Goal: Task Accomplishment & Management: Manage account settings

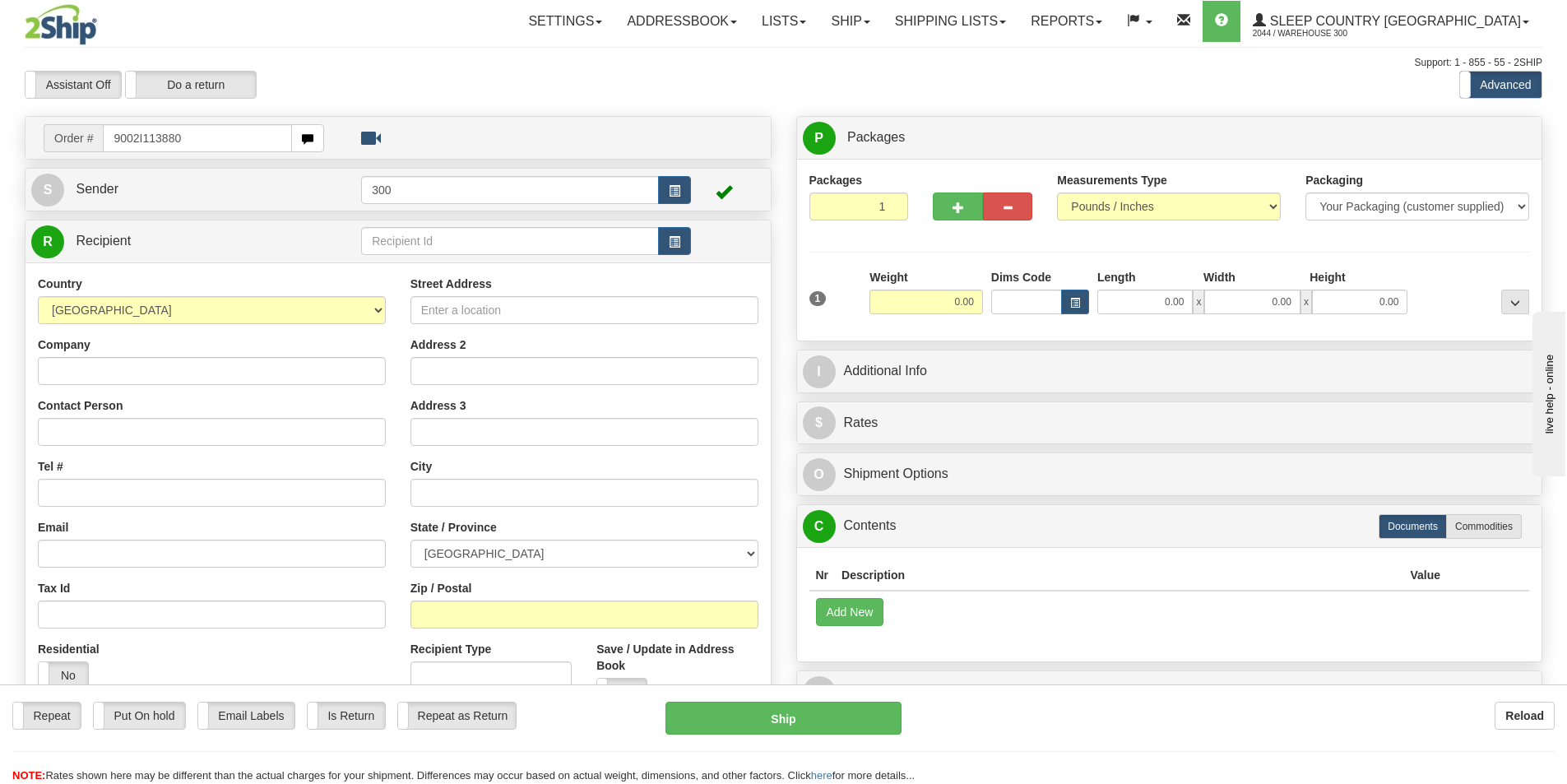
type input "9002I113880"
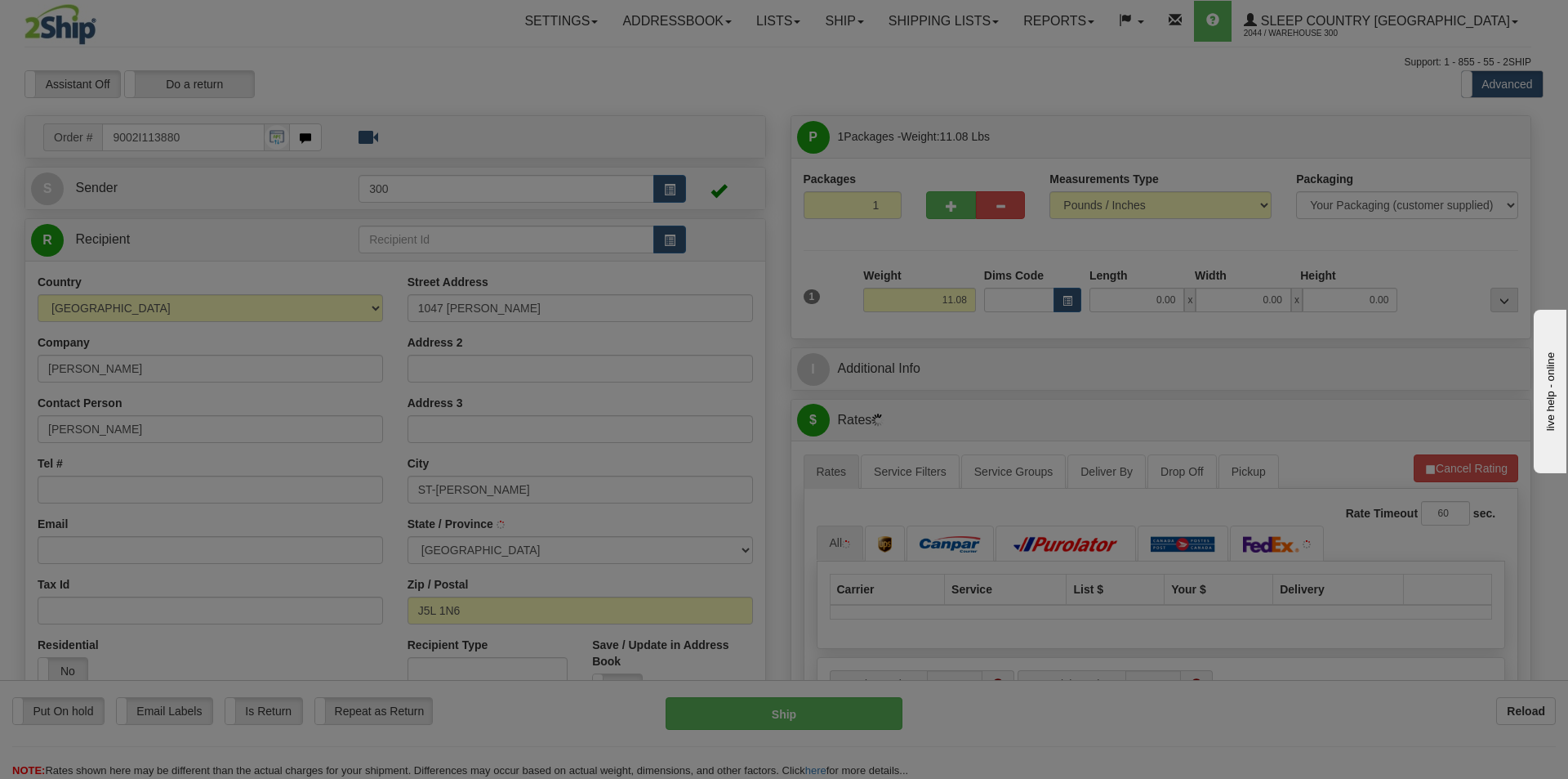
type input "SAINT-[PERSON_NAME]"
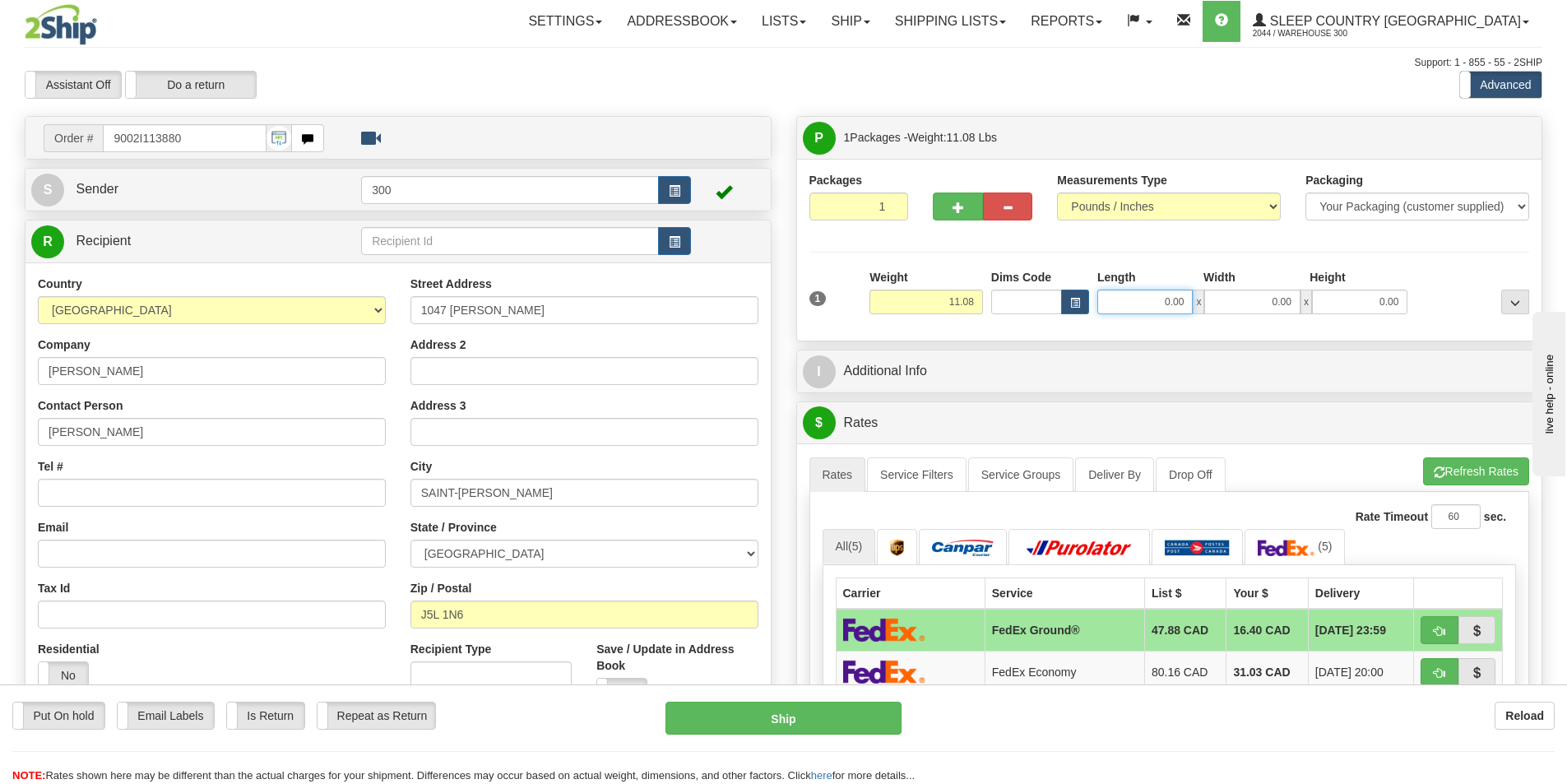
click at [1176, 290] on input "0.00" at bounding box center [1145, 302] width 95 height 24
type input "9.00"
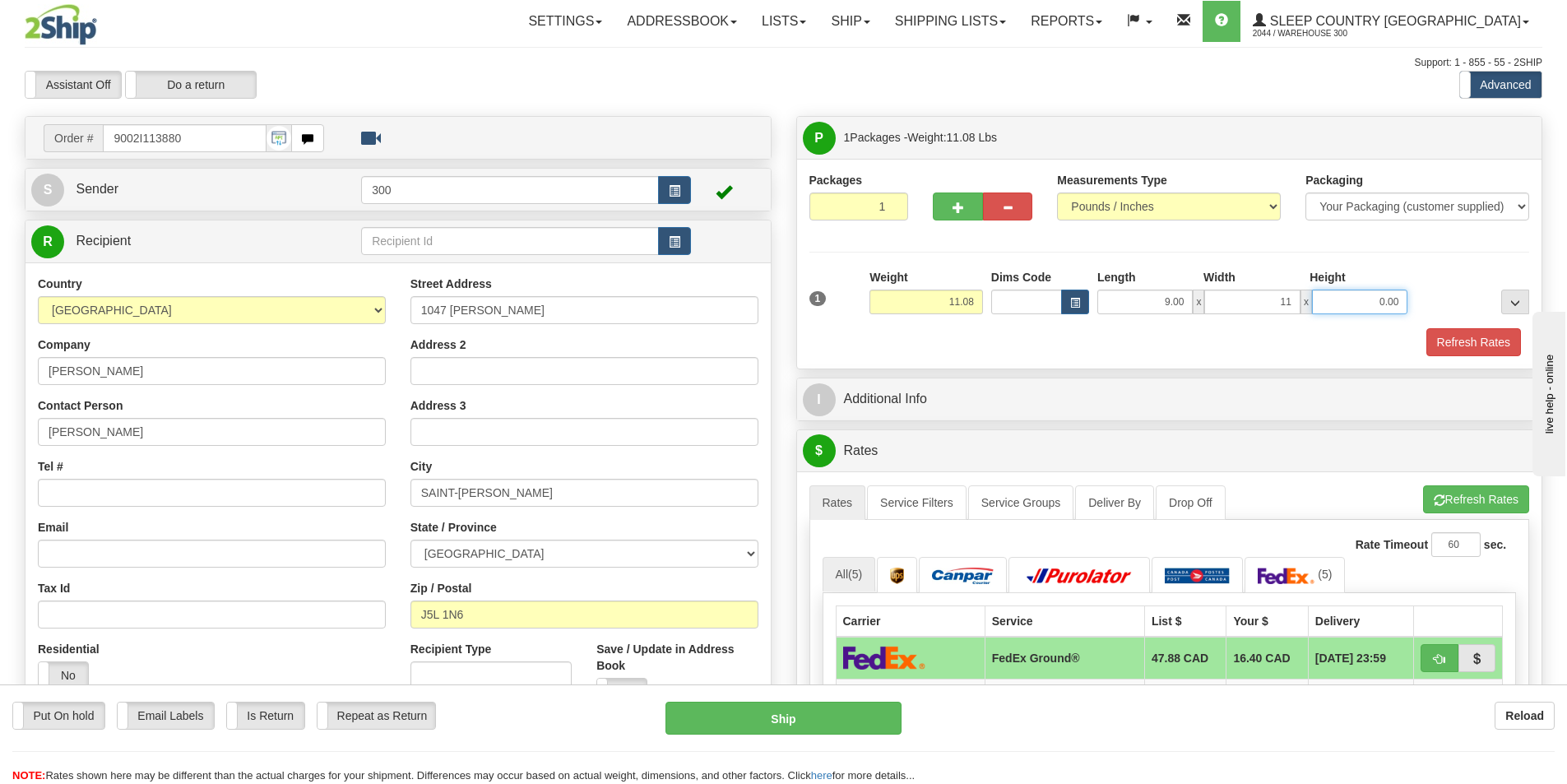
type input "11.00"
type input "17.00"
click at [1242, 304] on input "11.00" at bounding box center [1252, 302] width 95 height 24
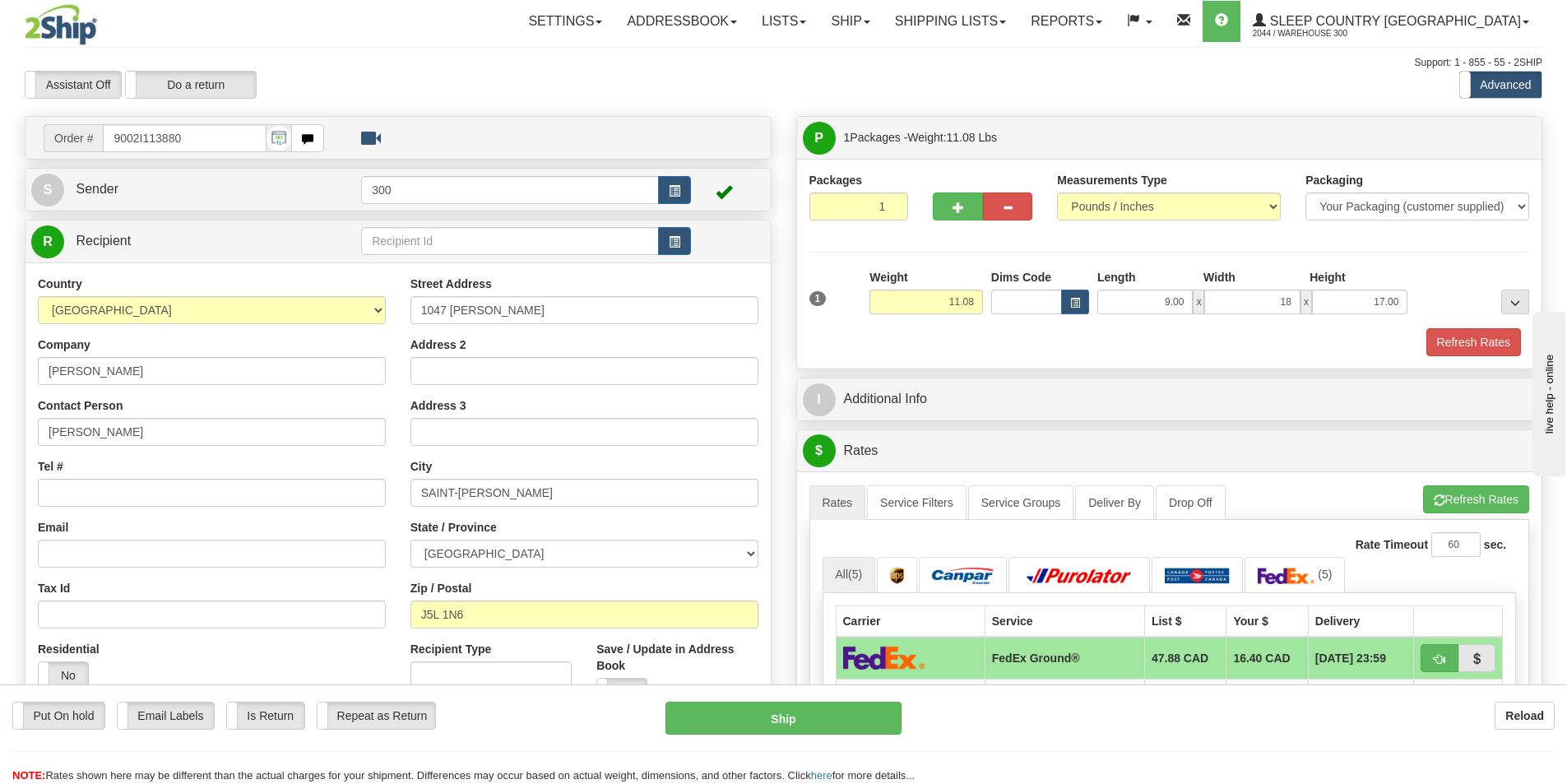
type input "18.00"
click at [1333, 346] on div "Refresh Rates" at bounding box center [1170, 342] width 729 height 28
click at [1467, 345] on button "Refresh Rates" at bounding box center [1474, 342] width 95 height 28
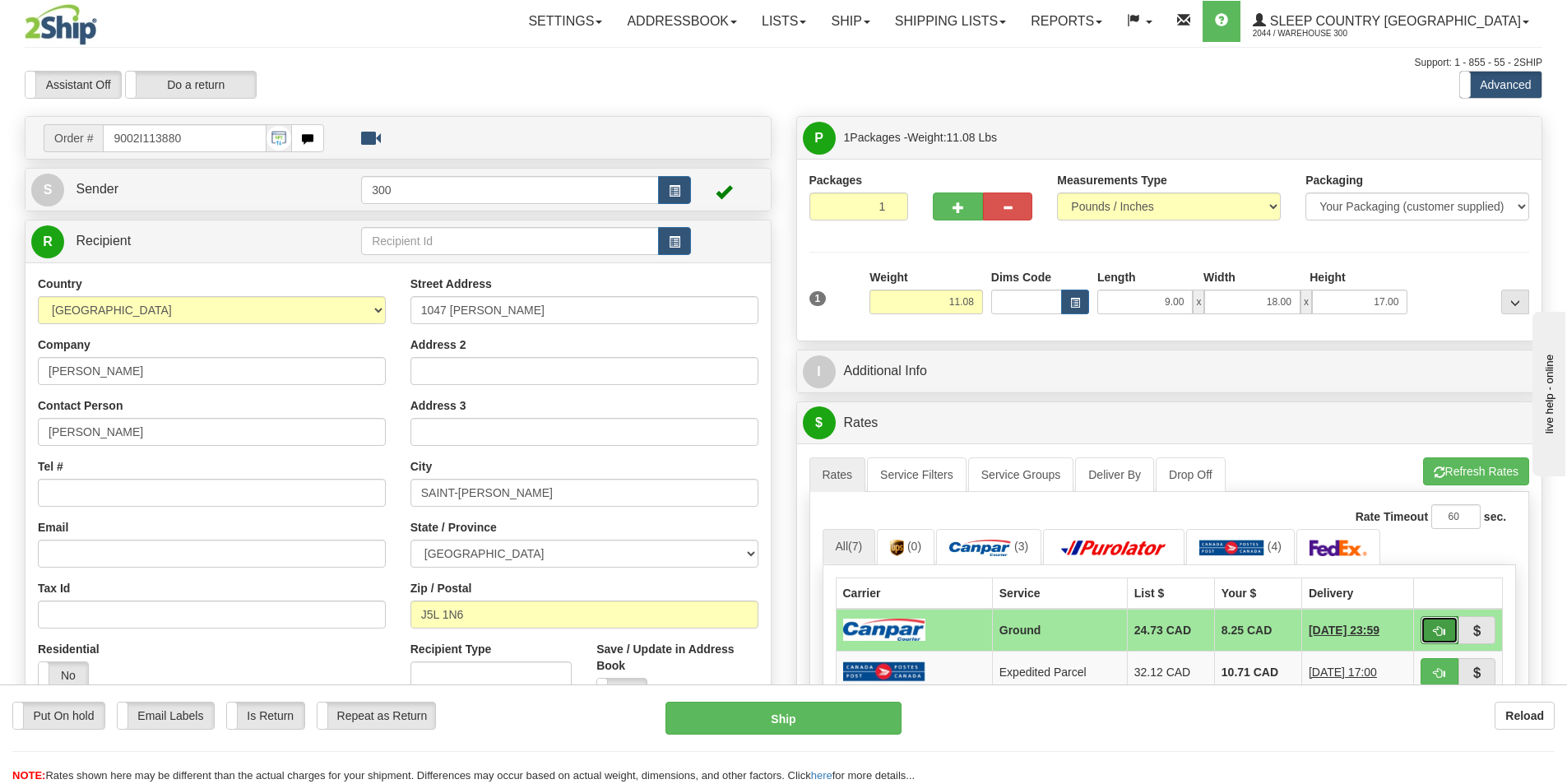
click at [1442, 633] on span "button" at bounding box center [1439, 630] width 11 height 10
type input "1"
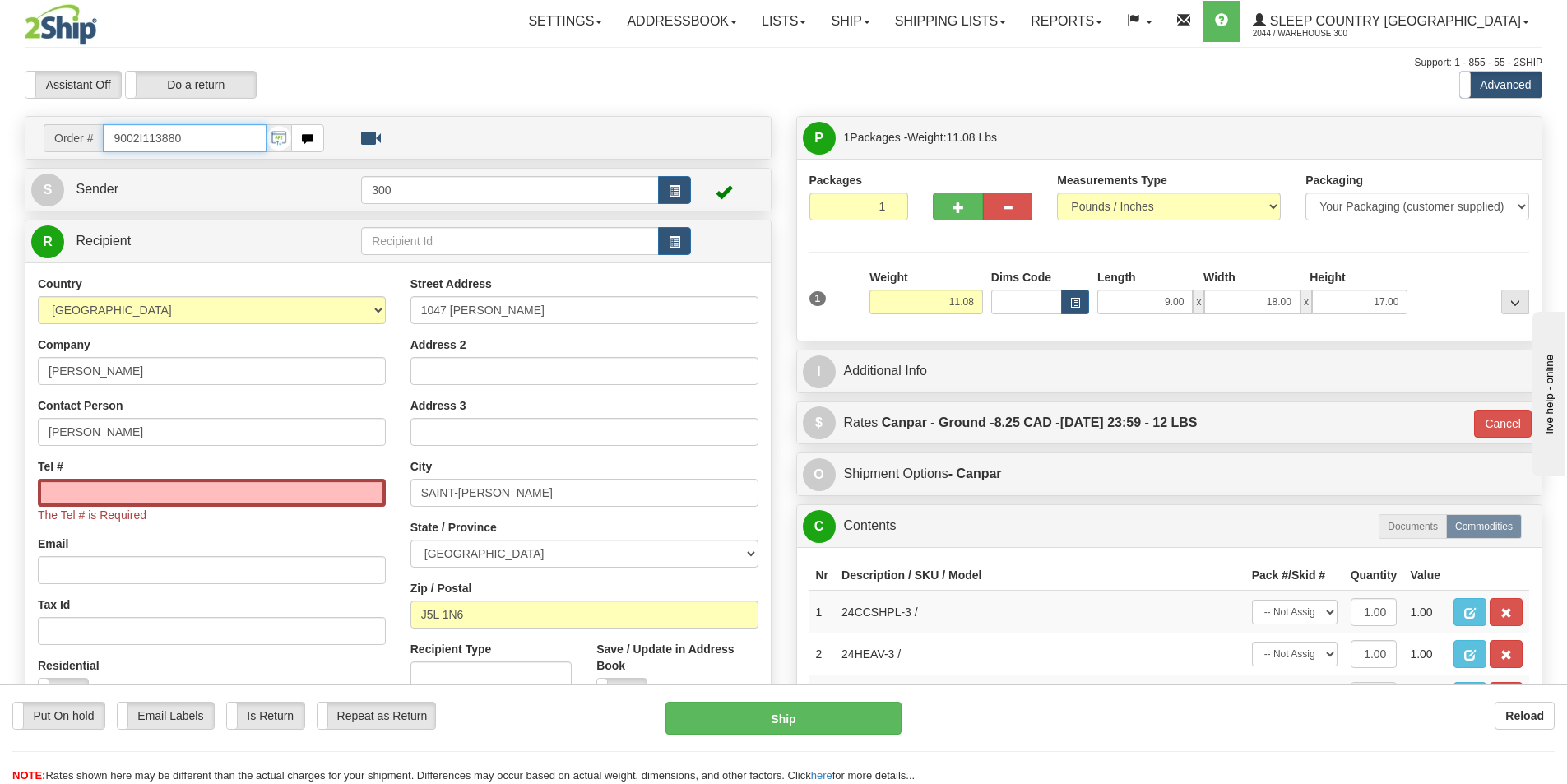
drag, startPoint x: 193, startPoint y: 139, endPoint x: 72, endPoint y: 119, distance: 122.6
click at [72, 119] on div "Order # 9002I113880" at bounding box center [398, 137] width 745 height 42
click at [357, 493] on input "Tel #" at bounding box center [212, 493] width 348 height 28
paste input "[PHONE_NUMBER]"
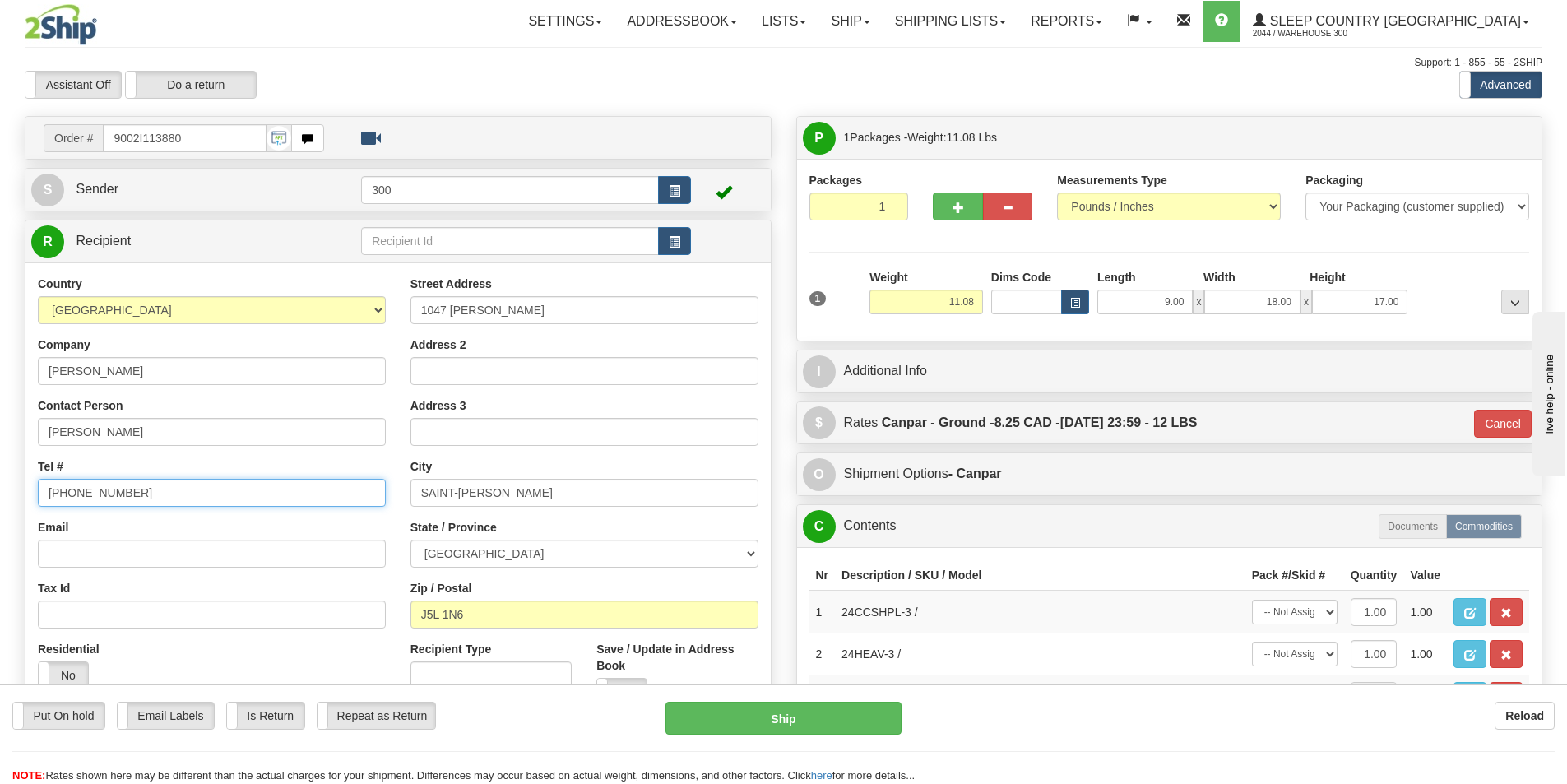
type input "[PHONE_NUMBER]"
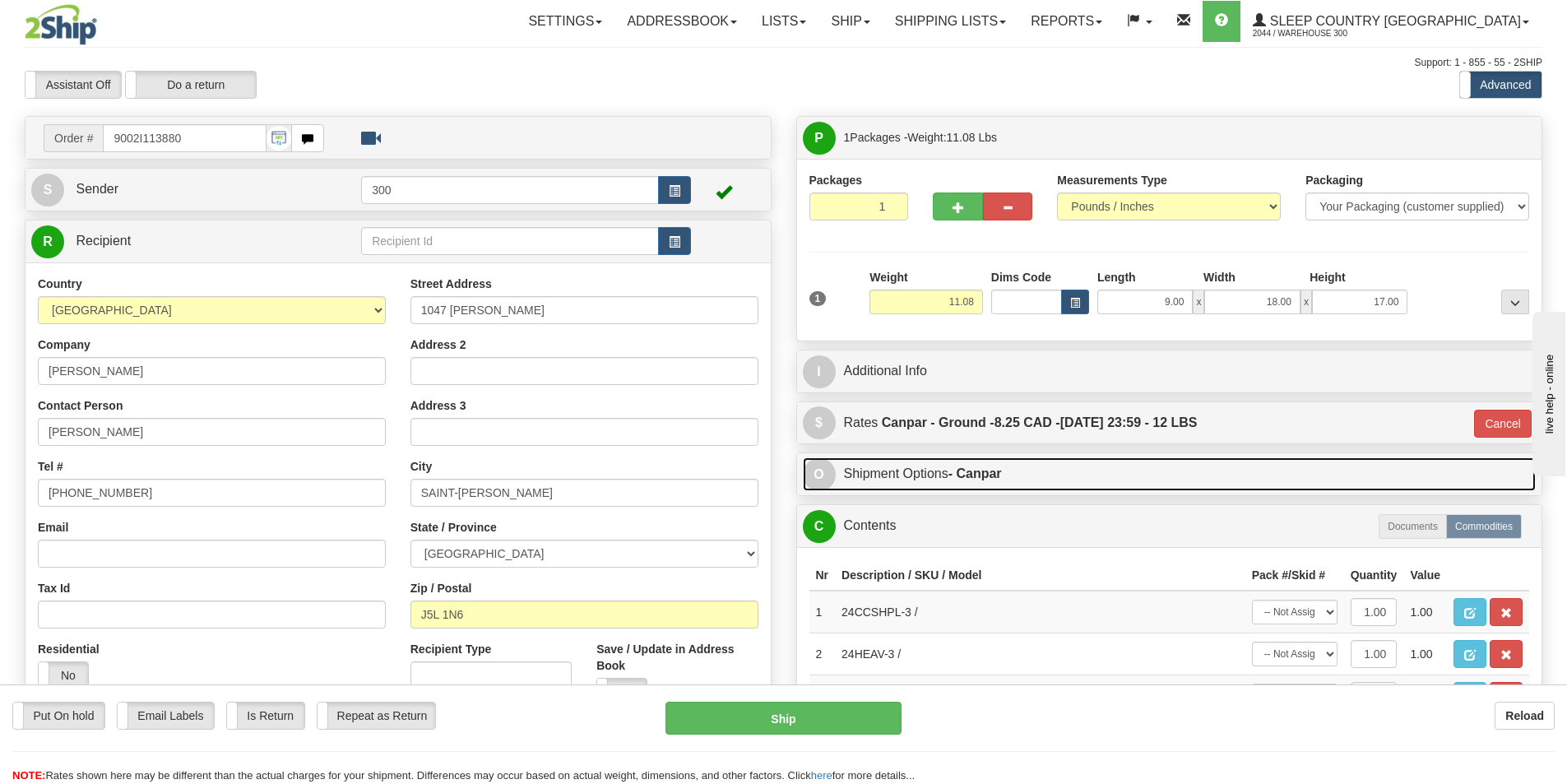
click at [994, 474] on strong "- Canpar" at bounding box center [974, 473] width 53 height 14
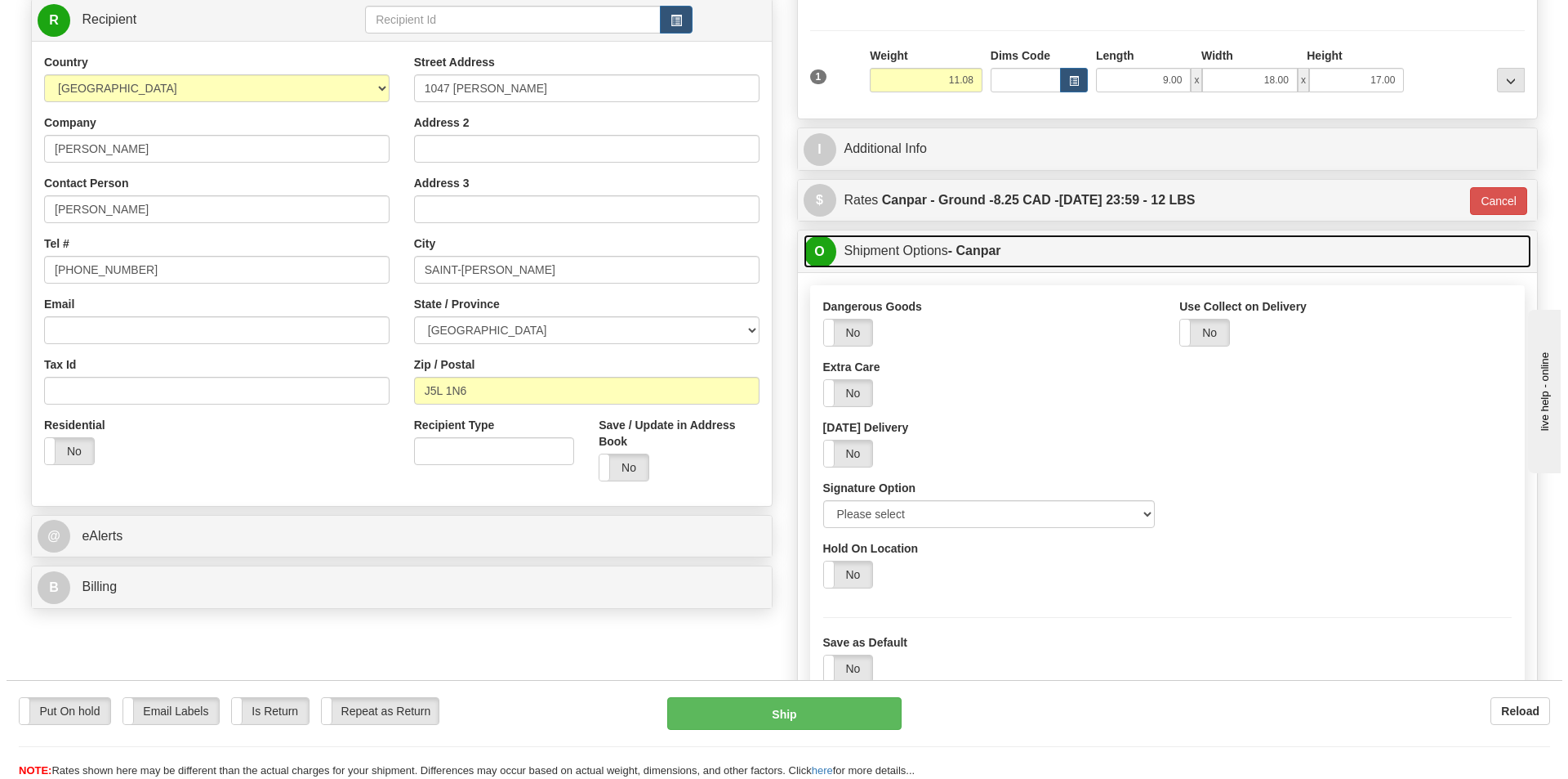
scroll to position [245, 0]
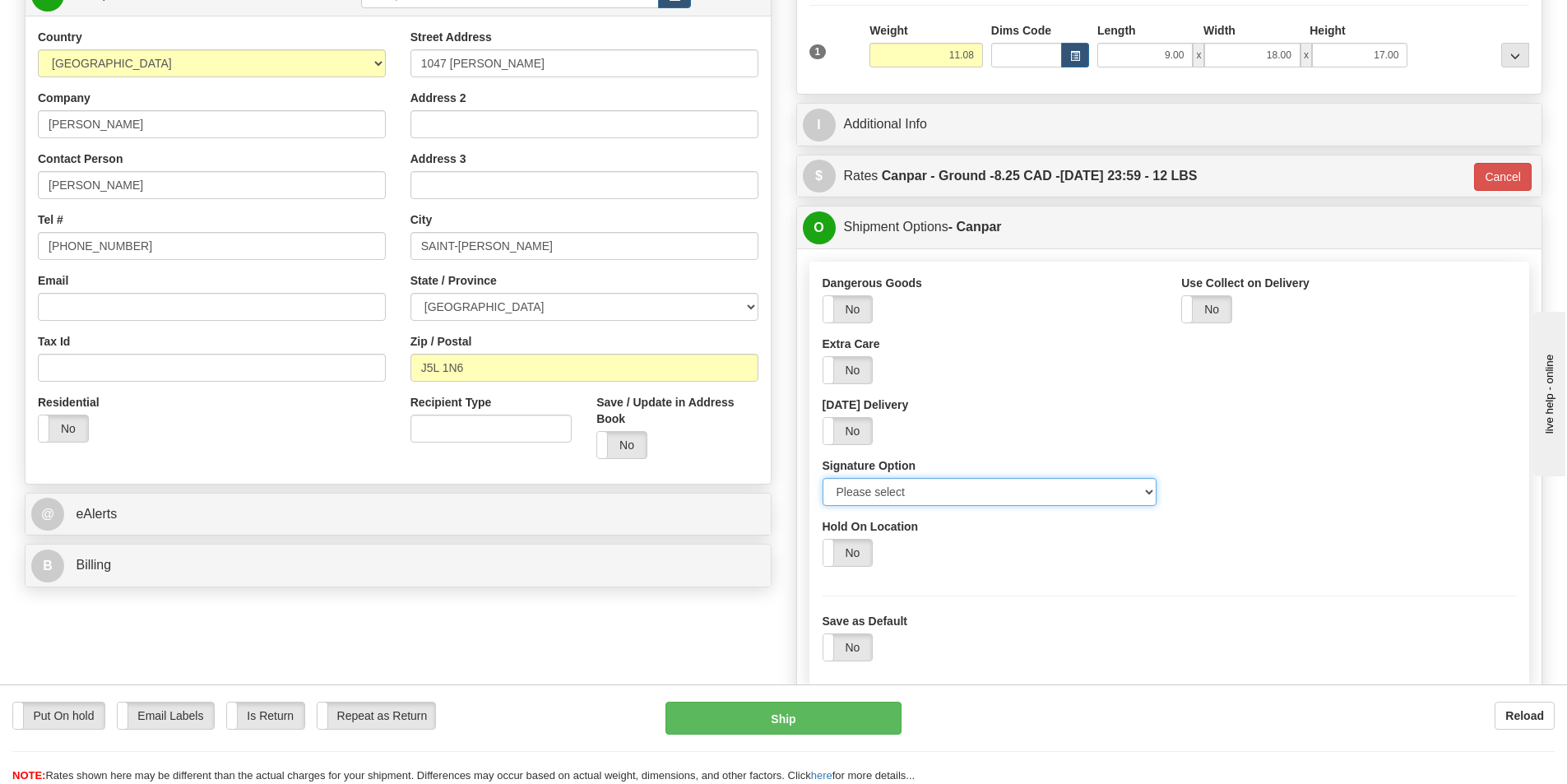
click at [980, 493] on select "Please select No Signature Required Signature Required Adult Signature" at bounding box center [989, 492] width 334 height 28
select select "2"
click at [823, 478] on select "Please select No Signature Required Signature Required Adult Signature" at bounding box center [989, 492] width 334 height 28
click at [890, 709] on button "Ship" at bounding box center [783, 717] width 236 height 33
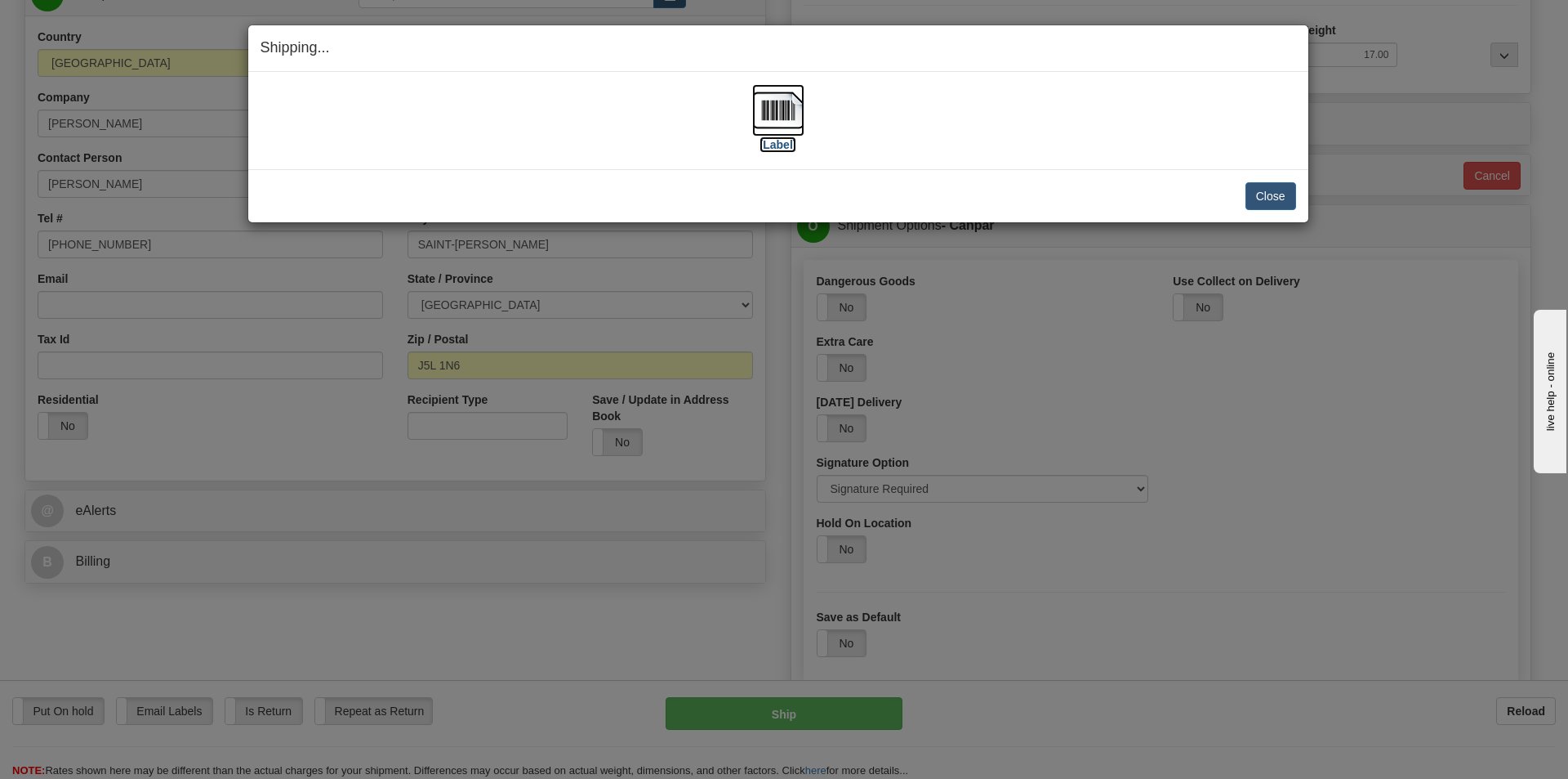
click at [783, 116] on img at bounding box center [778, 110] width 53 height 53
click at [1254, 199] on button "Close" at bounding box center [1271, 196] width 51 height 28
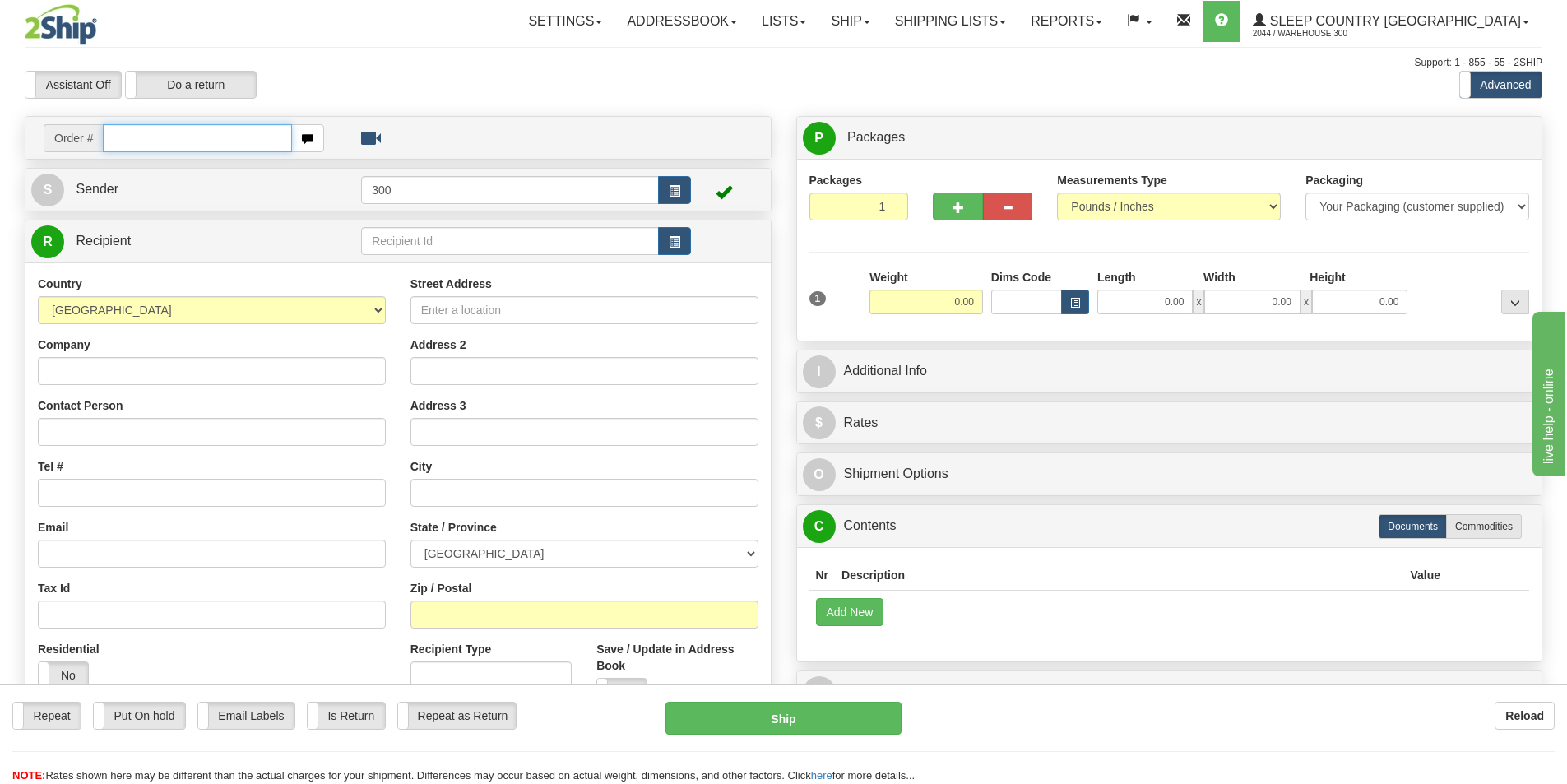
click at [254, 140] on input "text" at bounding box center [197, 138] width 189 height 28
type input "9002i112139"
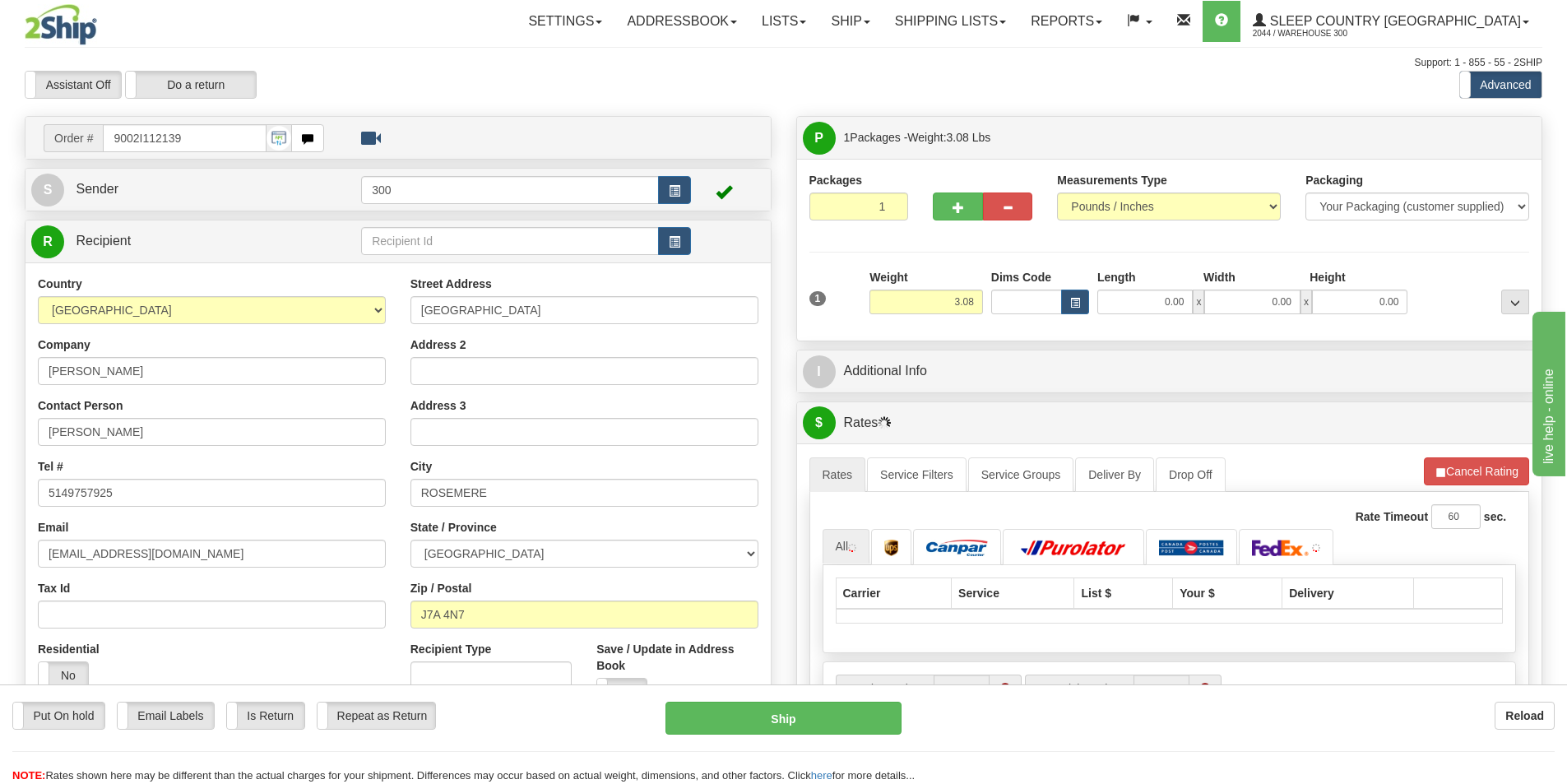
click at [1143, 318] on div "1 Weight 3.08 Dims Code 0.00" at bounding box center [1170, 298] width 729 height 59
click at [1153, 308] on input "0.00" at bounding box center [1145, 302] width 95 height 24
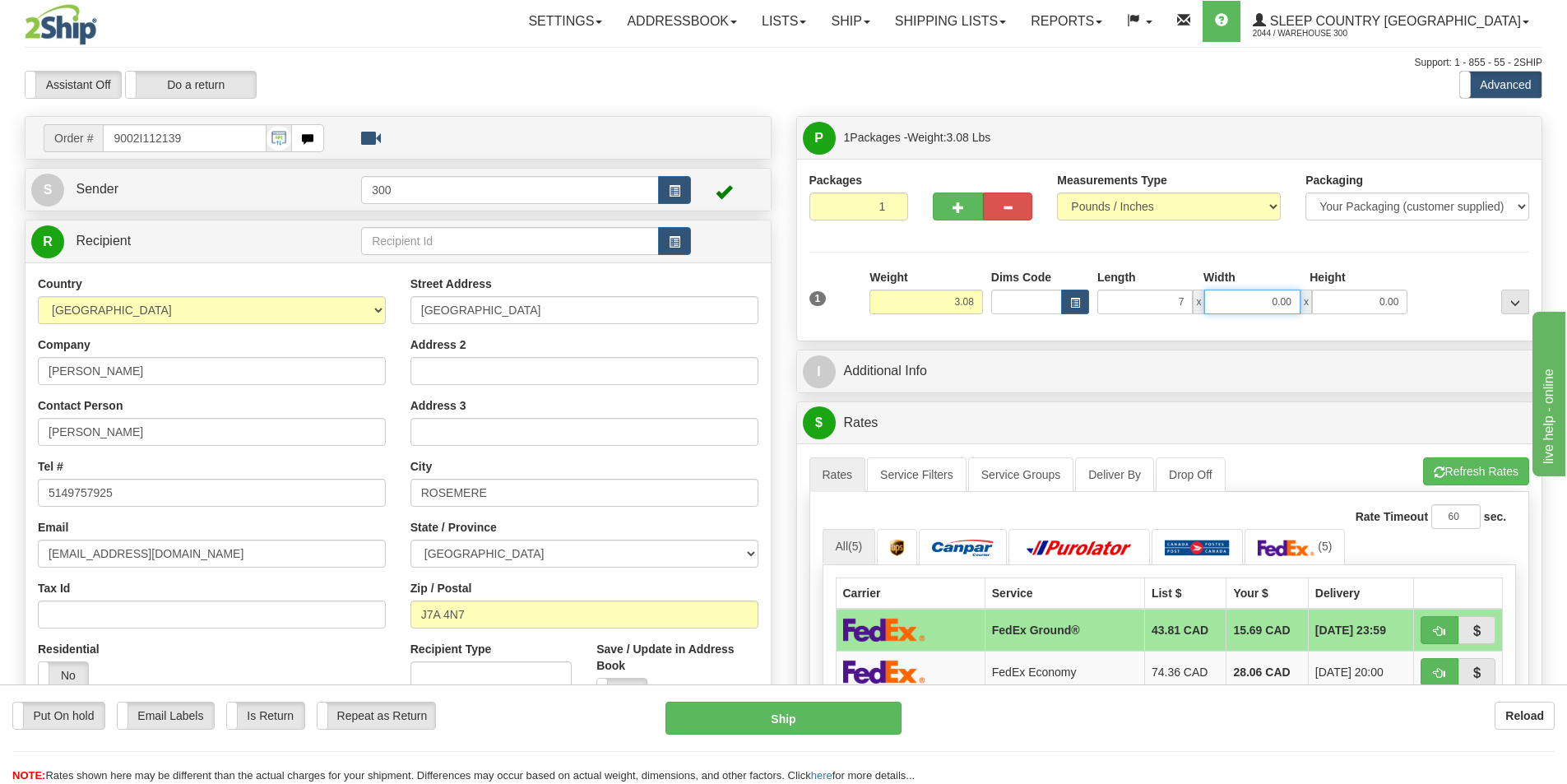
type input "7.00"
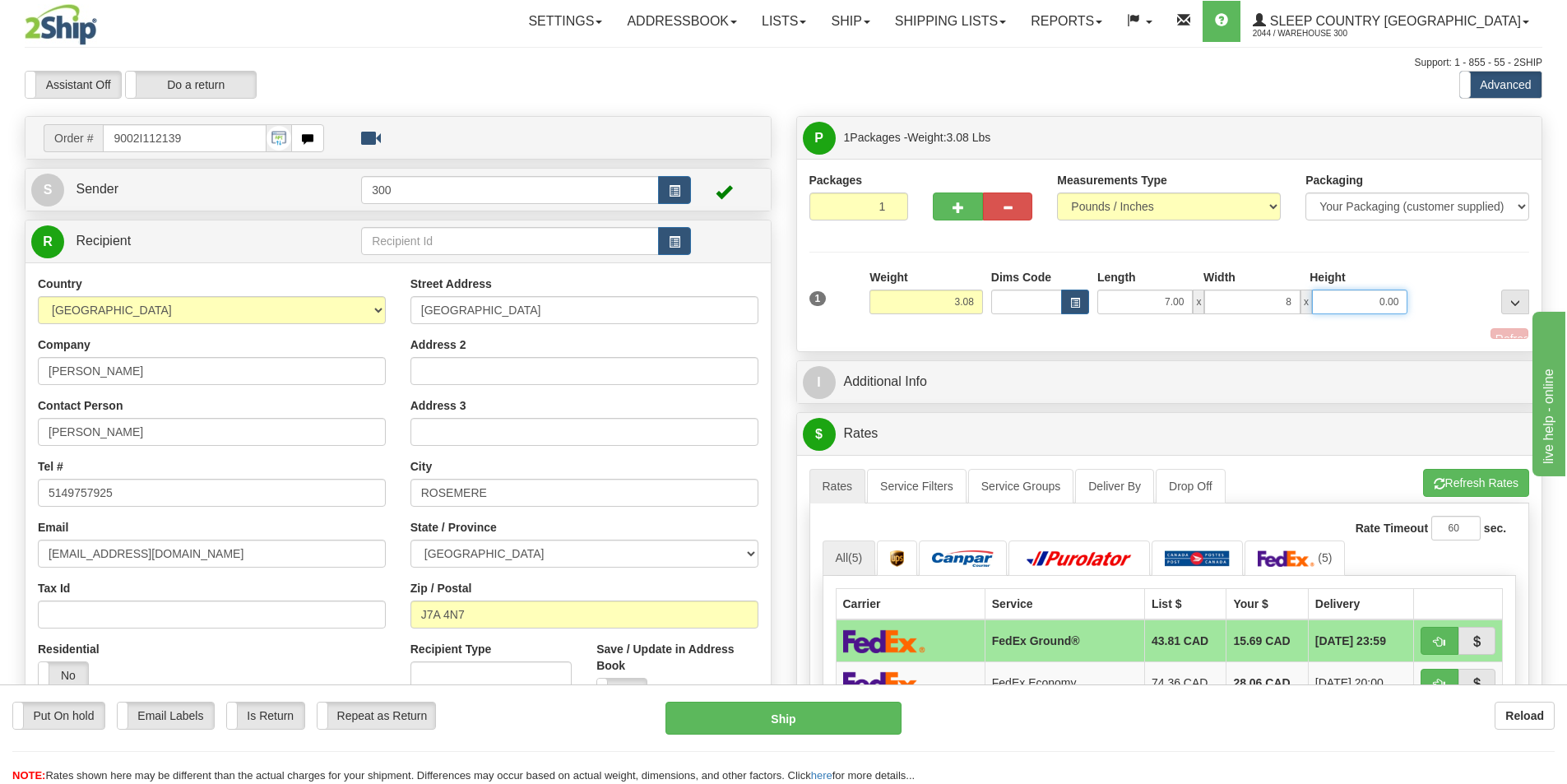
type input "8.00"
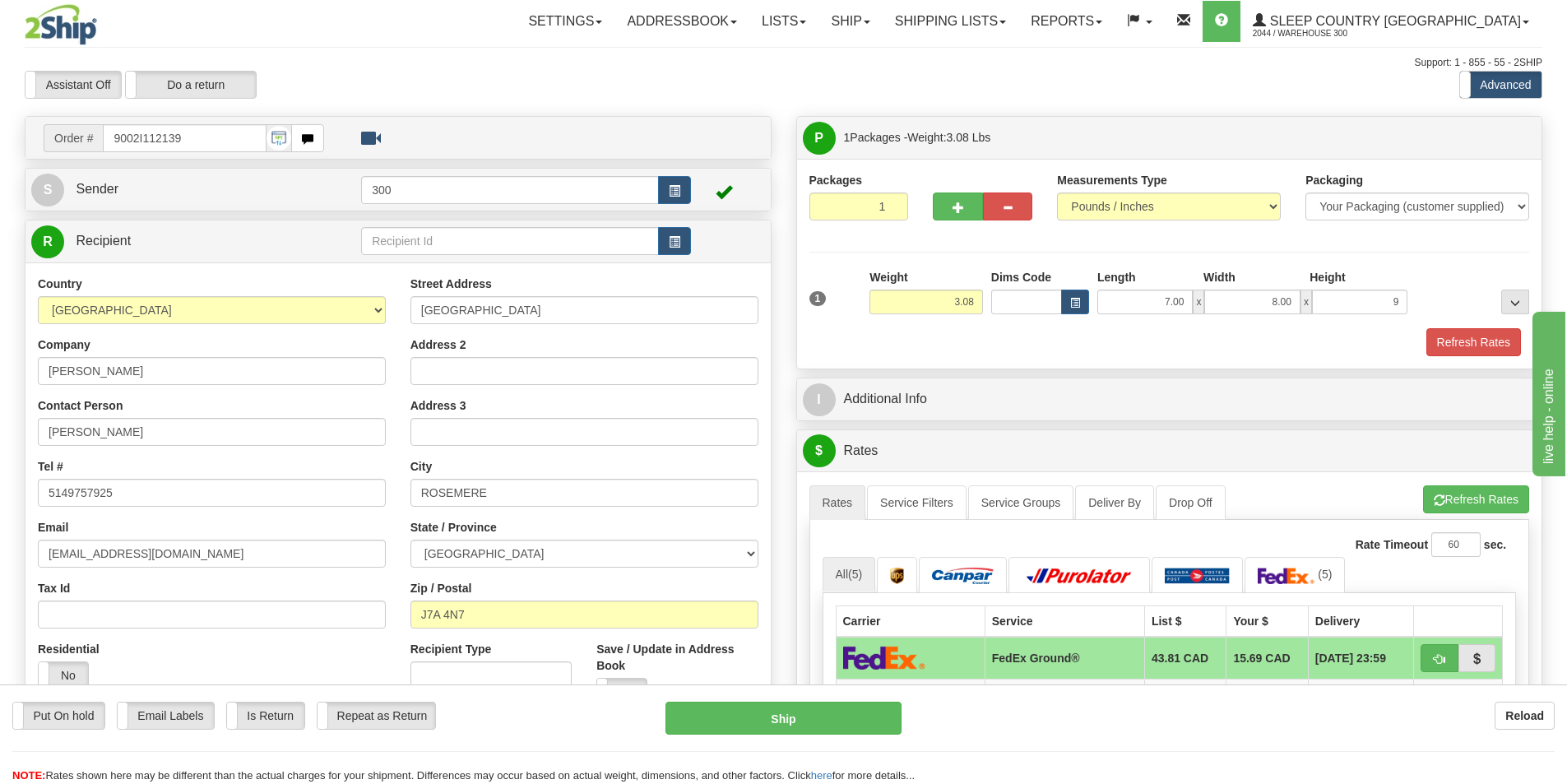
type input "9.00"
click at [1461, 356] on div "Packages 1 1 Measurements Type" at bounding box center [1170, 263] width 745 height 210
click at [1462, 355] on button "Refresh Rates" at bounding box center [1474, 342] width 95 height 28
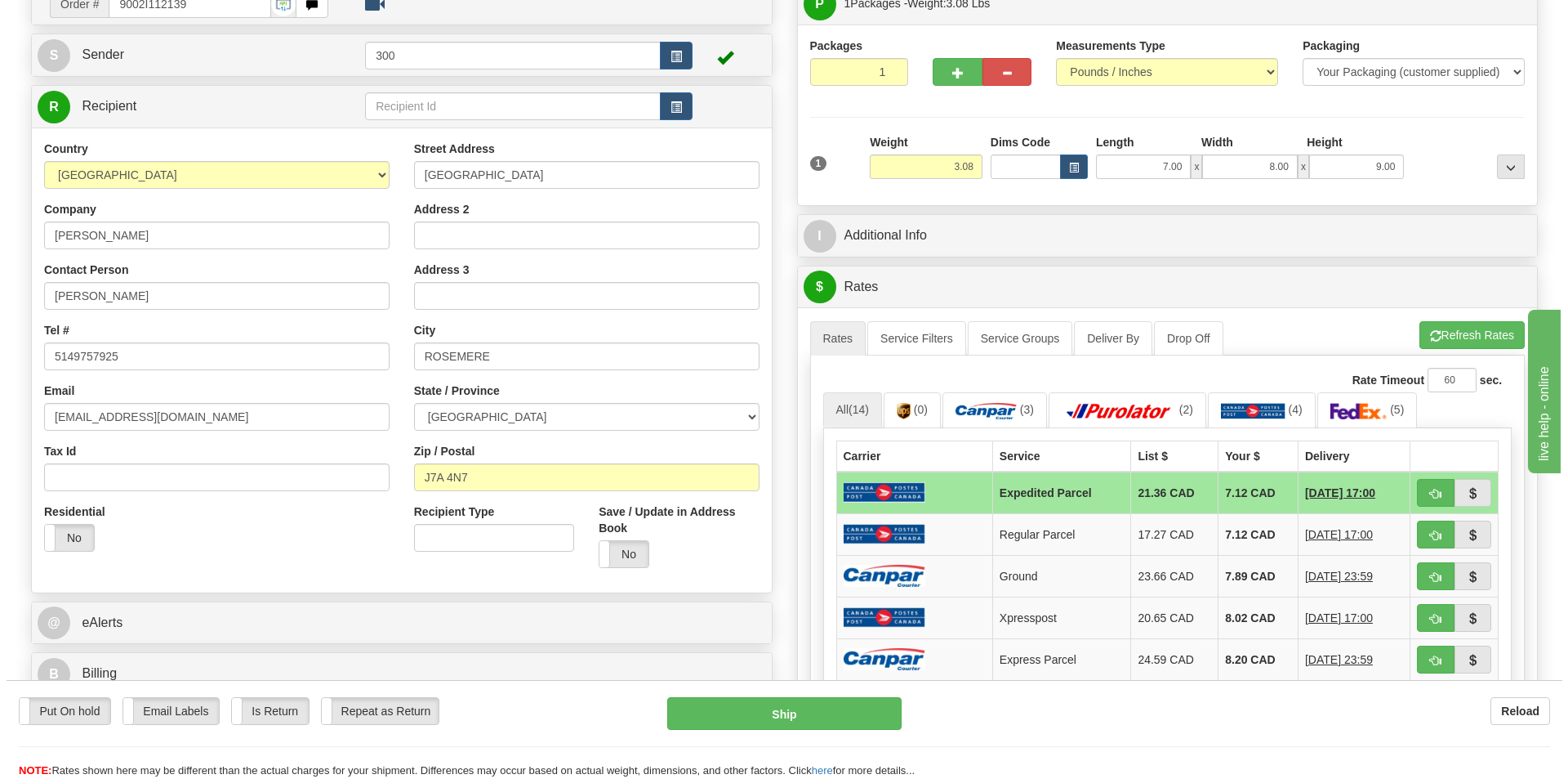
scroll to position [164, 0]
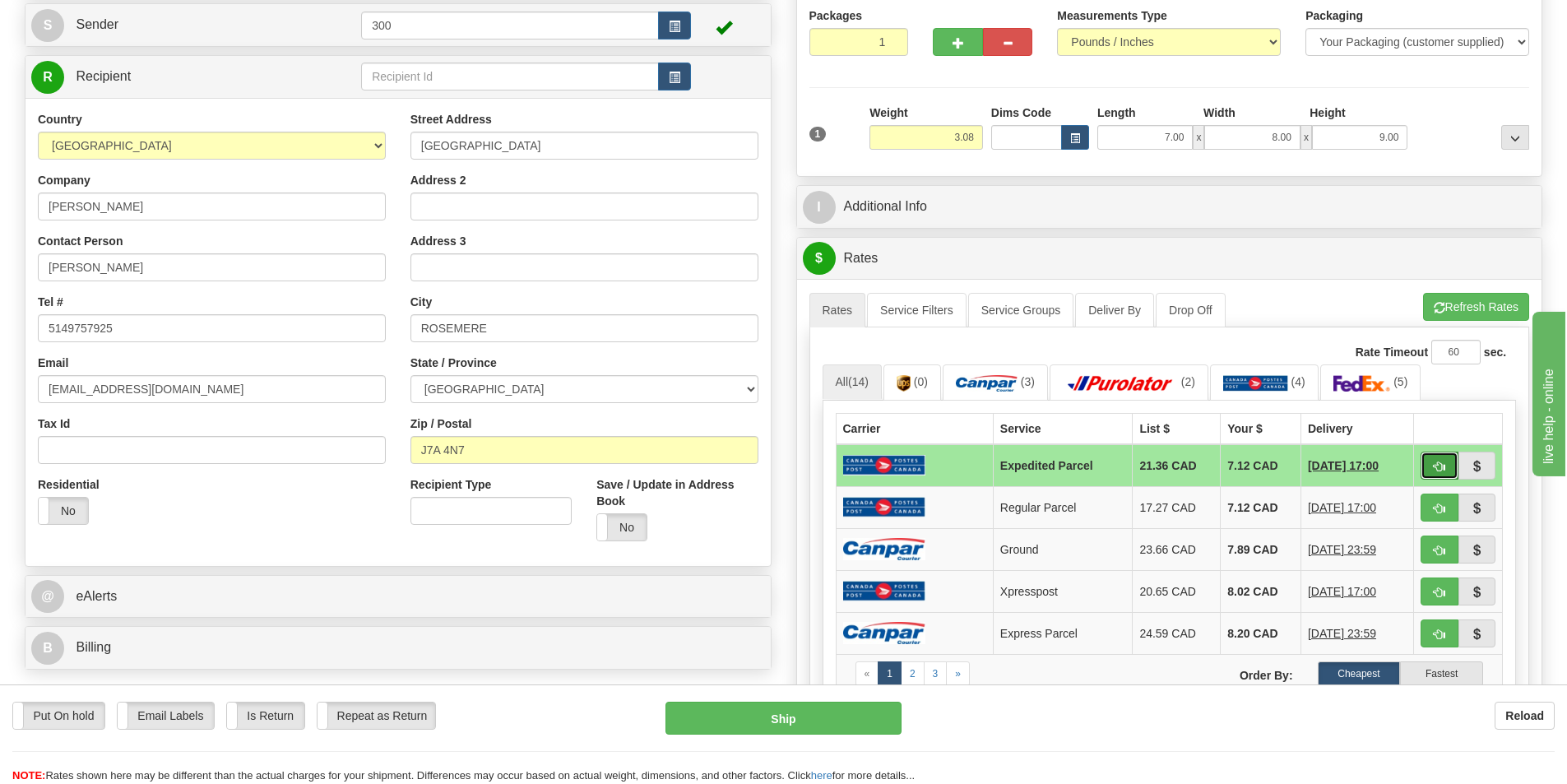
click at [1435, 461] on span "button" at bounding box center [1439, 466] width 11 height 10
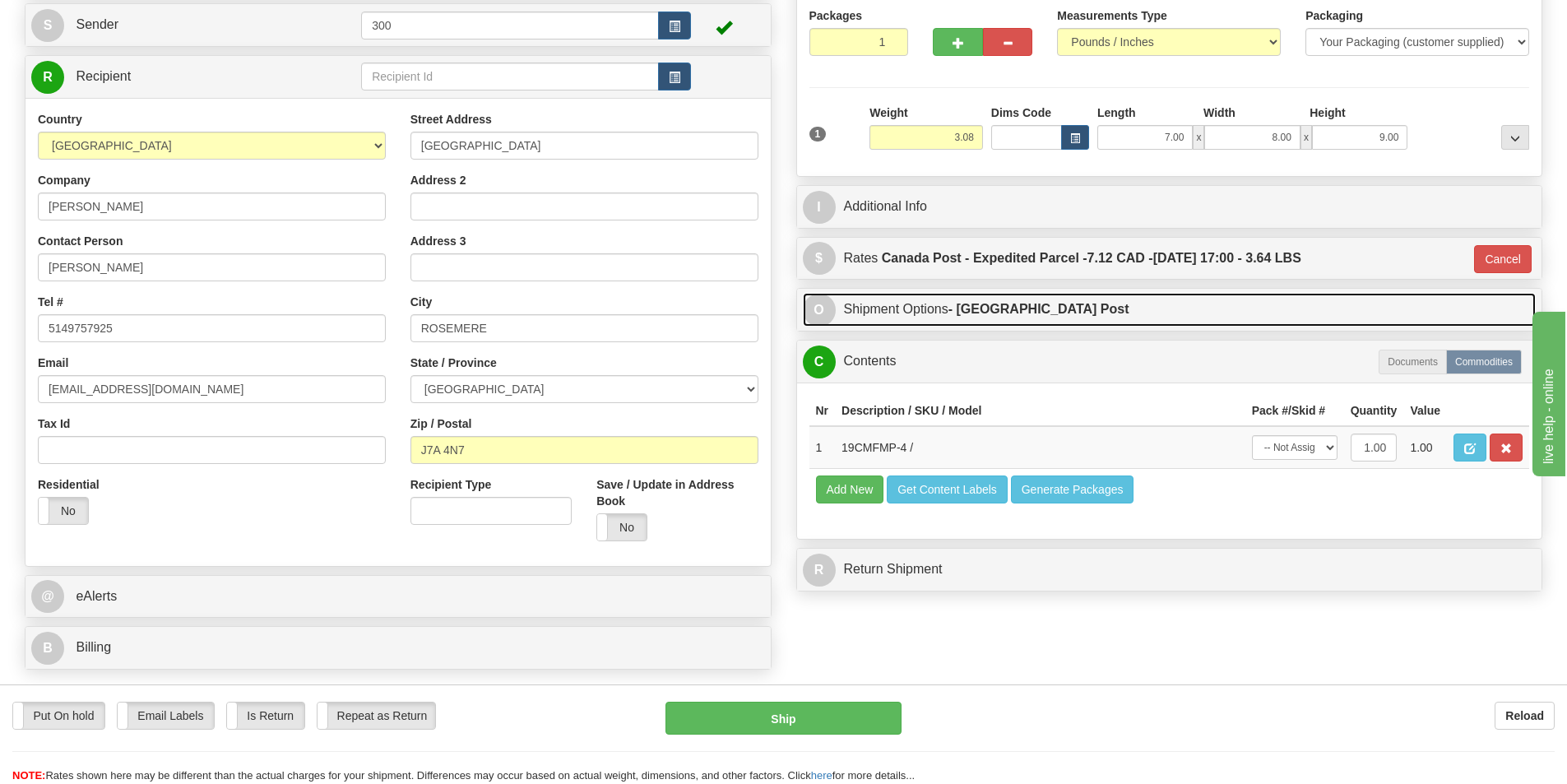
click at [1020, 302] on link "O Shipment Options - Canada Post" at bounding box center [1170, 309] width 734 height 34
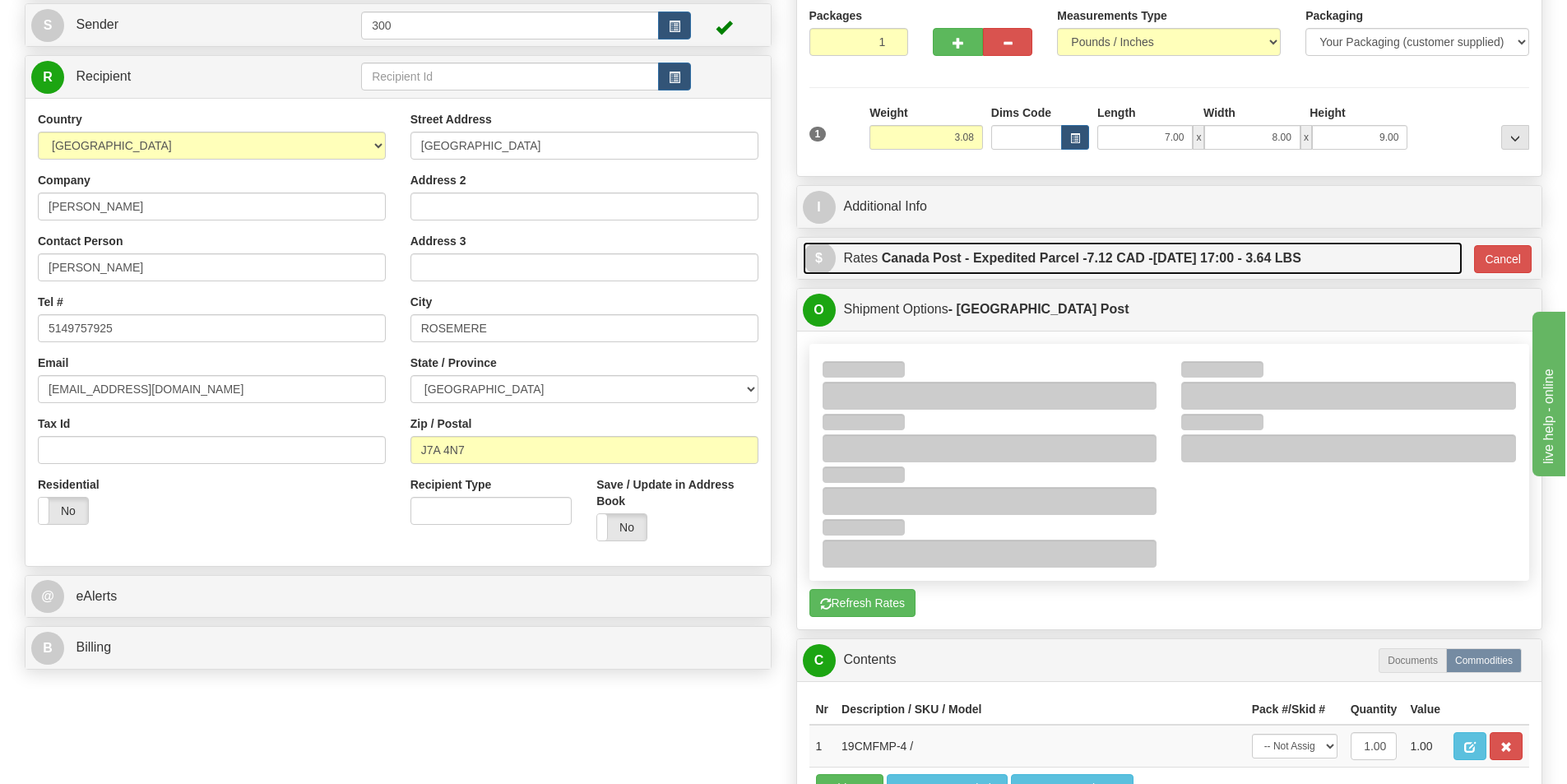
click at [1059, 260] on label "Canada Post - Expedited Parcel - 7.12 CAD - 09/24/2025 17:00 - 3.64 LBS" at bounding box center [1092, 258] width 419 height 33
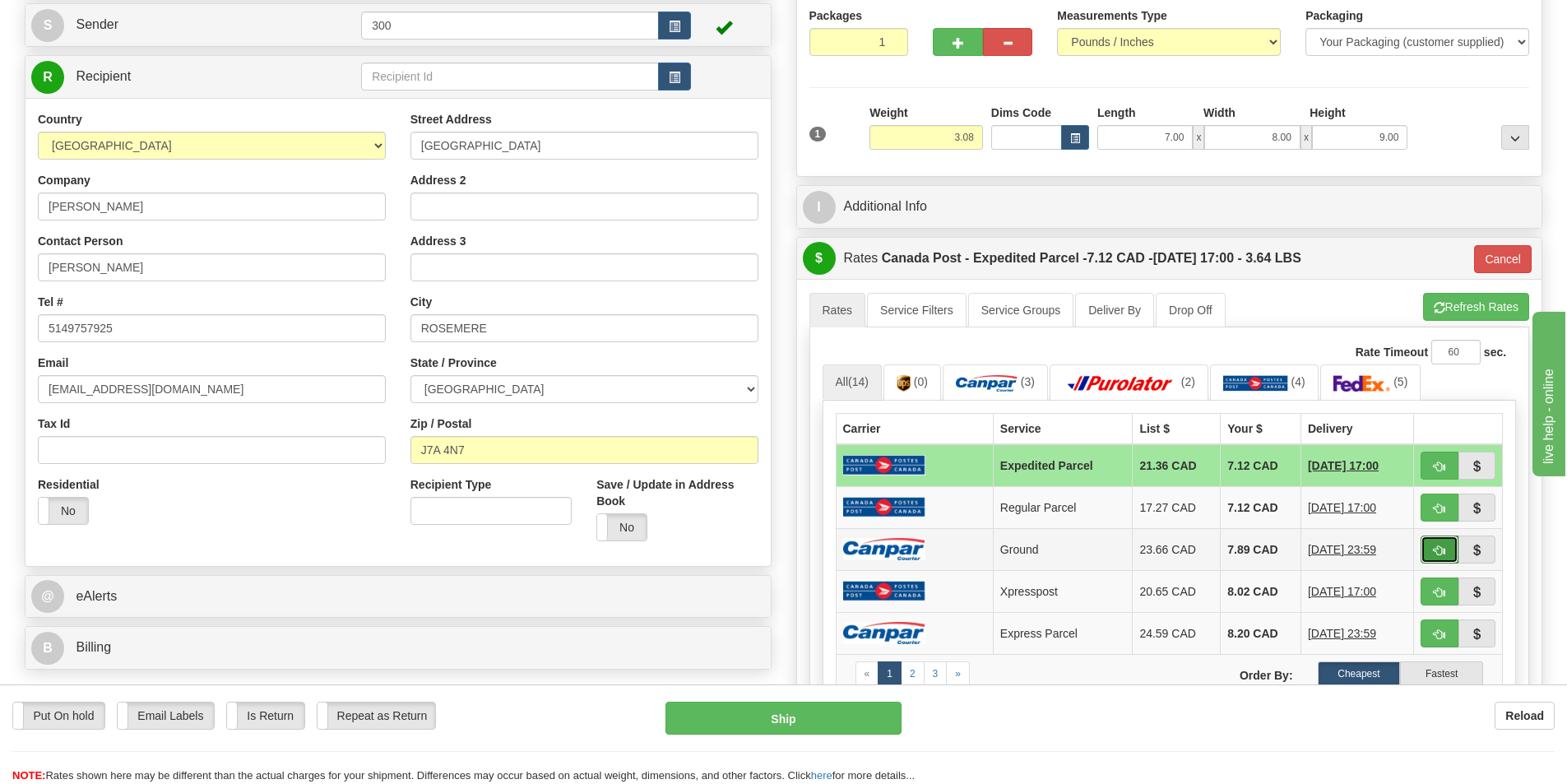
click at [1438, 543] on button "button" at bounding box center [1439, 549] width 38 height 28
type input "1"
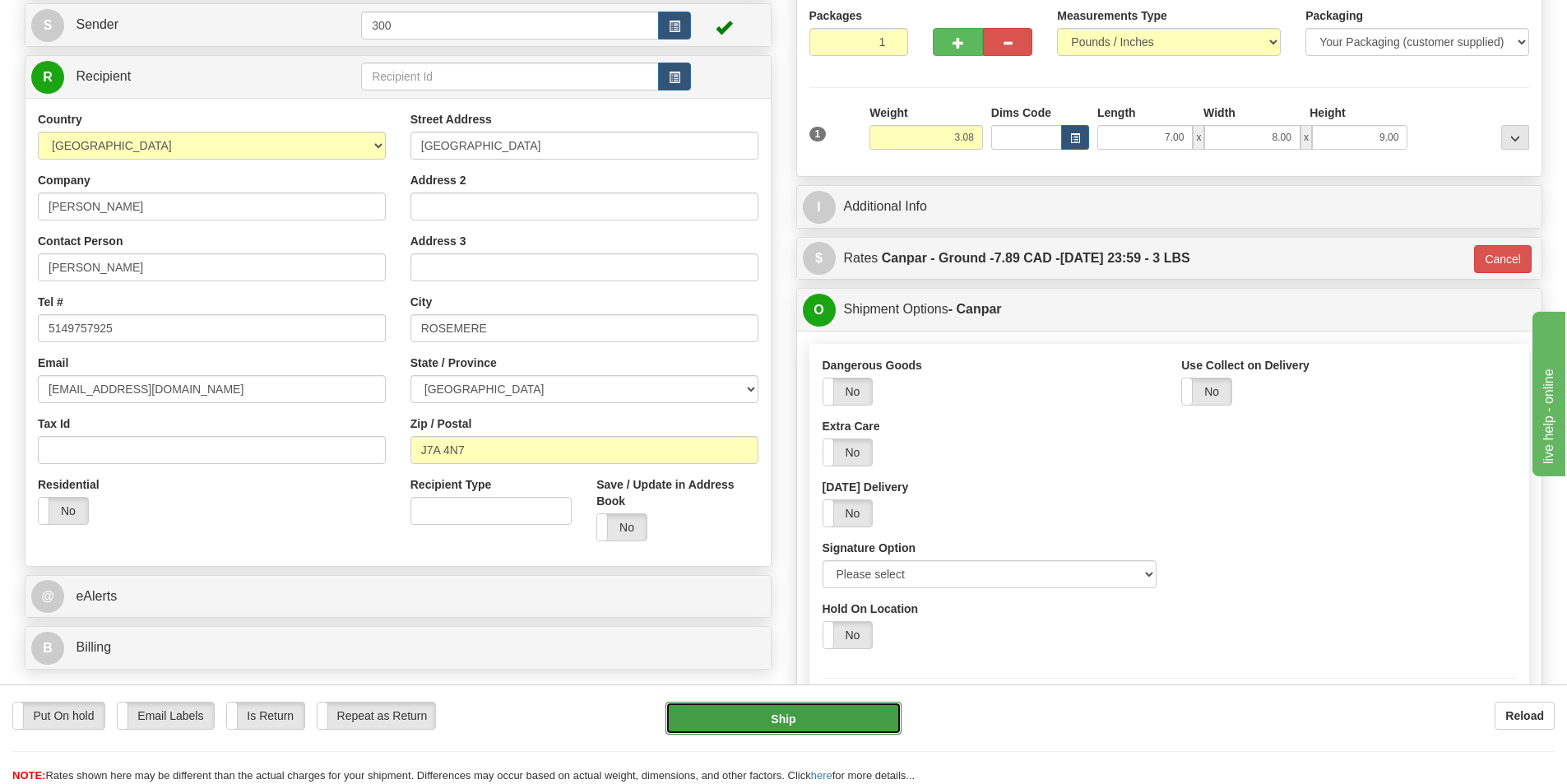
click at [796, 718] on button "Ship" at bounding box center [783, 717] width 236 height 33
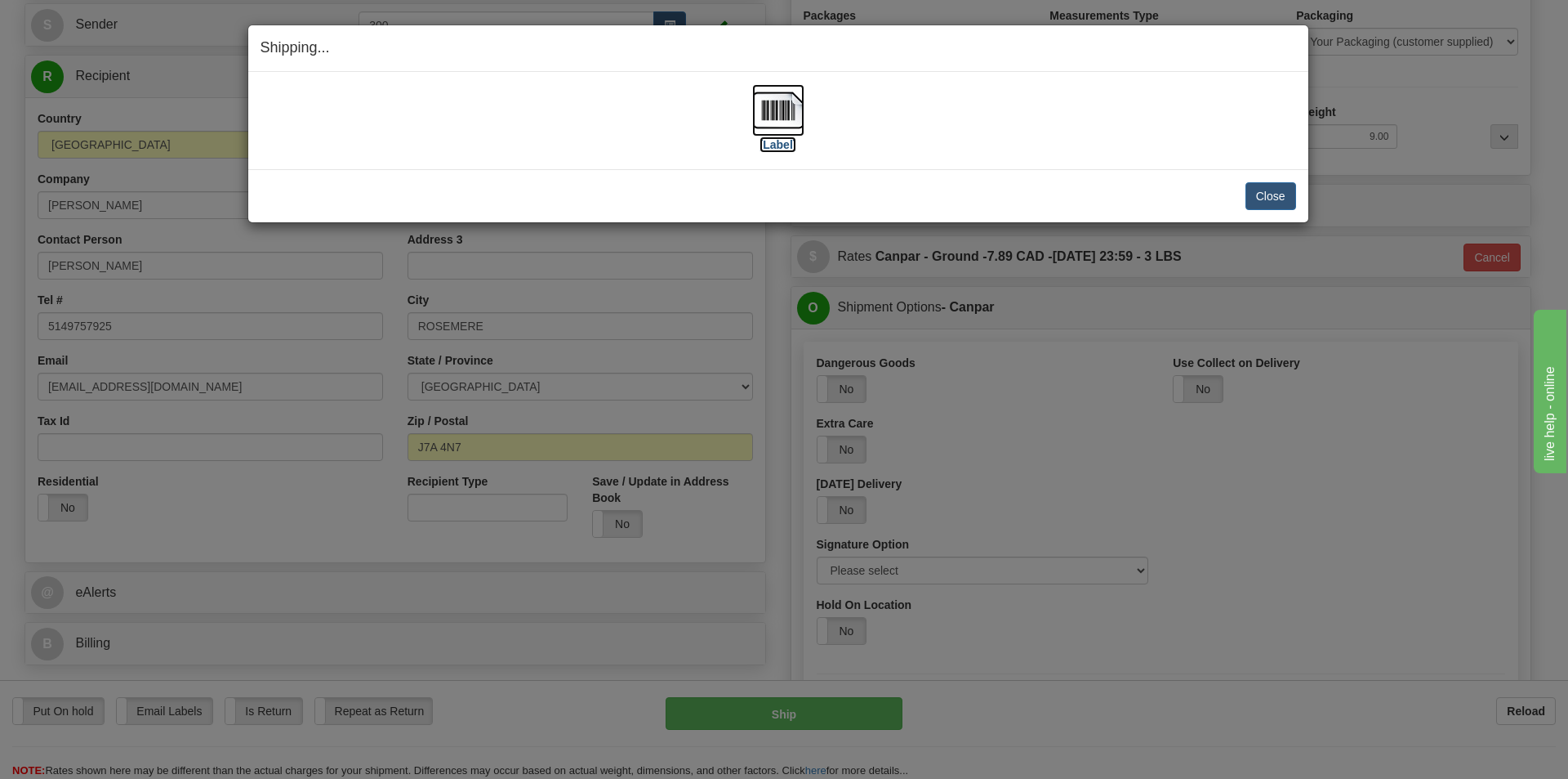
click at [775, 117] on img at bounding box center [778, 110] width 53 height 53
click at [1275, 193] on button "Close" at bounding box center [1271, 196] width 51 height 28
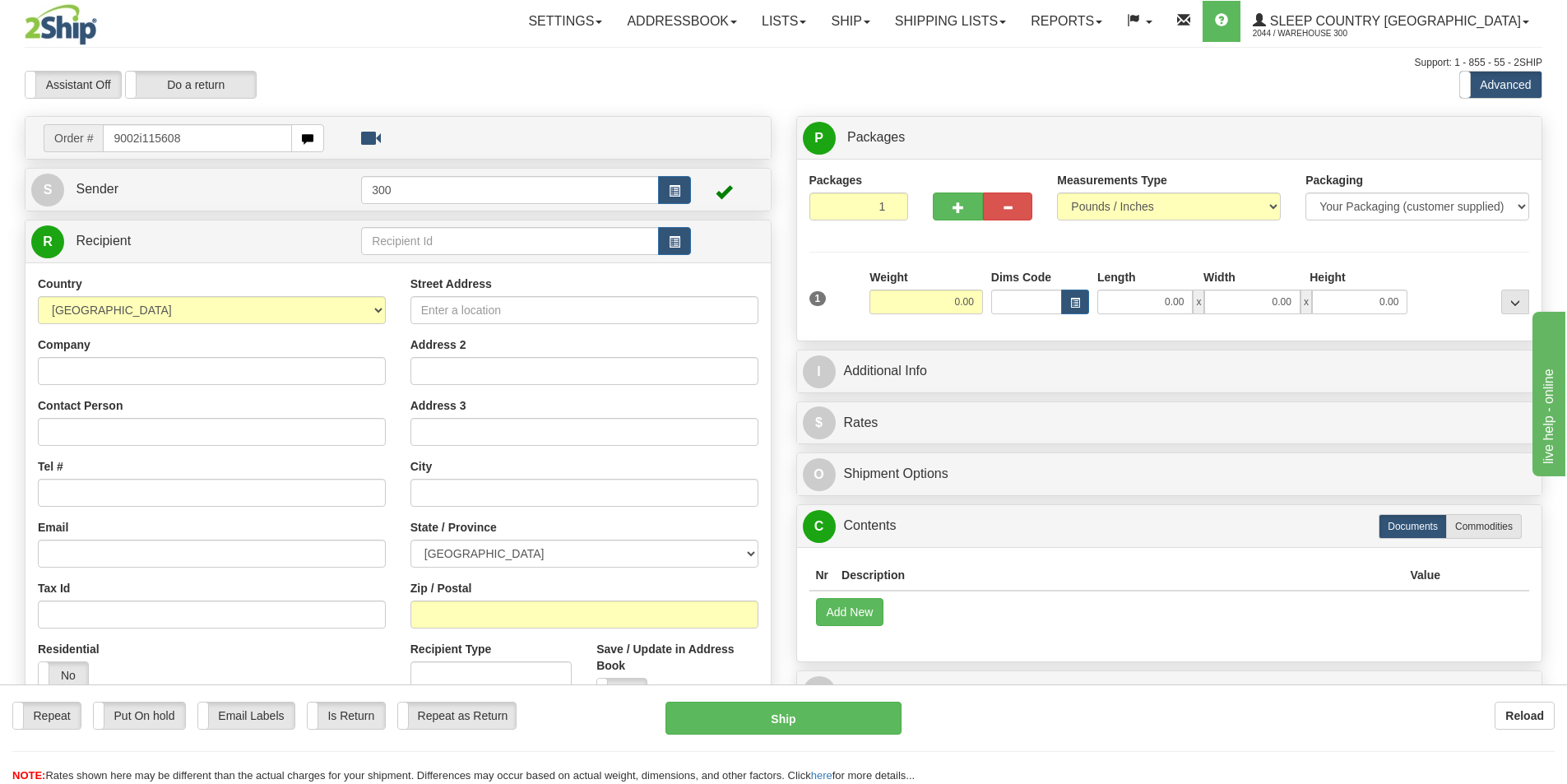
type input "9002i115608"
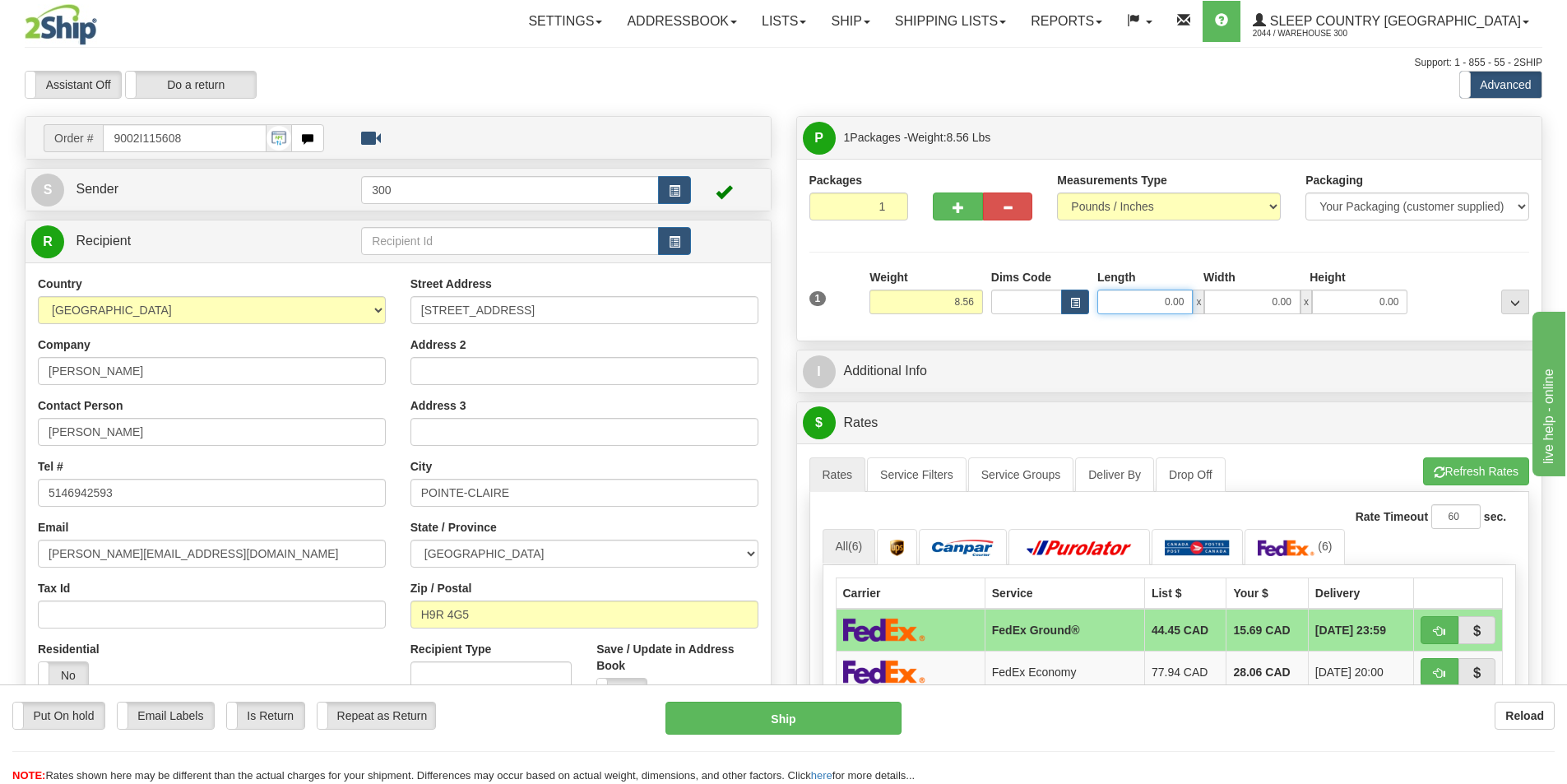
click at [1139, 305] on input "0.00" at bounding box center [1145, 302] width 95 height 24
type input "13.00"
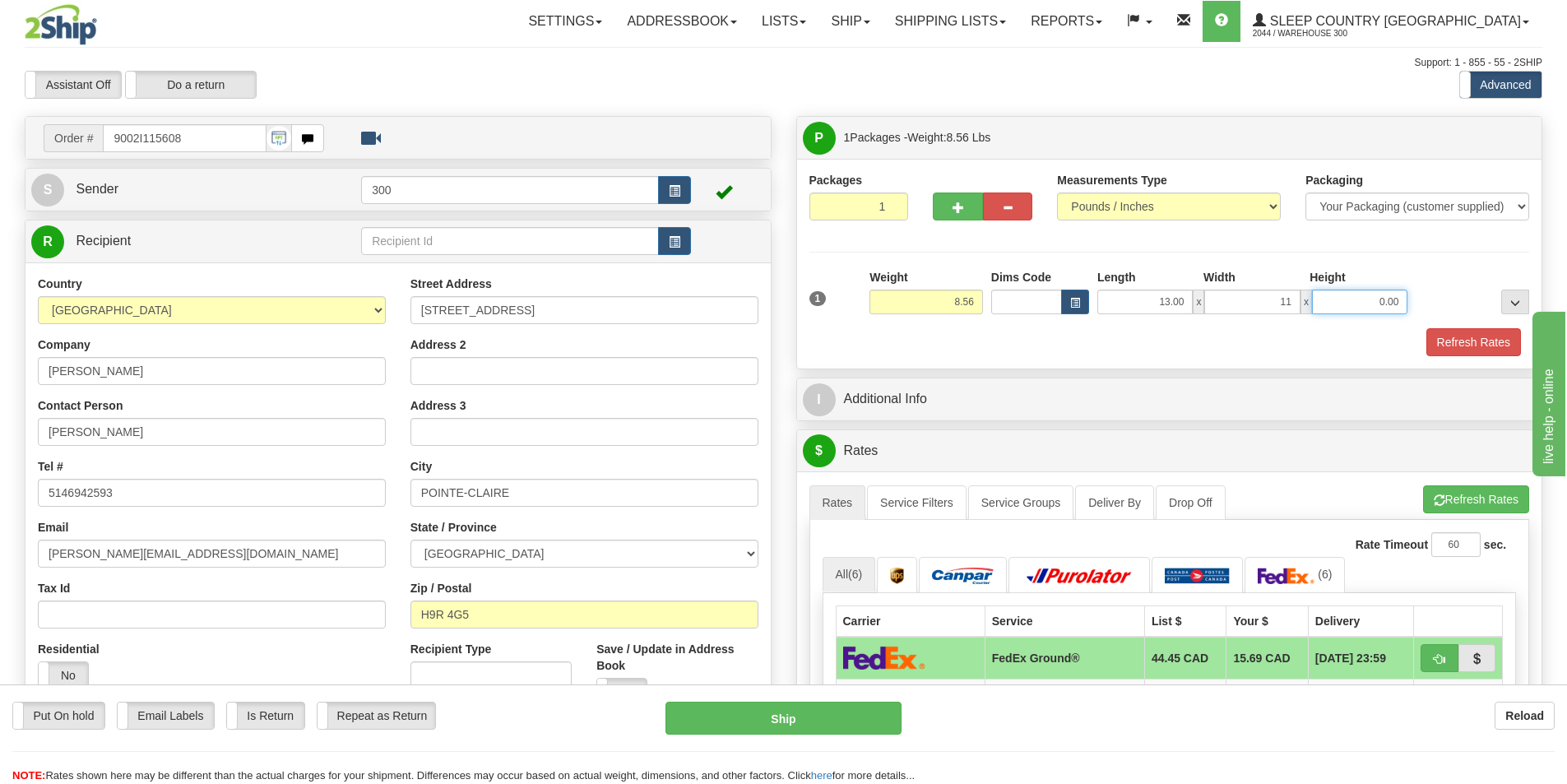
type input "11.00"
type input "4.00"
click at [1450, 340] on button "Refresh Rates" at bounding box center [1474, 342] width 95 height 28
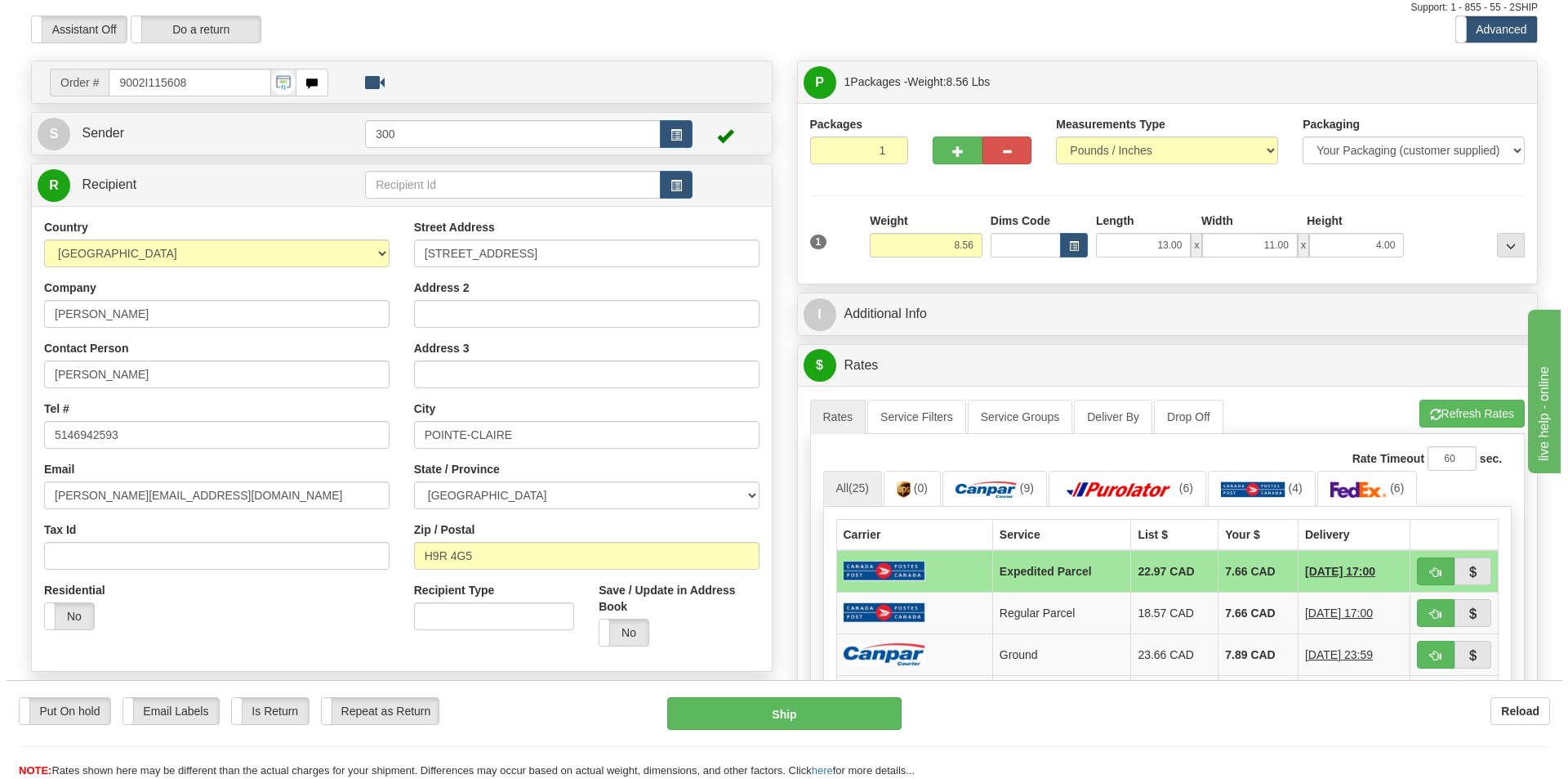
scroll to position [81, 0]
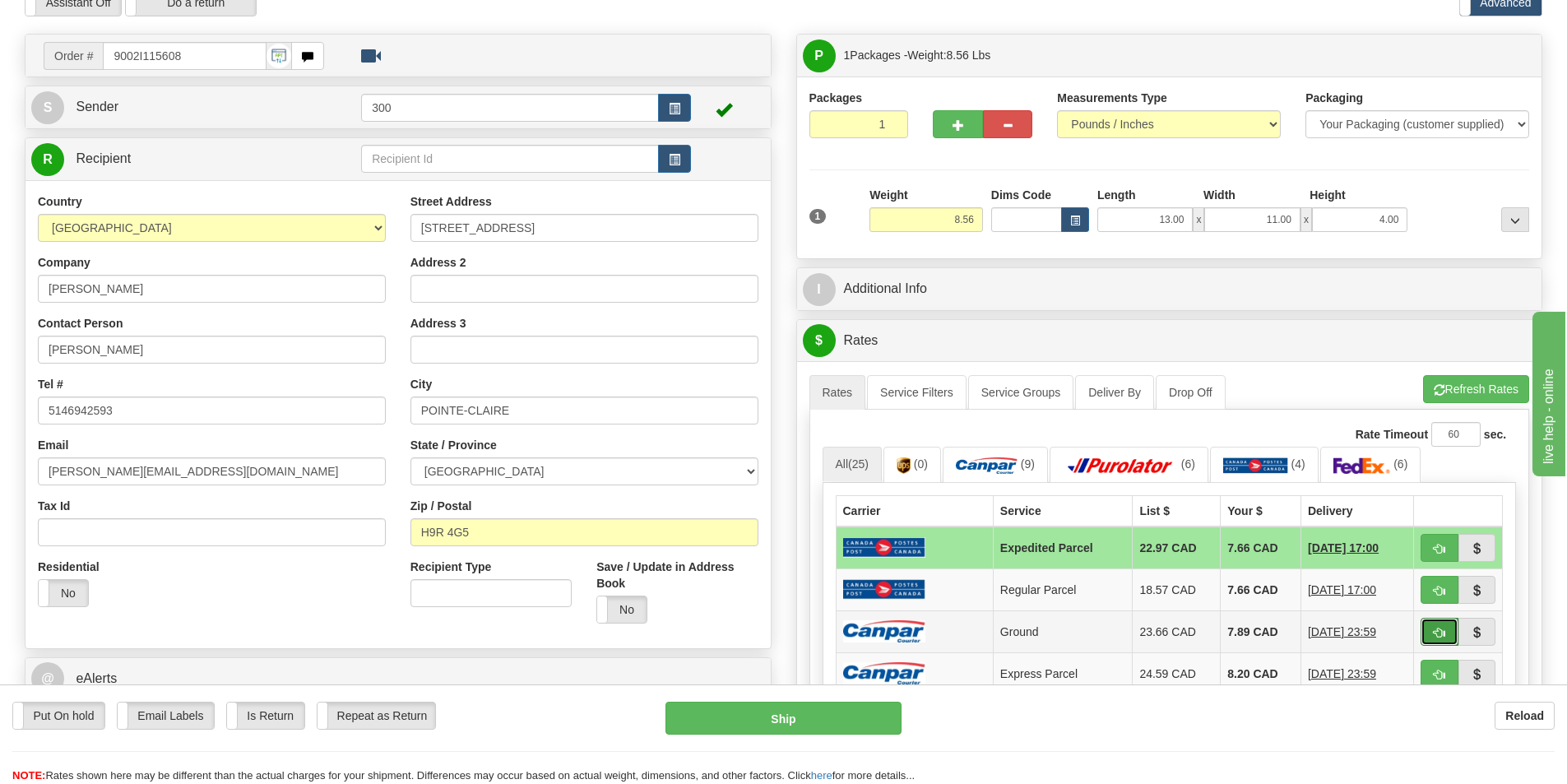
click at [1434, 637] on span "button" at bounding box center [1439, 632] width 11 height 10
type input "1"
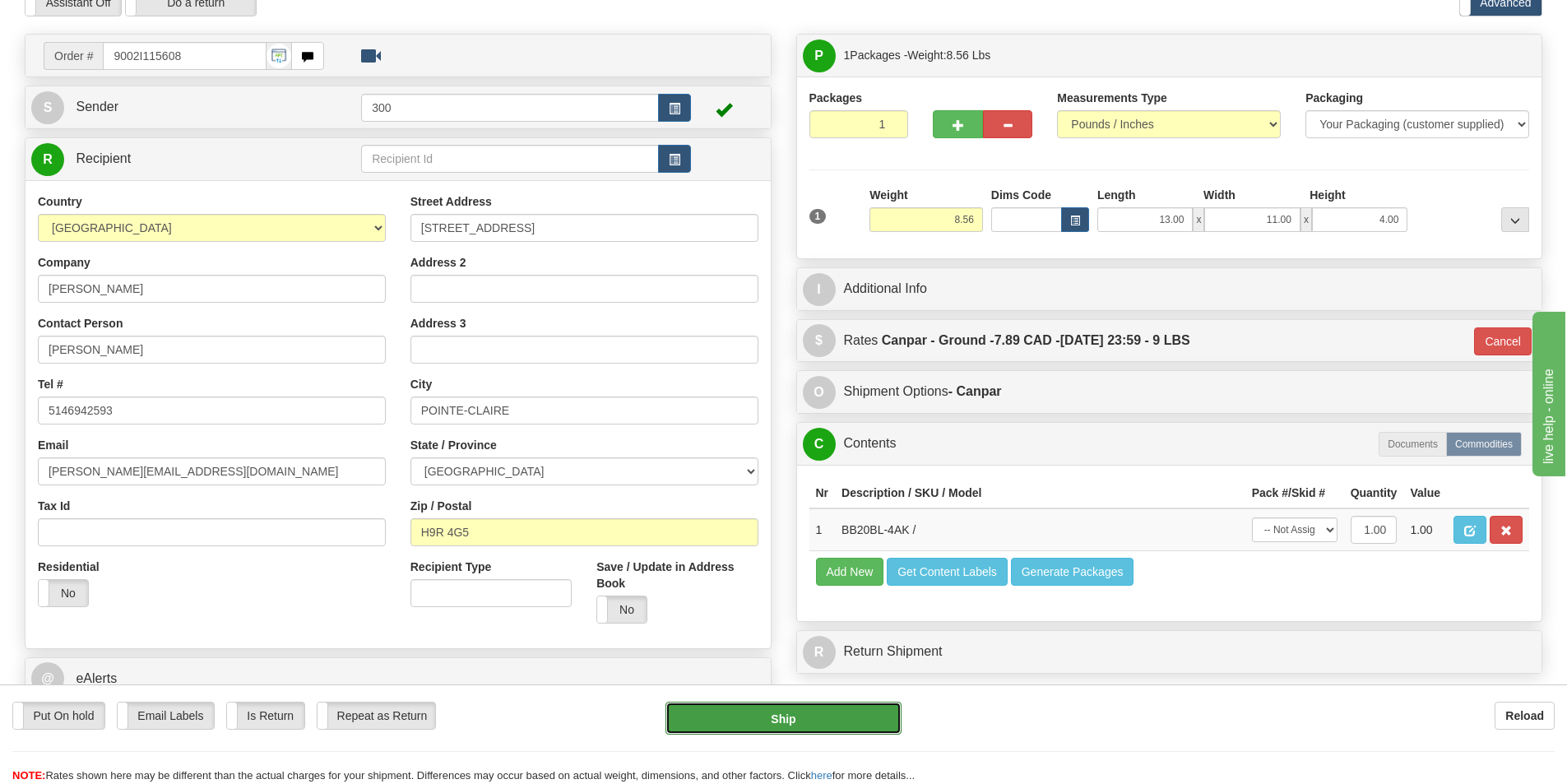
click at [777, 714] on button "Ship" at bounding box center [783, 717] width 236 height 33
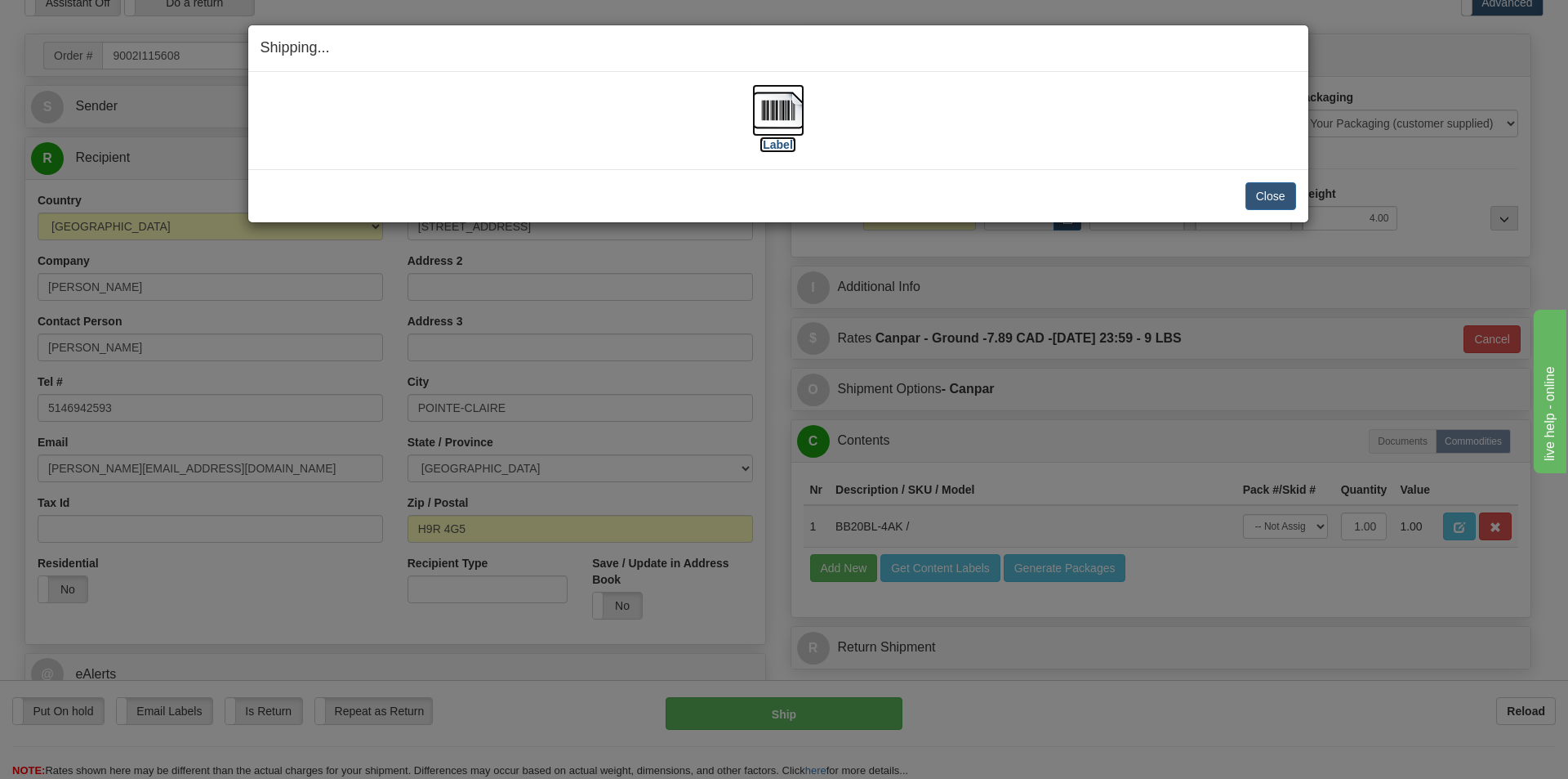
click at [782, 99] on img at bounding box center [778, 110] width 53 height 53
click at [1273, 180] on div "Close Cancel Cancel Shipment and Quit Pickup Quit Pickup ONLY" at bounding box center [778, 195] width 1060 height 53
click at [1279, 199] on button "Close" at bounding box center [1271, 196] width 51 height 28
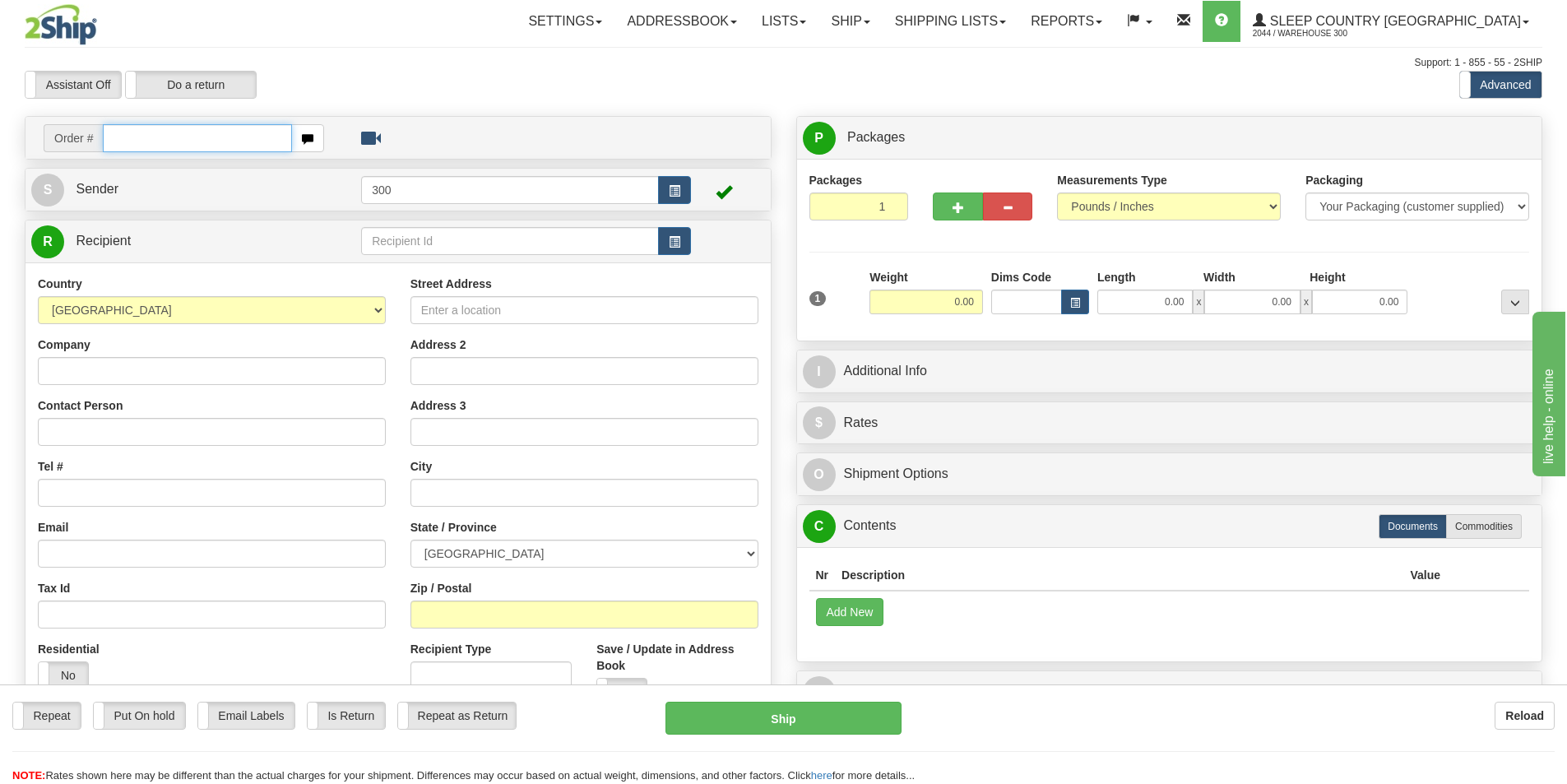
click at [195, 132] on input "text" at bounding box center [197, 138] width 189 height 28
type input "9000i114728"
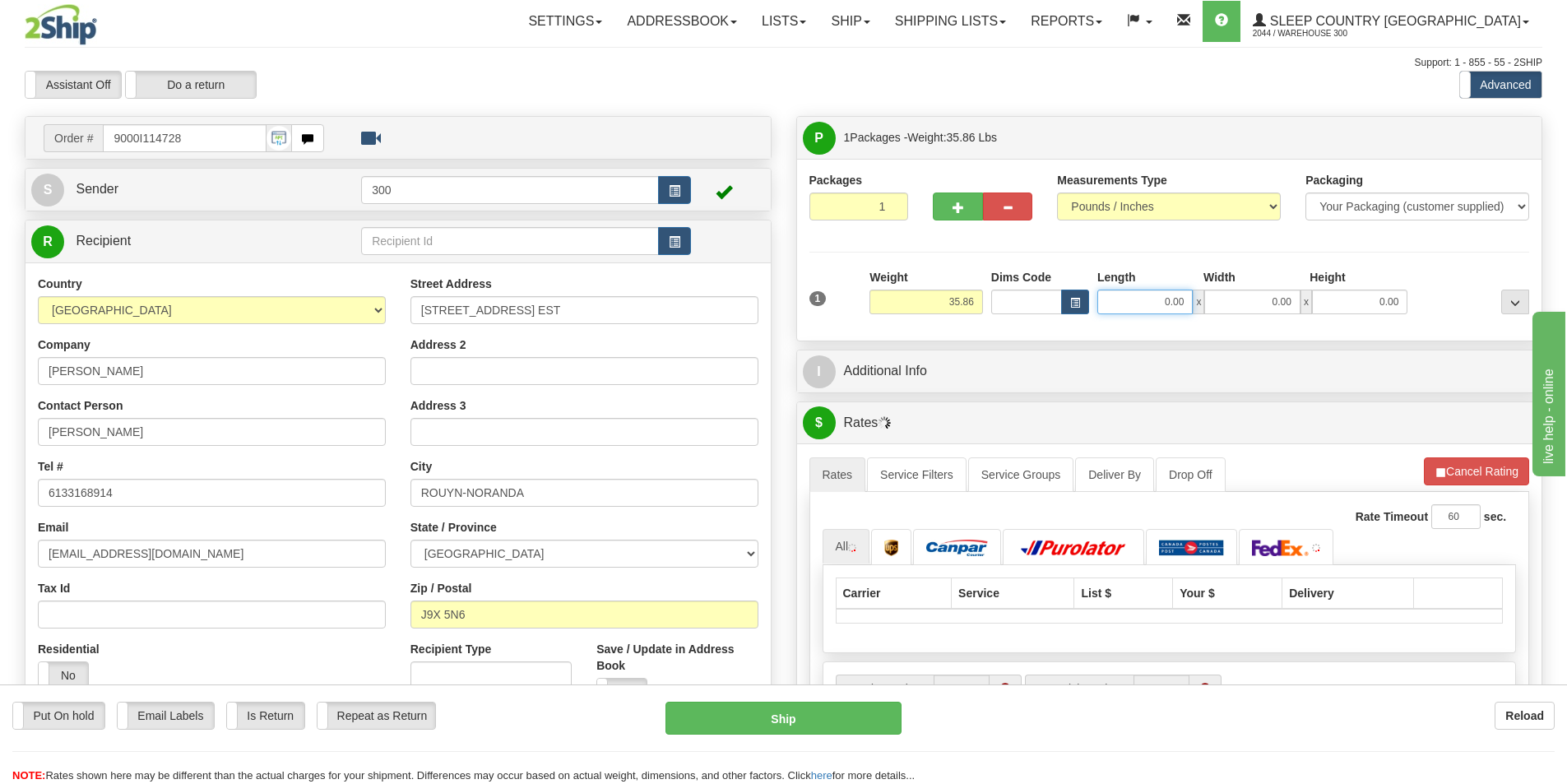
click at [1161, 306] on input "0.00" at bounding box center [1145, 302] width 95 height 24
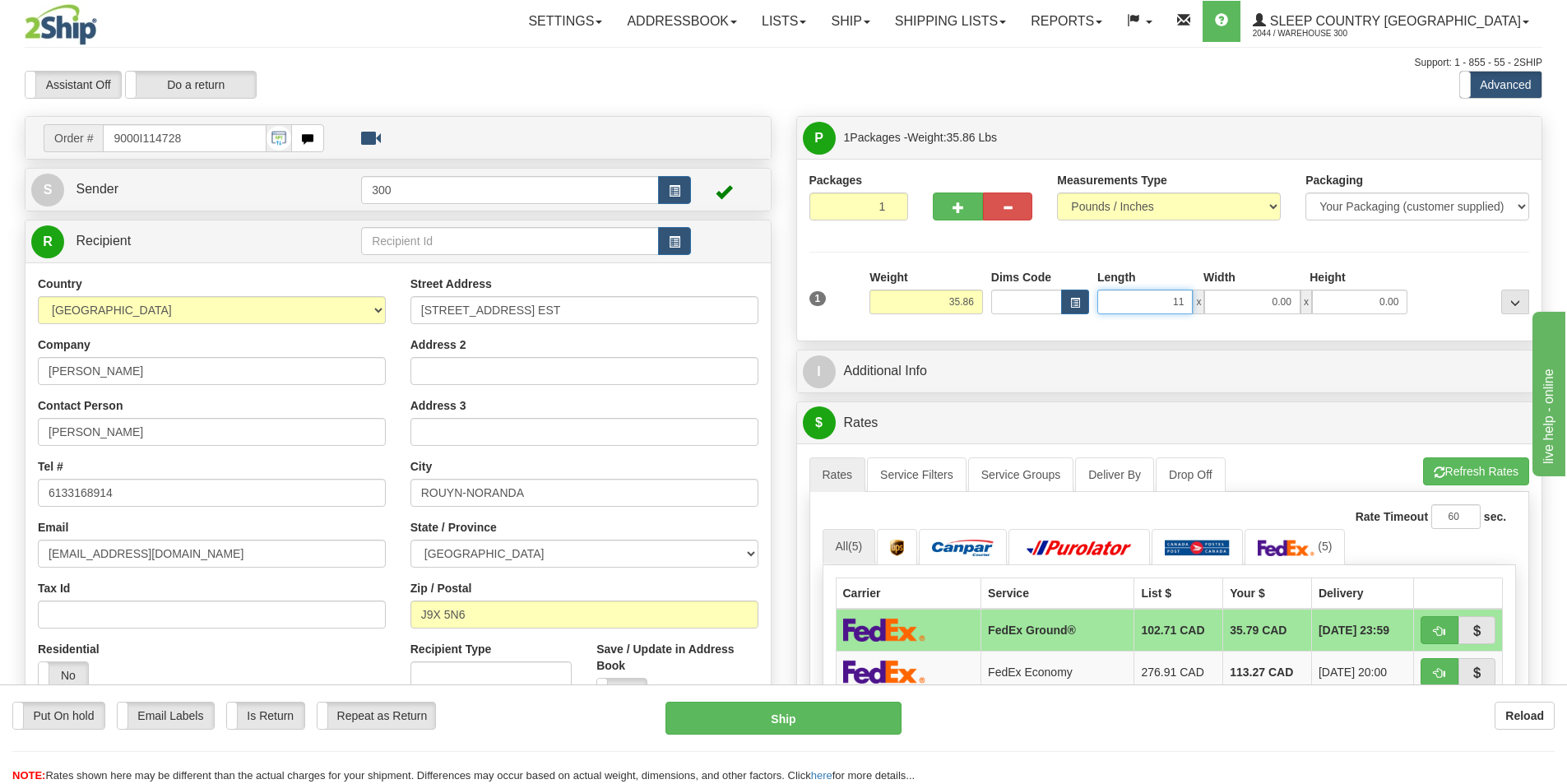
type input "1"
type input "15.00"
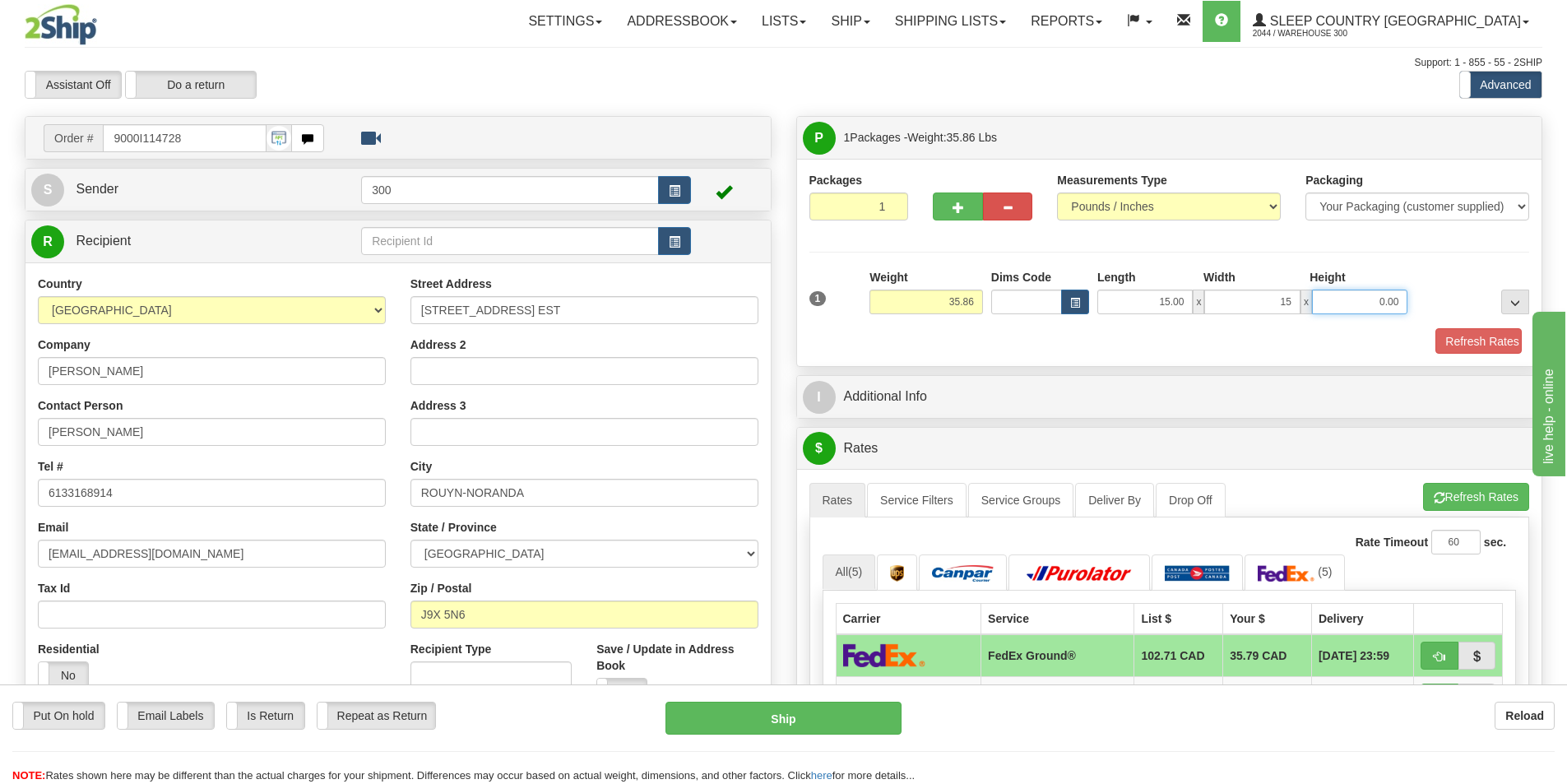
type input "15.00"
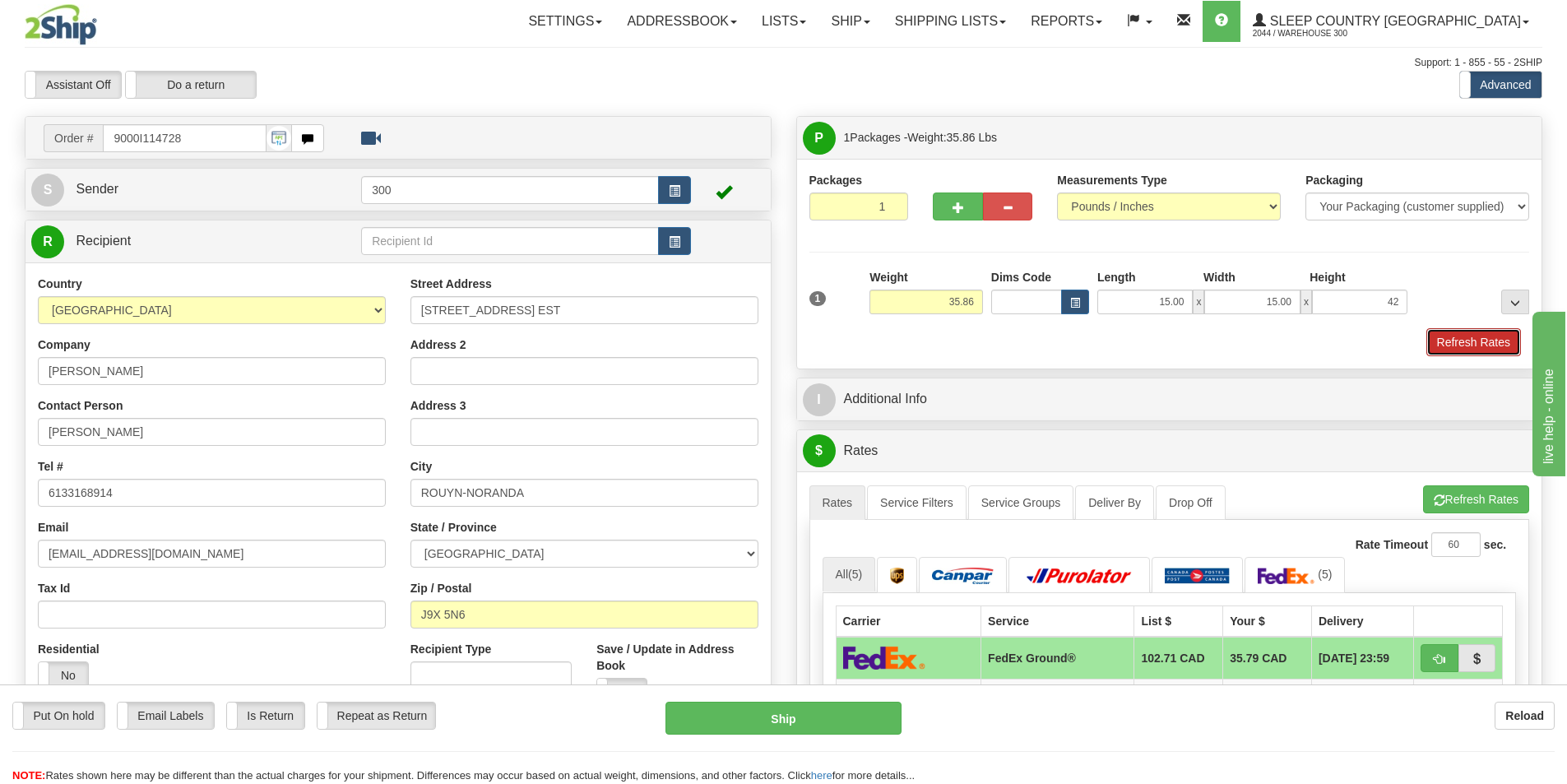
type input "42.00"
click at [1483, 342] on button "Refresh Rates" at bounding box center [1474, 342] width 95 height 28
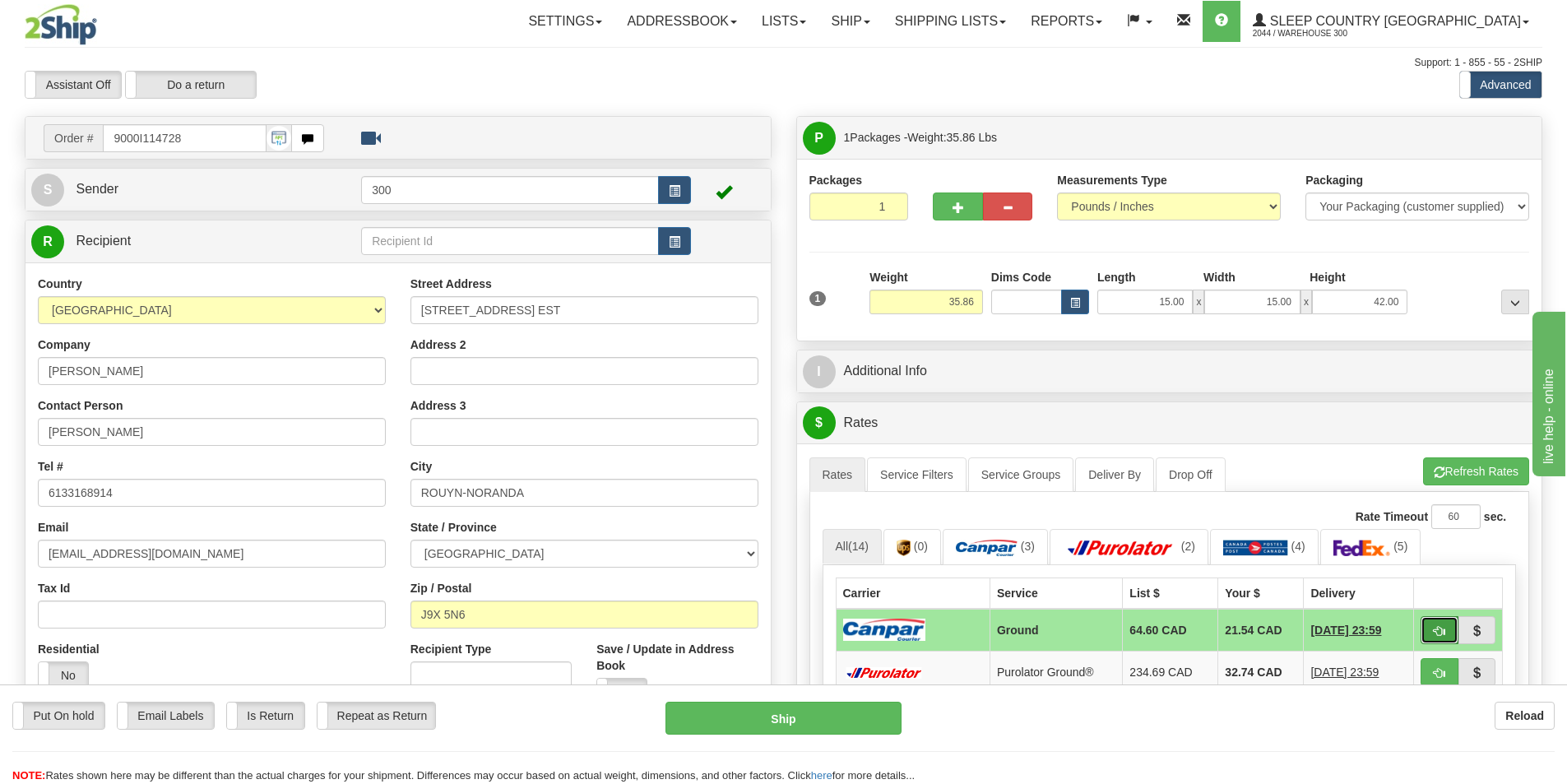
click at [1434, 630] on span "button" at bounding box center [1439, 630] width 11 height 10
type input "1"
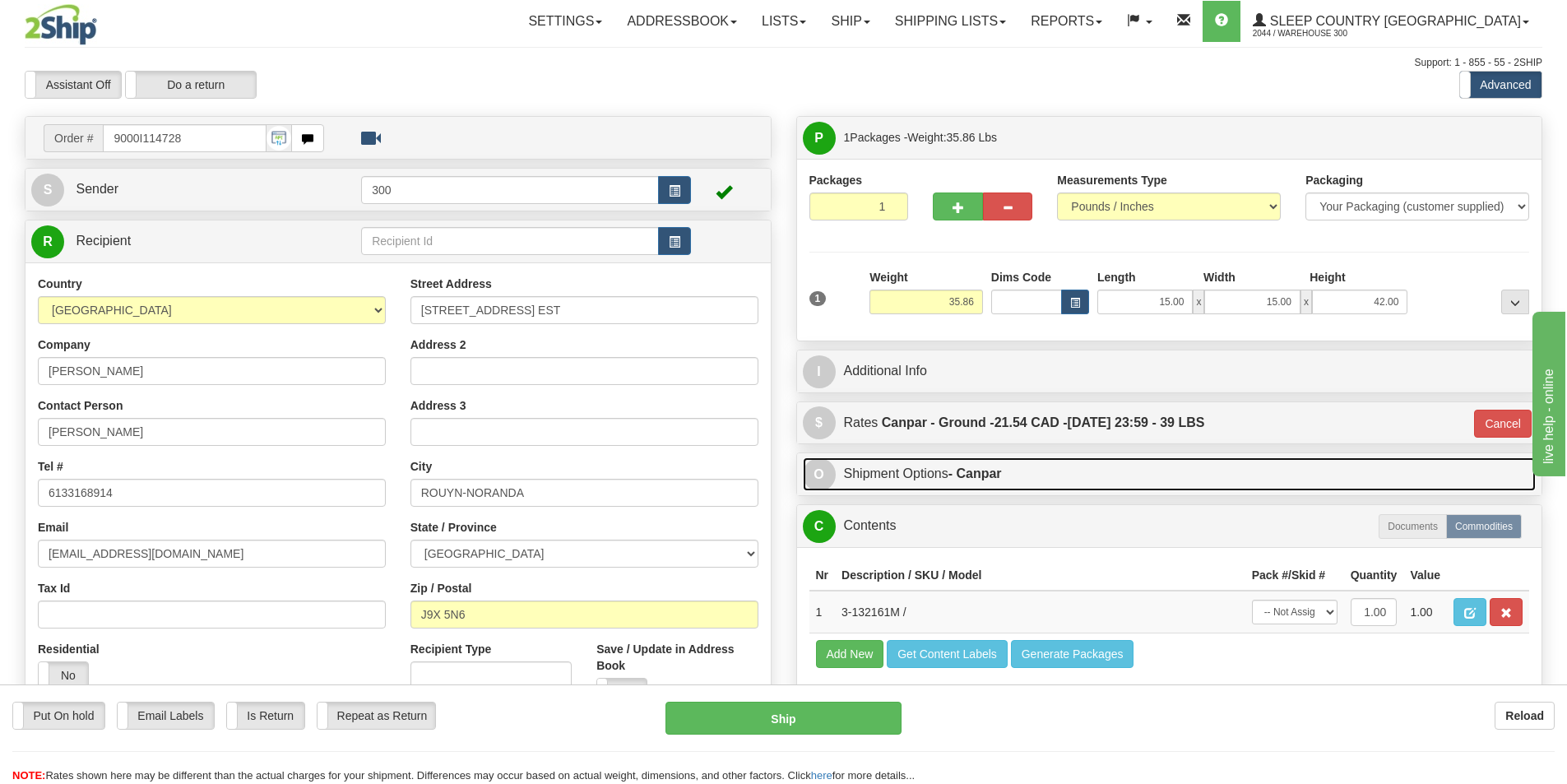
click at [987, 472] on strong "- Canpar" at bounding box center [974, 473] width 53 height 14
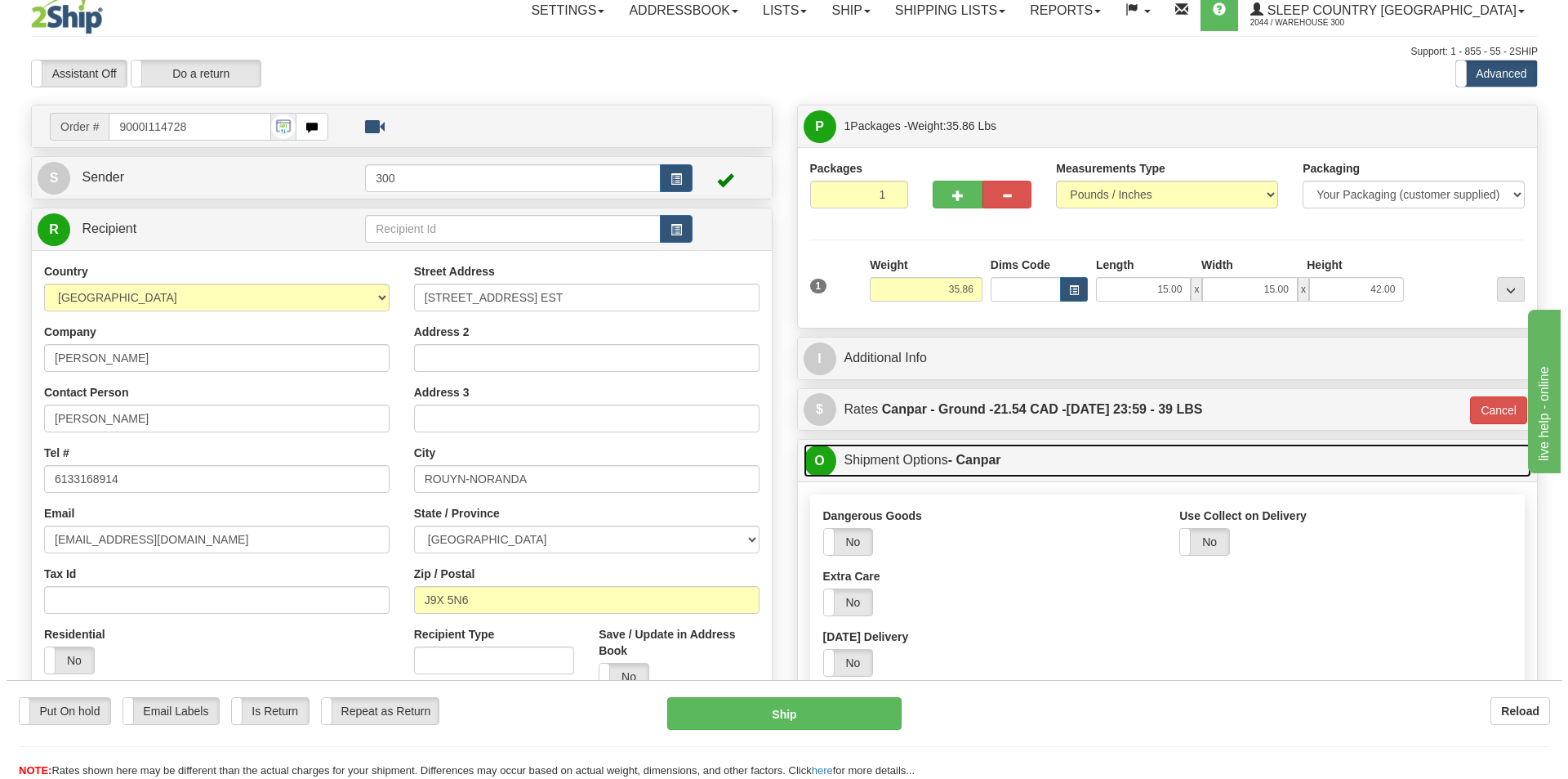
scroll to position [164, 0]
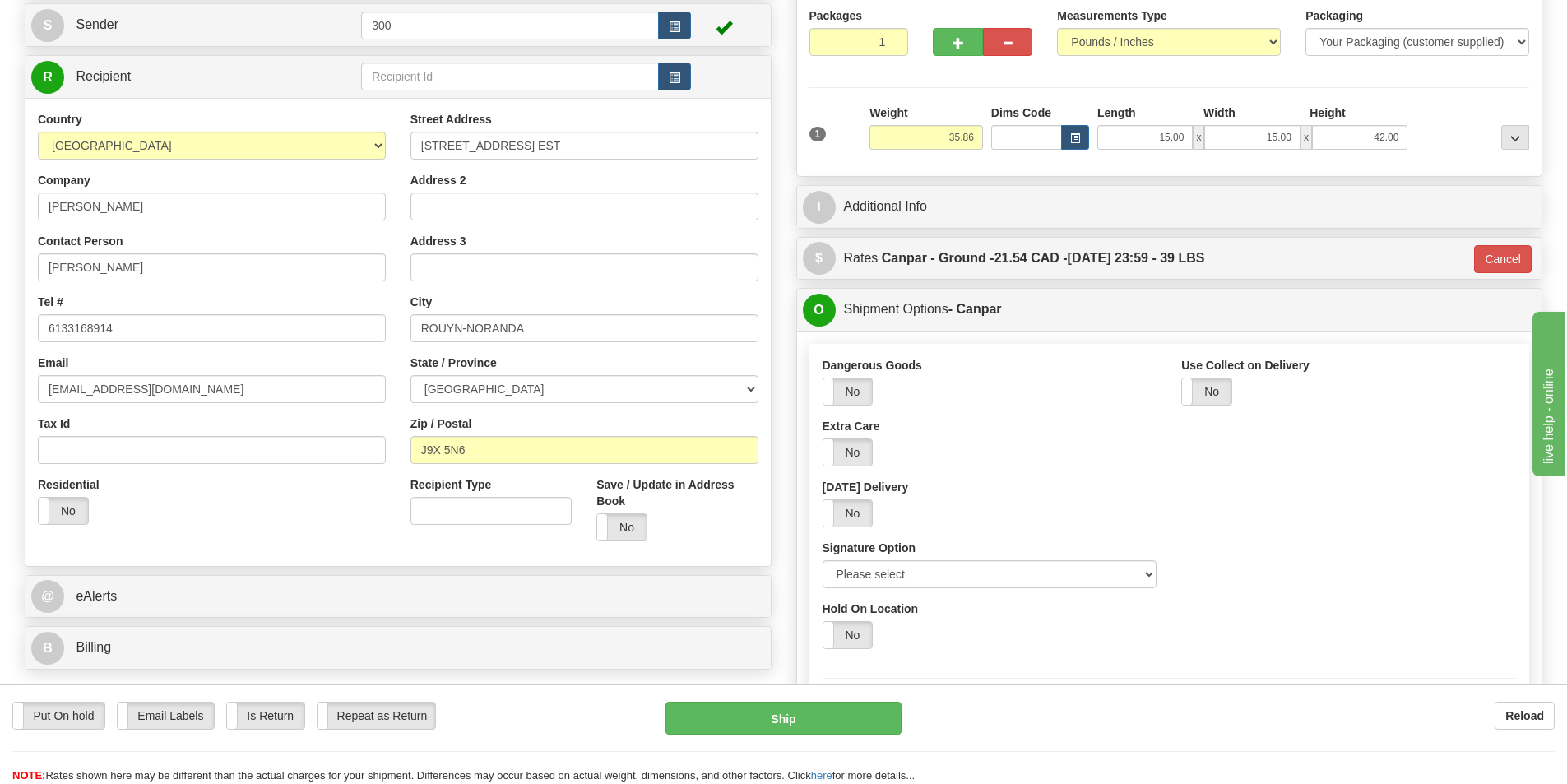
click at [1031, 555] on div "Signature Option Please select No Signature Required Signature Required Adult S…" at bounding box center [989, 563] width 334 height 48
click at [981, 579] on select "Please select No Signature Required Signature Required Adult Signature" at bounding box center [989, 574] width 334 height 28
select select "2"
click at [823, 560] on select "Please select No Signature Required Signature Required Adult Signature" at bounding box center [989, 574] width 334 height 28
click at [869, 720] on button "Ship" at bounding box center [783, 717] width 236 height 33
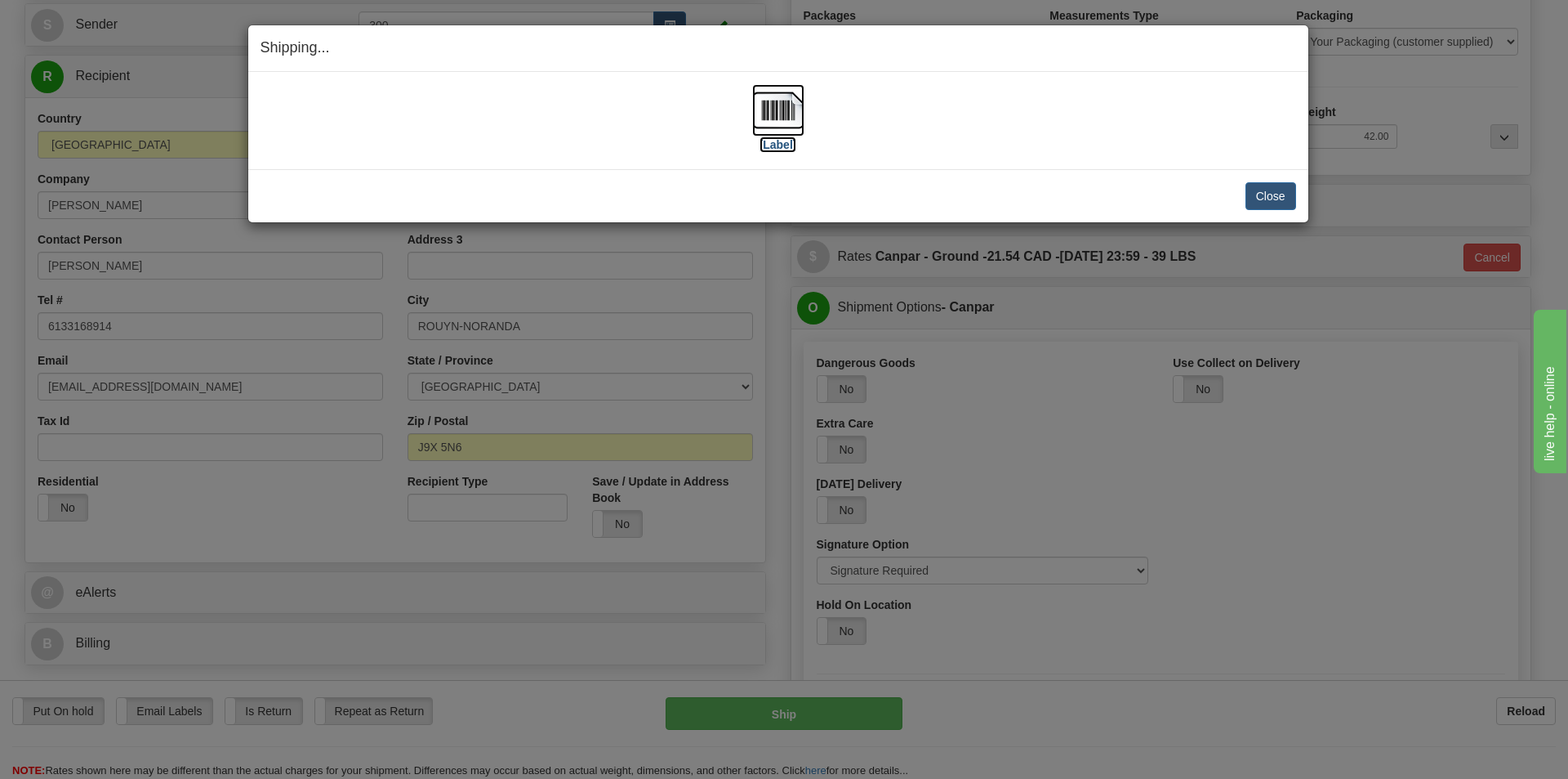
click at [776, 135] on img at bounding box center [778, 110] width 53 height 53
click at [1282, 204] on button "Close" at bounding box center [1271, 196] width 51 height 28
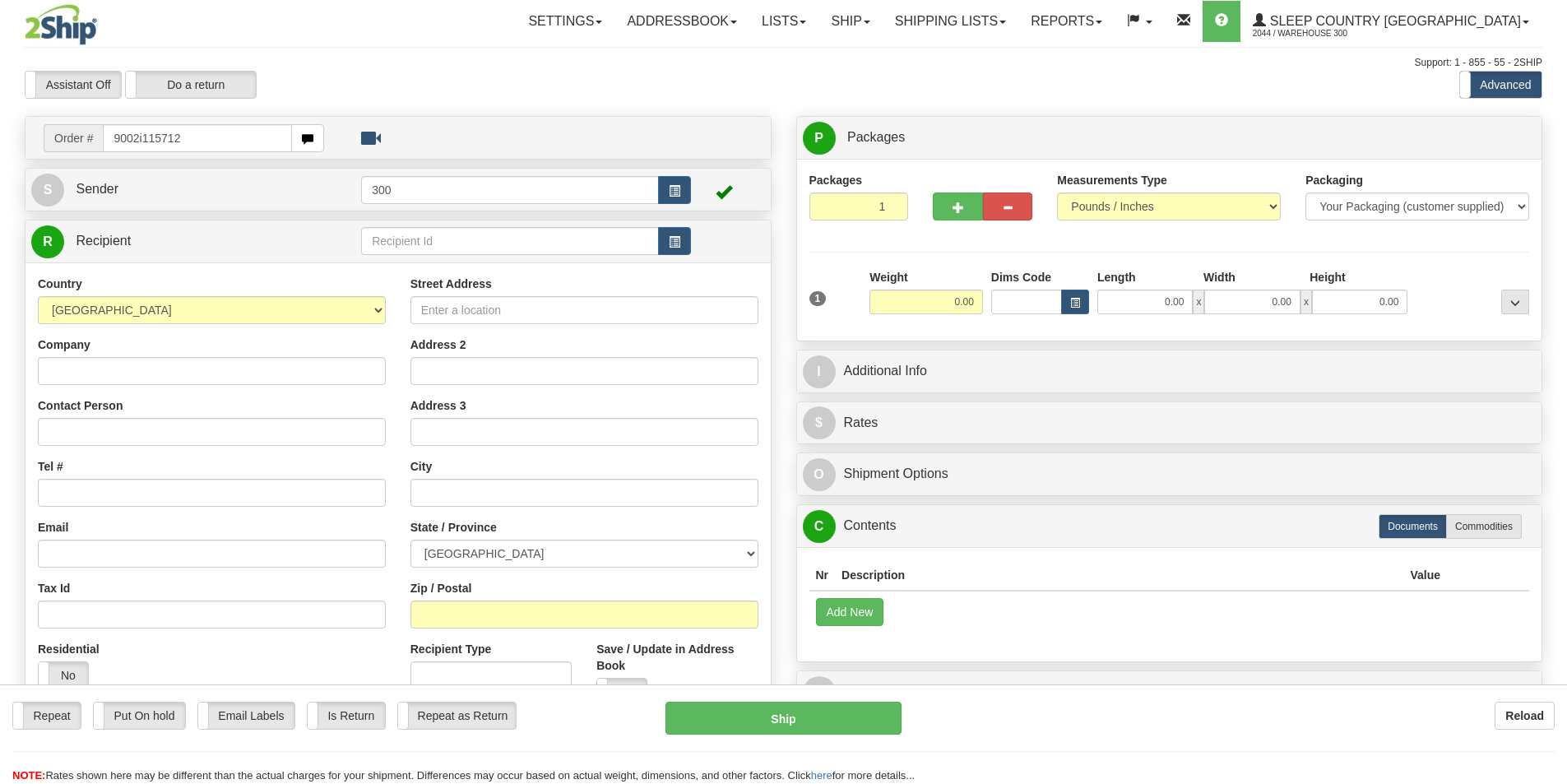
type input "9002i115712"
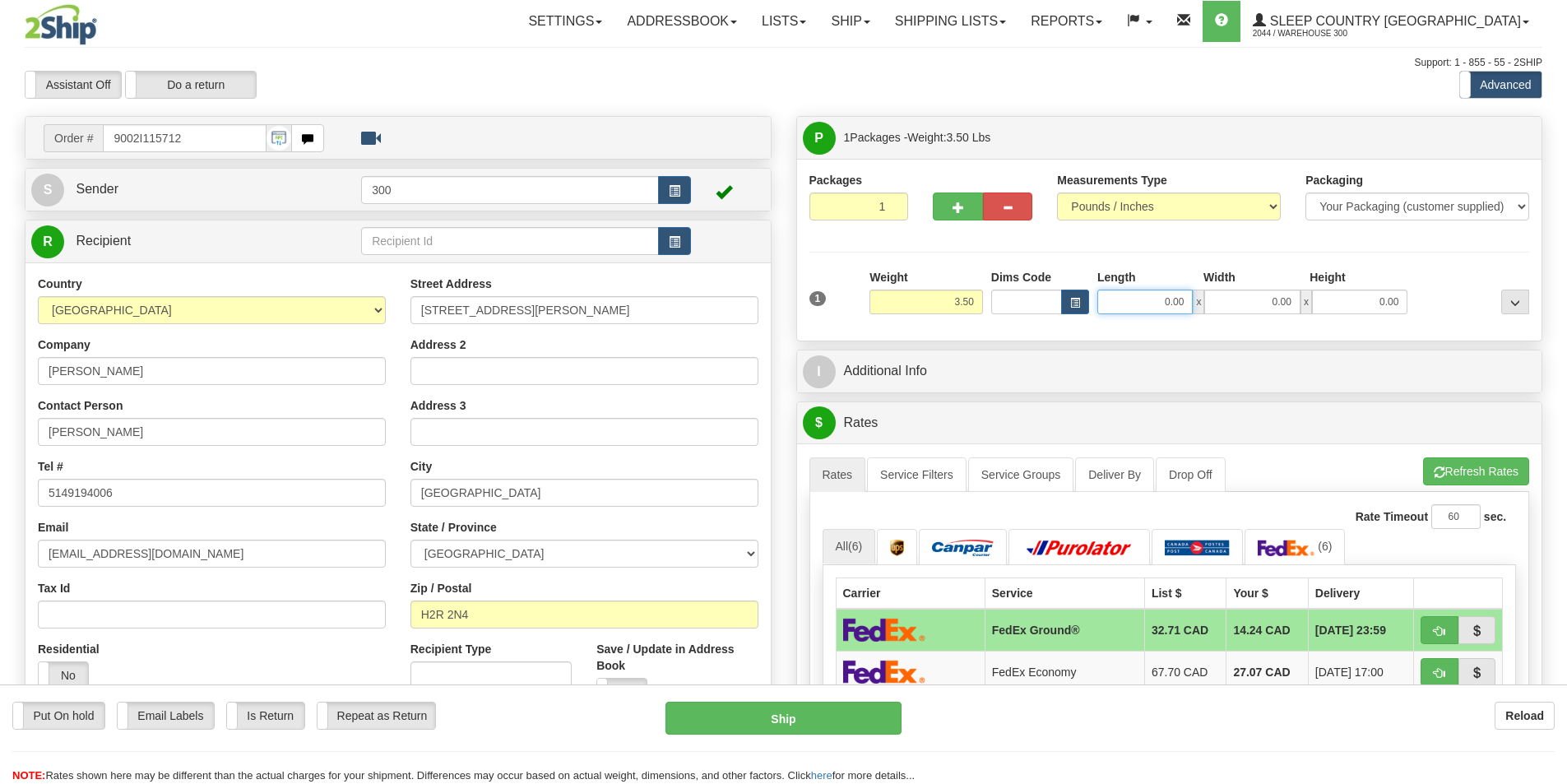
click at [1189, 300] on input "0.00" at bounding box center [1145, 302] width 95 height 24
type input "25.00"
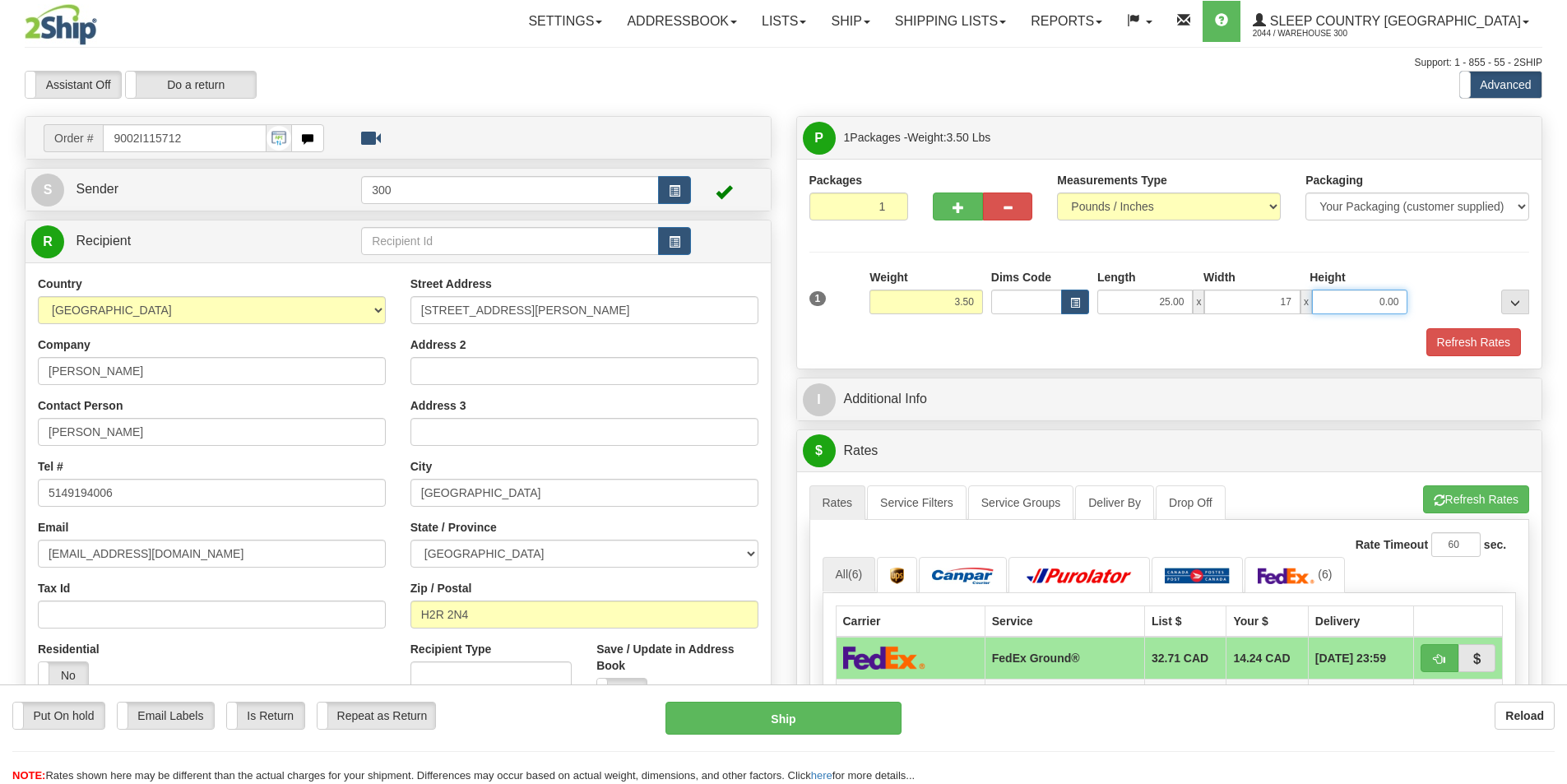
type input "17.00"
type input "3.00"
click at [1457, 344] on button "Refresh Rates" at bounding box center [1474, 342] width 95 height 28
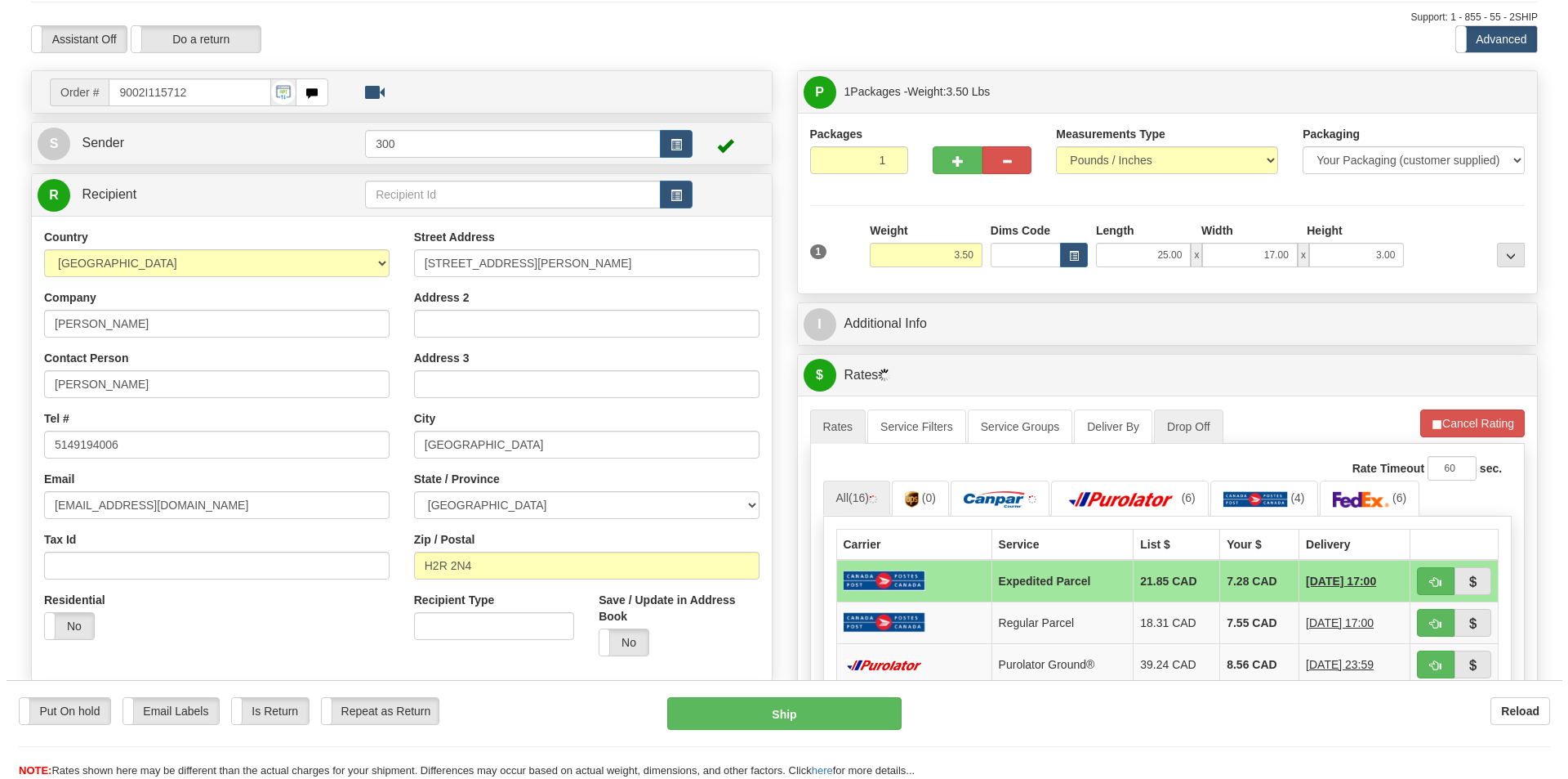
scroll to position [81, 0]
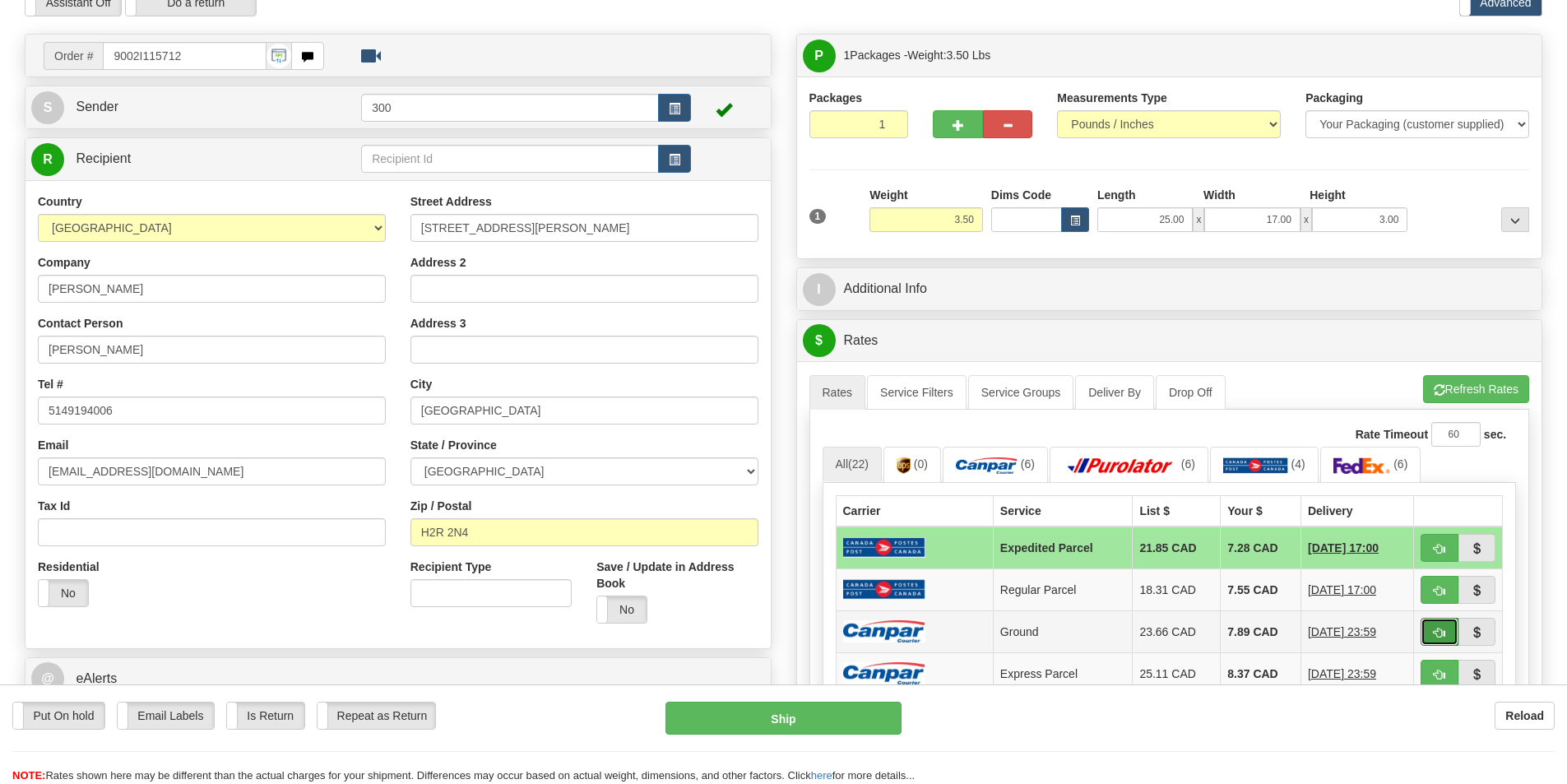
click at [1438, 630] on span "button" at bounding box center [1439, 632] width 11 height 10
type input "1"
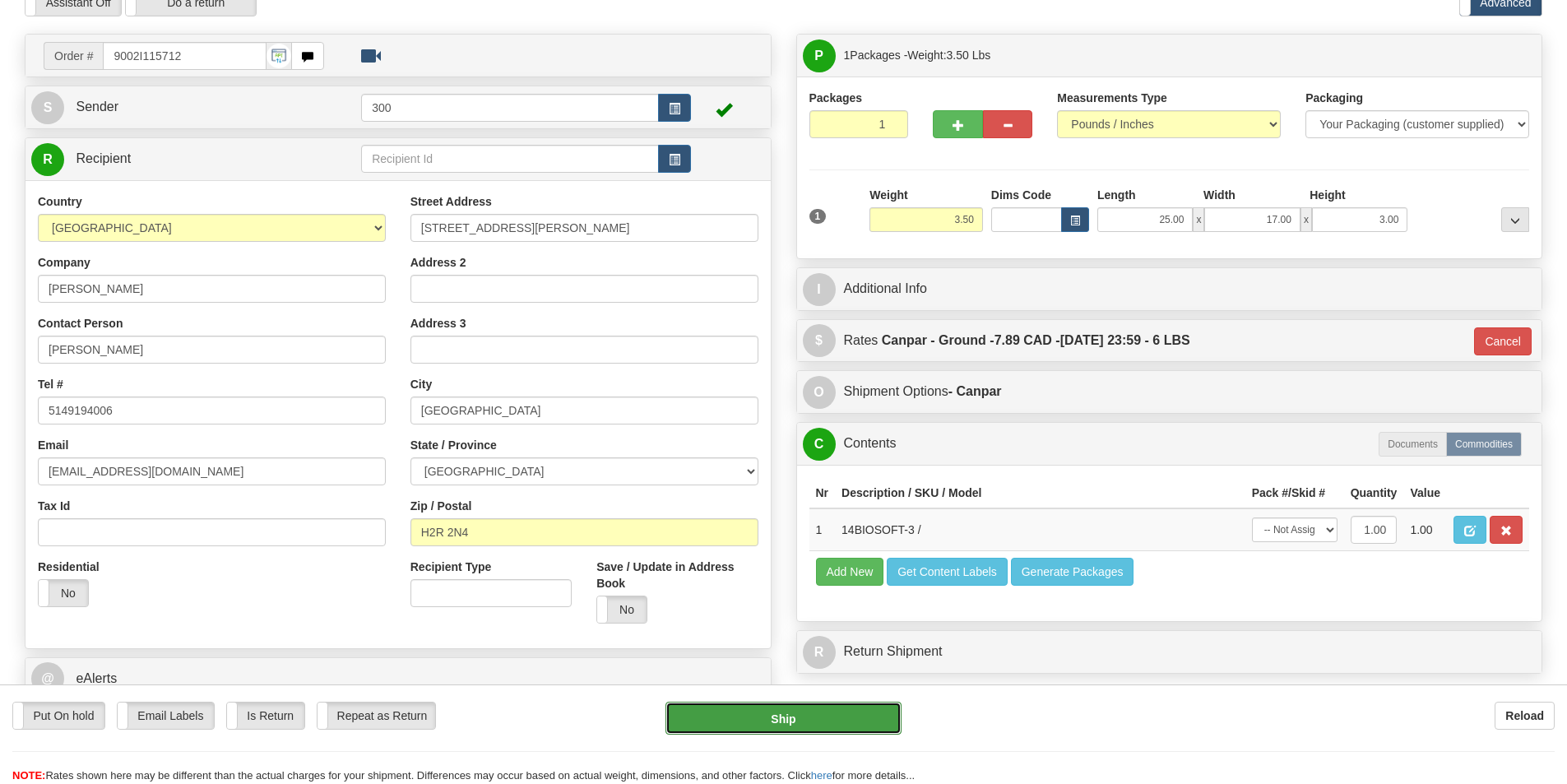
click at [784, 719] on button "Ship" at bounding box center [783, 717] width 236 height 33
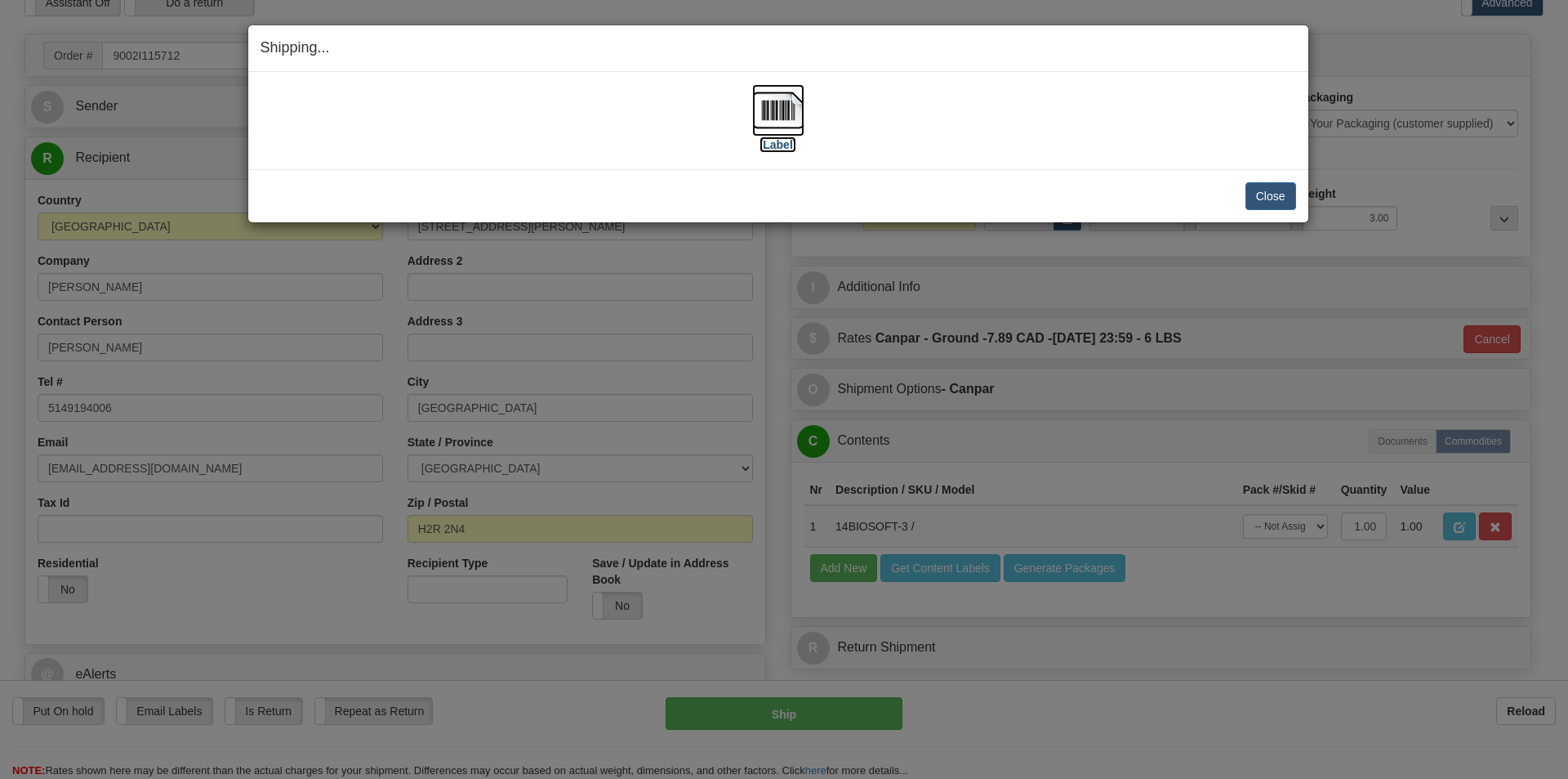
click at [796, 113] on img at bounding box center [778, 110] width 53 height 53
click at [1268, 188] on button "Close" at bounding box center [1271, 196] width 51 height 28
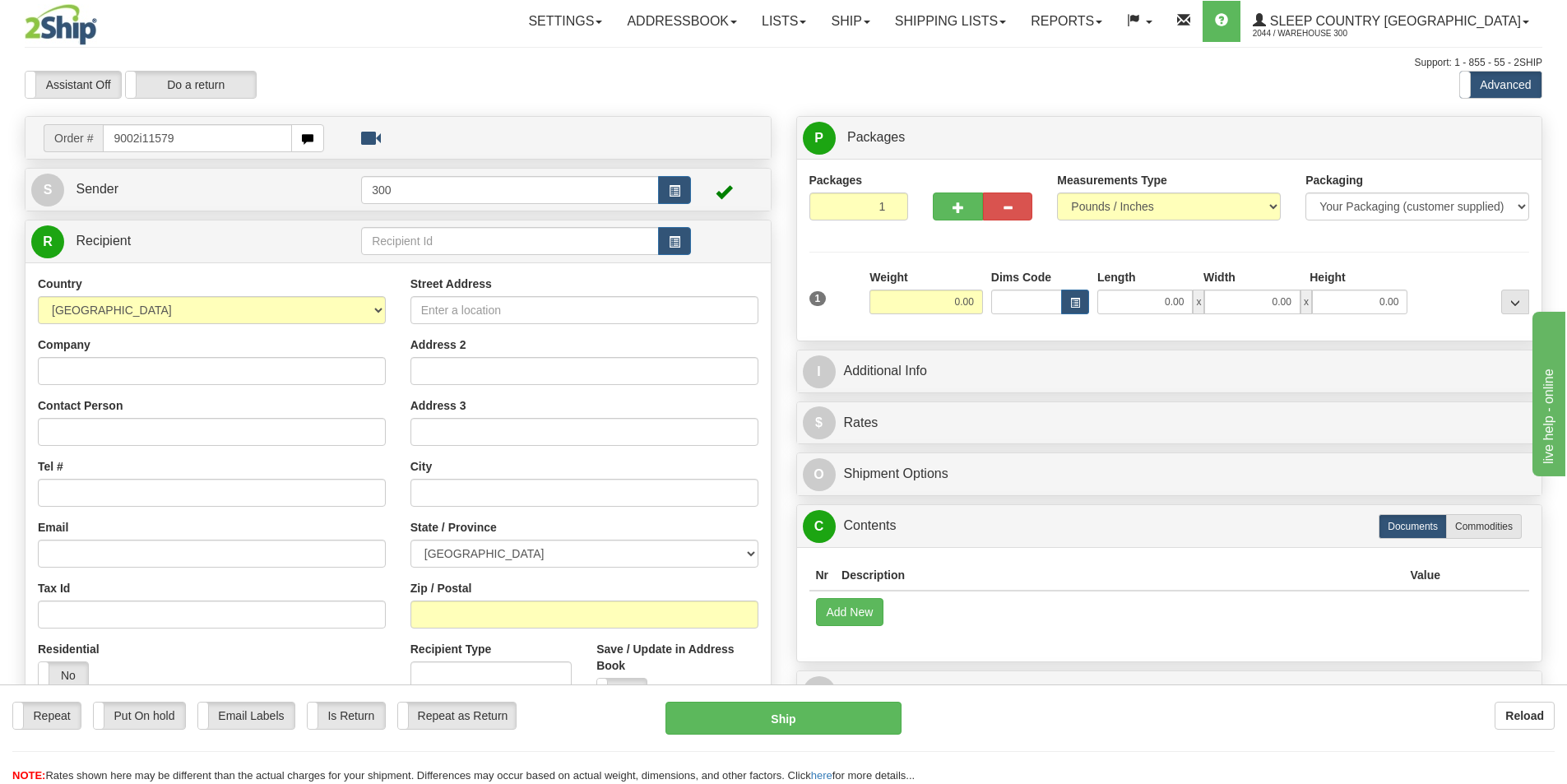
type input "9002i115795"
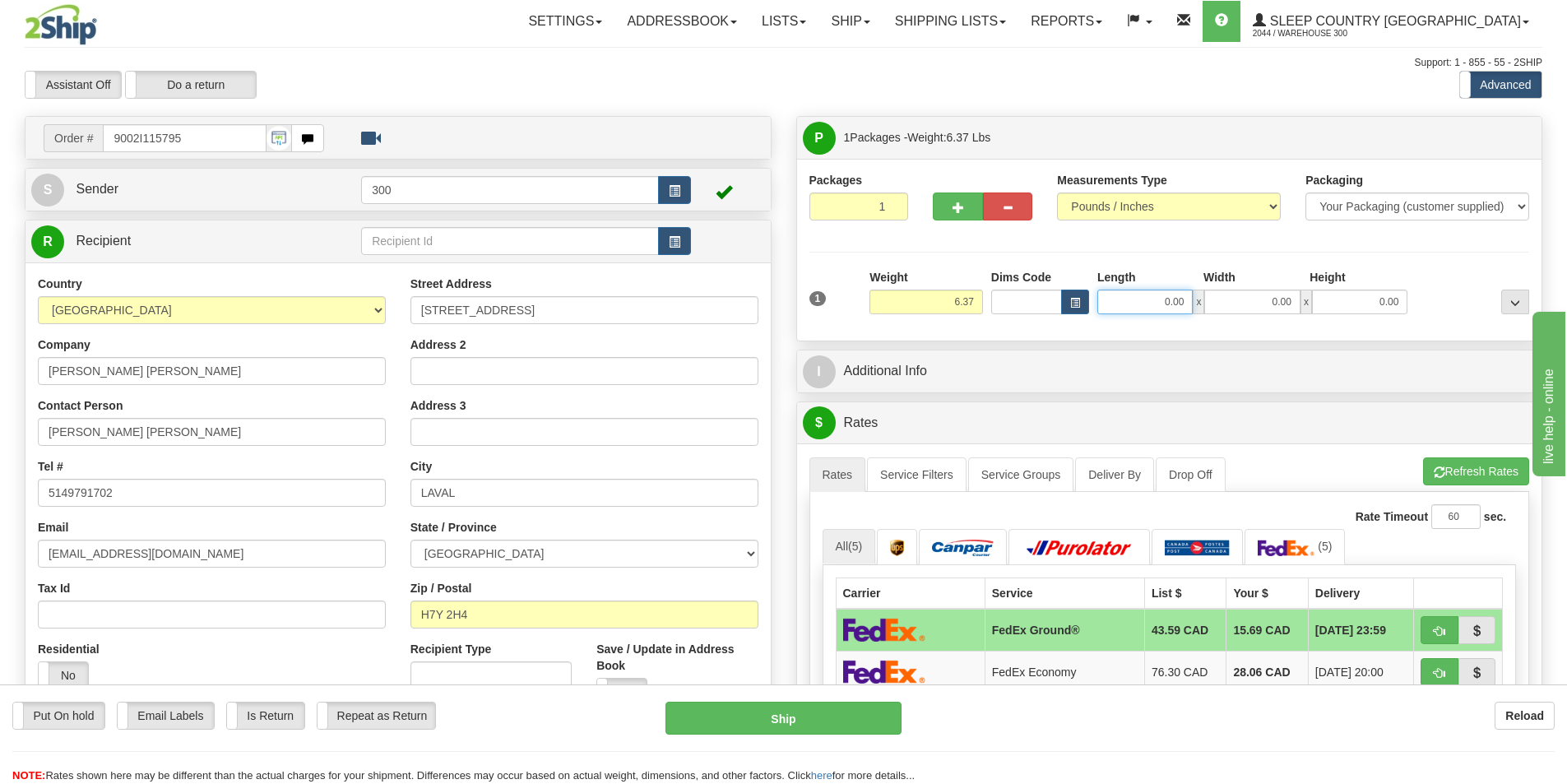
click at [1137, 302] on input "0.00" at bounding box center [1145, 302] width 95 height 24
type input "9.00"
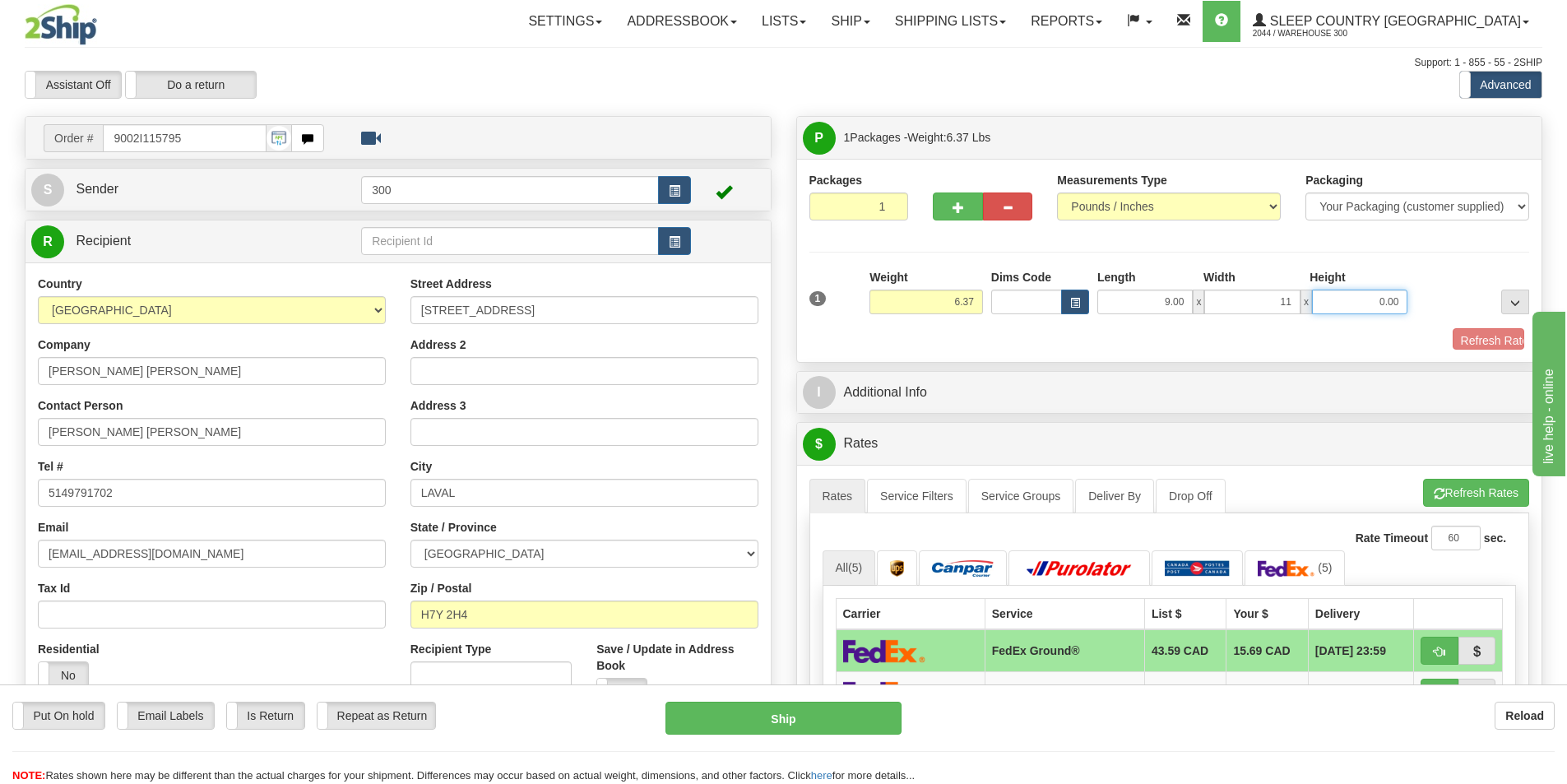
type input "11.00"
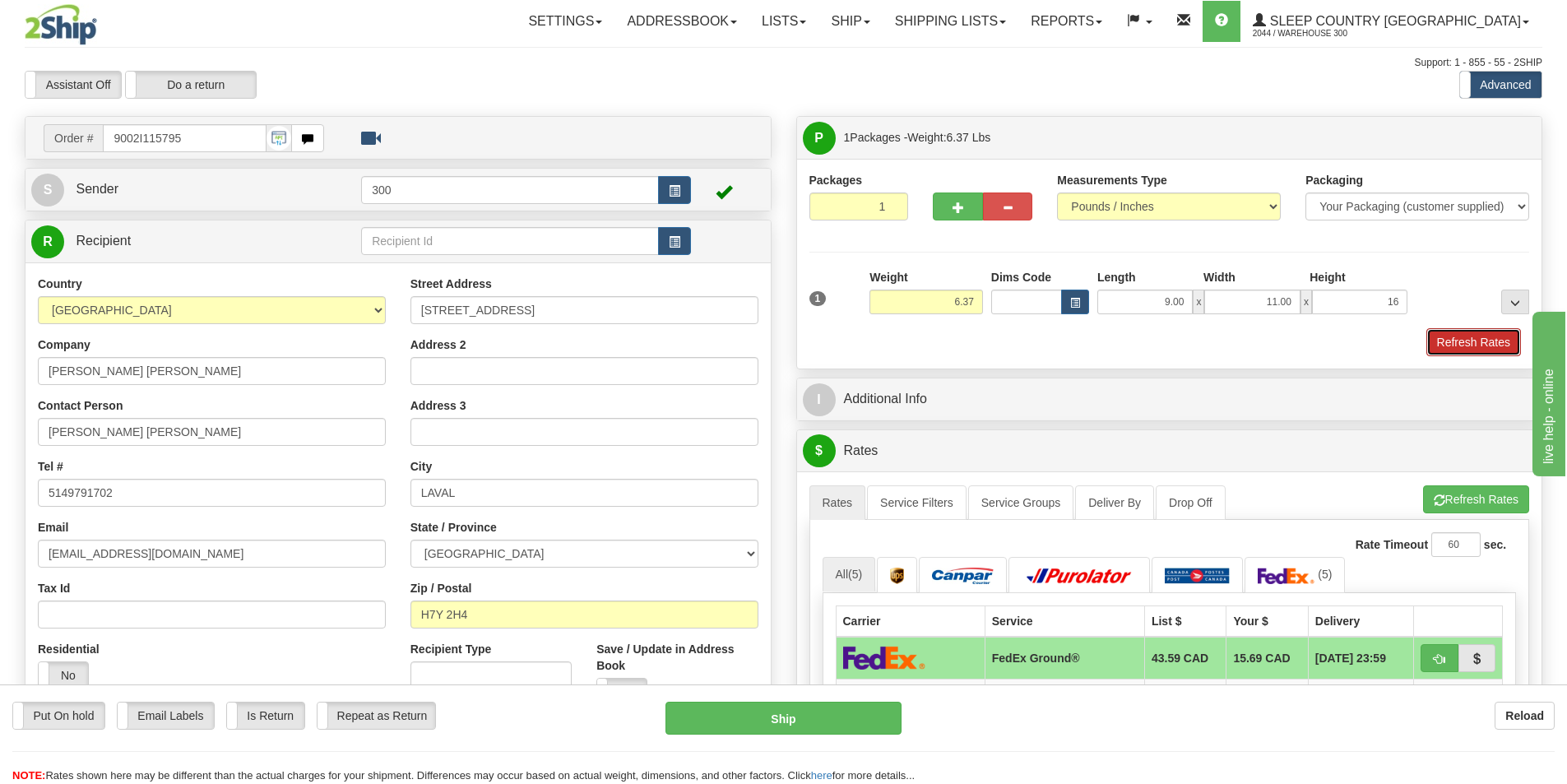
type input "16.00"
click at [1497, 340] on button "Refresh Rates" at bounding box center [1474, 342] width 95 height 28
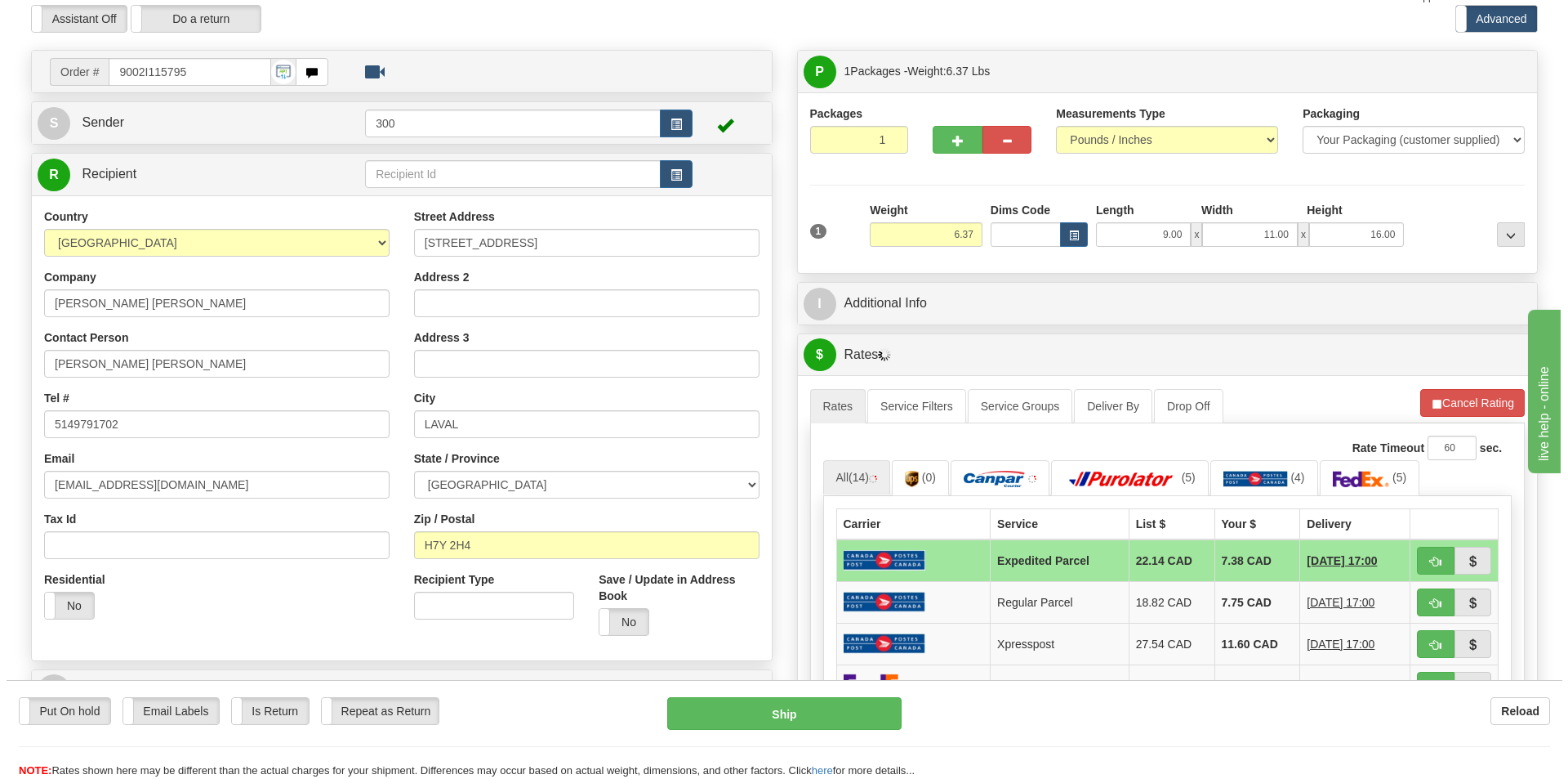
scroll to position [164, 0]
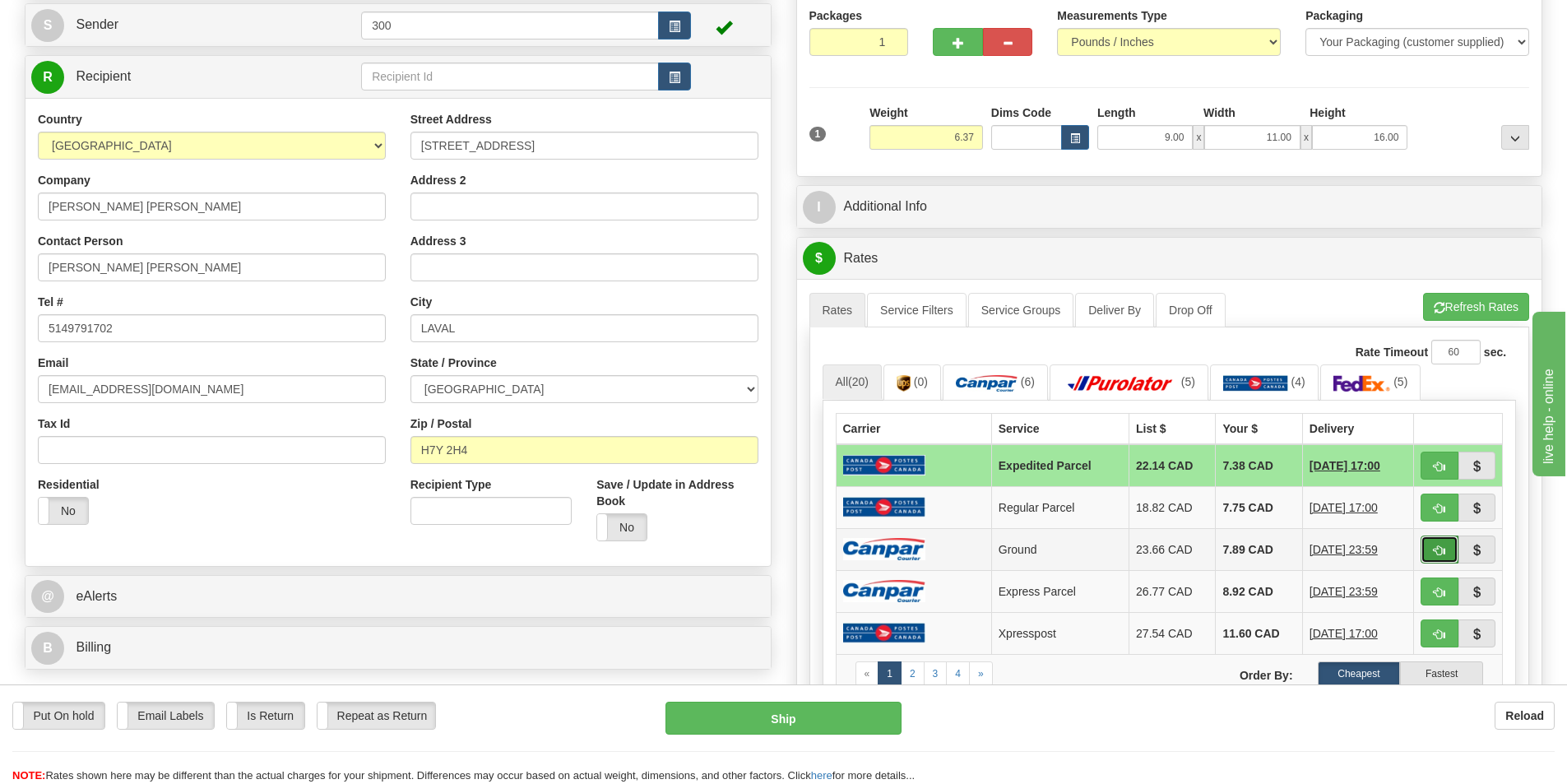
click at [1434, 551] on span "button" at bounding box center [1439, 549] width 11 height 10
type input "1"
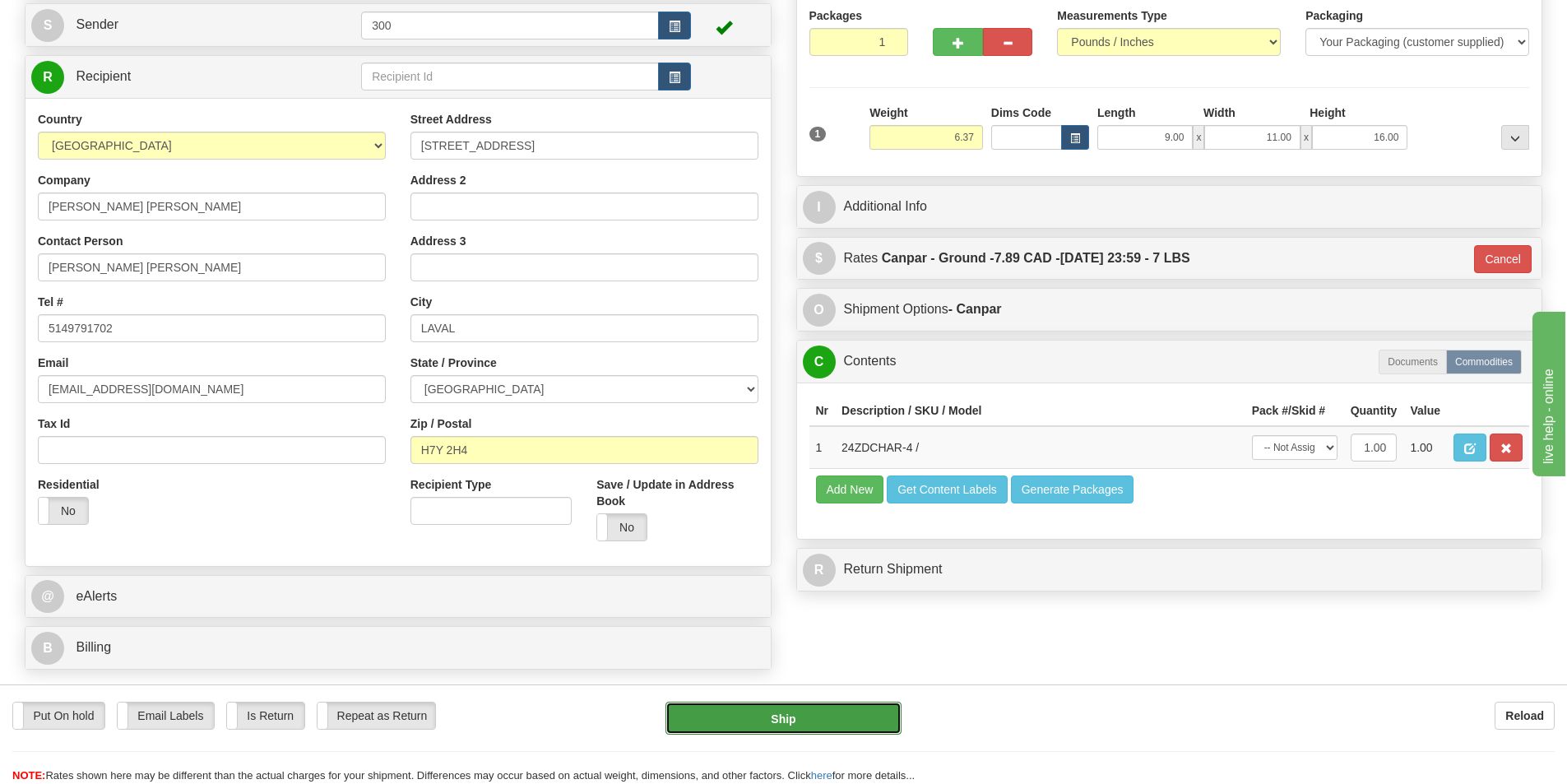
click at [846, 717] on button "Ship" at bounding box center [783, 717] width 236 height 33
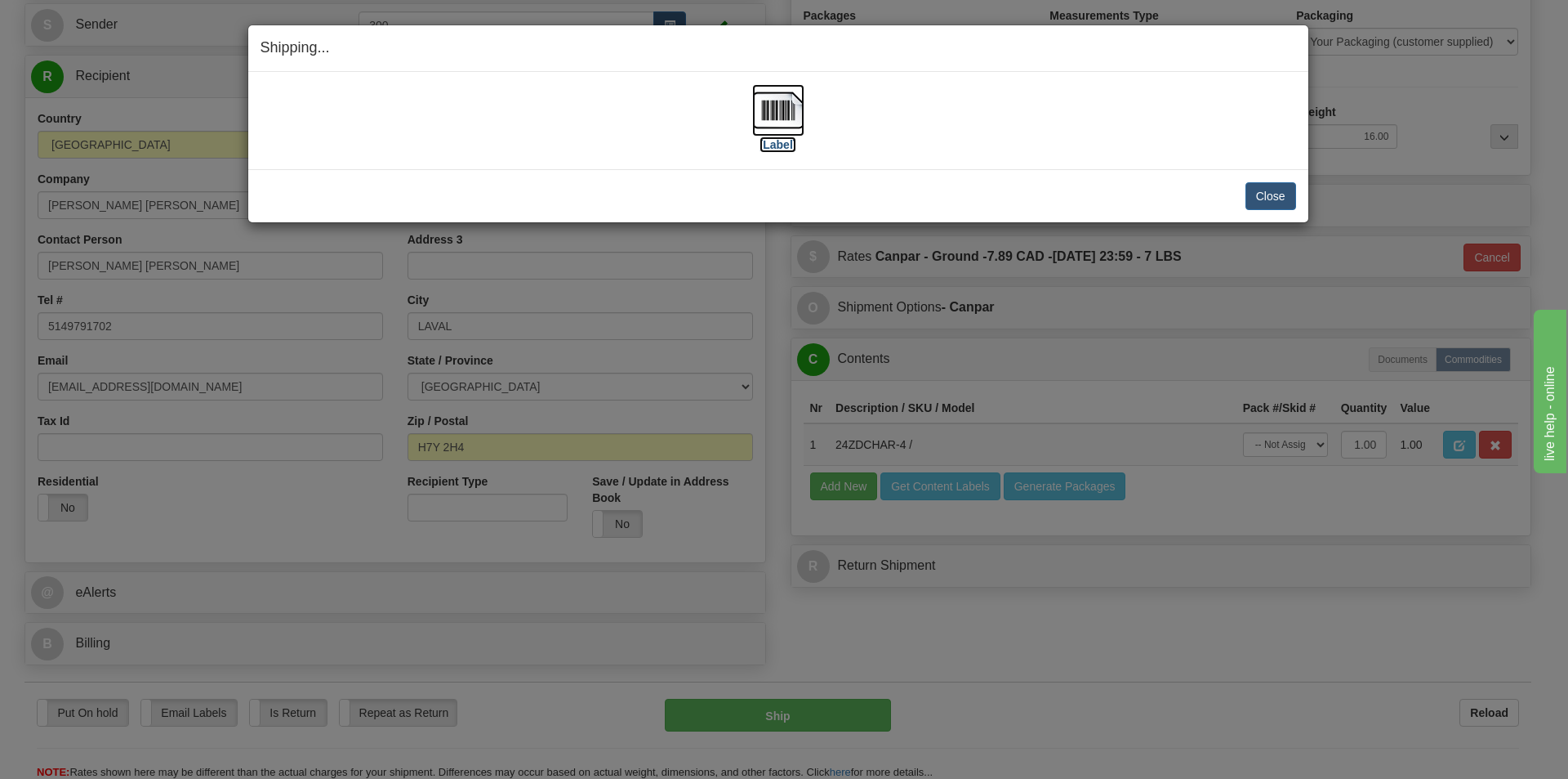
click at [793, 117] on img at bounding box center [778, 110] width 53 height 53
click at [1251, 188] on button "Close" at bounding box center [1271, 196] width 51 height 28
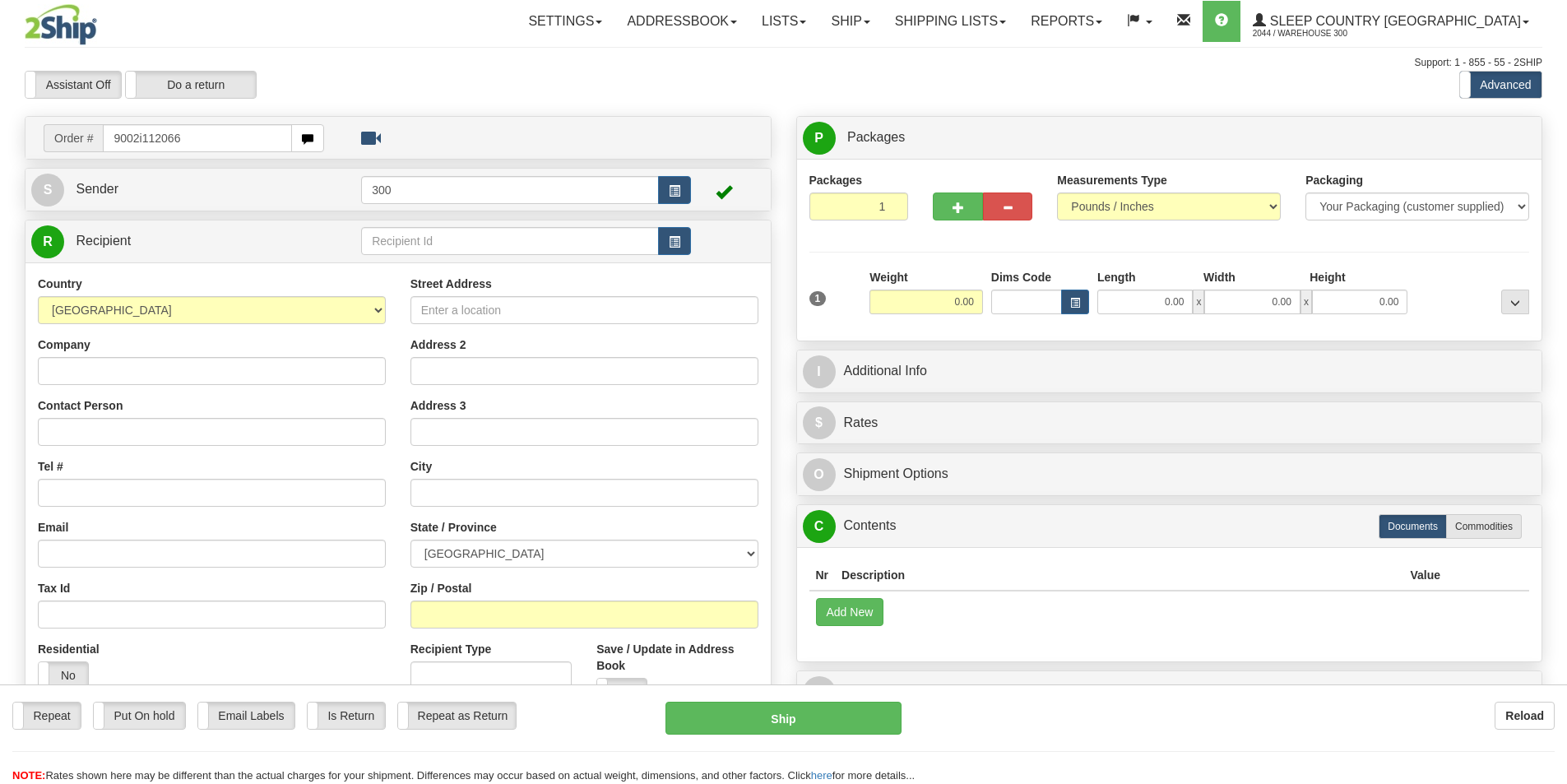
type input "9002i112066"
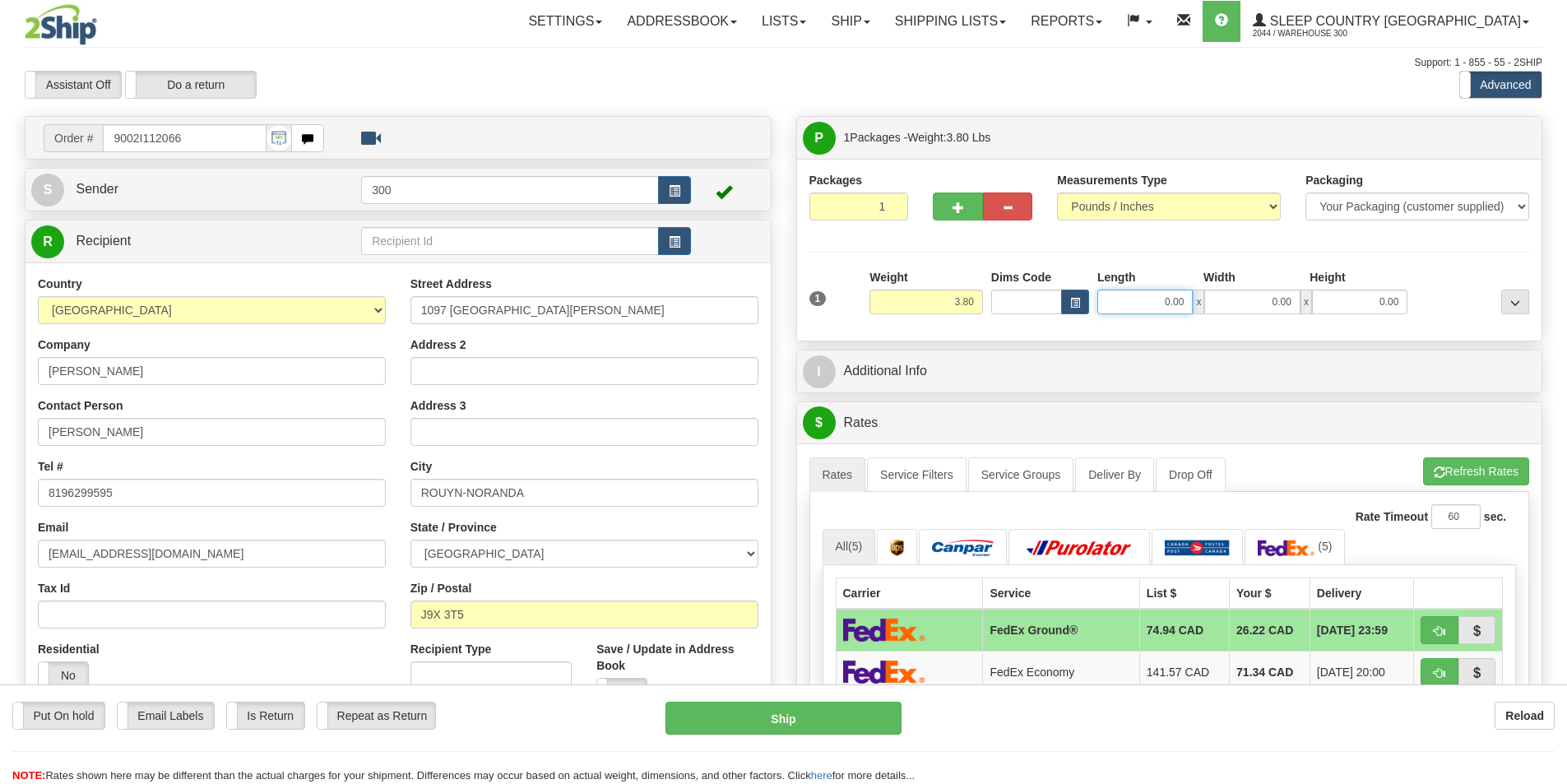
click at [1151, 304] on input "0.00" at bounding box center [1145, 302] width 95 height 24
type input "15.00"
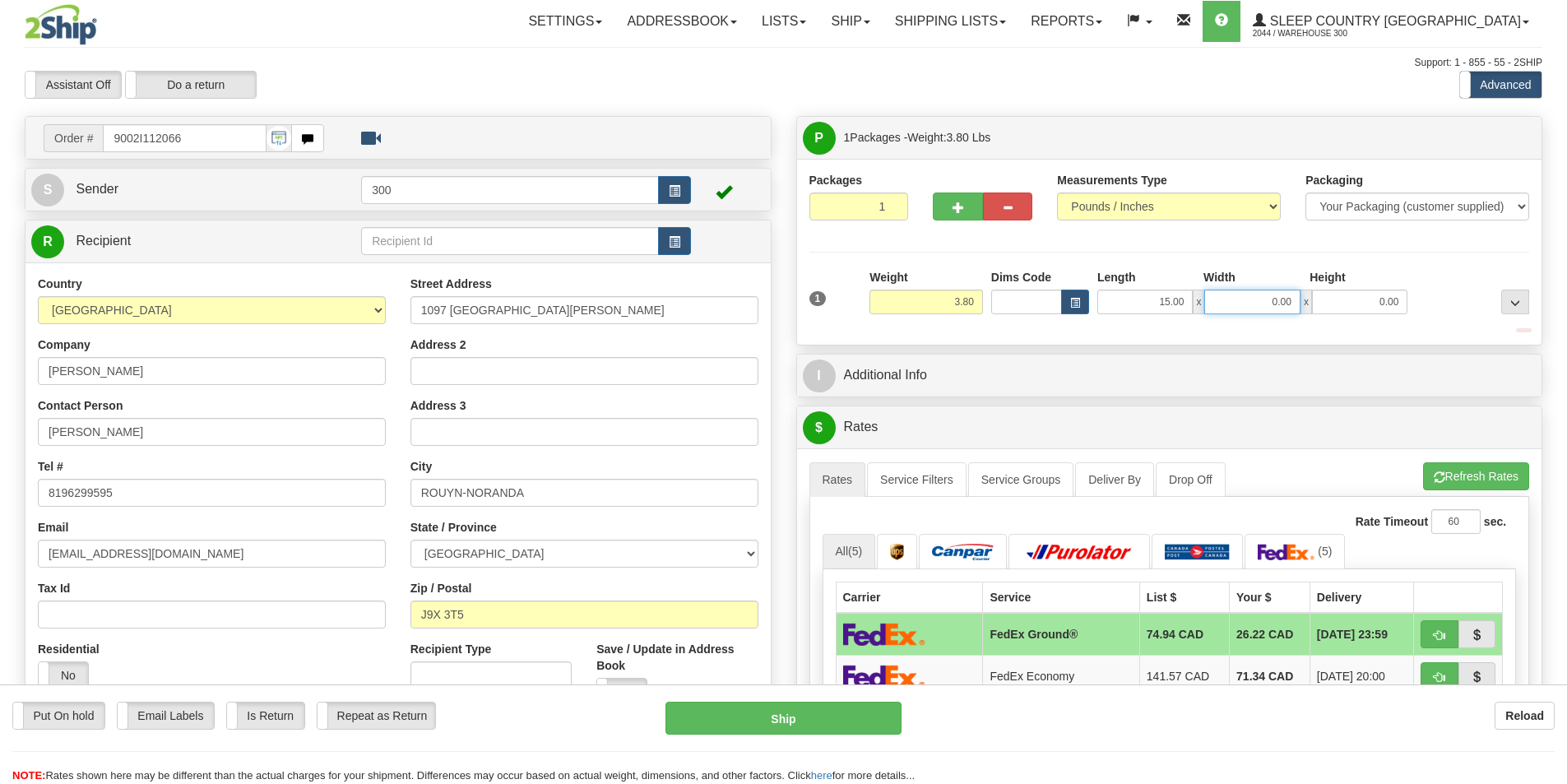
click at [1227, 311] on input "0.00" at bounding box center [1252, 302] width 95 height 24
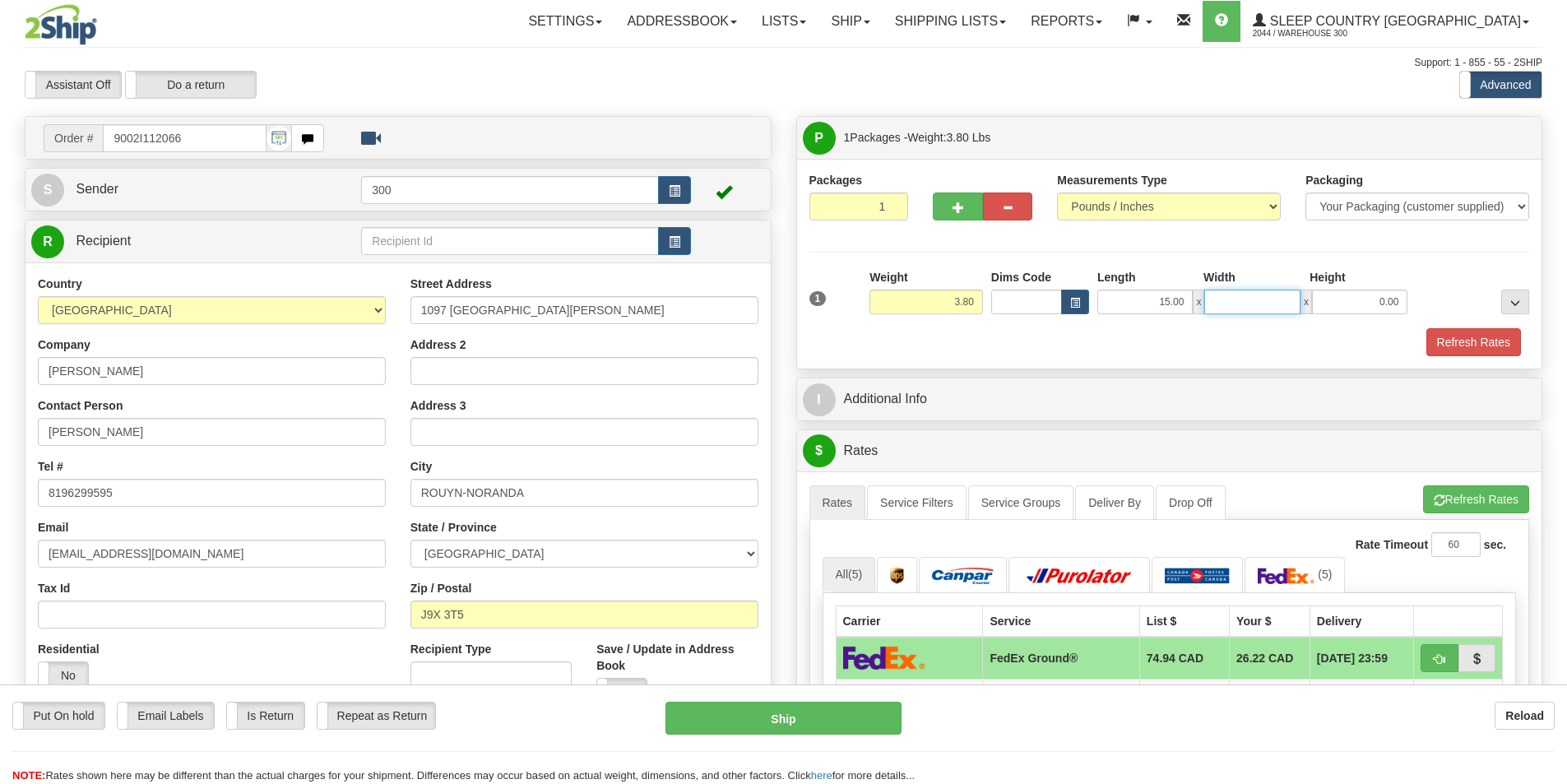
type input "1"
type input "7.00"
click at [1369, 310] on input "0.00" at bounding box center [1359, 302] width 95 height 24
type input "7.00"
click at [1447, 339] on button "Refresh Rates" at bounding box center [1474, 342] width 95 height 28
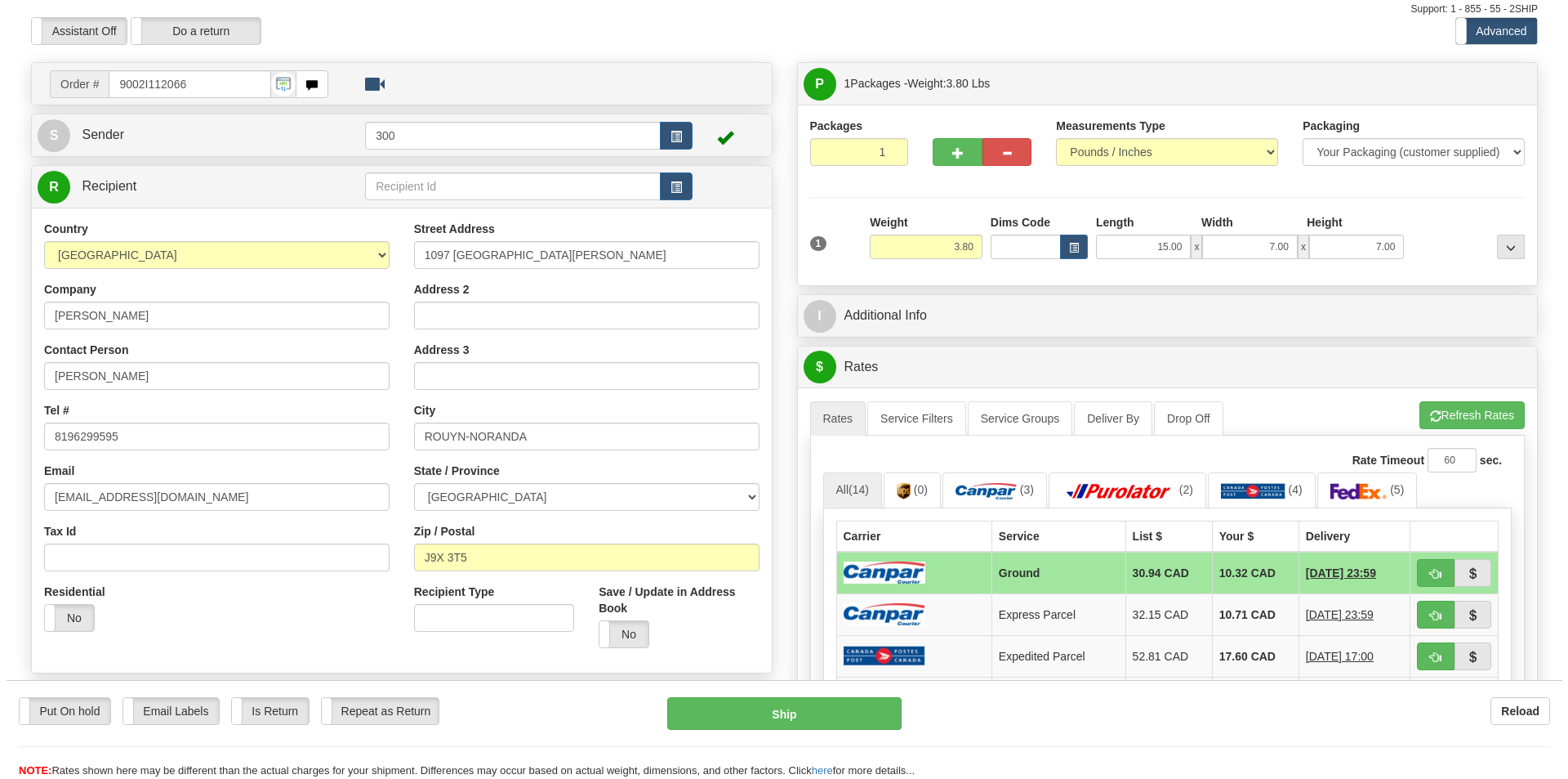
scroll to position [81, 0]
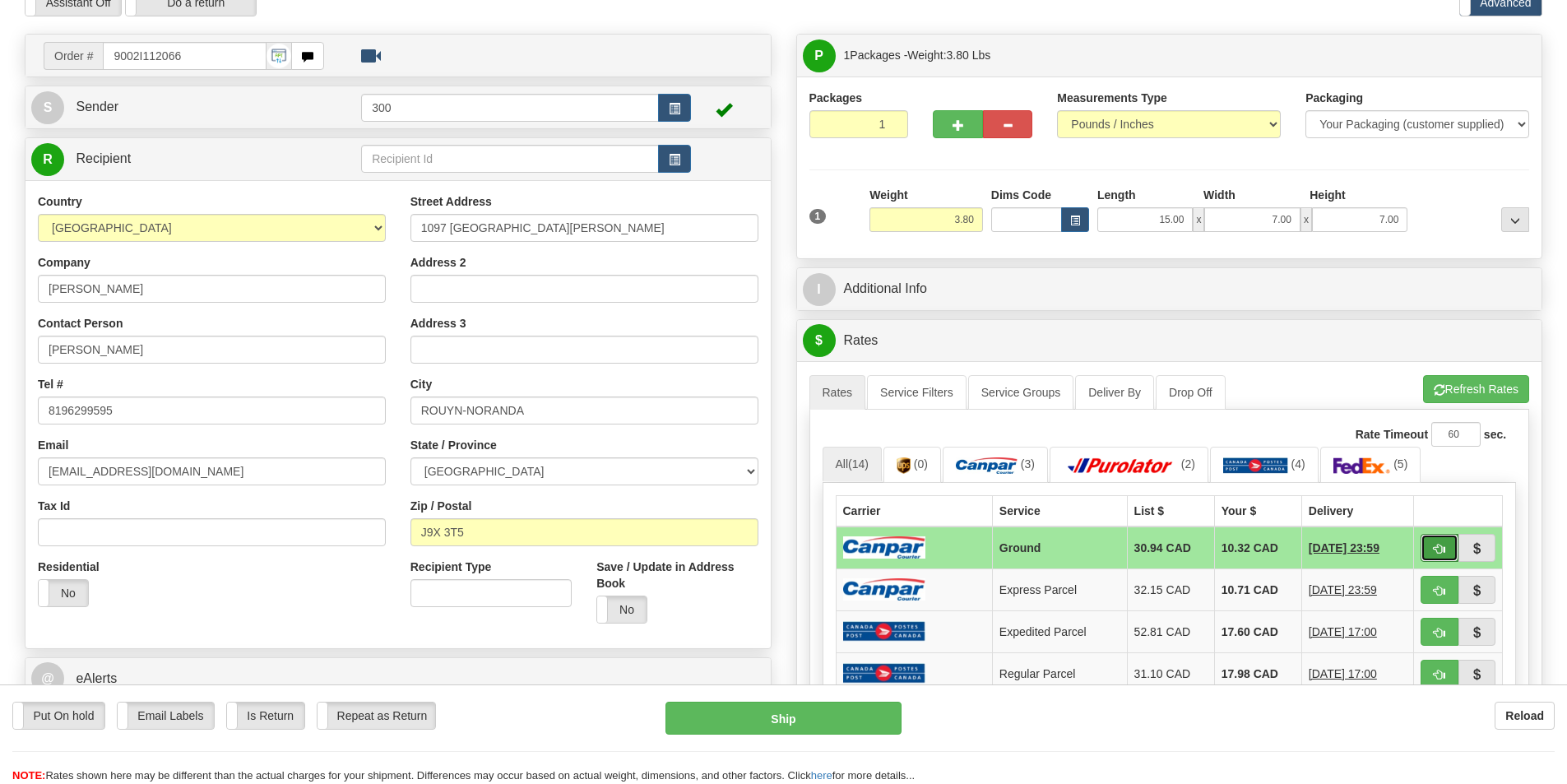
click at [1429, 542] on button "button" at bounding box center [1439, 547] width 38 height 28
type input "1"
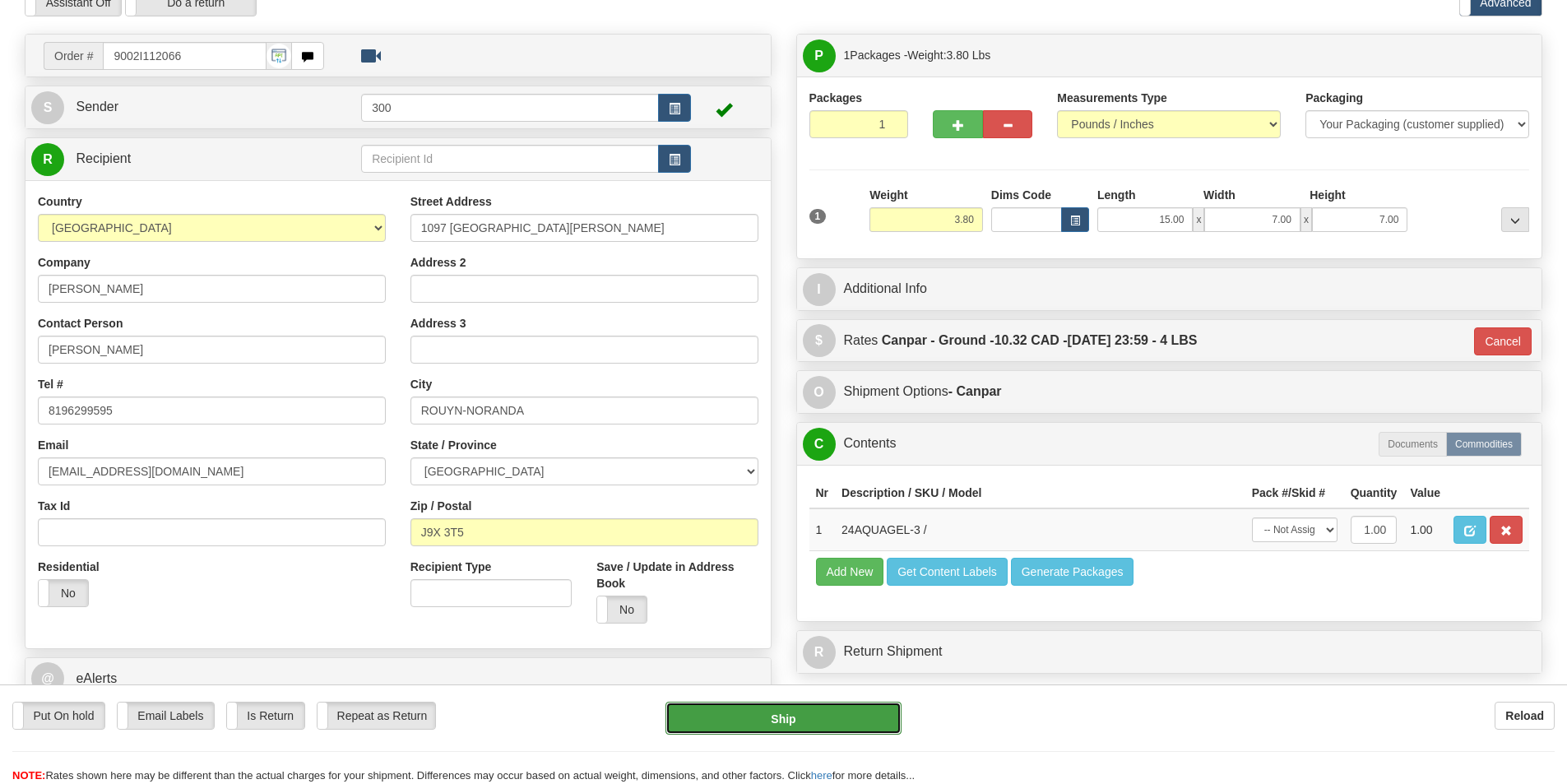
click at [848, 710] on button "Ship" at bounding box center [783, 717] width 236 height 33
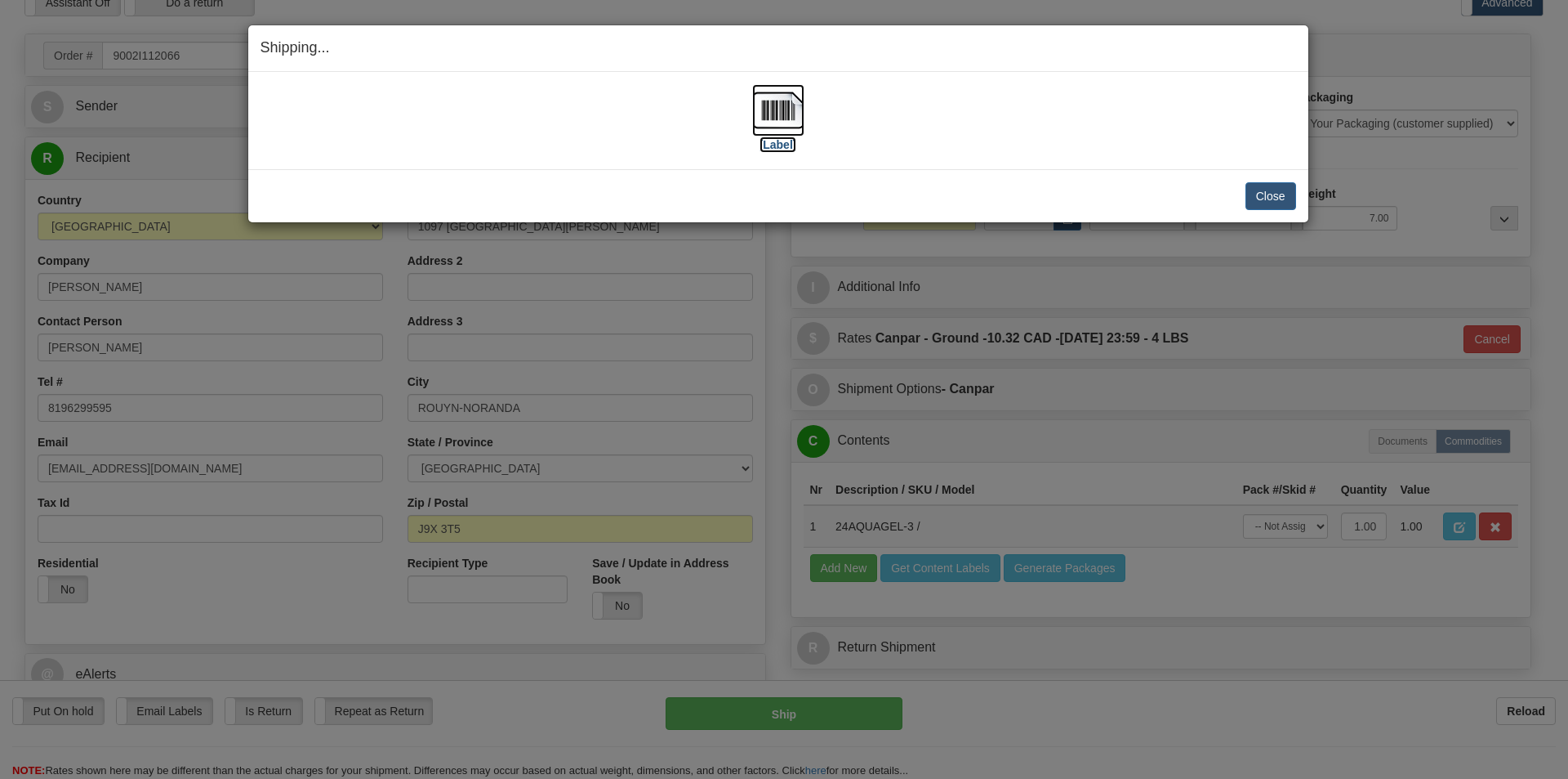
click at [786, 110] on img at bounding box center [778, 110] width 53 height 53
click at [1286, 204] on button "Close" at bounding box center [1271, 196] width 51 height 28
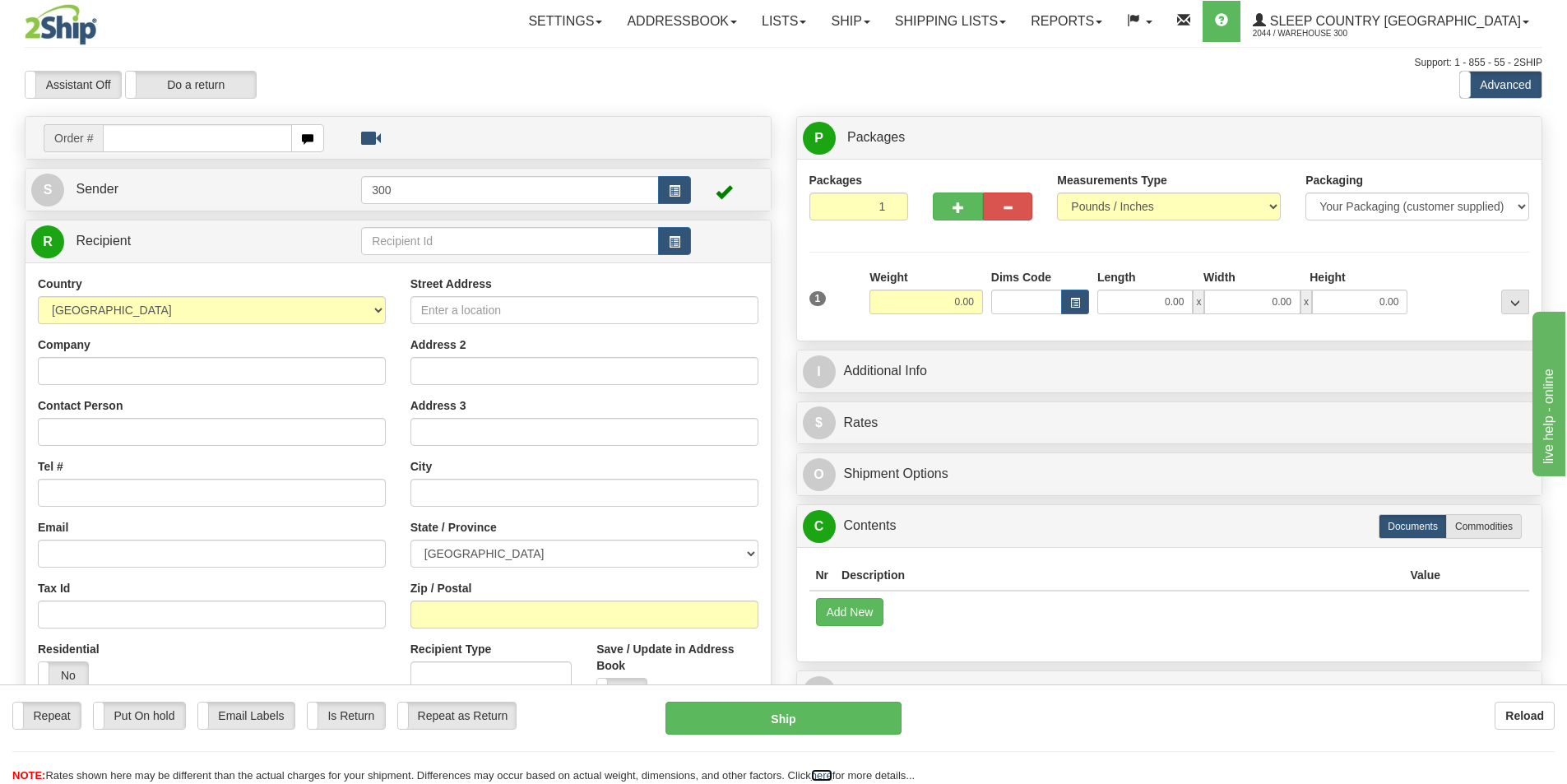
click at [827, 777] on link "here" at bounding box center [822, 775] width 21 height 12
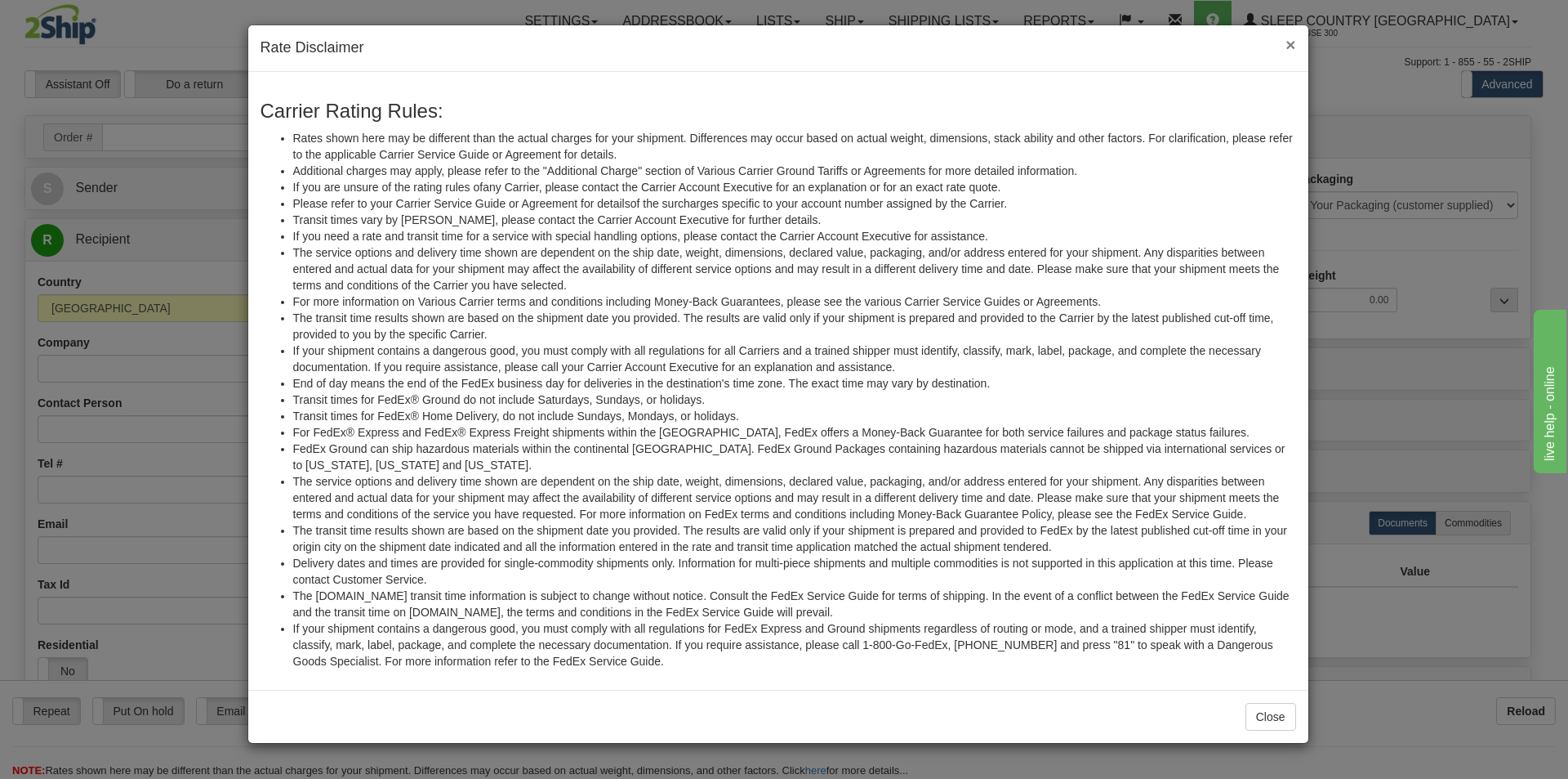
click at [1290, 52] on span "×" at bounding box center [1290, 44] width 10 height 19
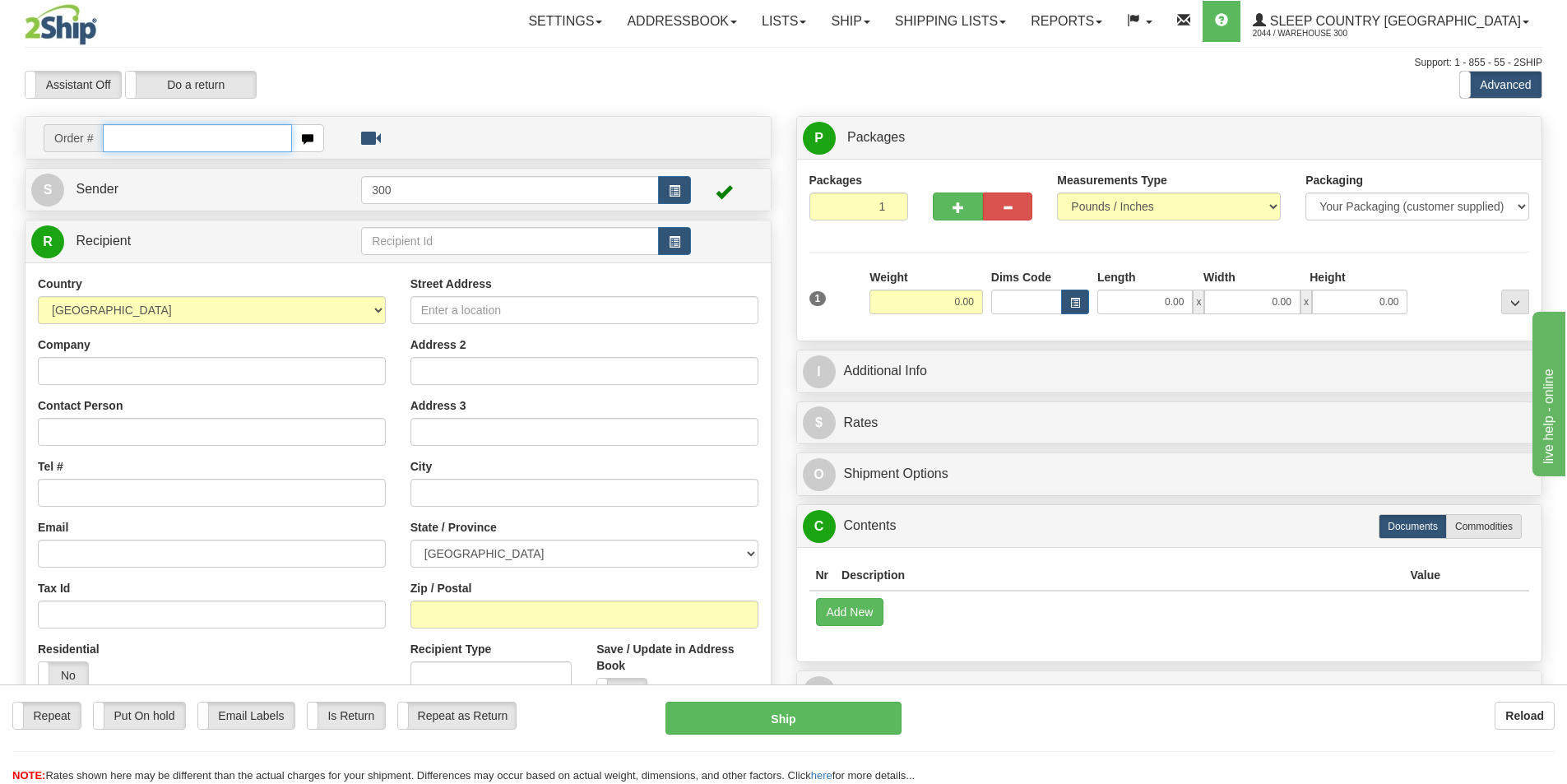
click at [129, 129] on input "text" at bounding box center [197, 138] width 189 height 28
type input "9002i112120"
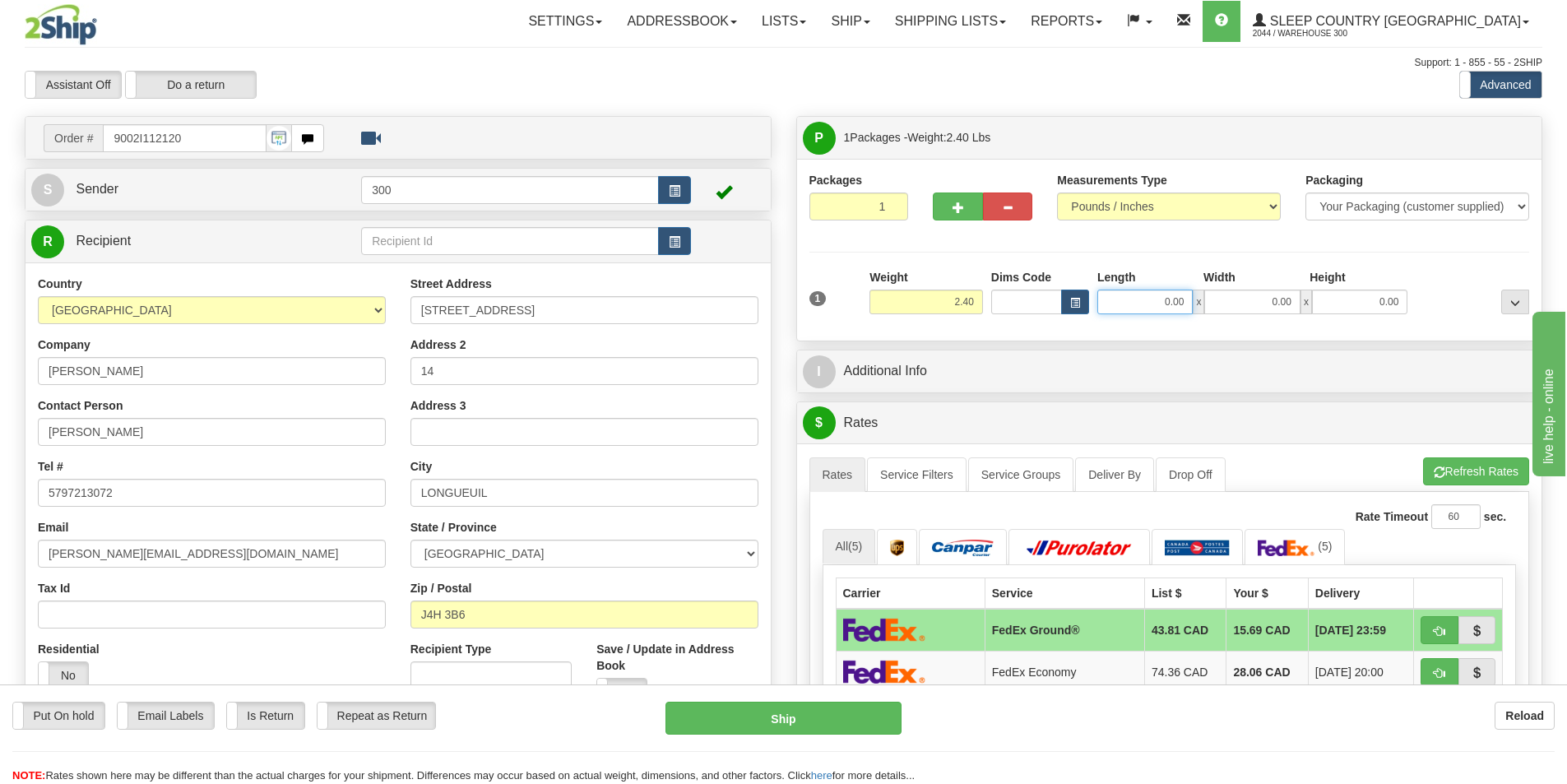
click at [1166, 291] on input "0.00" at bounding box center [1145, 302] width 95 height 24
type input "12.00"
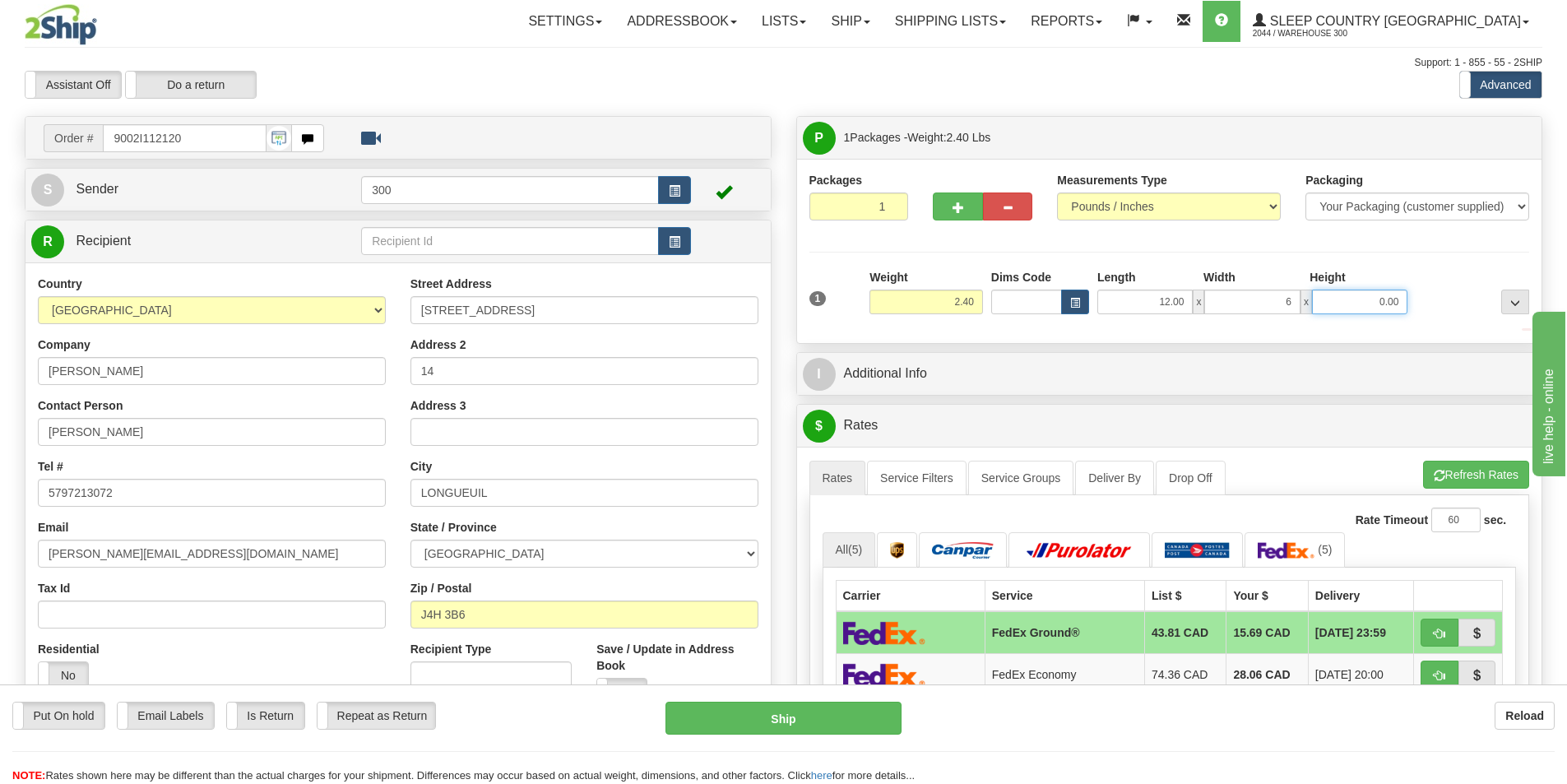
type input "6.00"
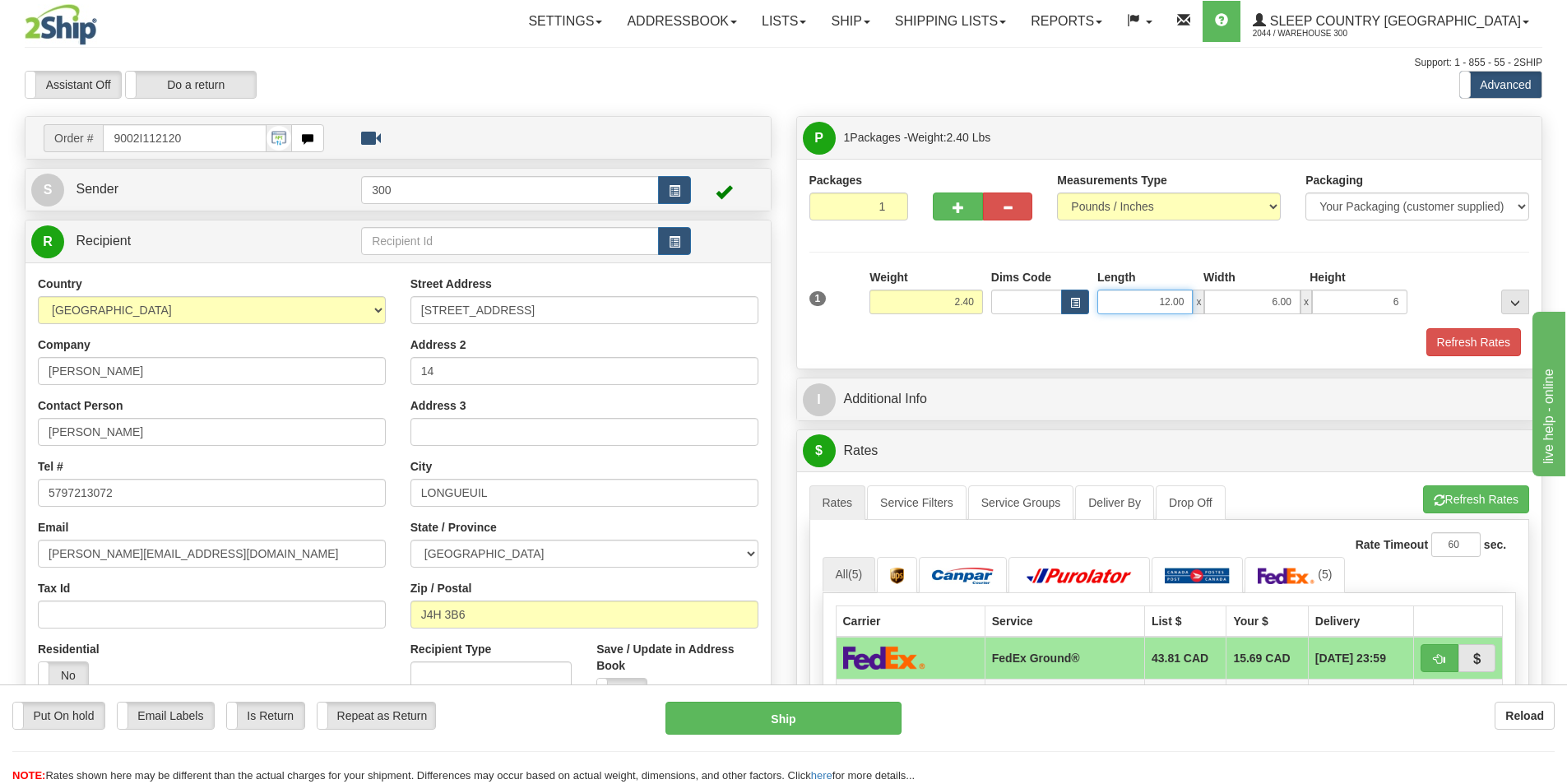
type input "6.00"
click at [1155, 299] on input "12.00" at bounding box center [1145, 302] width 95 height 24
click at [1234, 299] on input "6.00" at bounding box center [1252, 302] width 95 height 24
click at [1248, 299] on input "6.00" at bounding box center [1252, 302] width 95 height 24
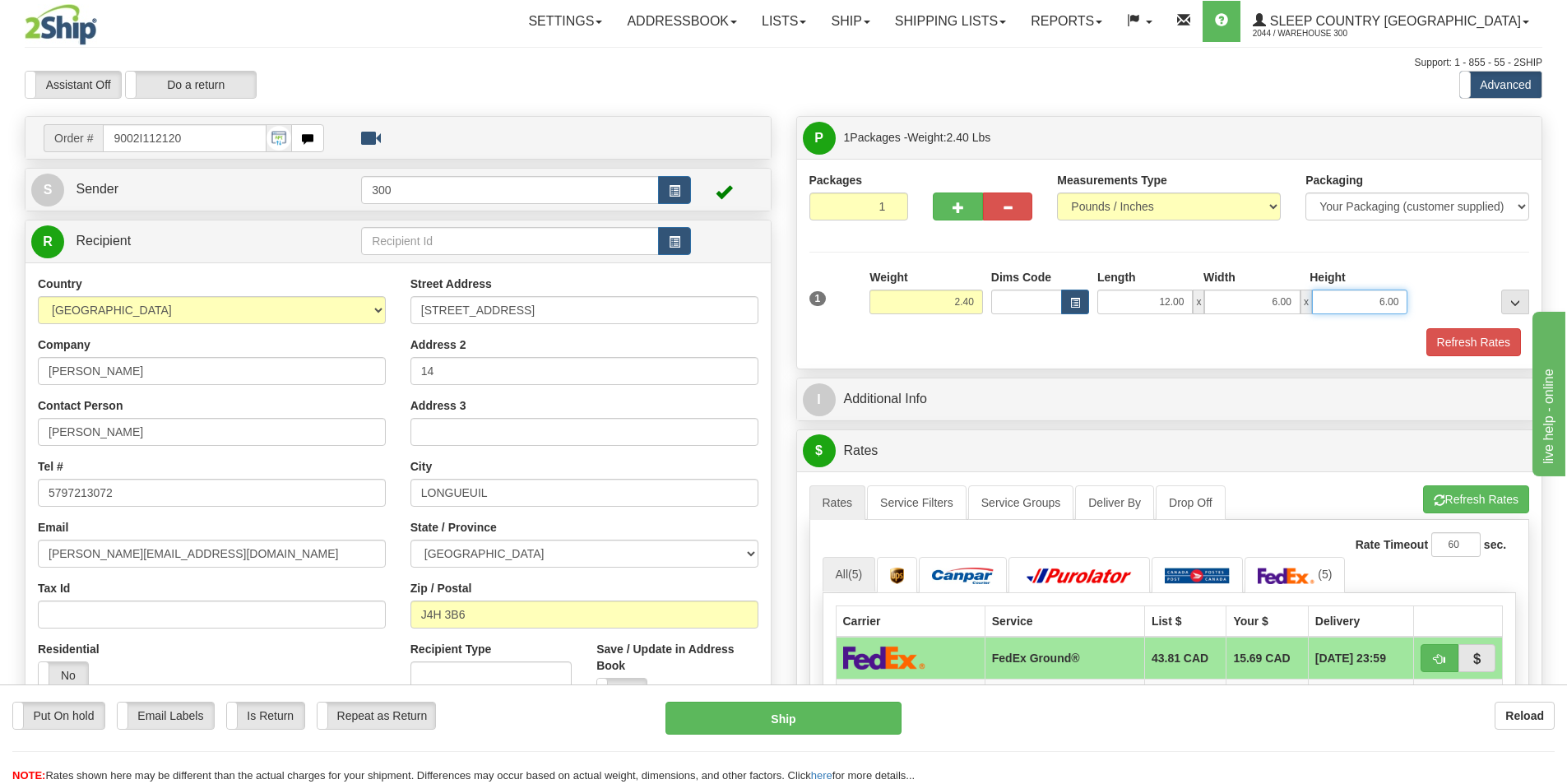
click at [1336, 299] on input "6.00" at bounding box center [1359, 302] width 95 height 24
click at [1328, 343] on div "Refresh Rates" at bounding box center [1170, 342] width 729 height 28
click at [1449, 345] on button "Refresh Rates" at bounding box center [1474, 342] width 95 height 28
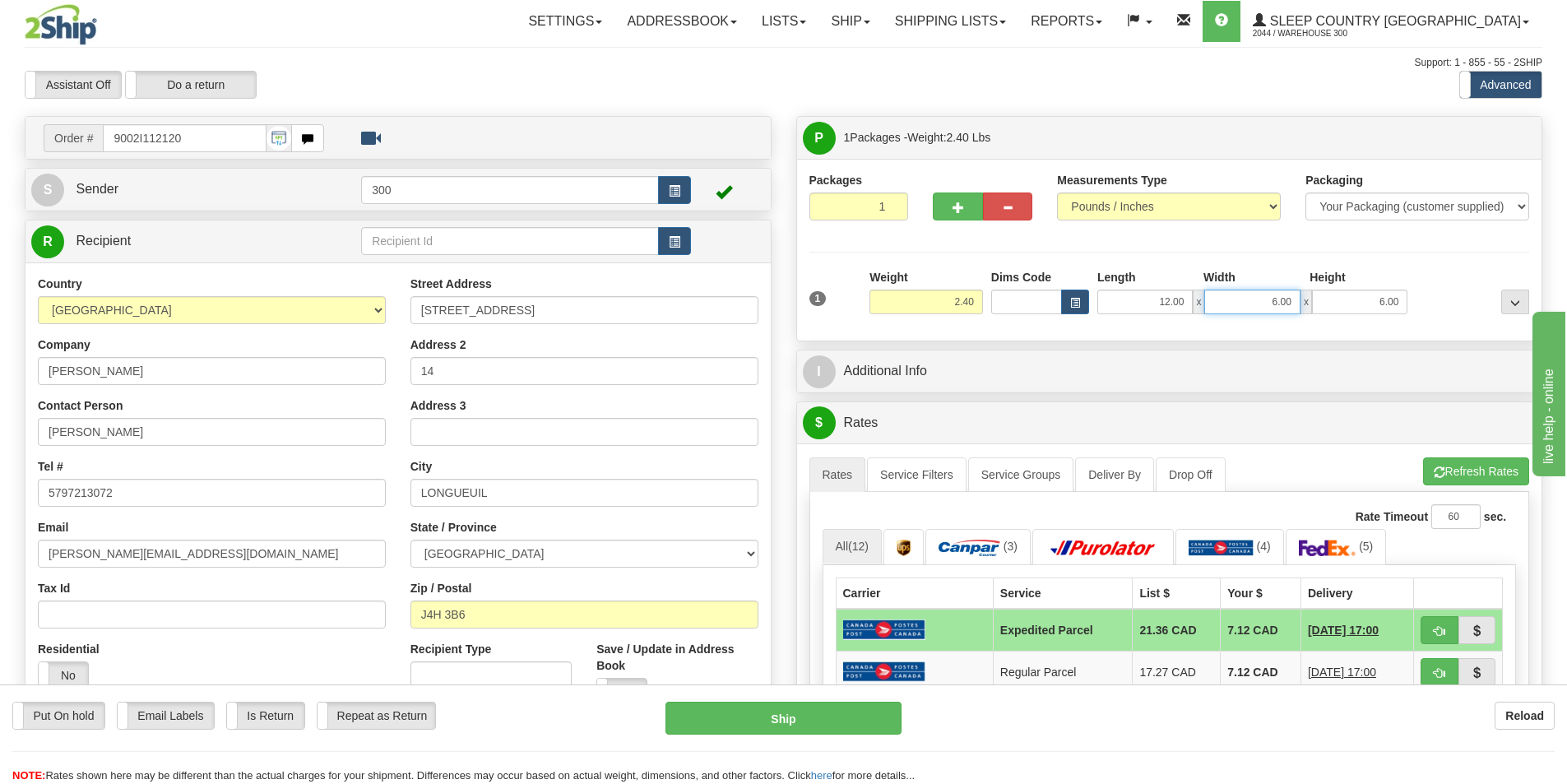
click at [1275, 308] on input "6.00" at bounding box center [1252, 302] width 95 height 24
type input "12.00"
drag, startPoint x: 1324, startPoint y: 332, endPoint x: 1398, endPoint y: 338, distance: 74.2
click at [1324, 332] on div "Packages 1 1 Measurements Type" at bounding box center [1170, 249] width 745 height 182
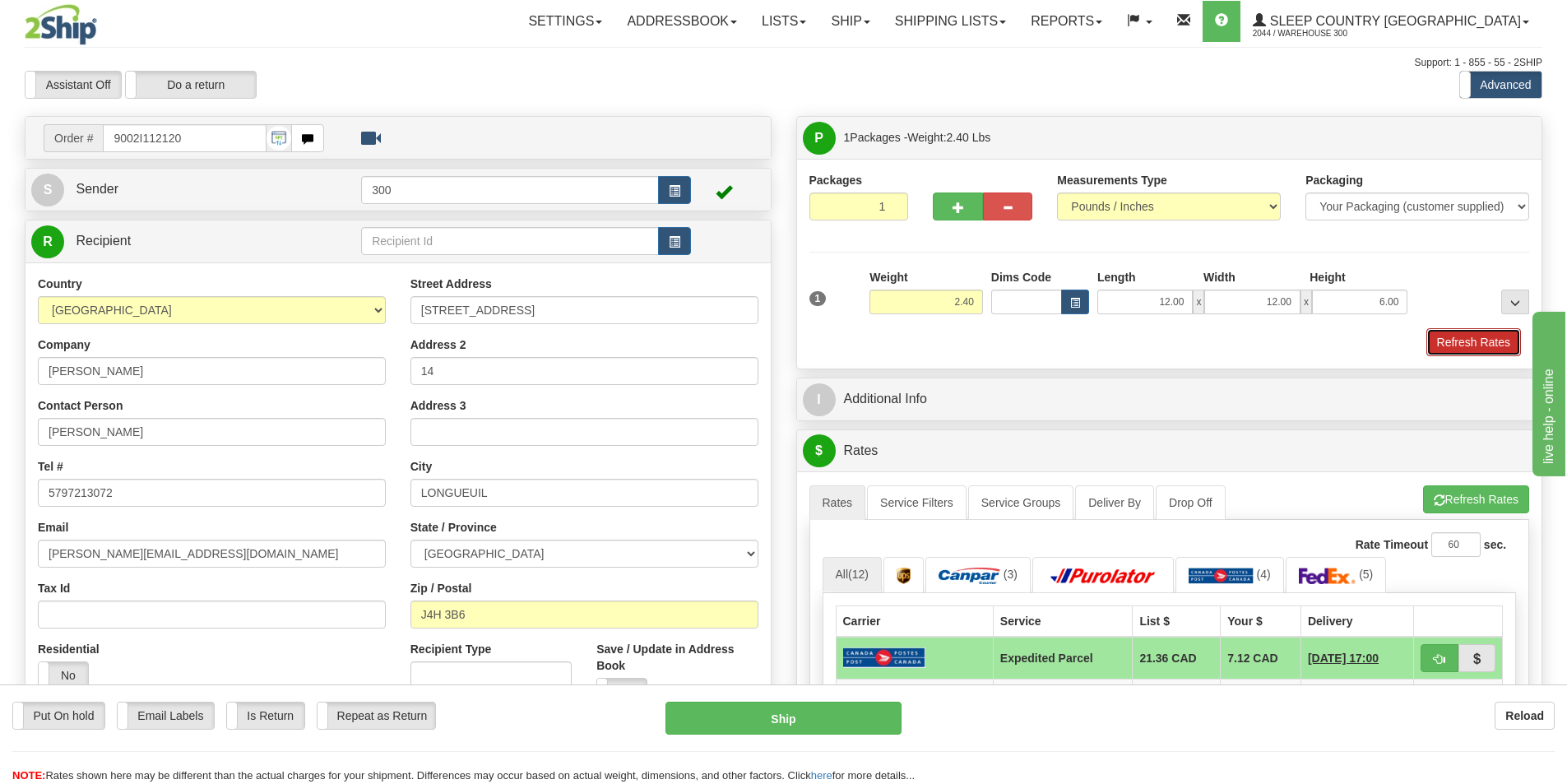
click at [1461, 338] on button "Refresh Rates" at bounding box center [1474, 342] width 95 height 28
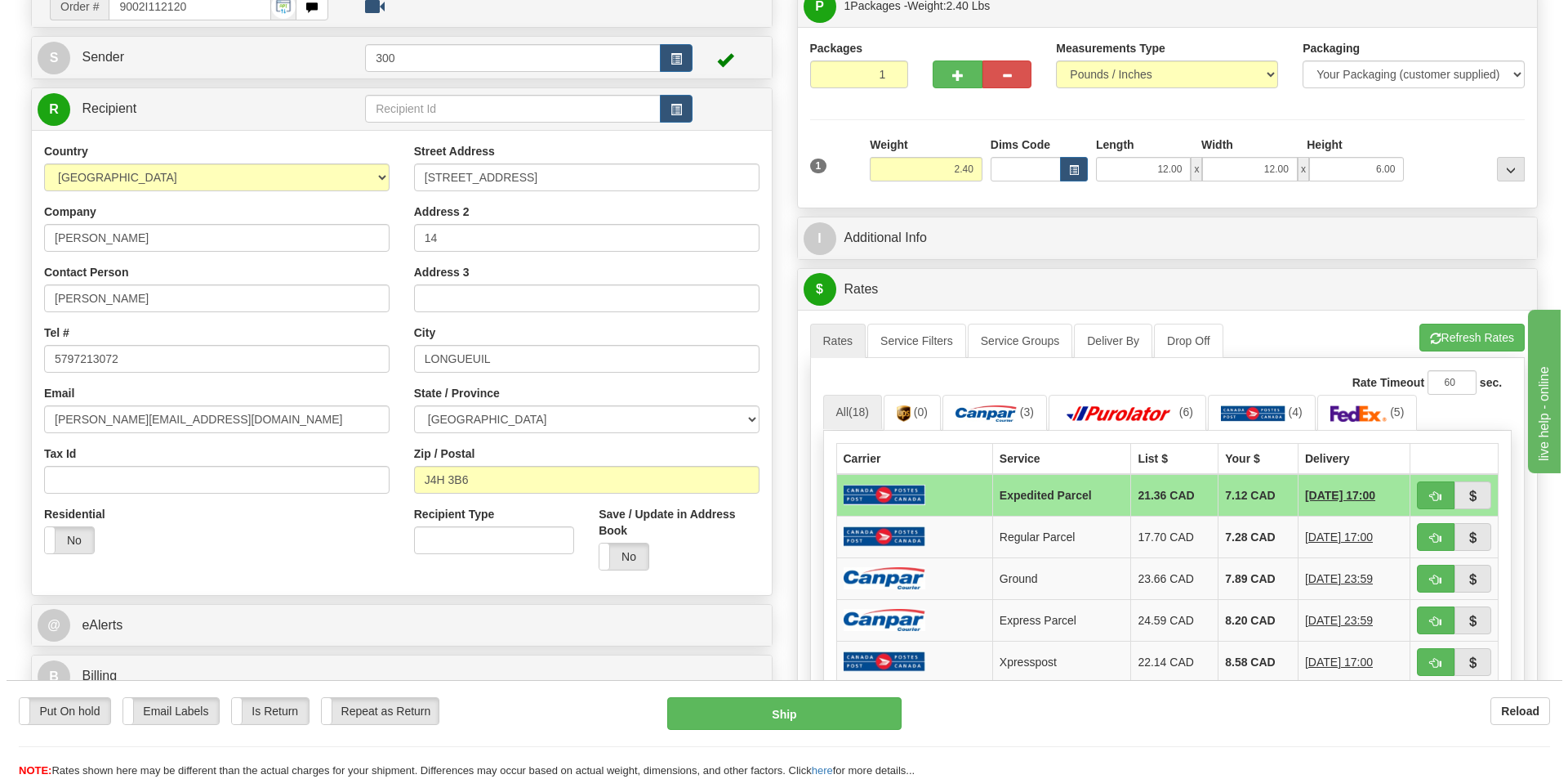
scroll to position [245, 0]
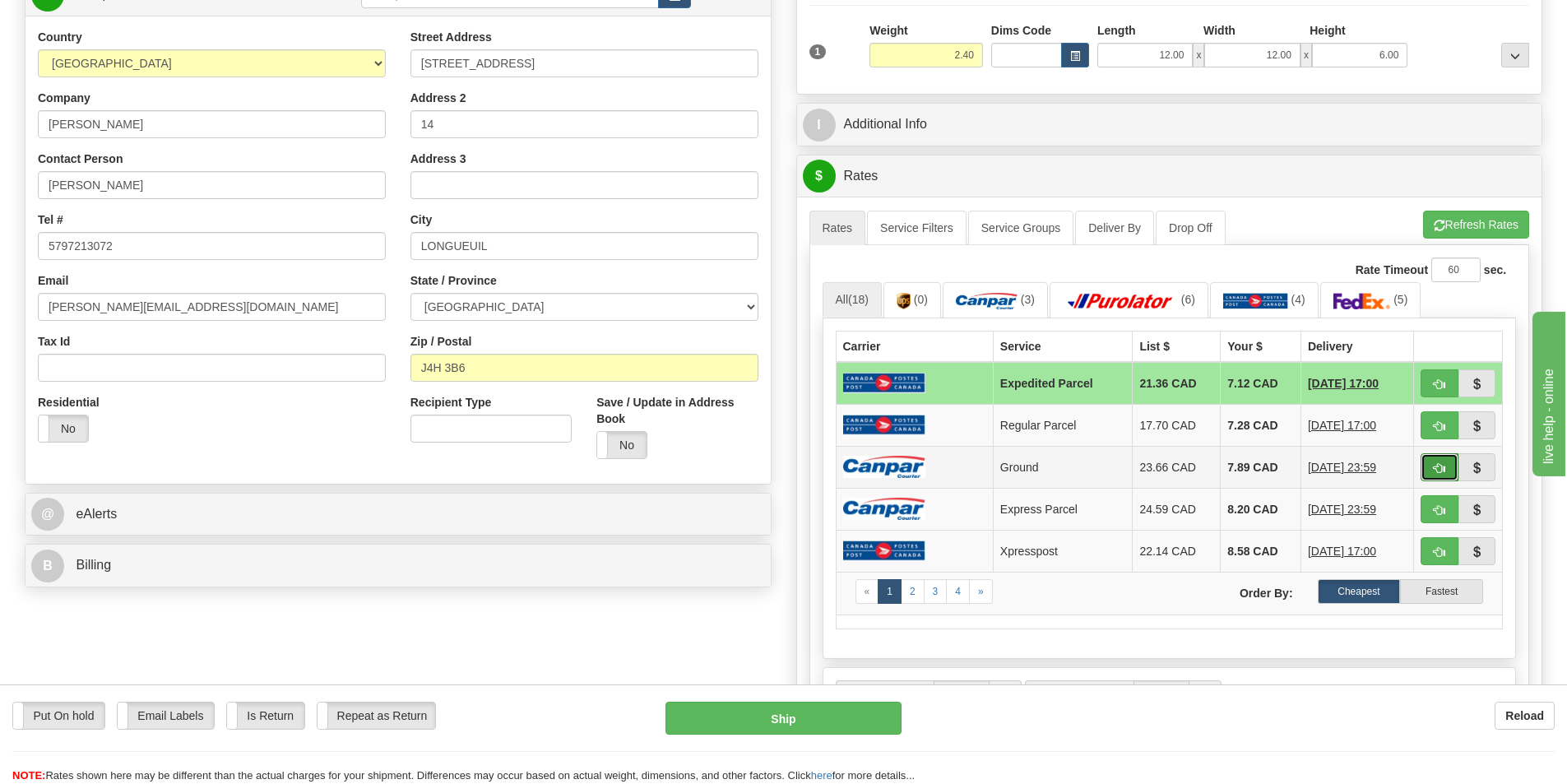
click at [1445, 459] on button "button" at bounding box center [1439, 467] width 38 height 28
type input "1"
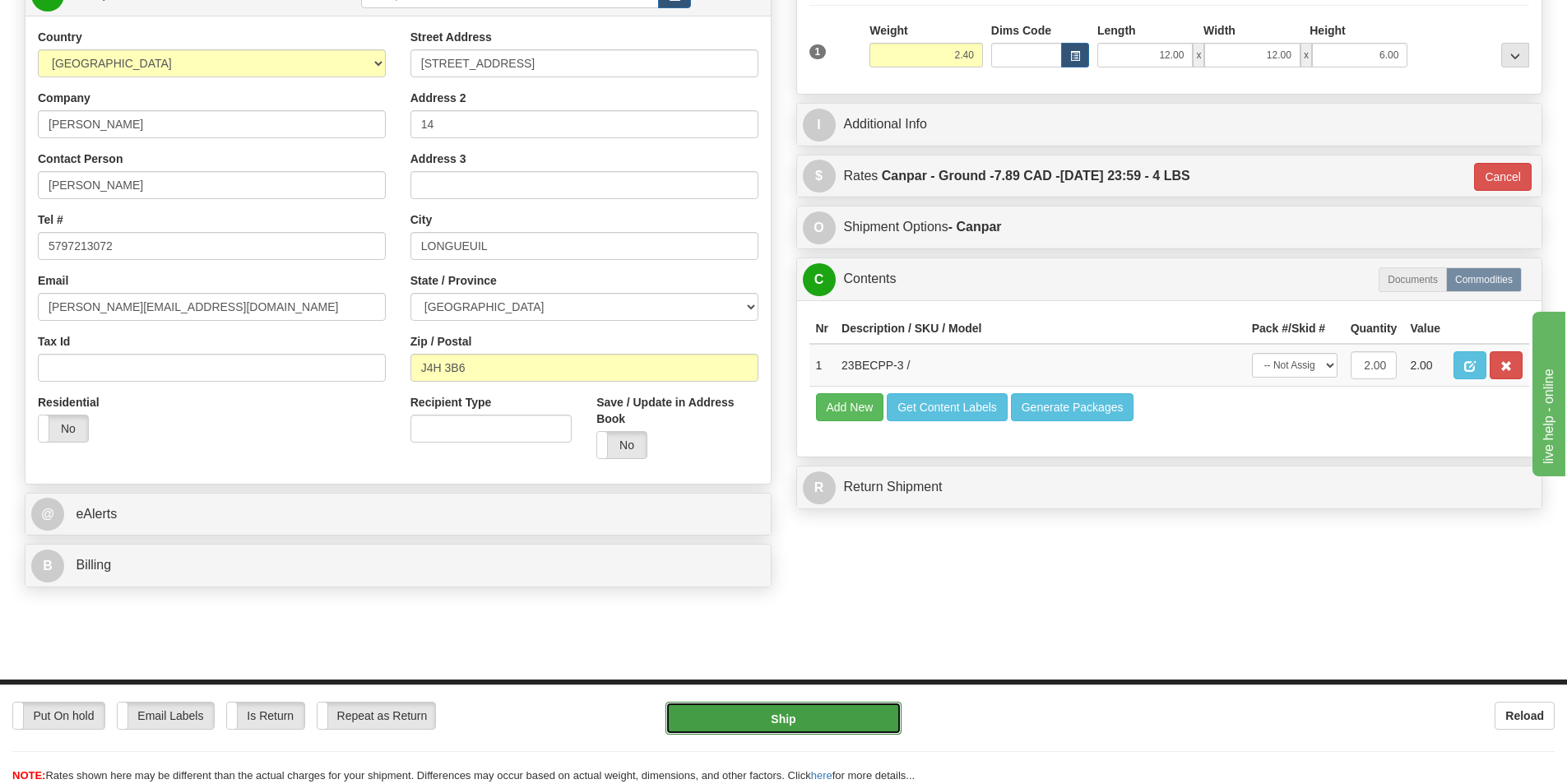
click at [801, 718] on button "Ship" at bounding box center [783, 717] width 236 height 33
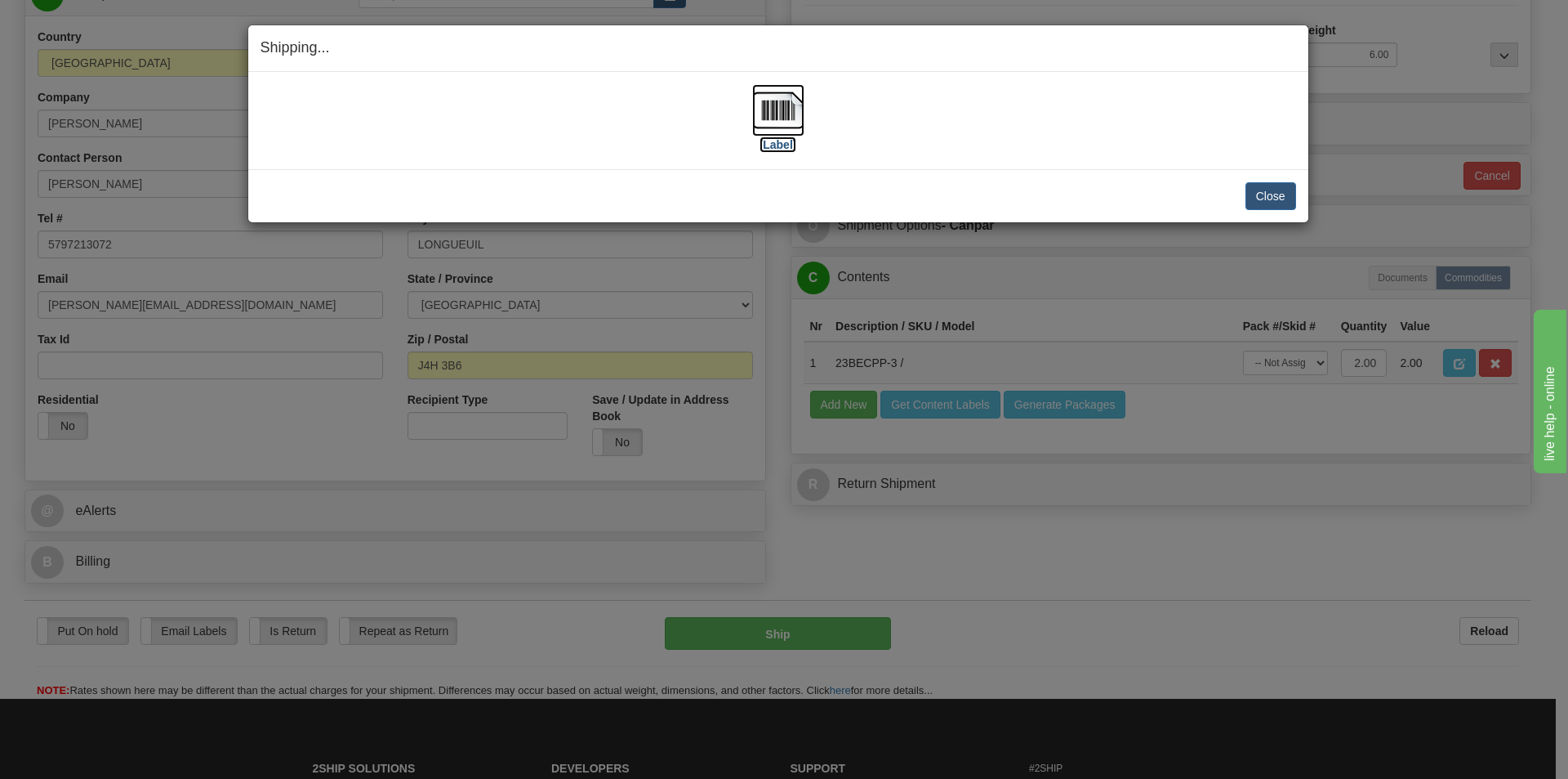
click at [796, 105] on img at bounding box center [778, 110] width 53 height 53
click at [1279, 201] on button "Close" at bounding box center [1271, 196] width 51 height 28
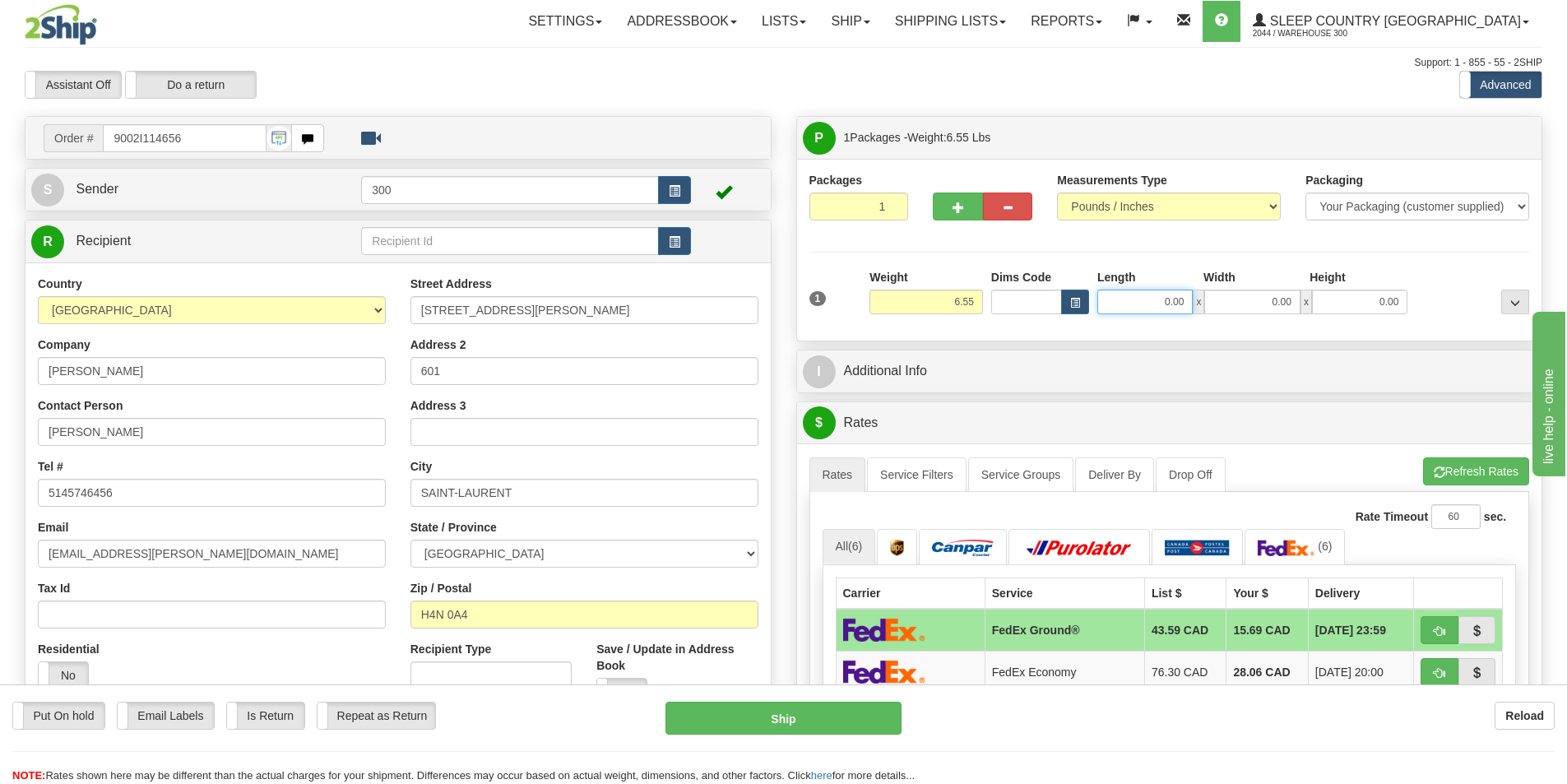
click at [1181, 290] on input "0.00" at bounding box center [1145, 302] width 95 height 24
type input "6.00"
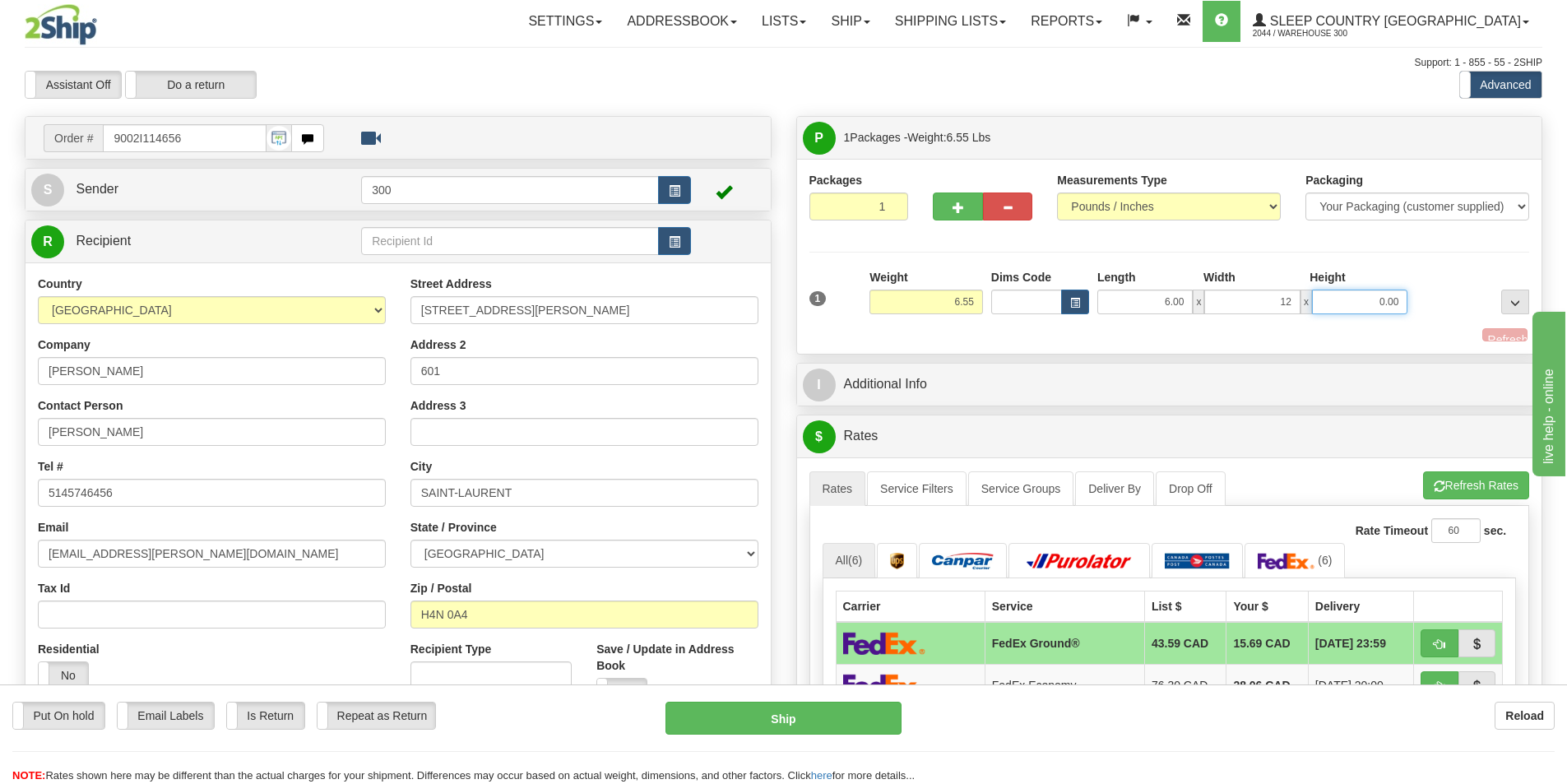
type input "12.00"
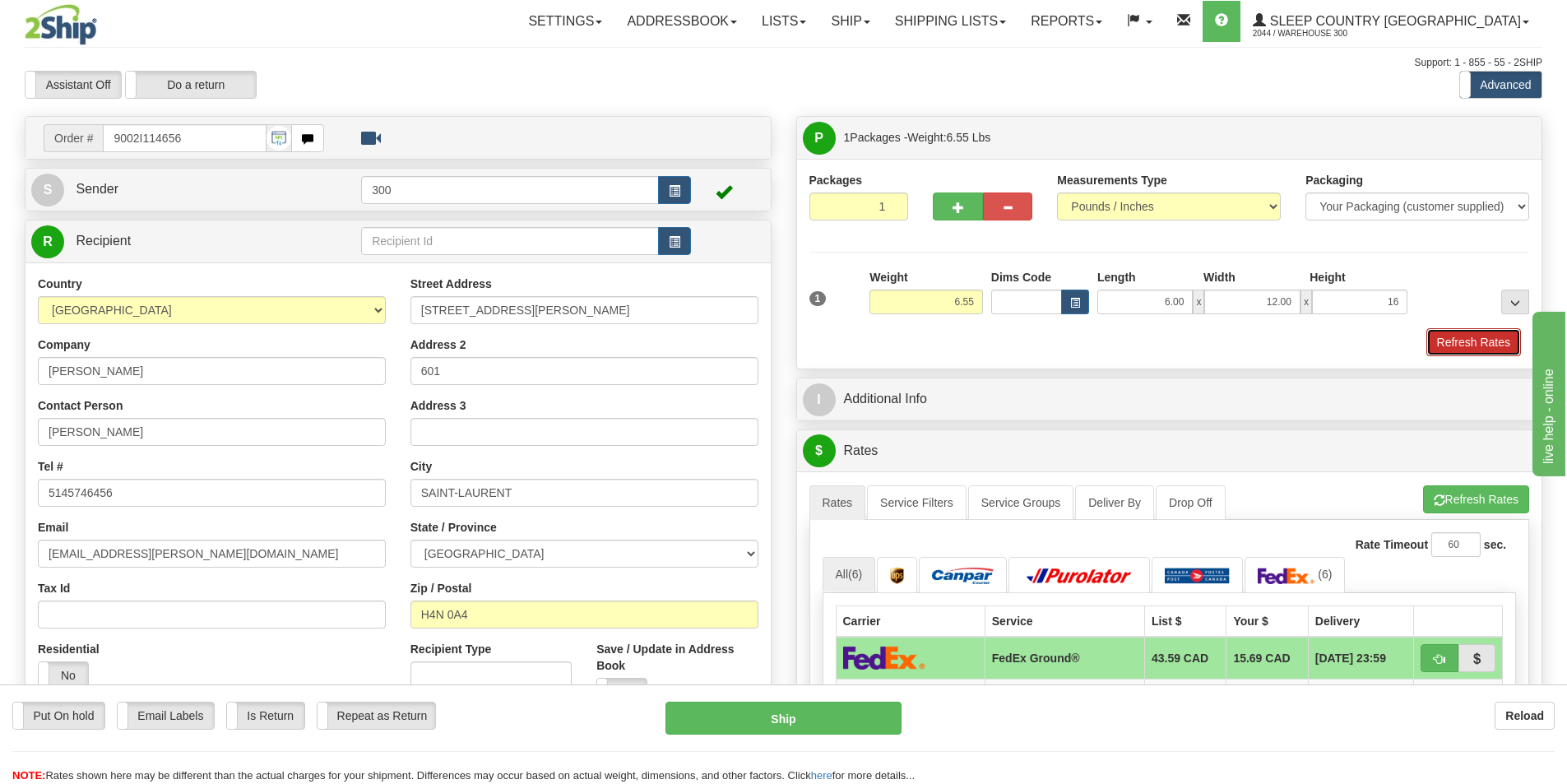
type input "16.00"
click at [1471, 352] on button "Refresh Rates" at bounding box center [1474, 342] width 95 height 28
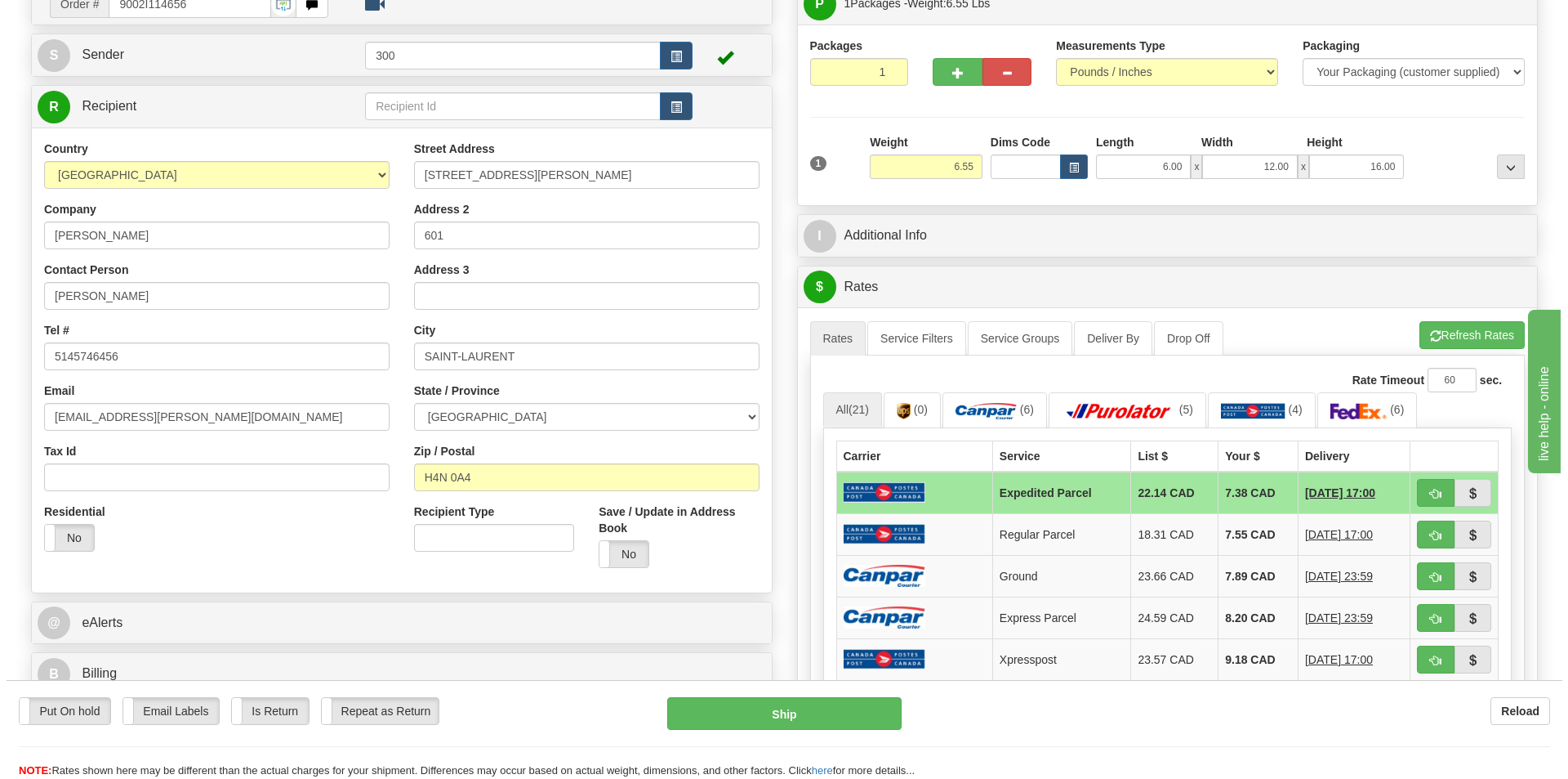
scroll to position [164, 0]
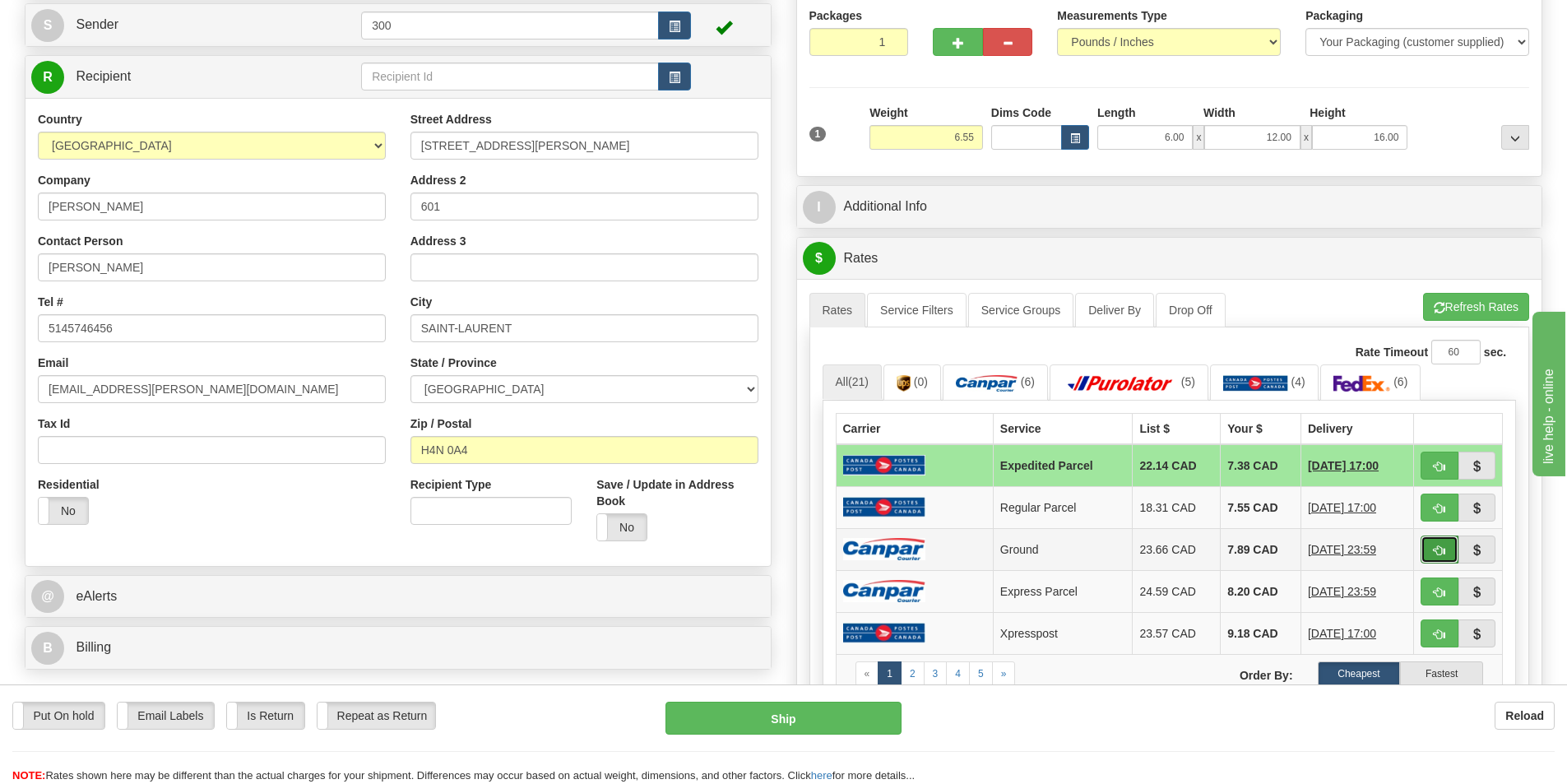
click at [1447, 549] on button "button" at bounding box center [1439, 549] width 38 height 28
type input "1"
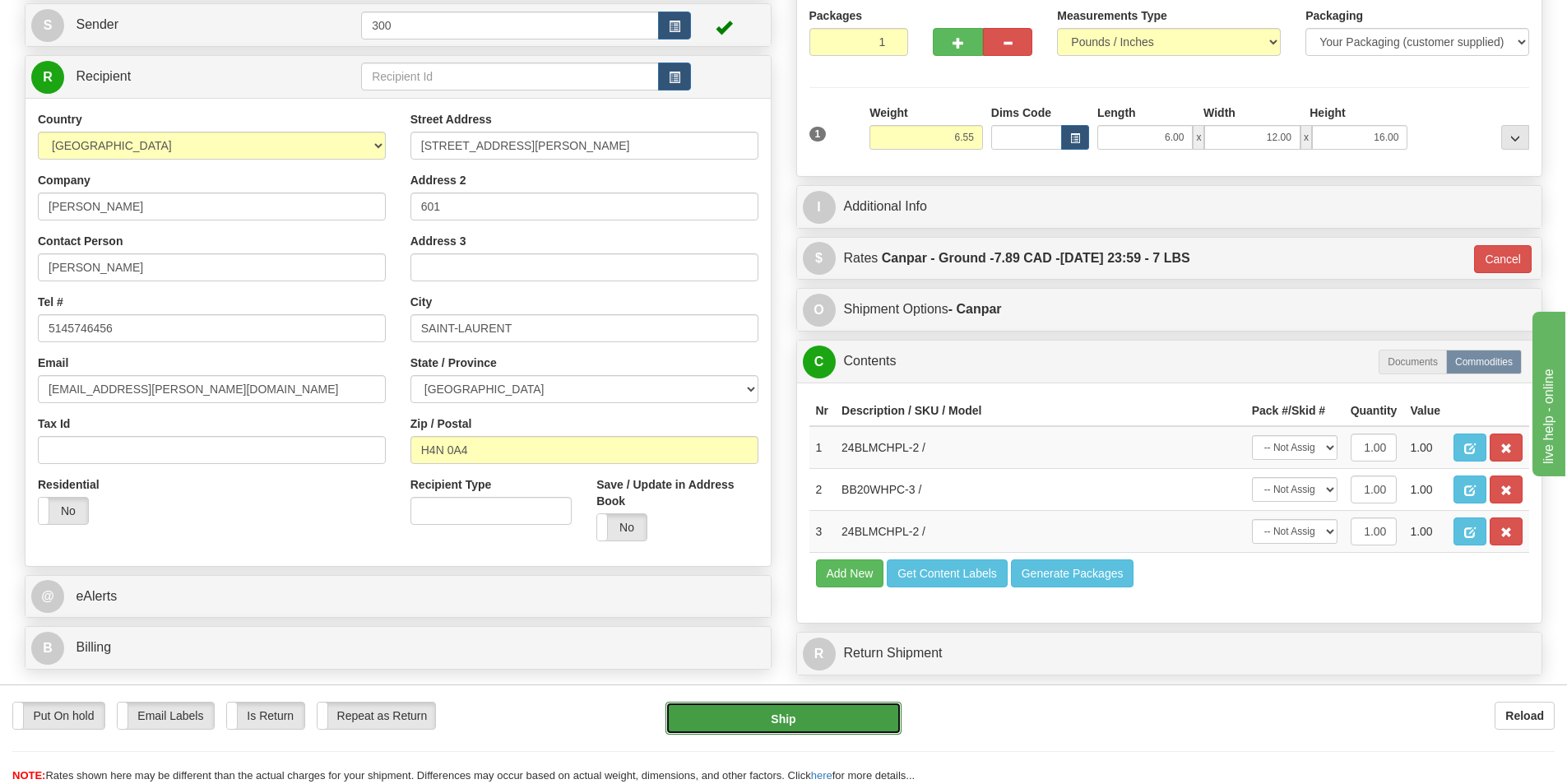
click at [686, 718] on button "Ship" at bounding box center [783, 717] width 236 height 33
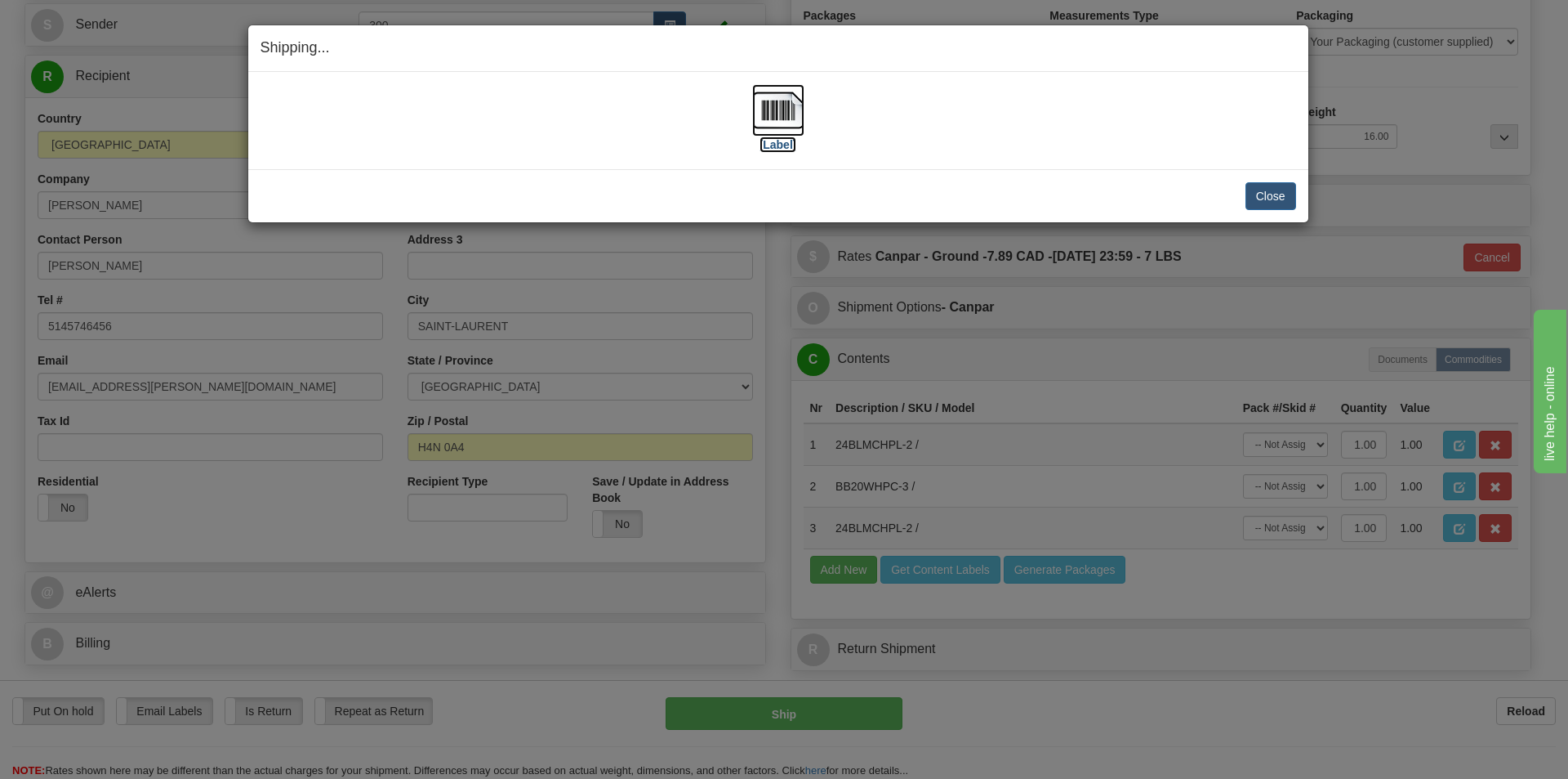
click at [798, 103] on img at bounding box center [778, 110] width 53 height 53
click at [1266, 193] on button "Close" at bounding box center [1271, 196] width 51 height 28
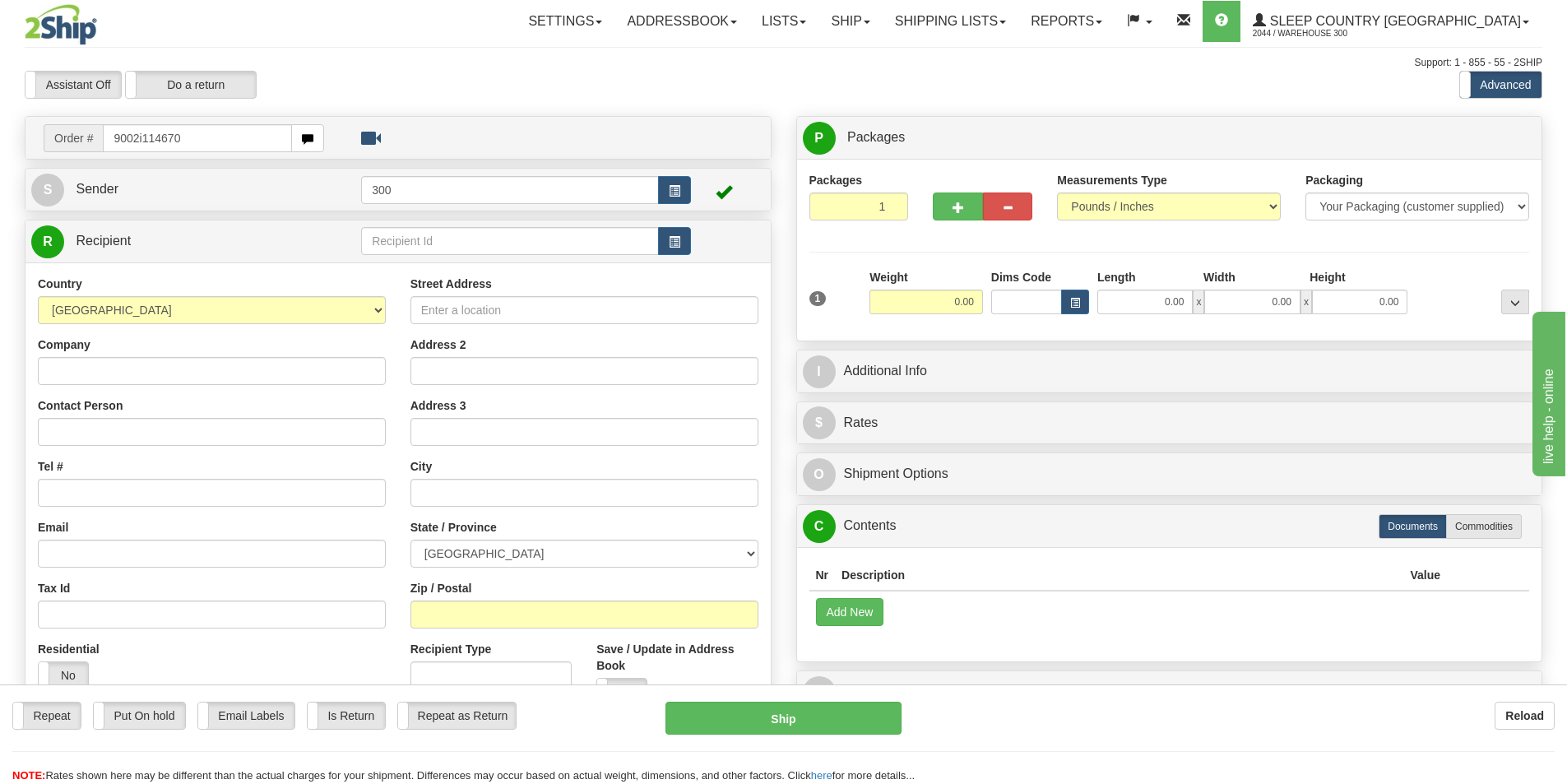
type input "9002i114670"
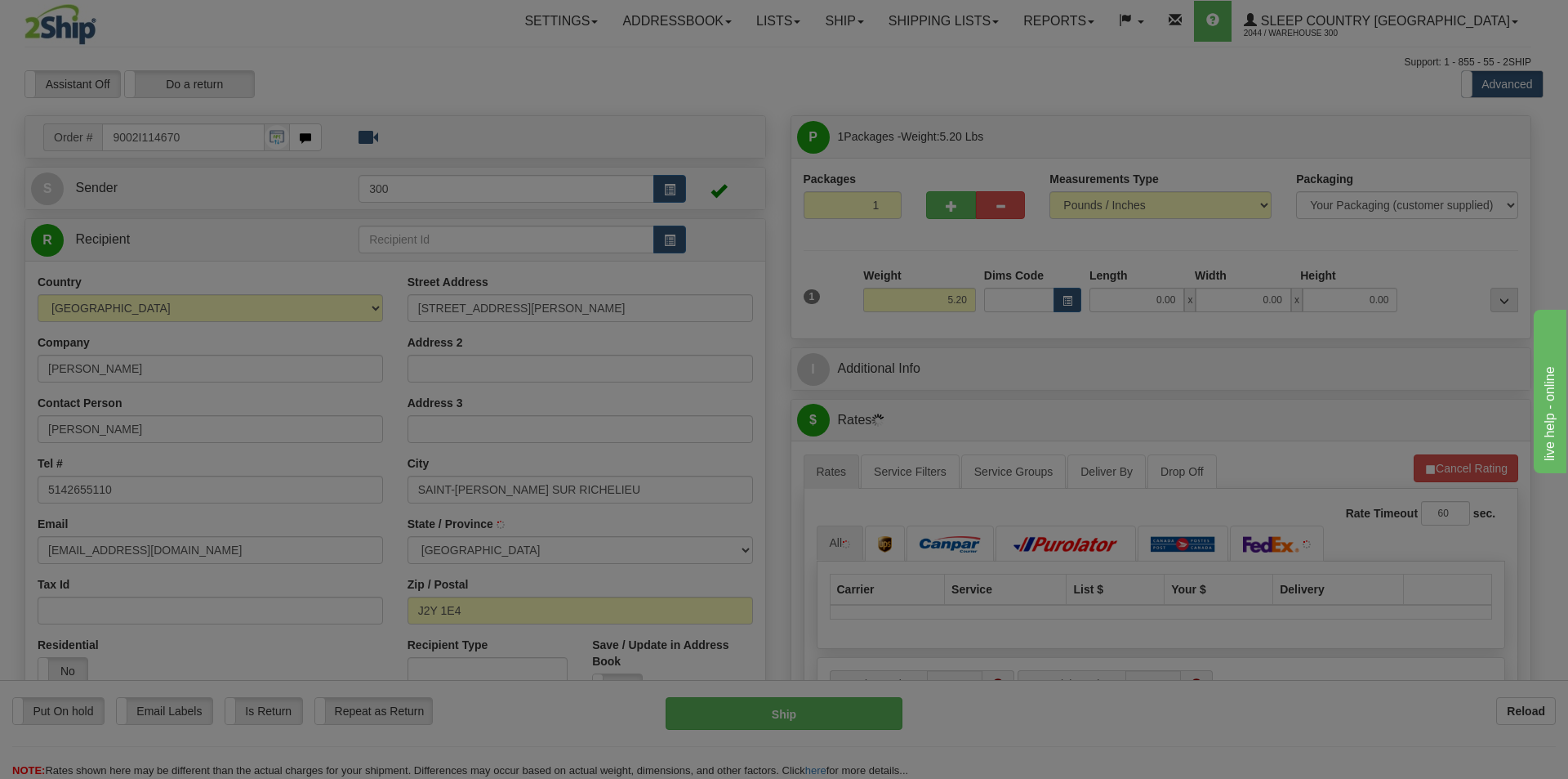
type input "[GEOGRAPHIC_DATA][PERSON_NAME]"
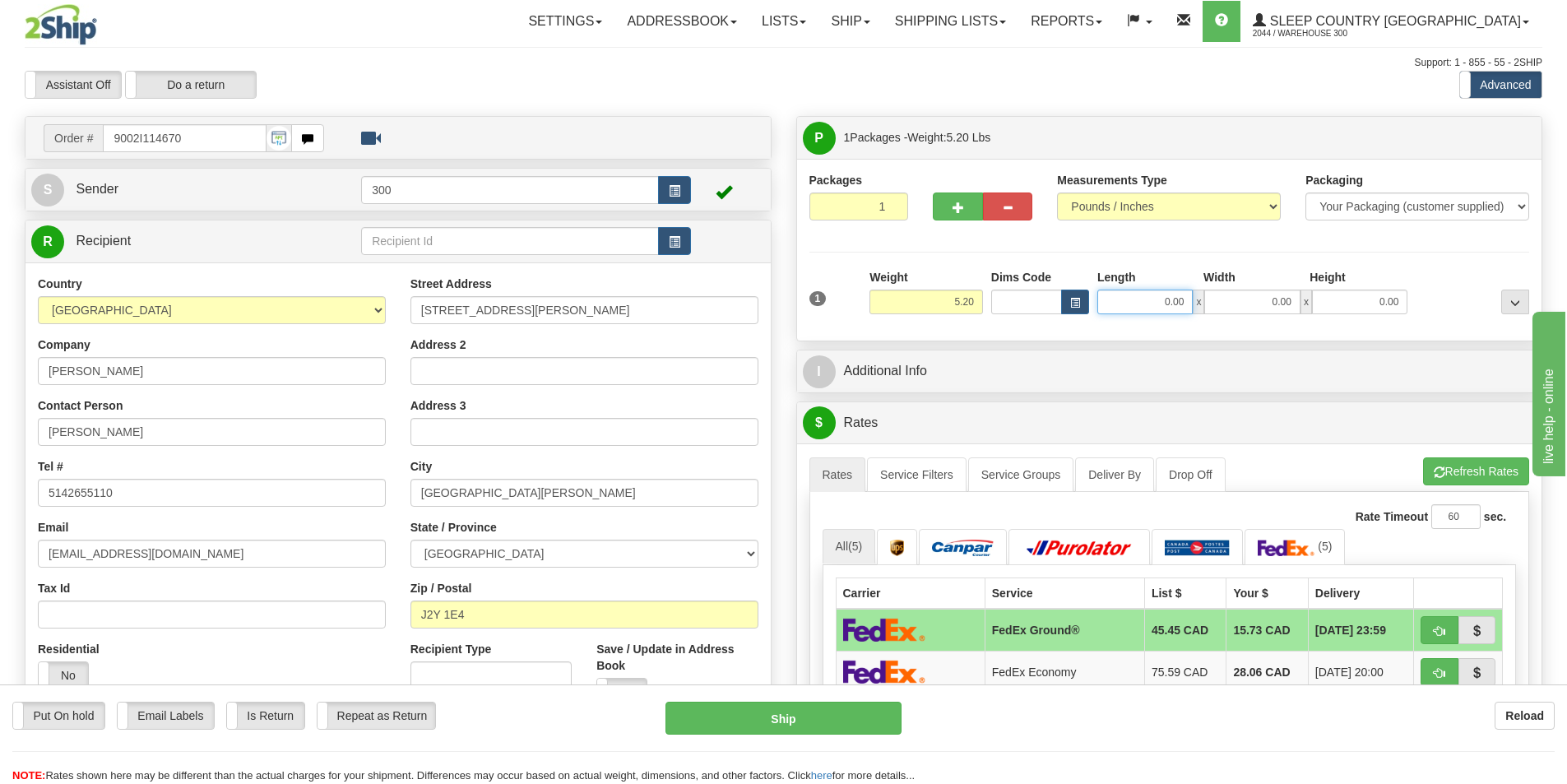
click at [1173, 311] on input "0.00" at bounding box center [1145, 302] width 95 height 24
type input "24.00"
click at [1247, 301] on input "0.00" at bounding box center [1252, 302] width 95 height 24
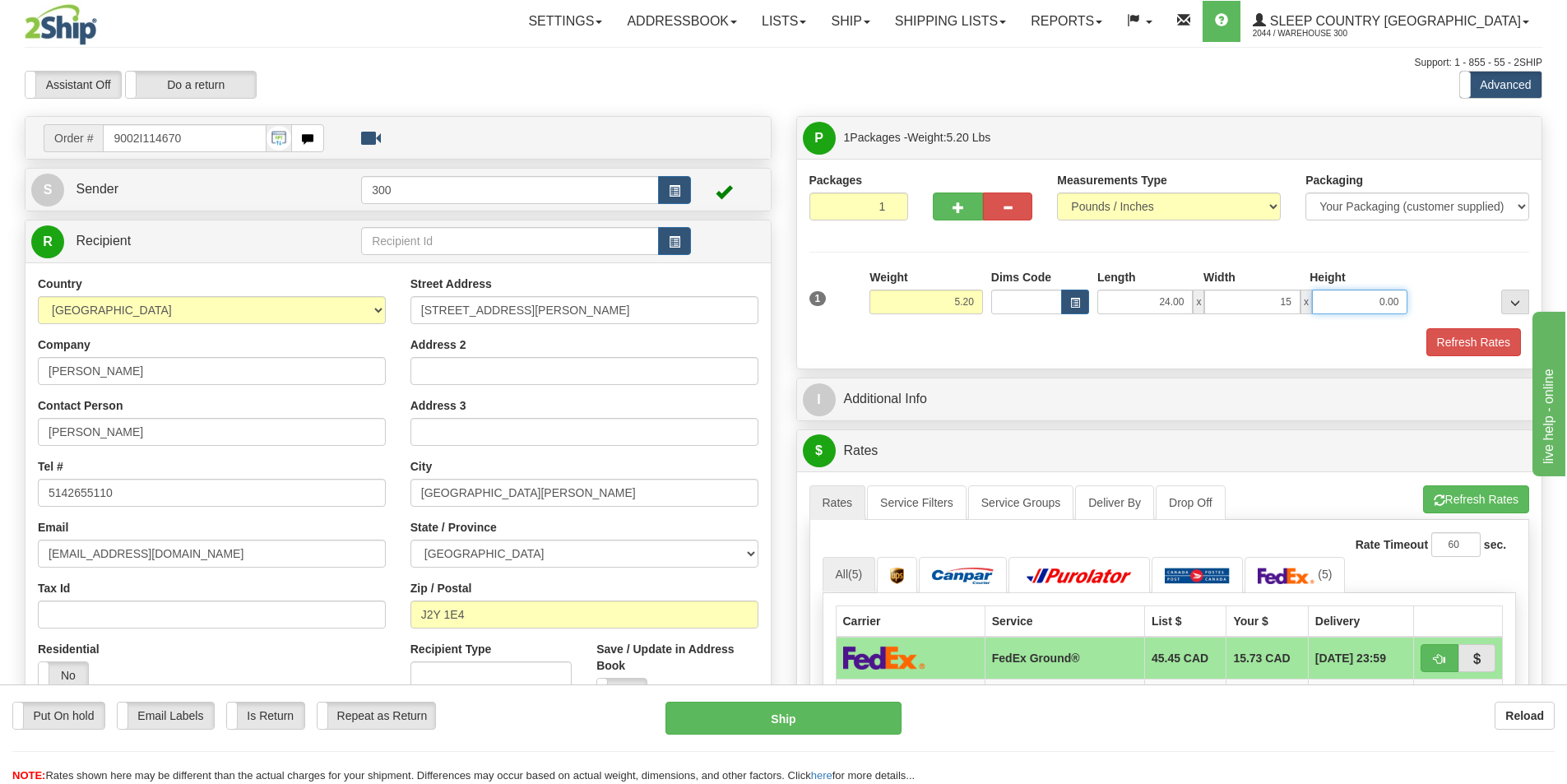
type input "15.00"
click at [1342, 304] on input "0.00" at bounding box center [1359, 302] width 95 height 24
type input "7.00"
click at [1455, 349] on button "Refresh Rates" at bounding box center [1474, 342] width 95 height 28
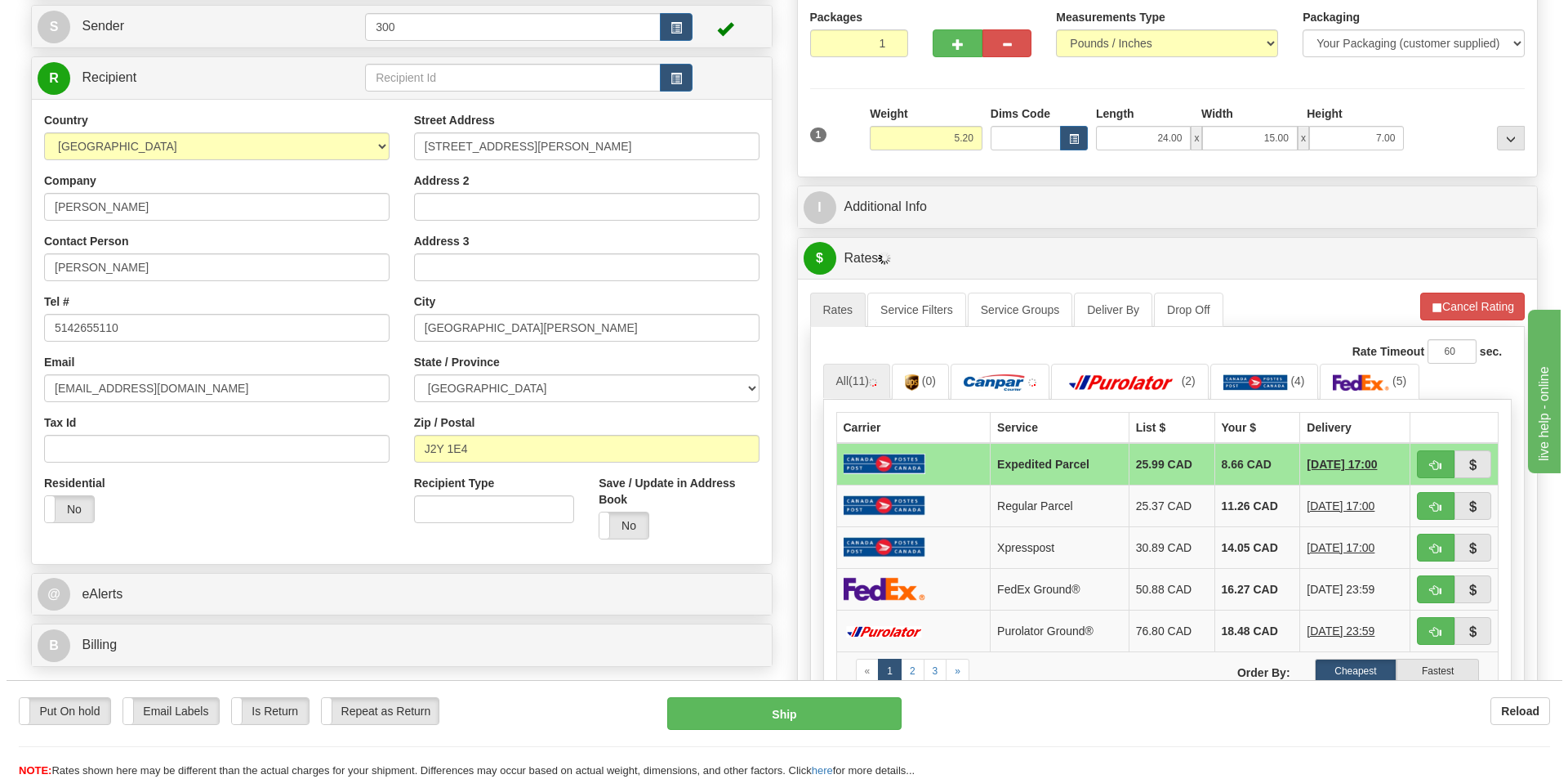
scroll to position [164, 0]
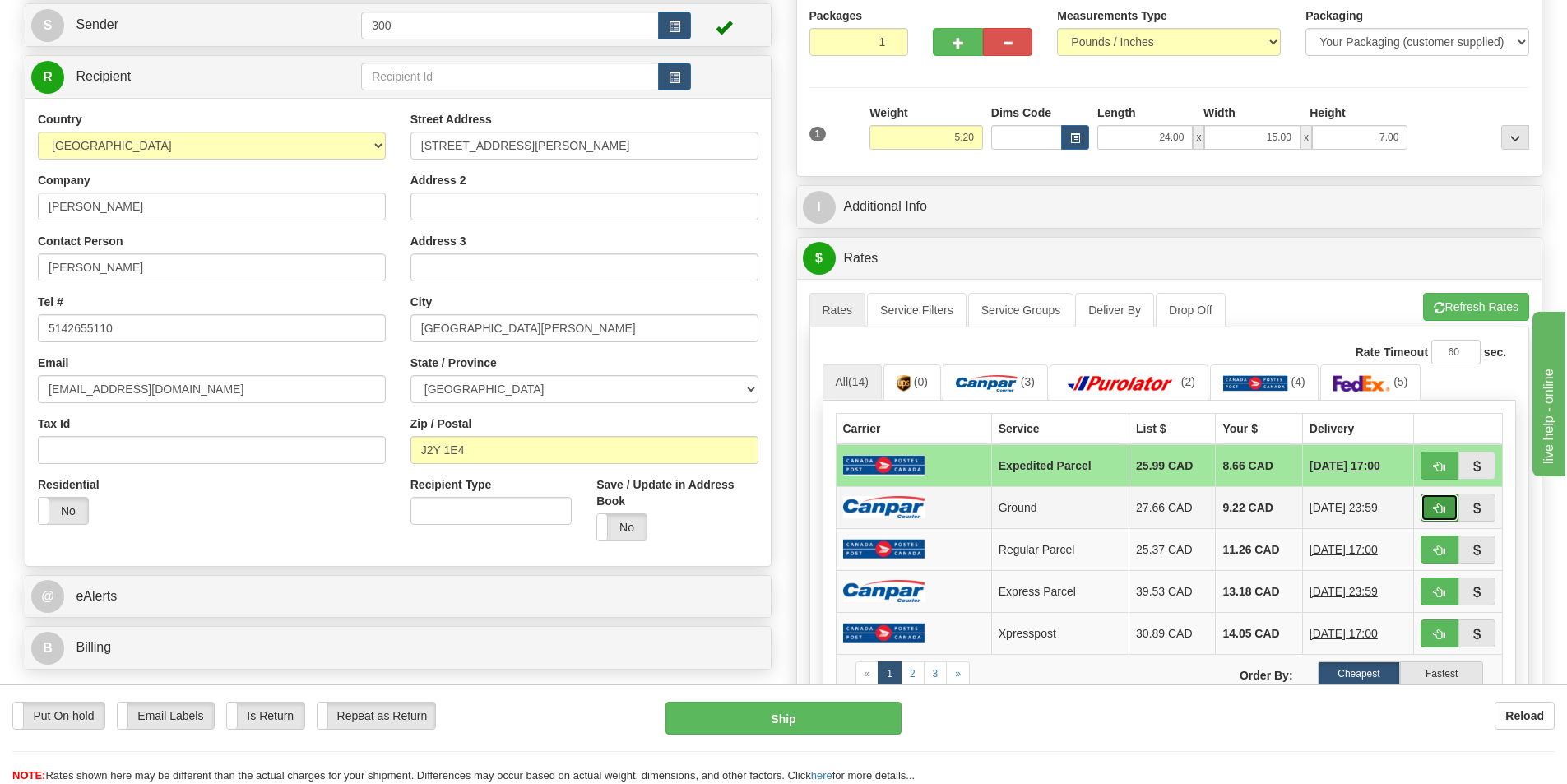
click at [1437, 503] on span "button" at bounding box center [1439, 507] width 11 height 10
type input "1"
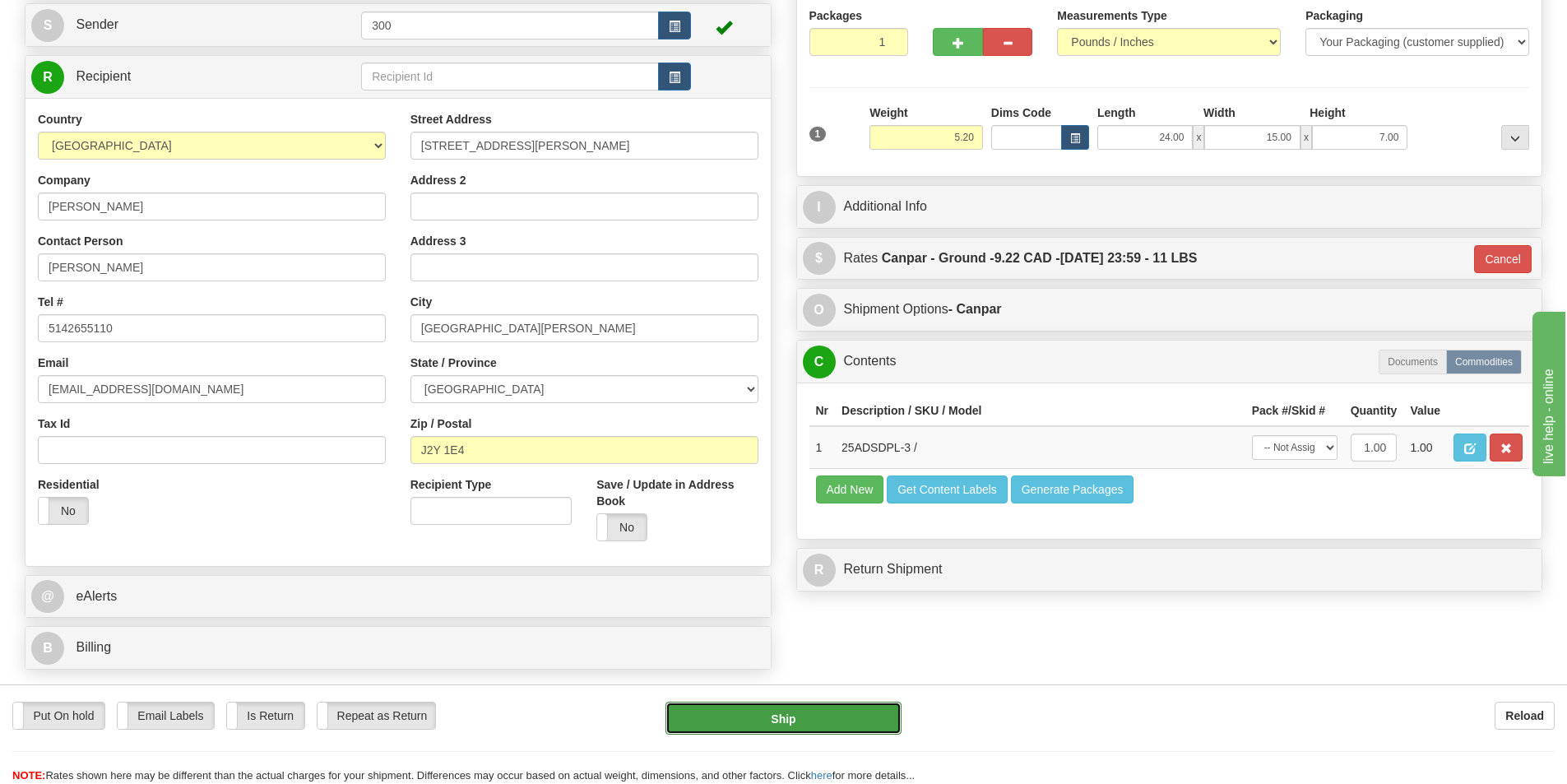
click at [865, 714] on button "Ship" at bounding box center [783, 717] width 236 height 33
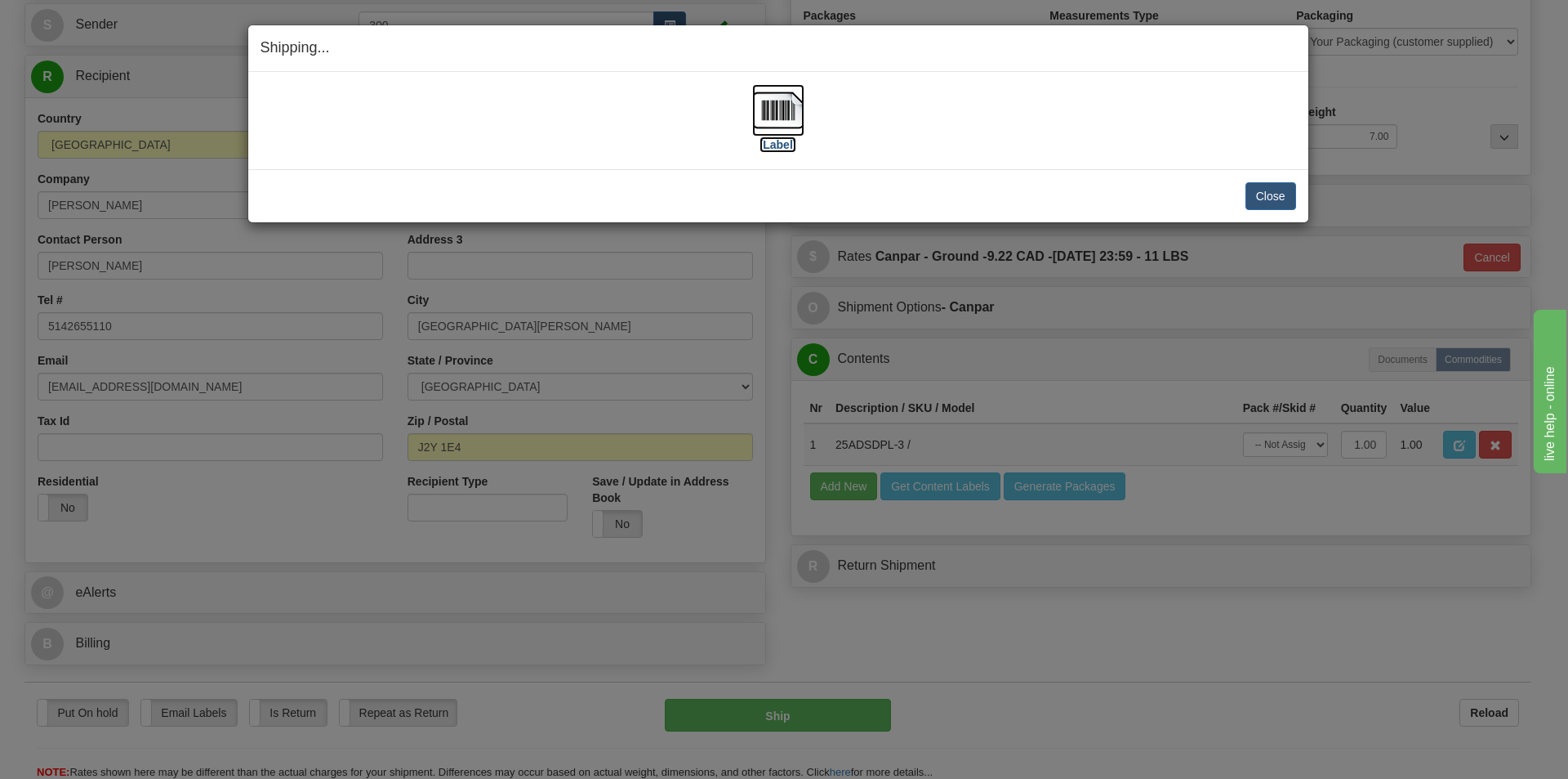
click at [761, 103] on img at bounding box center [778, 110] width 53 height 53
click at [1274, 185] on button "Close" at bounding box center [1271, 196] width 51 height 28
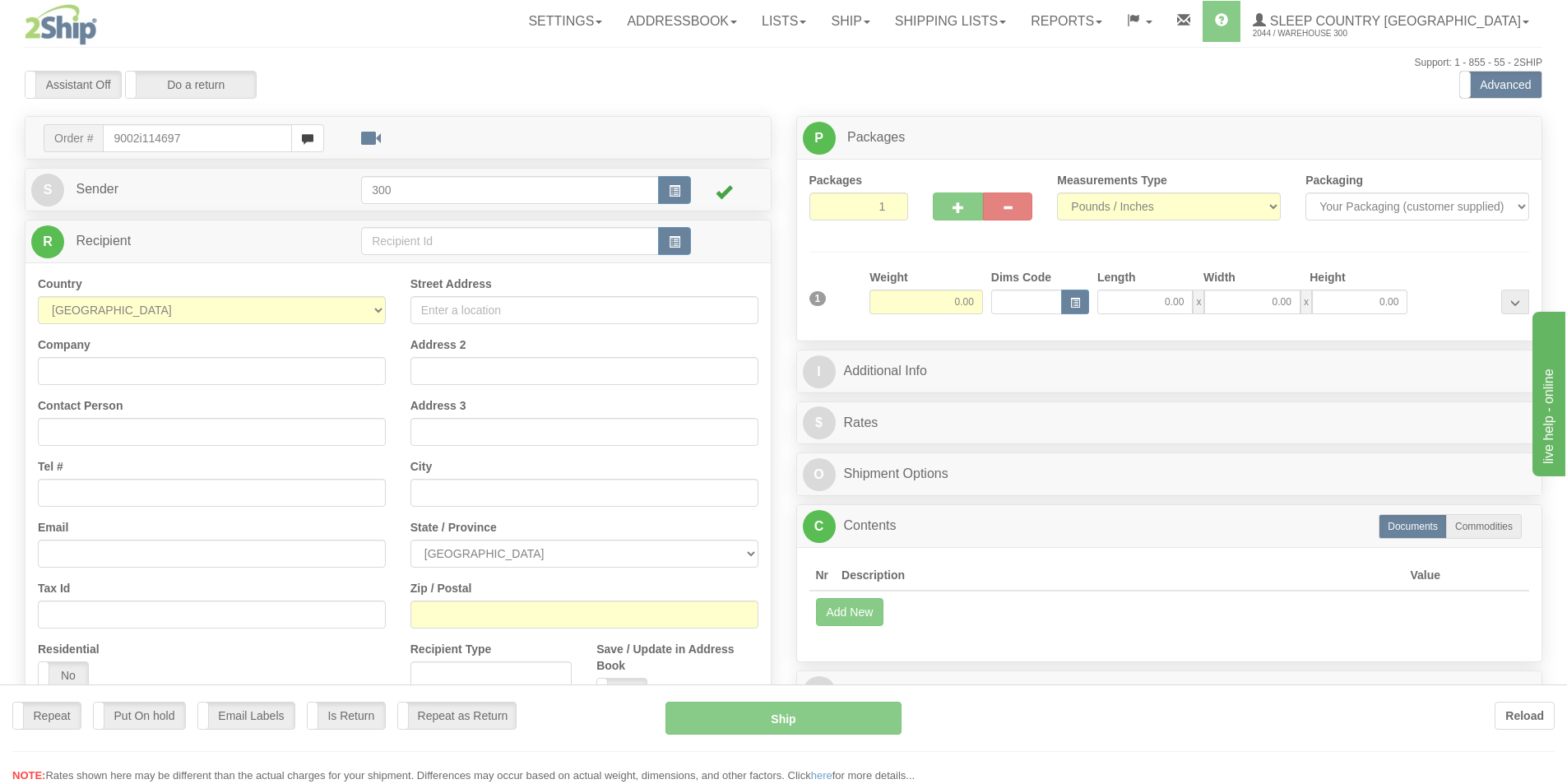
type input "9002i114697"
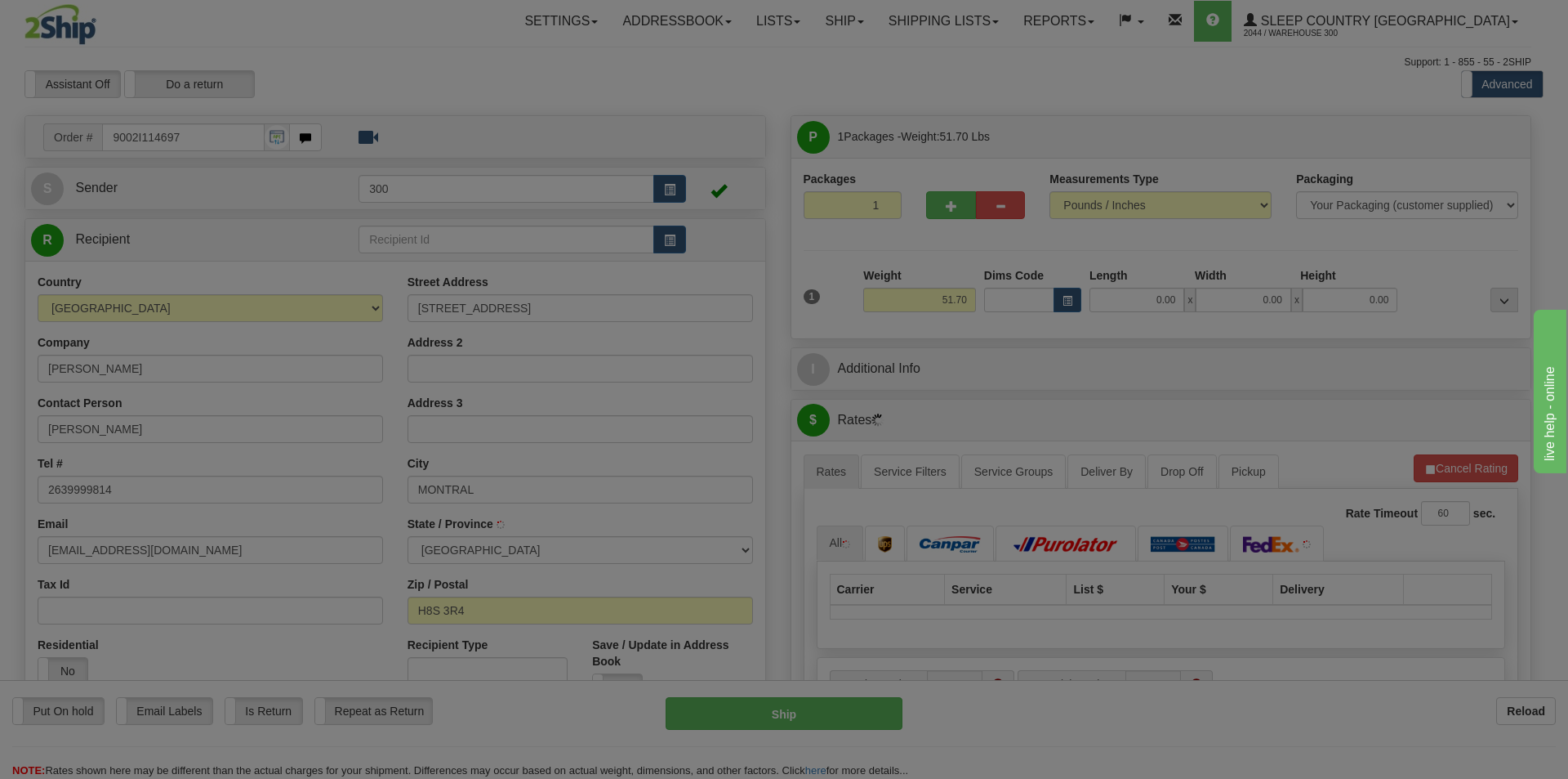
type input "LACHINE"
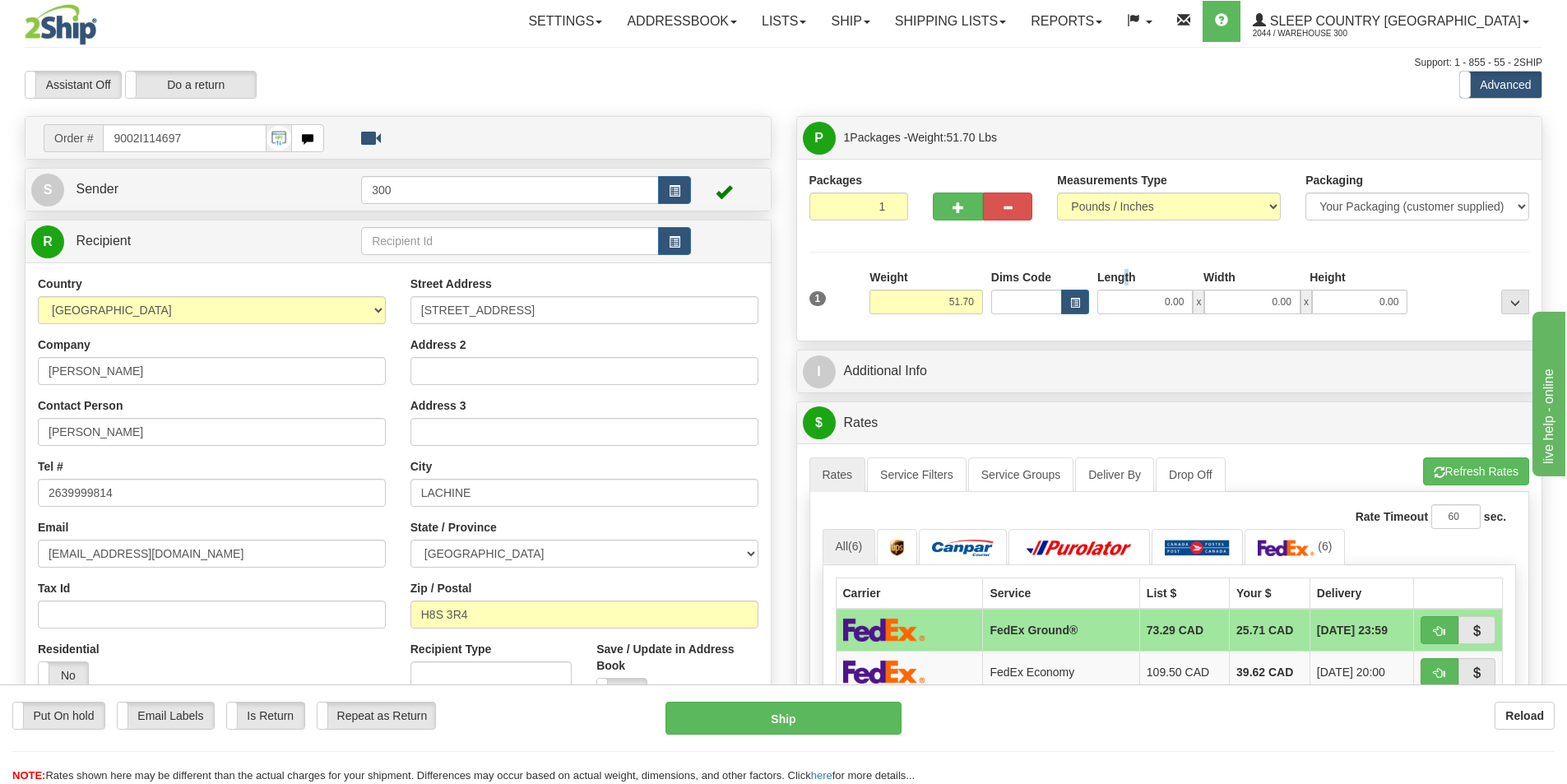
drag, startPoint x: 1125, startPoint y: 282, endPoint x: 1133, endPoint y: 300, distance: 19.7
click at [1127, 282] on label "Length" at bounding box center [1117, 277] width 39 height 17
click at [1152, 327] on div "Packaging Your Packaging (customer supplied) Envelope (carrier supplied) Pack (…" at bounding box center [1199, 327] width 668 height 1
click at [1155, 315] on div "1 Weight 51.70 Dims Code x x" at bounding box center [1170, 298] width 729 height 59
click at [1151, 311] on input "0.00" at bounding box center [1145, 302] width 95 height 24
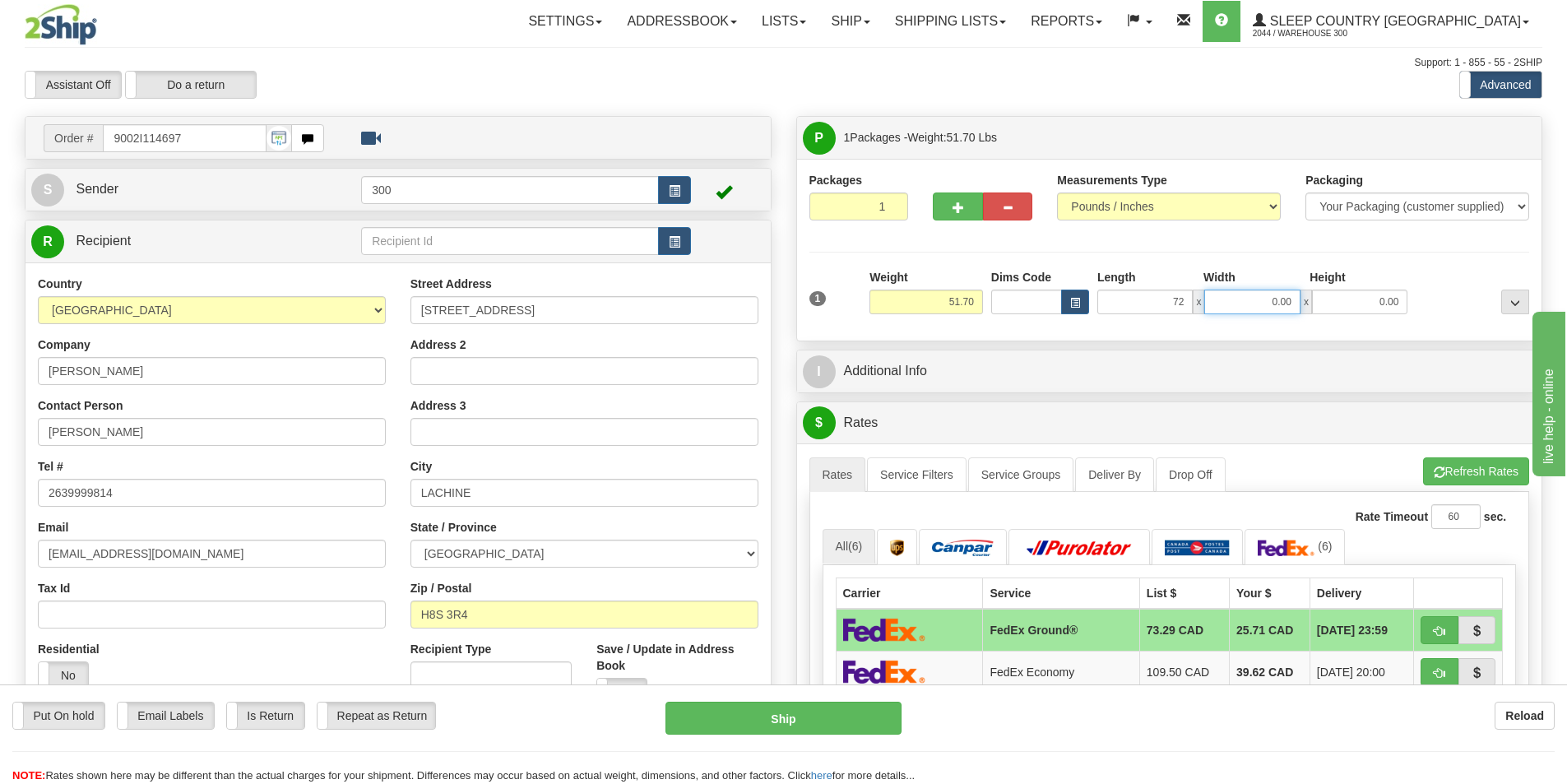
type input "72.00"
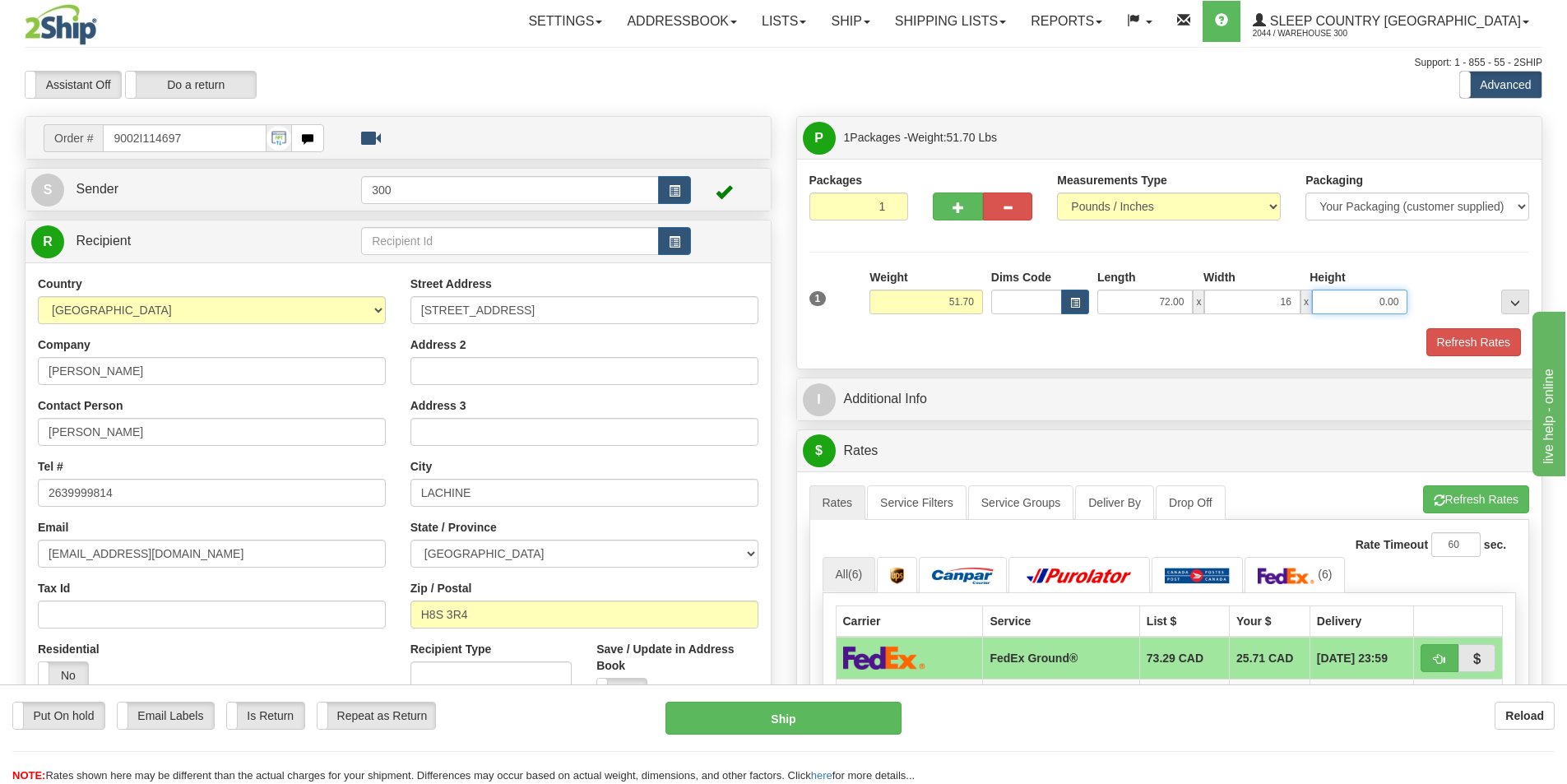
type input "16.00"
type input "12.00"
click at [1465, 346] on button "Refresh Rates" at bounding box center [1474, 342] width 95 height 28
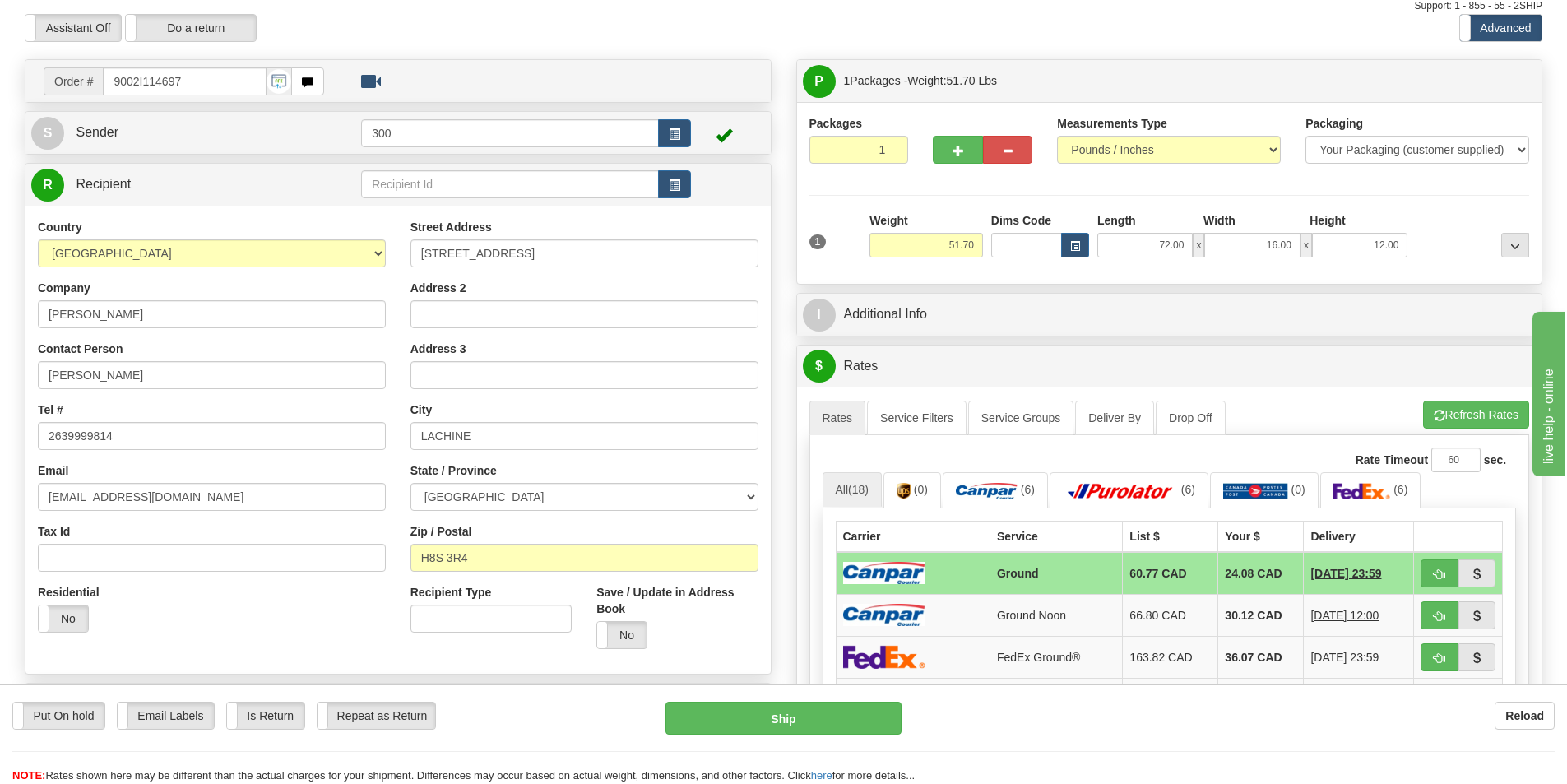
scroll to position [82, 0]
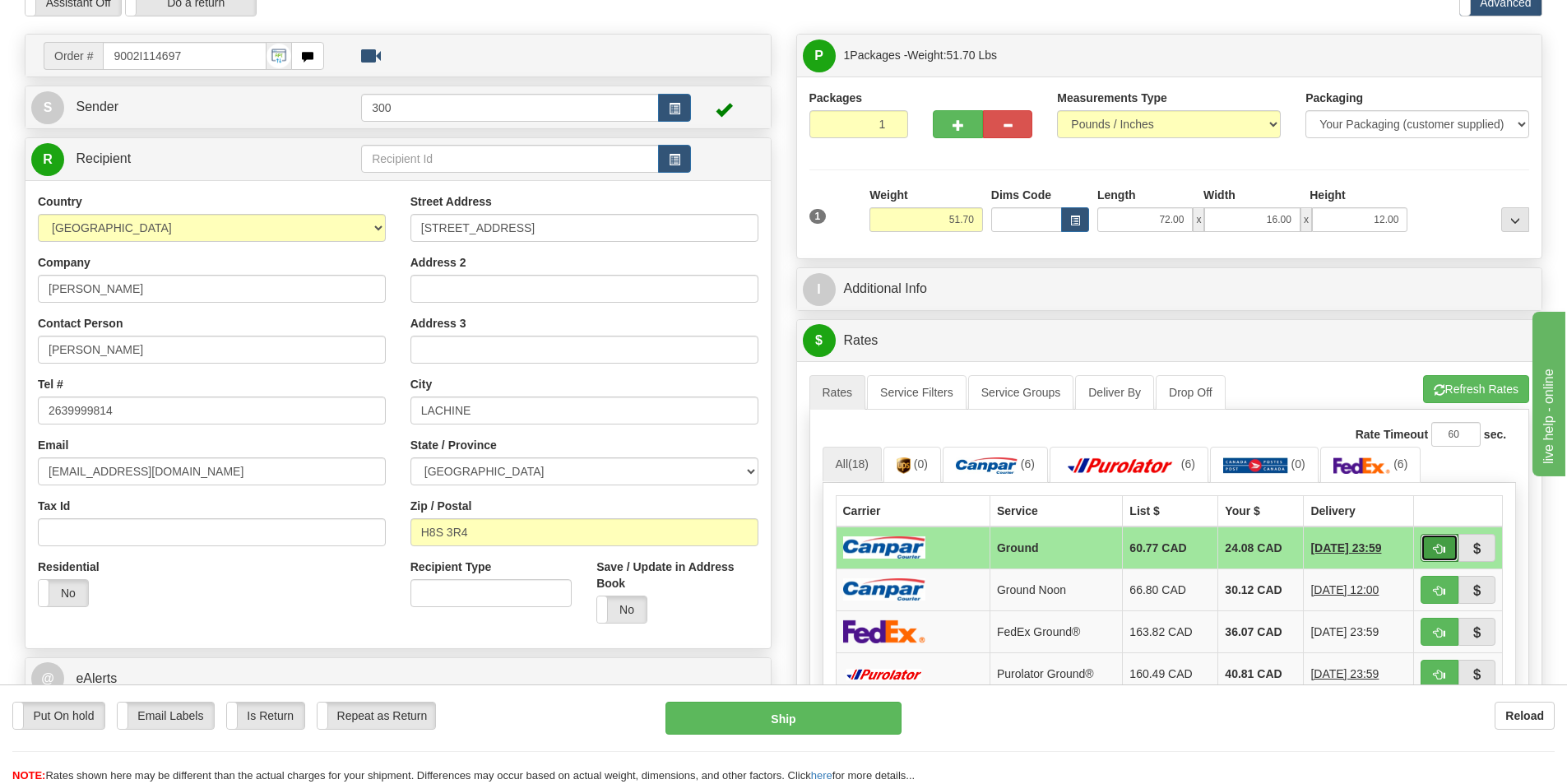
click at [1432, 548] on button "button" at bounding box center [1439, 547] width 38 height 28
type input "1"
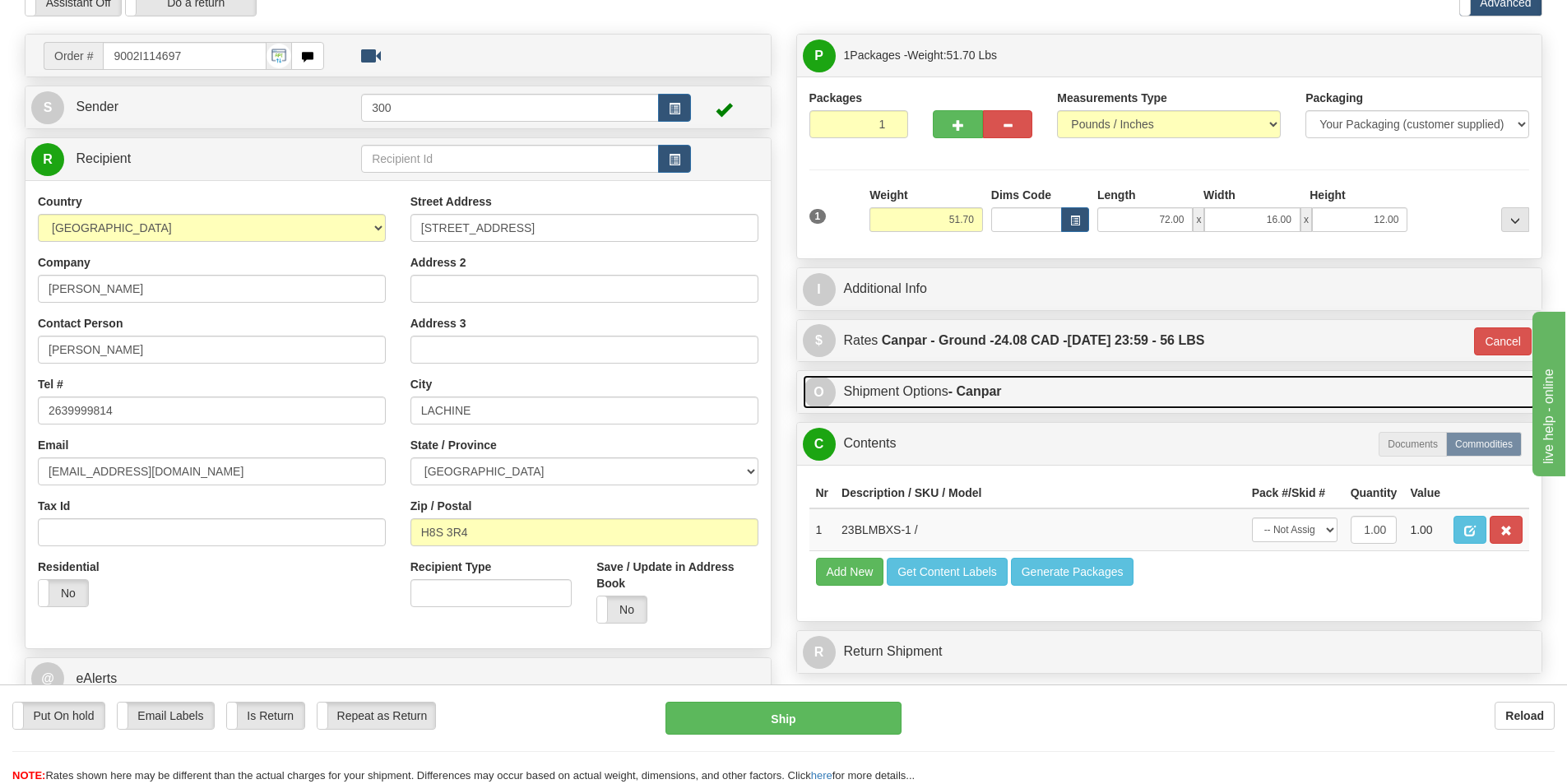
click at [920, 393] on link "O Shipment Options - Canpar" at bounding box center [1170, 392] width 734 height 34
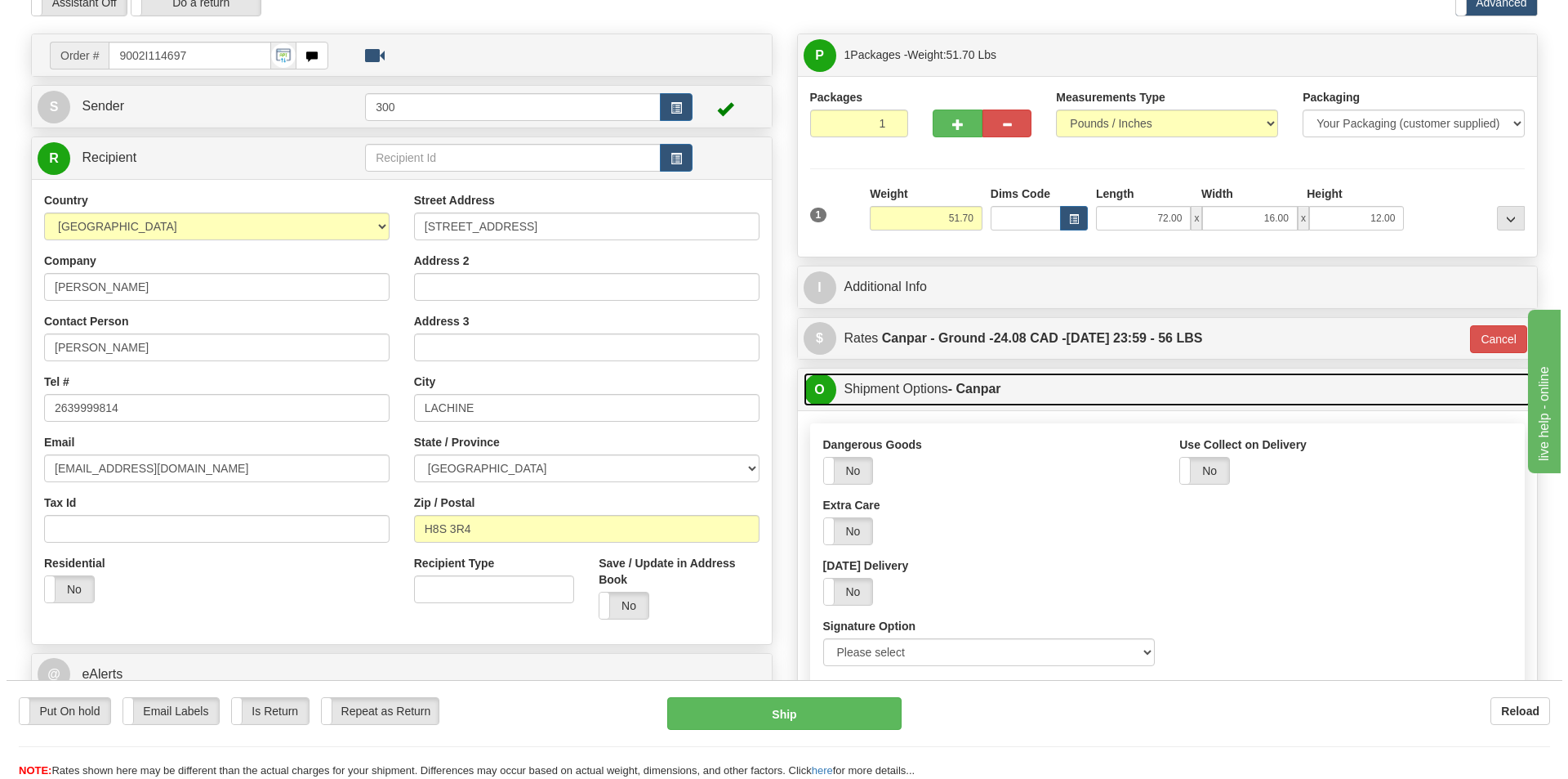
scroll to position [164, 0]
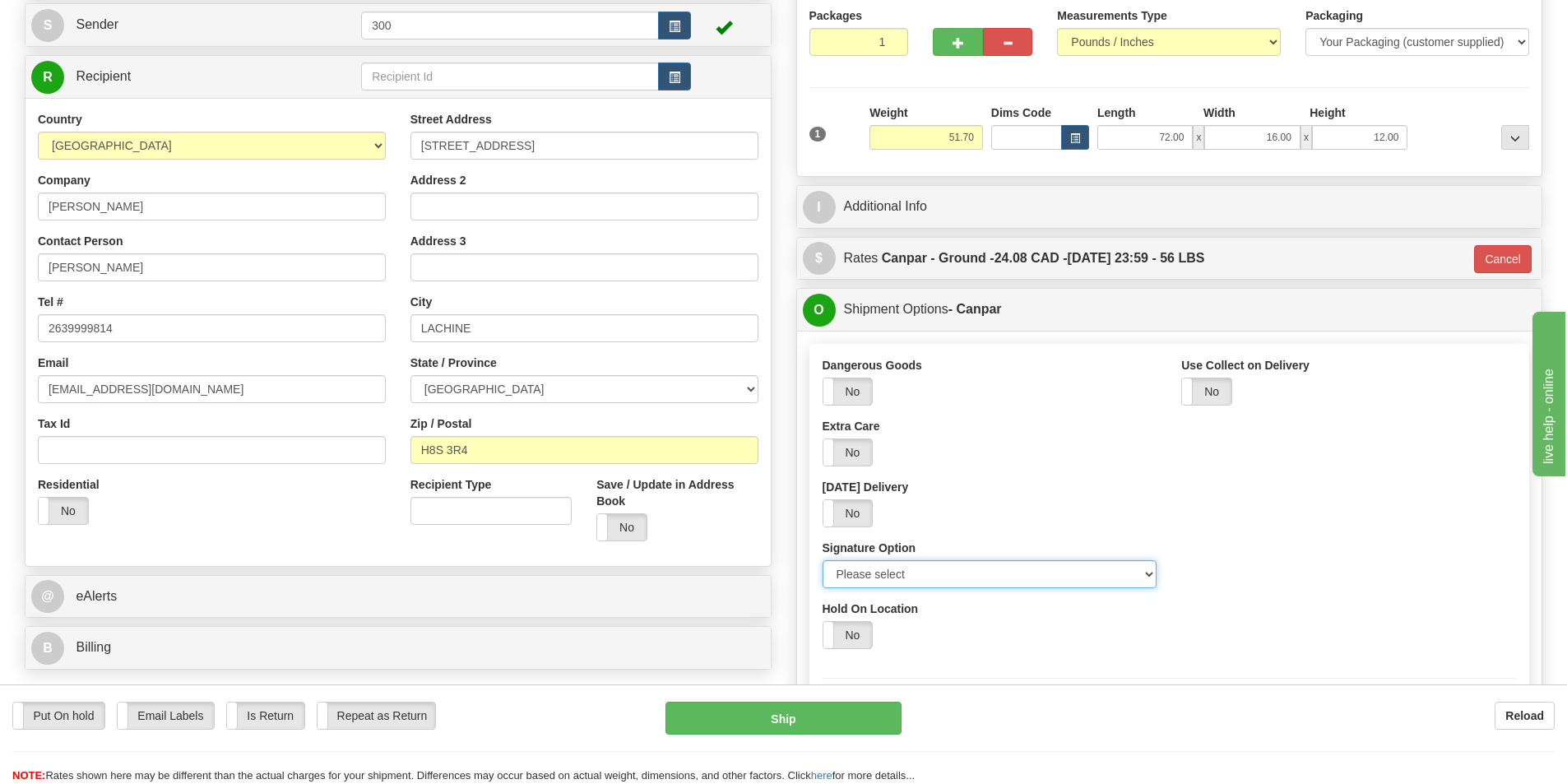
click at [984, 562] on select "Please select No Signature Required Signature Required Adult Signature" at bounding box center [989, 574] width 334 height 28
select select "2"
click at [823, 560] on select "Please select No Signature Required Signature Required Adult Signature" at bounding box center [989, 574] width 334 height 28
click at [852, 728] on button "Ship" at bounding box center [783, 717] width 236 height 33
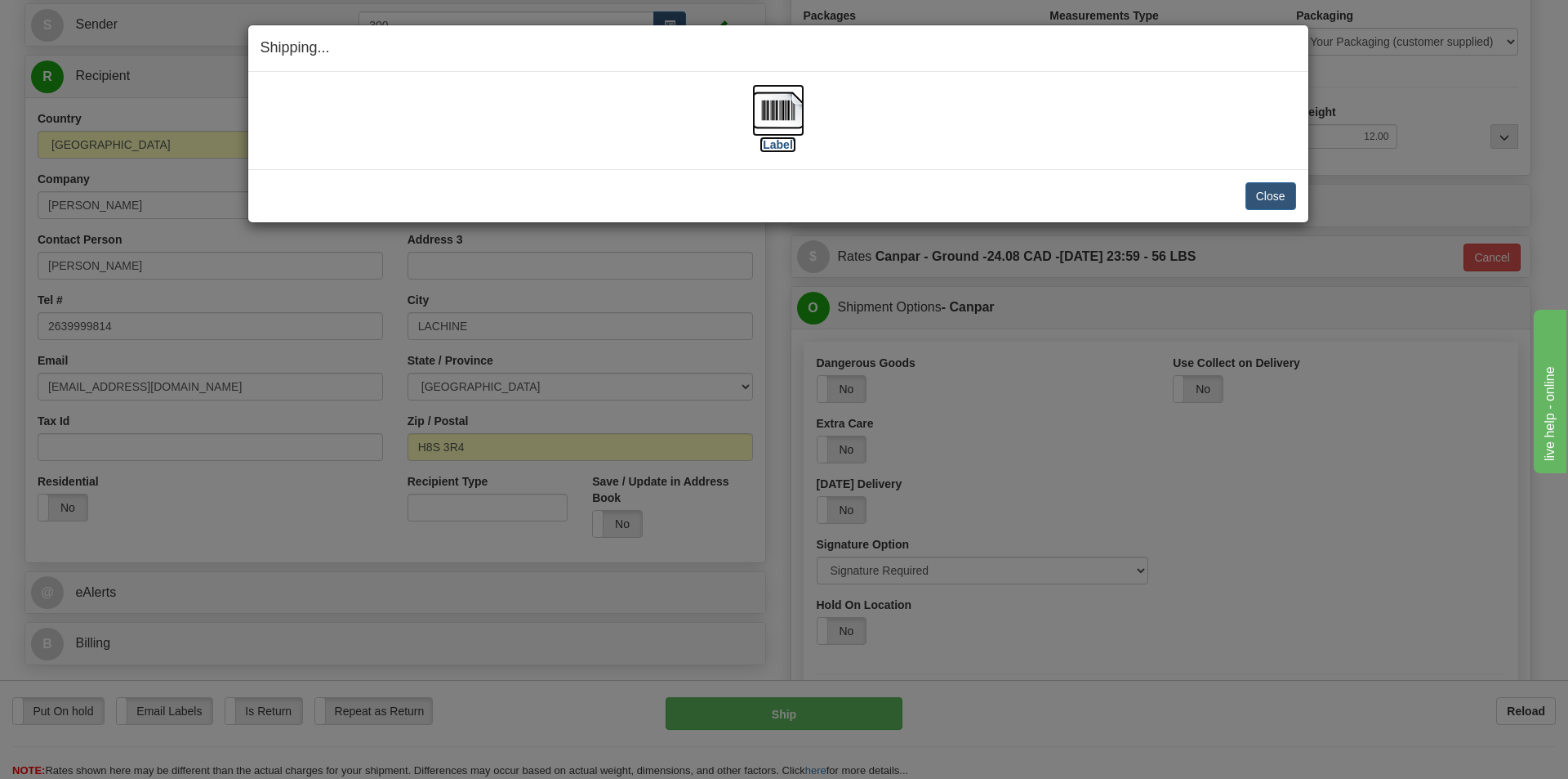
click at [786, 102] on img at bounding box center [778, 110] width 53 height 53
click at [1265, 192] on button "Close" at bounding box center [1271, 196] width 51 height 28
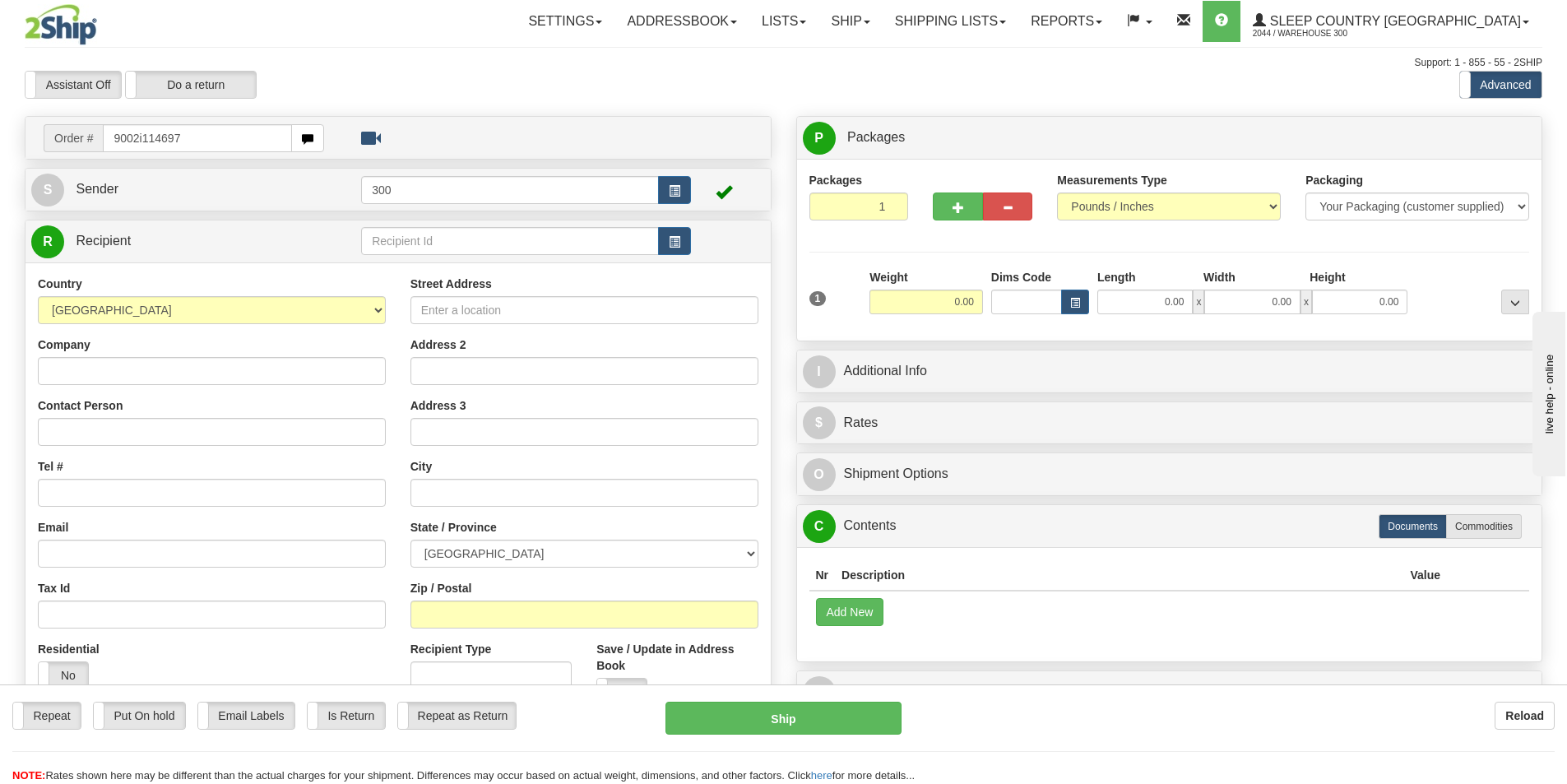
type input "9002i114697"
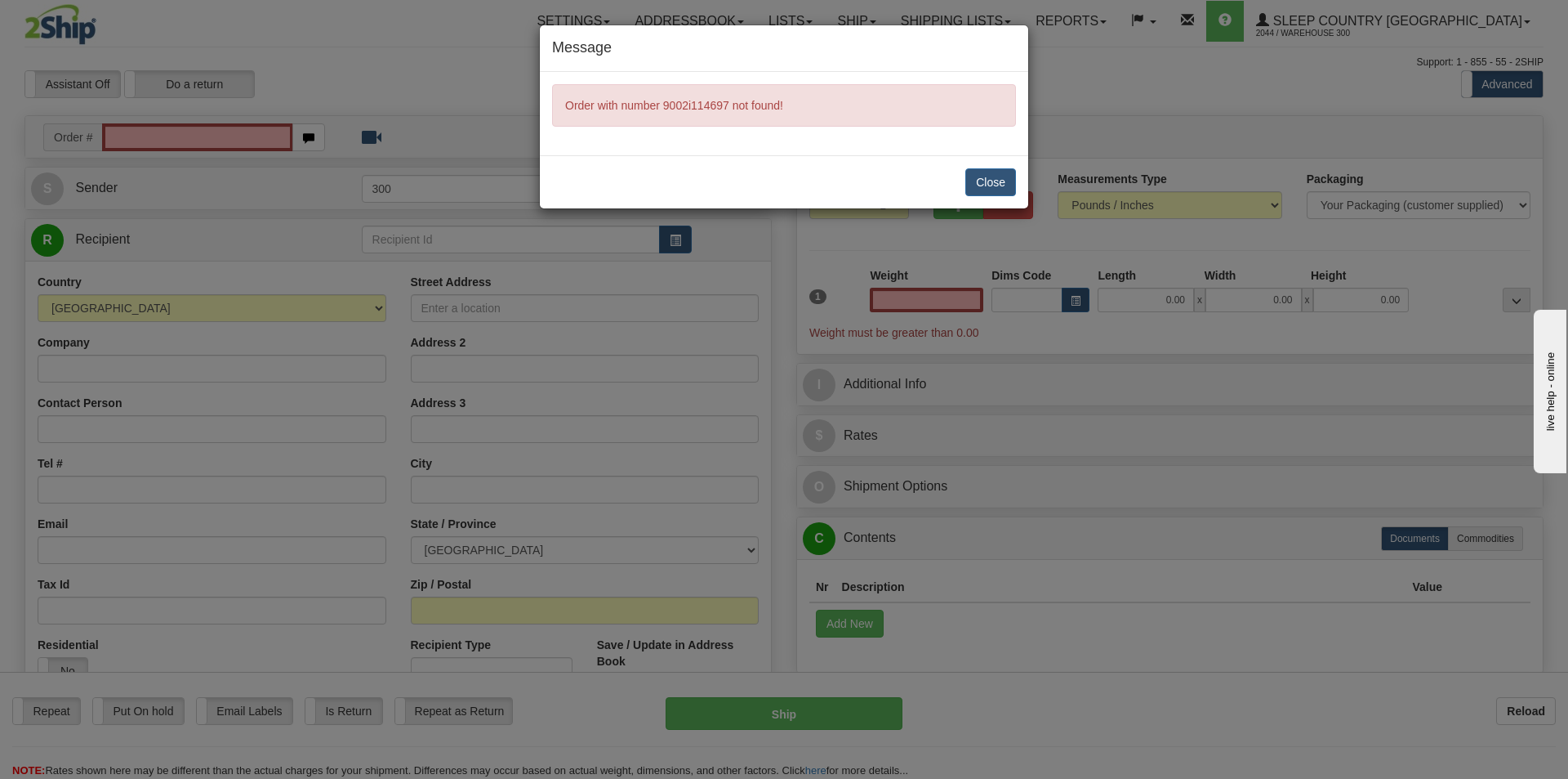
type input "0.00"
click at [995, 191] on button "Close" at bounding box center [991, 182] width 51 height 28
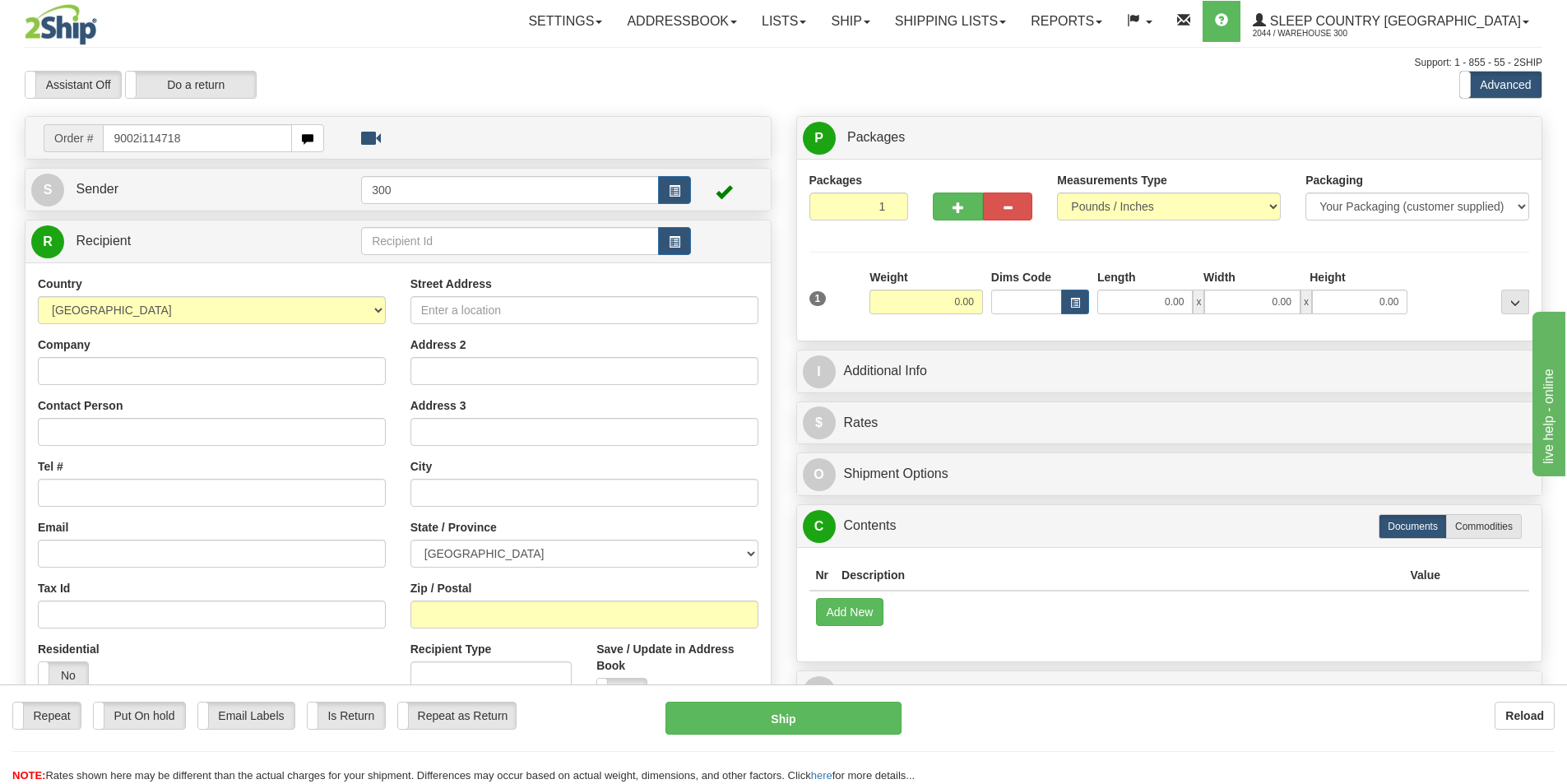
type input "9002i114718"
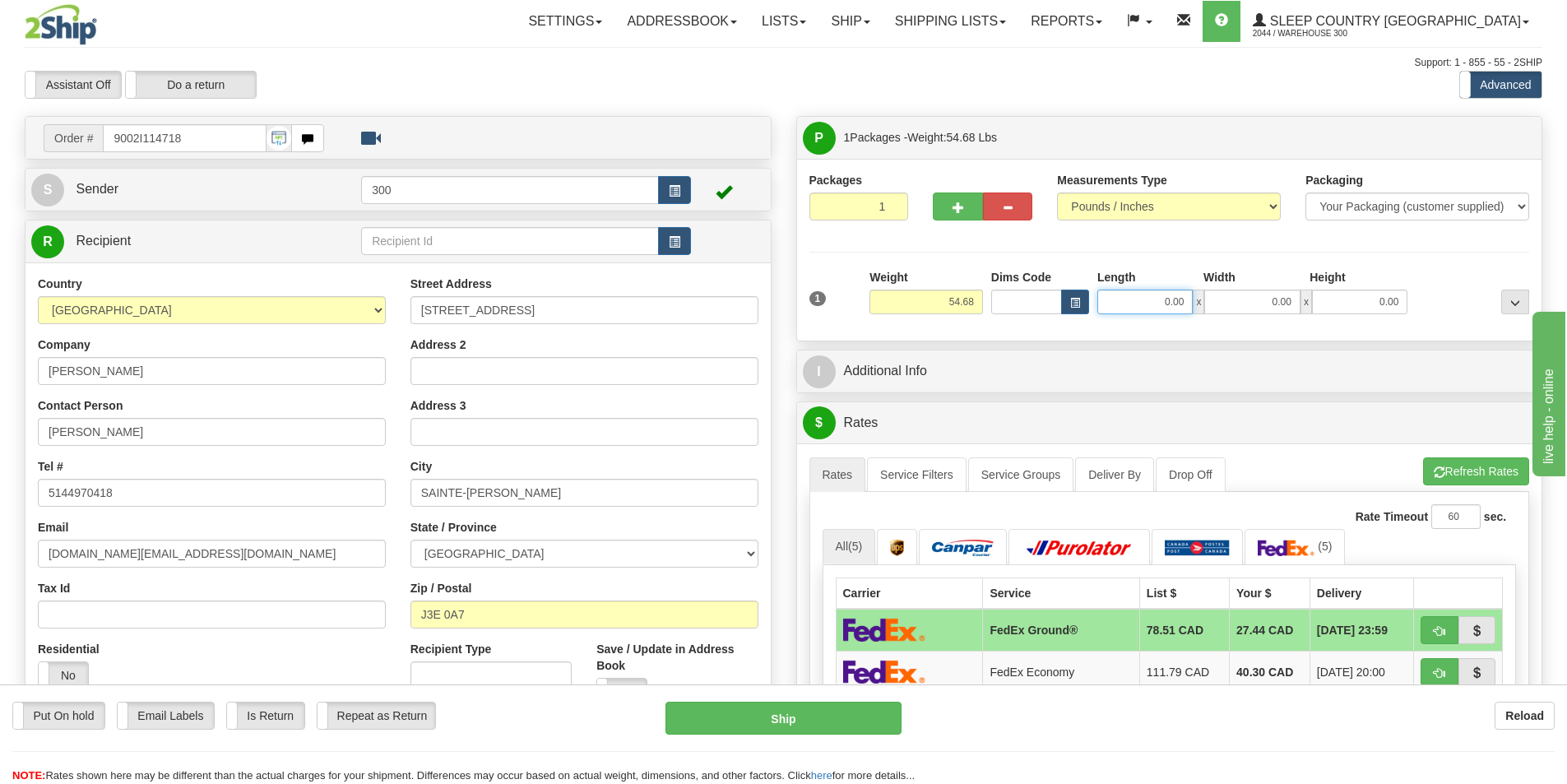
click at [1153, 313] on input "0.00" at bounding box center [1145, 302] width 95 height 24
type input "17.00"
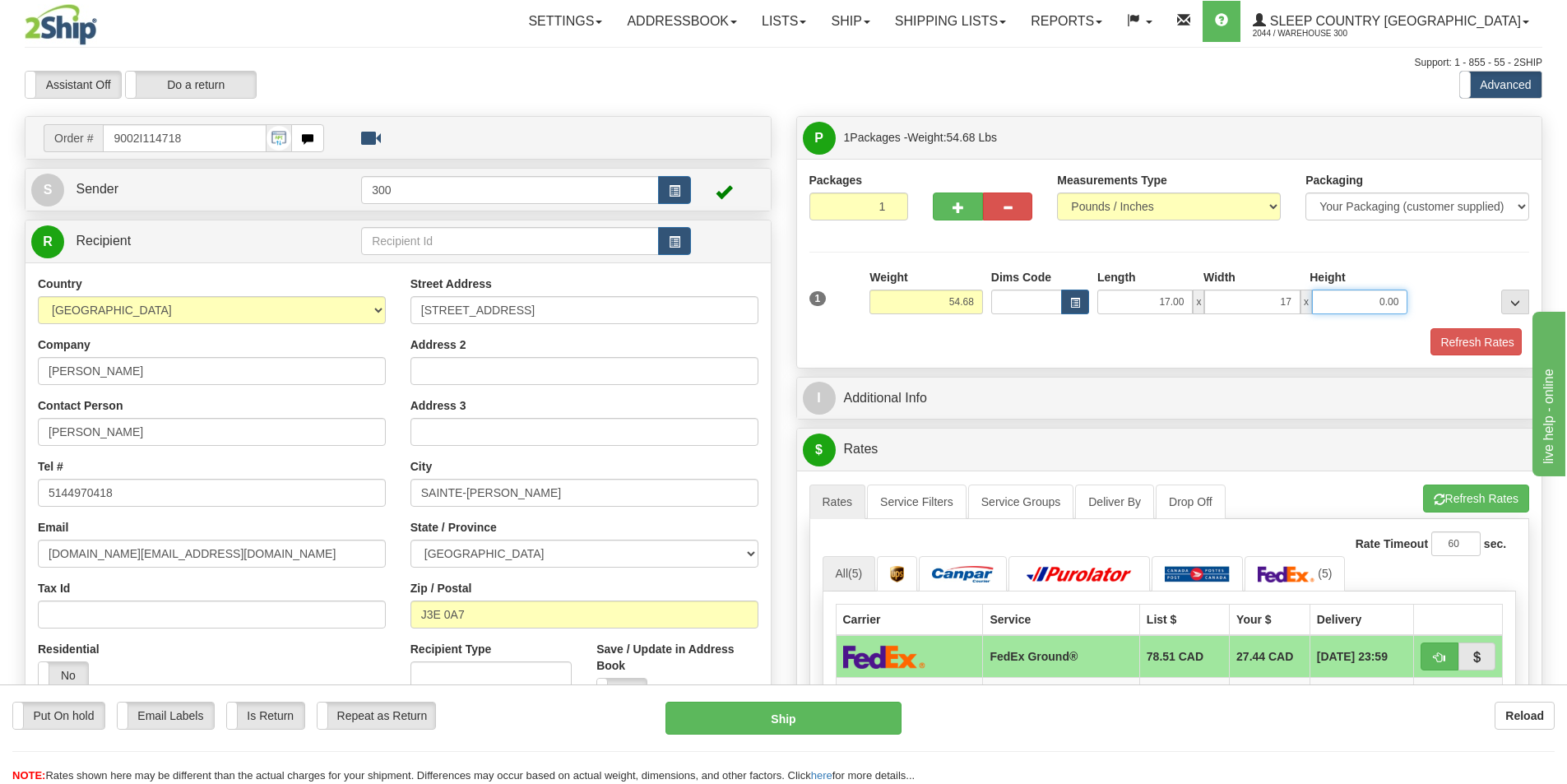
type input "17.00"
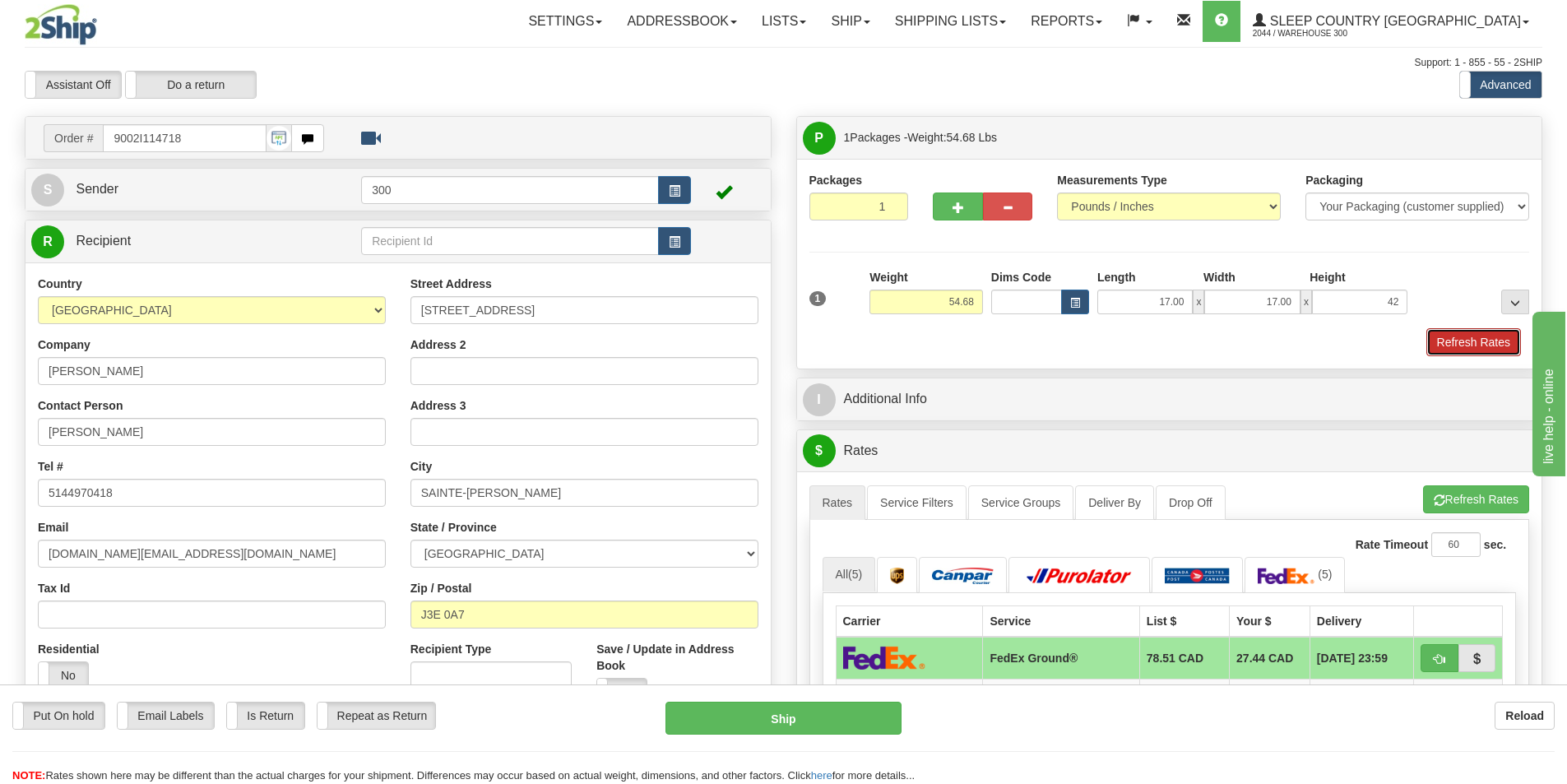
type input "42.00"
click at [1474, 347] on button "Refresh Rates" at bounding box center [1474, 342] width 95 height 28
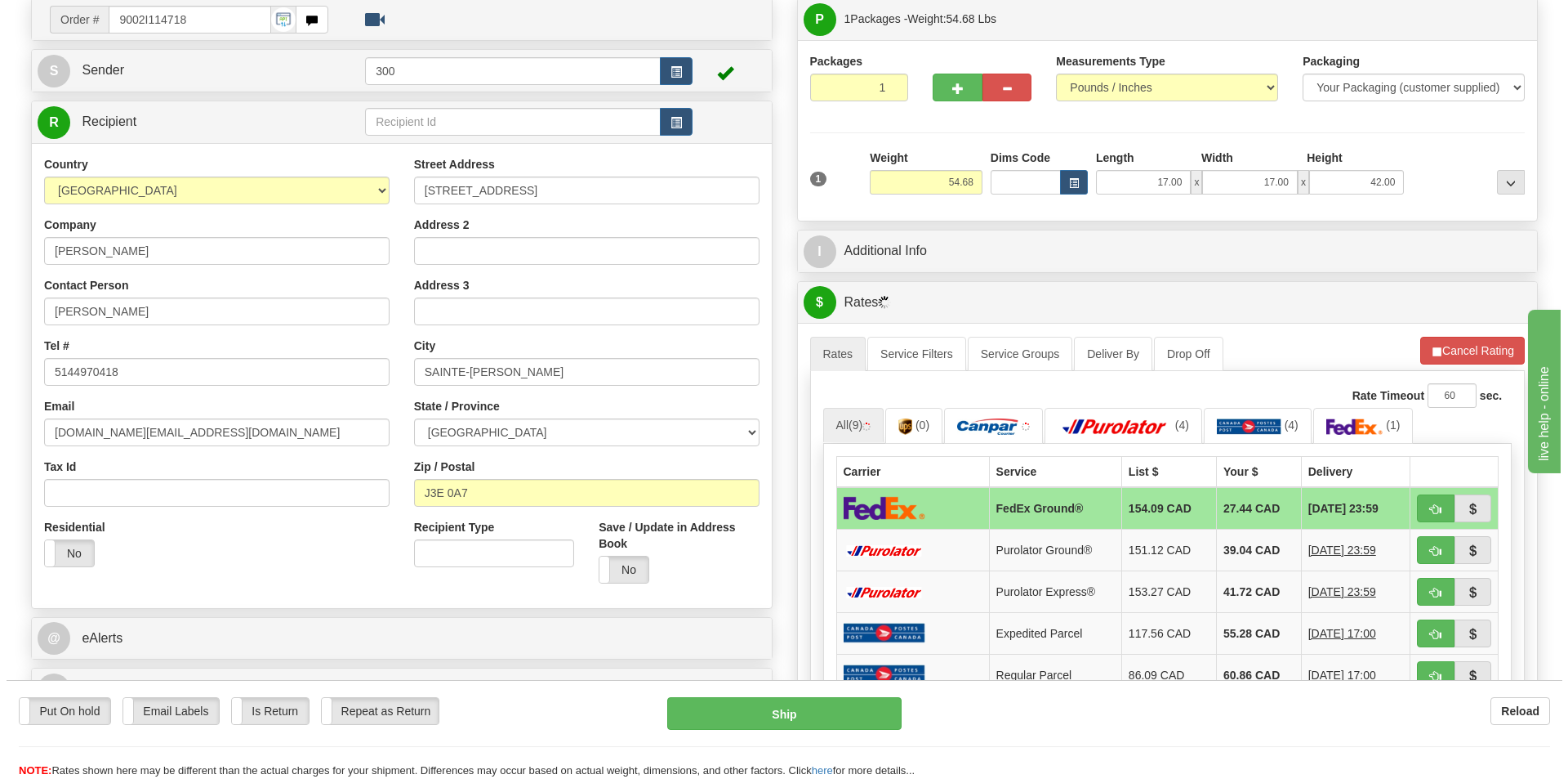
scroll to position [164, 0]
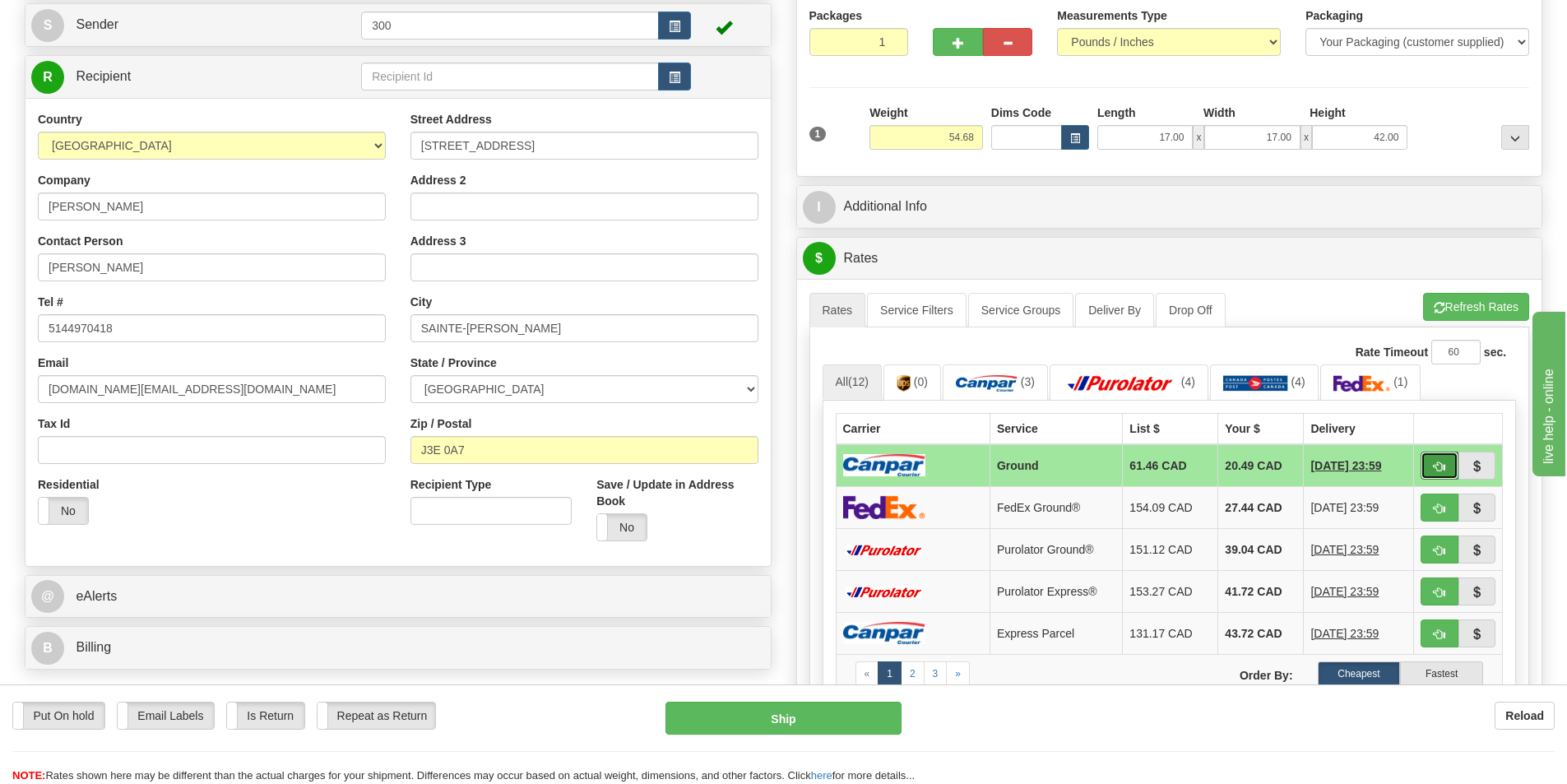
click at [1439, 466] on span "button" at bounding box center [1439, 466] width 11 height 10
type input "1"
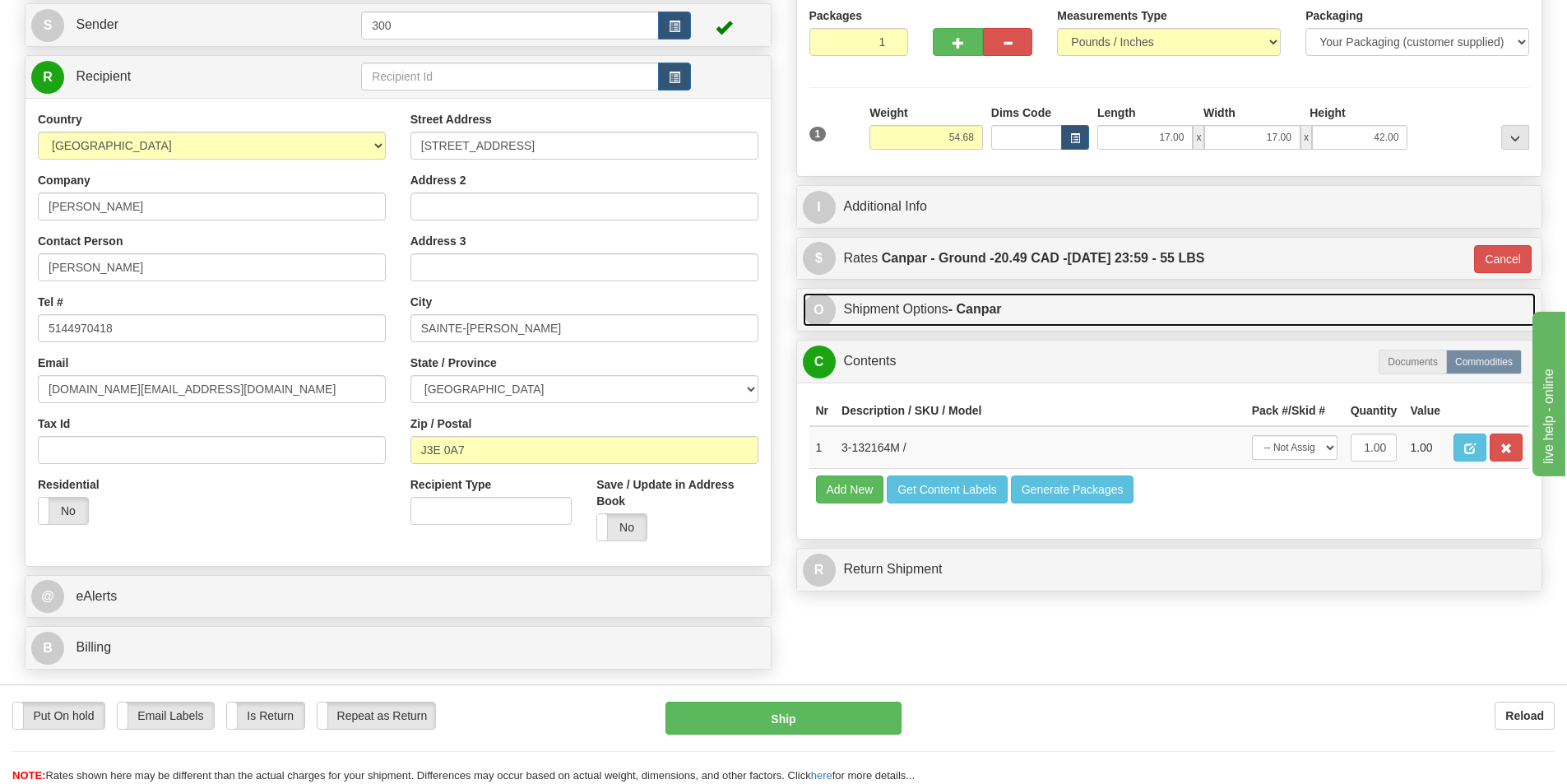
click at [1015, 298] on link "O Shipment Options - Canpar" at bounding box center [1170, 309] width 734 height 34
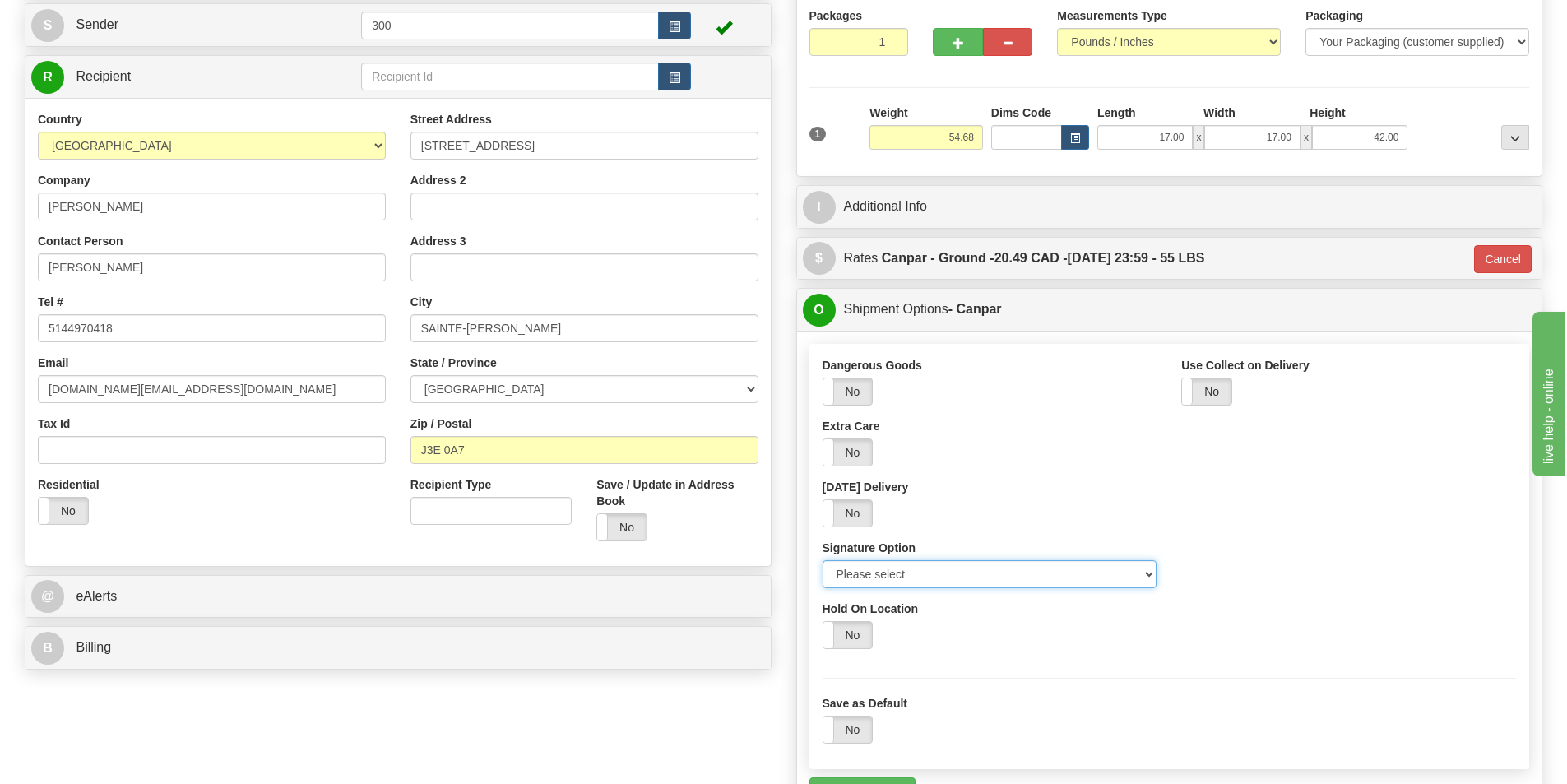
drag, startPoint x: 1012, startPoint y: 572, endPoint x: 1009, endPoint y: 583, distance: 11.4
click at [1012, 572] on select "Please select No Signature Required Signature Required Adult Signature" at bounding box center [989, 574] width 334 height 28
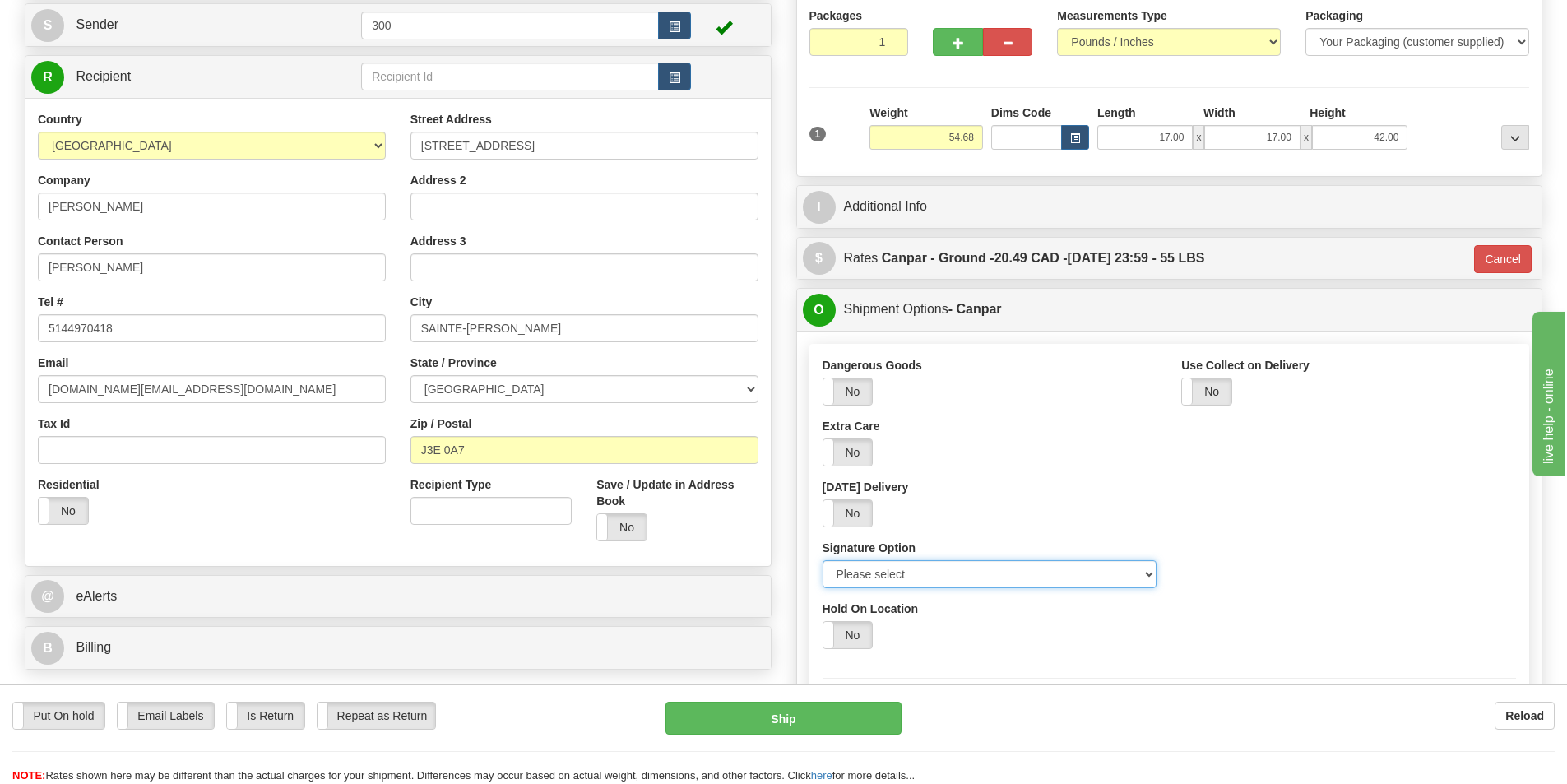
select select "2"
click at [823, 560] on select "Please select No Signature Required Signature Required Adult Signature" at bounding box center [989, 574] width 334 height 28
click at [886, 725] on button "Ship" at bounding box center [783, 717] width 236 height 33
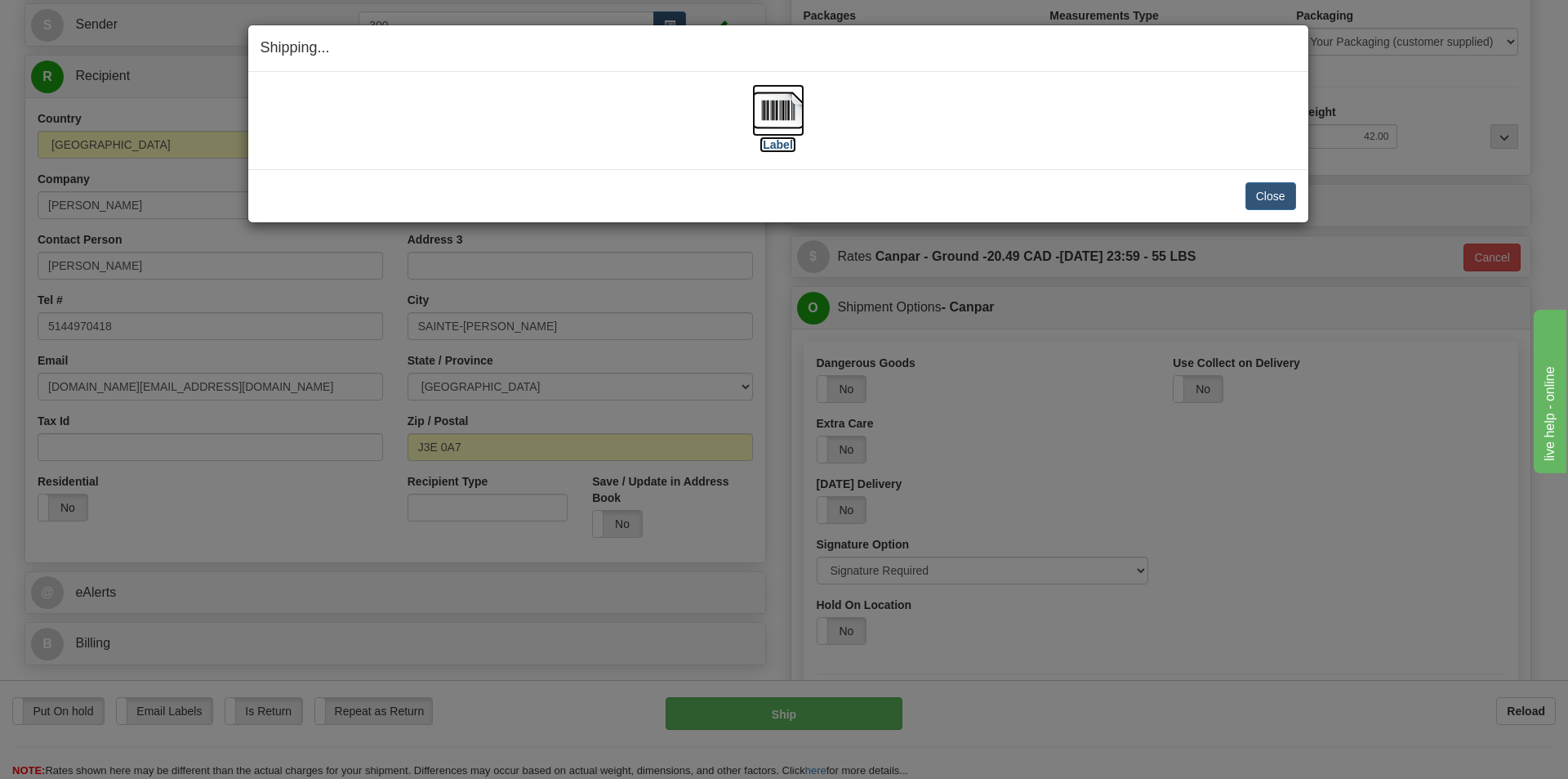
click at [778, 130] on img at bounding box center [778, 110] width 53 height 53
click at [1275, 192] on button "Close" at bounding box center [1271, 196] width 51 height 28
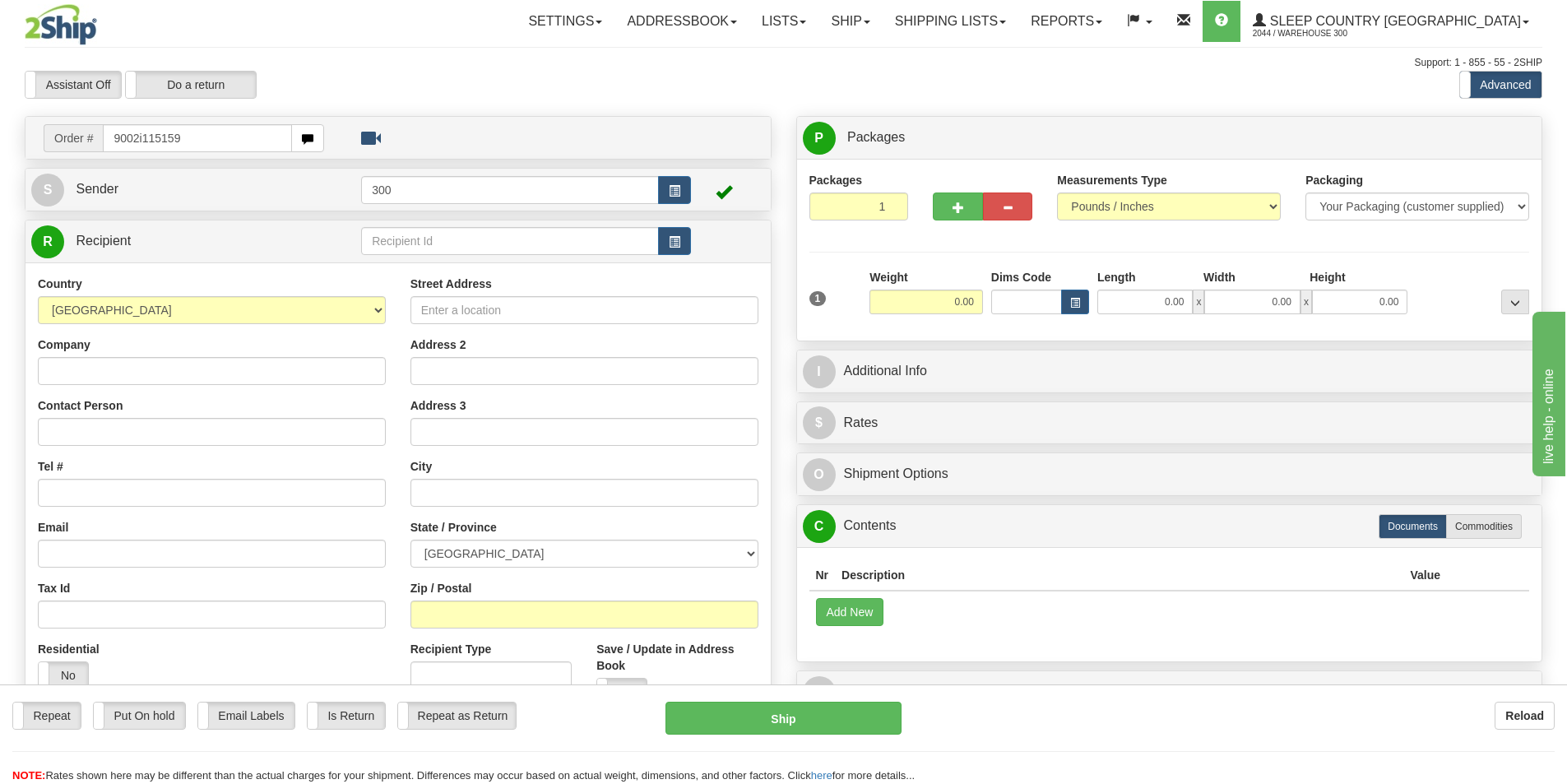
type input "9002i115159"
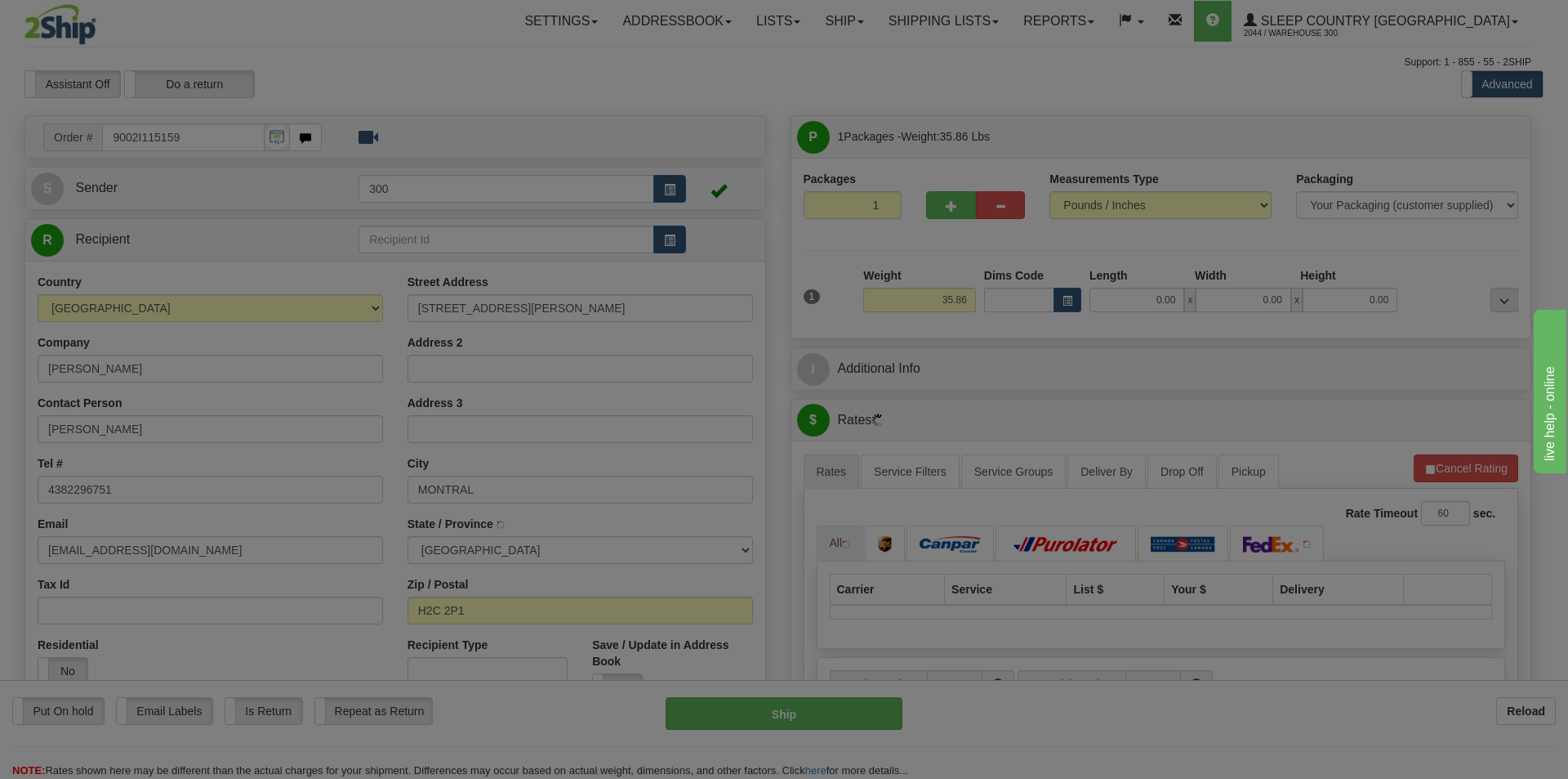
type input "MONTREAL"
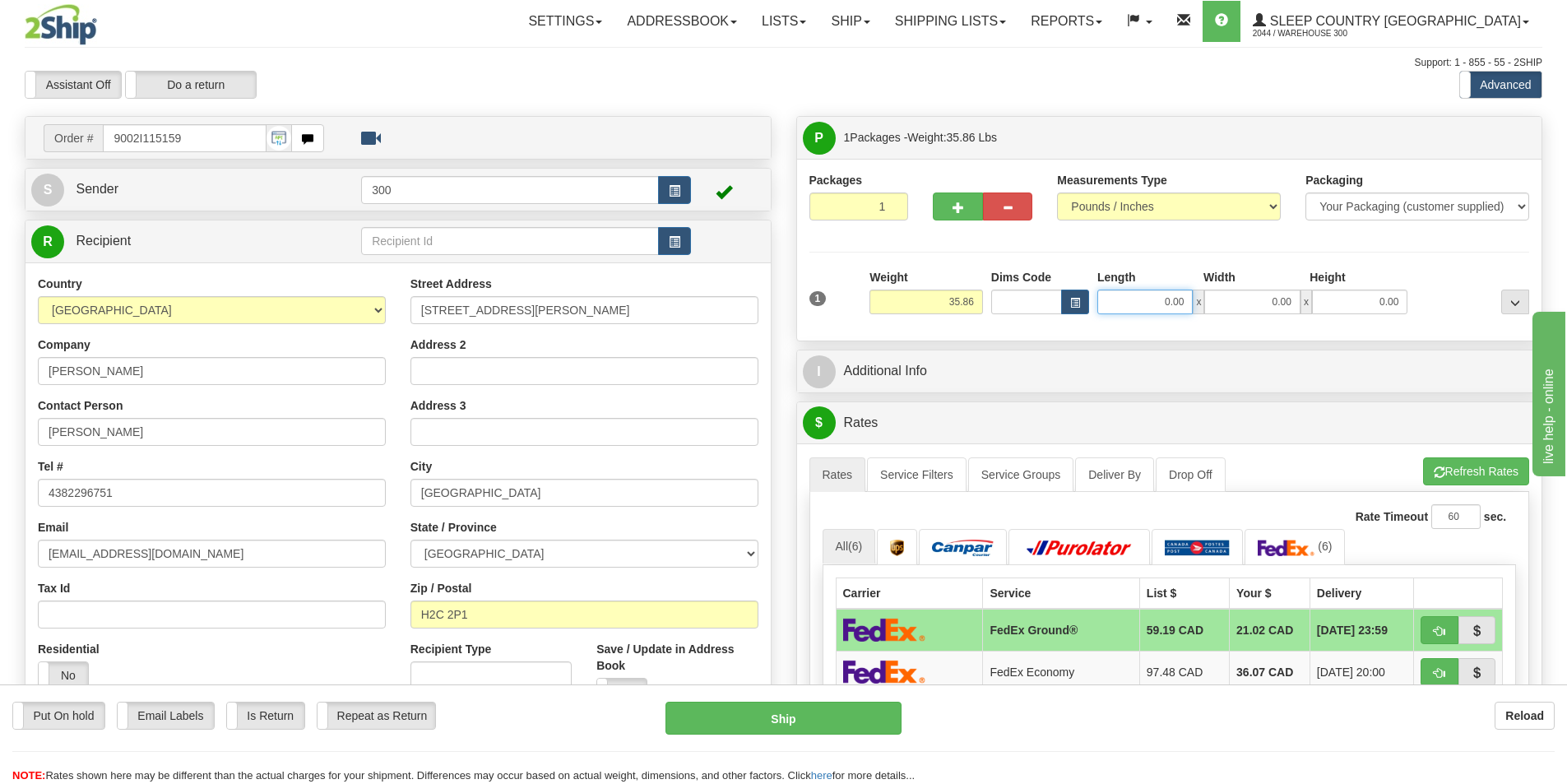
click at [1159, 300] on input "0.00" at bounding box center [1145, 302] width 95 height 24
type input "15.00"
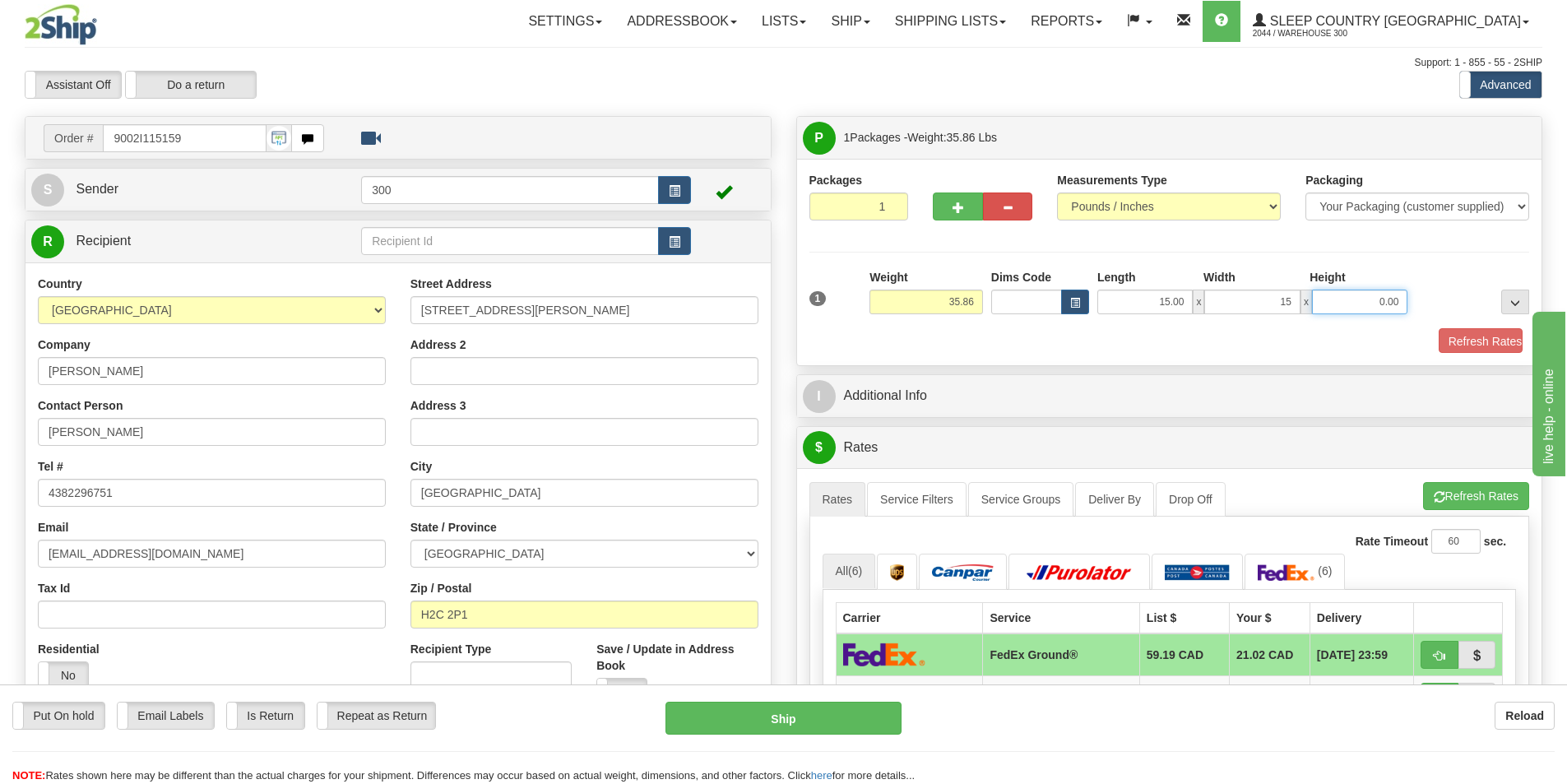
type input "15.00"
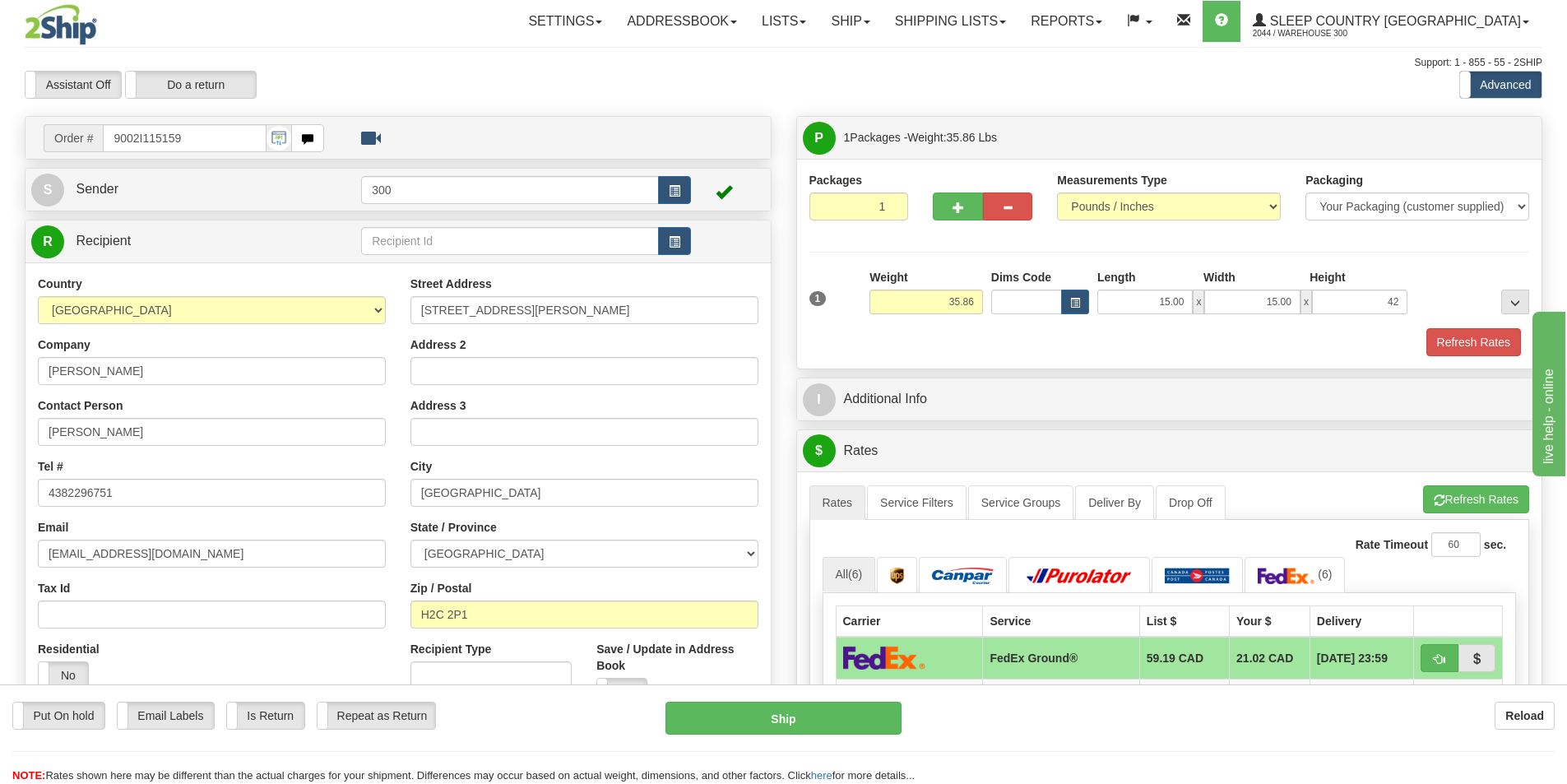
type input "42.00"
click at [1449, 327] on div "Packaging Your Packaging (customer supplied) Envelope (carrier supplied) Pack (…" at bounding box center [1199, 327] width 668 height 1
click at [1449, 345] on button "Refresh Rates" at bounding box center [1474, 342] width 95 height 28
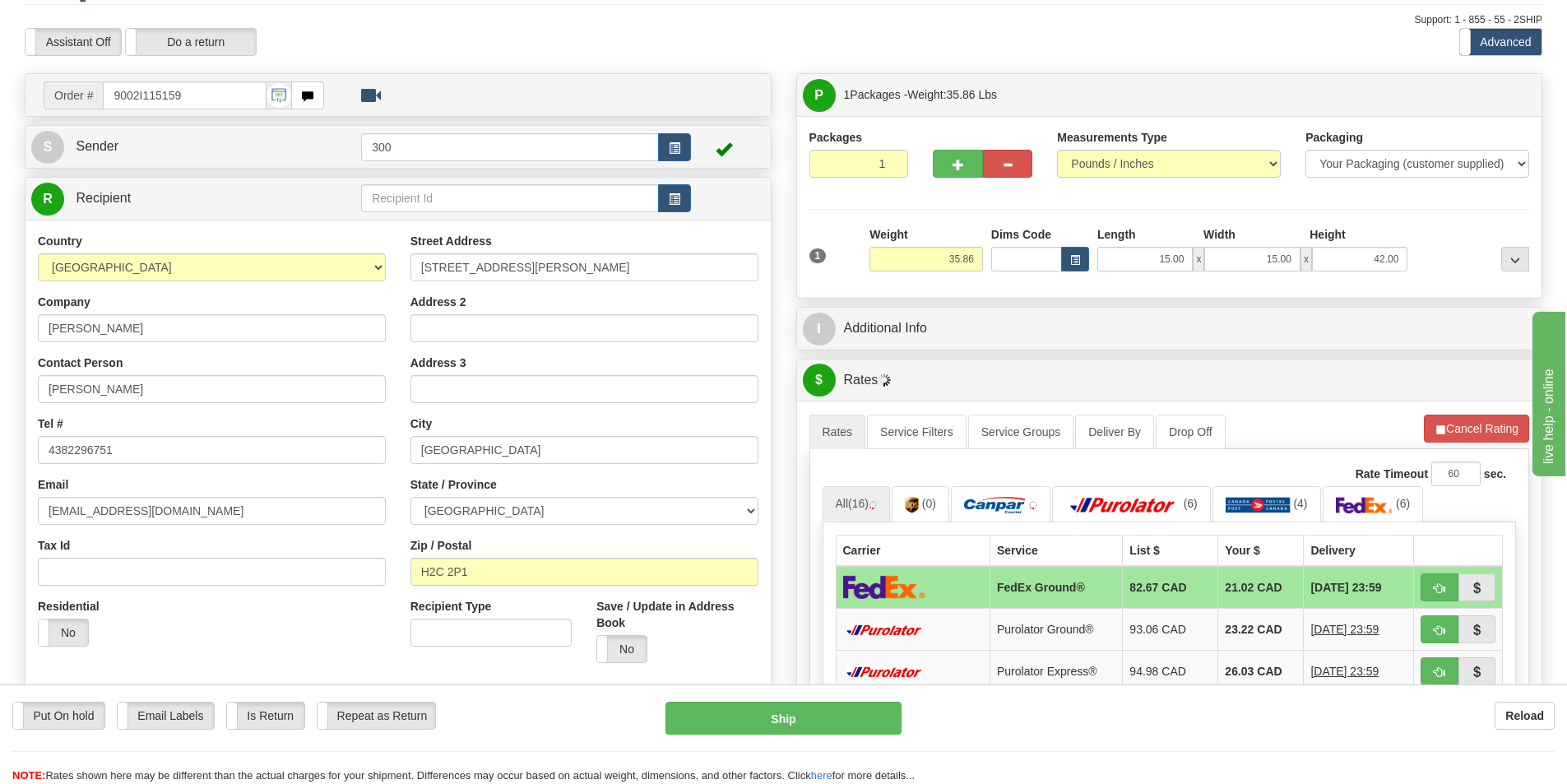
scroll to position [82, 0]
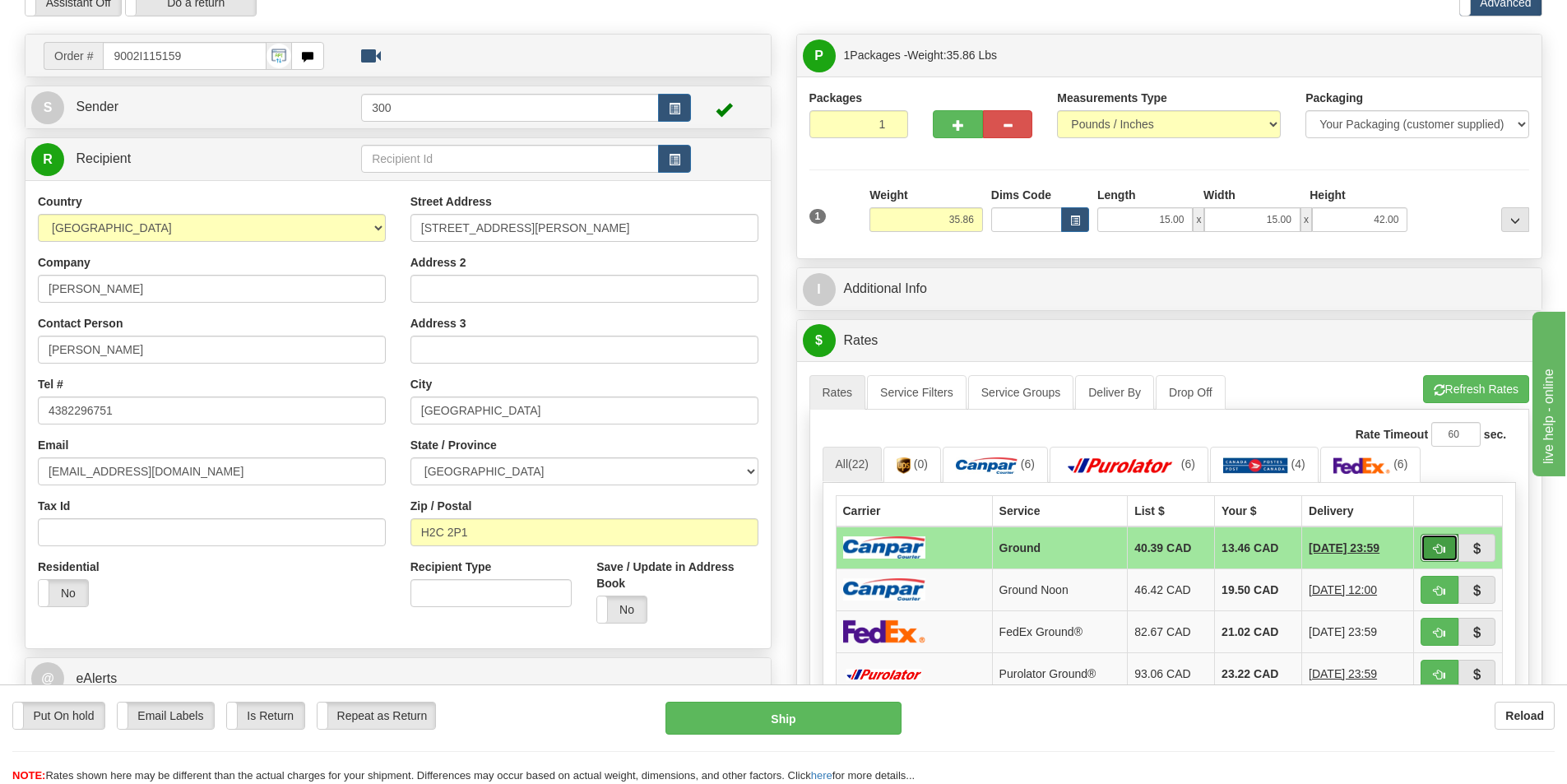
click at [1445, 552] on span "button" at bounding box center [1439, 548] width 11 height 10
type input "1"
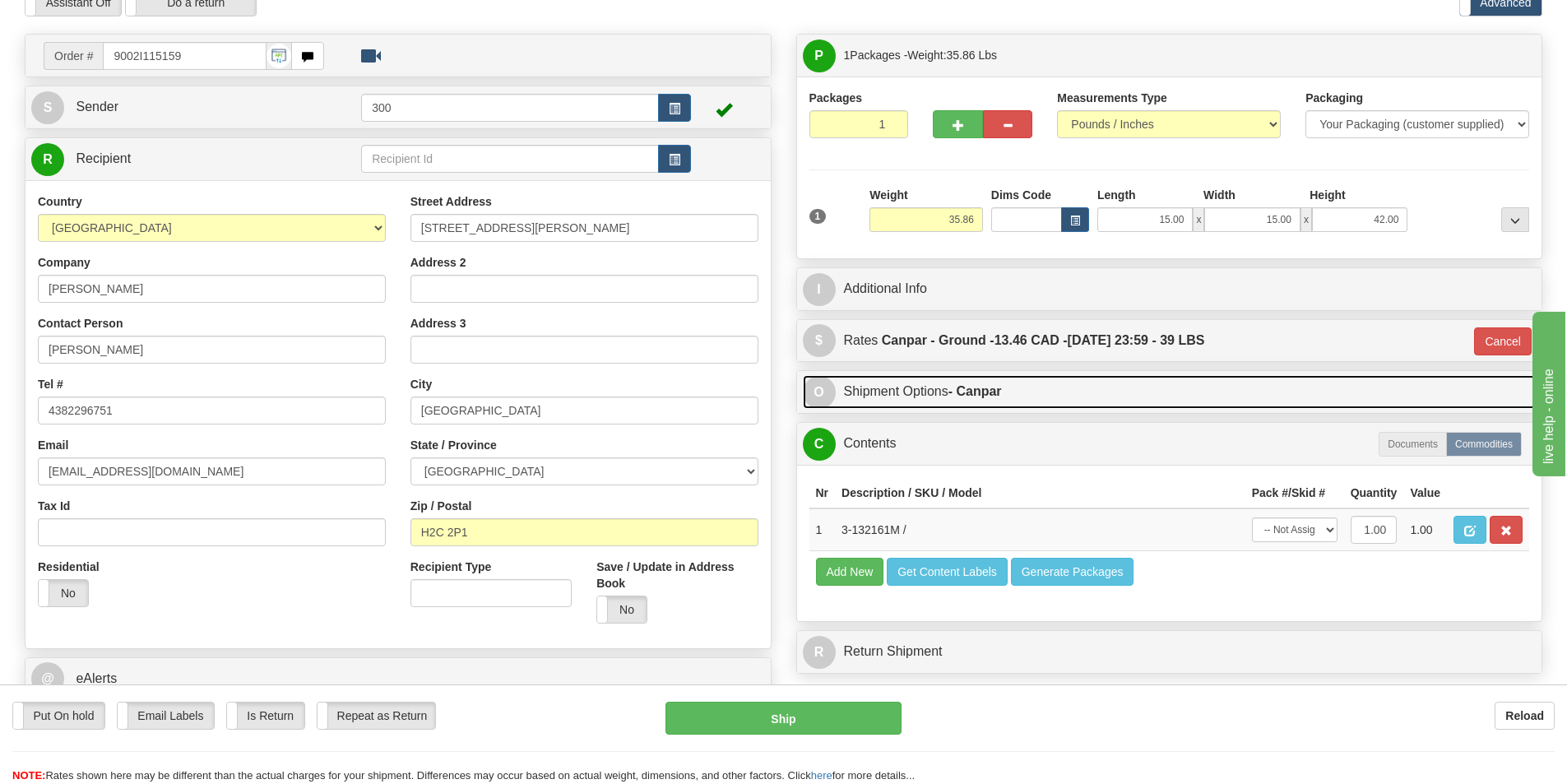
click at [998, 399] on link "O Shipment Options - Canpar" at bounding box center [1170, 392] width 734 height 34
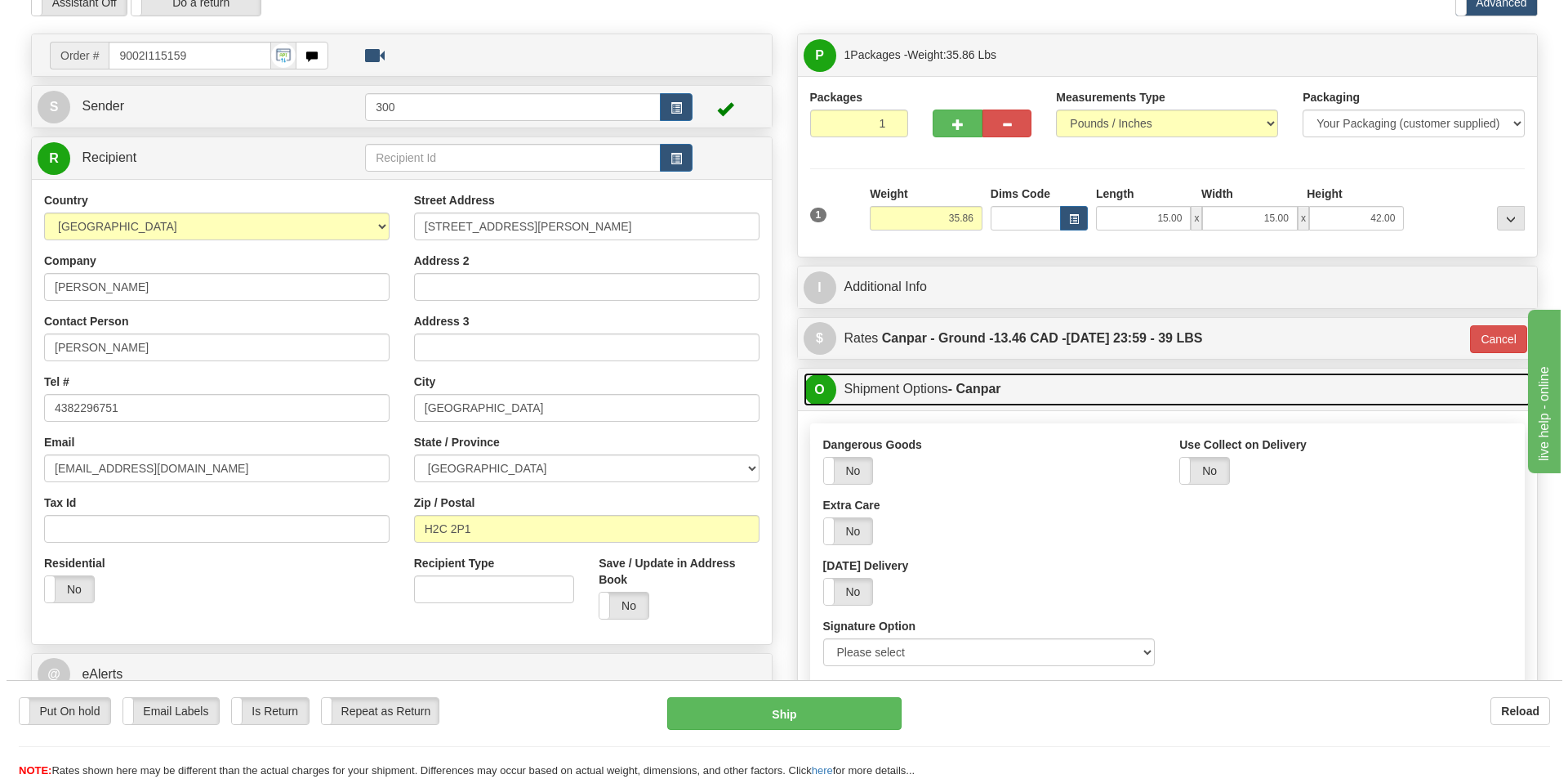
scroll to position [164, 0]
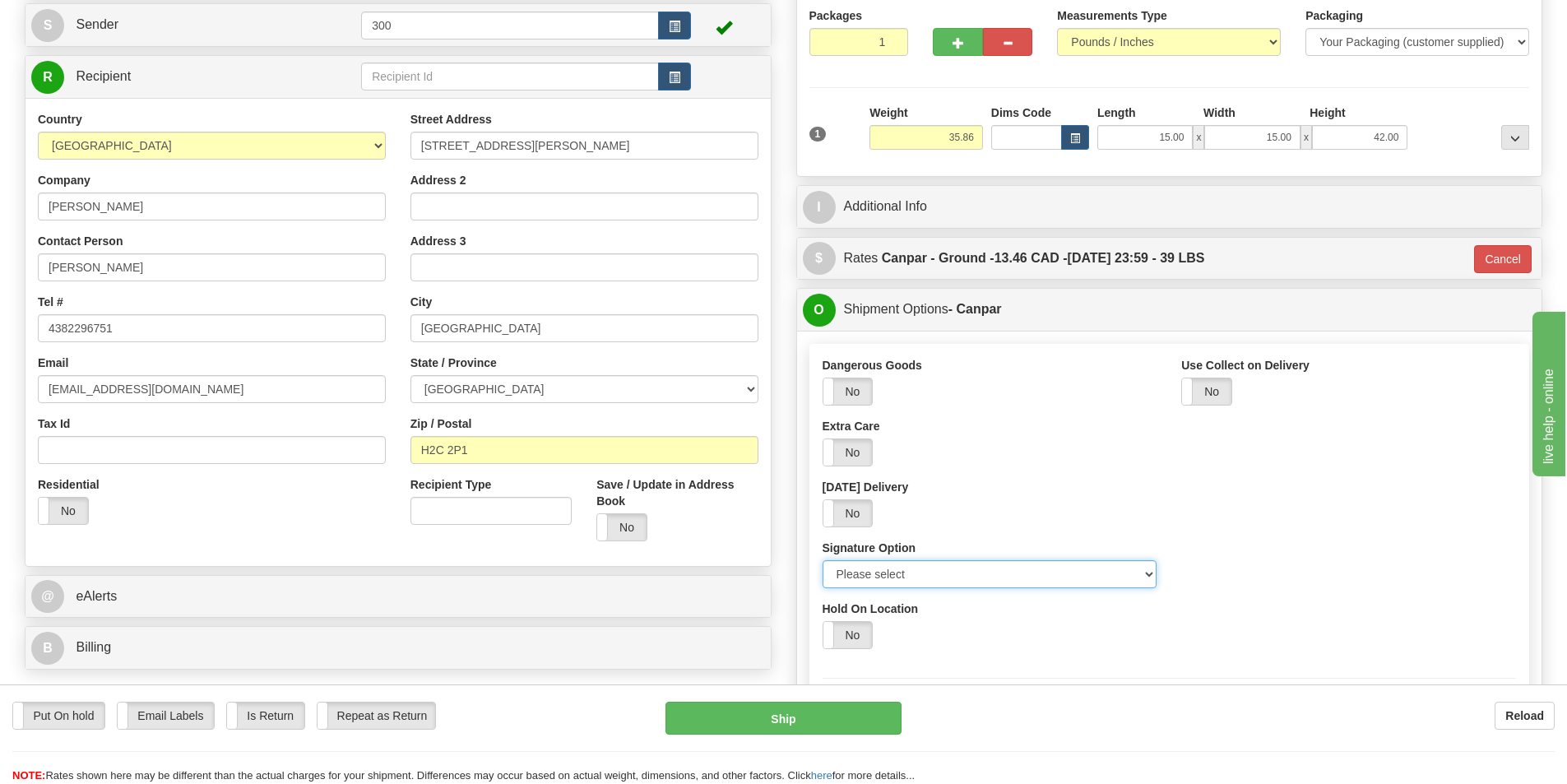
click at [1002, 562] on select "Please select No Signature Required Signature Required Adult Signature" at bounding box center [989, 574] width 334 height 28
select select "2"
click at [823, 560] on select "Please select No Signature Required Signature Required Adult Signature" at bounding box center [989, 574] width 334 height 28
click at [867, 716] on button "Ship" at bounding box center [783, 717] width 236 height 33
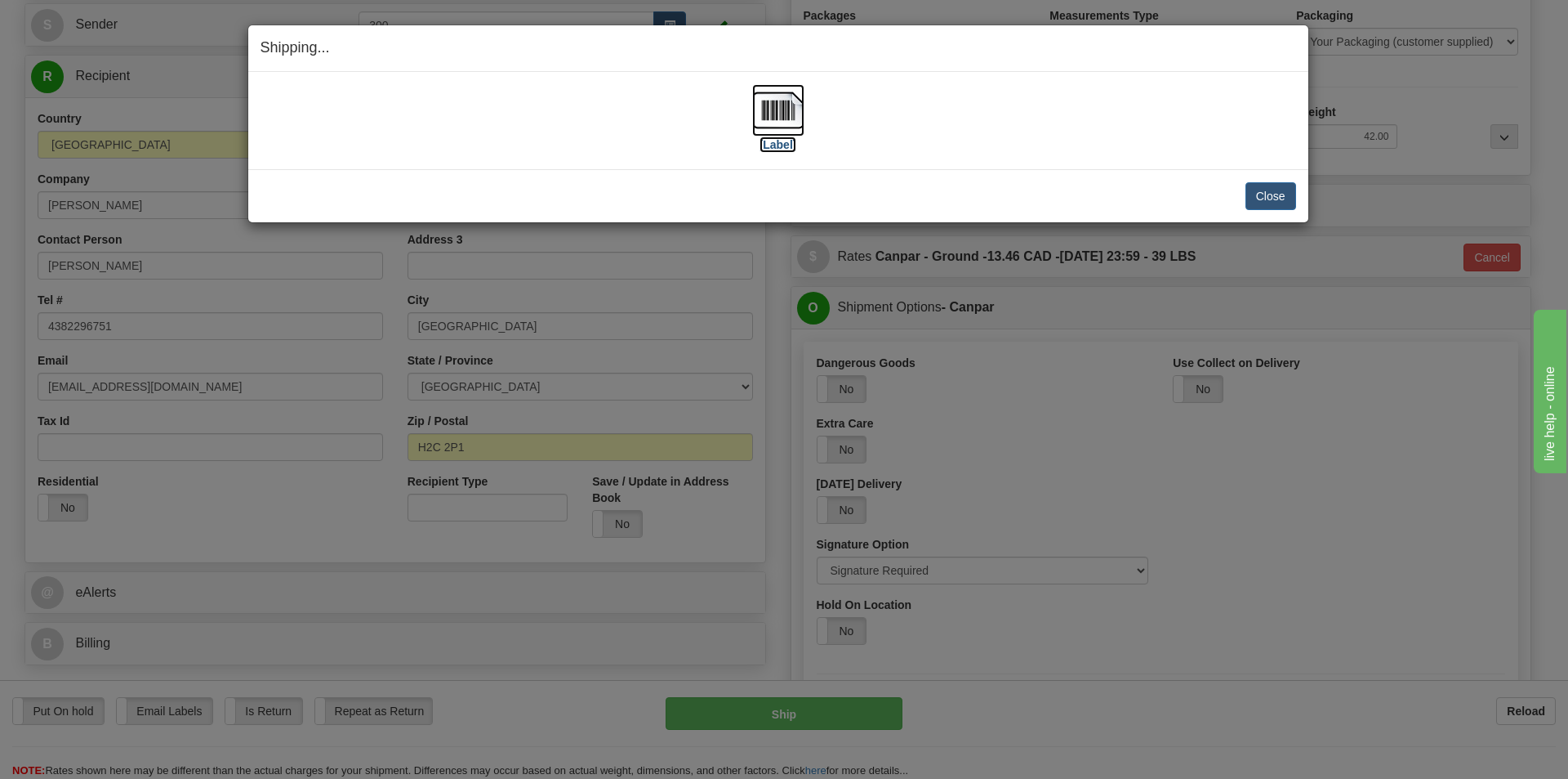
click at [778, 127] on img at bounding box center [778, 110] width 53 height 53
click at [1278, 204] on button "Close" at bounding box center [1271, 196] width 51 height 28
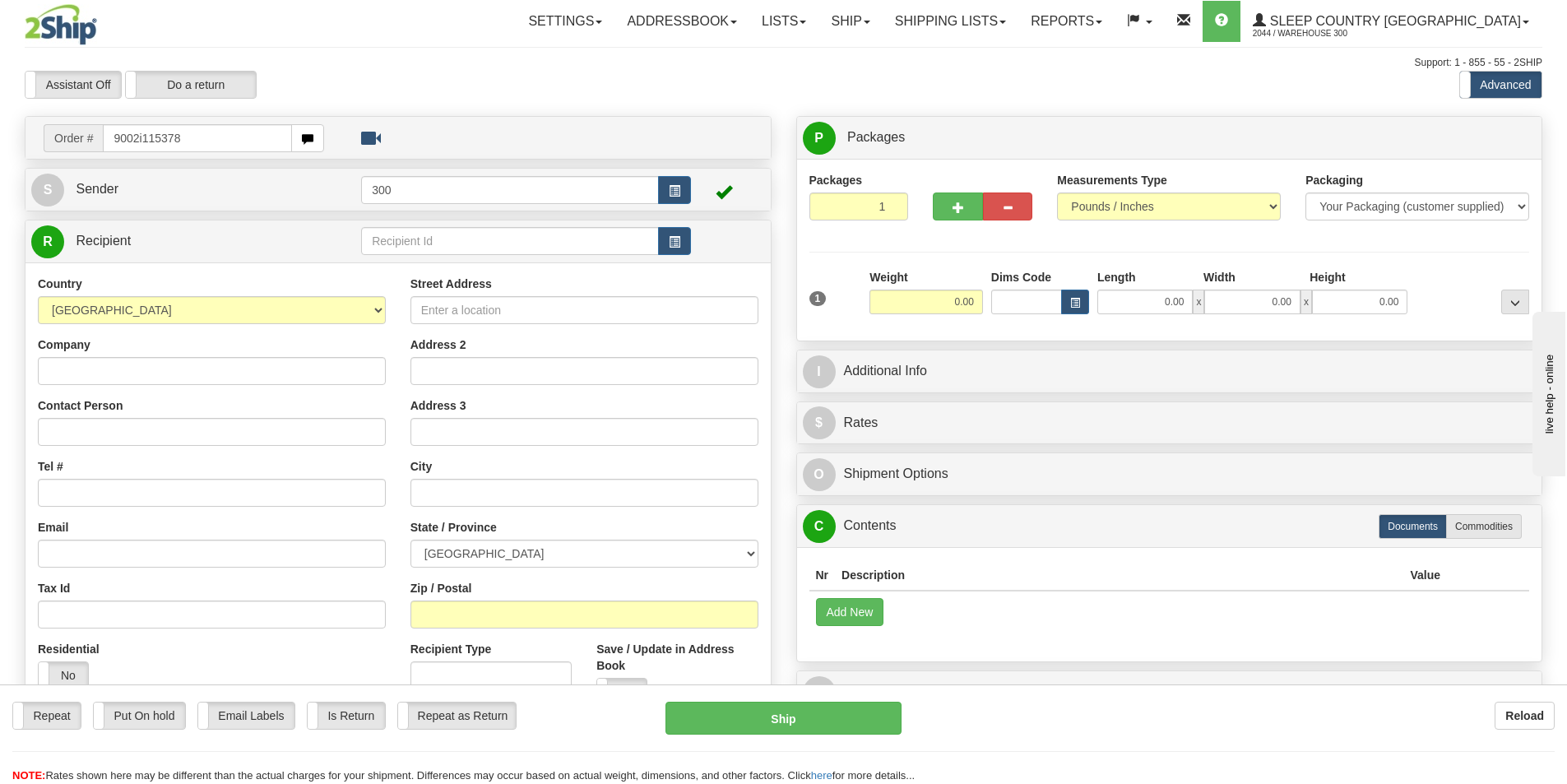
type input "9002i115378"
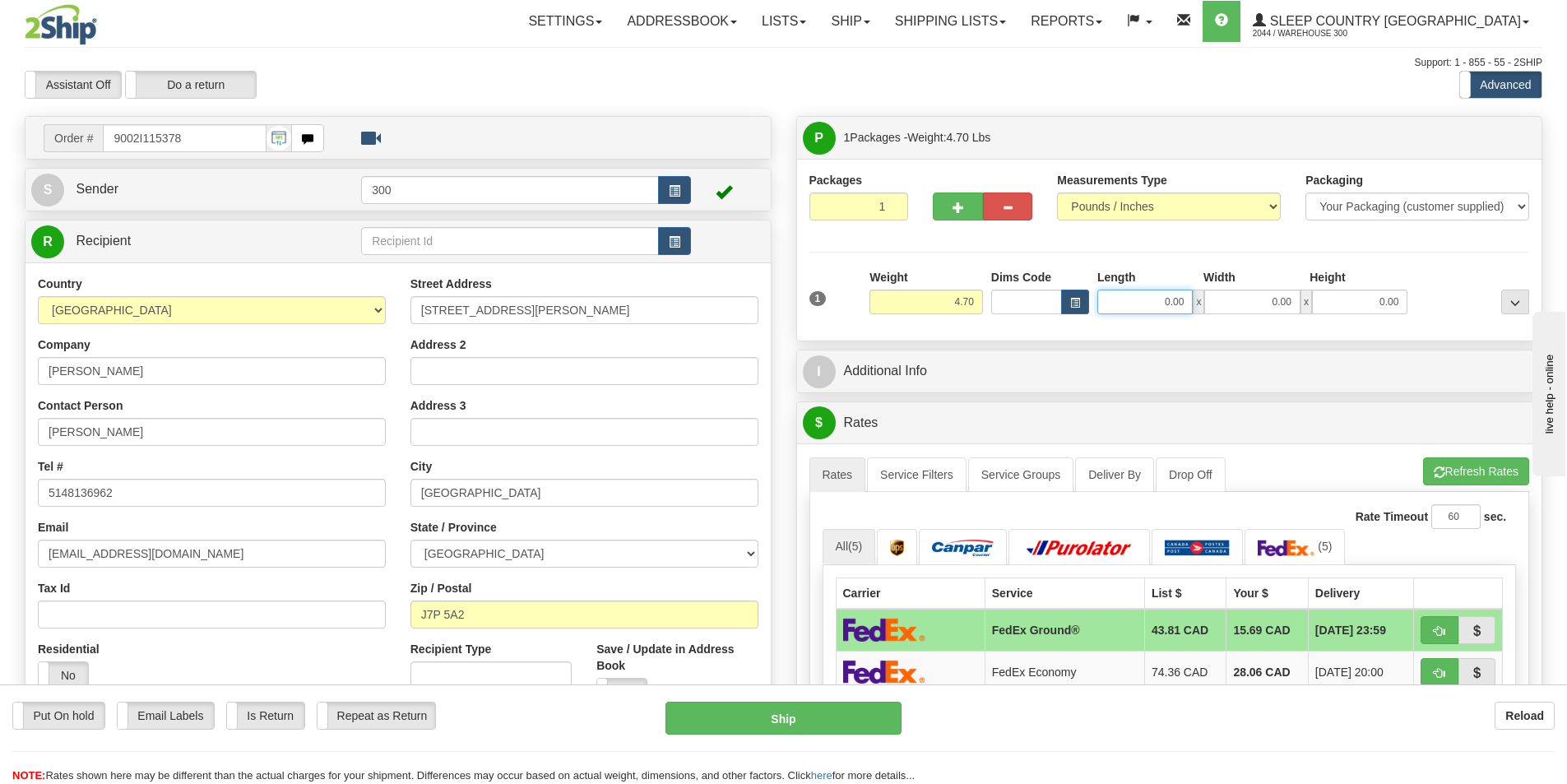
click at [1137, 299] on input "0.00" at bounding box center [1145, 302] width 95 height 24
type input "24.00"
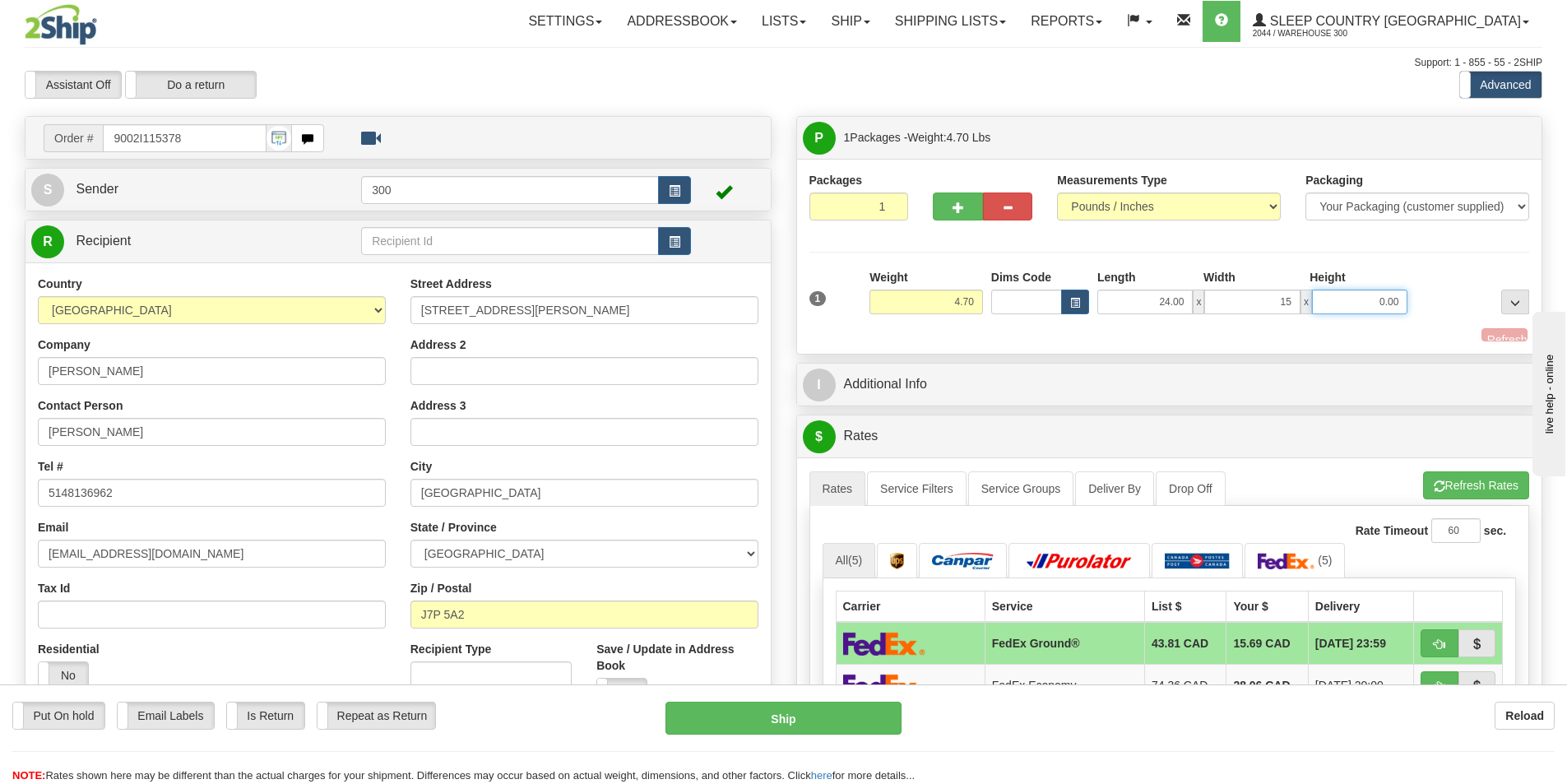
type input "15.00"
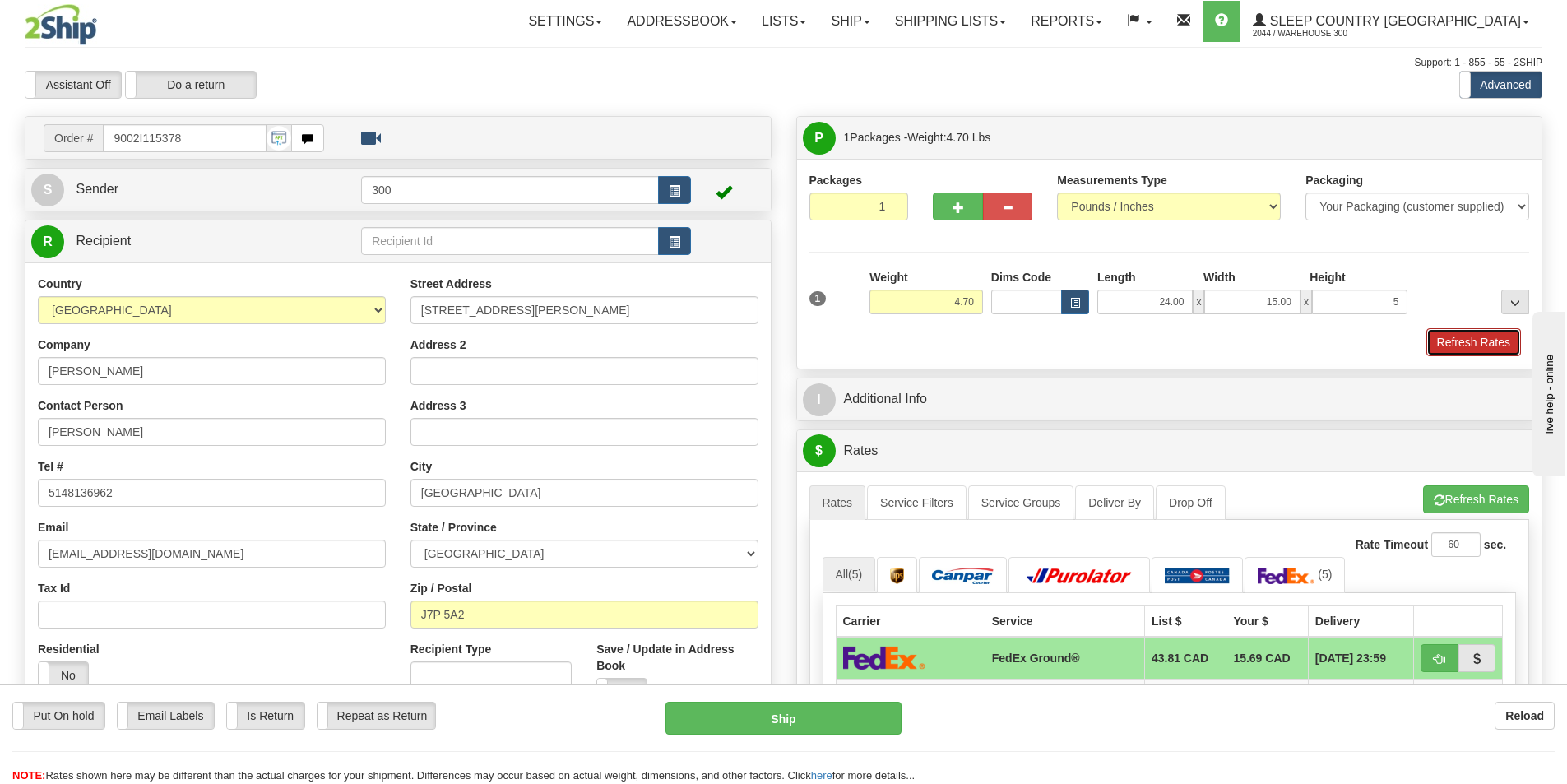
type input "5.00"
click at [1480, 348] on button "Refresh Rates" at bounding box center [1474, 342] width 95 height 28
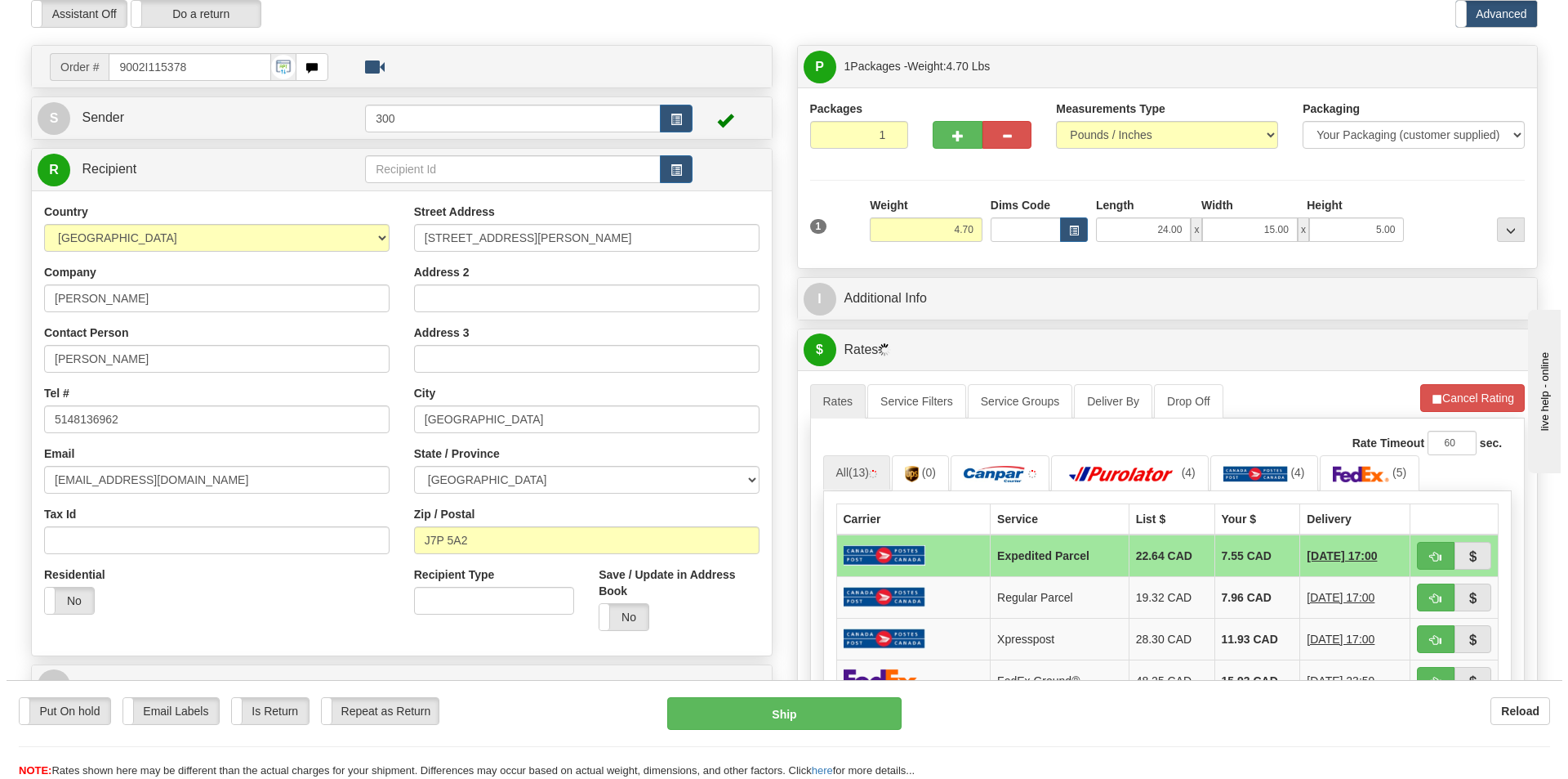
scroll to position [164, 0]
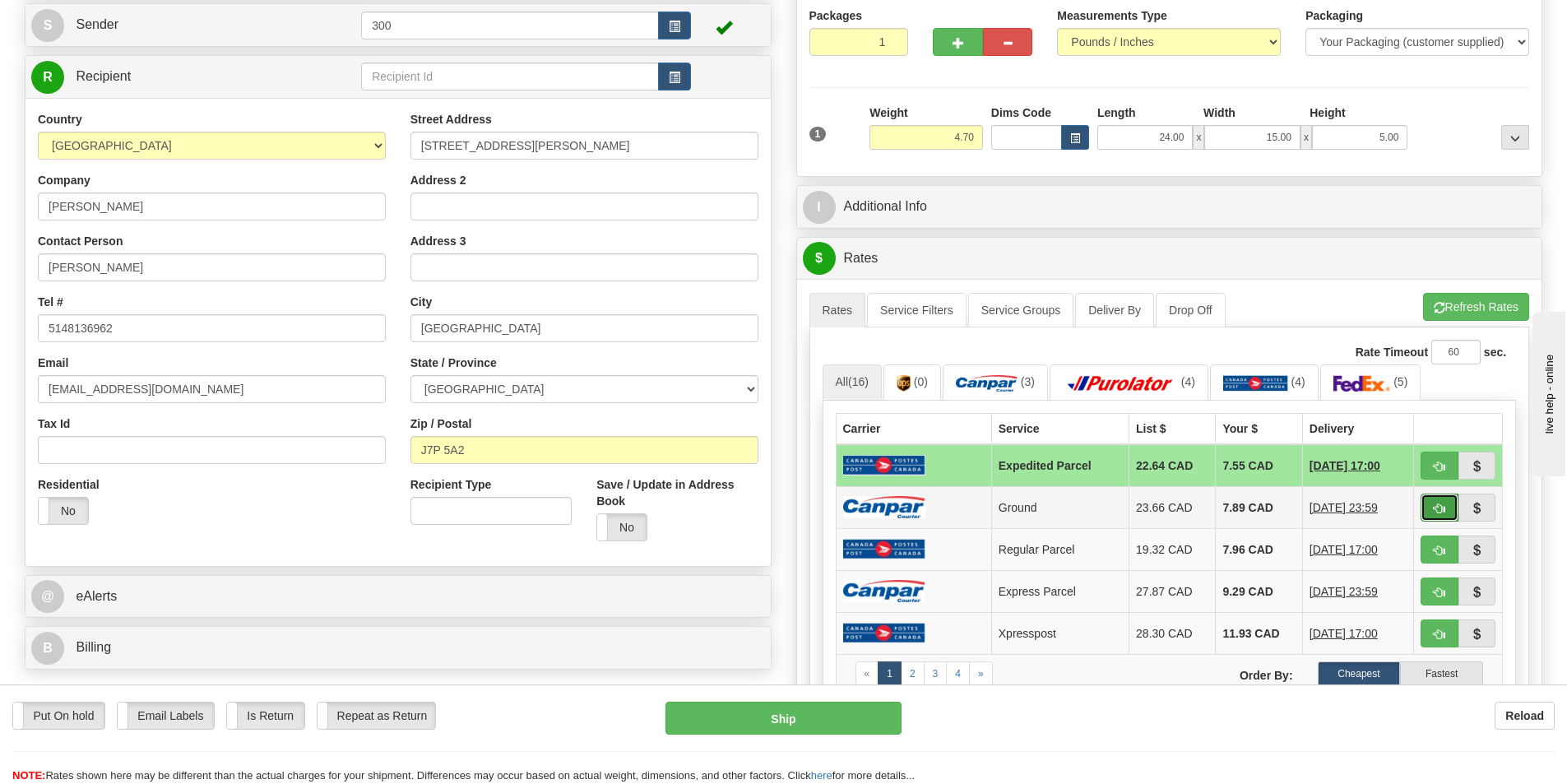
click at [1443, 505] on span "button" at bounding box center [1439, 507] width 11 height 10
type input "1"
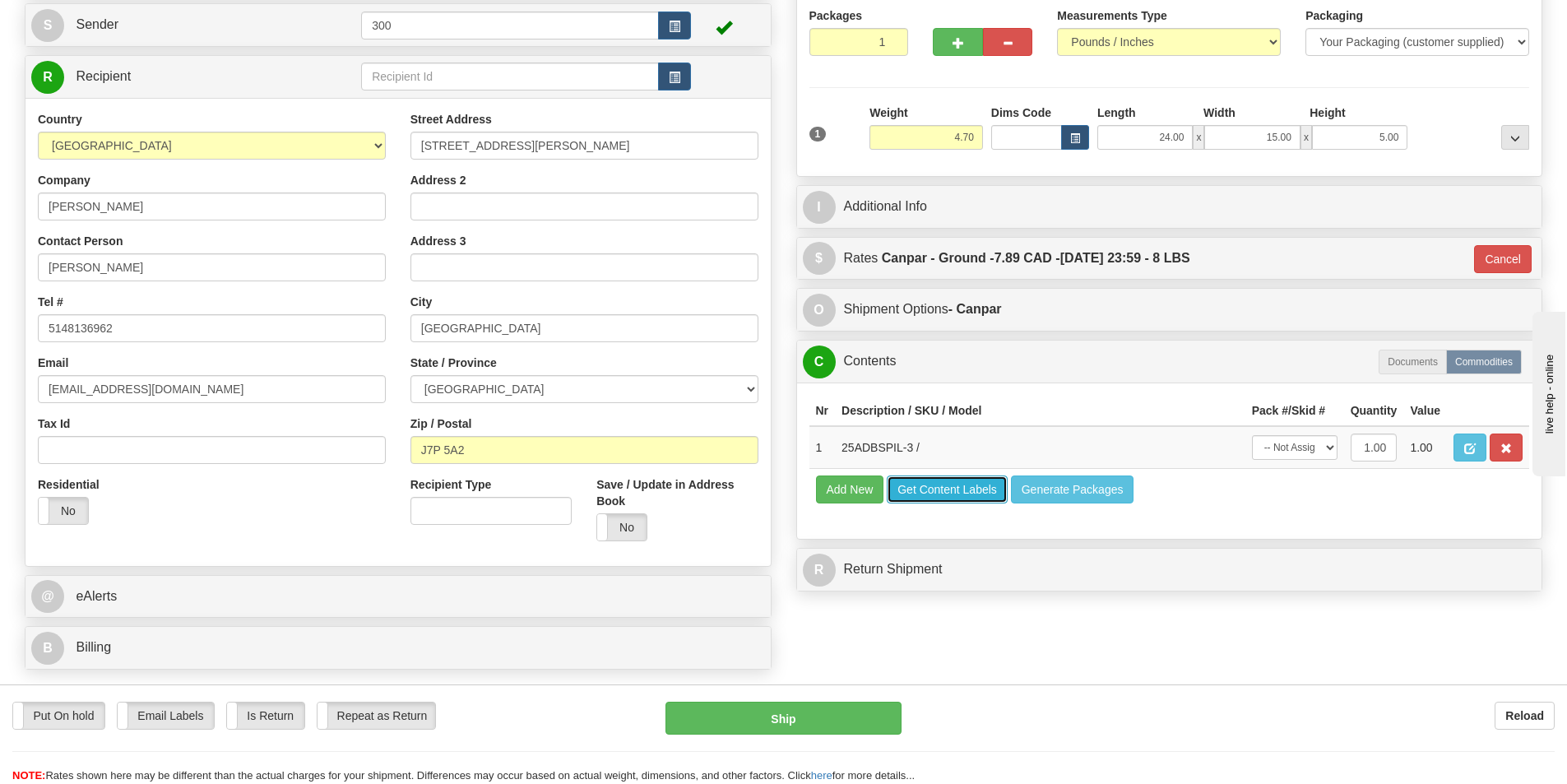
click at [952, 488] on button "Get Content Labels" at bounding box center [947, 489] width 121 height 28
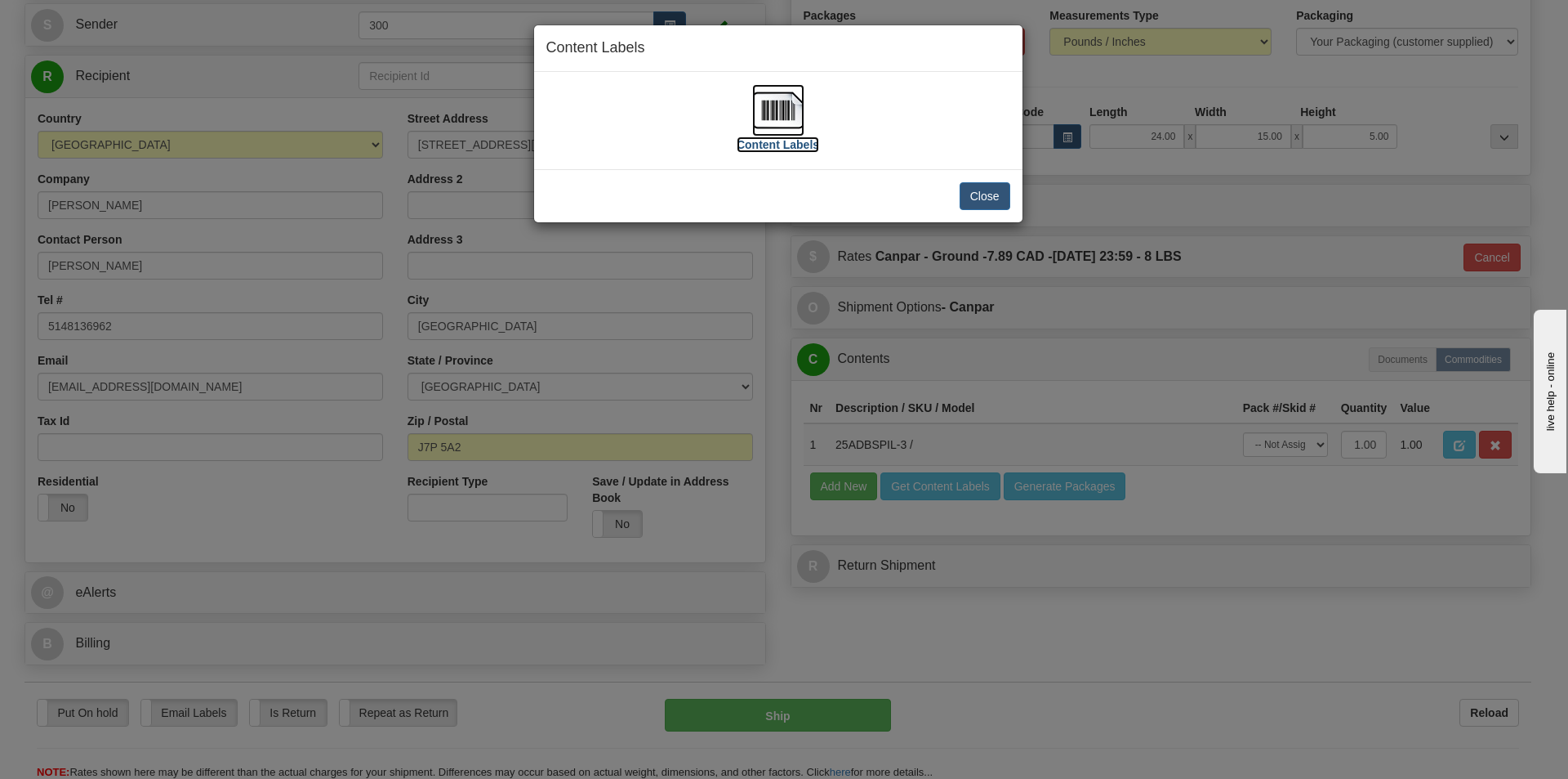
click at [788, 110] on img at bounding box center [778, 110] width 53 height 53
click at [991, 200] on button "Close" at bounding box center [985, 196] width 51 height 28
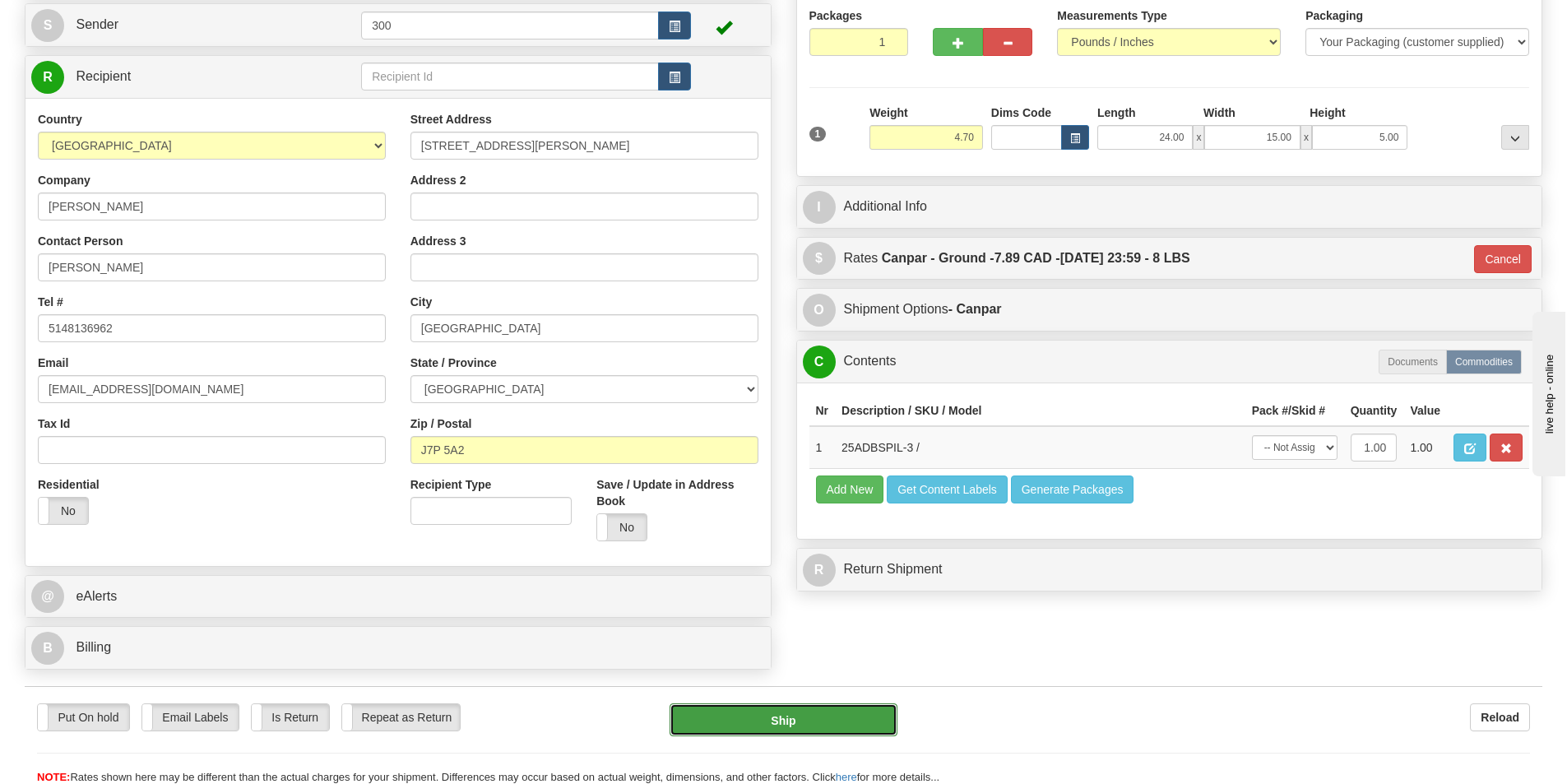
click at [801, 721] on button "Ship" at bounding box center [784, 719] width 228 height 33
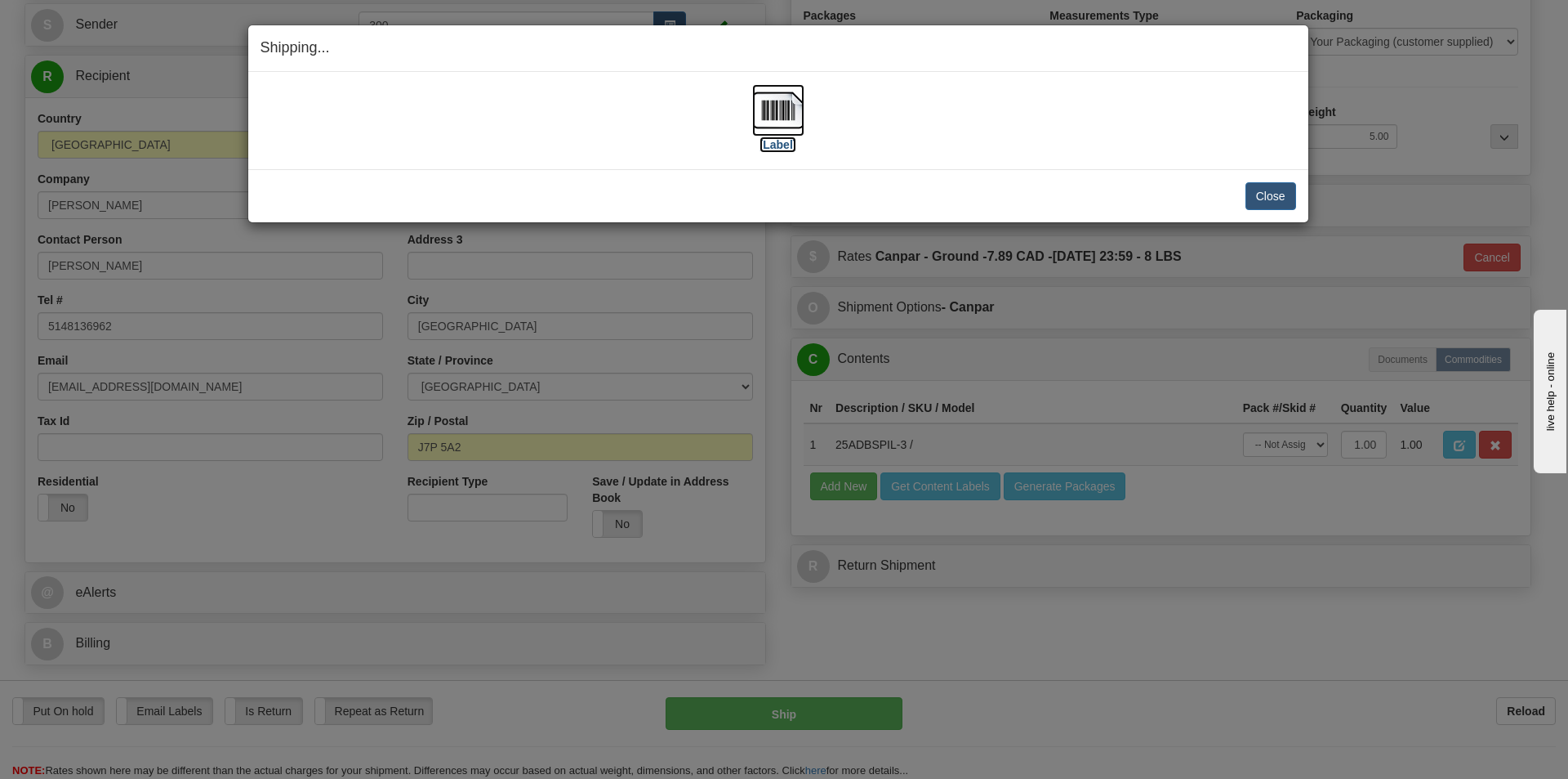
click at [782, 114] on img at bounding box center [778, 110] width 53 height 53
click at [1268, 201] on button "Close" at bounding box center [1271, 196] width 51 height 28
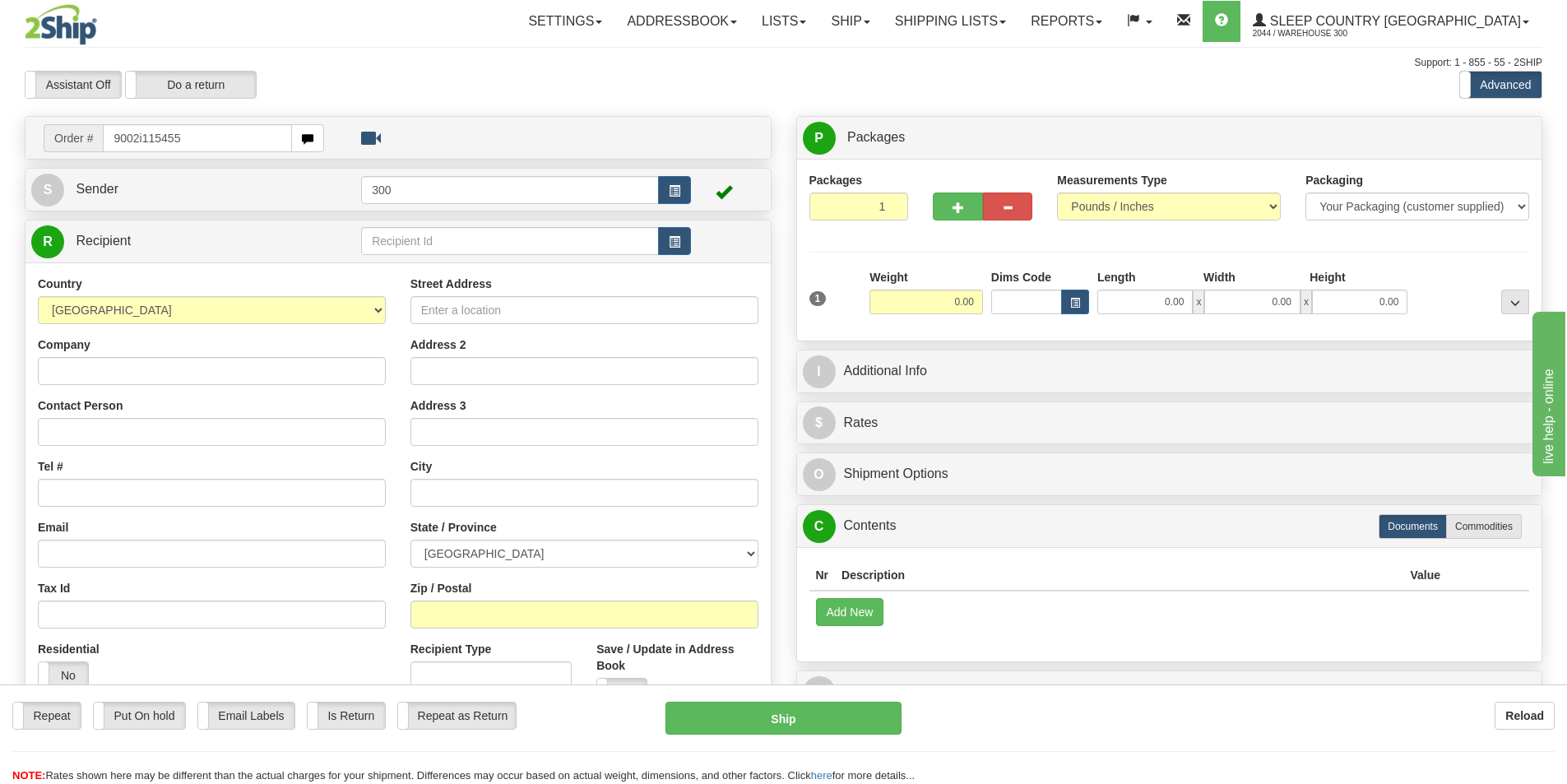
type input "9002i115455"
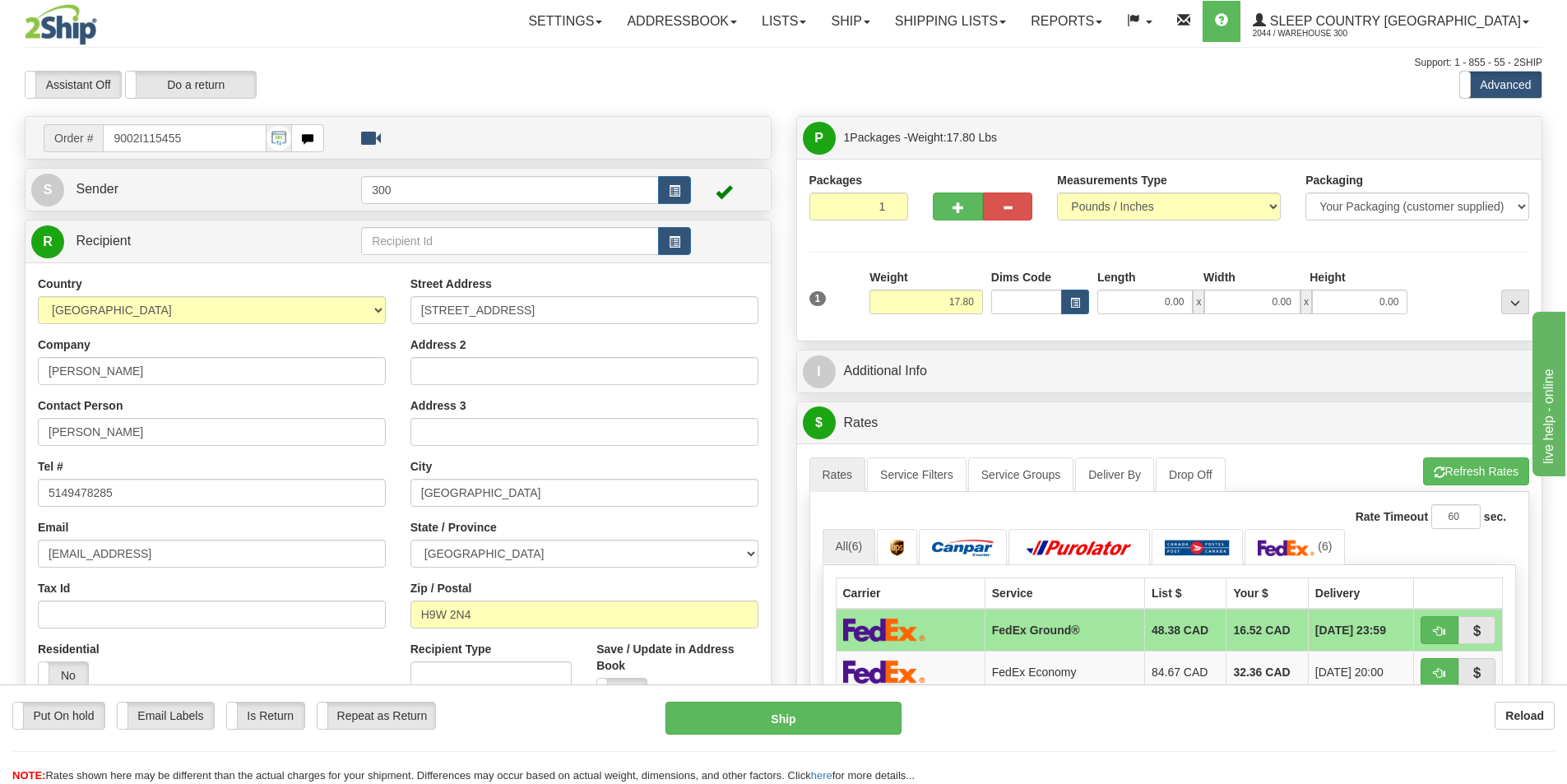
click at [226, 16] on div at bounding box center [144, 24] width 240 height 41
click at [1127, 303] on input "0.00" at bounding box center [1145, 302] width 95 height 24
type input "13.00"
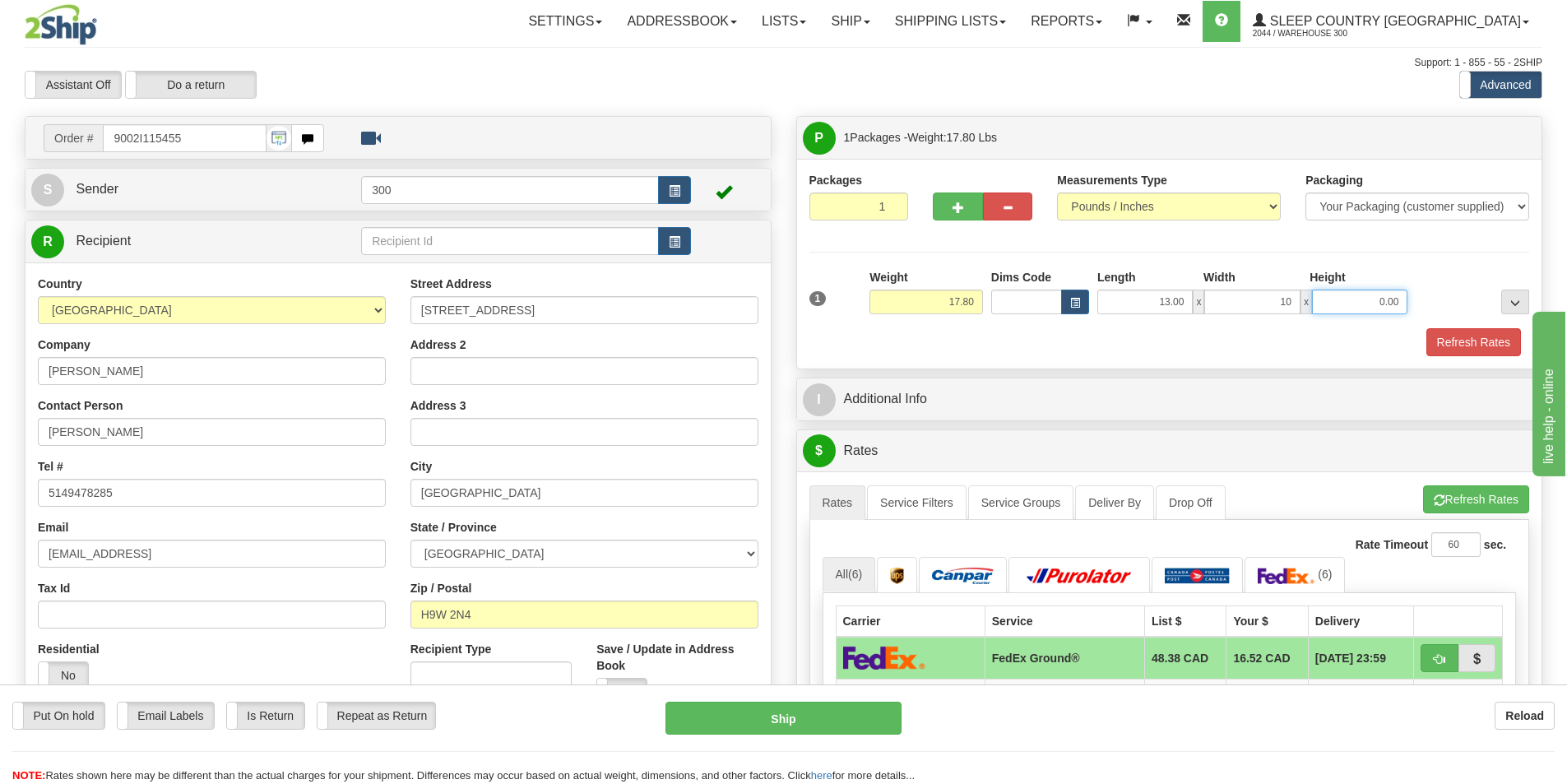
type input "10.00"
type input "8.00"
click at [1481, 341] on button "Refresh Rates" at bounding box center [1474, 342] width 95 height 28
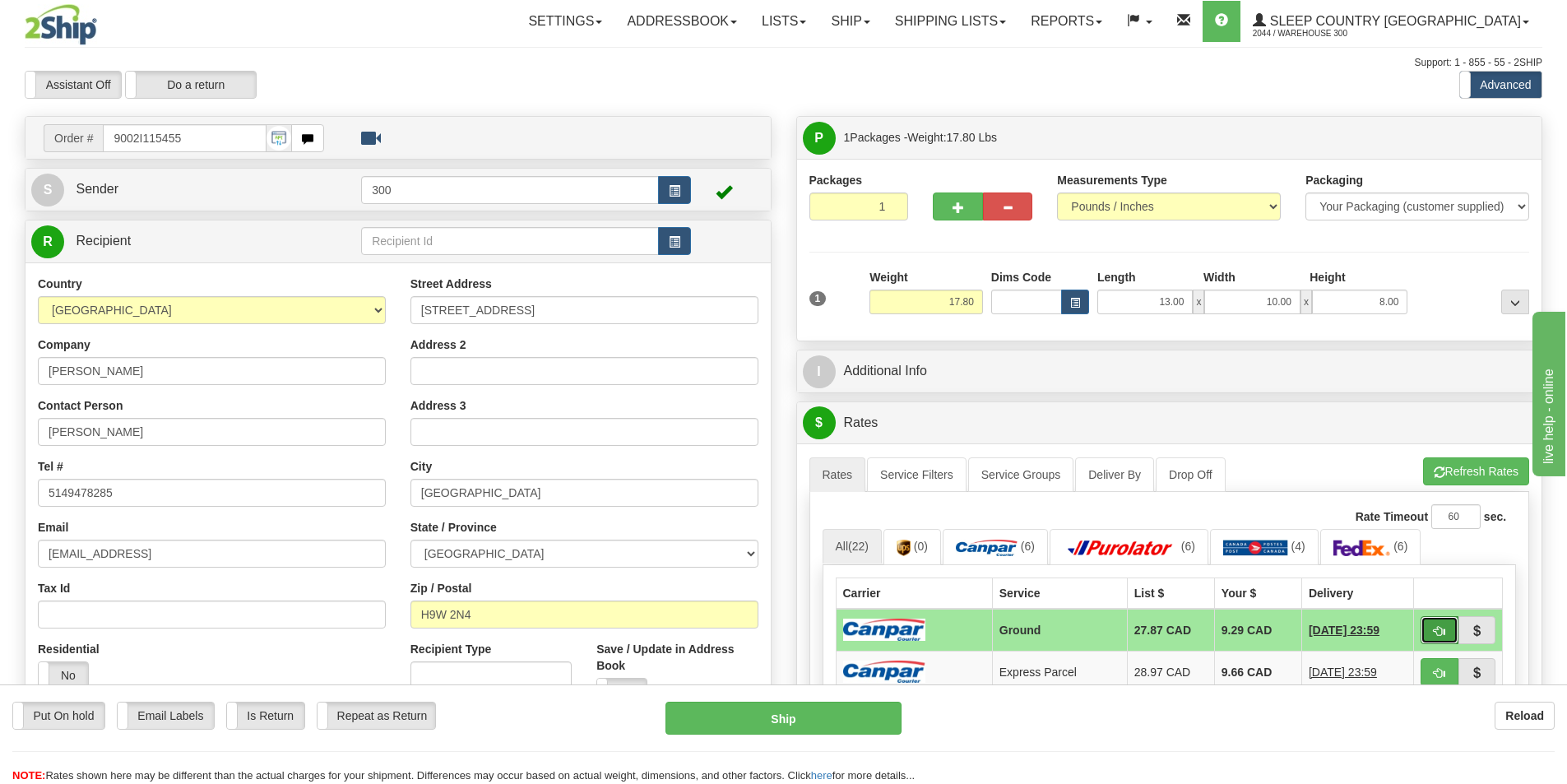
click at [1440, 643] on button "button" at bounding box center [1439, 629] width 38 height 28
type input "1"
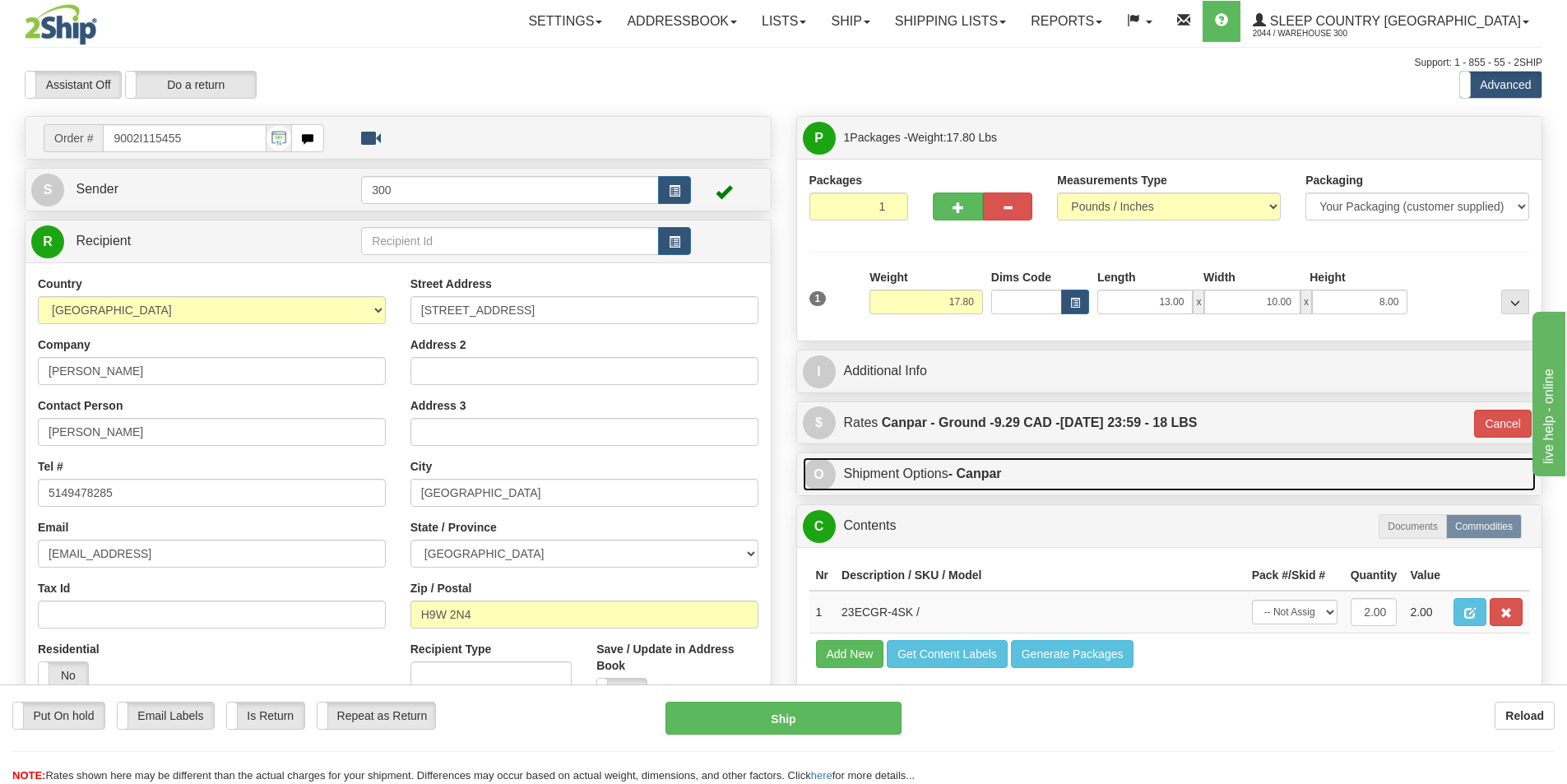
click at [967, 466] on link "O Shipment Options - Canpar" at bounding box center [1170, 474] width 734 height 34
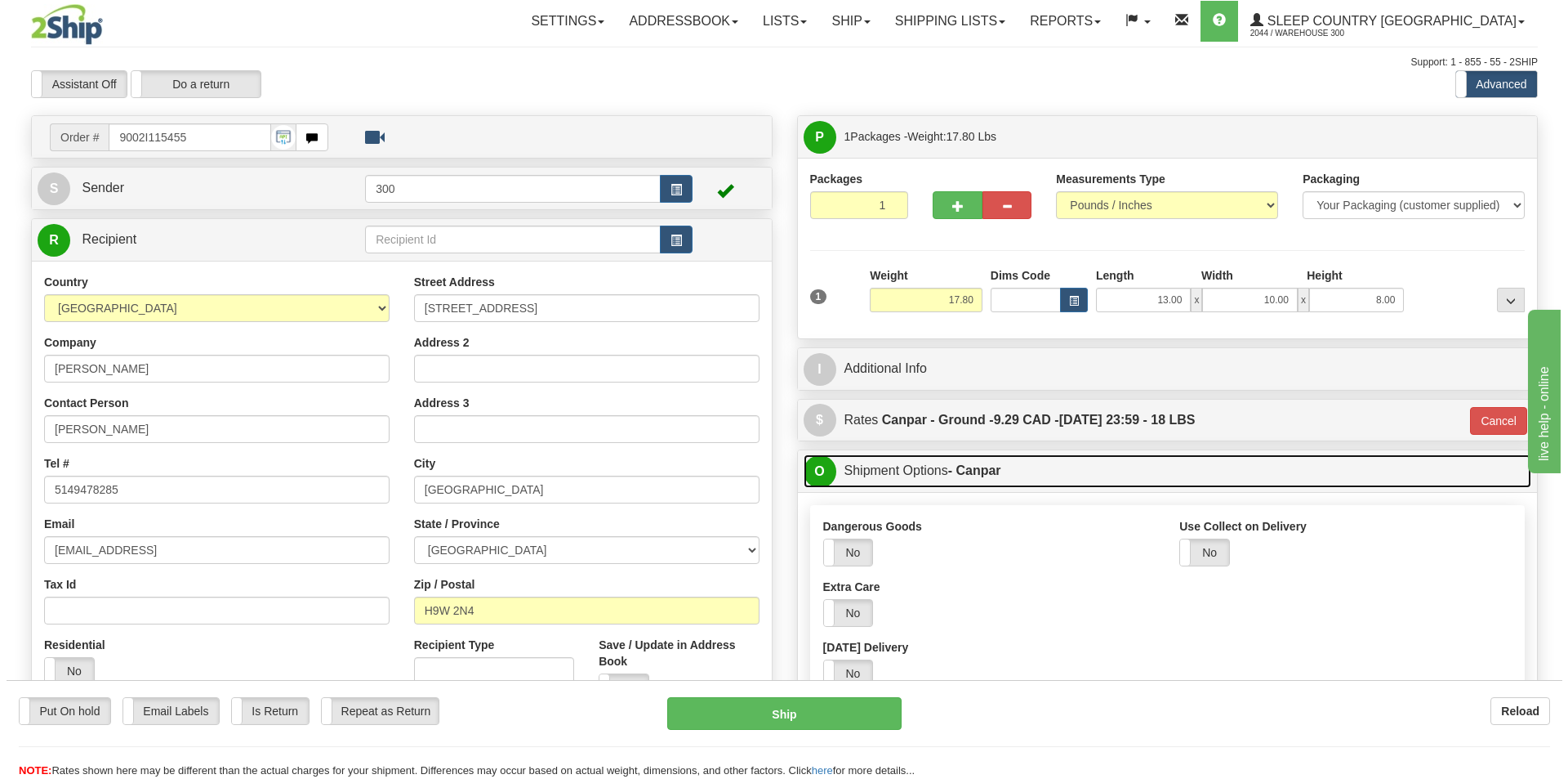
scroll to position [164, 0]
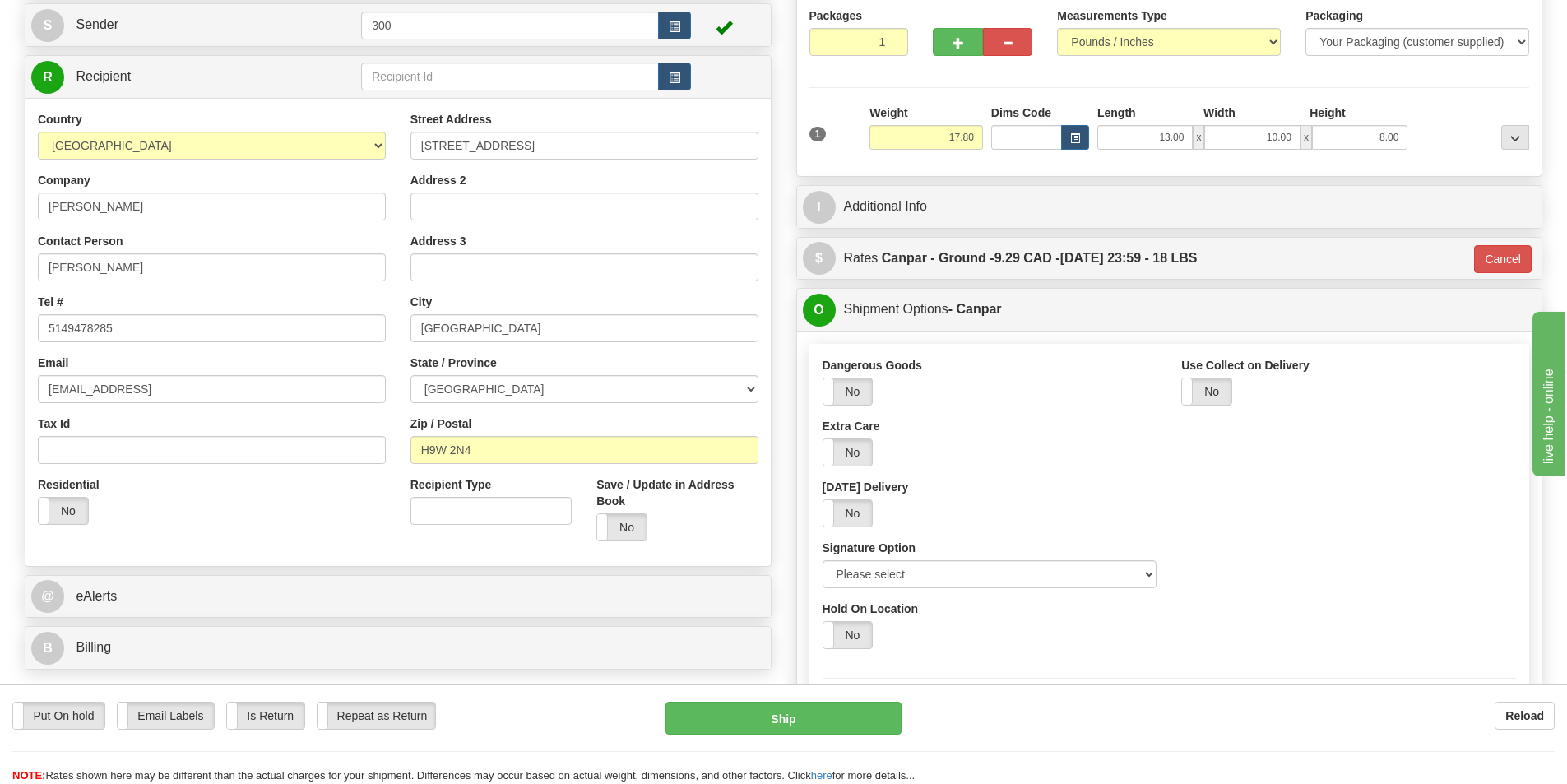
click at [956, 592] on div "Dangerous Goods Yes No Extra Care Yes No Saturday Delivery Yes No Signature Opt…" at bounding box center [990, 478] width 360 height 243
click at [955, 579] on select "Please select No Signature Required Signature Required Adult Signature" at bounding box center [989, 574] width 334 height 28
select select "2"
click at [823, 560] on select "Please select No Signature Required Signature Required Adult Signature" at bounding box center [989, 574] width 334 height 28
click at [877, 710] on button "Ship" at bounding box center [783, 717] width 236 height 33
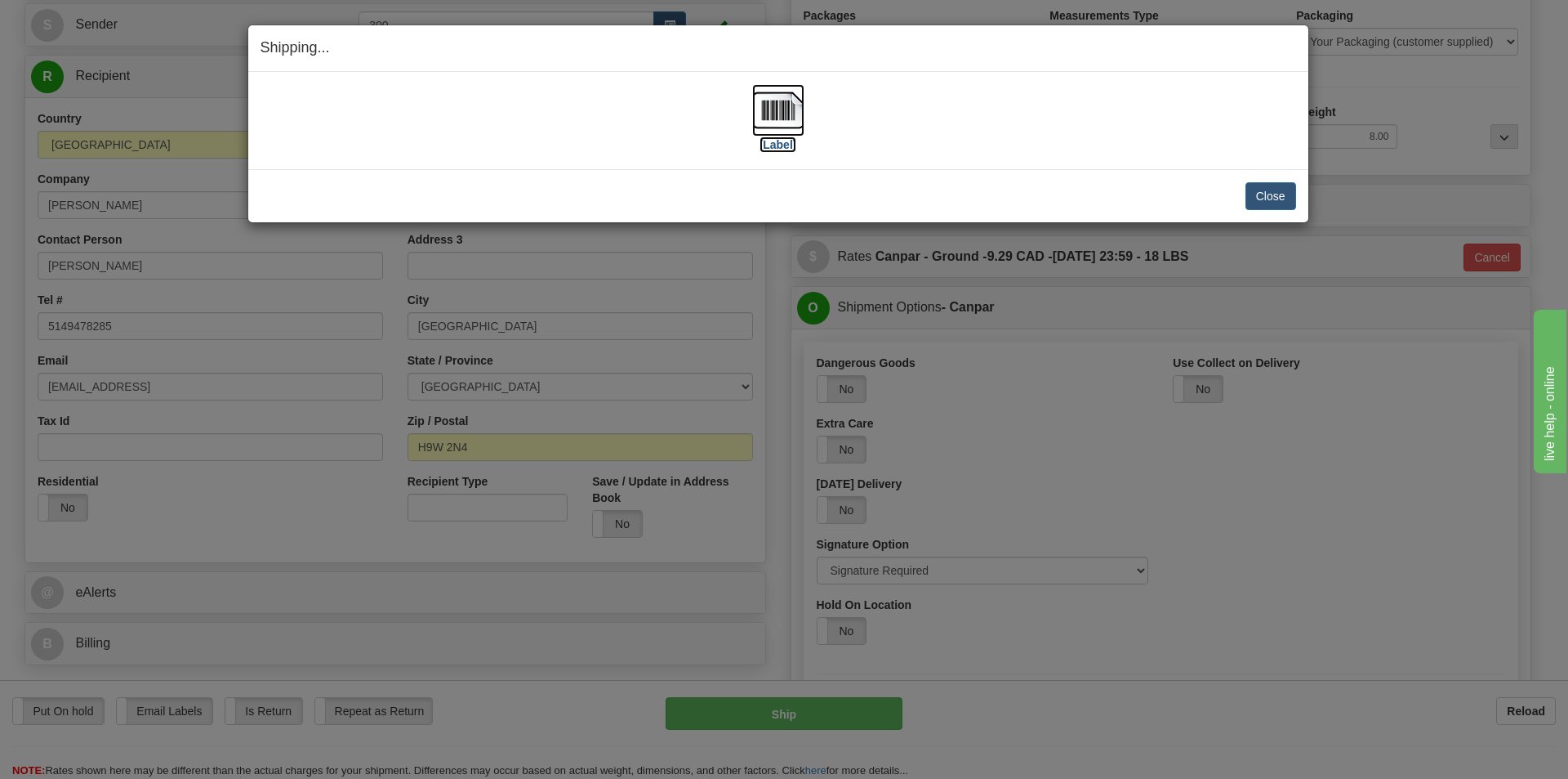
click at [767, 102] on img at bounding box center [778, 110] width 53 height 53
click at [1253, 187] on button "Close" at bounding box center [1271, 196] width 51 height 28
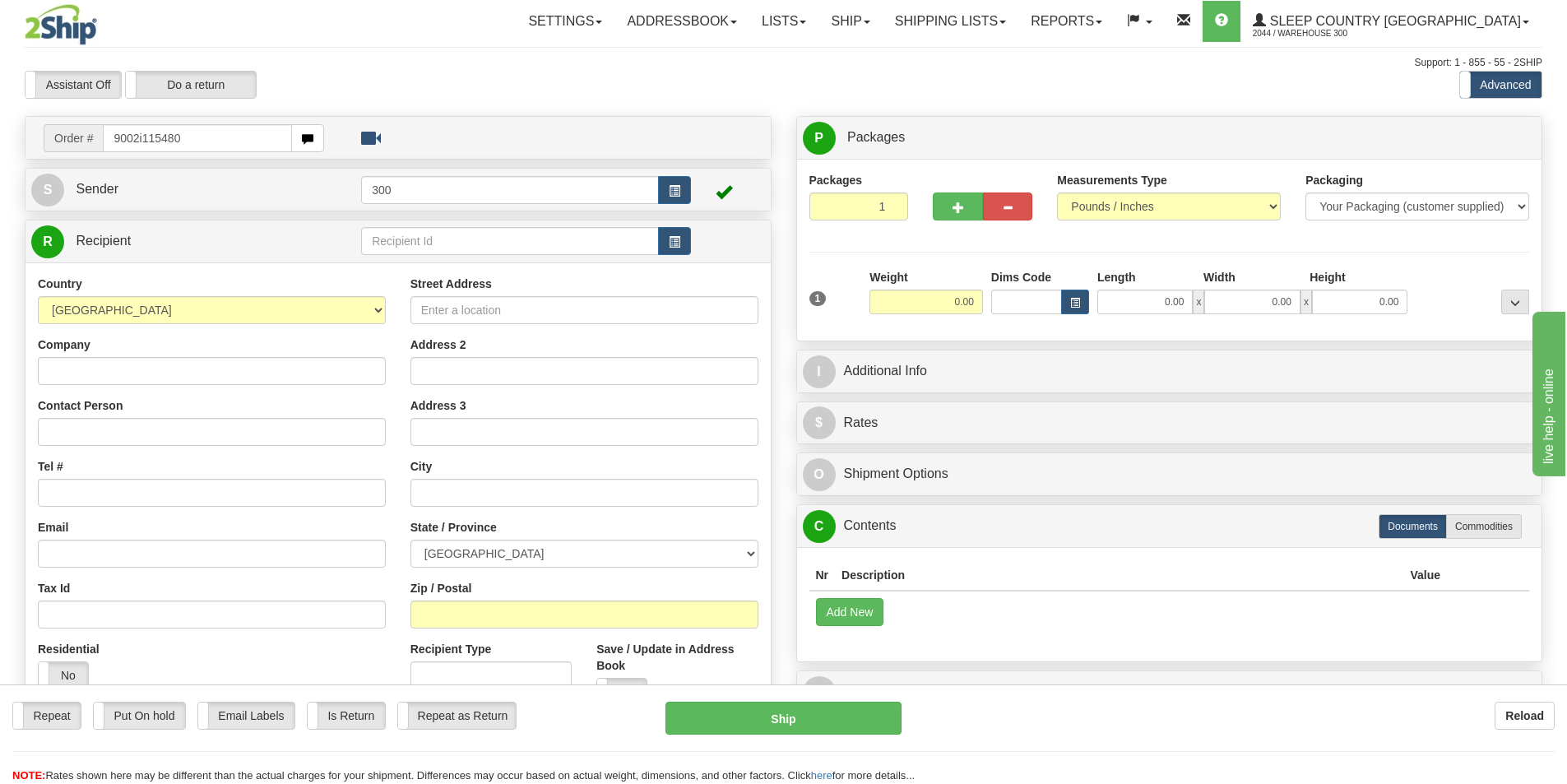
type input "9002i115480"
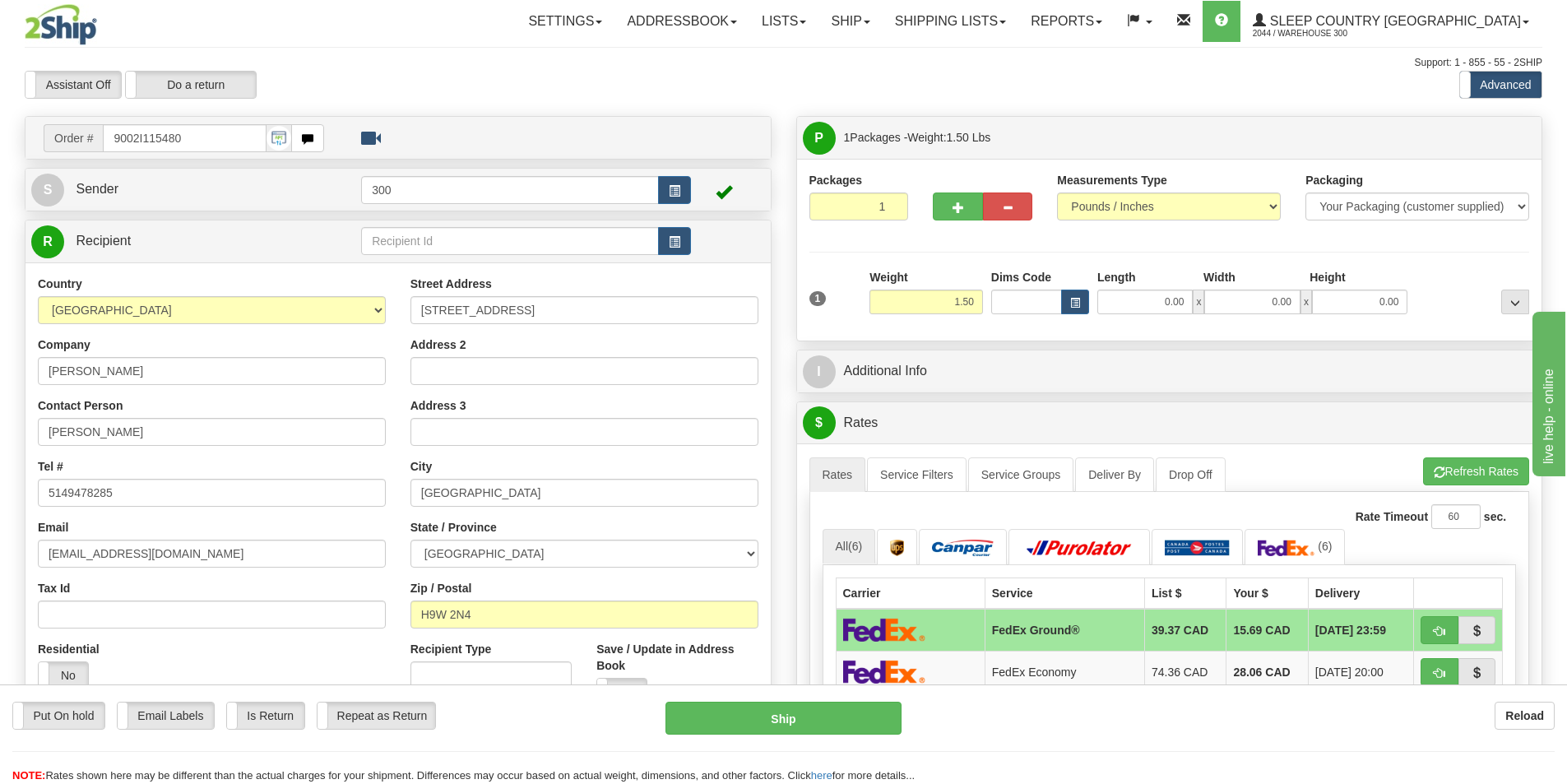
click at [1127, 281] on label "Length" at bounding box center [1117, 277] width 39 height 17
click at [1127, 290] on input "0.00" at bounding box center [1145, 302] width 95 height 24
click at [1238, 303] on input "0.00" at bounding box center [1252, 302] width 95 height 24
type input "10.00"
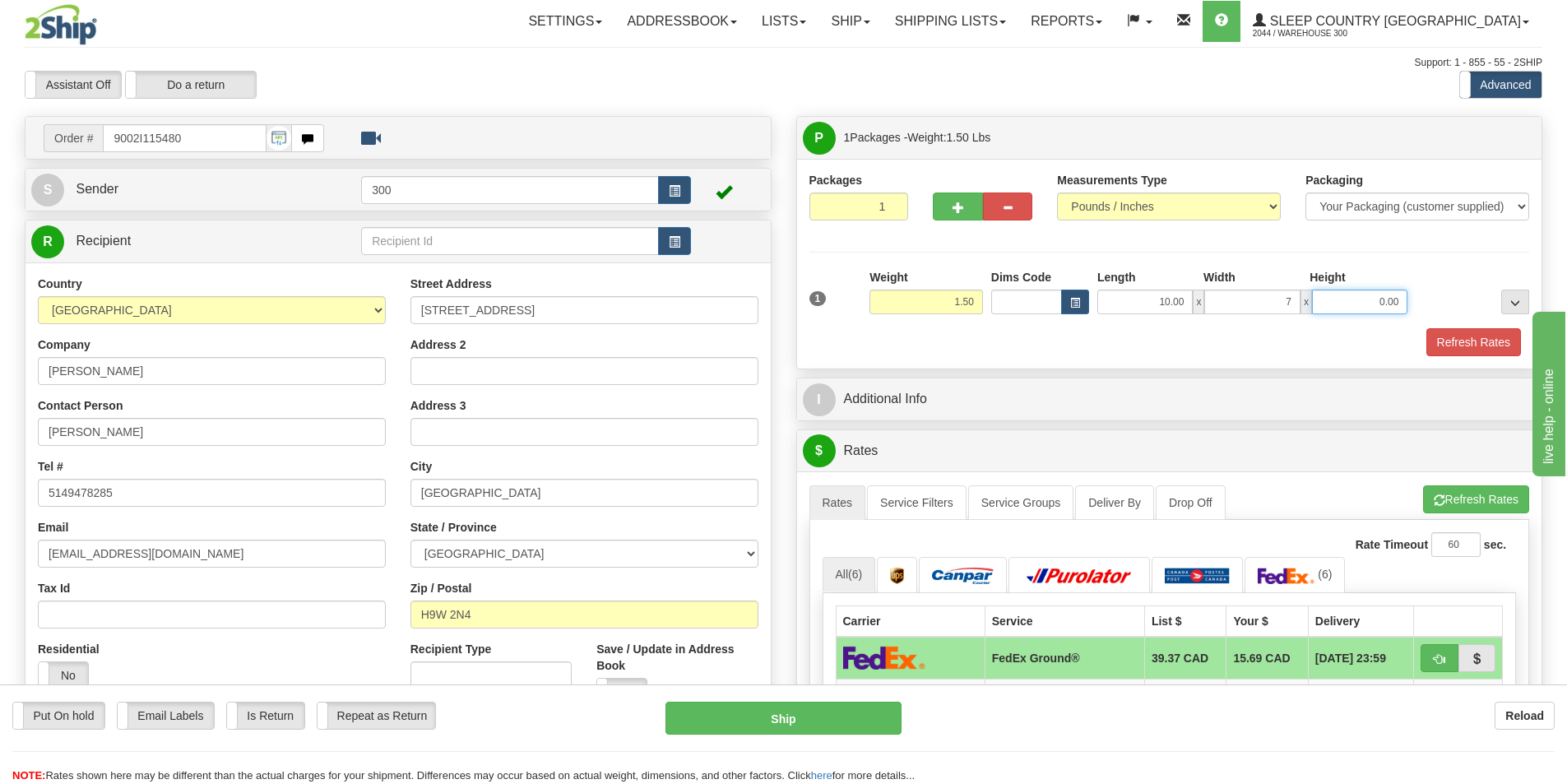
type input "7.00"
click at [1370, 293] on input "0.00" at bounding box center [1359, 302] width 95 height 24
type input "1.00"
drag, startPoint x: 1412, startPoint y: 348, endPoint x: 1460, endPoint y: 348, distance: 48.0
click at [1412, 348] on div "Refresh Rates" at bounding box center [1170, 342] width 729 height 28
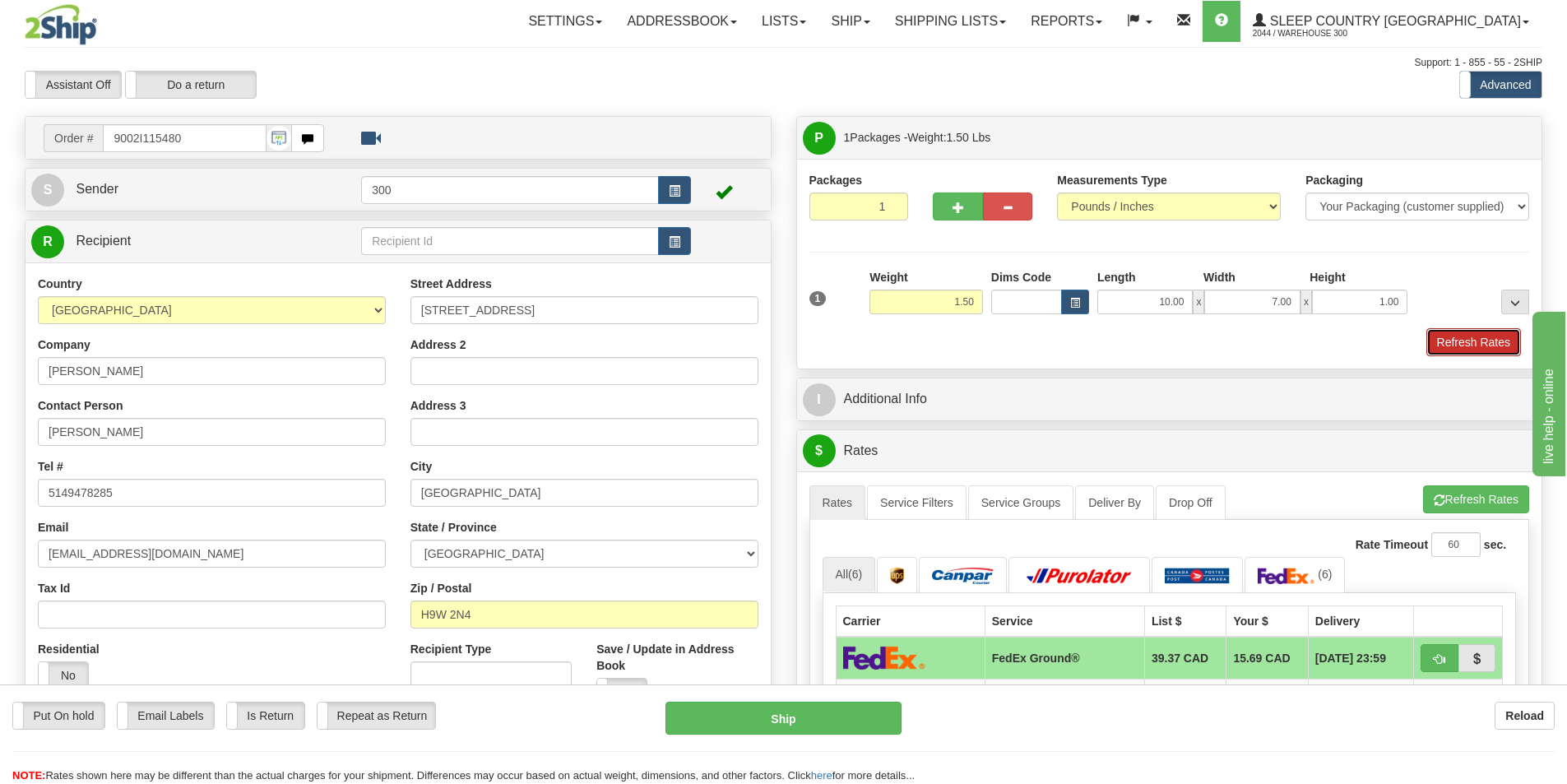
click at [1460, 348] on button "Refresh Rates" at bounding box center [1474, 342] width 95 height 28
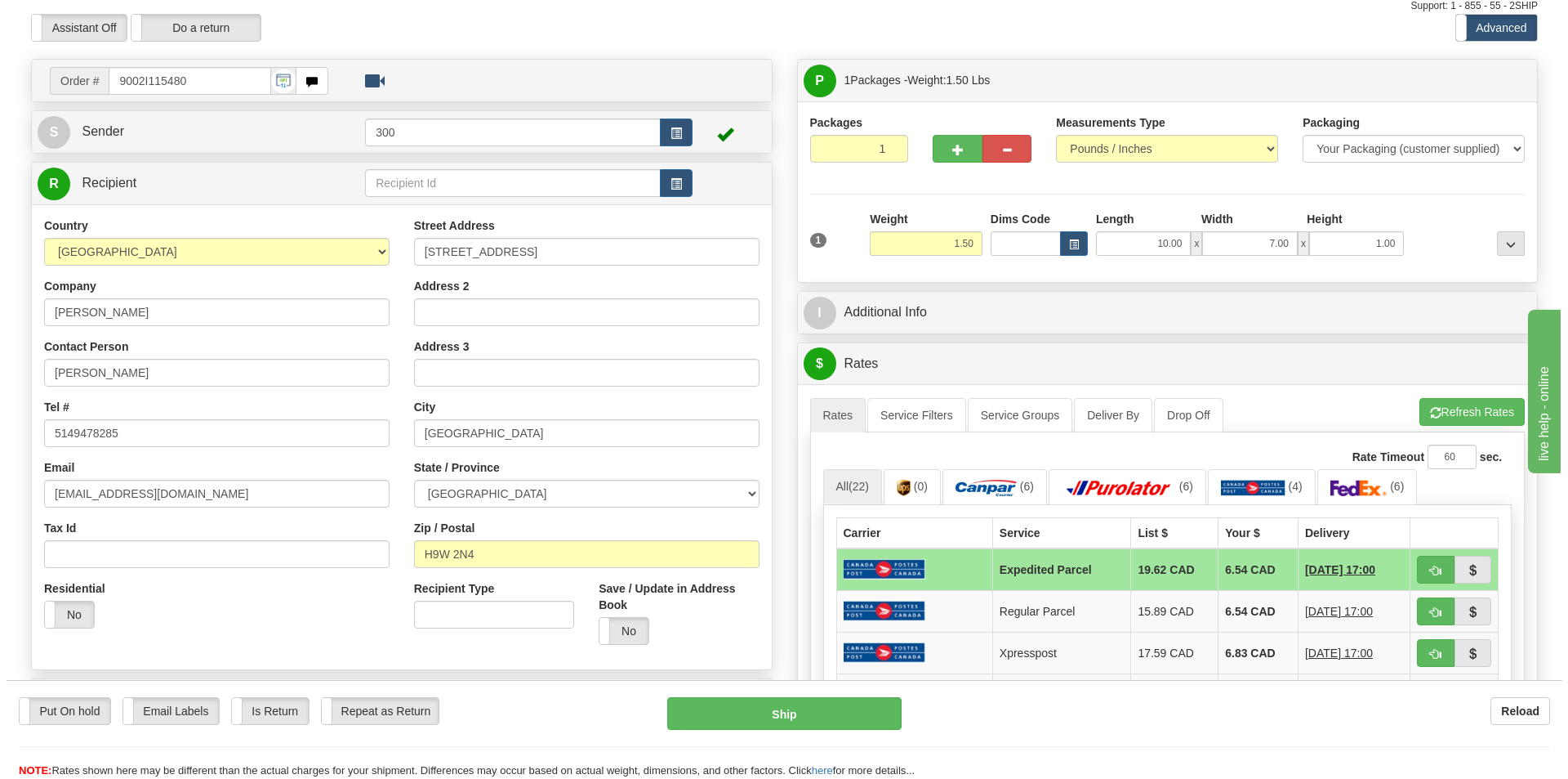
scroll to position [81, 0]
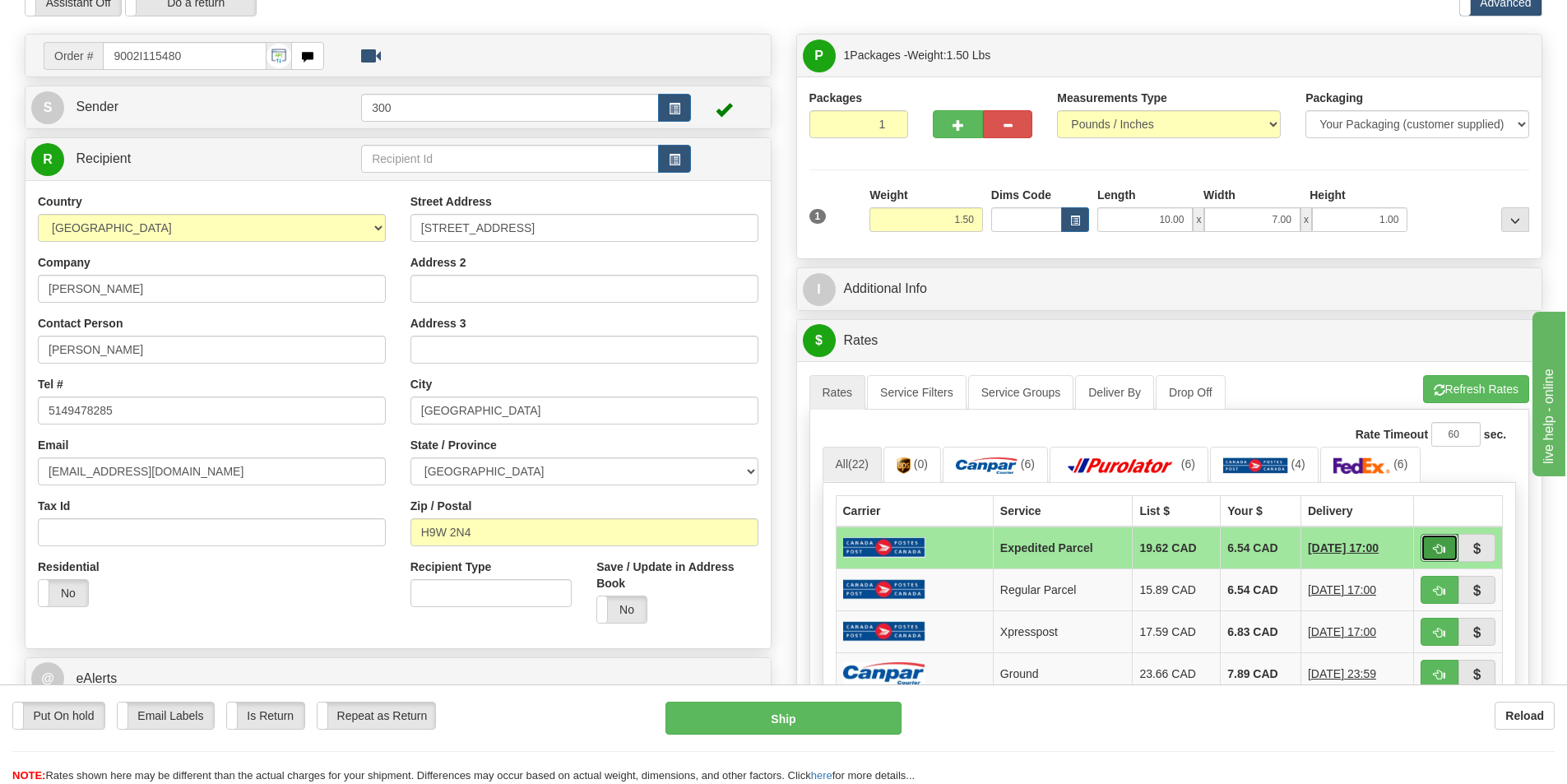
click at [1433, 538] on button "button" at bounding box center [1439, 547] width 38 height 28
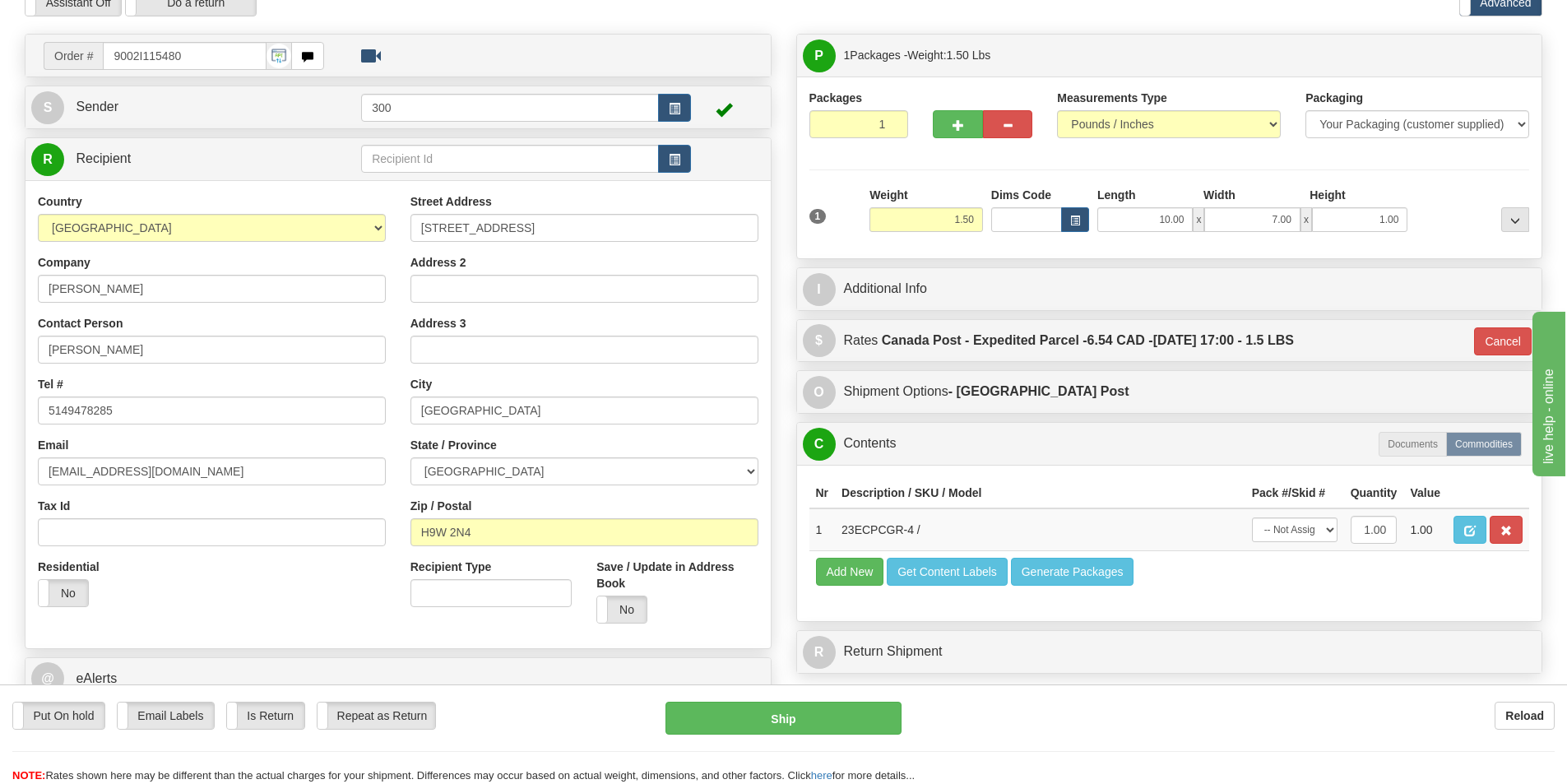
type input "DOM.EP"
click at [855, 725] on button "Ship" at bounding box center [783, 717] width 236 height 33
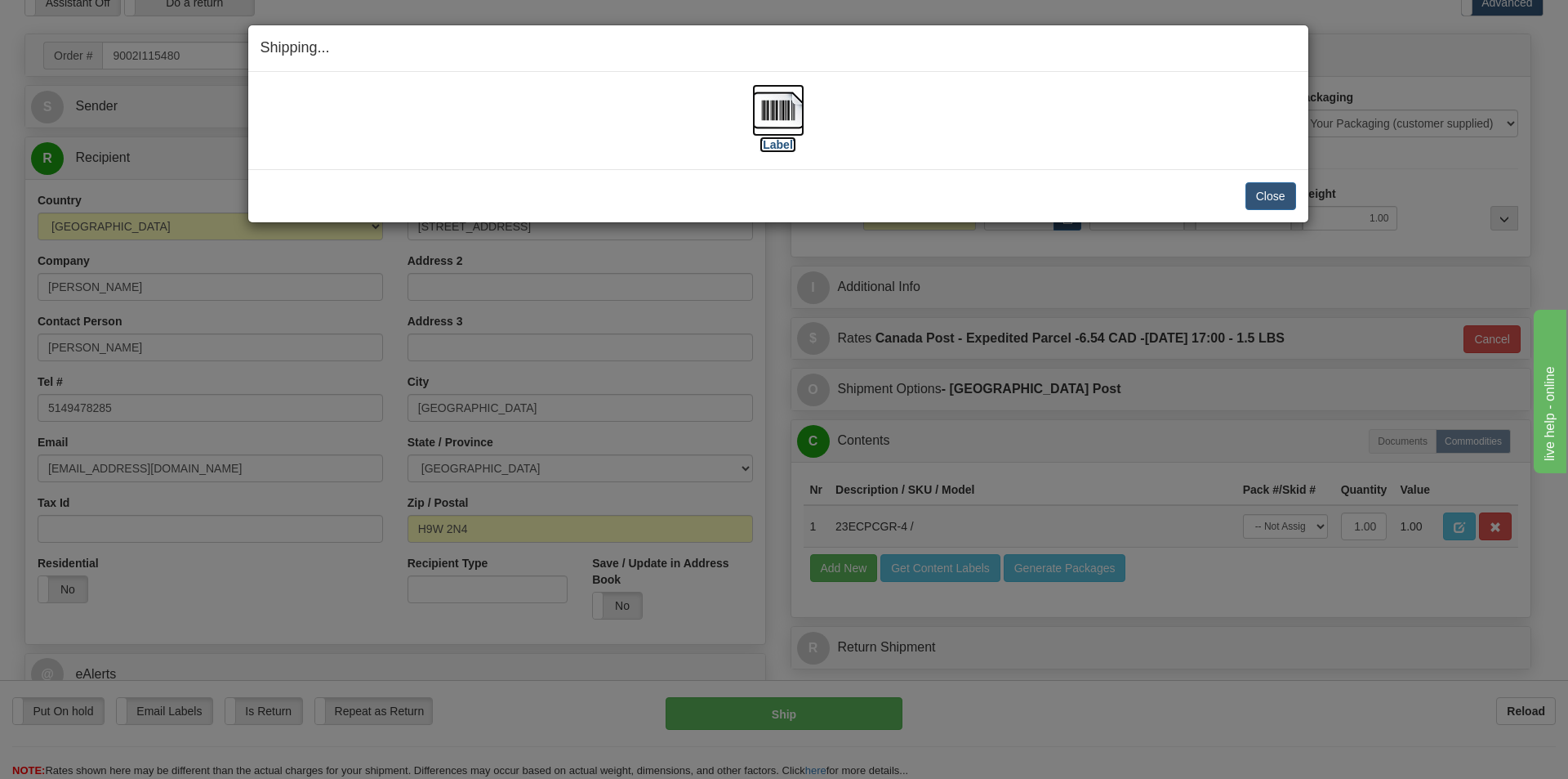
click at [785, 110] on img at bounding box center [778, 110] width 53 height 53
click at [1261, 195] on button "Close" at bounding box center [1271, 196] width 51 height 28
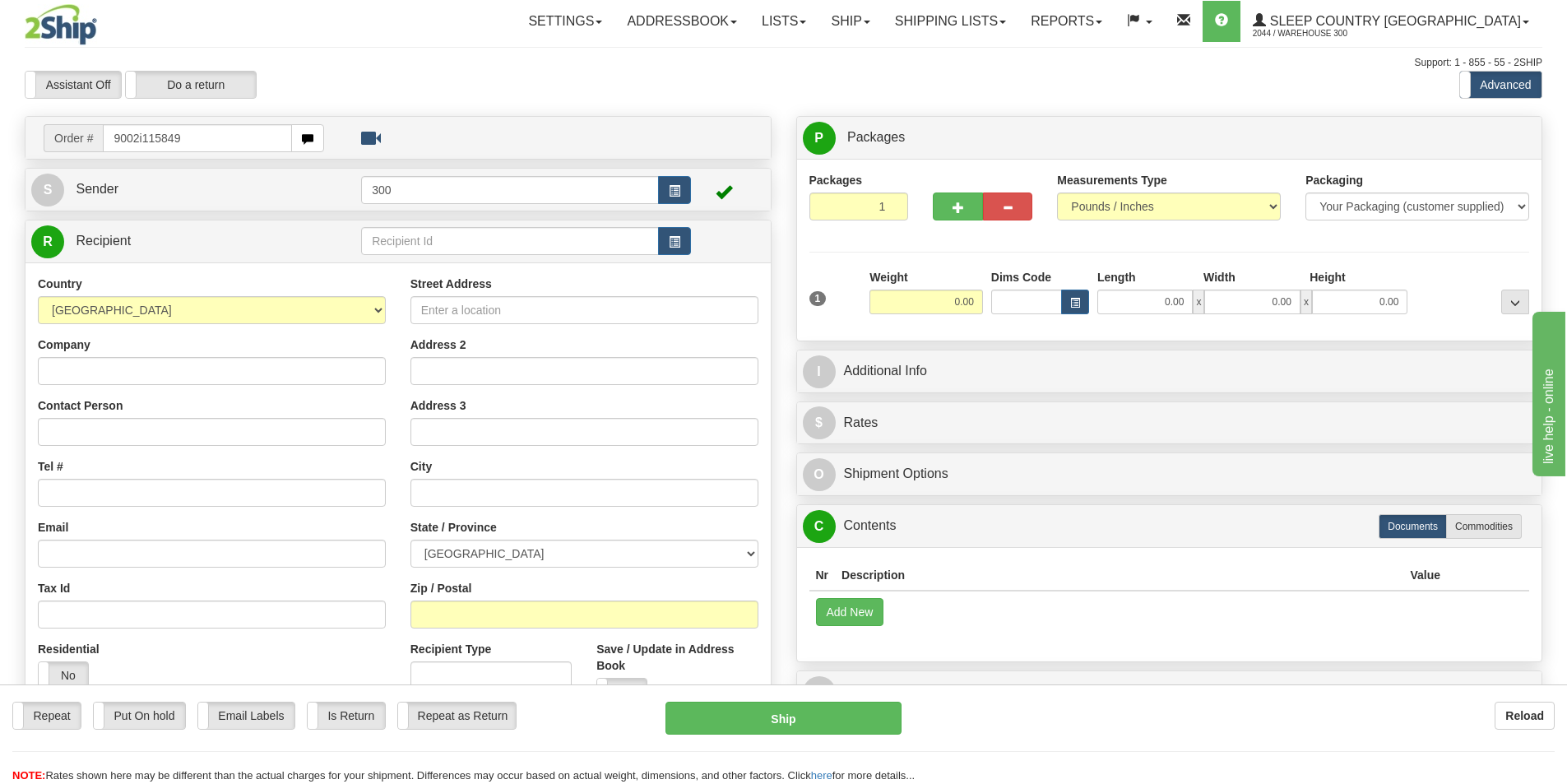
type input "9002i115849"
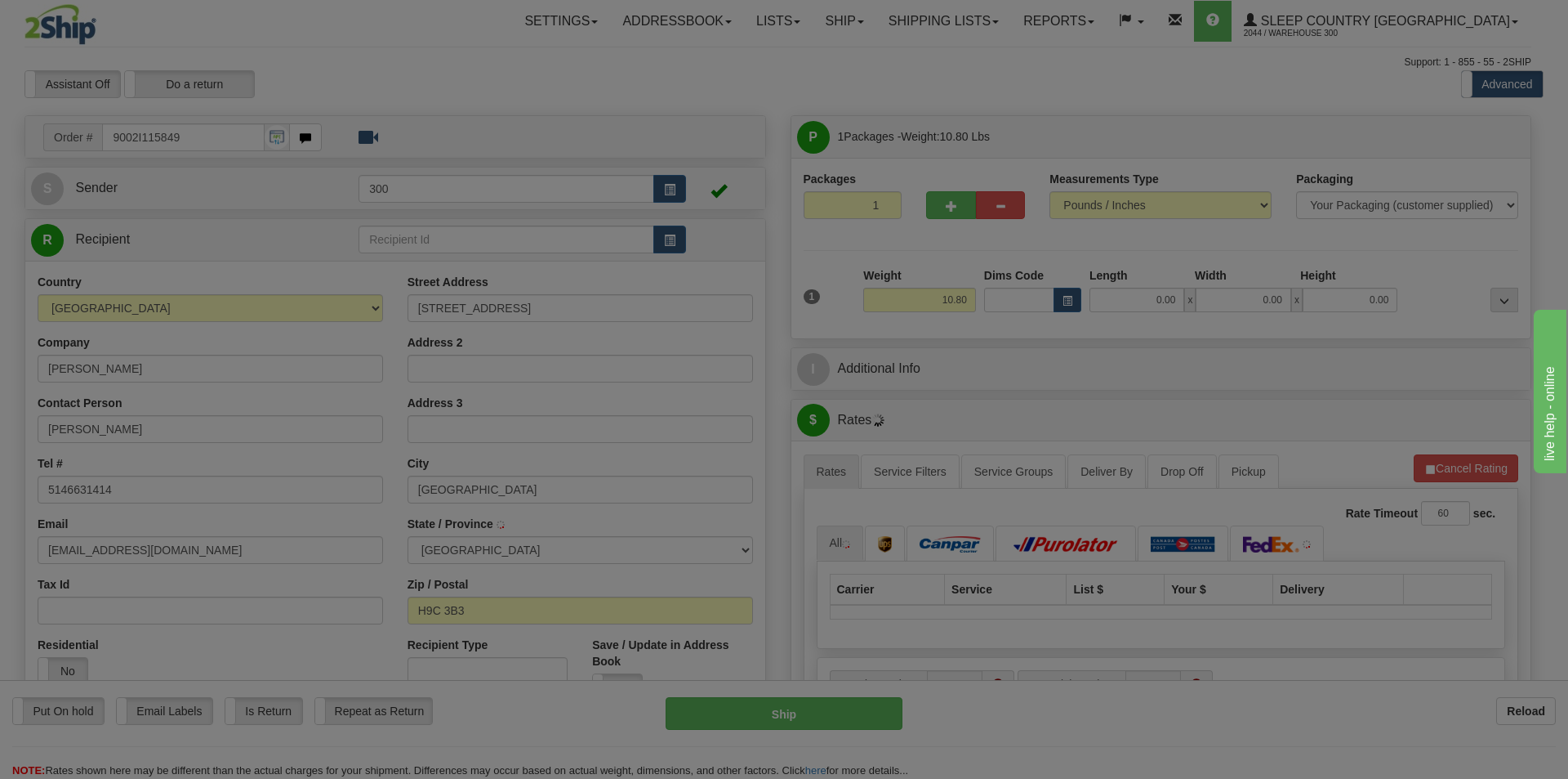
type input "L'ILE-BIZARD"
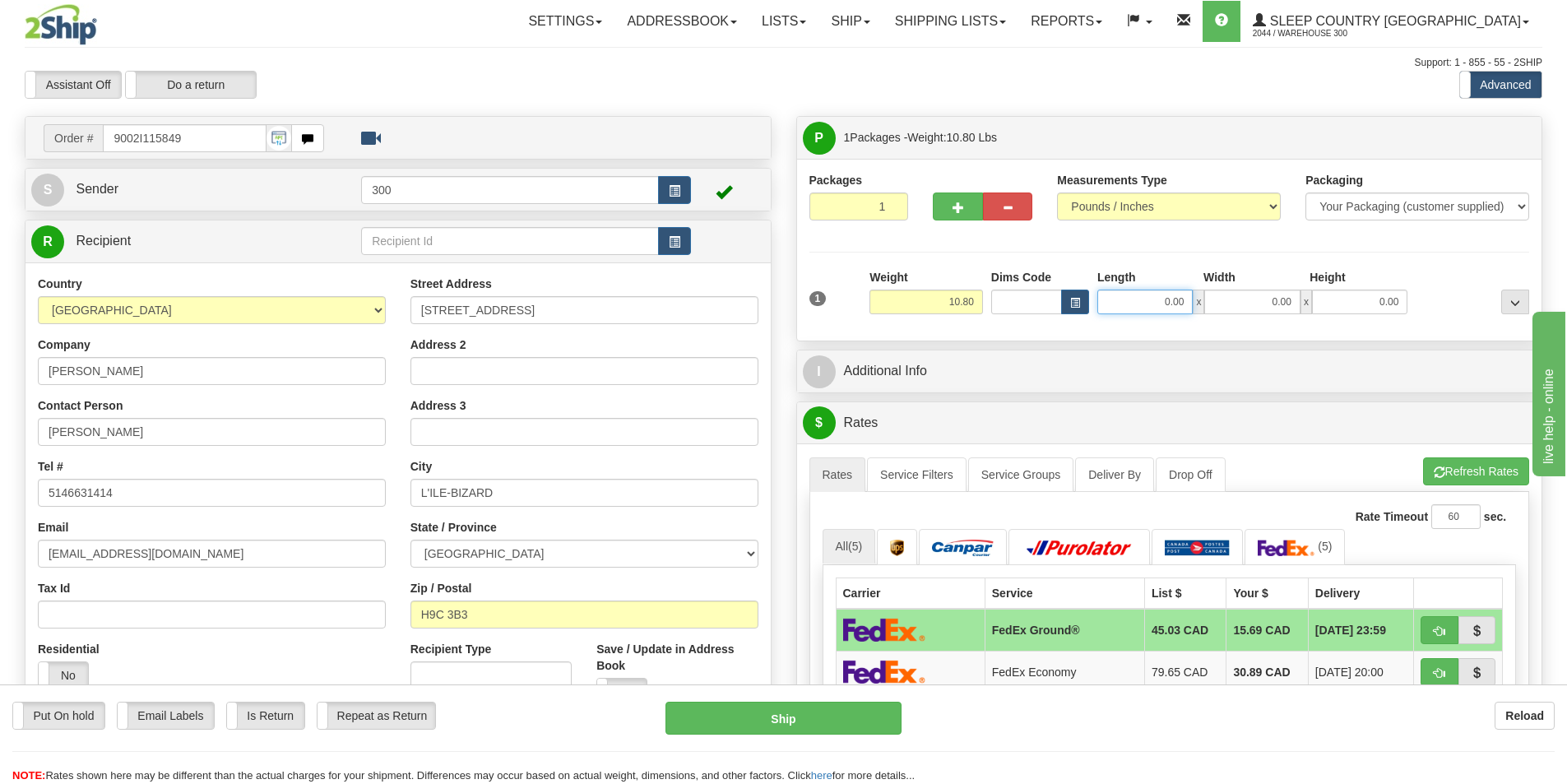
click at [1155, 295] on input "0.00" at bounding box center [1145, 302] width 95 height 24
type input "8.00"
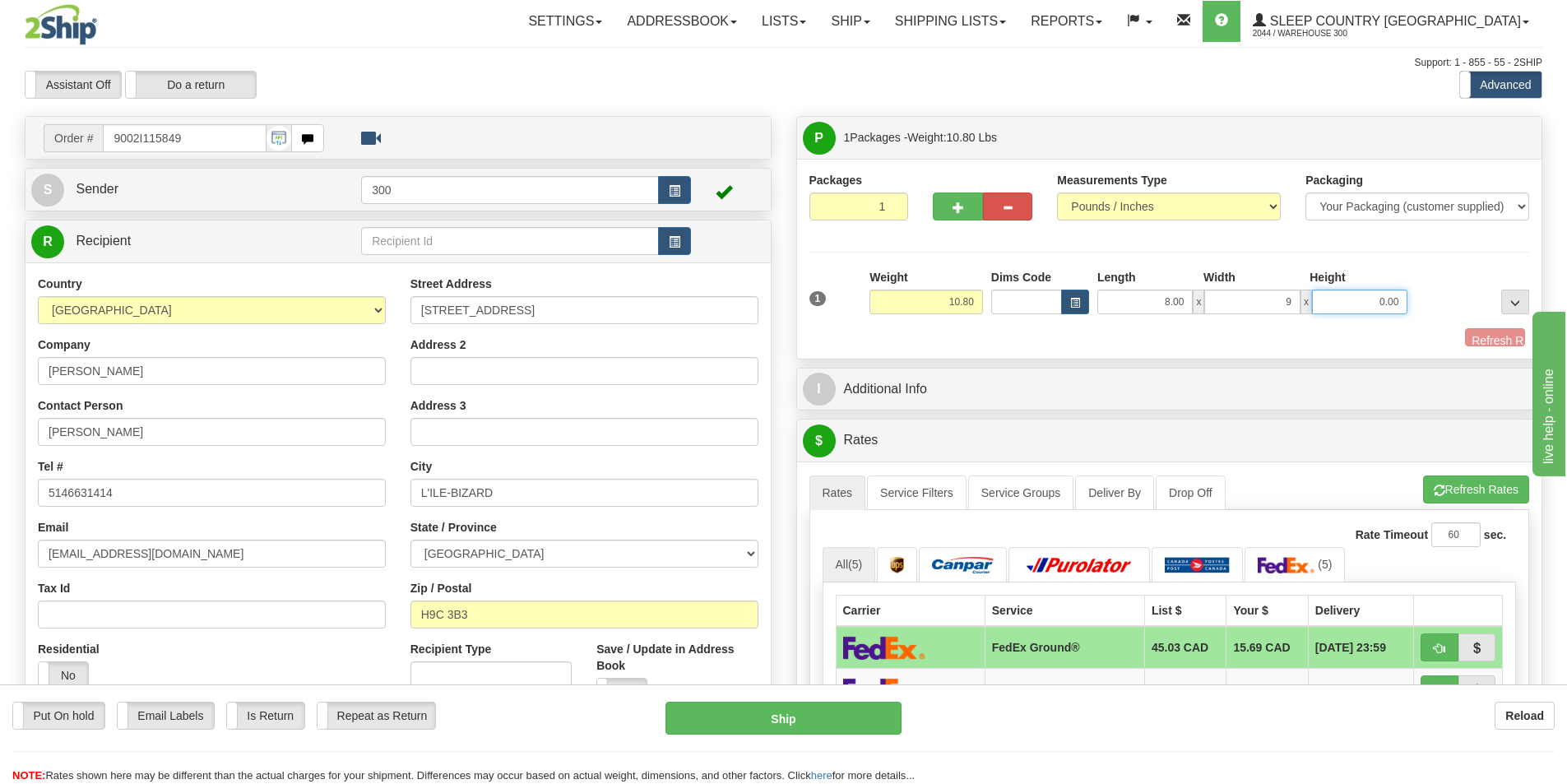
type input "9.00"
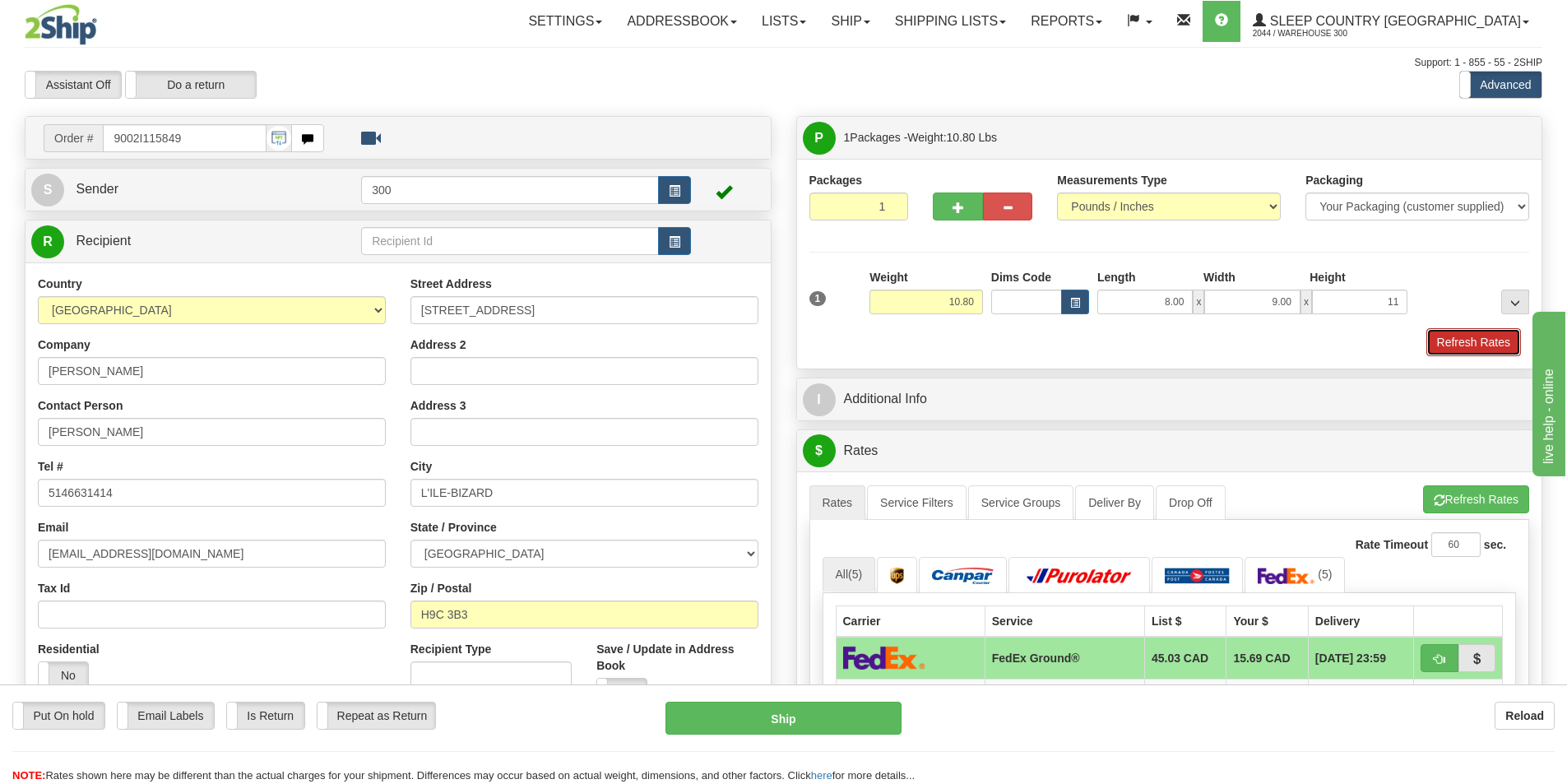
type input "11.00"
click at [1480, 344] on button "Refresh Rates" at bounding box center [1474, 342] width 95 height 28
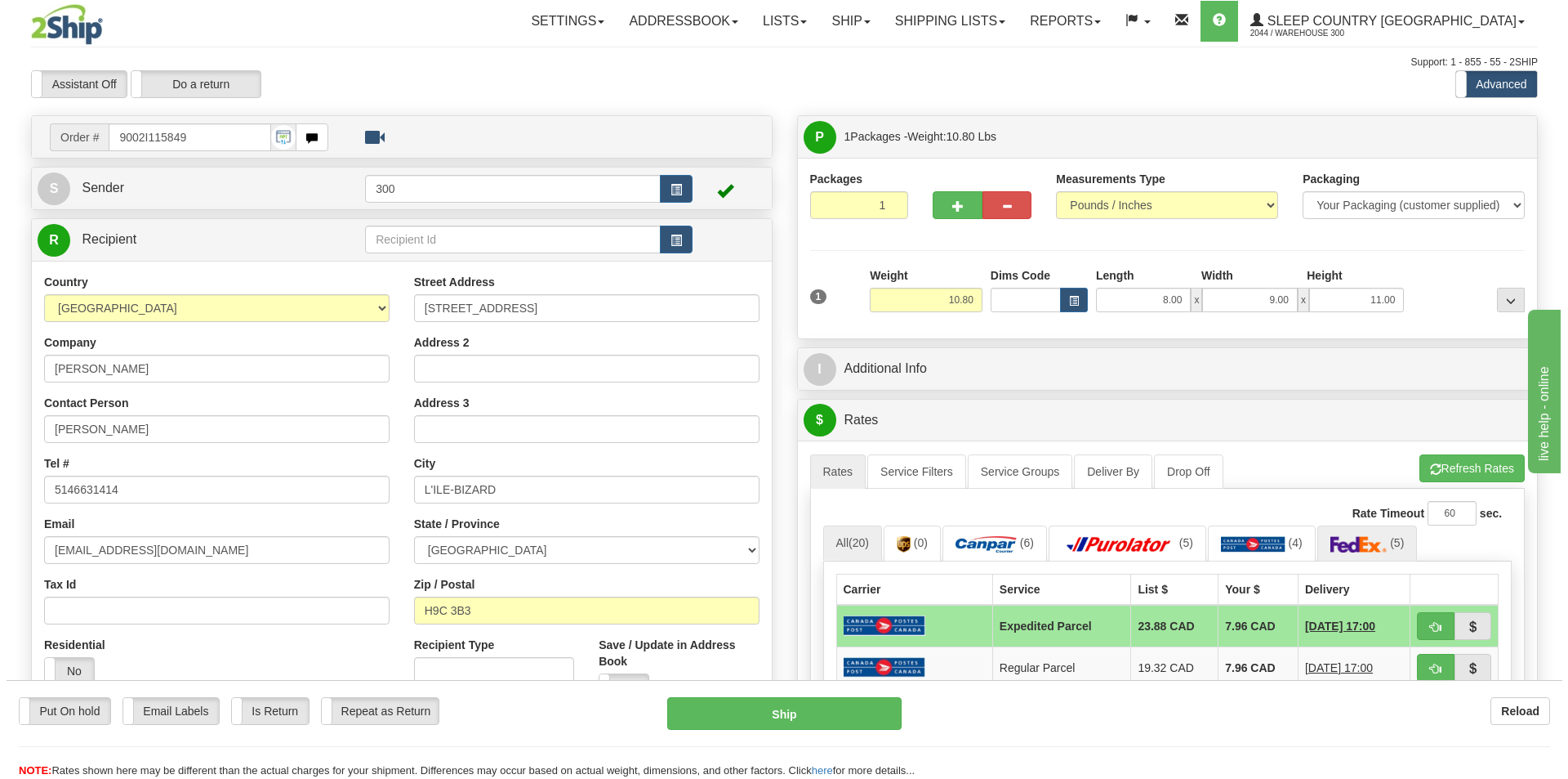
scroll to position [81, 0]
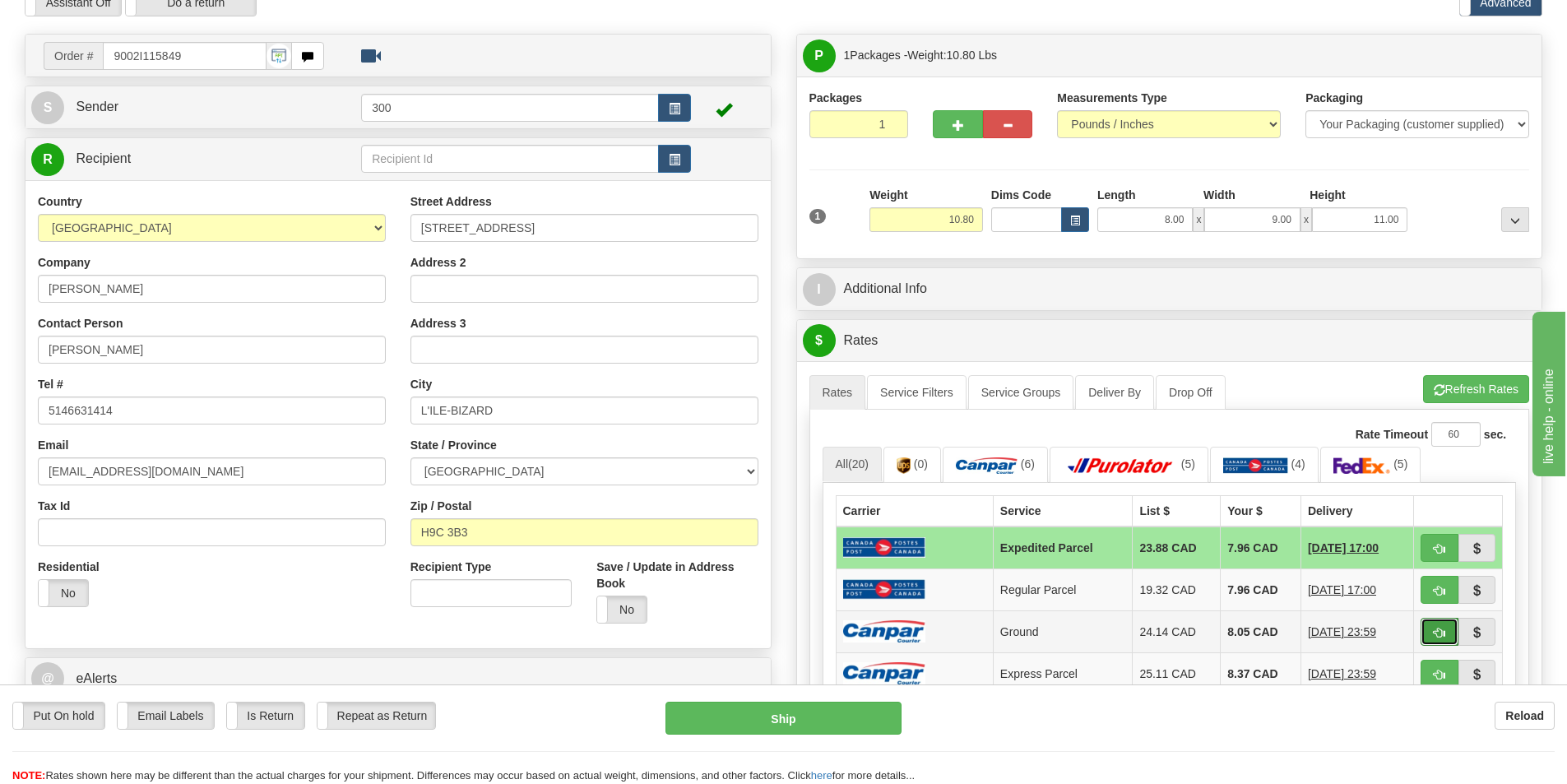
click at [1436, 635] on span "button" at bounding box center [1439, 632] width 11 height 10
type input "1"
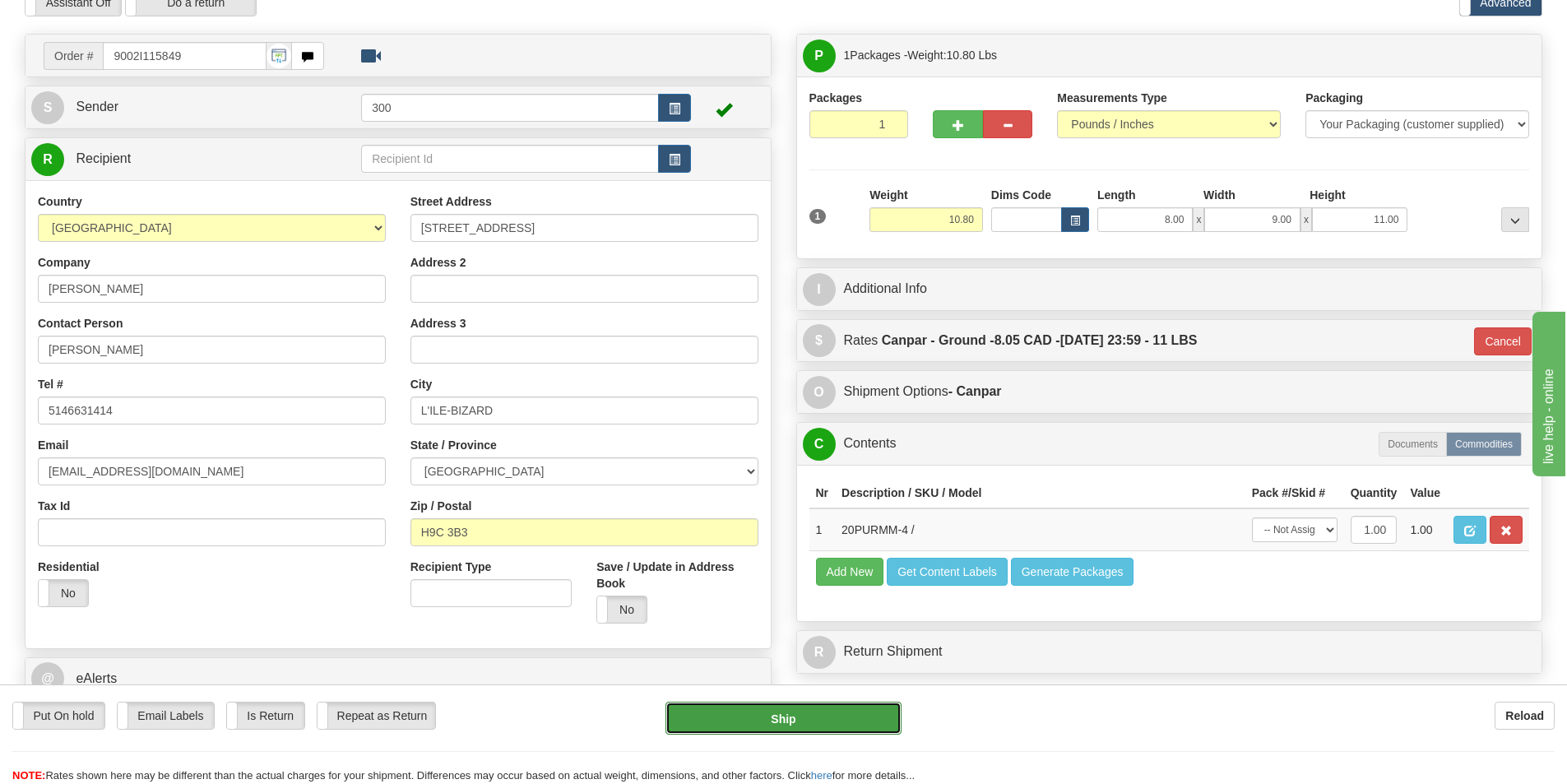
click at [795, 720] on button "Ship" at bounding box center [783, 717] width 236 height 33
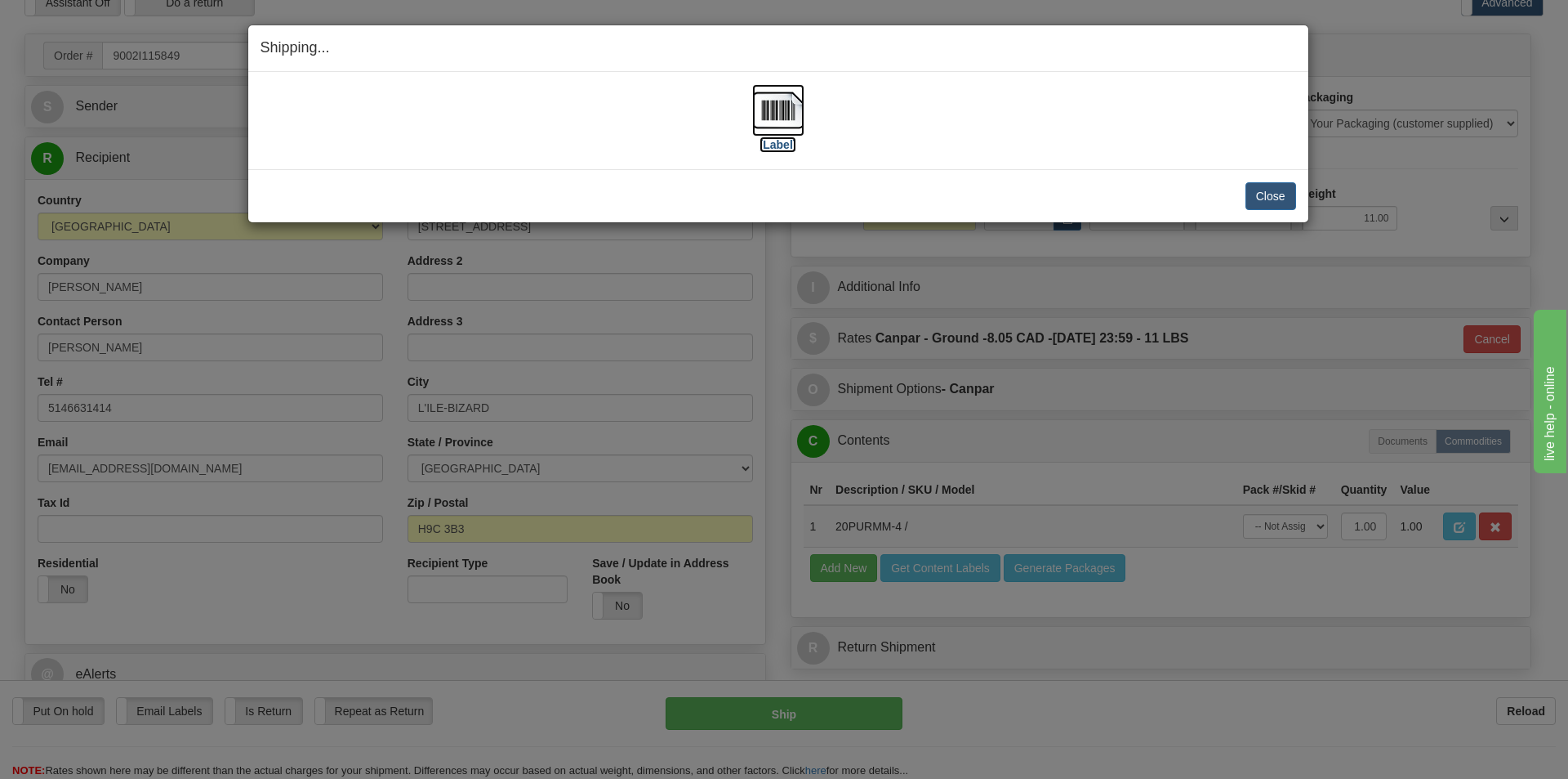
click at [795, 129] on img at bounding box center [778, 110] width 53 height 53
click at [1276, 199] on button "Close" at bounding box center [1271, 196] width 51 height 28
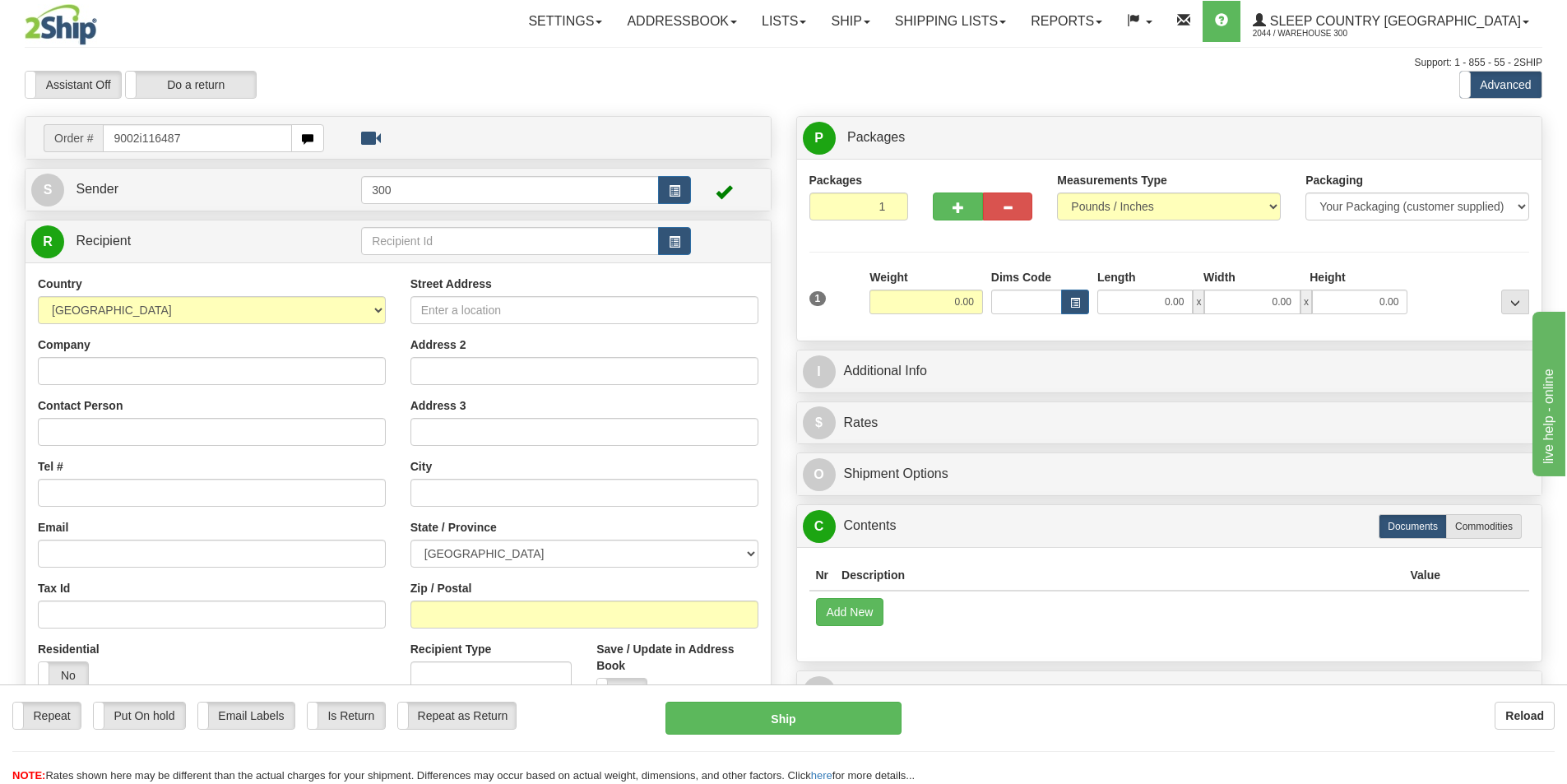
type input "9002i116487"
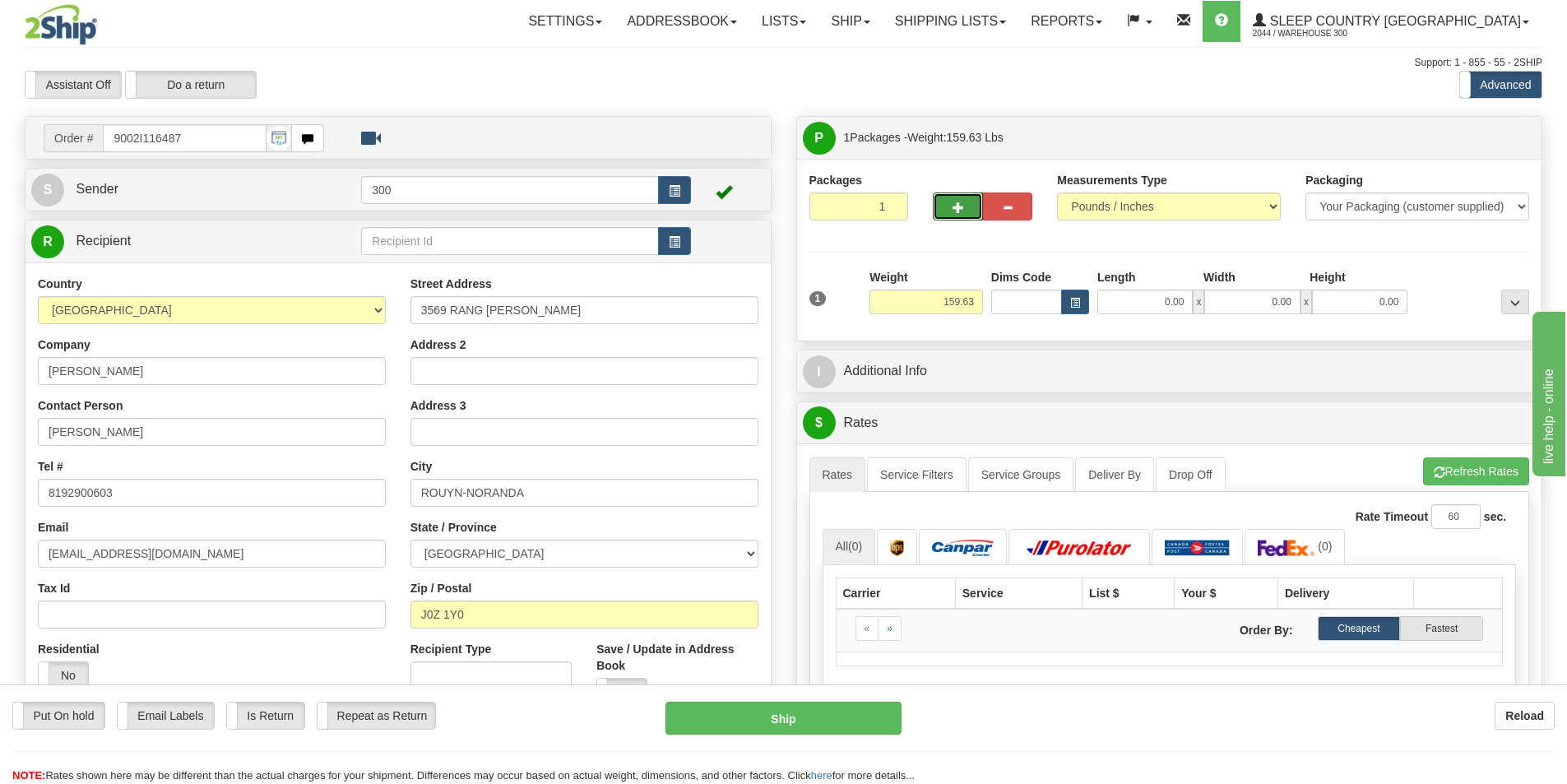
click at [953, 214] on button "button" at bounding box center [957, 207] width 49 height 28
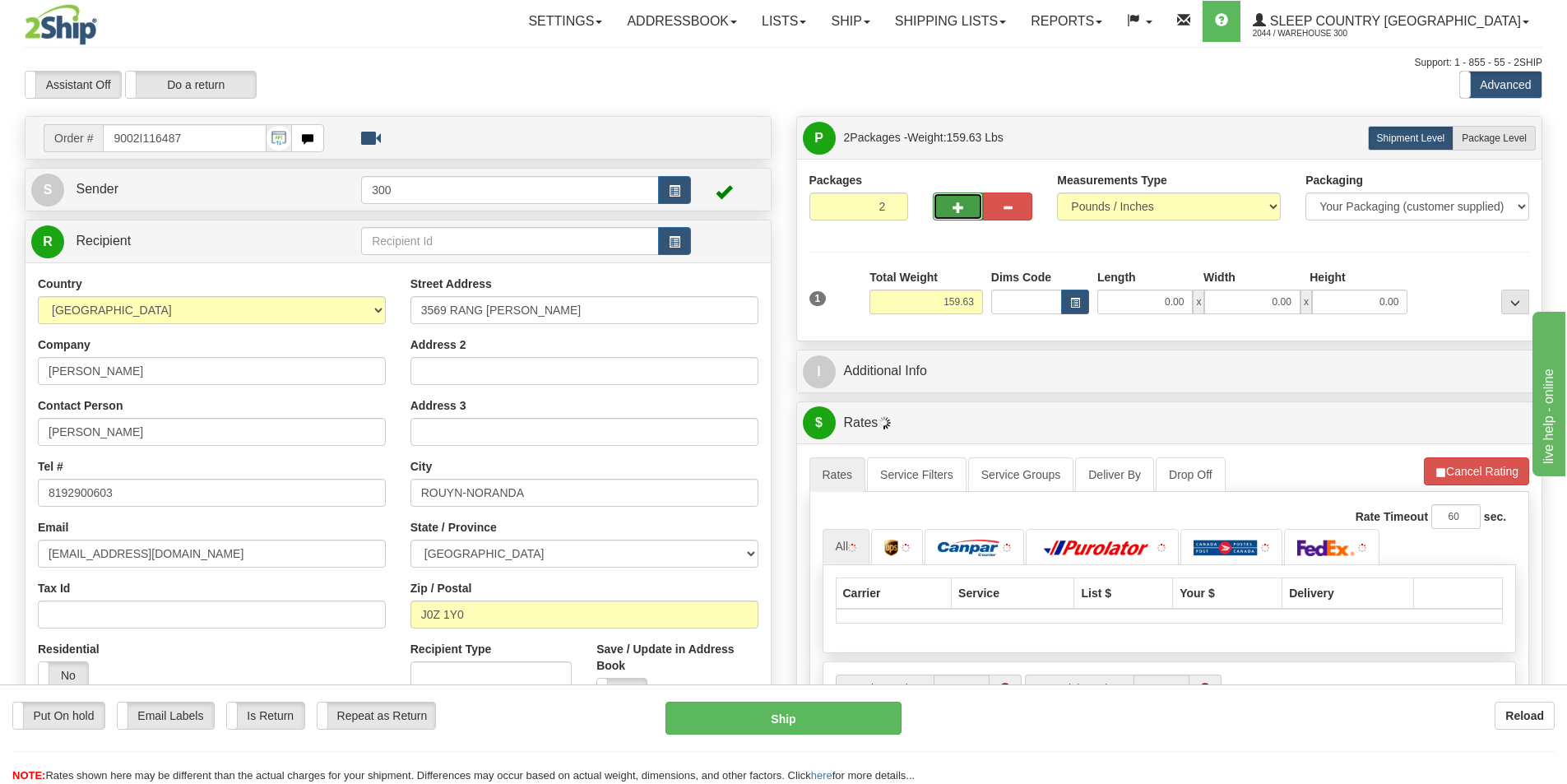
click at [967, 208] on button "button" at bounding box center [957, 207] width 49 height 28
type input "3"
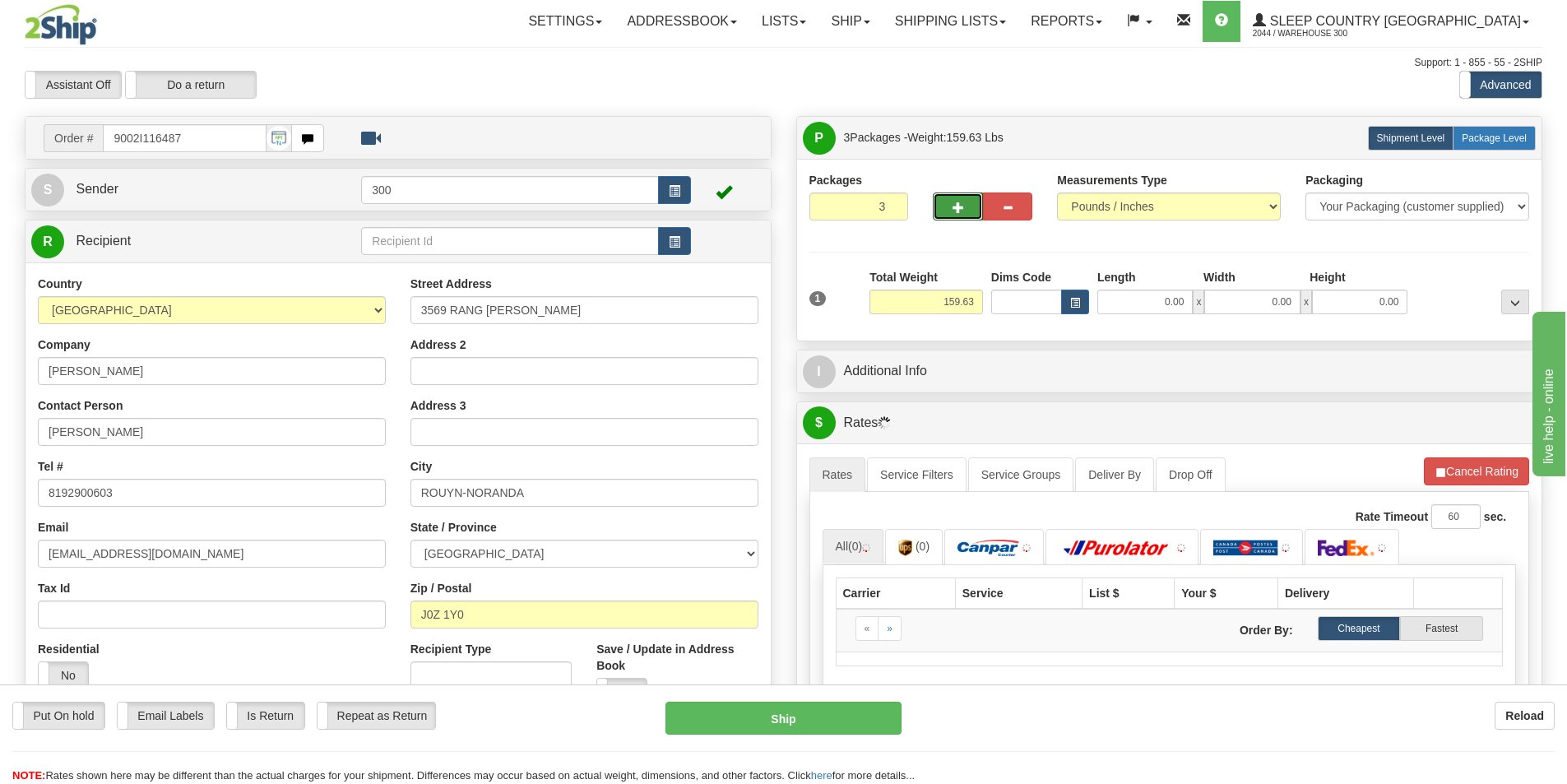
click at [1503, 135] on span "Package Level" at bounding box center [1494, 138] width 65 height 11
radio input "true"
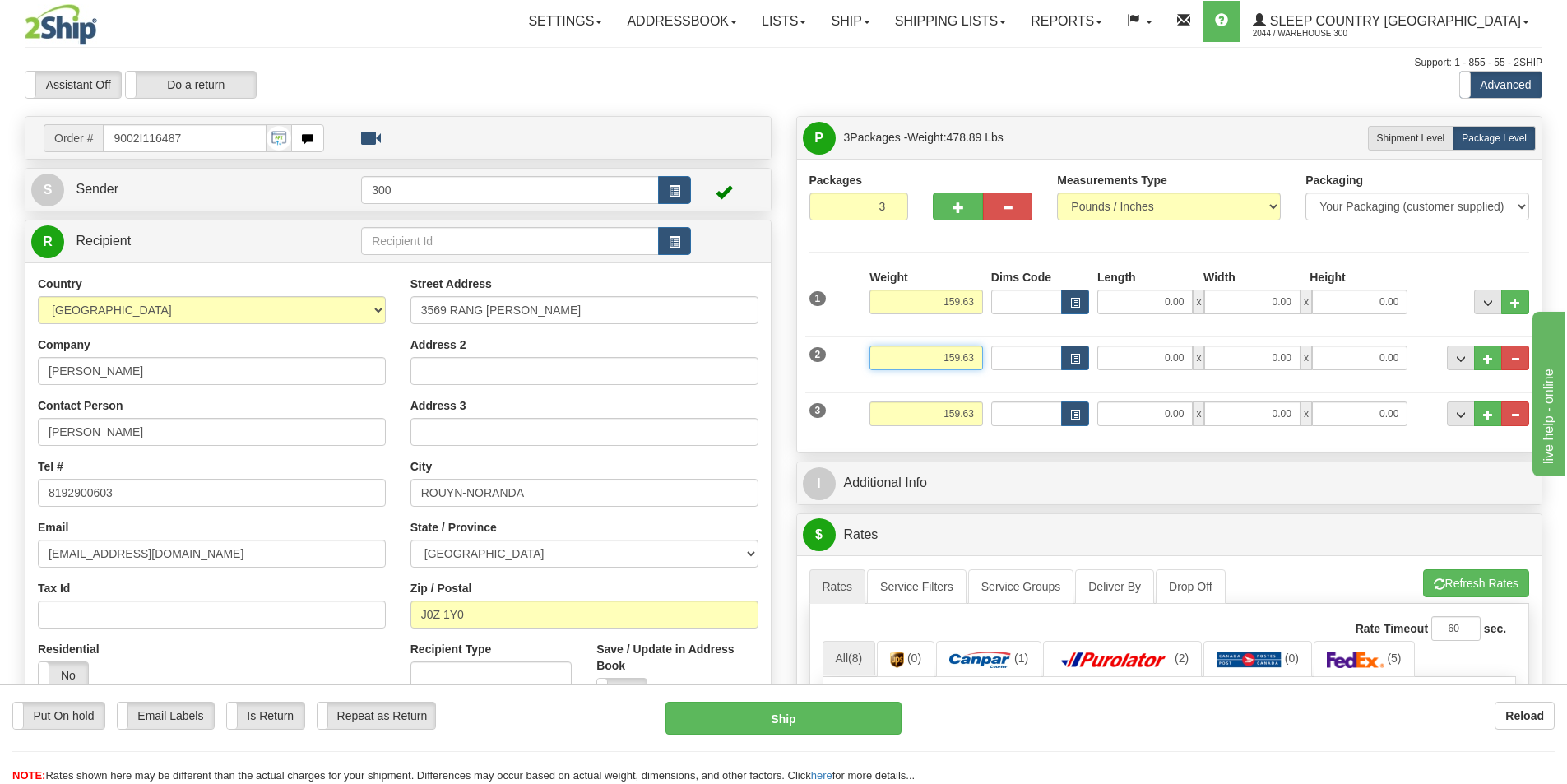
drag, startPoint x: 930, startPoint y: 359, endPoint x: 1020, endPoint y: 362, distance: 90.0
click at [1020, 362] on div "2 Weight 159.63 Dims Code Length Width 0.00" at bounding box center [1170, 355] width 729 height 55
type input "0.00"
drag, startPoint x: 930, startPoint y: 417, endPoint x: 999, endPoint y: 412, distance: 69.2
click at [999, 412] on div "3 Weight 159.63 Dims Code Length Width 0.00" at bounding box center [1170, 411] width 729 height 55
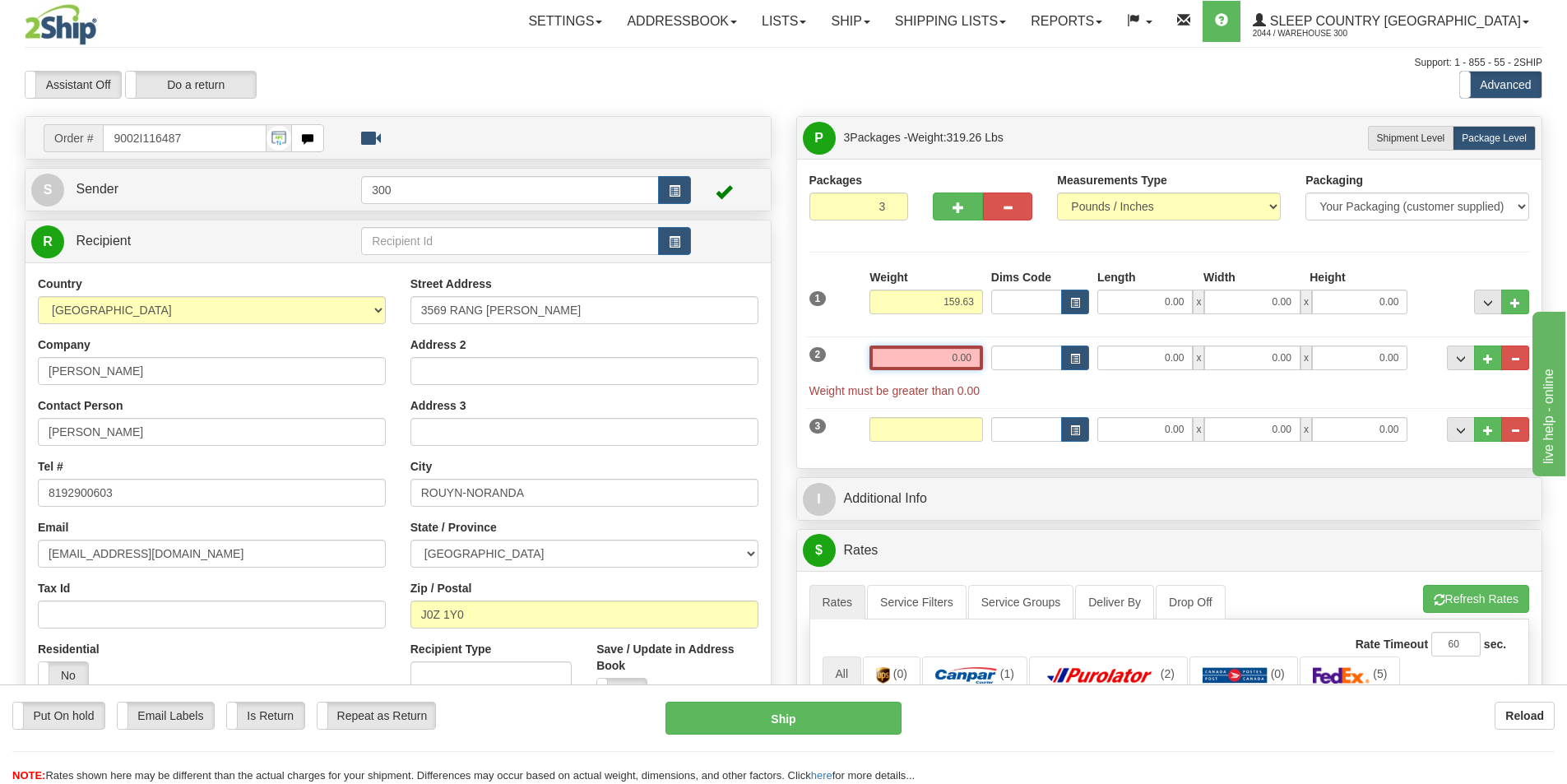
type input "0.00"
click at [959, 362] on input "0.00" at bounding box center [926, 358] width 114 height 24
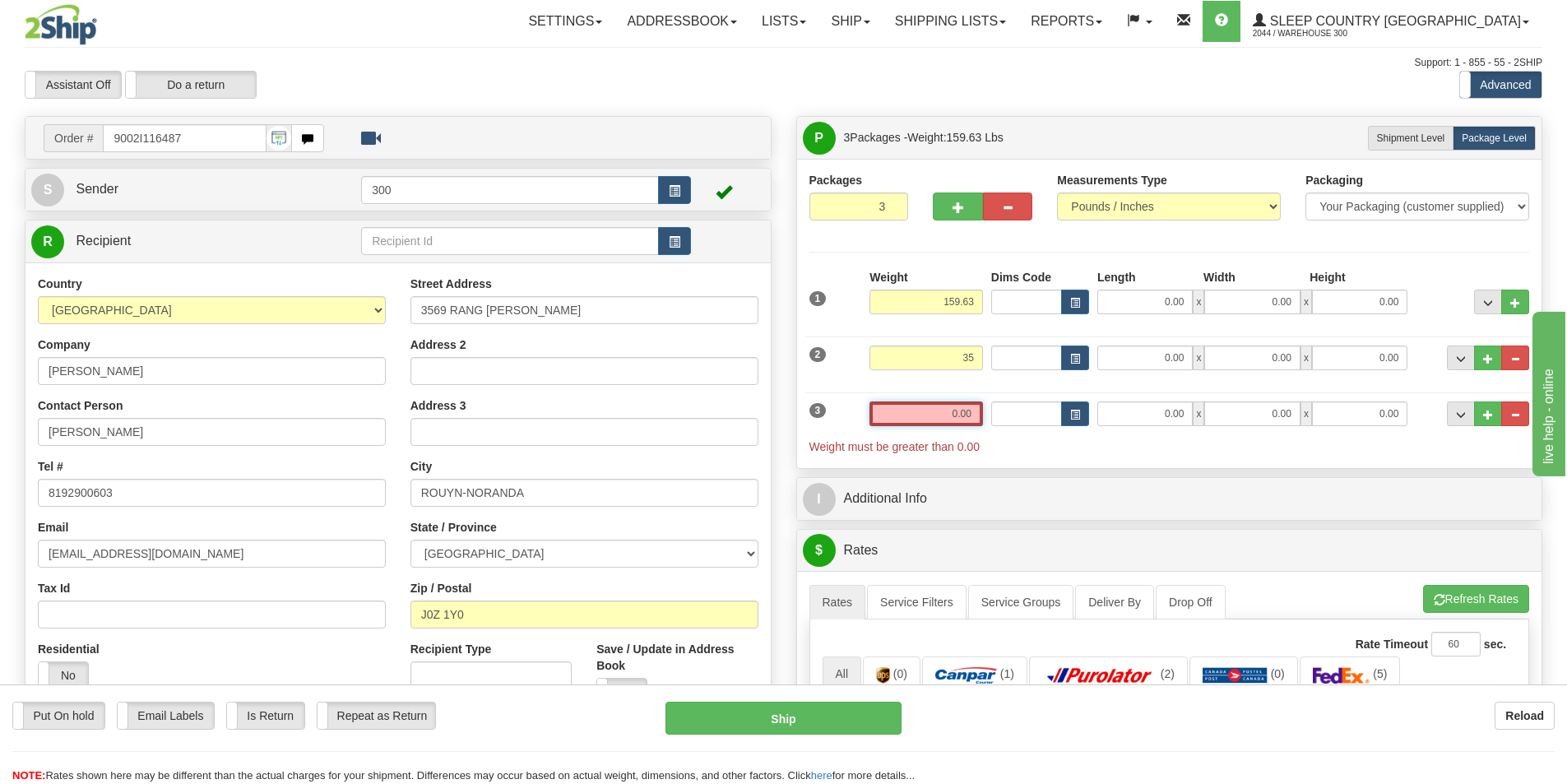
click at [952, 412] on input "0.00" at bounding box center [926, 413] width 114 height 24
type input "35.00"
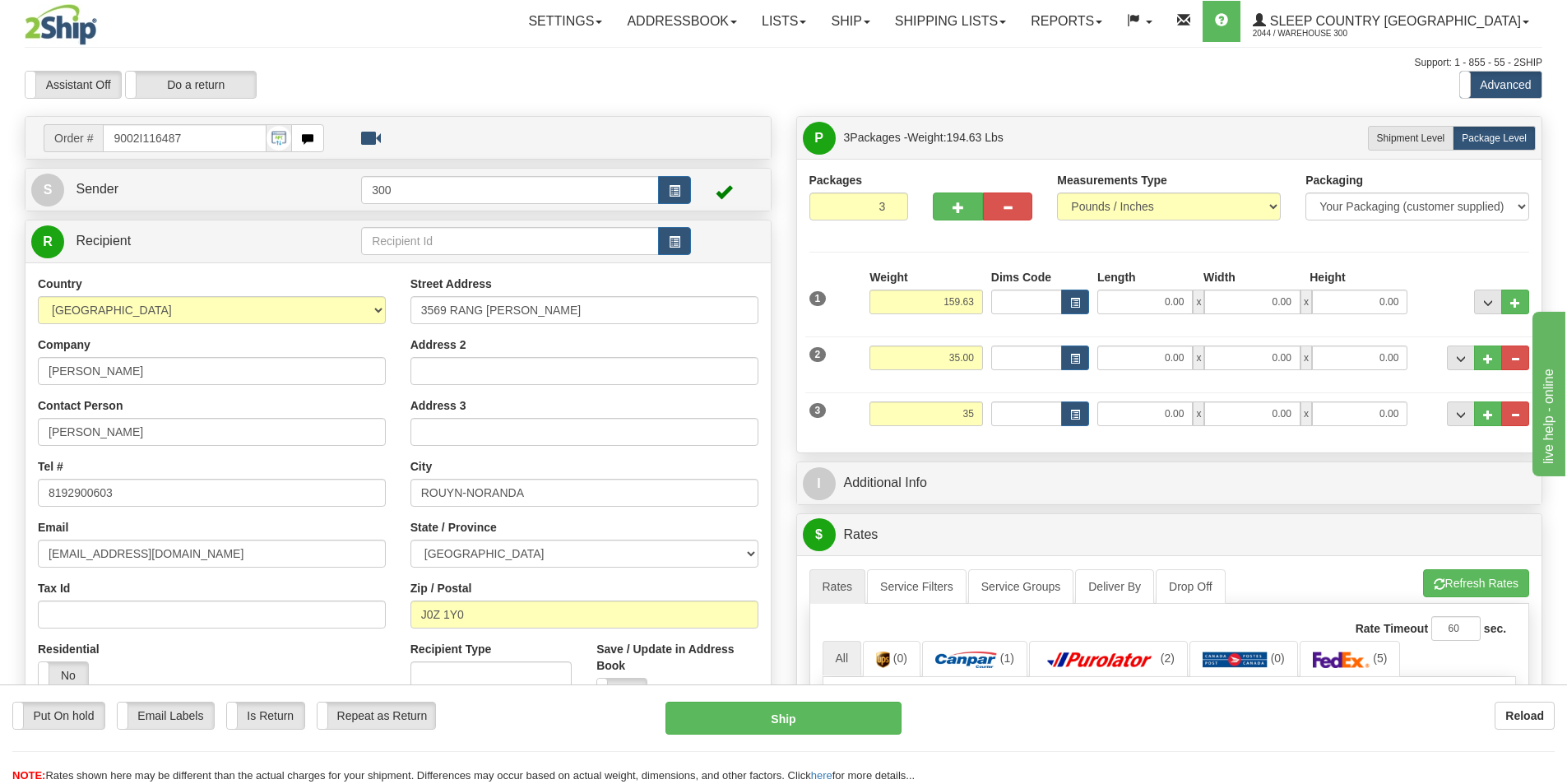
type input "35.00"
click at [243, 18] on div at bounding box center [144, 24] width 240 height 41
drag, startPoint x: 598, startPoint y: 62, endPoint x: 733, endPoint y: 169, distance: 172.3
click at [598, 62] on div "Support: 1 - 855 - 55 - 2SHIP" at bounding box center [783, 62] width 1518 height 14
drag, startPoint x: 930, startPoint y: 305, endPoint x: 1017, endPoint y: 301, distance: 87.1
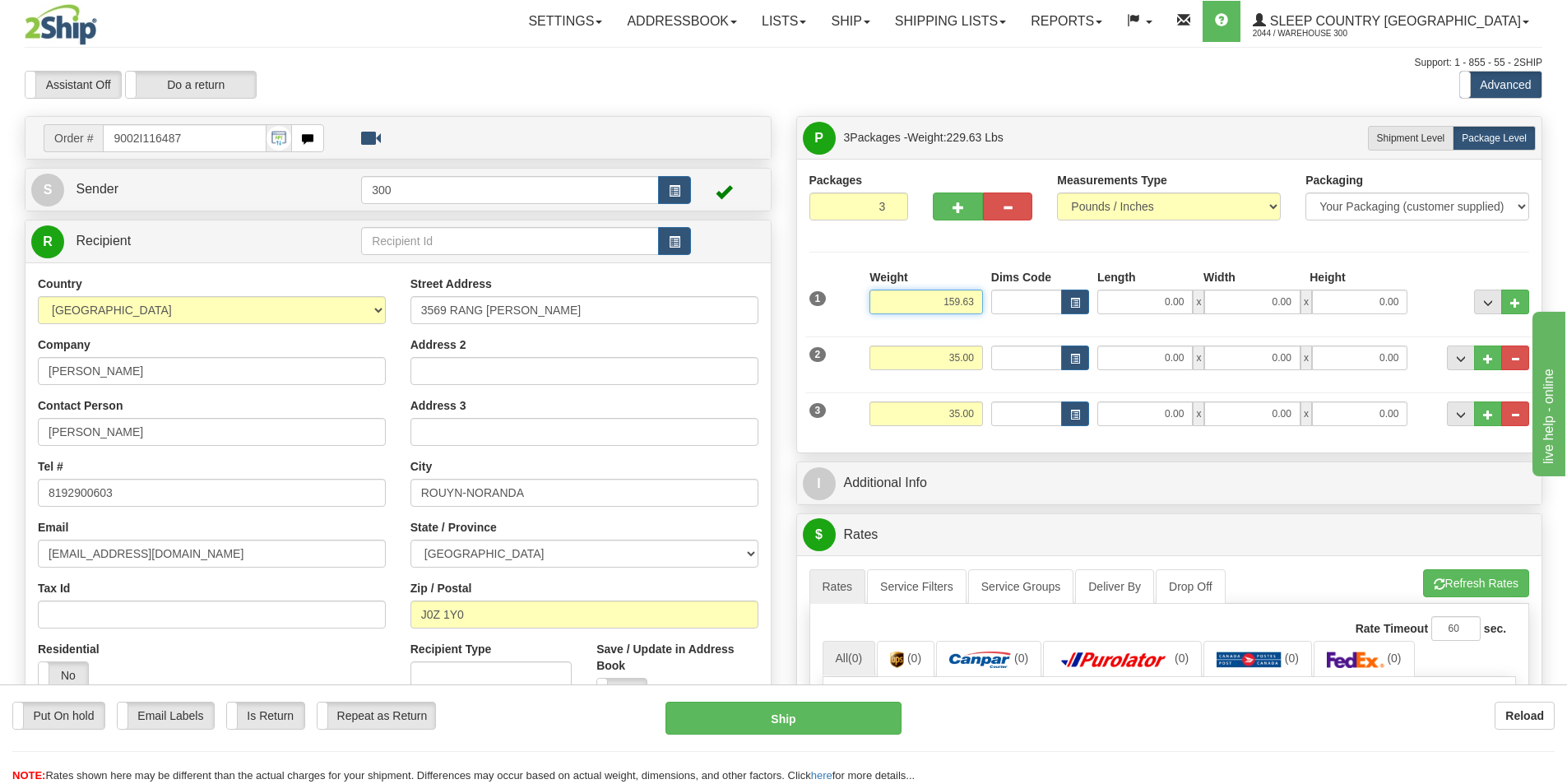
click at [1017, 301] on div "1 Weight 159.63 Dims Code x" at bounding box center [1170, 298] width 729 height 59
type input "90.00"
click at [1171, 305] on input "0.00" at bounding box center [1145, 302] width 95 height 24
type input "21.00"
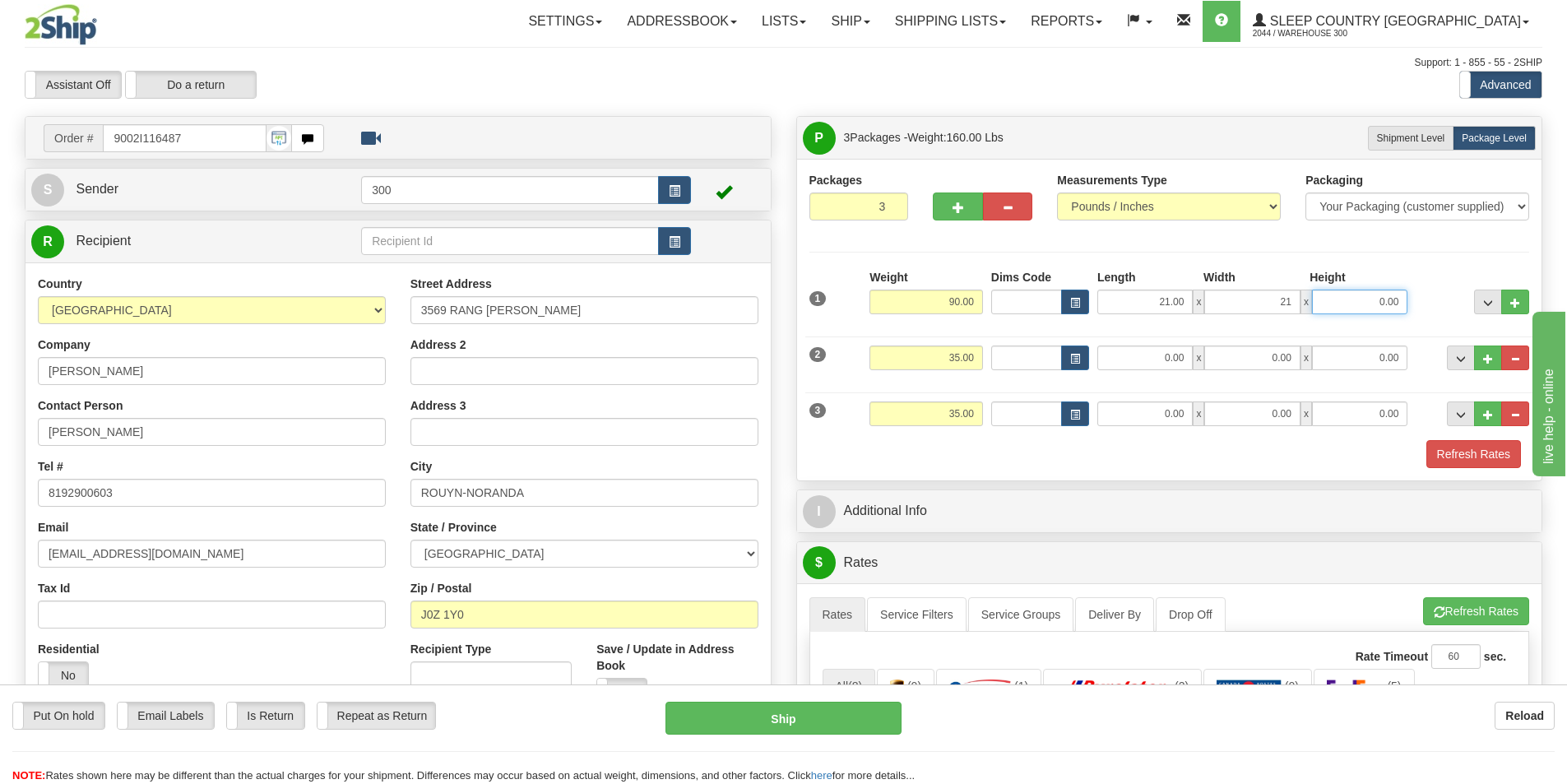
type input "21.00"
type input "42.00"
click at [1139, 360] on input "0.00" at bounding box center [1145, 358] width 95 height 24
type input "16.00"
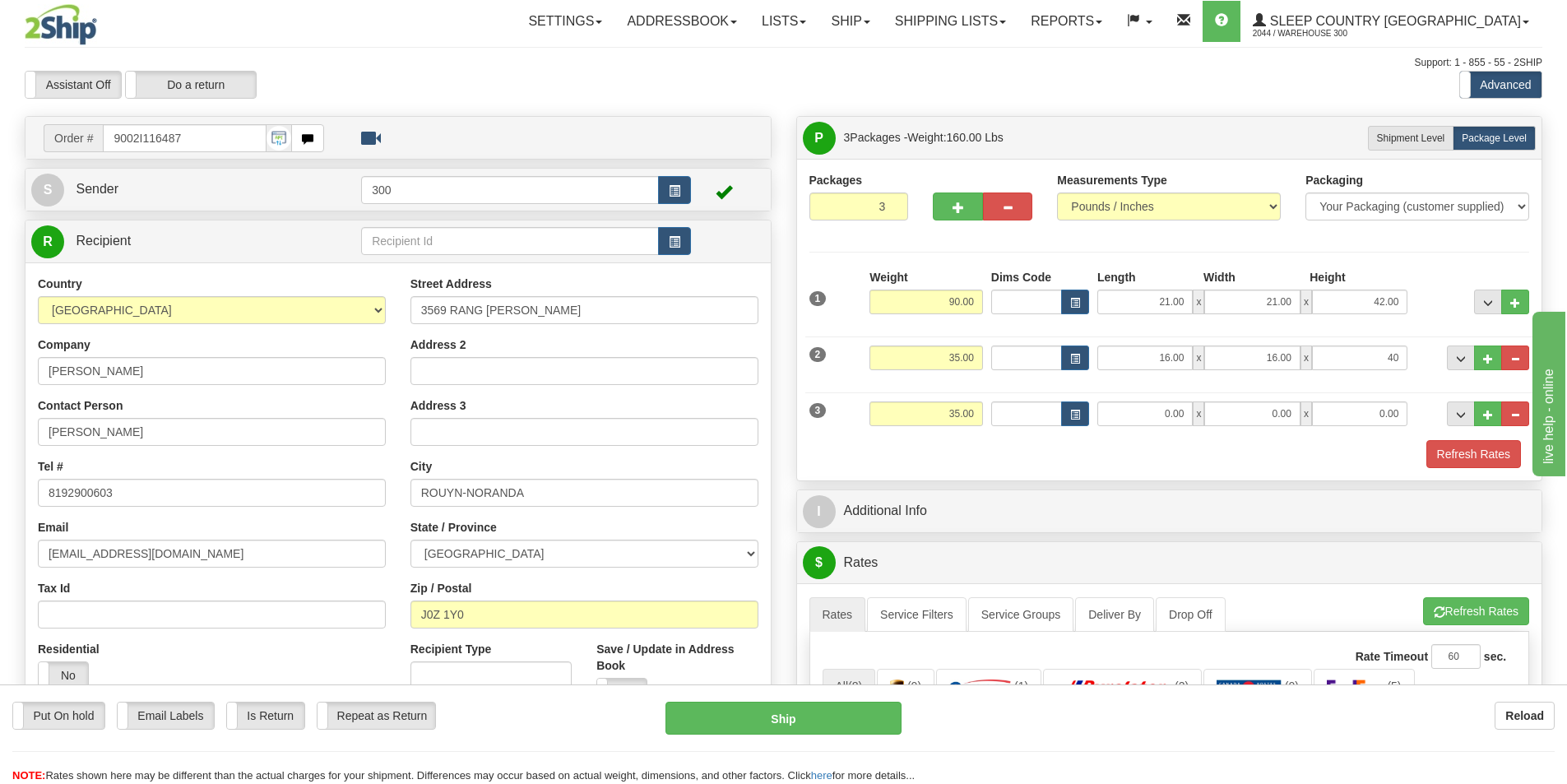
type input "40.00"
click at [1163, 398] on div "3 Weight 35.00 Dims Code Length Width Height" at bounding box center [1170, 411] width 729 height 55
click at [1165, 412] on input "0.00" at bounding box center [1145, 413] width 95 height 24
type input "16.00"
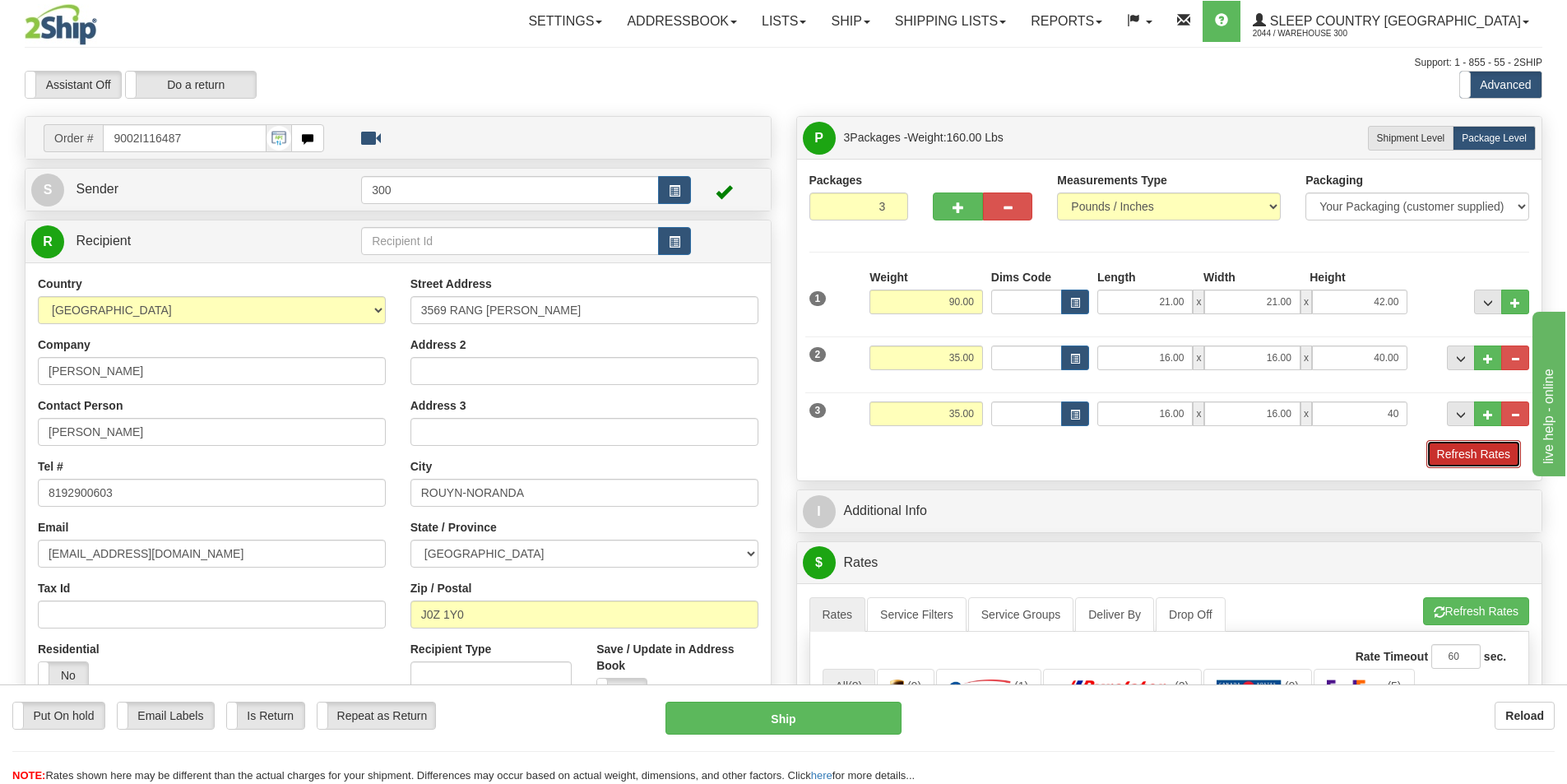
type input "40.00"
click at [1508, 447] on button "Refresh Rates" at bounding box center [1474, 453] width 95 height 28
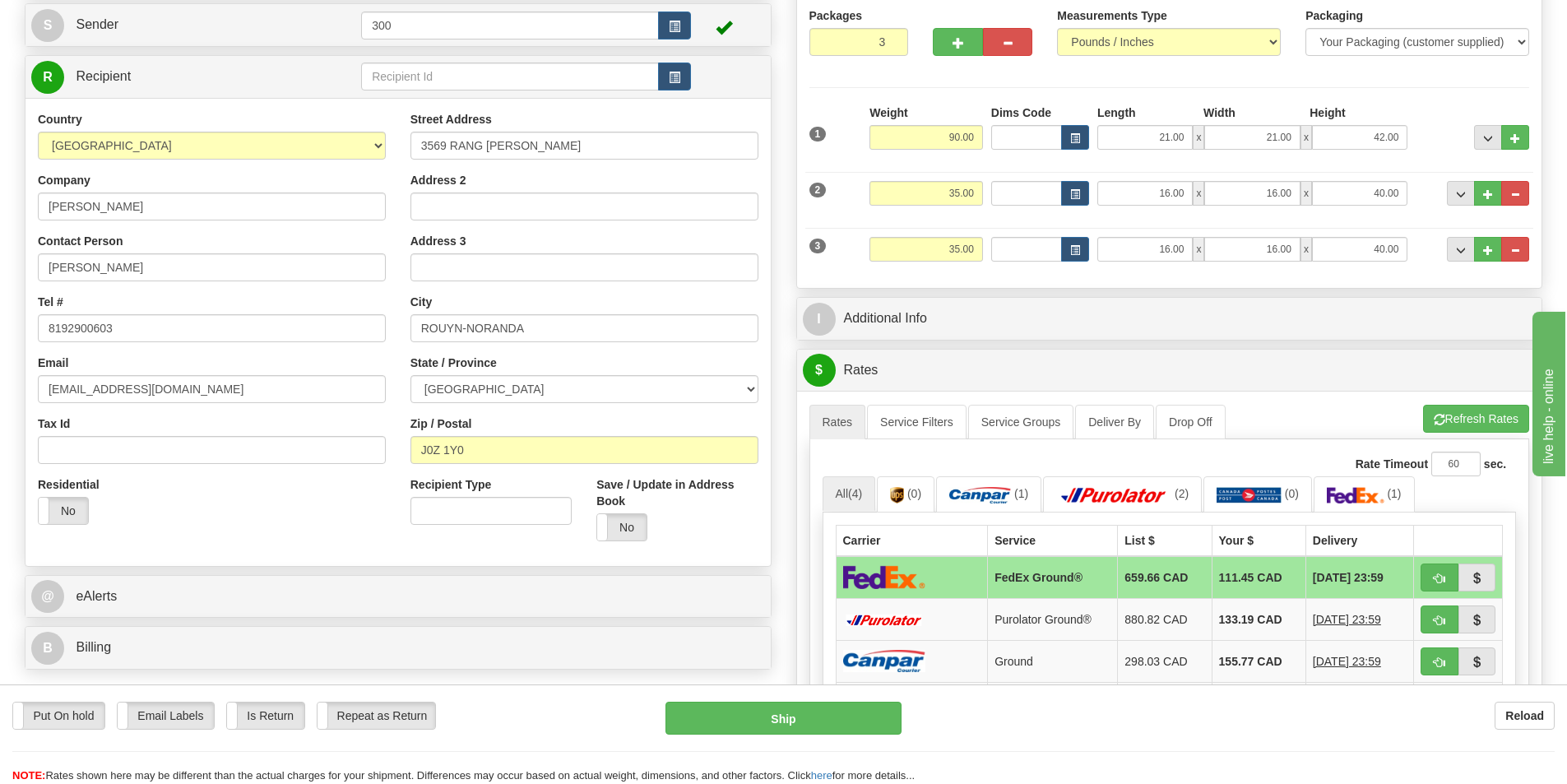
scroll to position [247, 0]
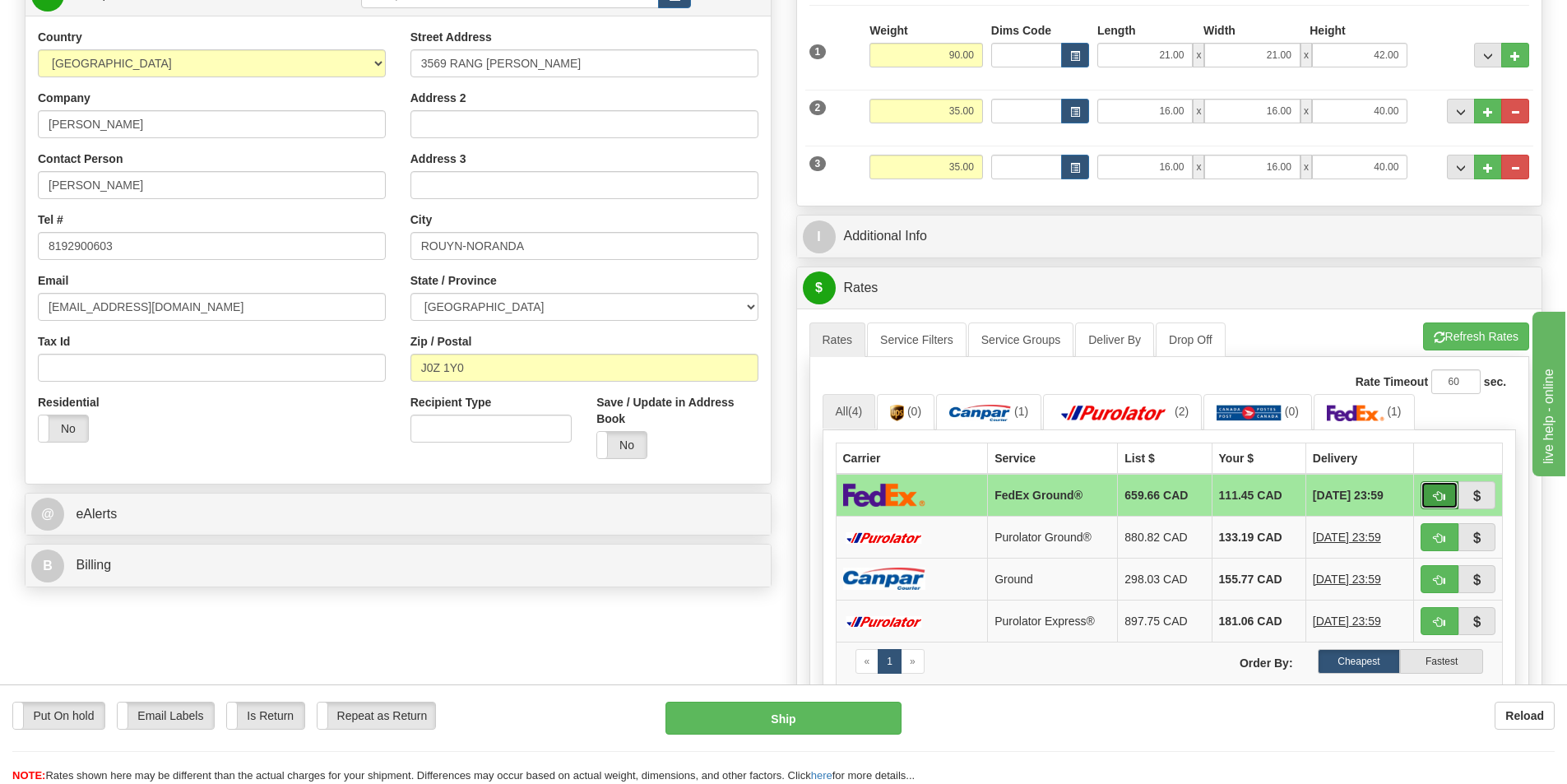
click at [1434, 495] on span "button" at bounding box center [1439, 495] width 11 height 10
type input "92"
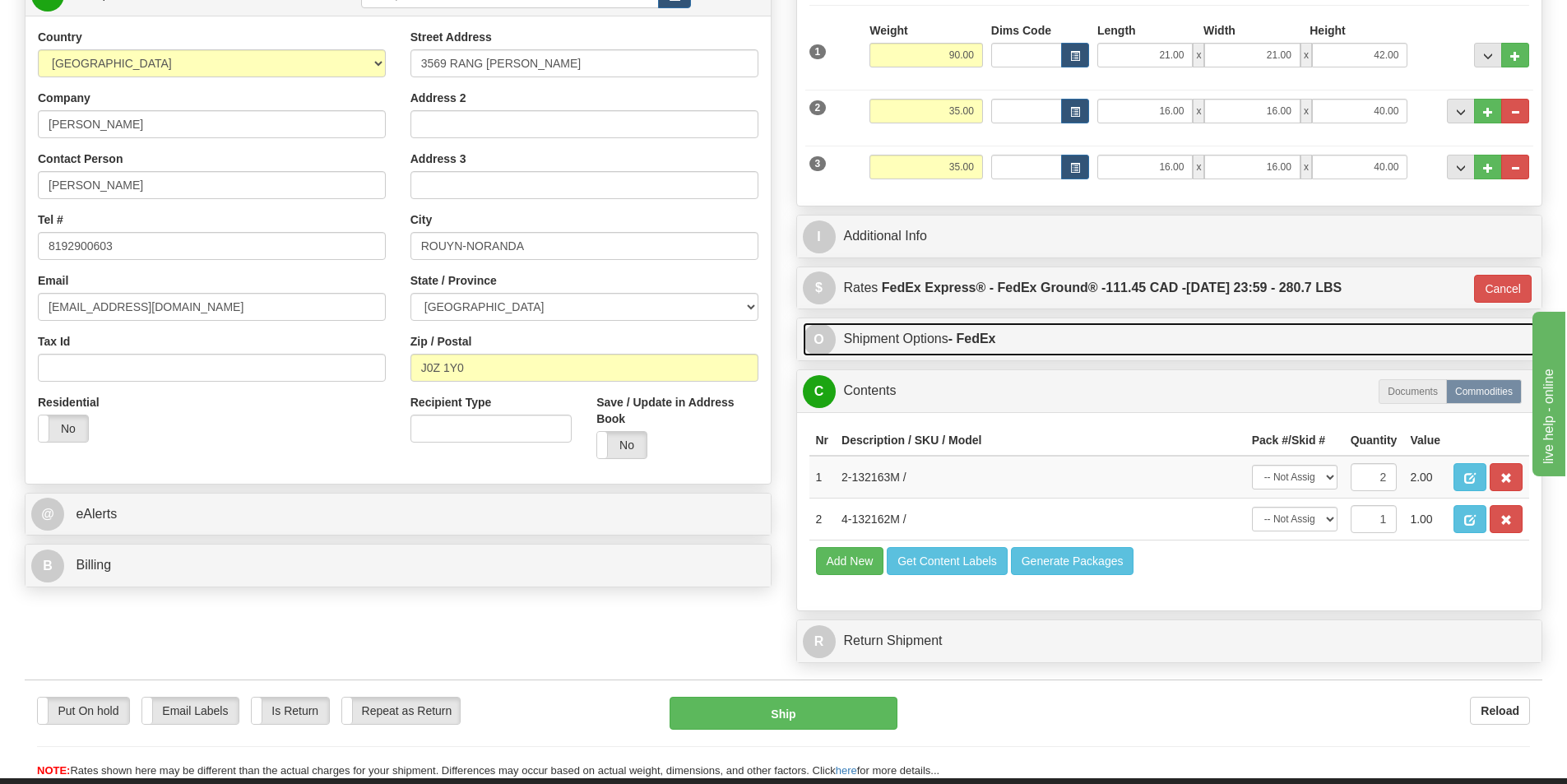
click at [1012, 343] on link "O Shipment Options - FedEx" at bounding box center [1170, 339] width 734 height 34
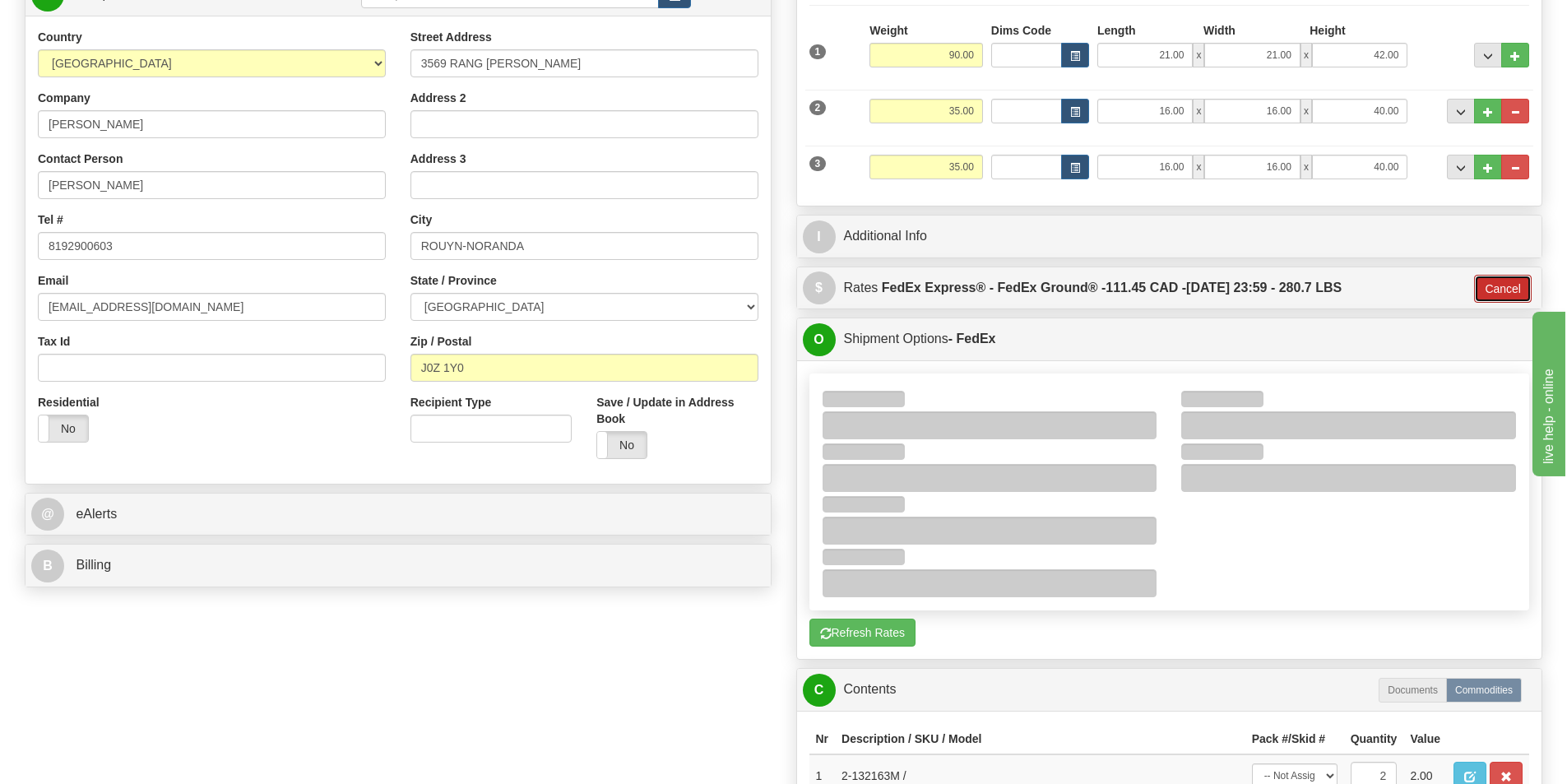
click at [1519, 285] on button "Cancel" at bounding box center [1503, 289] width 58 height 28
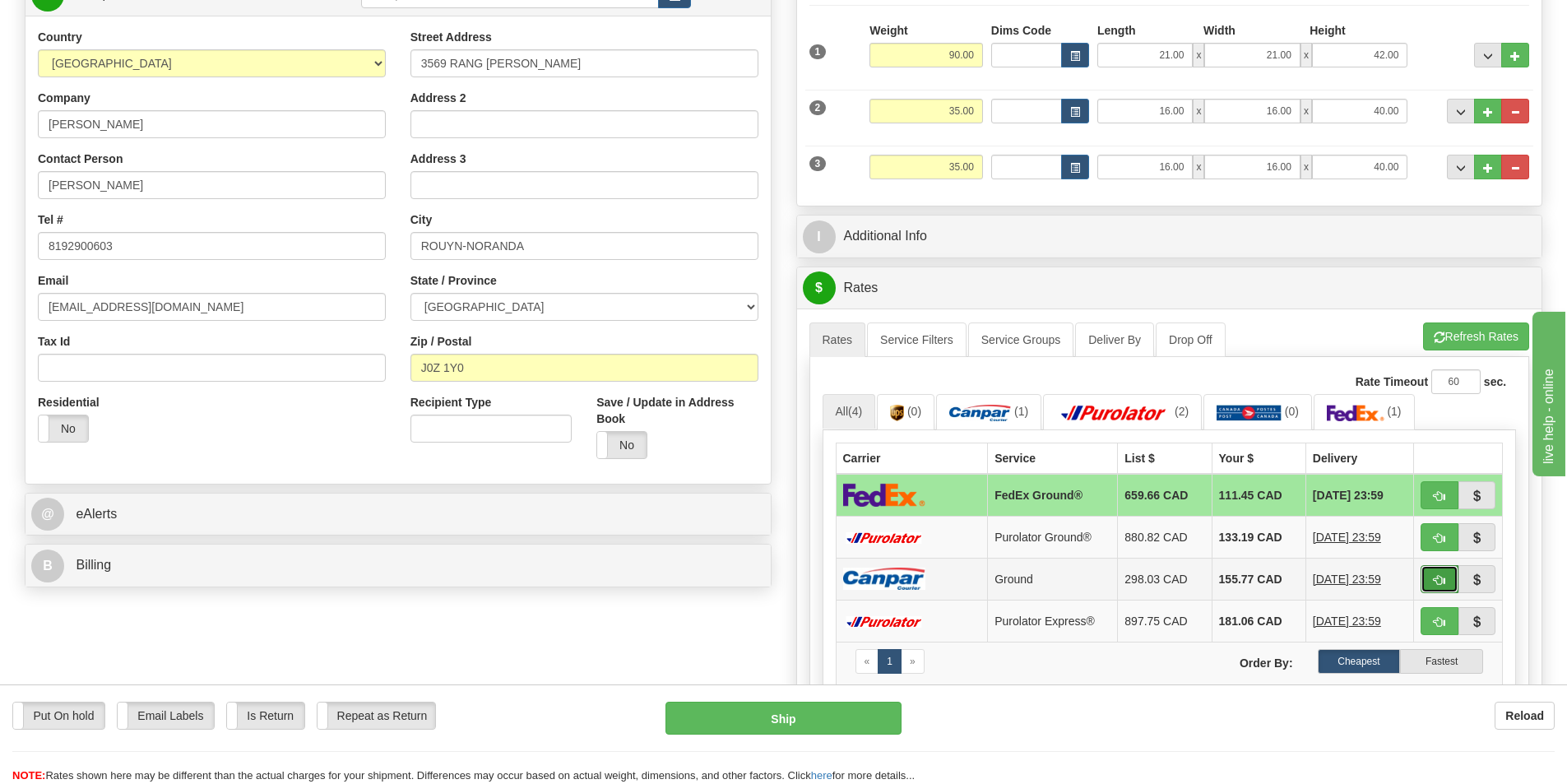
click at [1446, 588] on button "button" at bounding box center [1439, 579] width 38 height 28
type input "1"
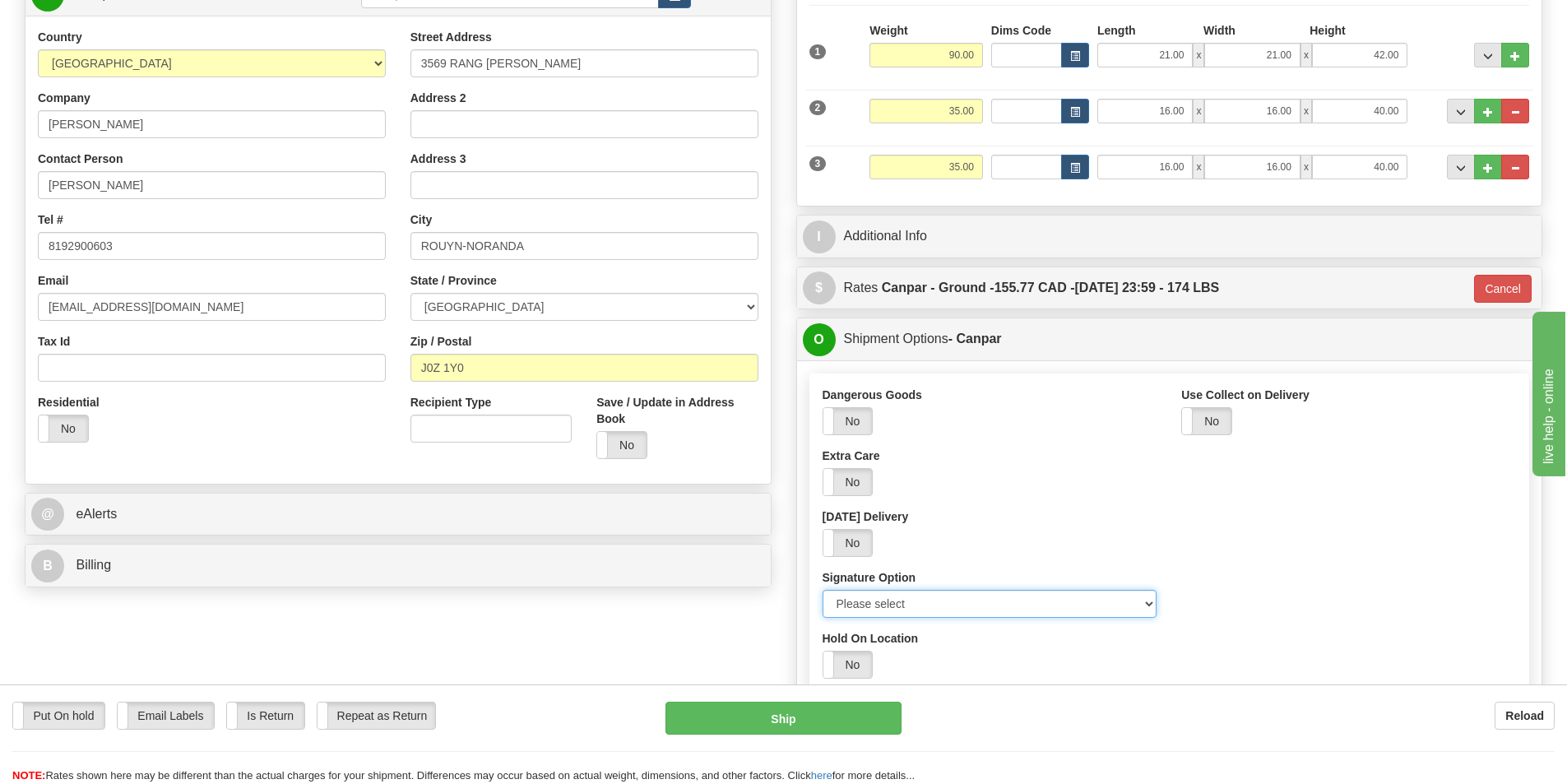
click at [992, 610] on select "Please select No Signature Required Signature Required Adult Signature" at bounding box center [989, 603] width 334 height 28
select select "2"
click at [823, 589] on select "Please select No Signature Required Signature Required Adult Signature" at bounding box center [989, 603] width 334 height 28
click at [1210, 318] on div "O Shipment Options - Canpar" at bounding box center [1170, 339] width 745 height 42
drag, startPoint x: 988, startPoint y: 610, endPoint x: 967, endPoint y: 616, distance: 21.8
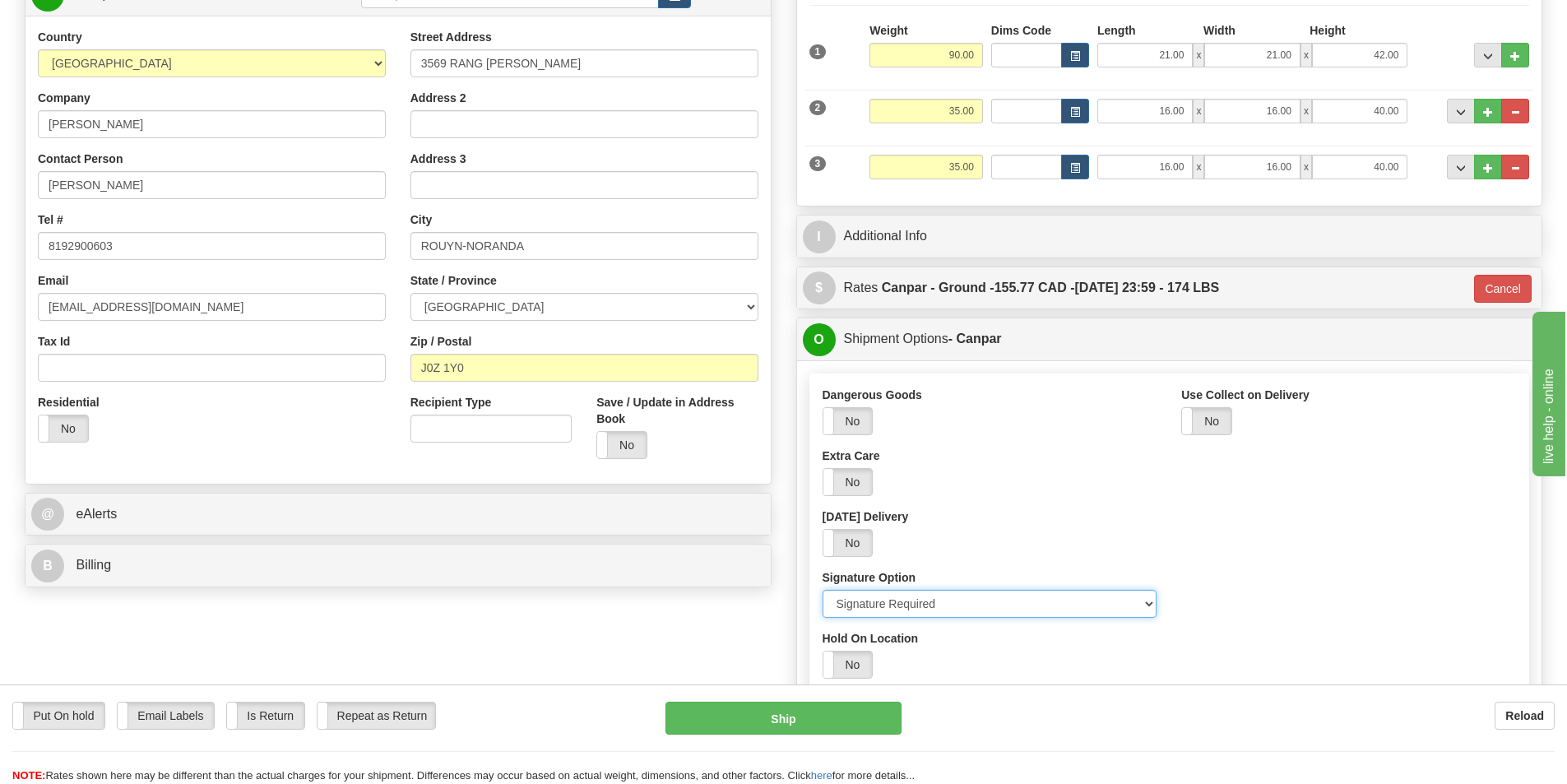
click at [988, 610] on select "Please select No Signature Required Signature Required Adult Signature" at bounding box center [989, 603] width 334 height 28
click at [823, 589] on select "Please select No Signature Required Signature Required Adult Signature" at bounding box center [989, 603] width 334 height 28
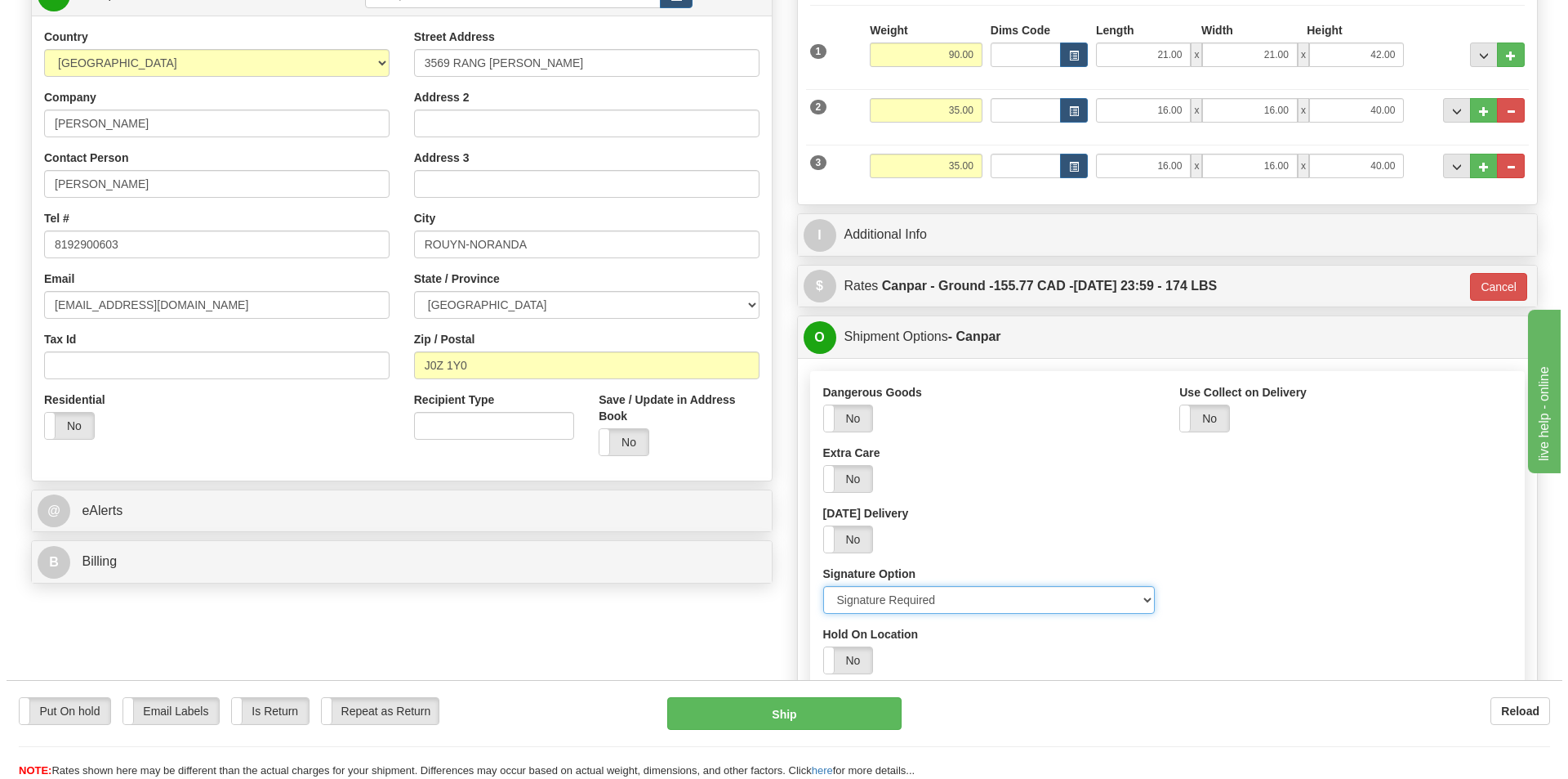
scroll to position [164, 0]
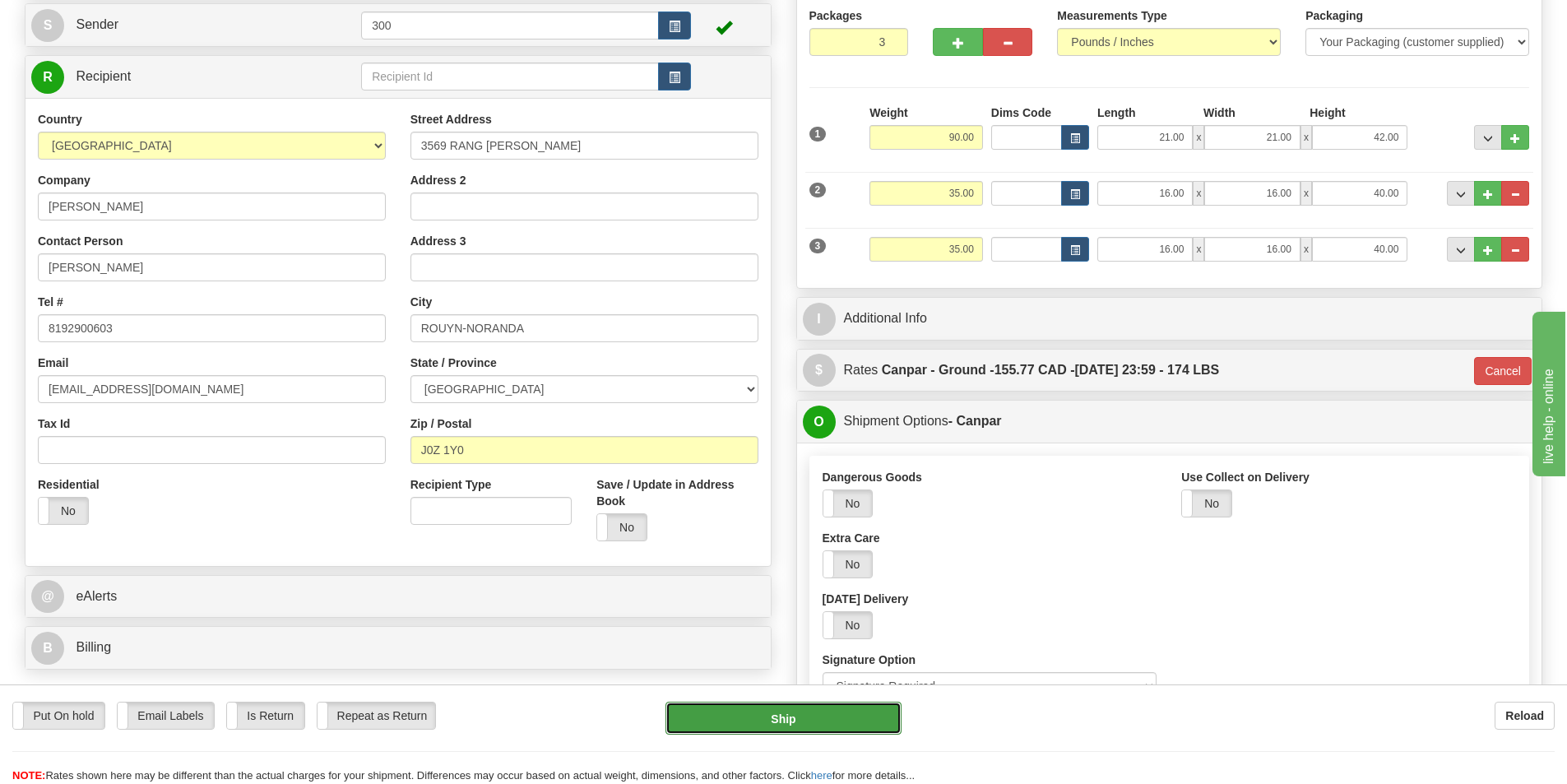
click at [805, 725] on button "Ship" at bounding box center [783, 717] width 236 height 33
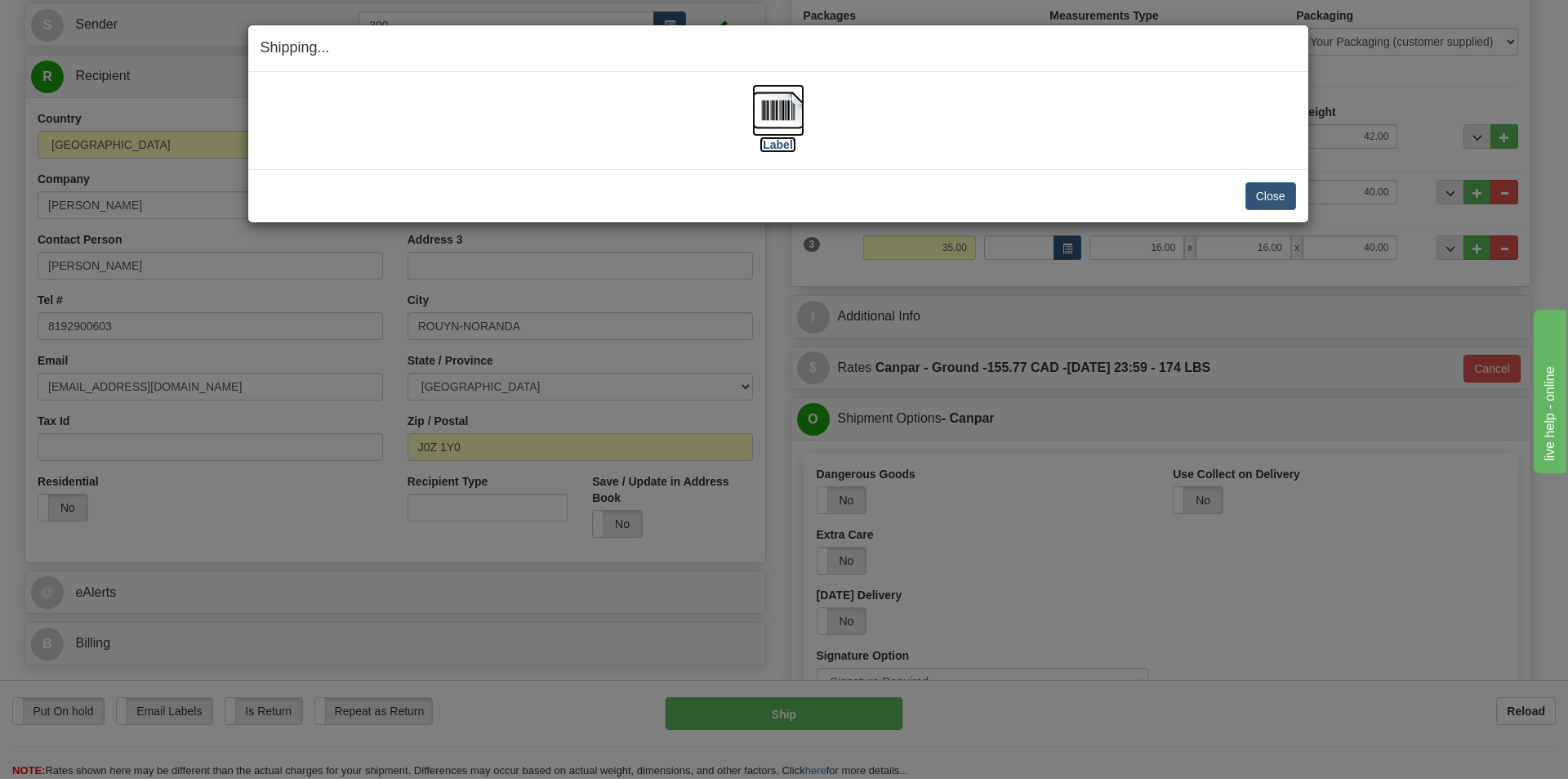
click at [758, 109] on img at bounding box center [778, 110] width 53 height 53
click at [1289, 204] on button "Close" at bounding box center [1271, 196] width 51 height 28
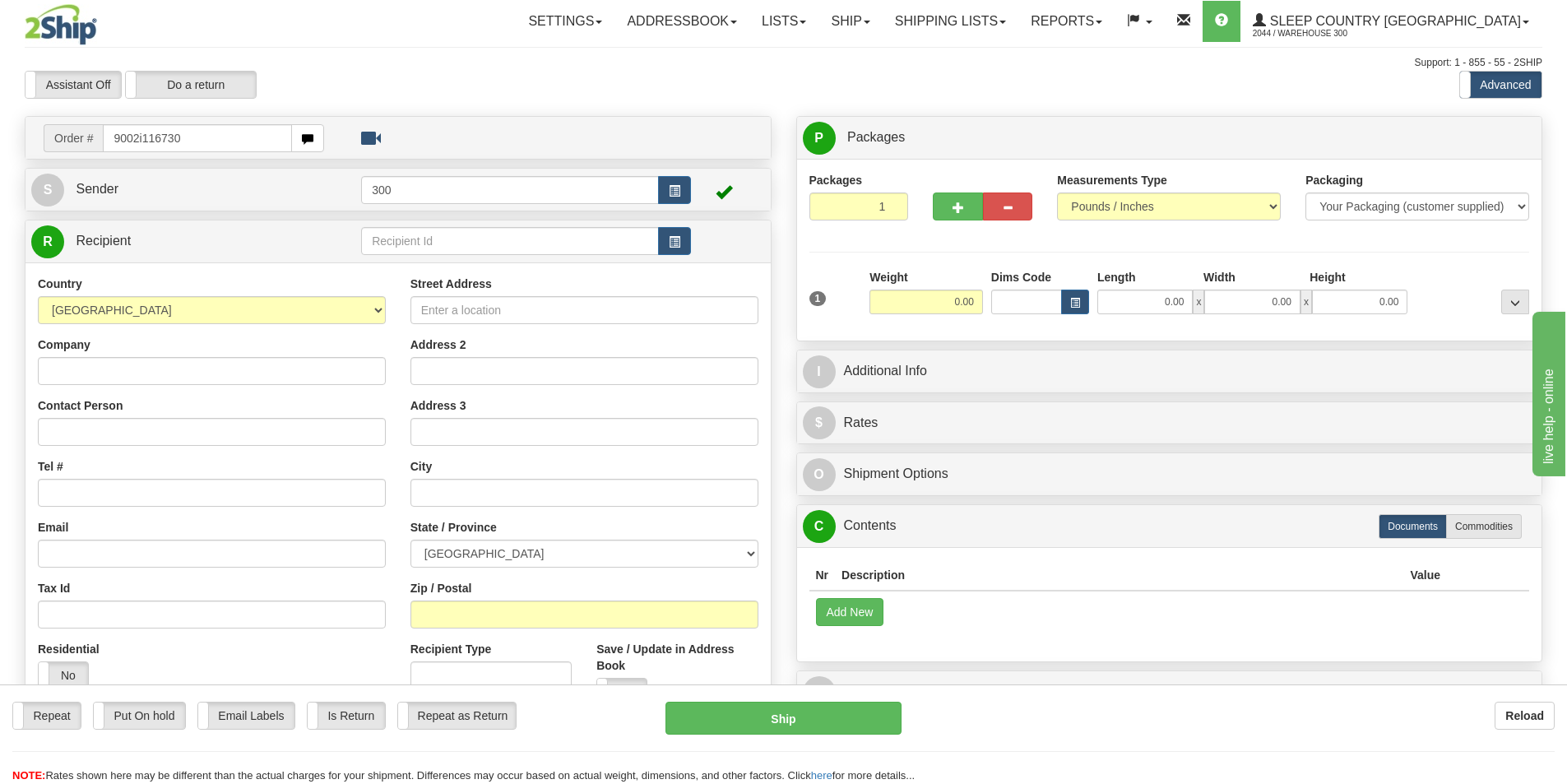
type input "9002i116730"
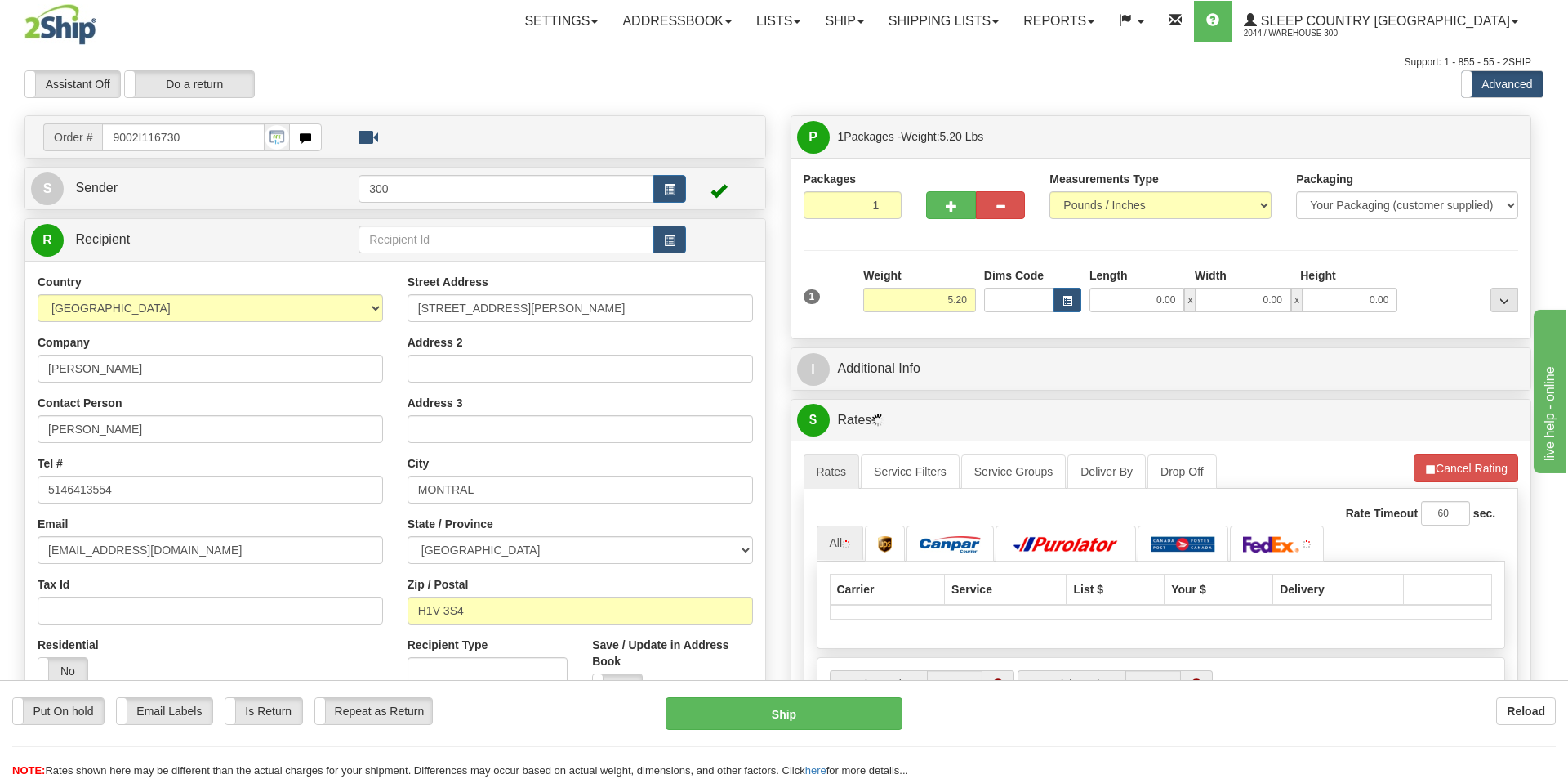
type input "[GEOGRAPHIC_DATA]"
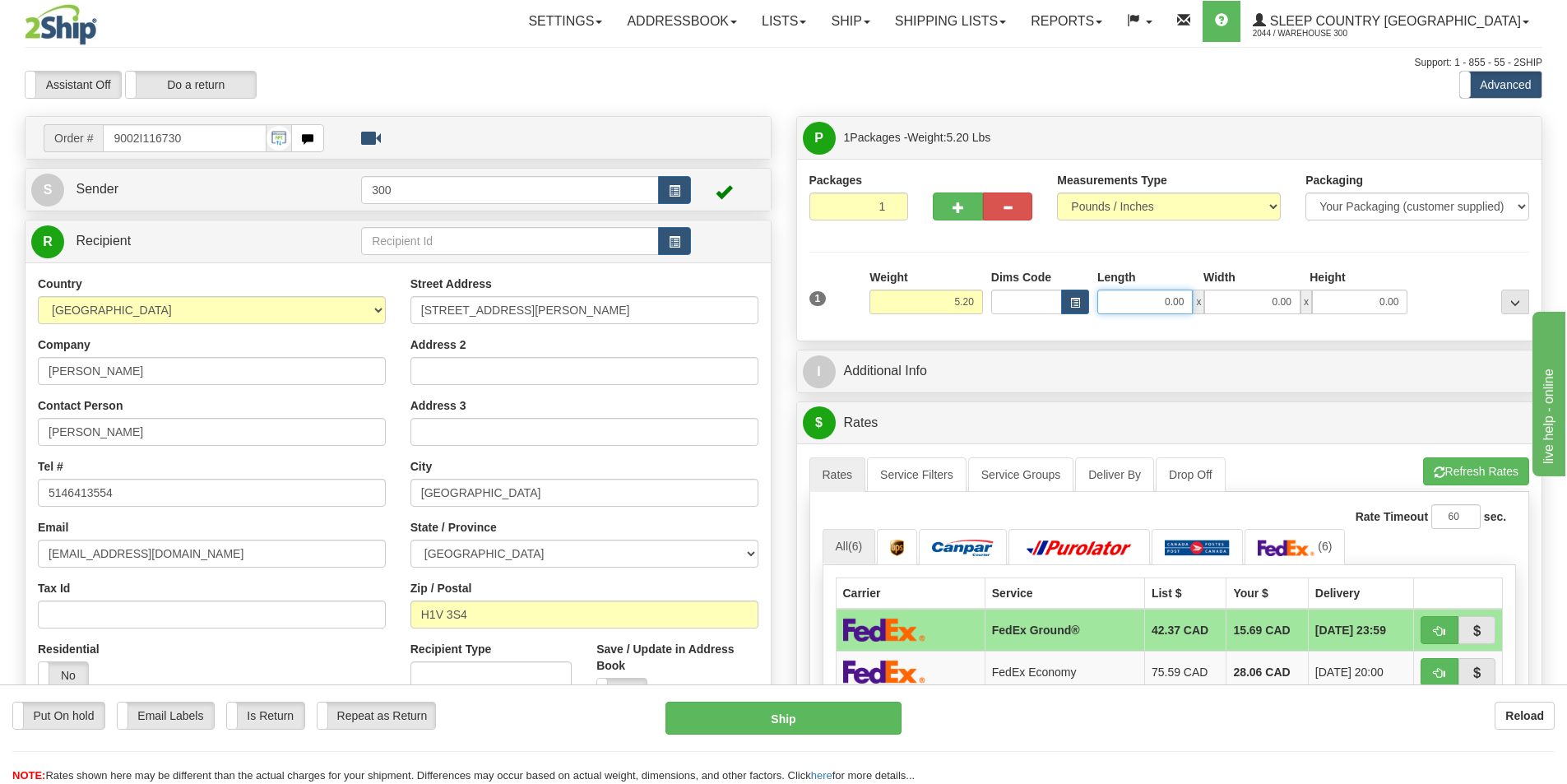
click at [1154, 303] on input "0.00" at bounding box center [1145, 302] width 95 height 24
type input "25.00"
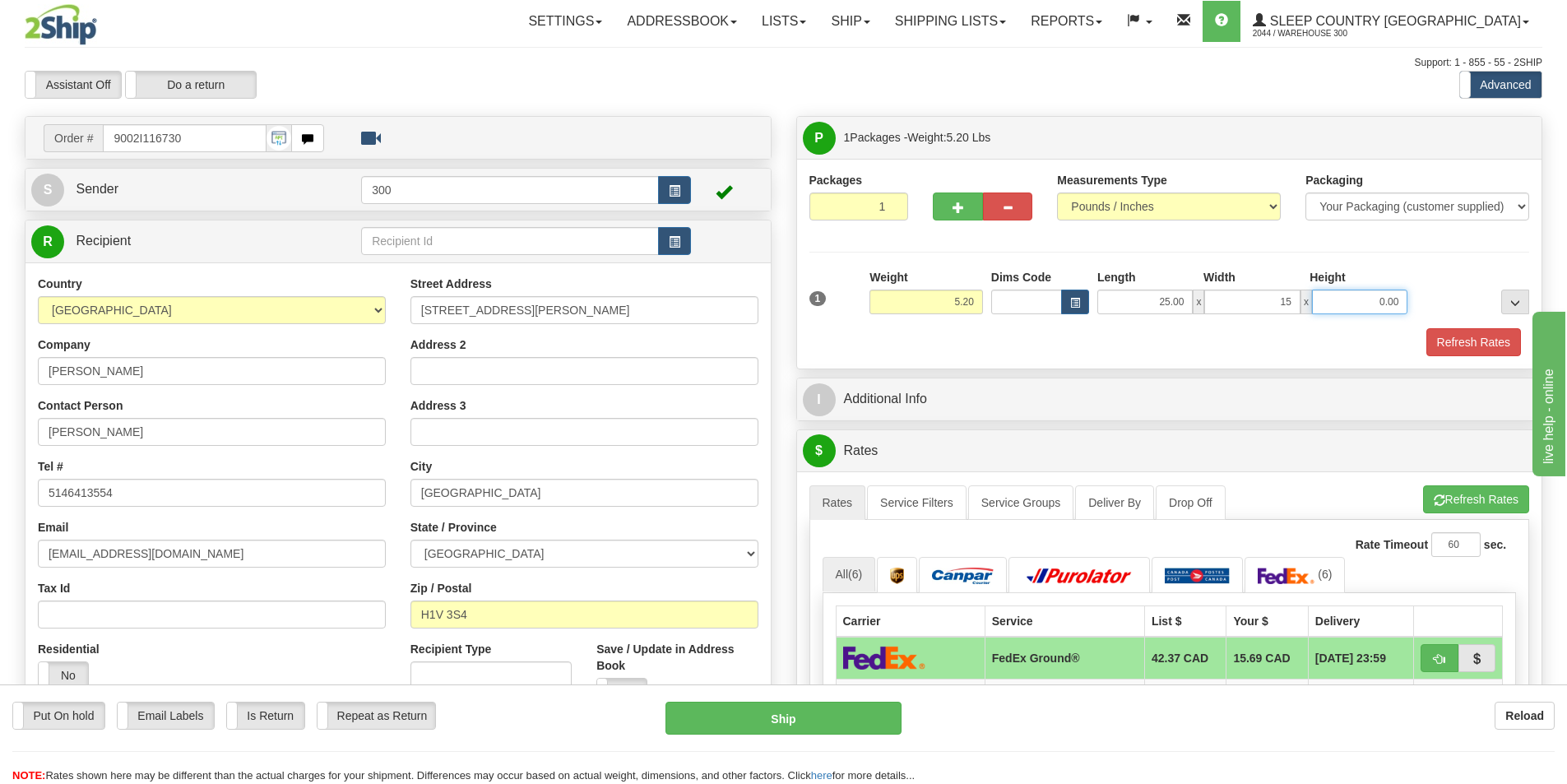
type input "15.00"
type input "7.00"
click at [1475, 350] on button "Refresh Rates" at bounding box center [1474, 342] width 95 height 28
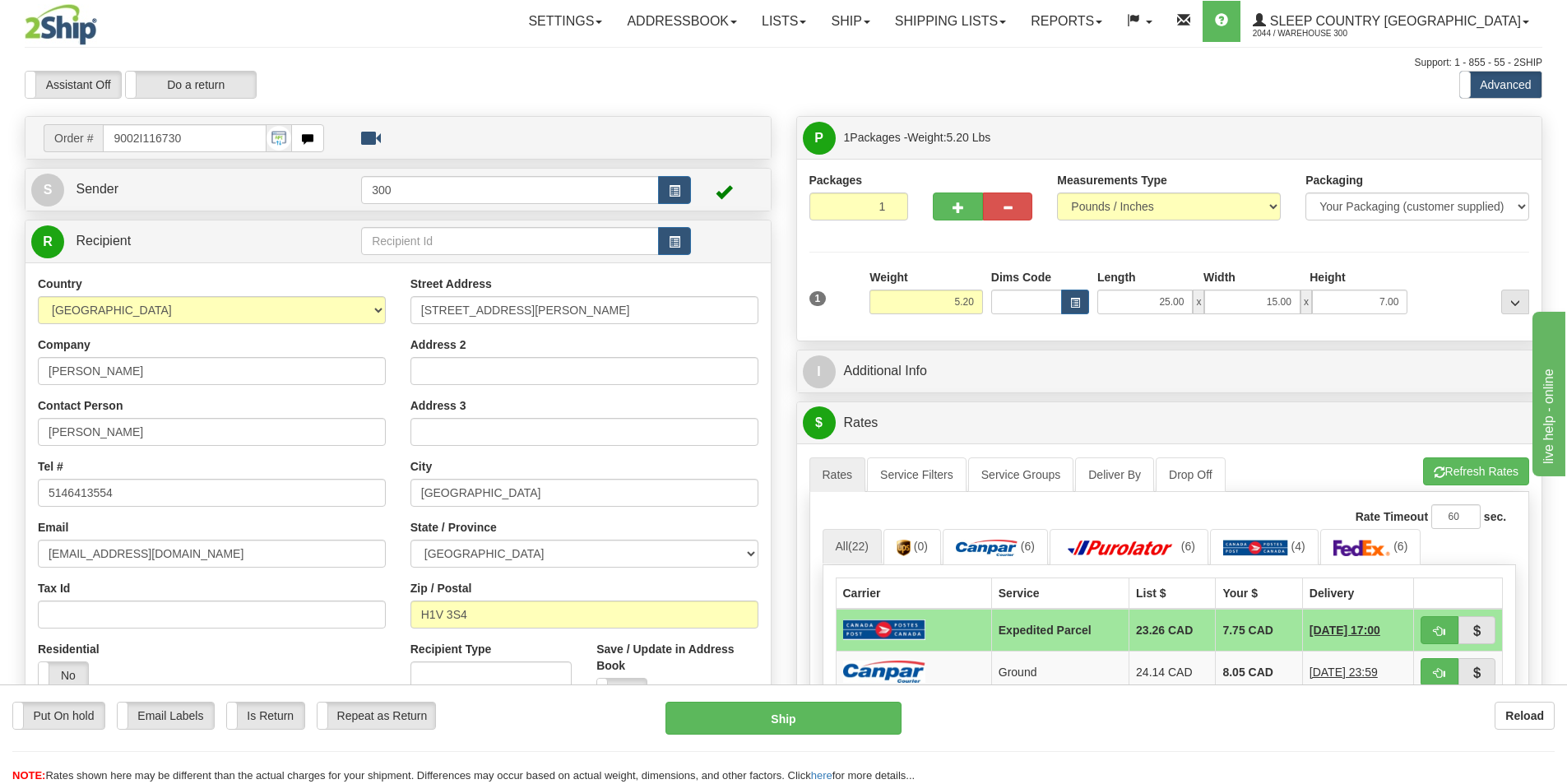
click at [154, 8] on div at bounding box center [144, 24] width 240 height 41
click at [78, 19] on img at bounding box center [61, 24] width 73 height 41
click at [882, 29] on link "Ship" at bounding box center [851, 21] width 63 height 41
click at [882, 55] on link "Ship Screen" at bounding box center [808, 57] width 149 height 21
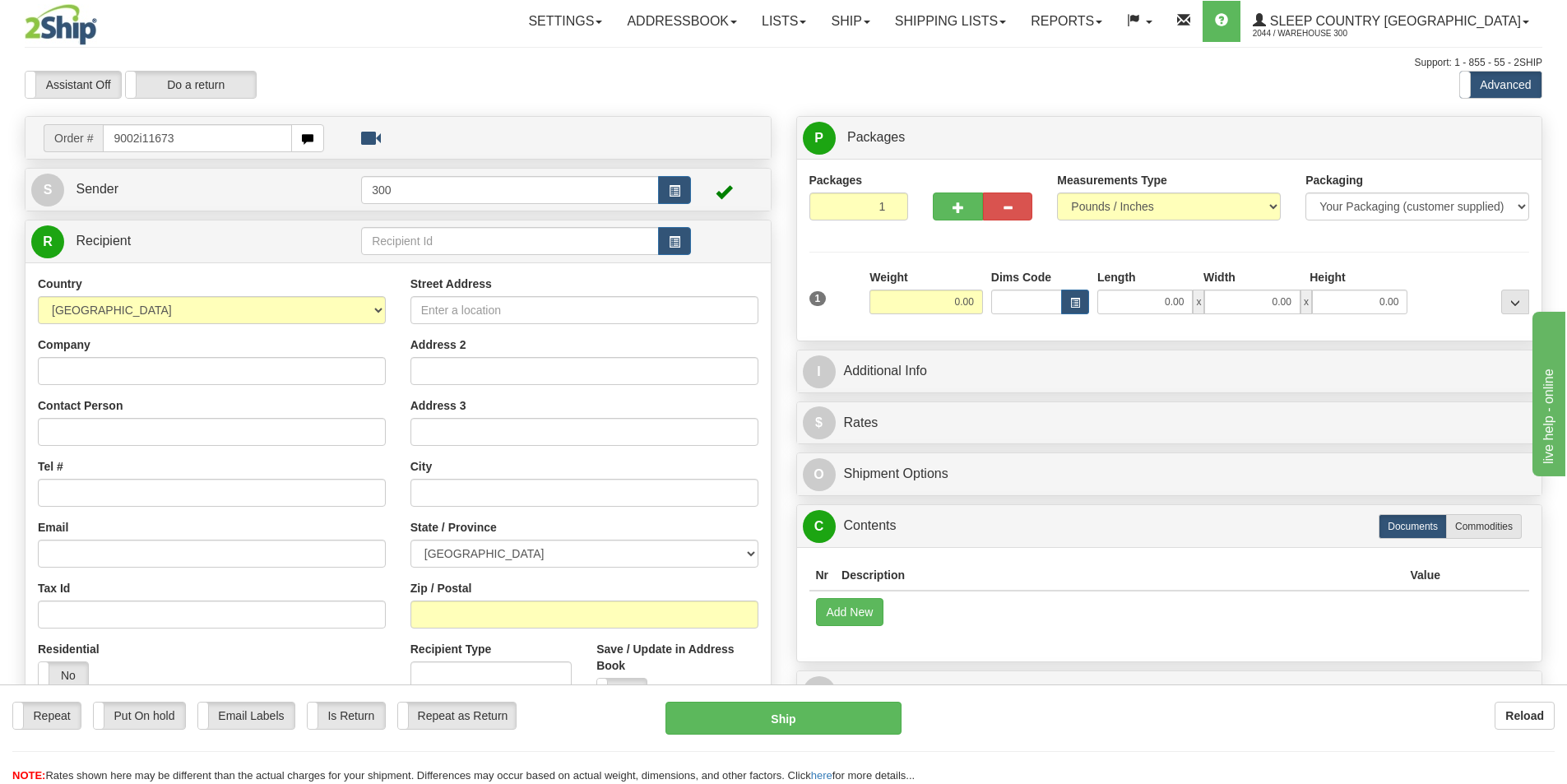
type input "9002i116730"
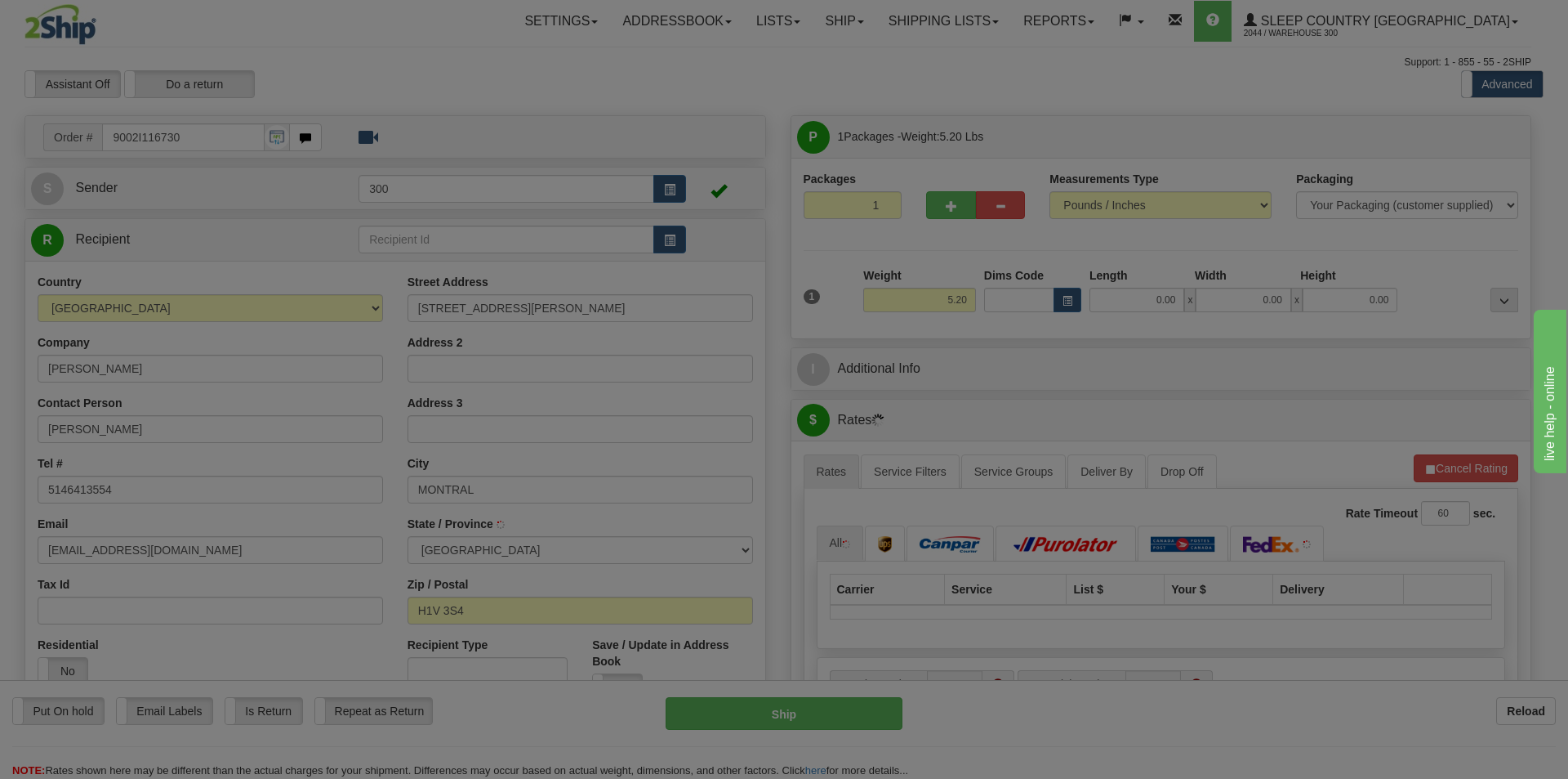
type input "[GEOGRAPHIC_DATA]"
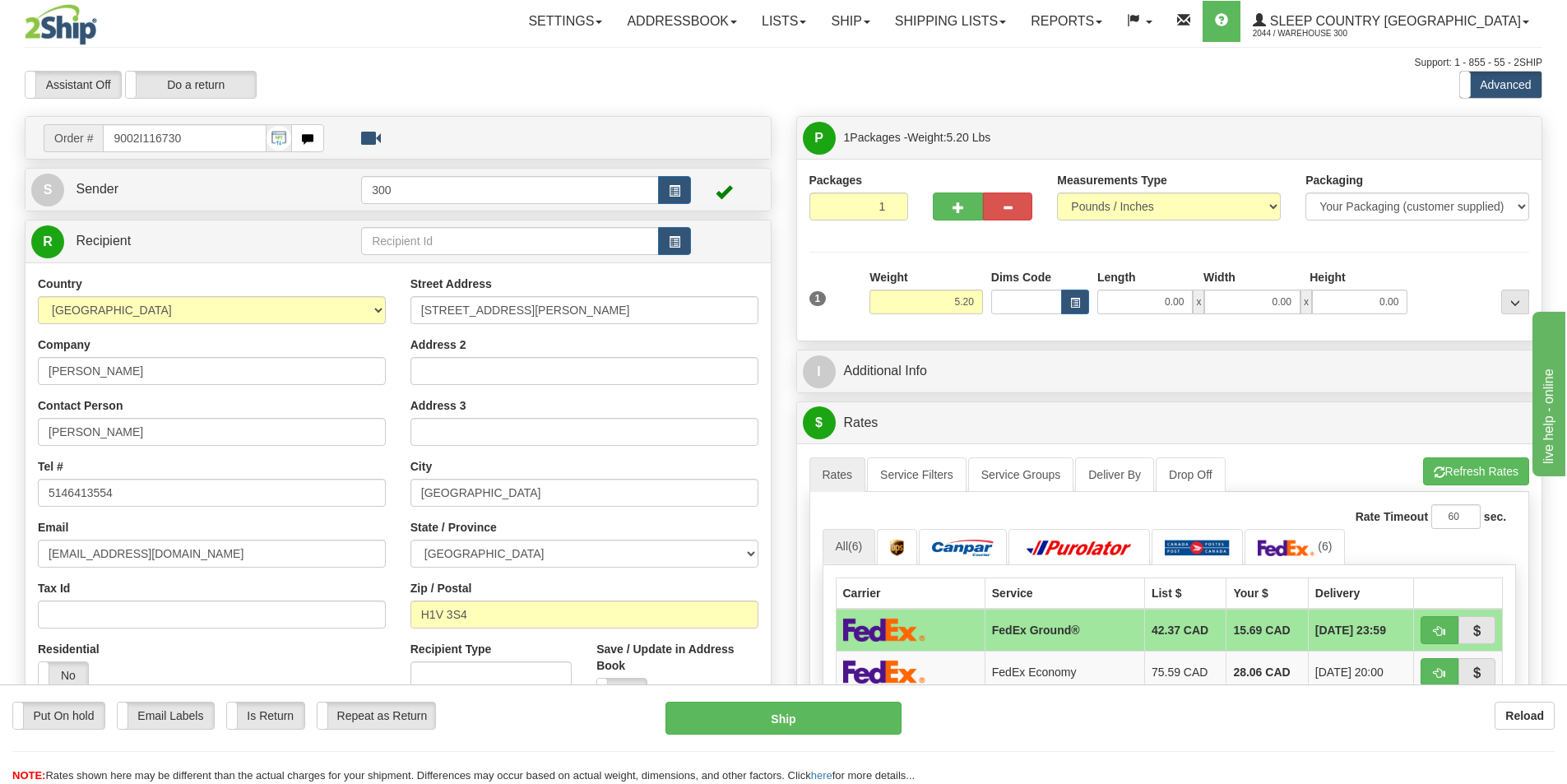
drag, startPoint x: 1144, startPoint y: 284, endPoint x: 1152, endPoint y: 291, distance: 10.6
click at [1144, 284] on div "Length" at bounding box center [1147, 279] width 106 height 20
click at [1164, 300] on input "0.00" at bounding box center [1145, 302] width 95 height 24
click at [1253, 299] on input "0.00" at bounding box center [1252, 302] width 95 height 24
type input "24.00"
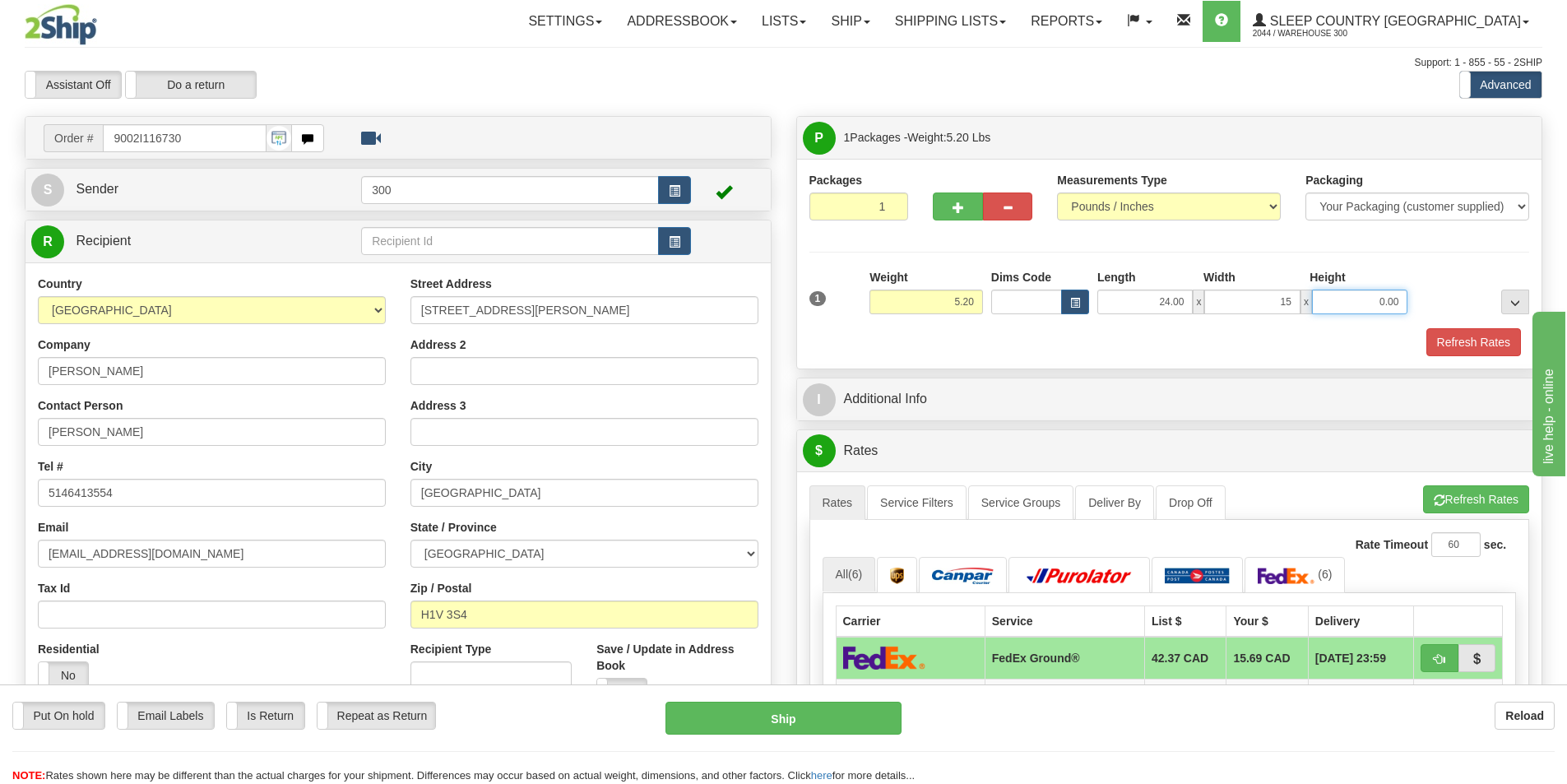
type input "15.00"
click at [1353, 305] on input "0.00" at bounding box center [1359, 302] width 95 height 24
type input "7.00"
click at [1480, 354] on button "Refresh Rates" at bounding box center [1474, 342] width 95 height 28
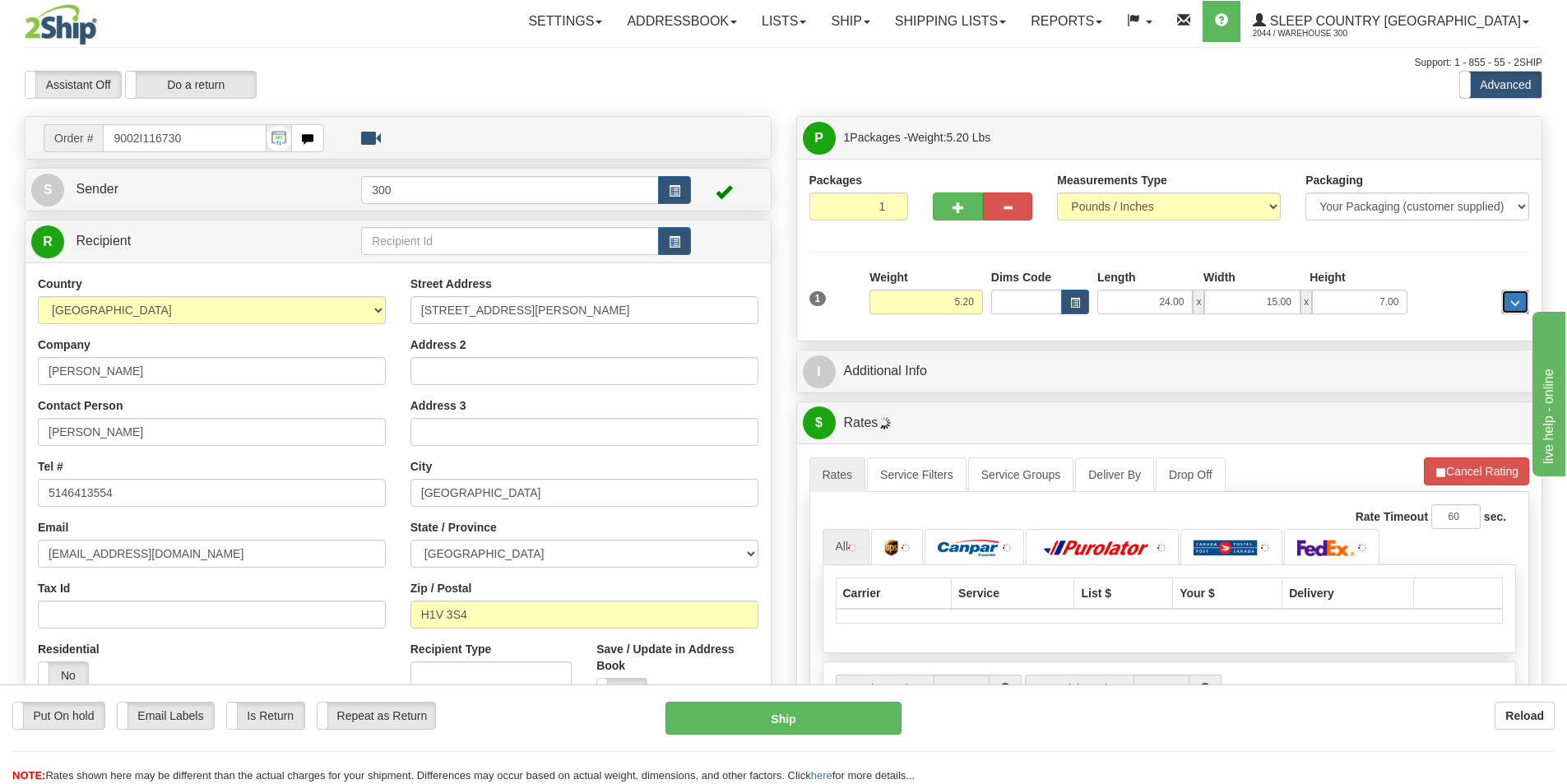
click at [1511, 300] on span "..." at bounding box center [1515, 304] width 10 height 9
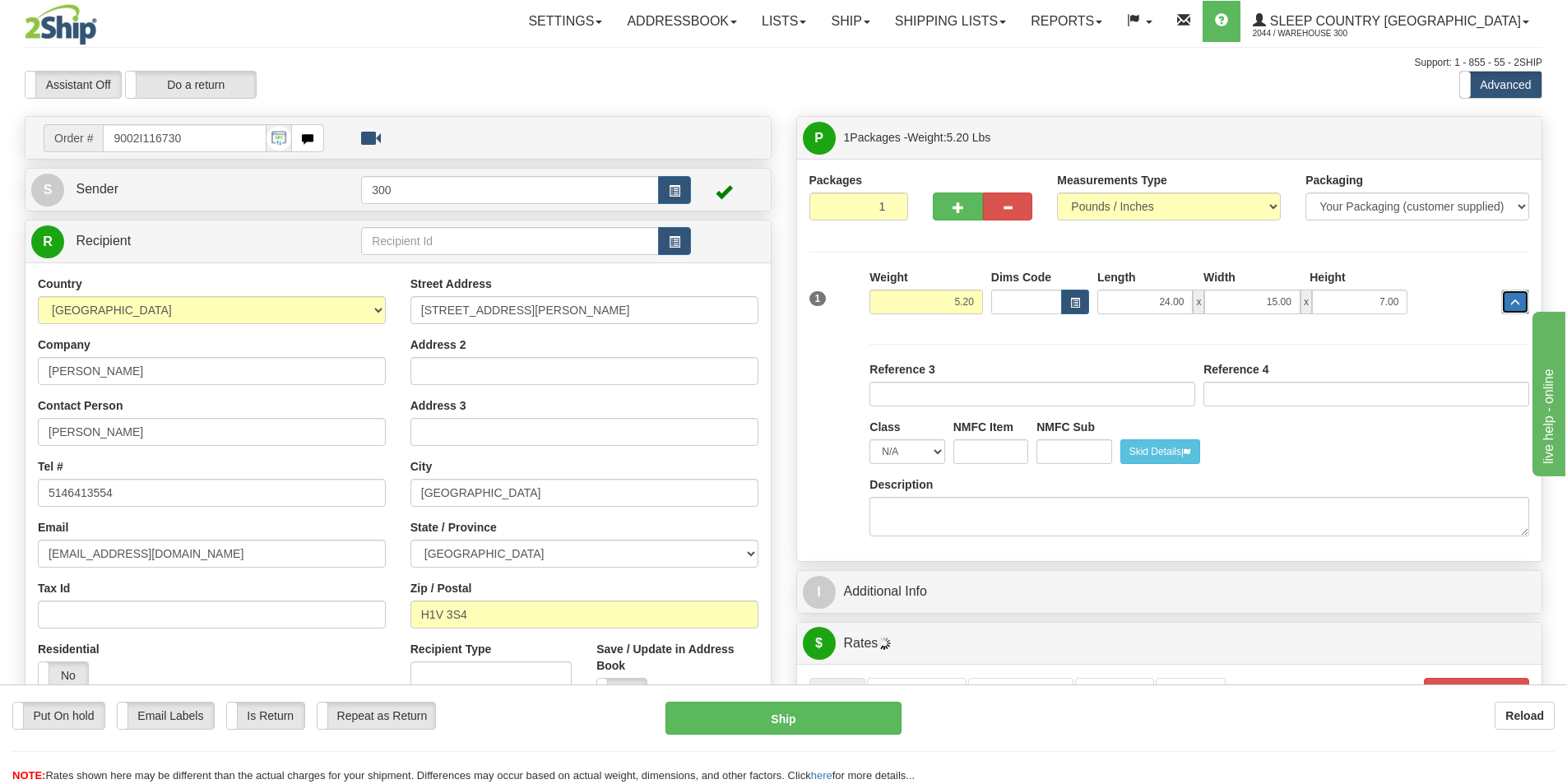
click at [1511, 300] on span "..." at bounding box center [1515, 304] width 10 height 9
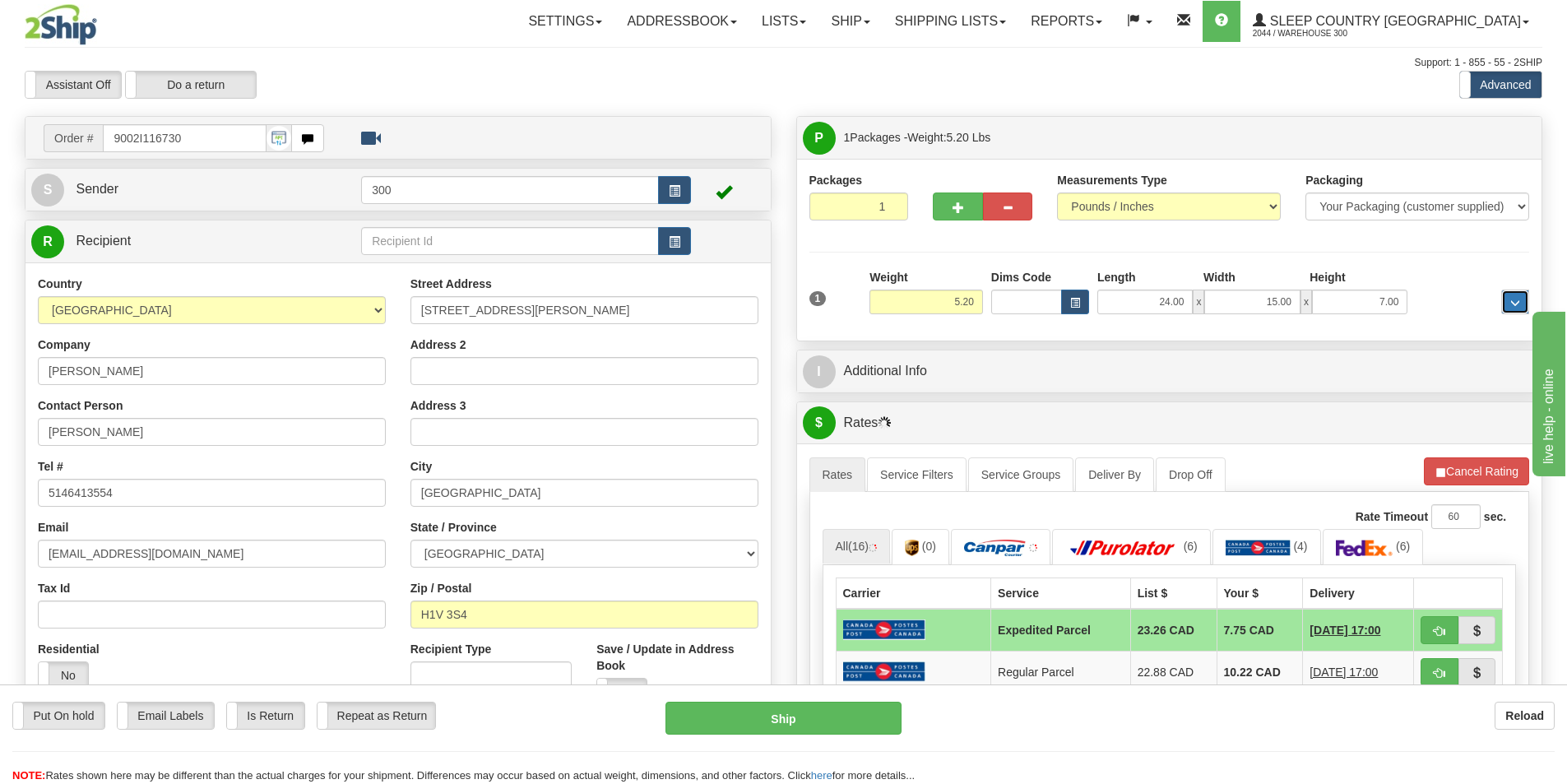
click at [1511, 300] on span "..." at bounding box center [1515, 304] width 10 height 9
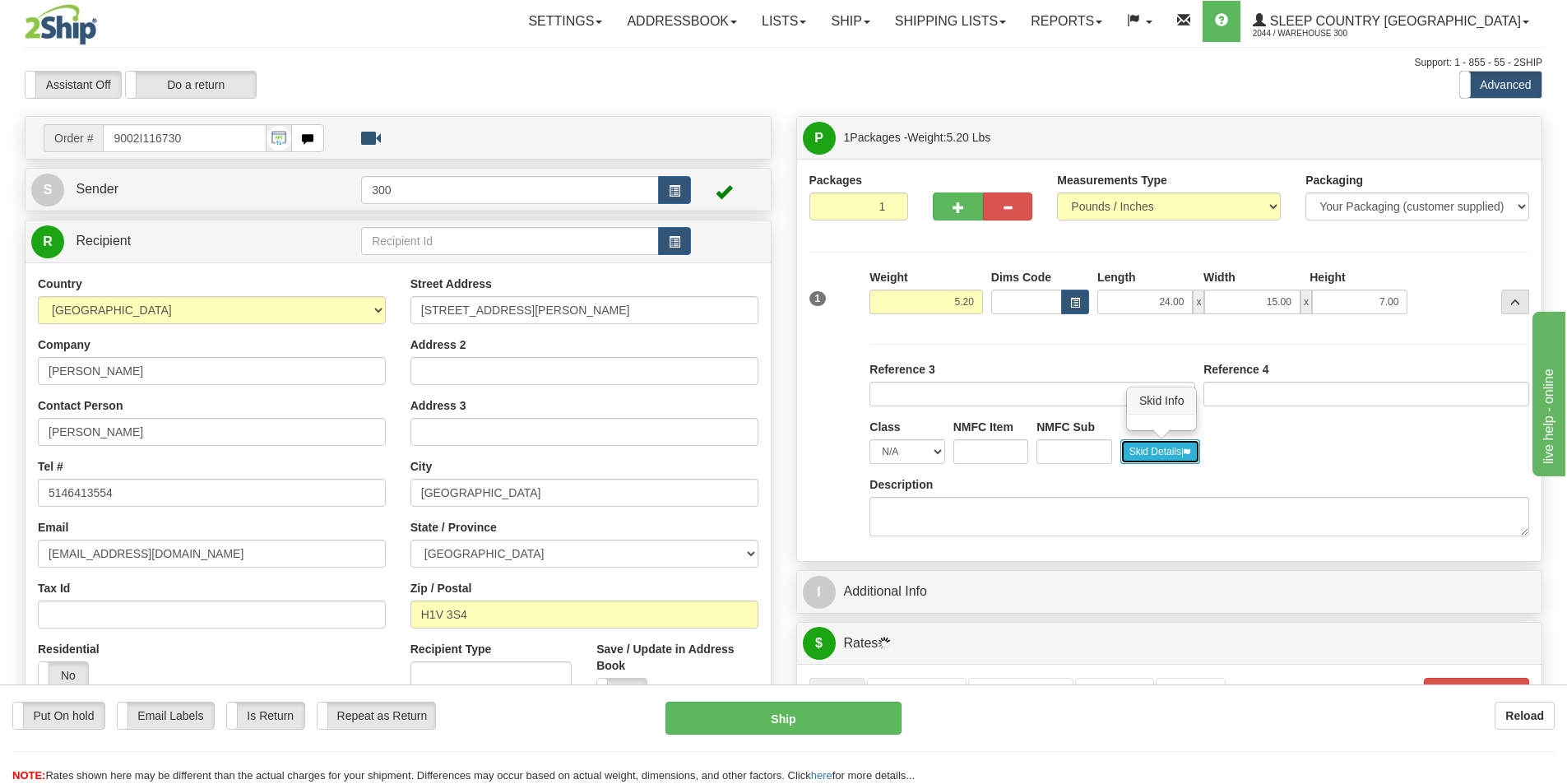
click at [1186, 448] on span "button" at bounding box center [1186, 453] width 10 height 9
click at [1179, 405] on h3 "Skid Info" at bounding box center [1162, 401] width 67 height 26
click at [1192, 439] on button "Skid Details" at bounding box center [1161, 452] width 80 height 24
click at [1293, 439] on div "Packaging Your Packaging (customer supplied) Envelope (carrier supplied) Pack (…" at bounding box center [1199, 454] width 668 height 187
click at [1510, 306] on span "..." at bounding box center [1515, 304] width 10 height 9
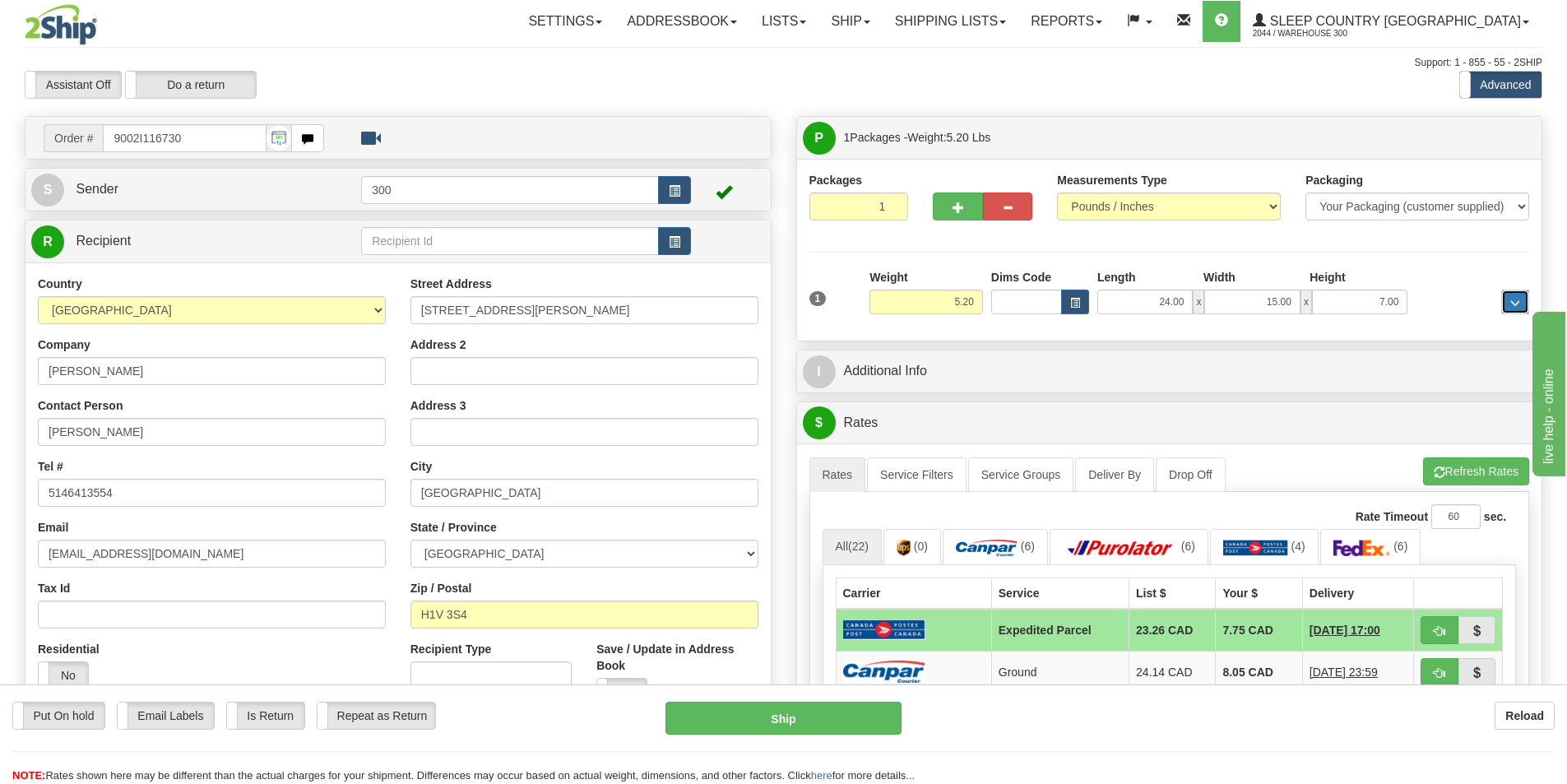
scroll to position [82, 0]
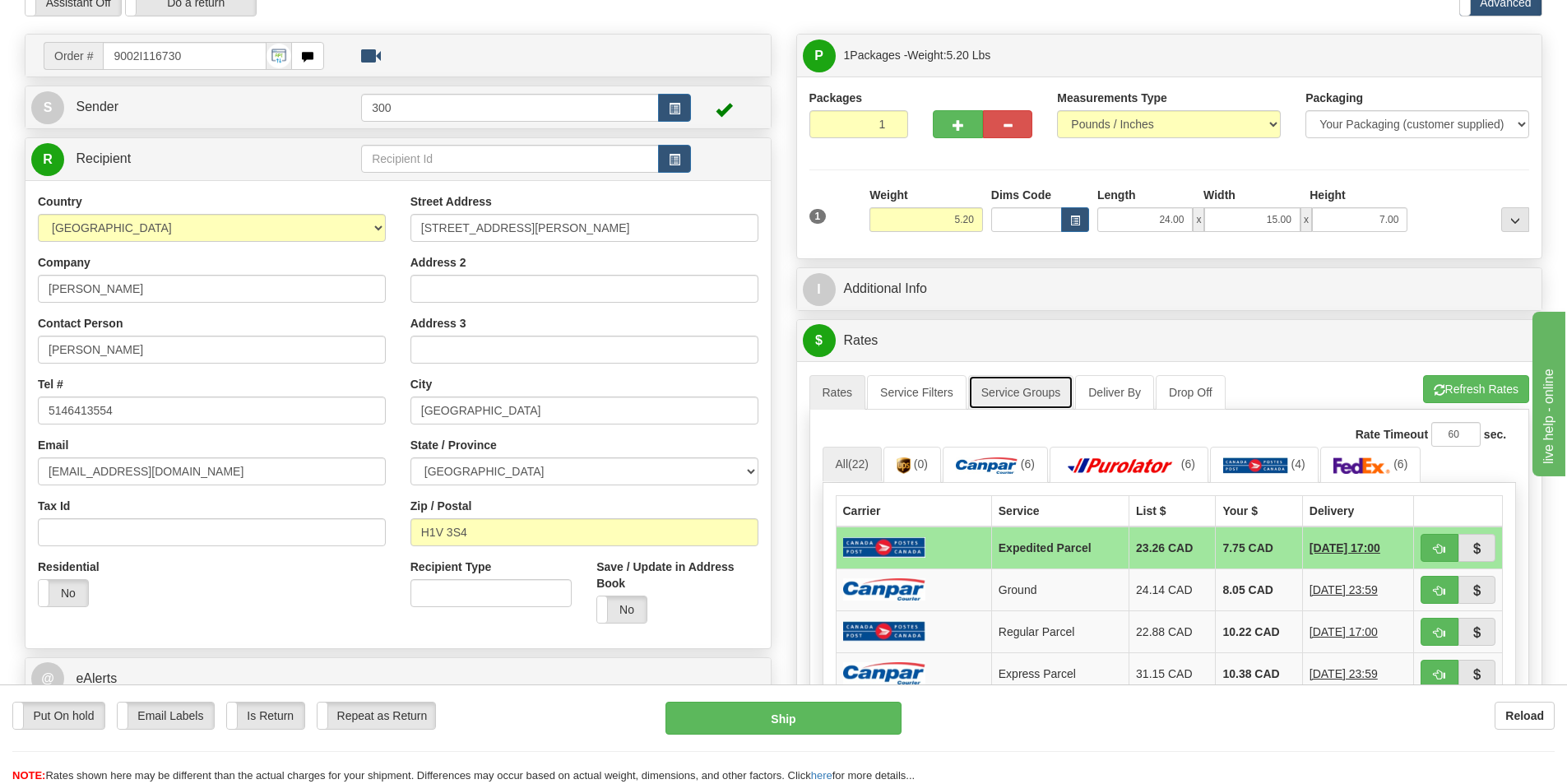
click at [1003, 397] on link "Service Groups" at bounding box center [1020, 392] width 105 height 34
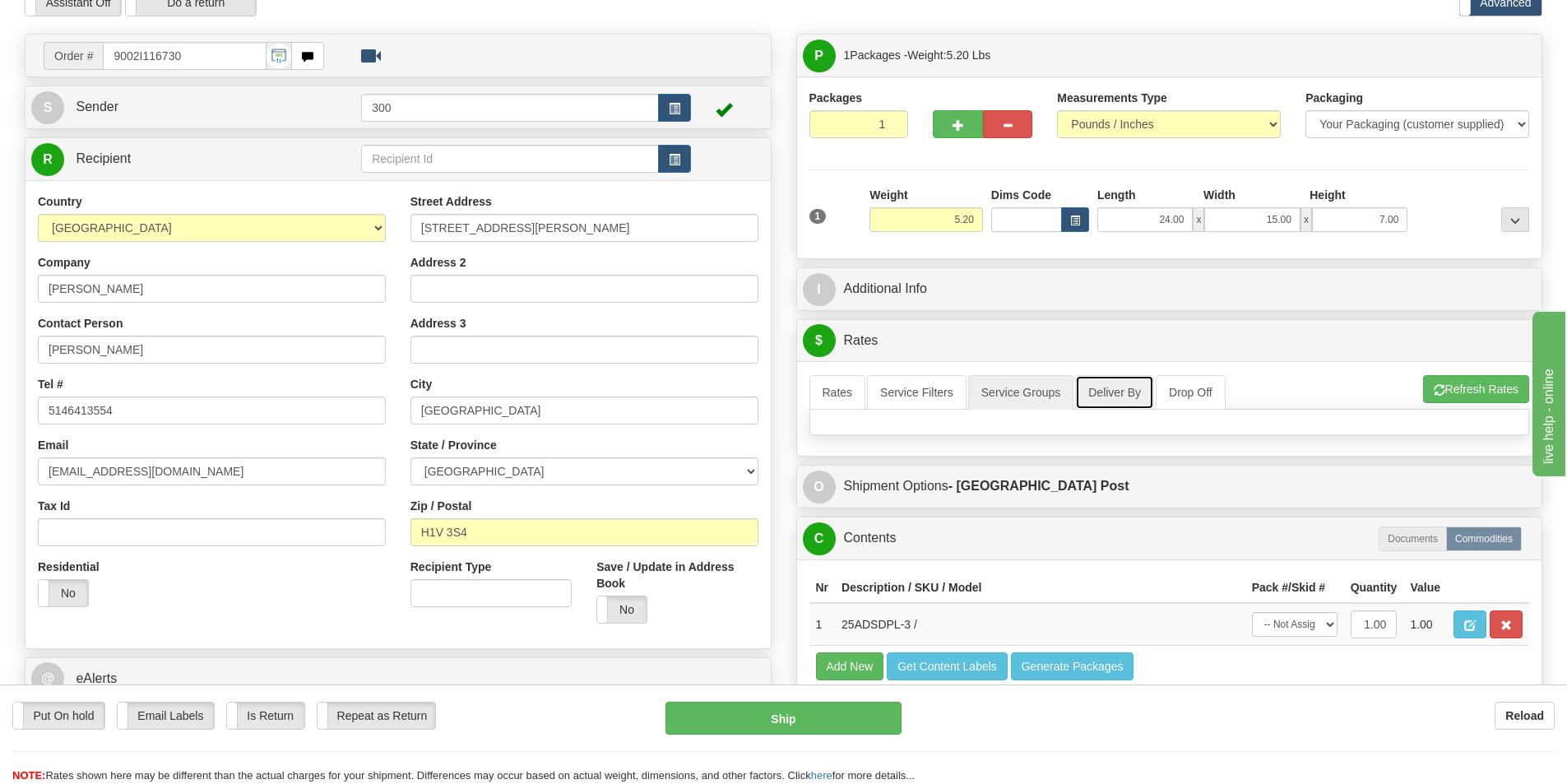
click at [1099, 391] on link "Deliver By" at bounding box center [1114, 392] width 79 height 34
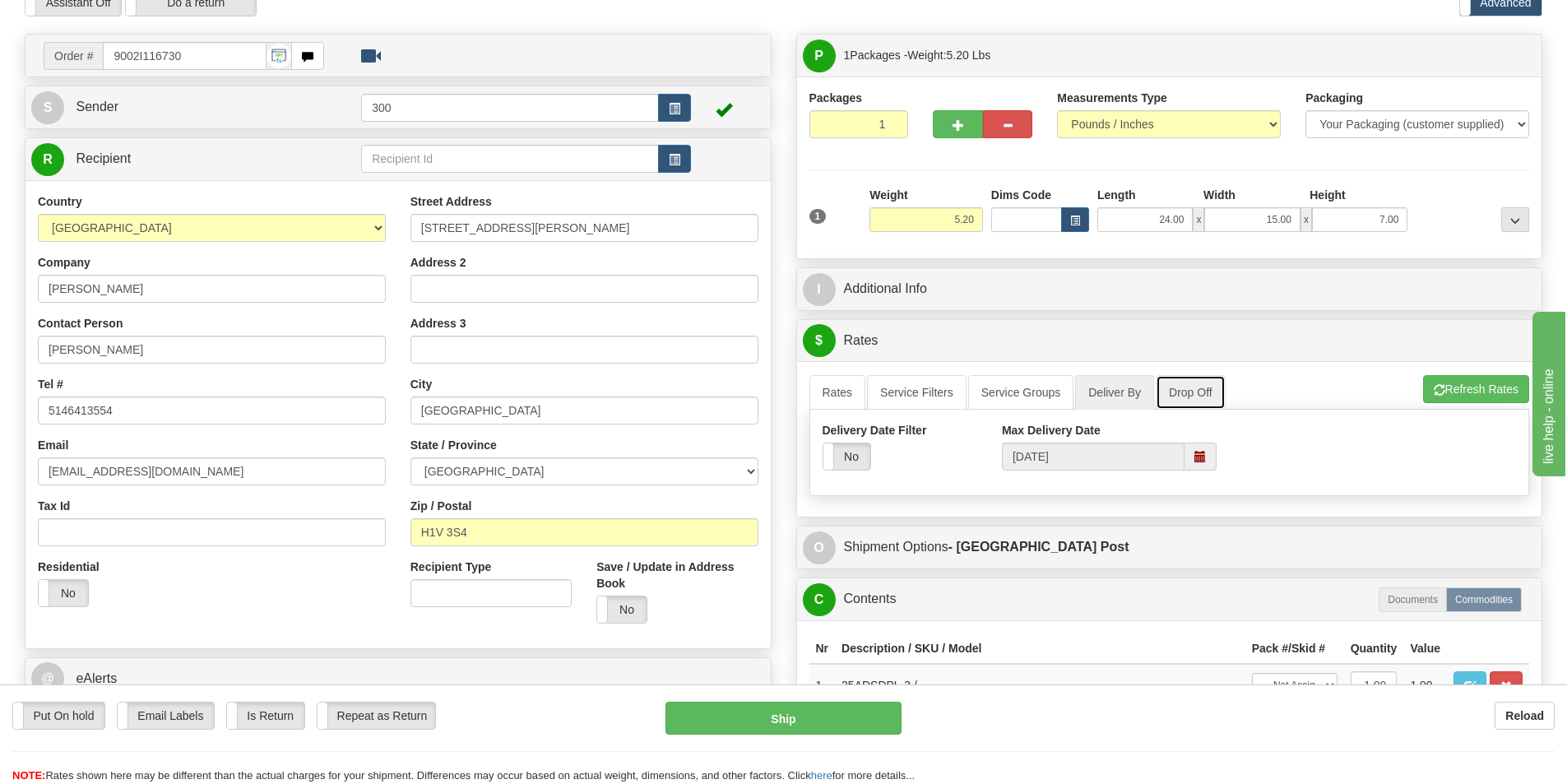
click at [1186, 395] on link "Drop Off" at bounding box center [1191, 392] width 70 height 34
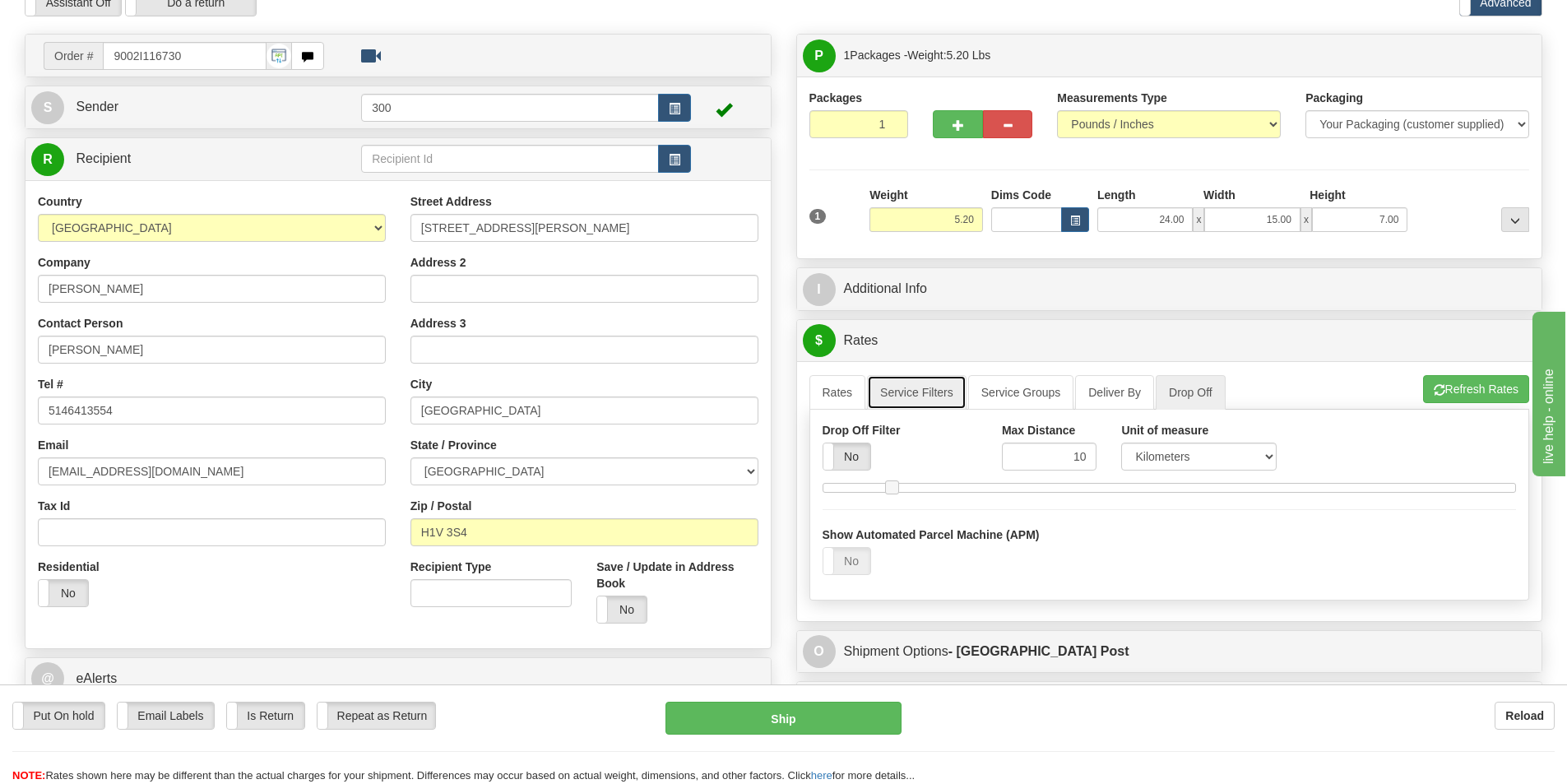
click at [900, 404] on link "Service Filters" at bounding box center [917, 392] width 100 height 34
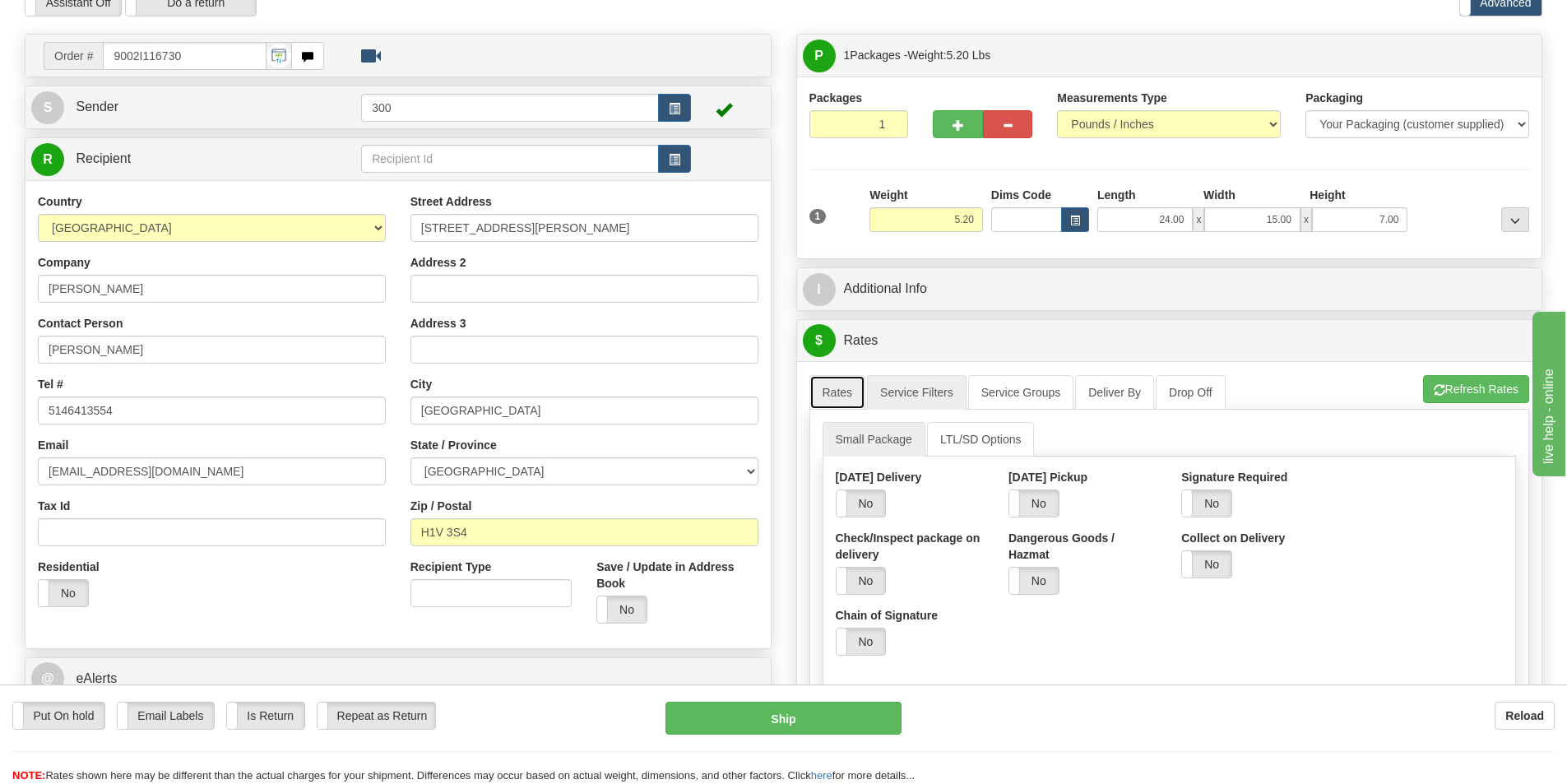
click at [827, 404] on link "Rates" at bounding box center [838, 392] width 57 height 34
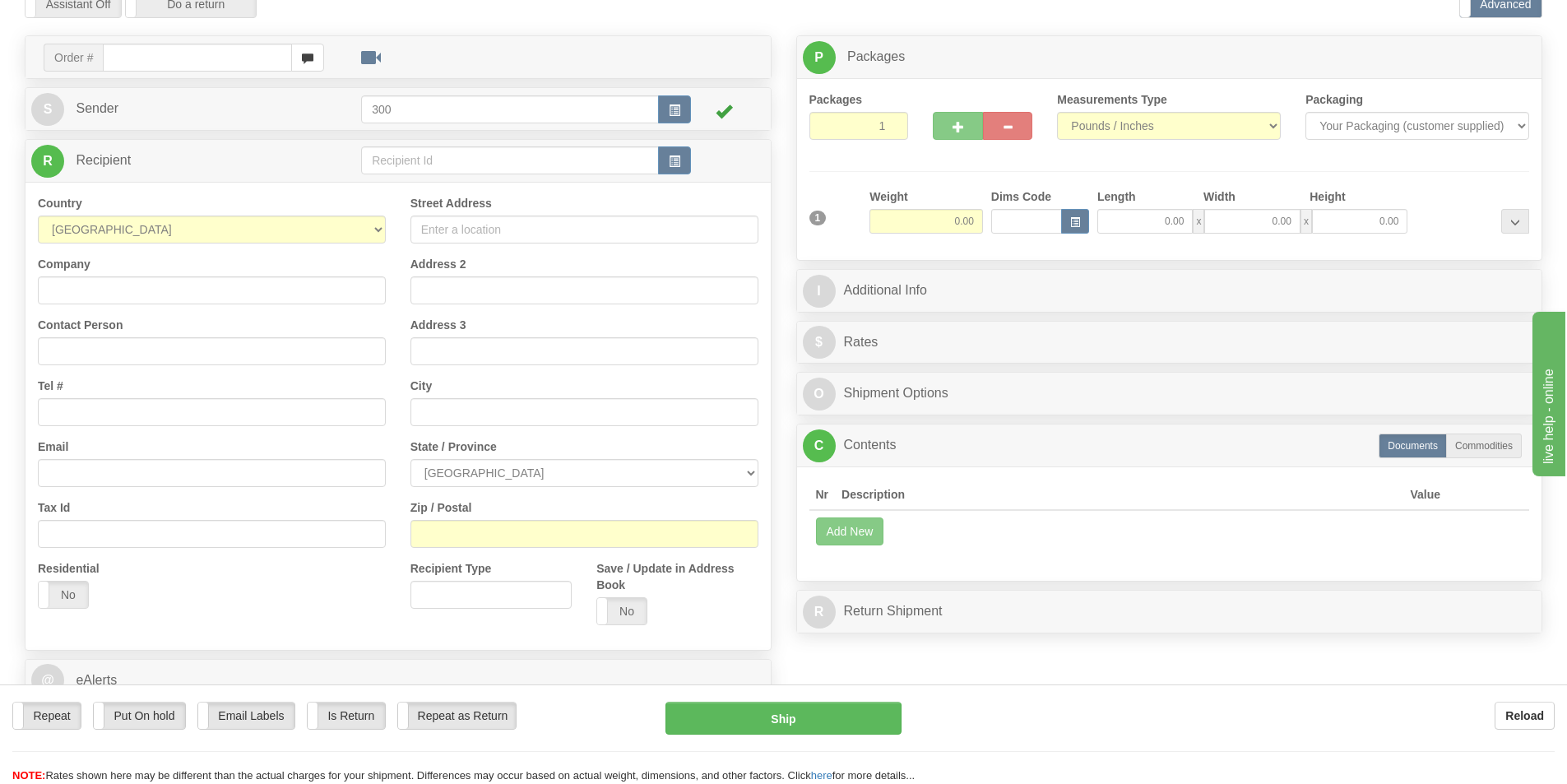
scroll to position [81, 0]
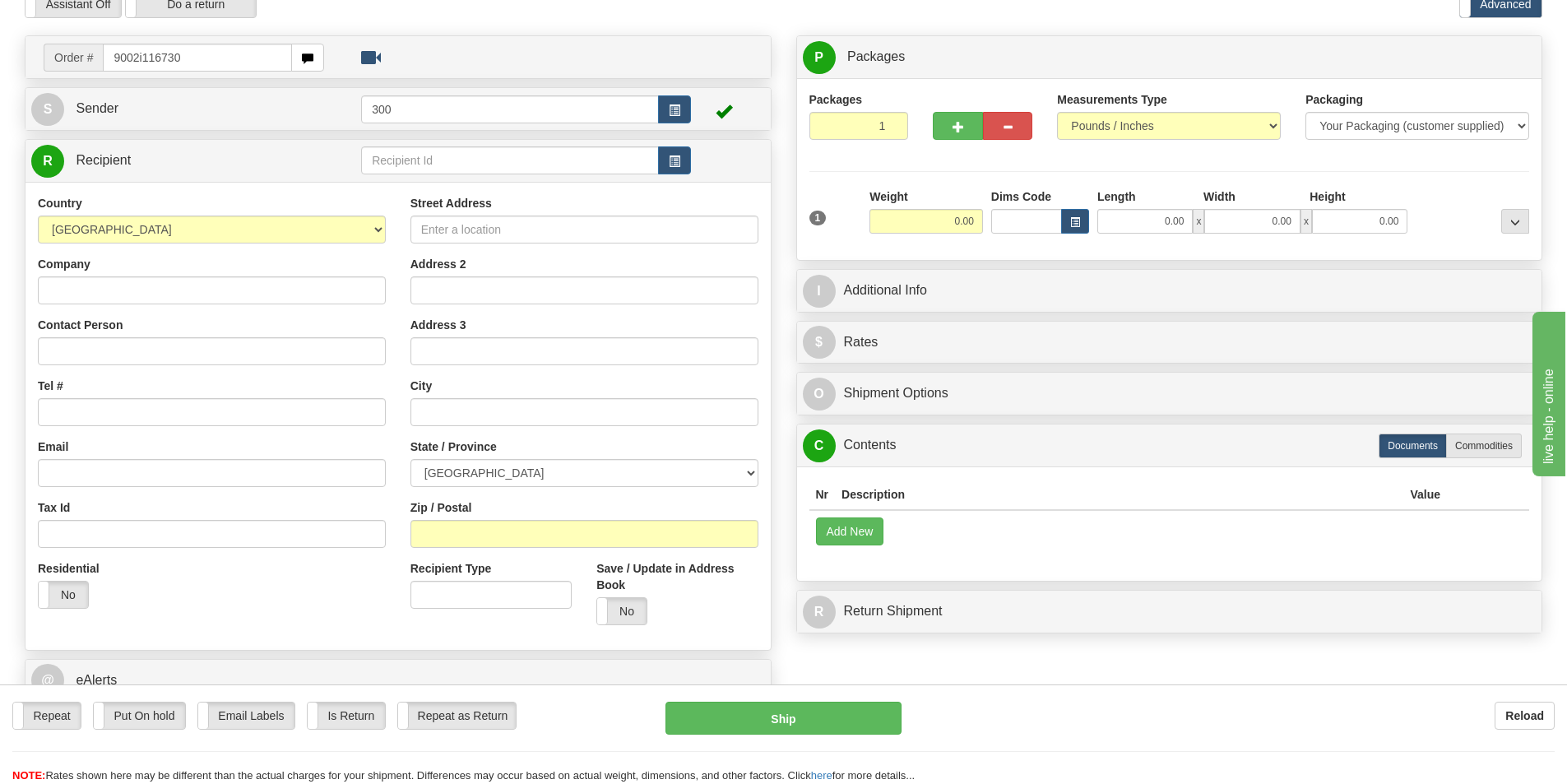
type input "9002i116730"
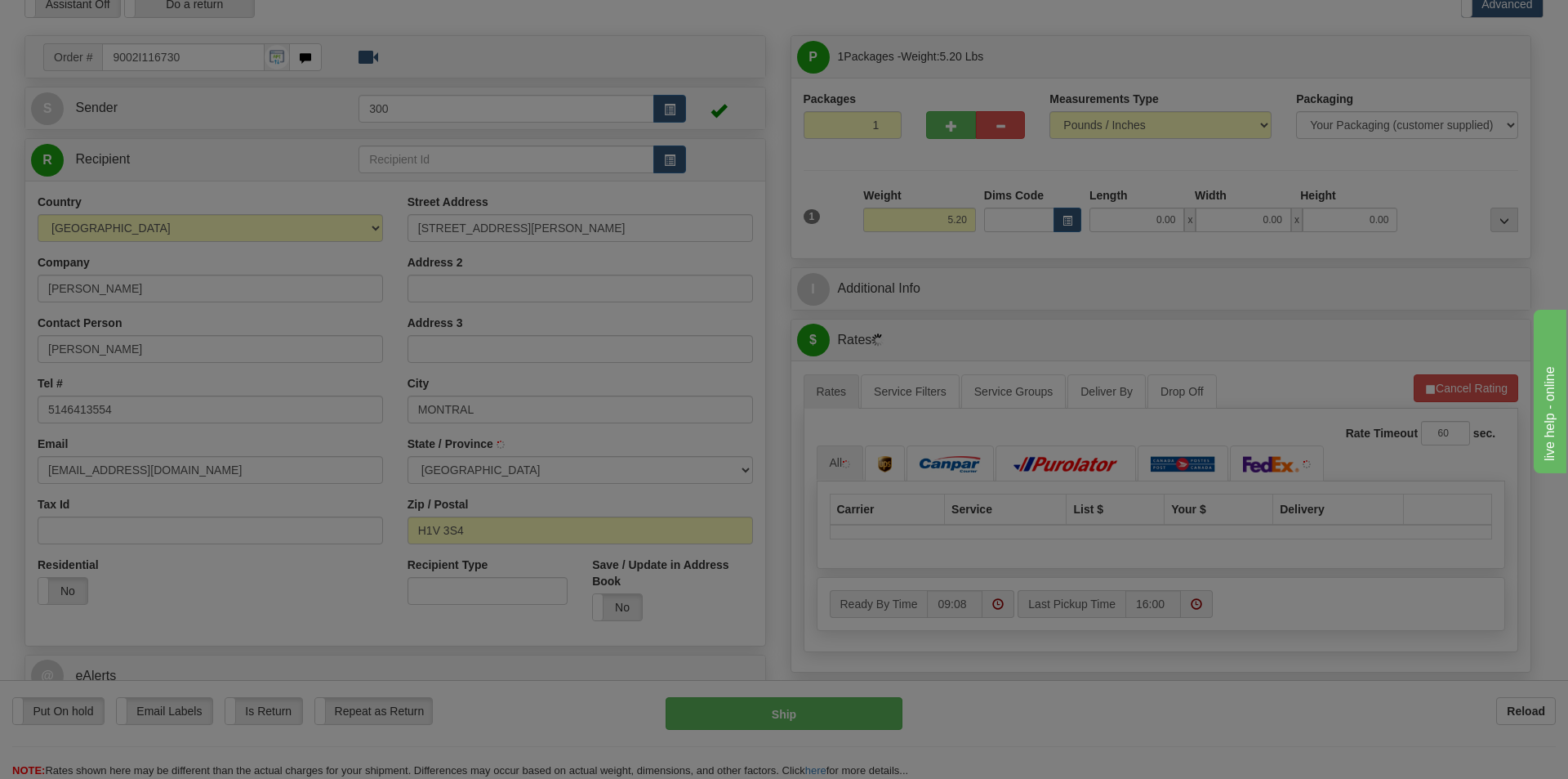
type input "[GEOGRAPHIC_DATA]"
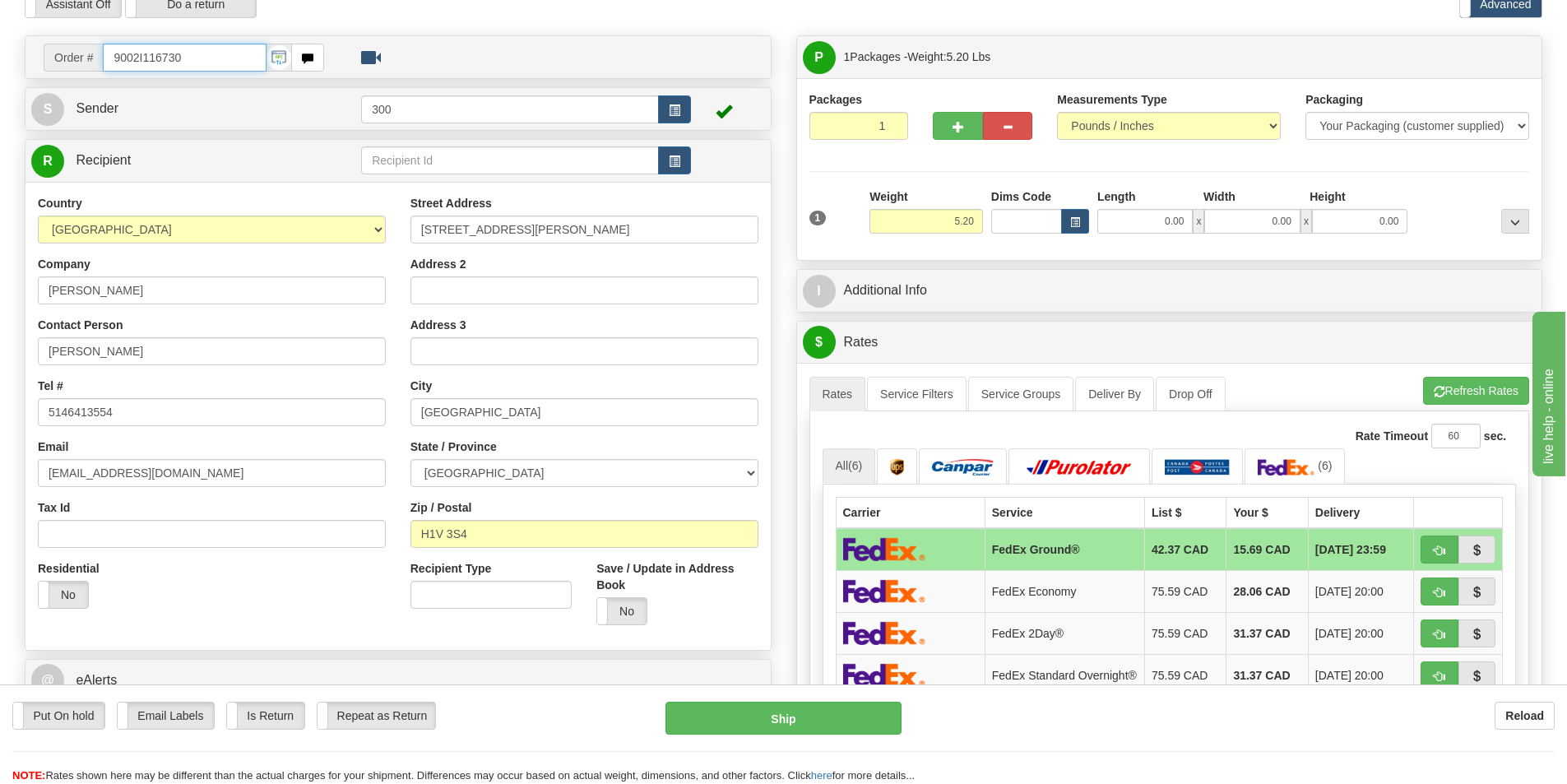
drag, startPoint x: 208, startPoint y: 60, endPoint x: 2, endPoint y: 66, distance: 206.1
click at [2, 66] on div "Toggle navigation Settings Shipping Preferences Fields Preferences New" at bounding box center [784, 626] width 1567 height 1413
click at [235, 59] on input "9002I116730" at bounding box center [184, 58] width 164 height 28
type input "9002I1167309002i116730"
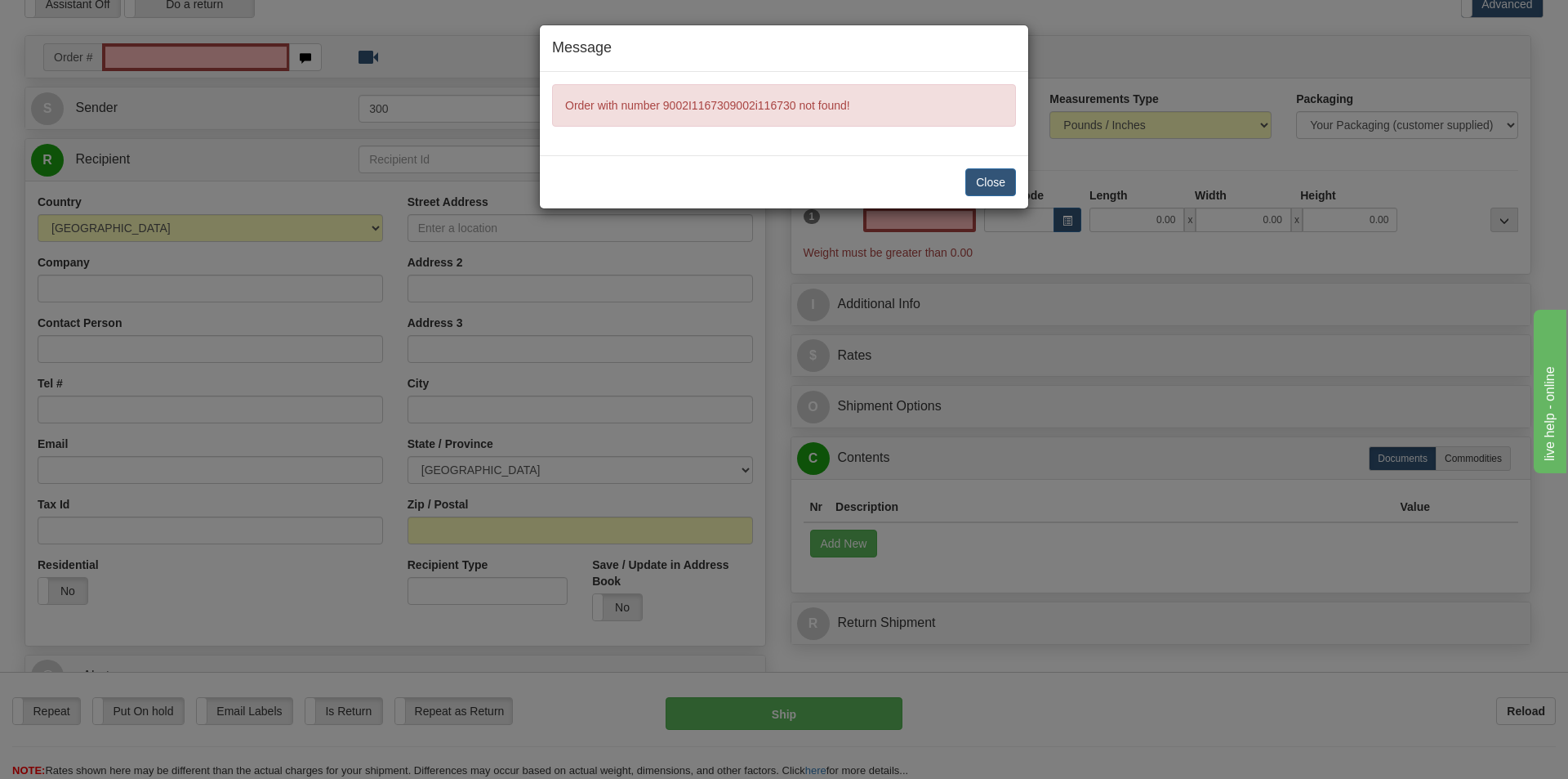
type input "0.00"
click at [974, 192] on button "Close" at bounding box center [991, 182] width 51 height 28
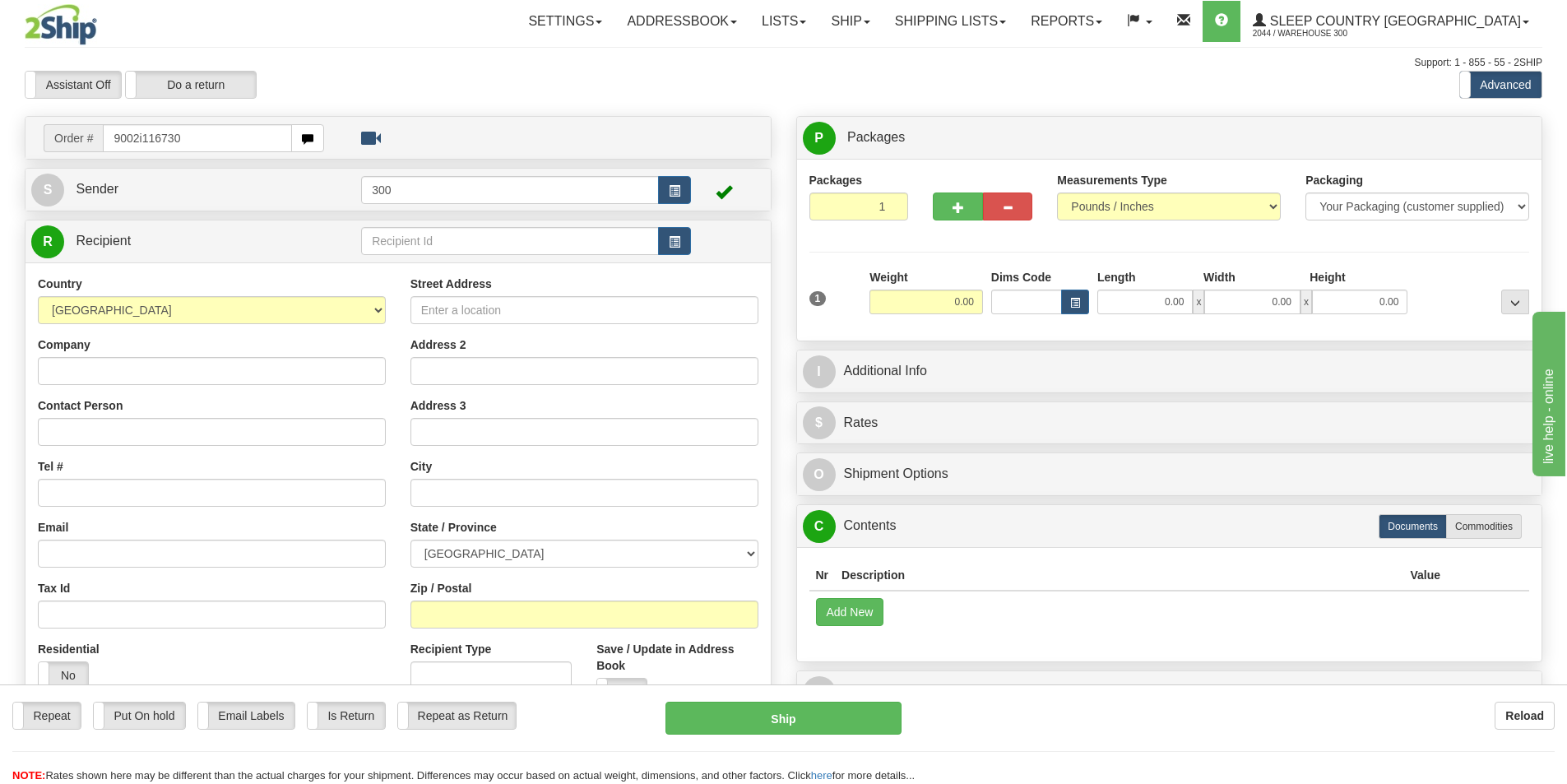
type input "9002i116730"
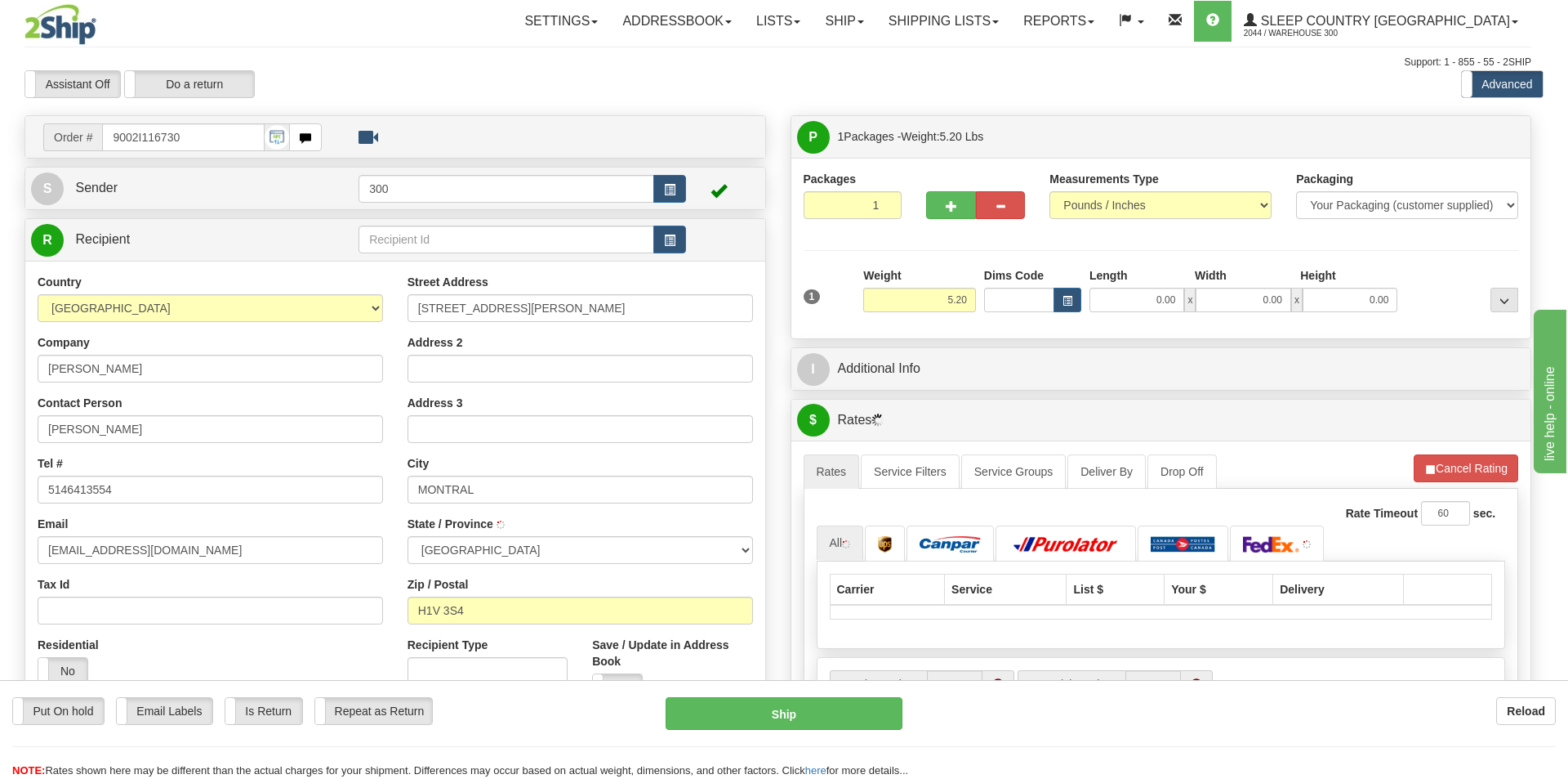
type input "[GEOGRAPHIC_DATA]"
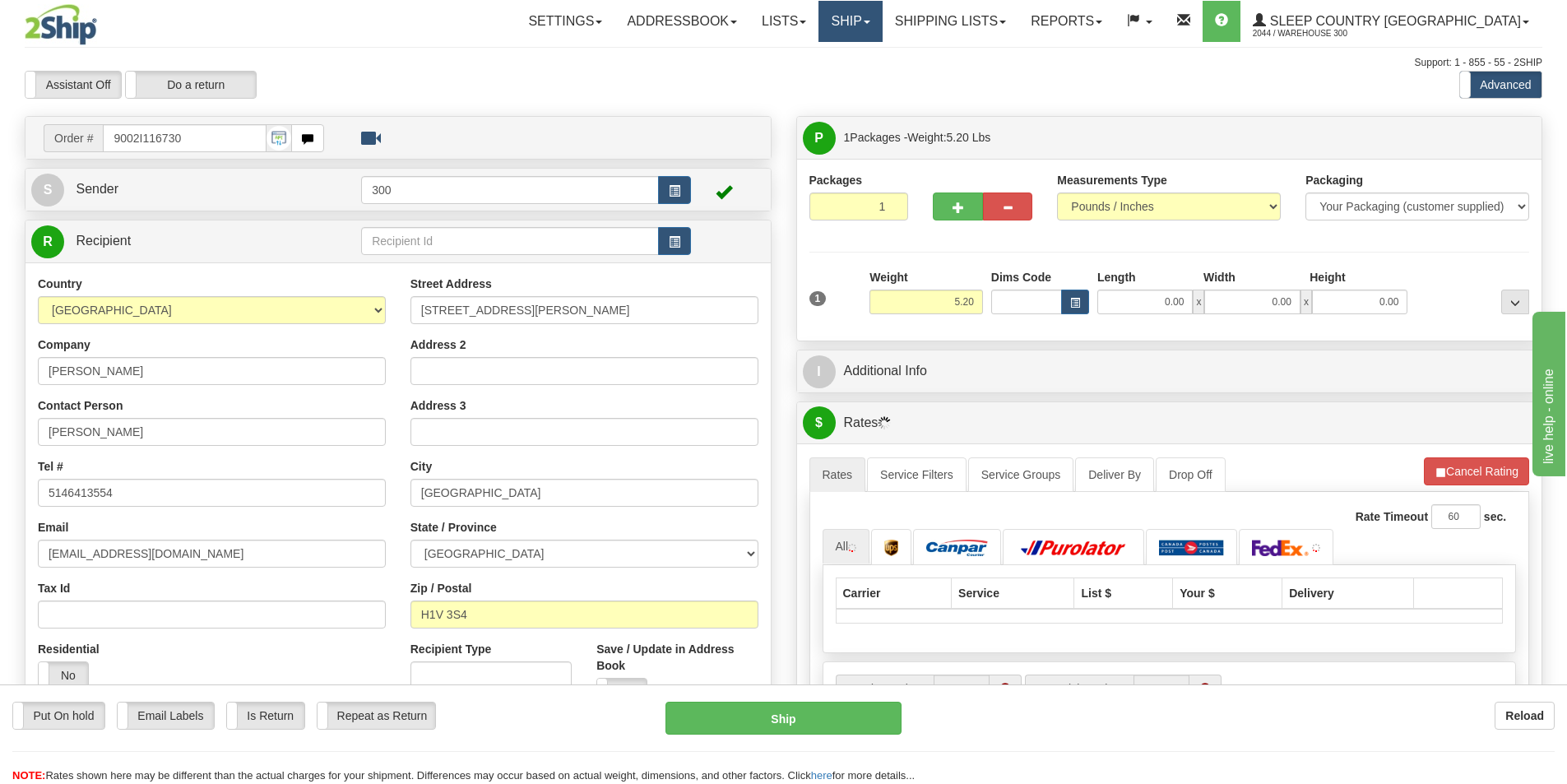
click at [882, 27] on link "Ship" at bounding box center [851, 21] width 63 height 41
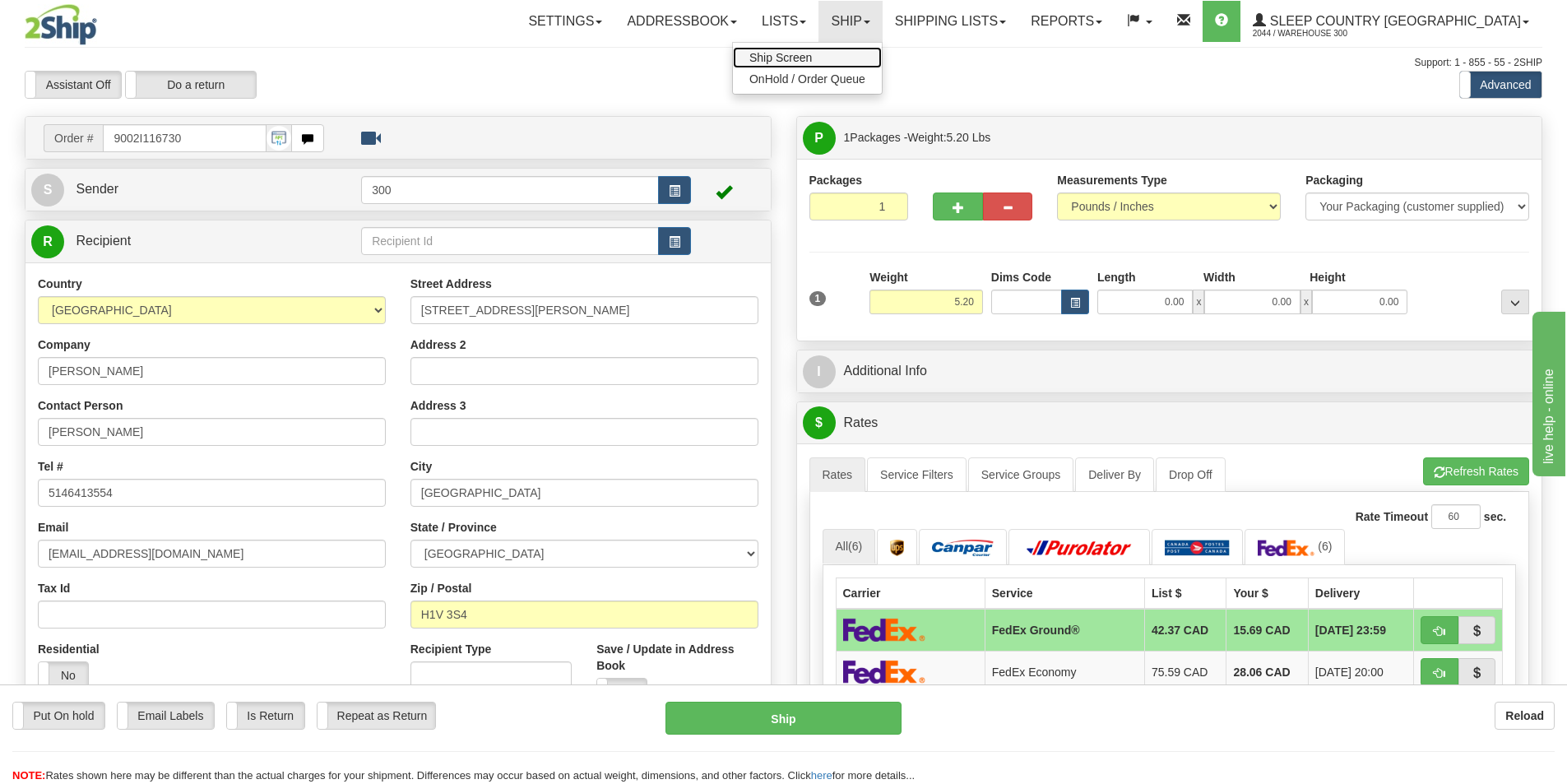
click at [882, 53] on link "Ship Screen" at bounding box center [808, 57] width 149 height 21
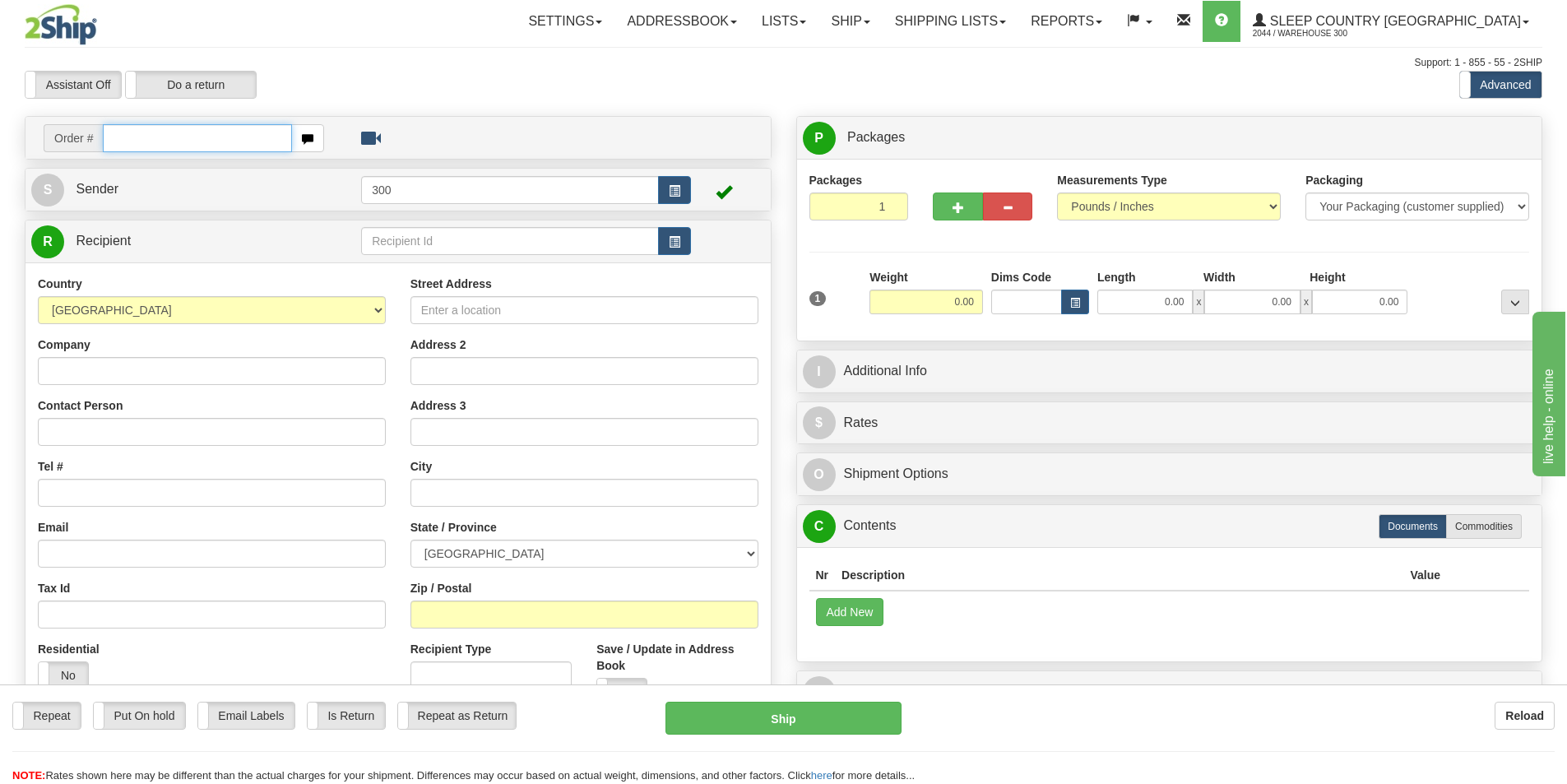
click at [204, 149] on input "text" at bounding box center [197, 138] width 189 height 28
type input "9002I116730"
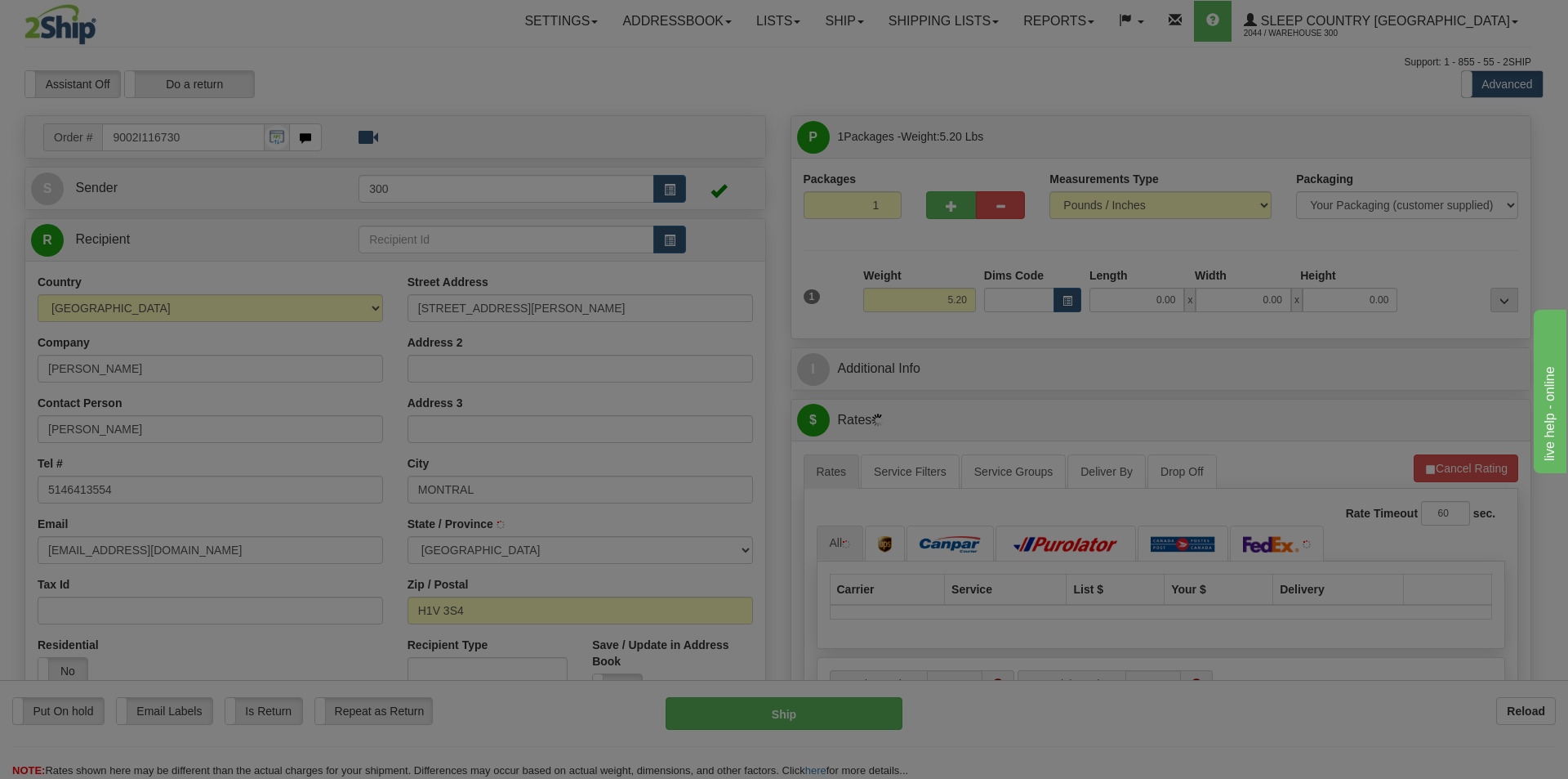
type input "[GEOGRAPHIC_DATA]"
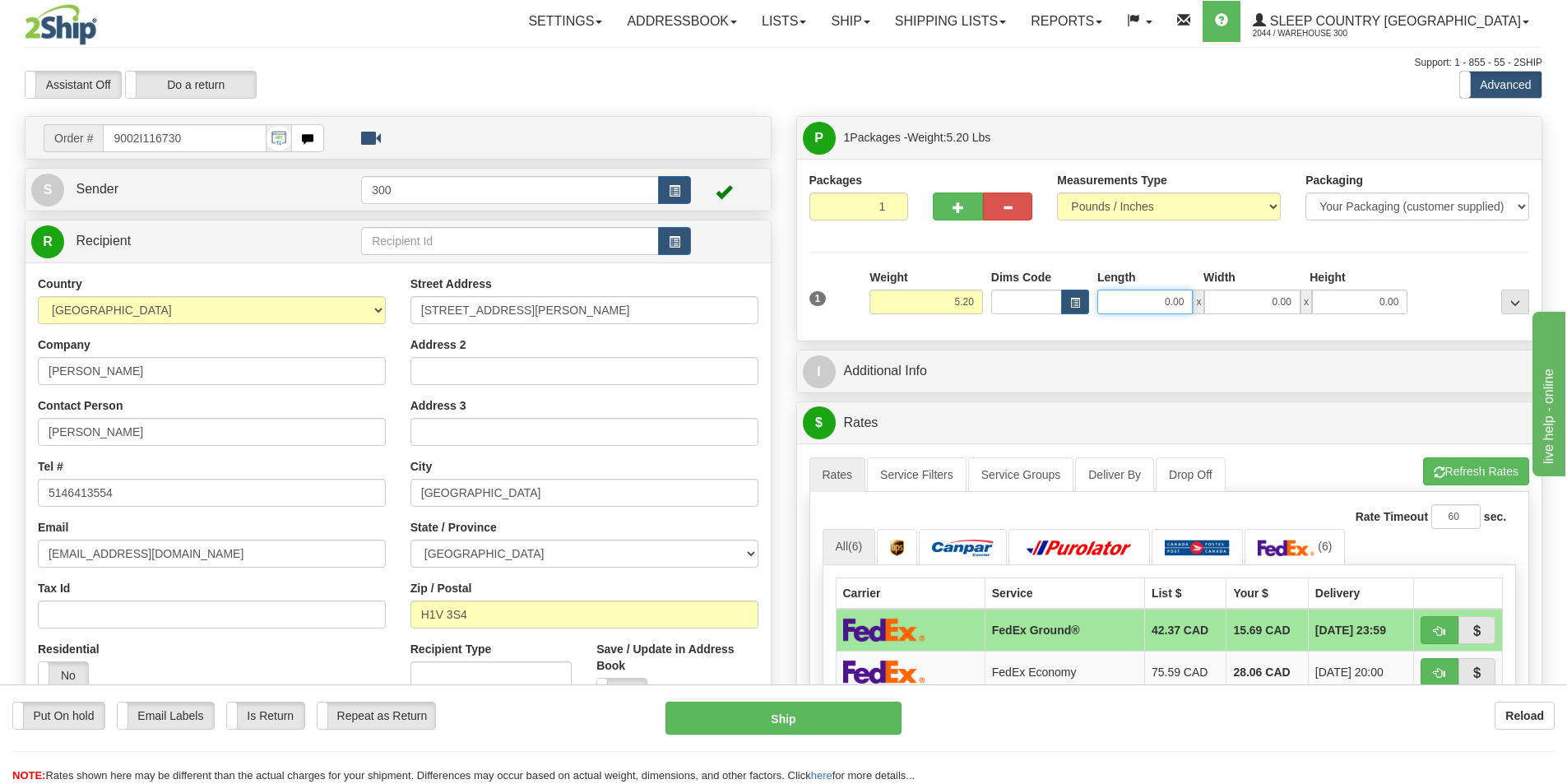
click at [1127, 298] on input "0.00" at bounding box center [1145, 302] width 95 height 24
type input "24.00"
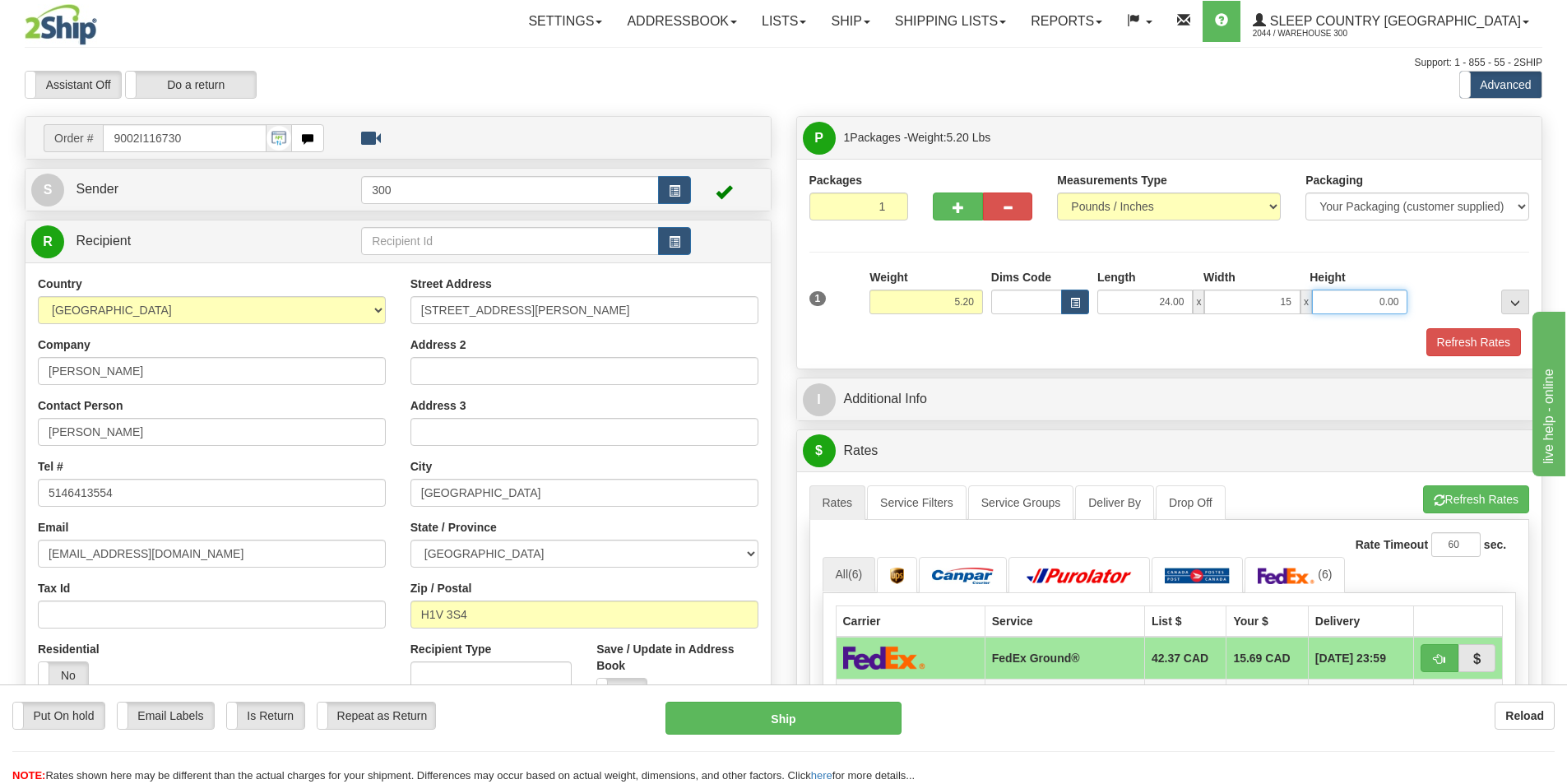
type input "15.00"
type input "6.00"
click at [1486, 347] on button "Refresh Rates" at bounding box center [1474, 342] width 95 height 28
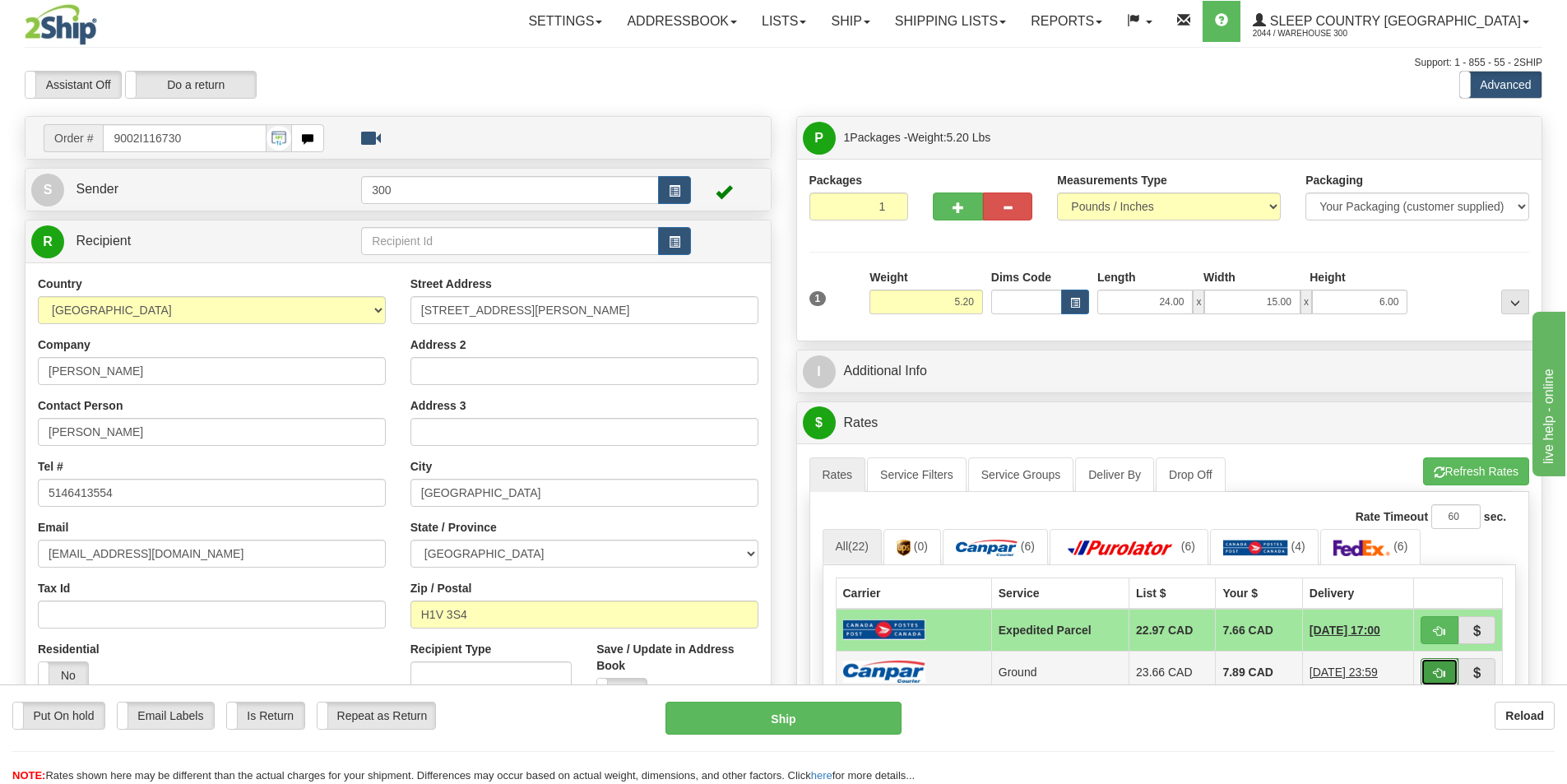
click at [1437, 683] on button "button" at bounding box center [1439, 671] width 38 height 28
type input "1"
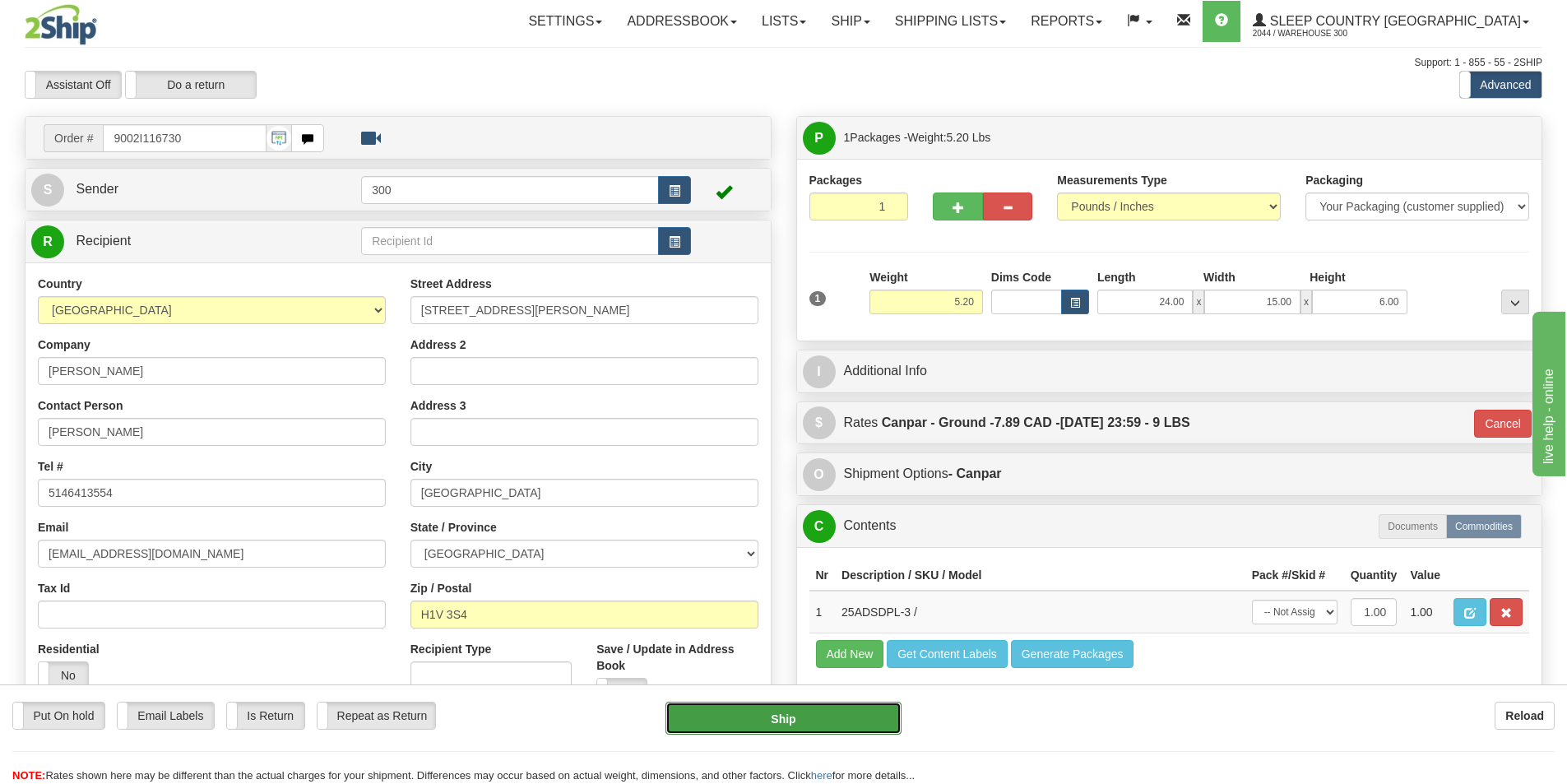
click at [798, 723] on button "Ship" at bounding box center [783, 717] width 236 height 33
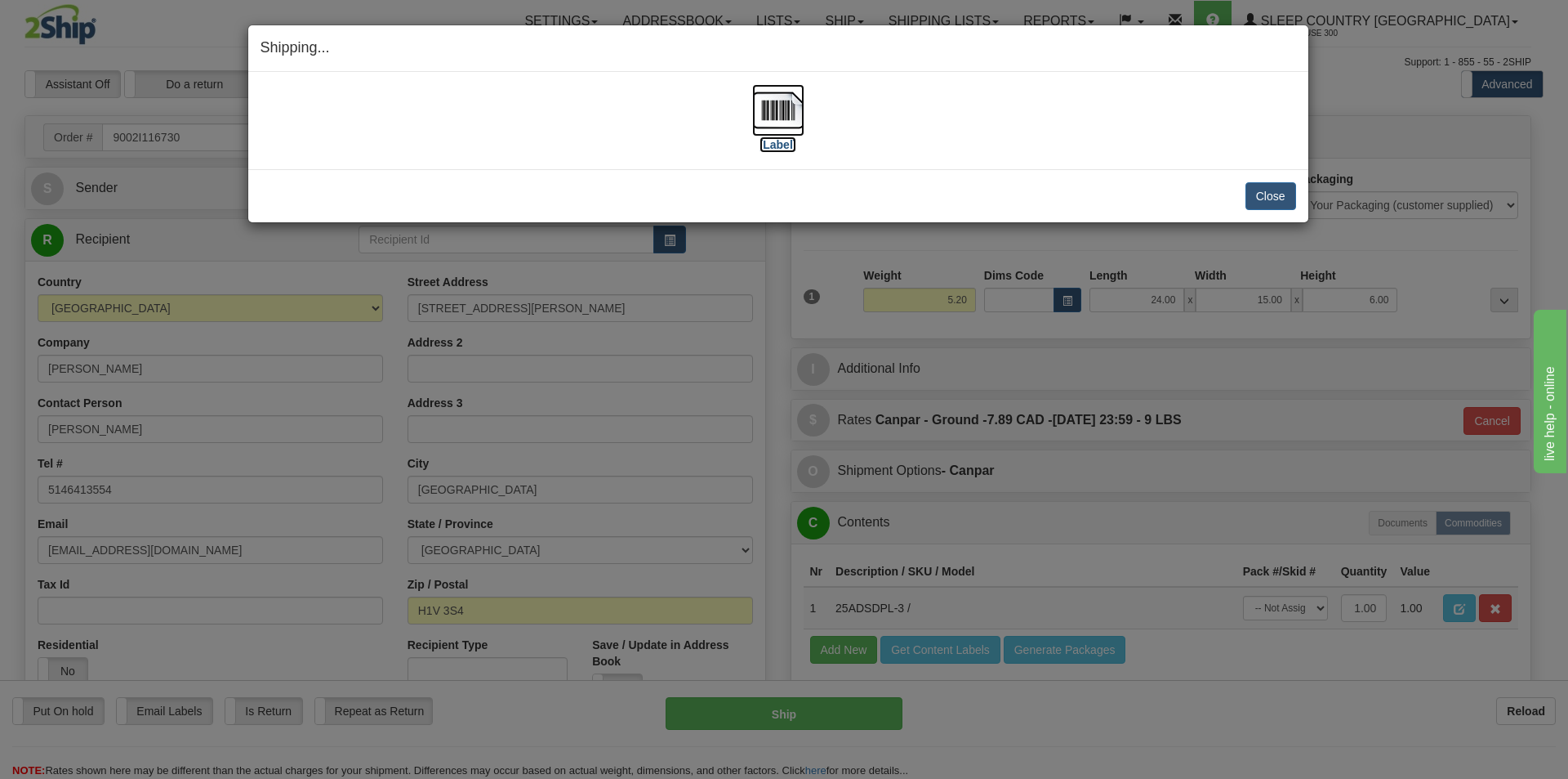
click at [796, 119] on img at bounding box center [778, 110] width 53 height 53
click at [1286, 192] on button "Close" at bounding box center [1271, 196] width 51 height 28
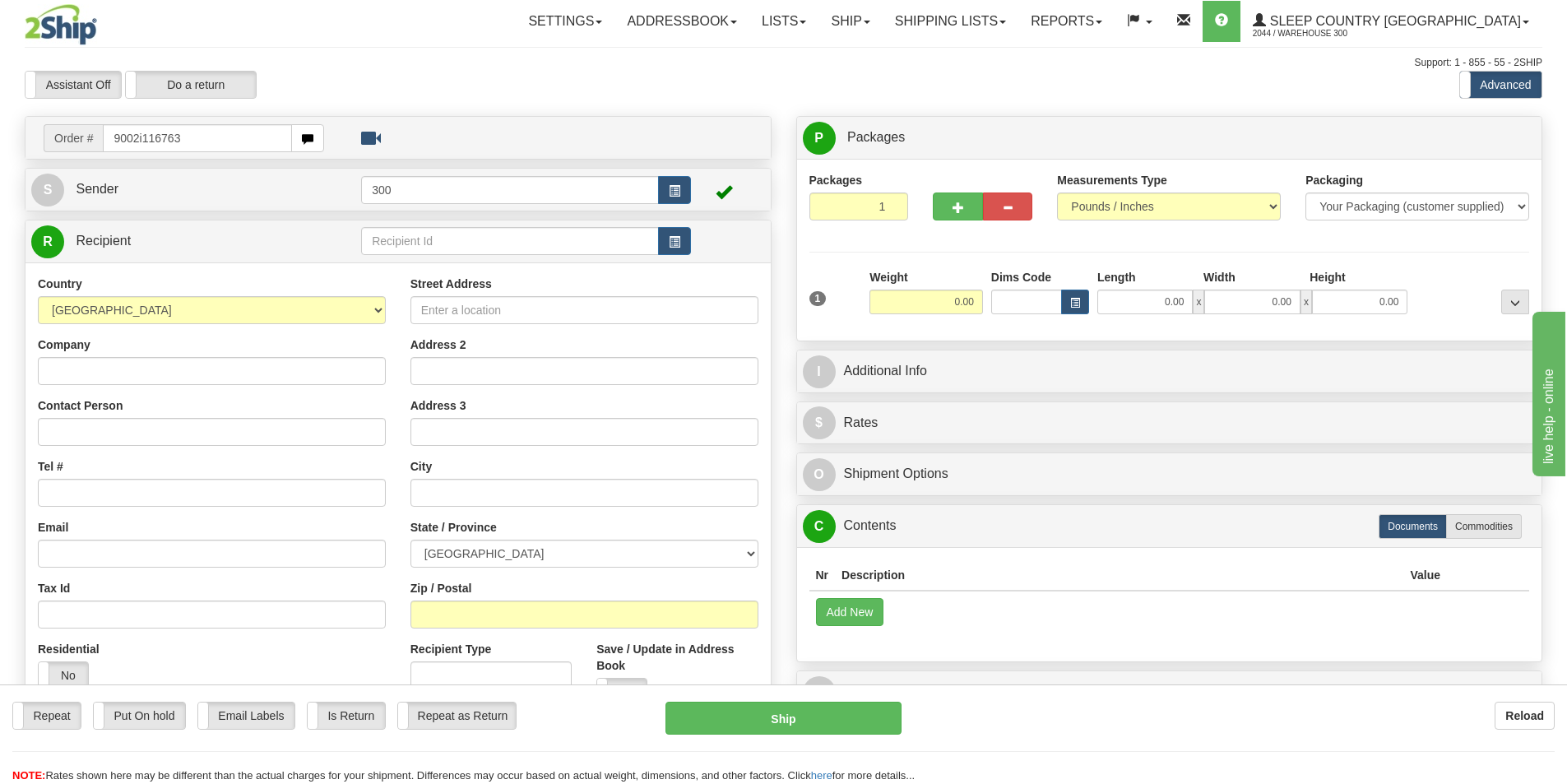
type input "9002i116763"
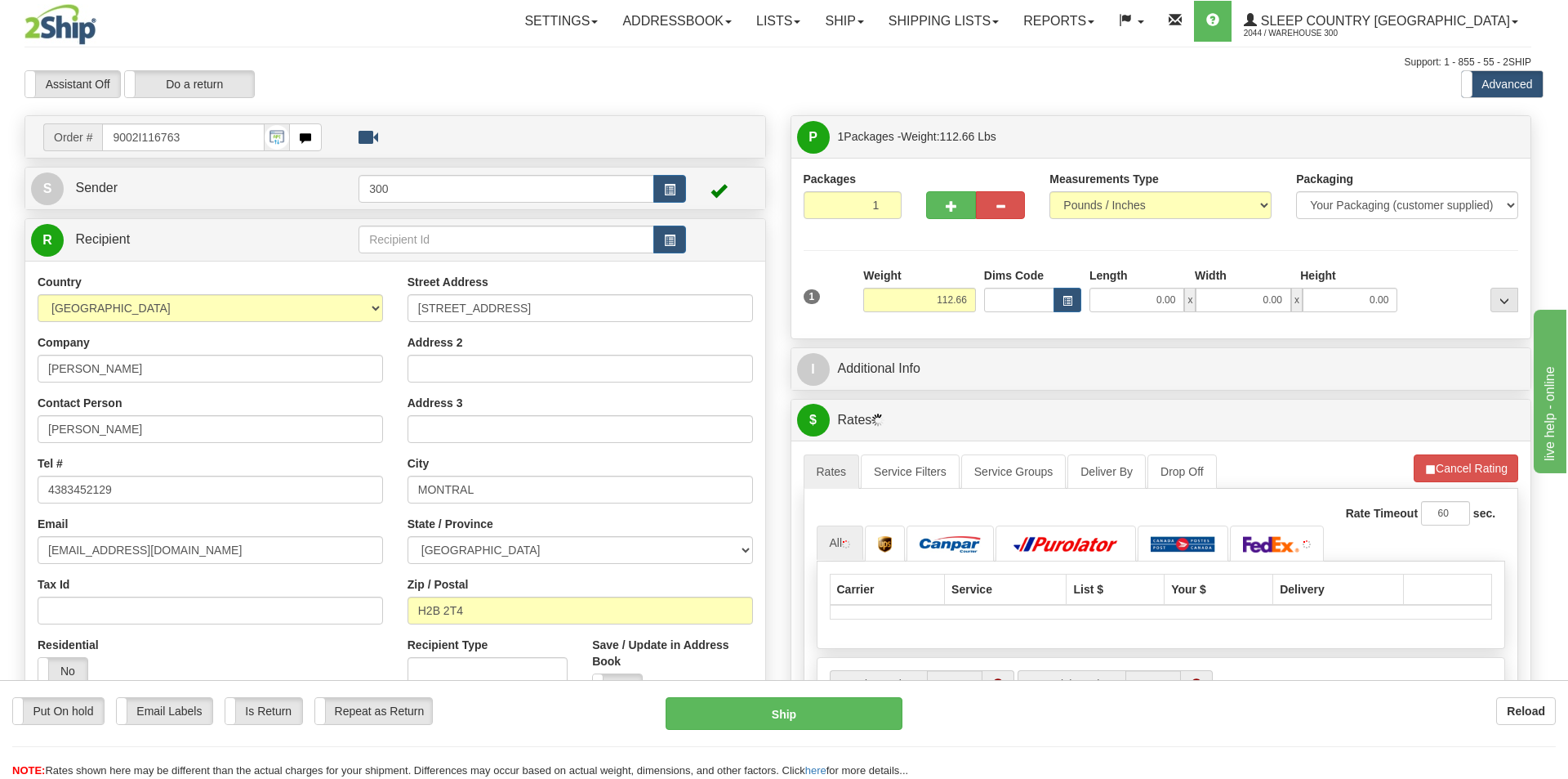
type input "[GEOGRAPHIC_DATA]"
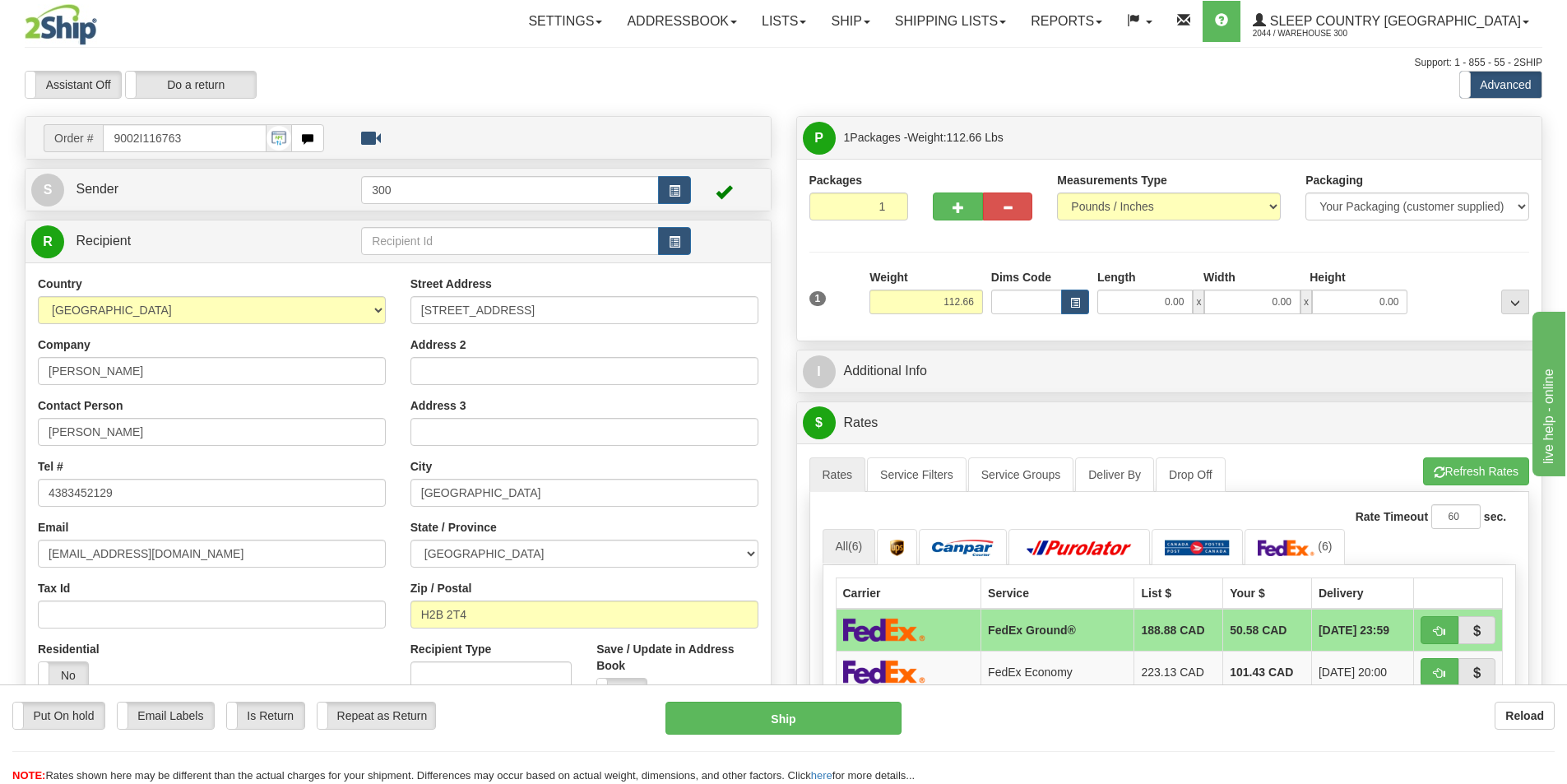
click at [262, 20] on div at bounding box center [144, 24] width 240 height 41
click at [950, 206] on button "button" at bounding box center [957, 207] width 49 height 28
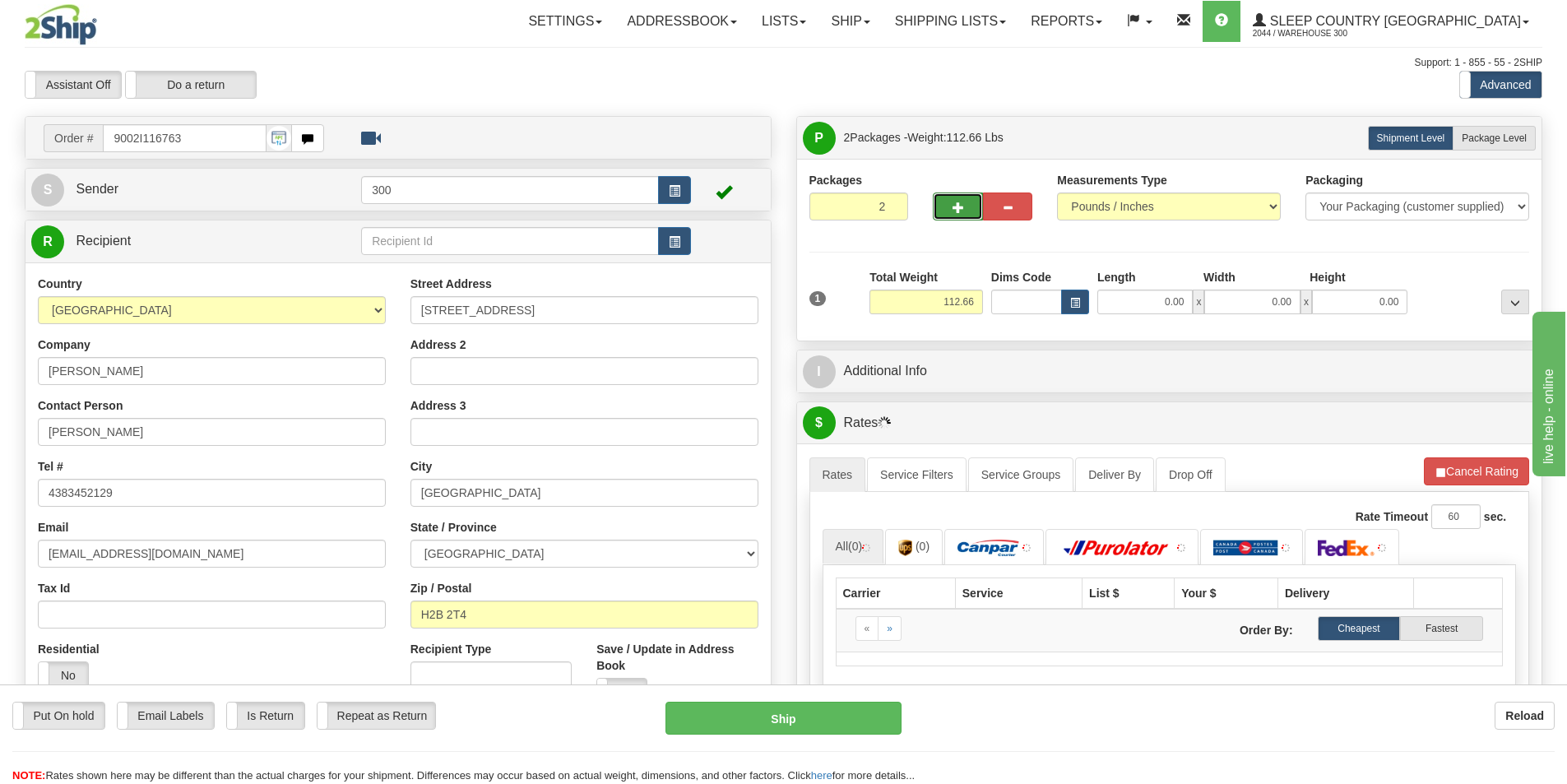
click at [950, 206] on button "button" at bounding box center [957, 207] width 49 height 28
type input "3"
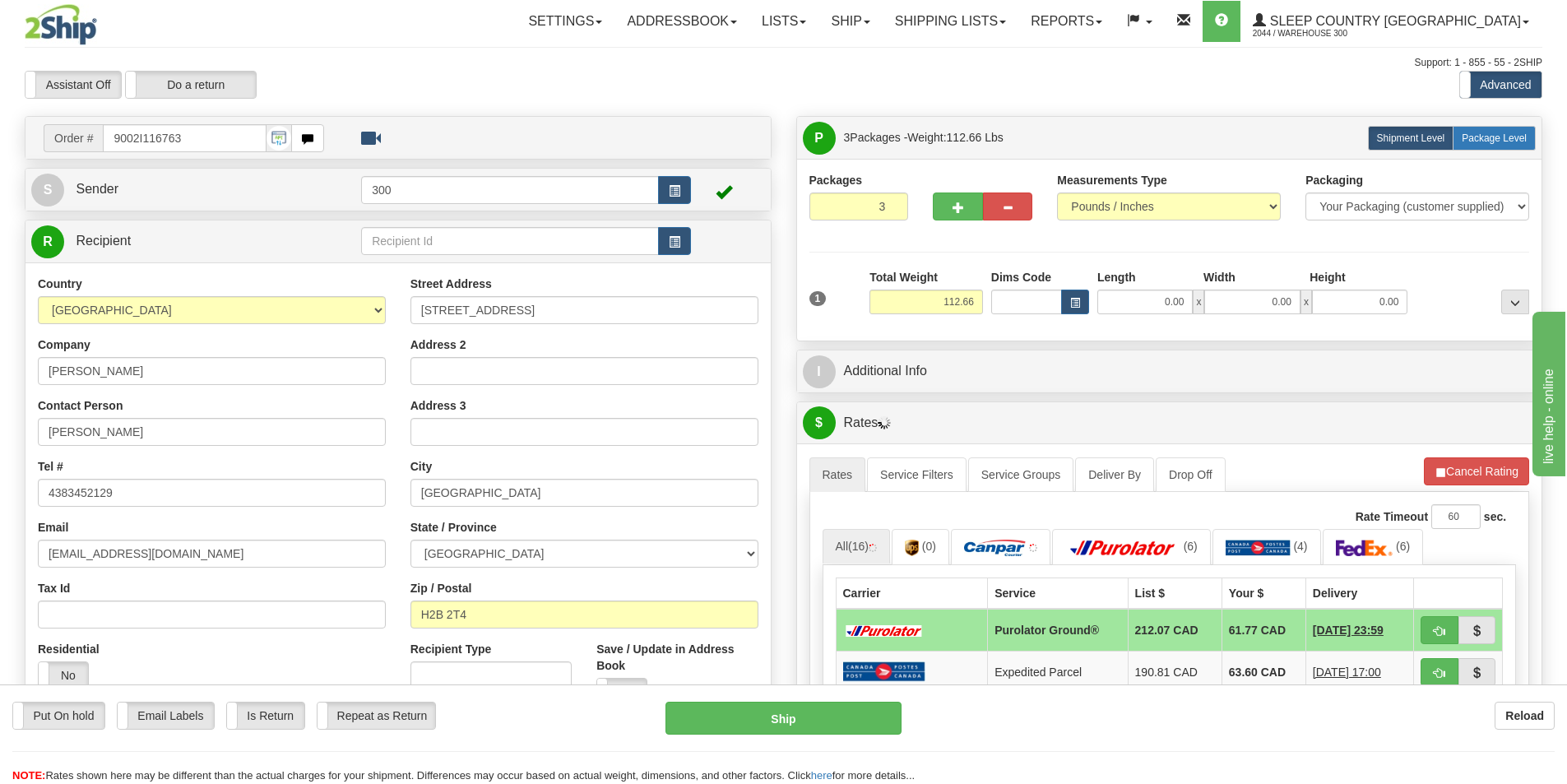
click at [1491, 146] on label "Package Level Pack.." at bounding box center [1493, 138] width 83 height 24
radio input "true"
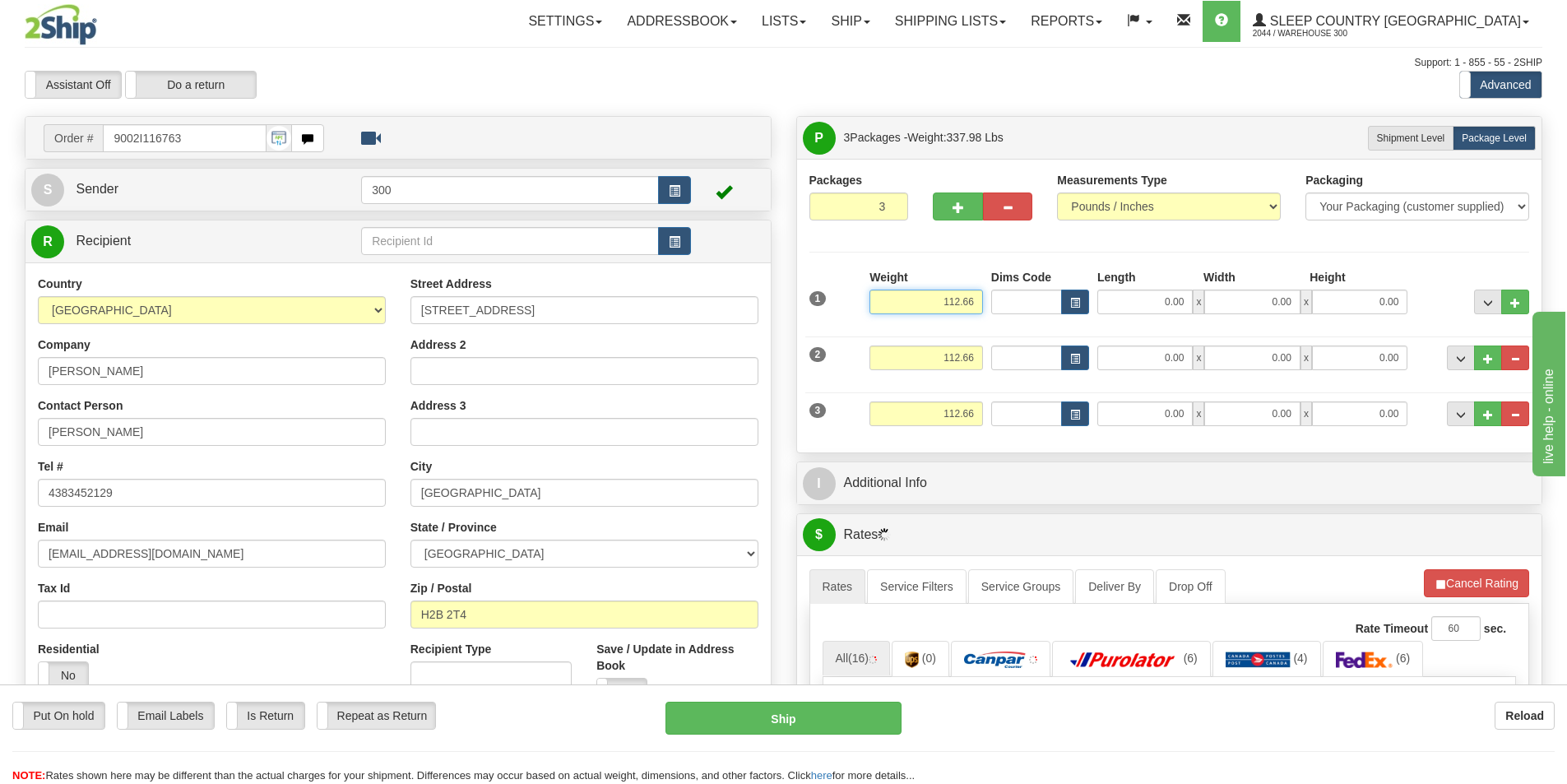
drag, startPoint x: 986, startPoint y: 304, endPoint x: 1122, endPoint y: 304, distance: 136.0
click at [1122, 304] on div "1 Weight 112.66 Dims Code x" at bounding box center [1170, 298] width 729 height 59
click at [970, 355] on input "112.66" at bounding box center [926, 358] width 114 height 24
type input "75.00"
click at [970, 355] on input "112.66" at bounding box center [926, 358] width 114 height 24
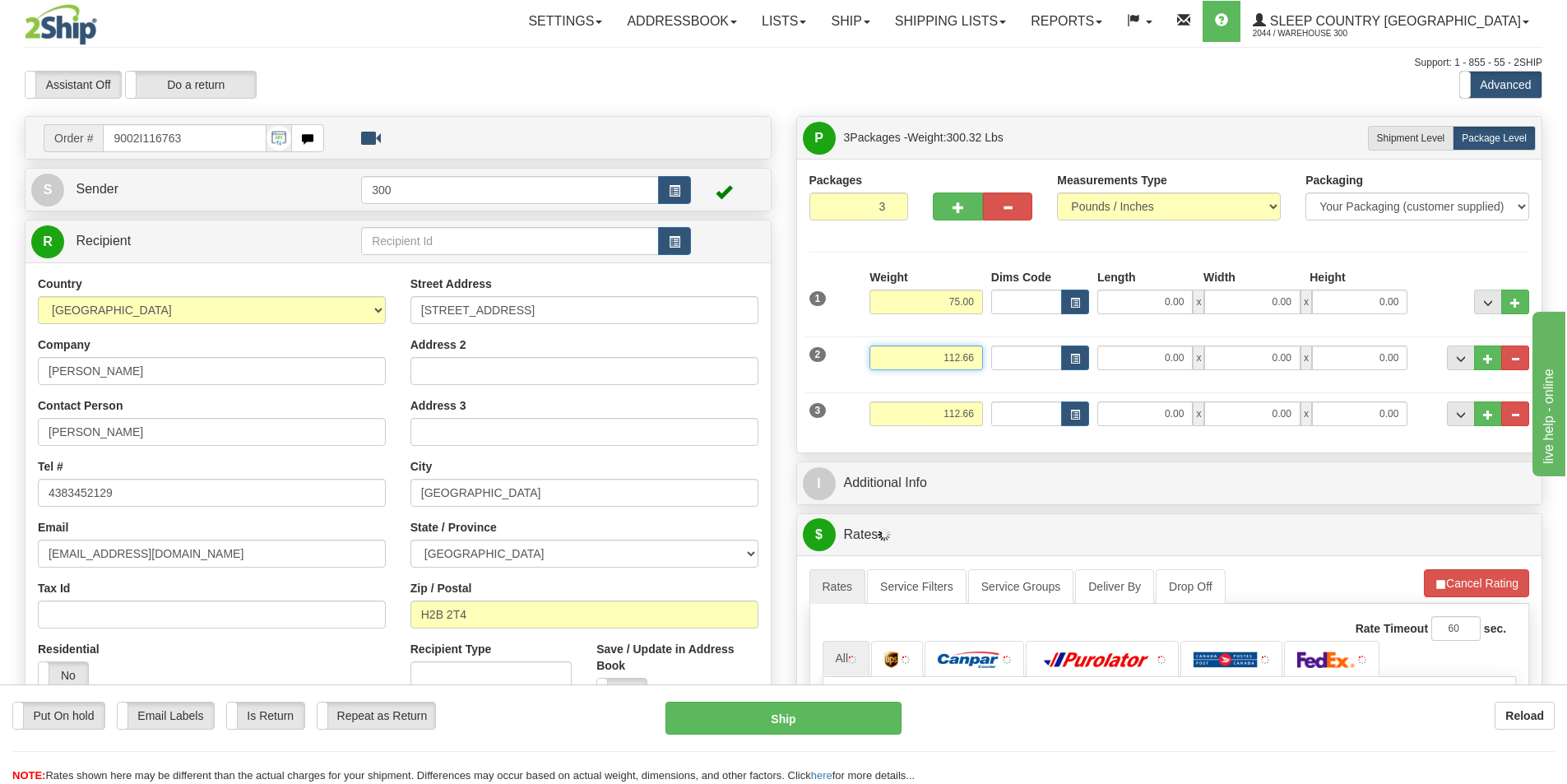
click at [970, 355] on input "112.66" at bounding box center [926, 358] width 114 height 24
type input "30.00"
click at [974, 404] on input "112.66" at bounding box center [926, 413] width 114 height 24
type input "5.00"
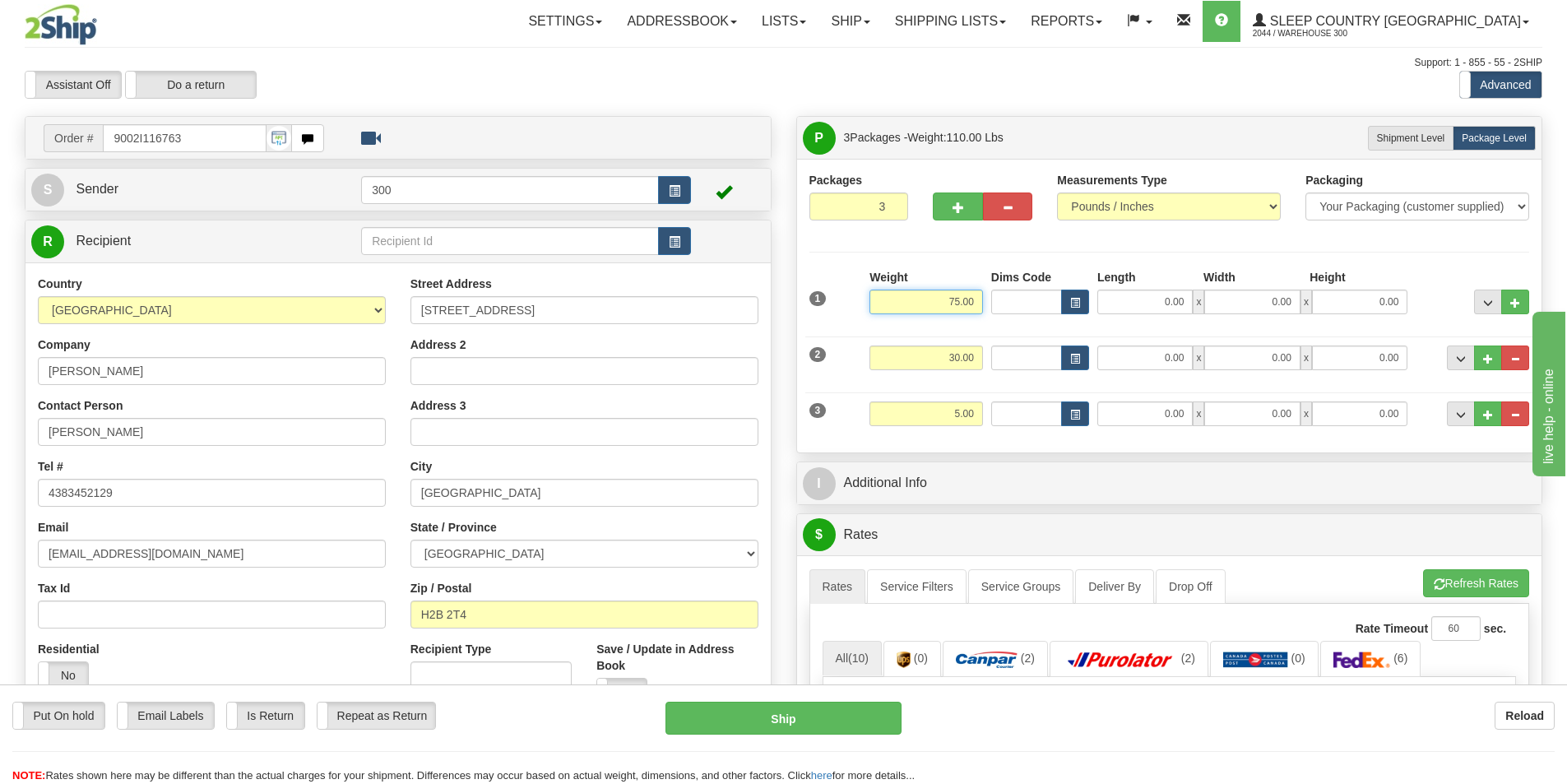
click at [967, 313] on input "75.00" at bounding box center [926, 302] width 114 height 24
type input "70.00"
click at [1164, 290] on input "0.00" at bounding box center [1145, 302] width 95 height 24
type input "73.00"
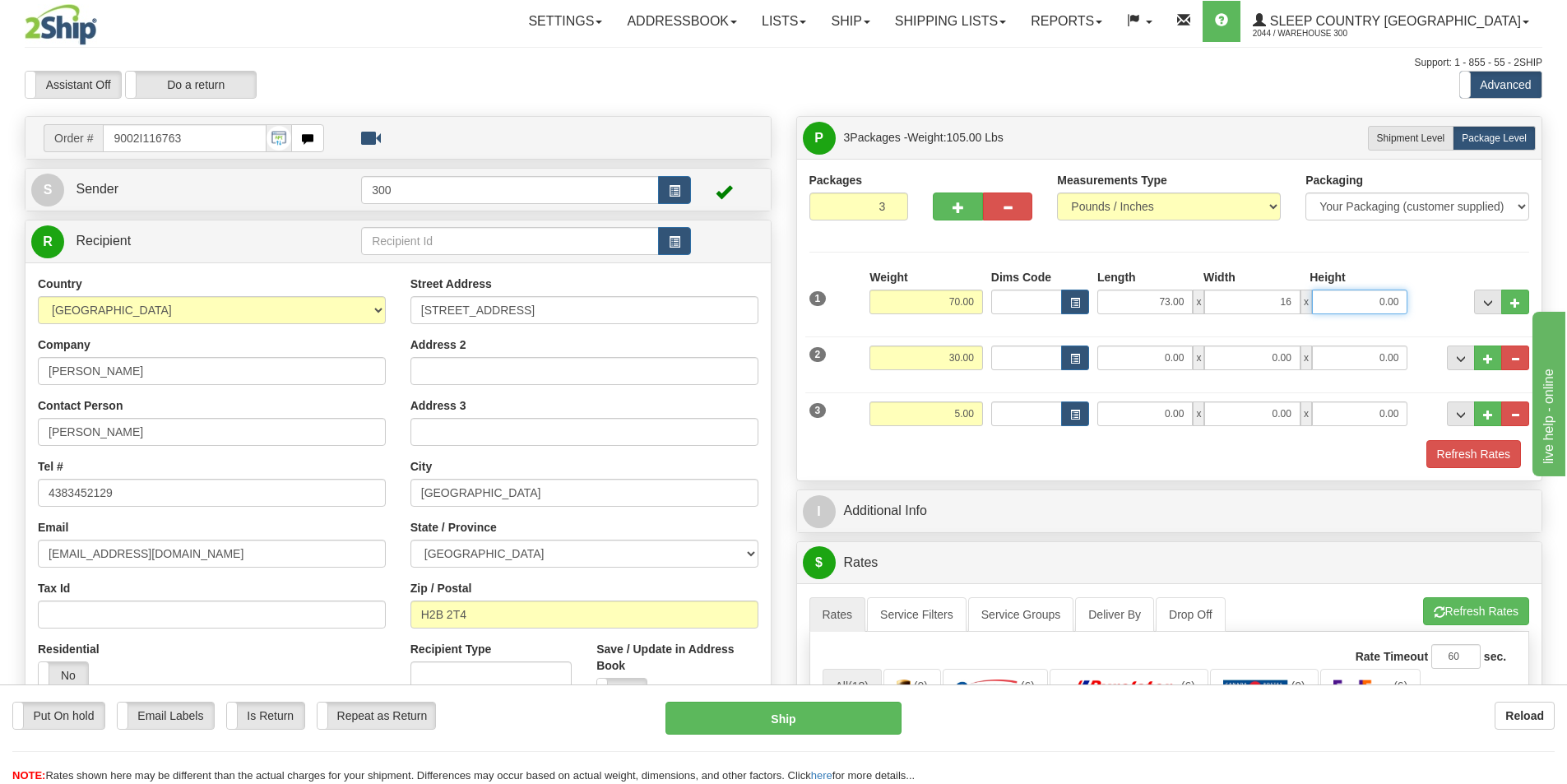
type input "16.00"
type input "10.00"
click at [1121, 369] on input "0.00" at bounding box center [1145, 358] width 95 height 24
type input "16.00"
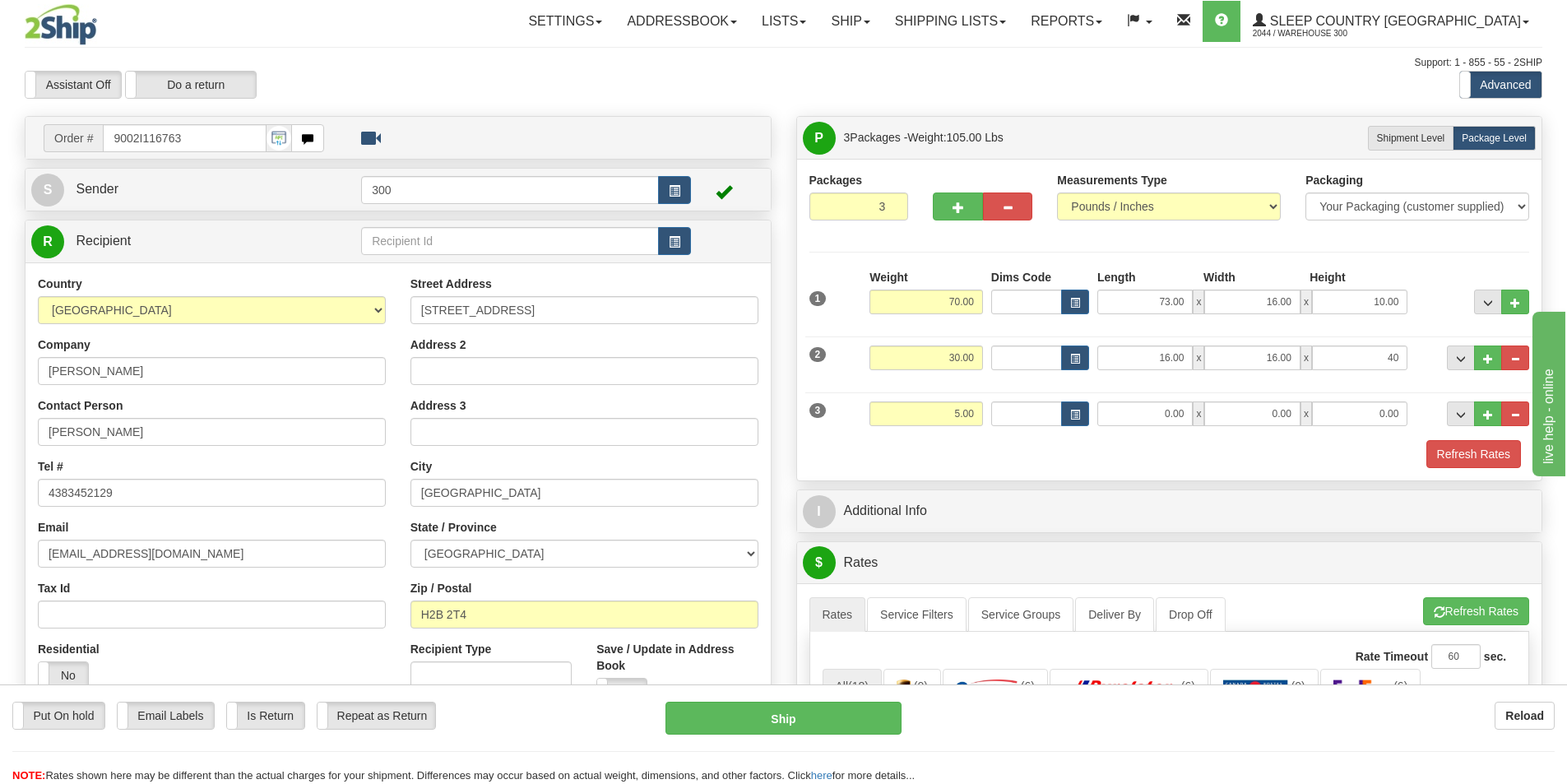
type input "40.00"
click at [1176, 412] on input "0.00" at bounding box center [1145, 413] width 95 height 24
type input "13.00"
type input "11.00"
type input "4.00"
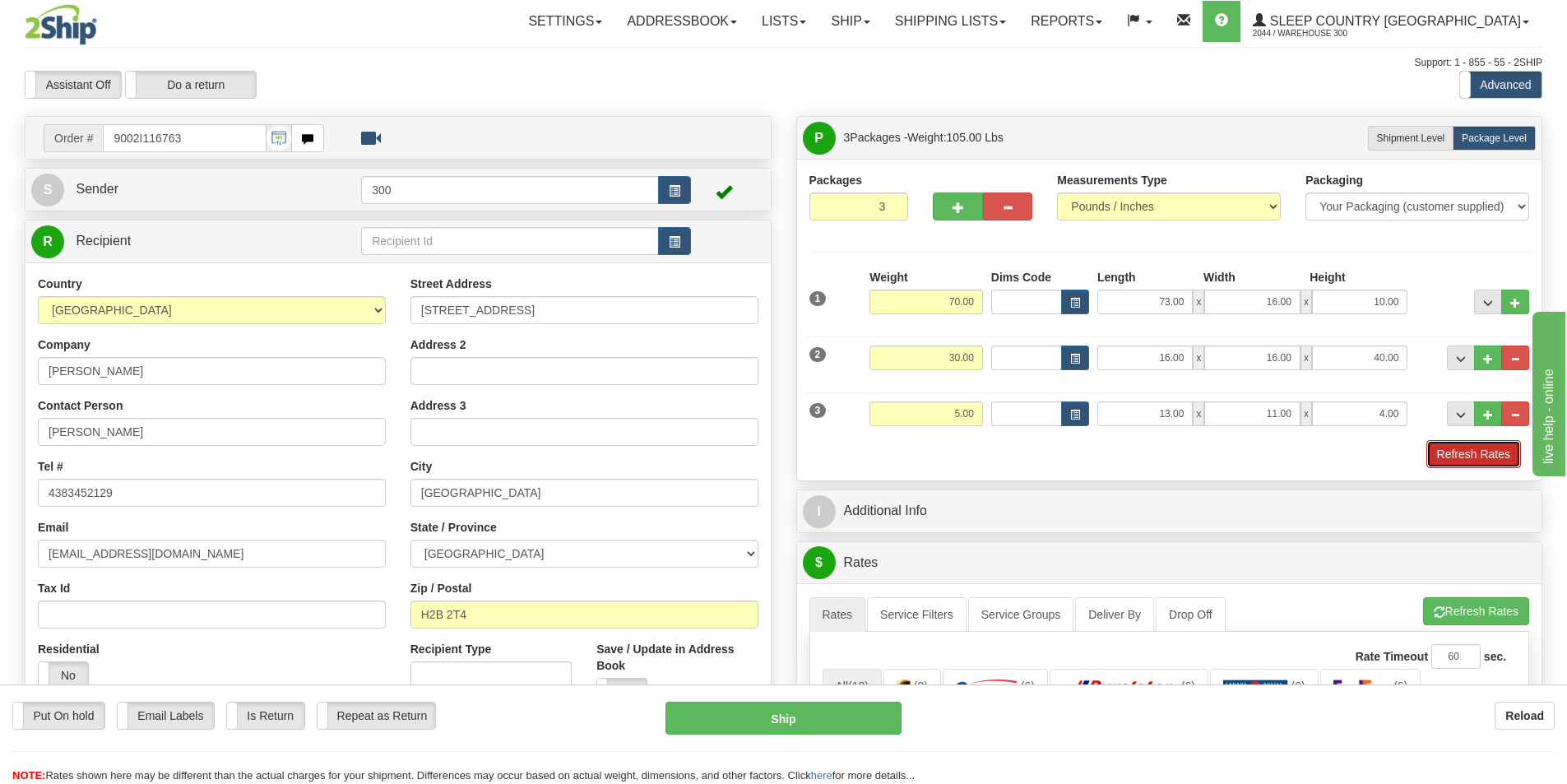
click at [1504, 461] on button "Refresh Rates" at bounding box center [1474, 453] width 95 height 28
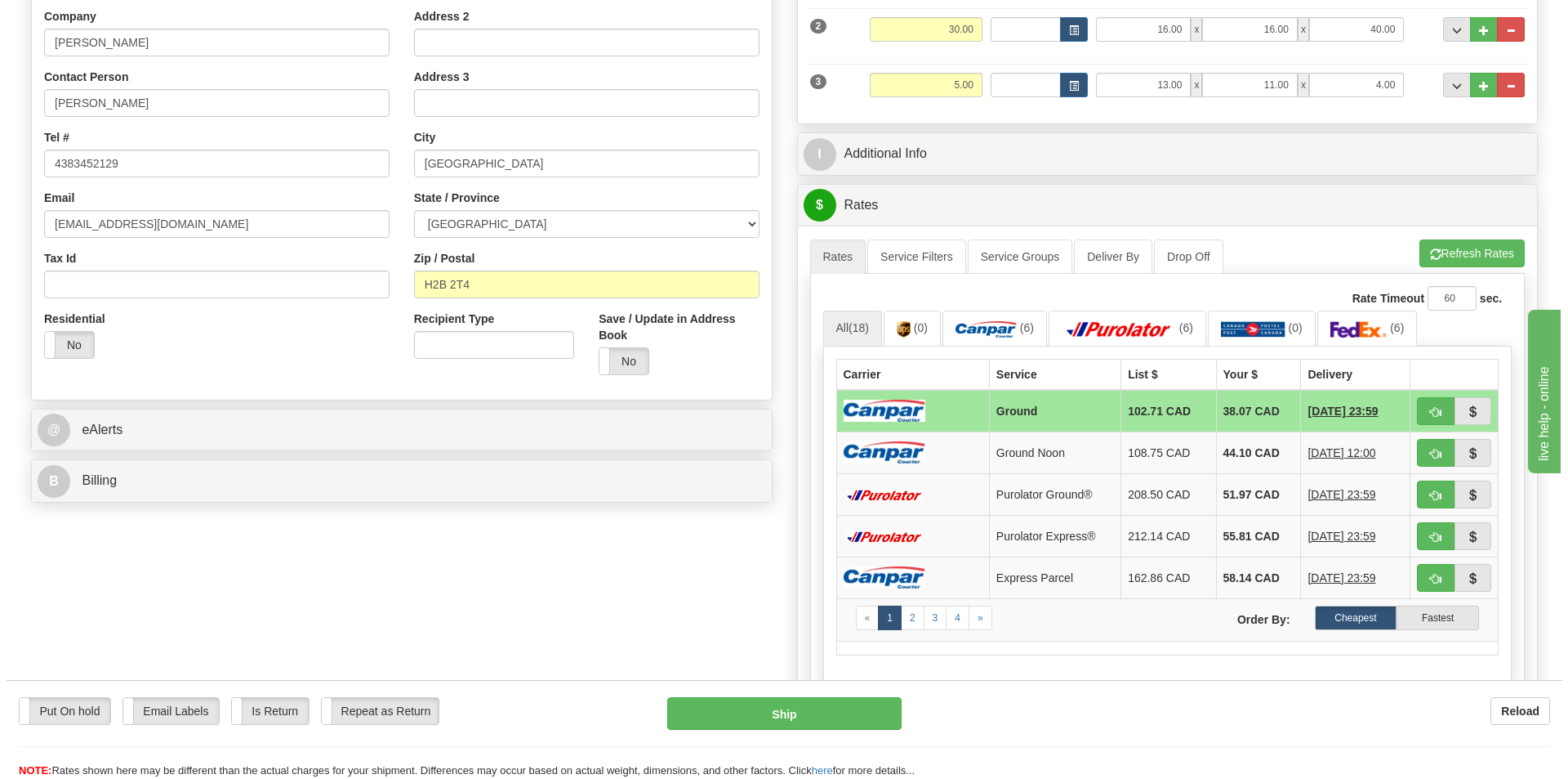
scroll to position [327, 0]
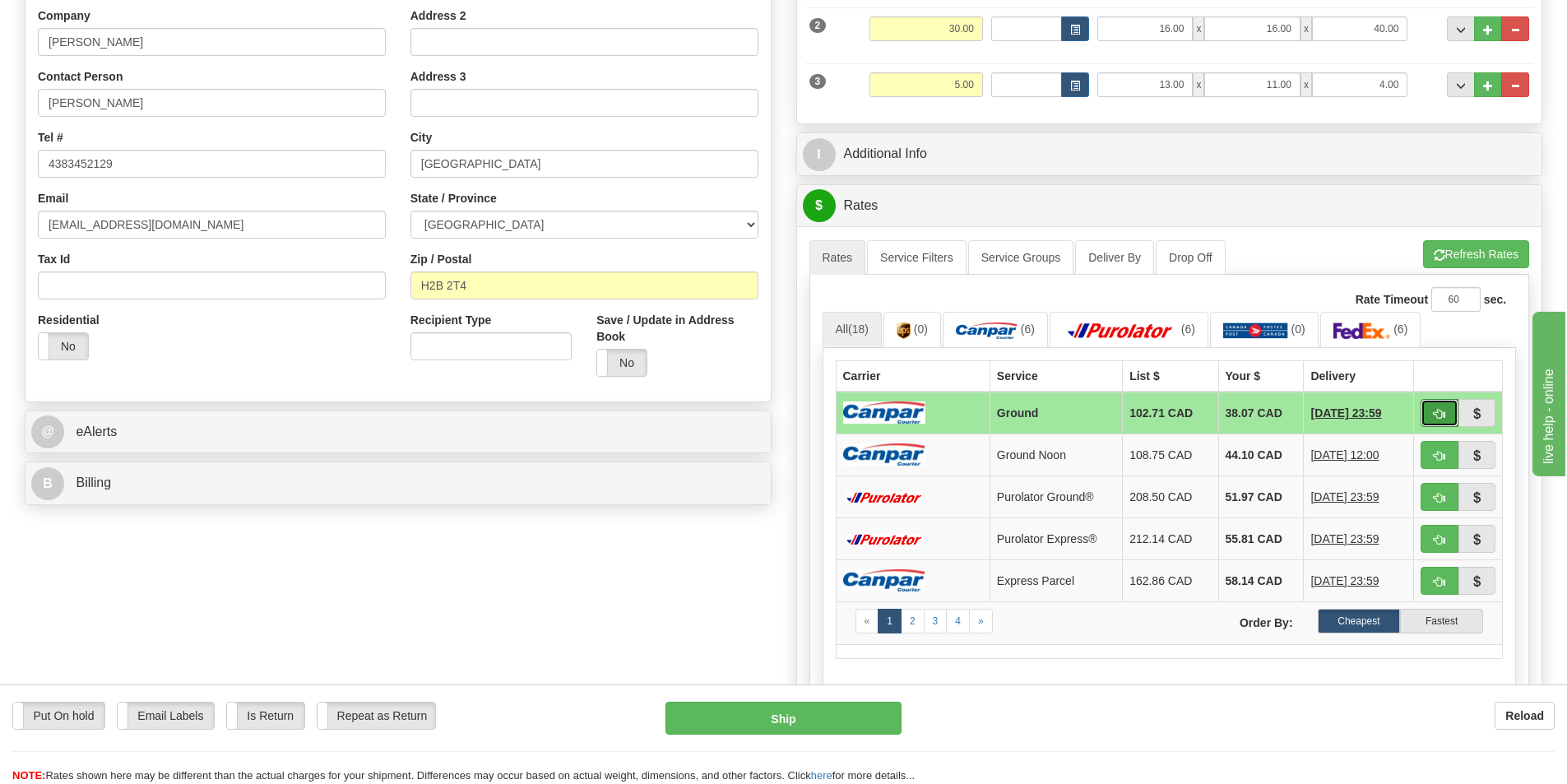
click at [1426, 409] on button "button" at bounding box center [1439, 412] width 38 height 28
type input "1"
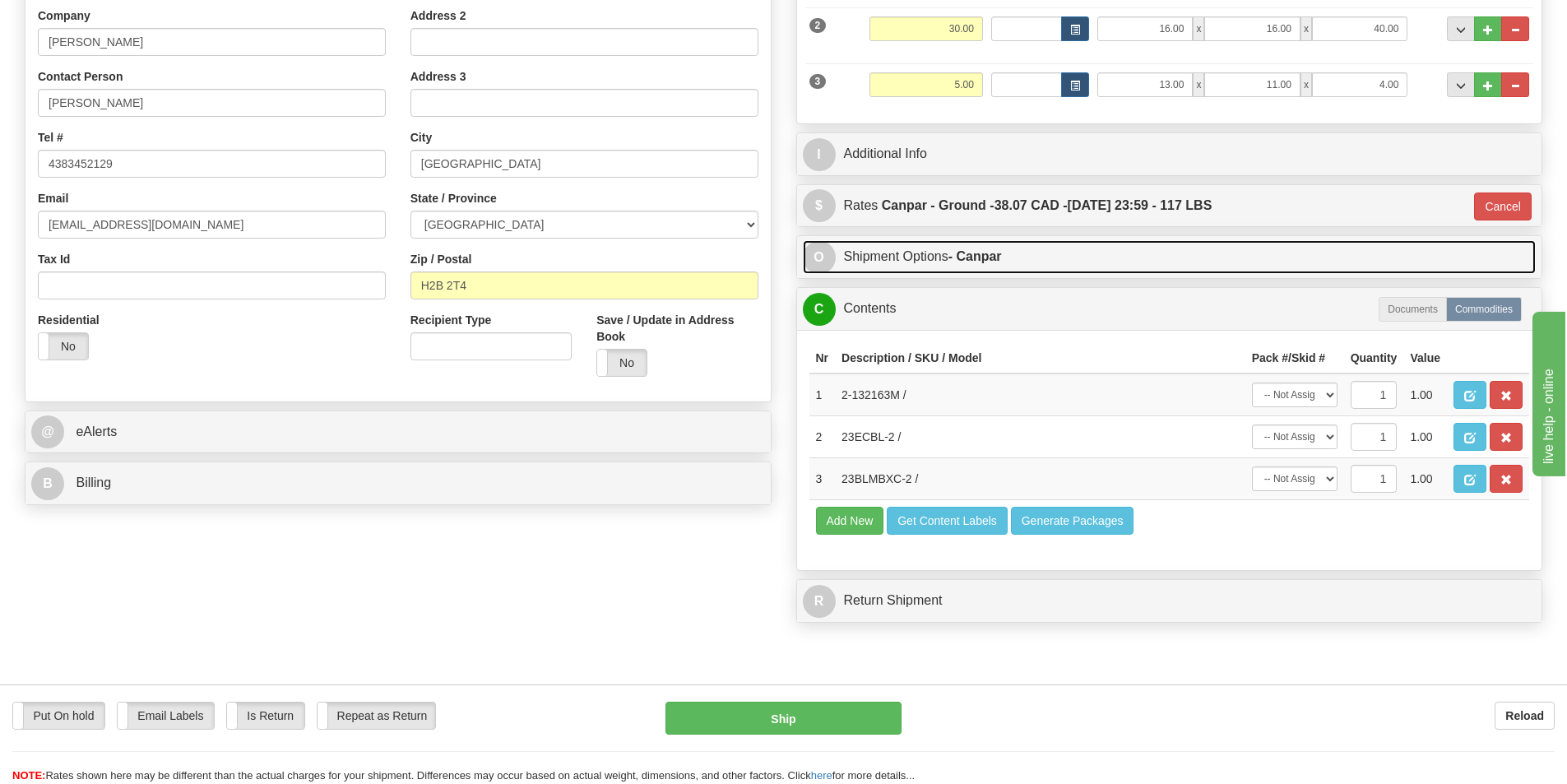
click at [999, 269] on link "O Shipment Options - Canpar" at bounding box center [1170, 257] width 734 height 34
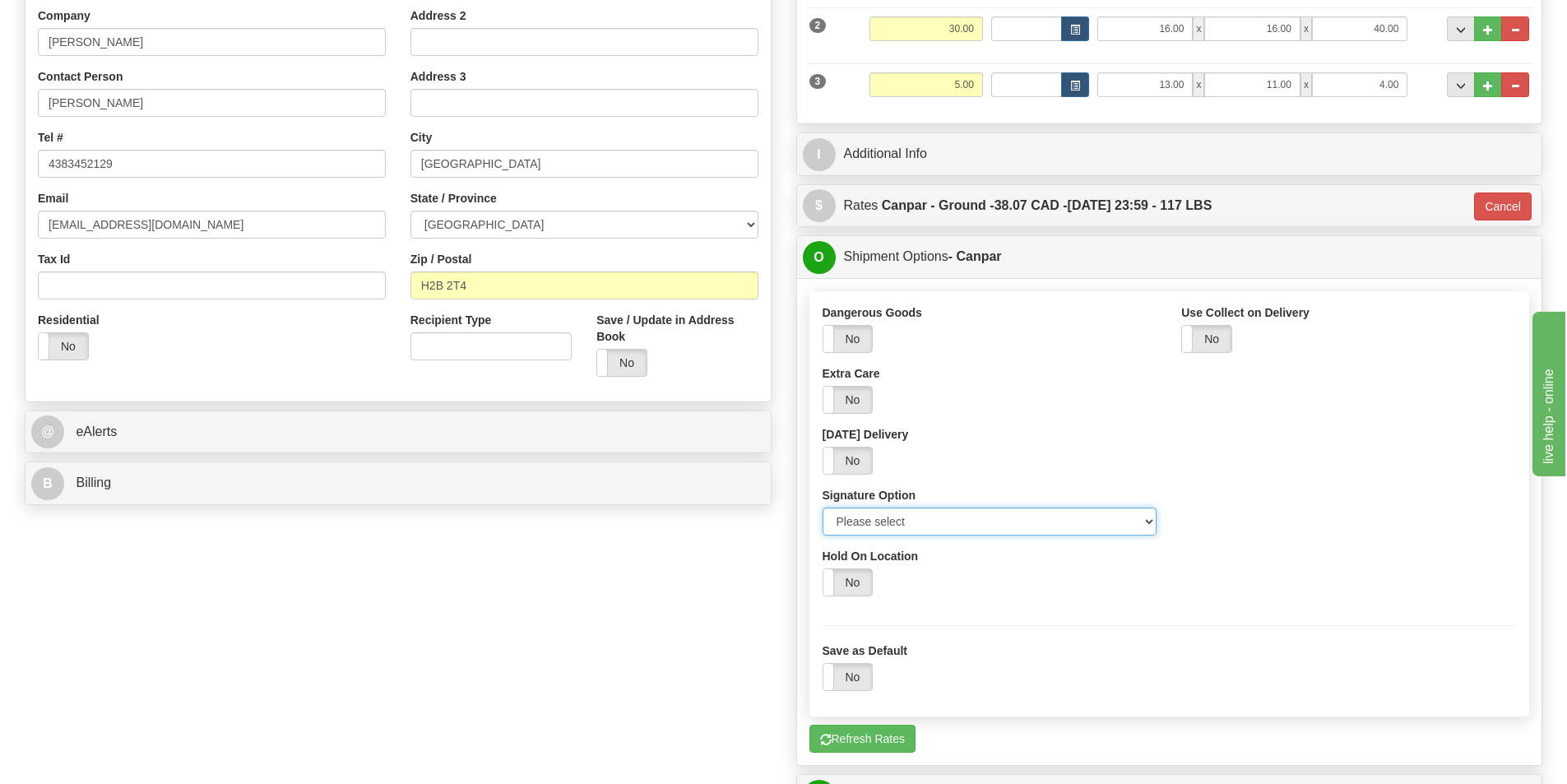
drag, startPoint x: 956, startPoint y: 517, endPoint x: 955, endPoint y: 535, distance: 18.0
click at [956, 517] on select "Please select No Signature Required Signature Required Adult Signature" at bounding box center [989, 521] width 334 height 28
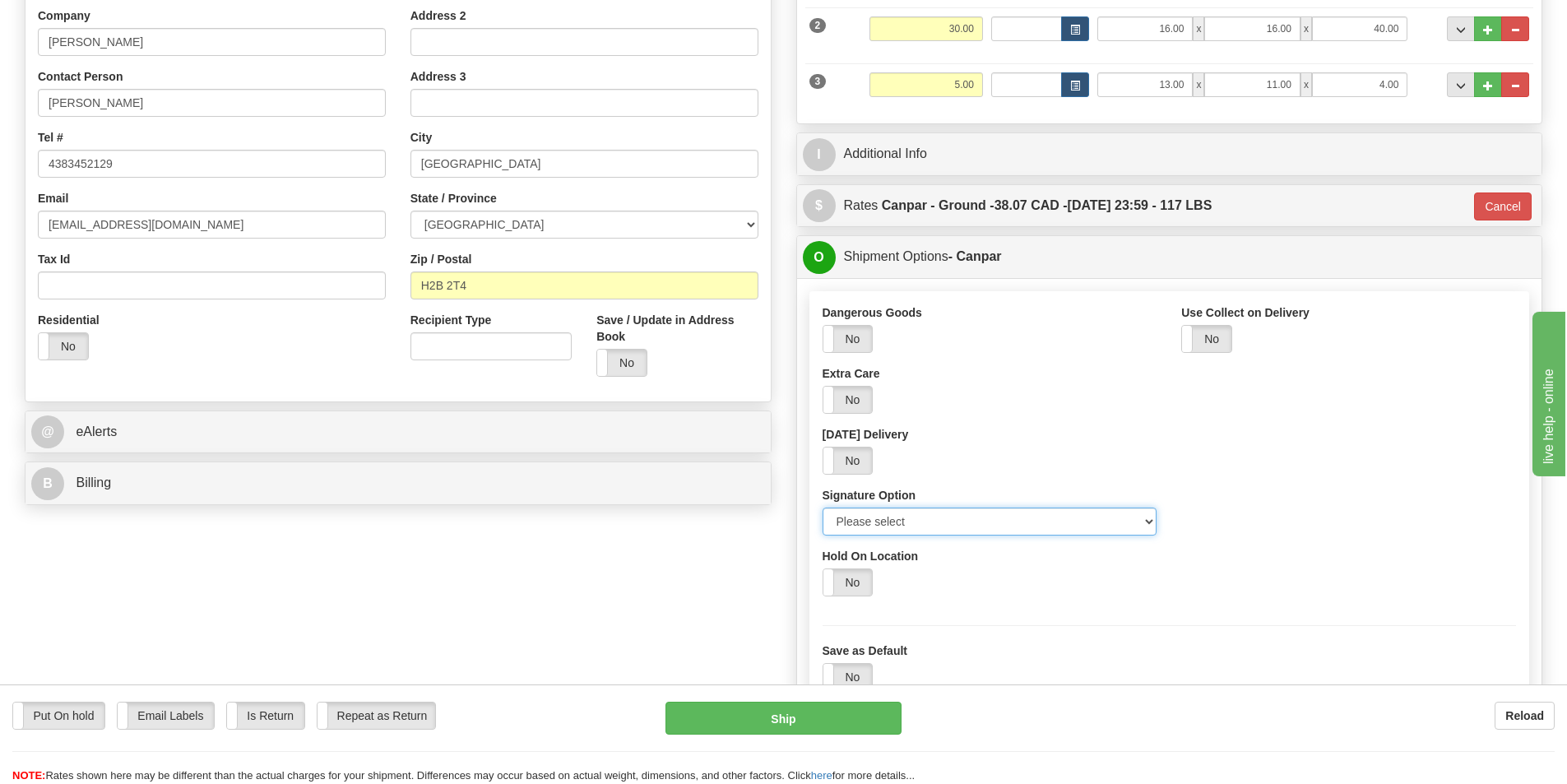
select select "2"
click at [823, 507] on select "Please select No Signature Required Signature Required Adult Signature" at bounding box center [989, 521] width 334 height 28
click at [867, 721] on button "Ship" at bounding box center [783, 717] width 236 height 33
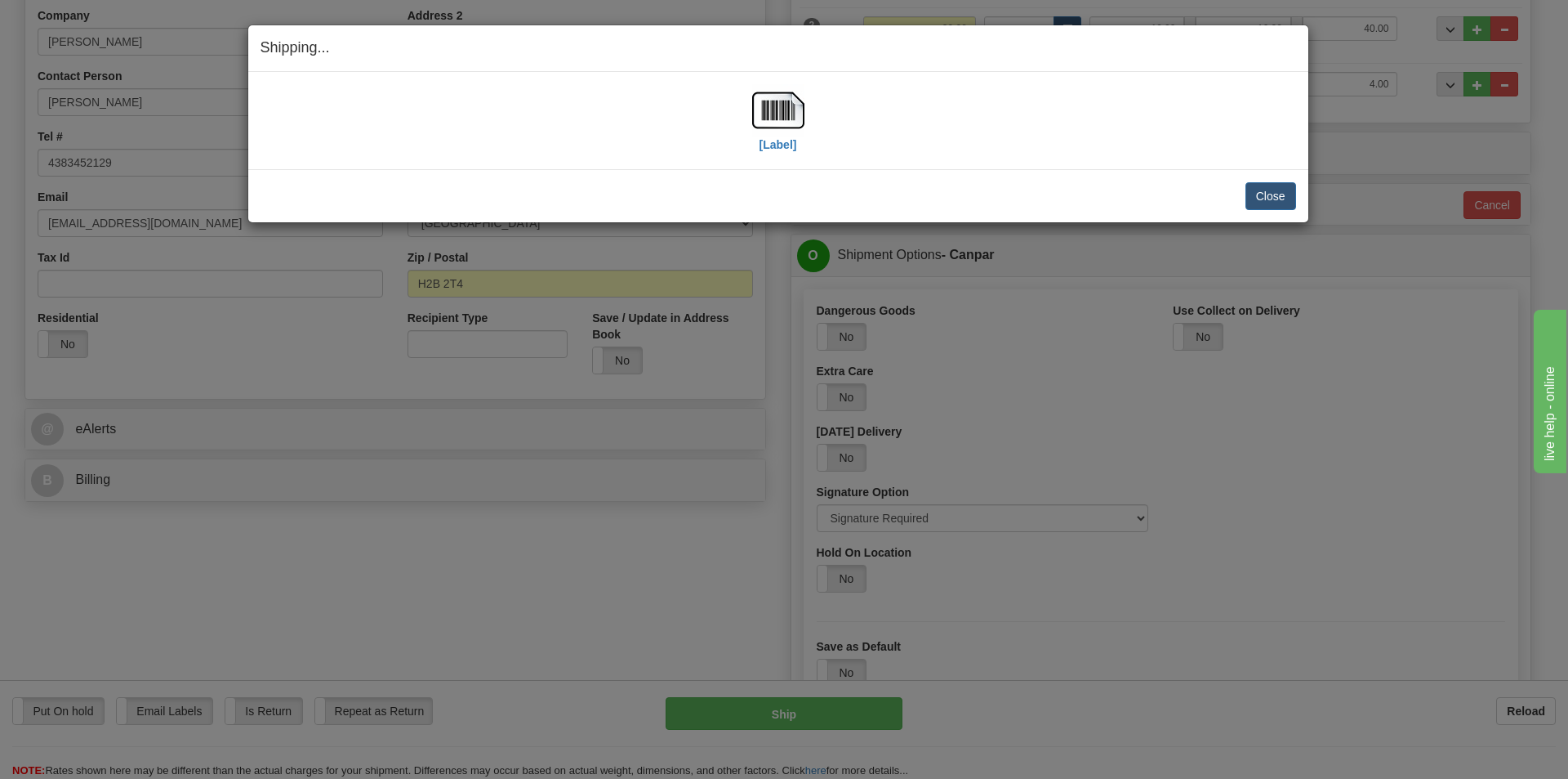
click at [758, 137] on div "[Label]" at bounding box center [778, 120] width 53 height 73
click at [777, 144] on label "[Label]" at bounding box center [778, 144] width 38 height 17
click at [1277, 199] on button "Close" at bounding box center [1271, 196] width 51 height 28
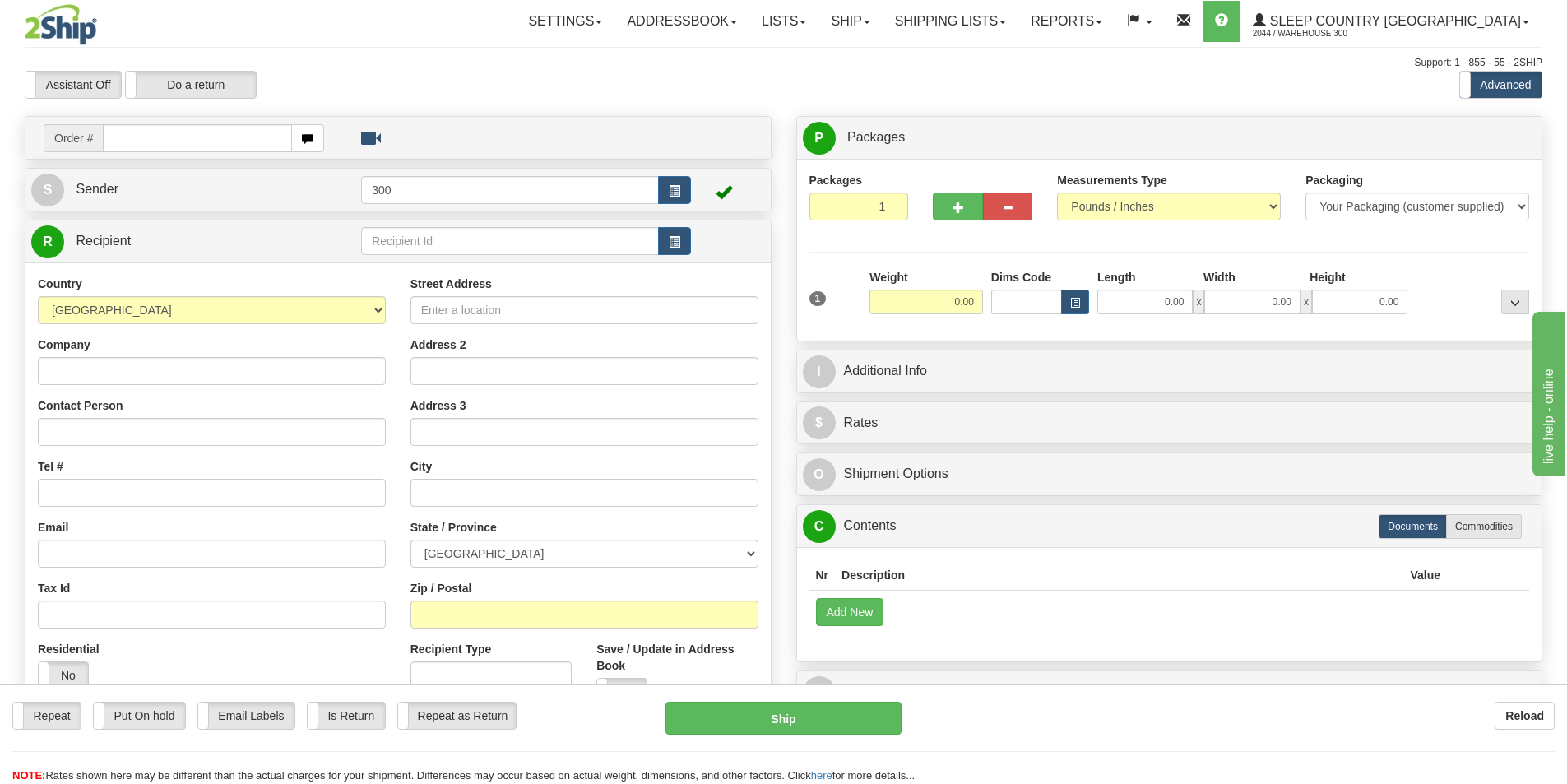
click at [200, 144] on input "text" at bounding box center [197, 138] width 189 height 28
type input "9002i117000"
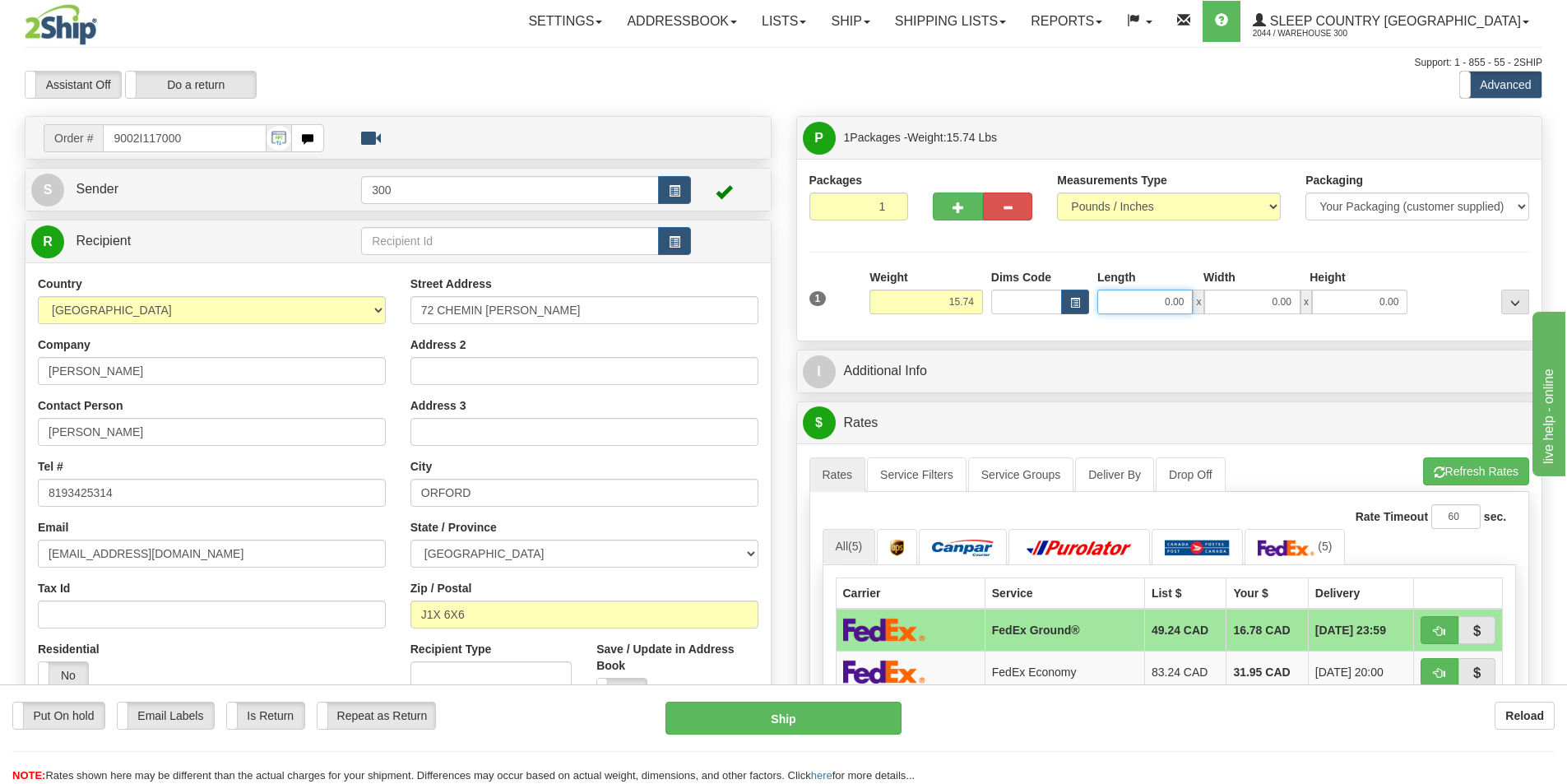
click at [1185, 304] on input "0.00" at bounding box center [1145, 302] width 95 height 24
type input "10.00"
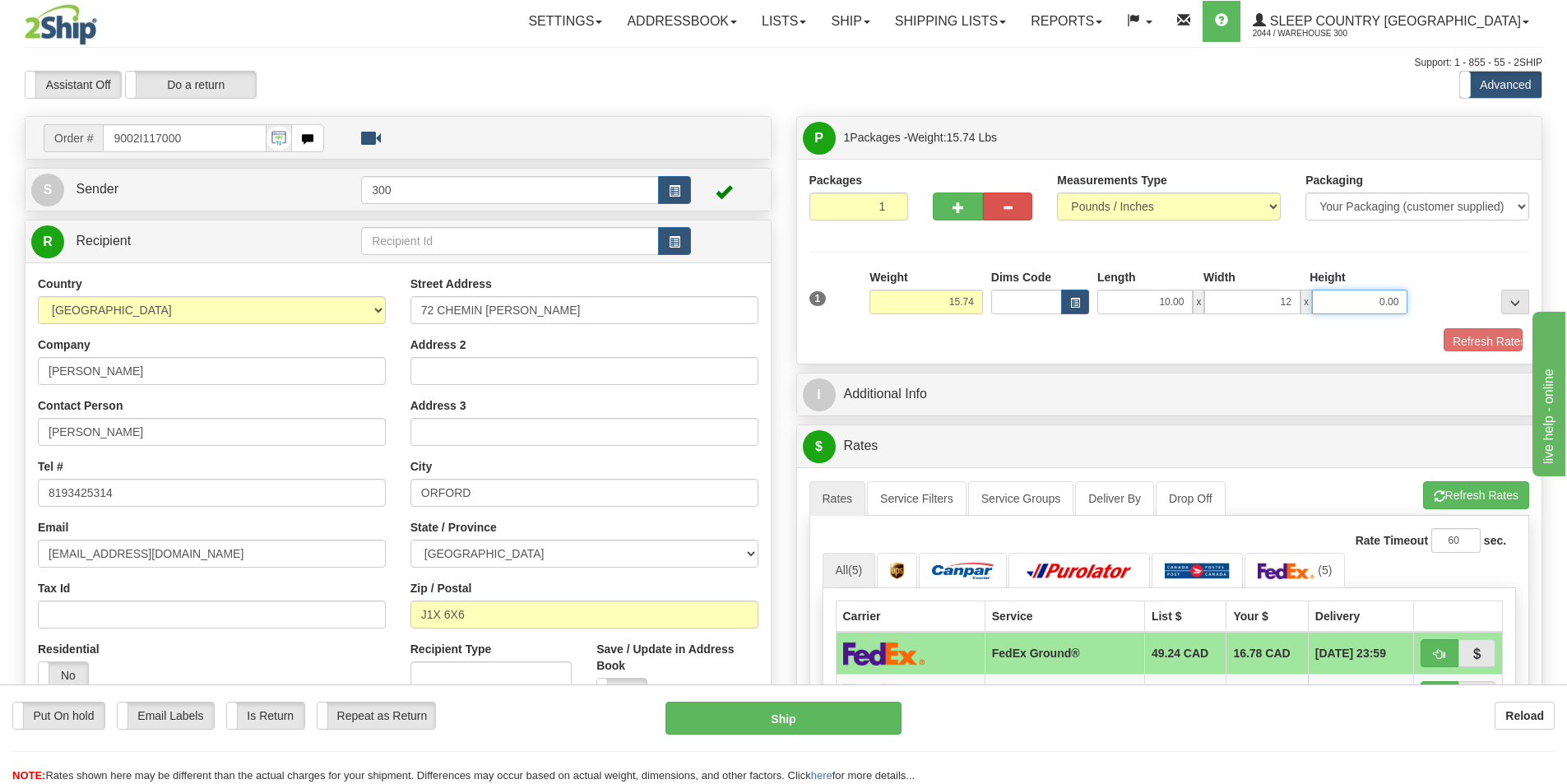
type input "12.00"
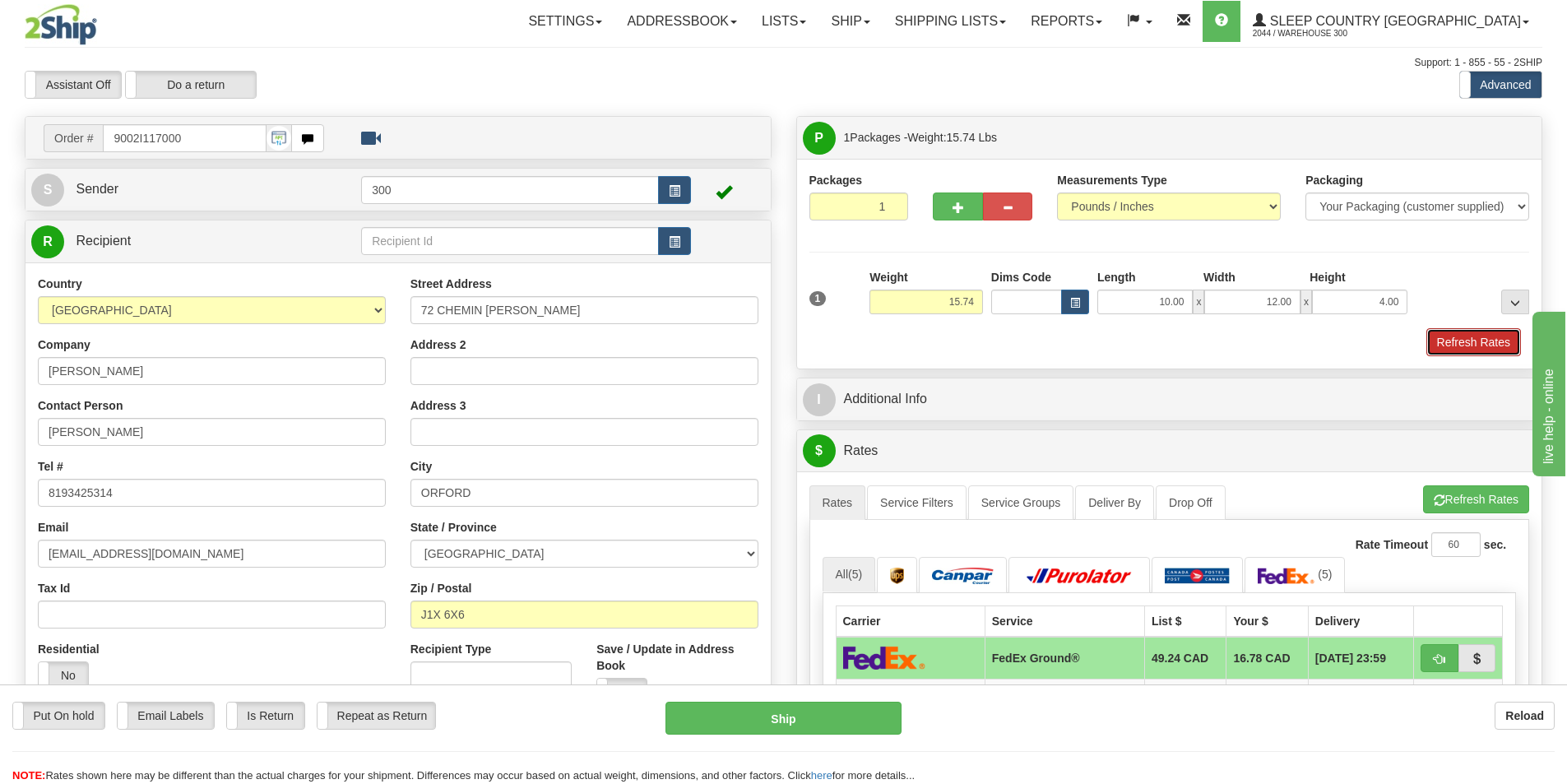
click at [1460, 348] on button "Refresh Rates" at bounding box center [1474, 342] width 95 height 28
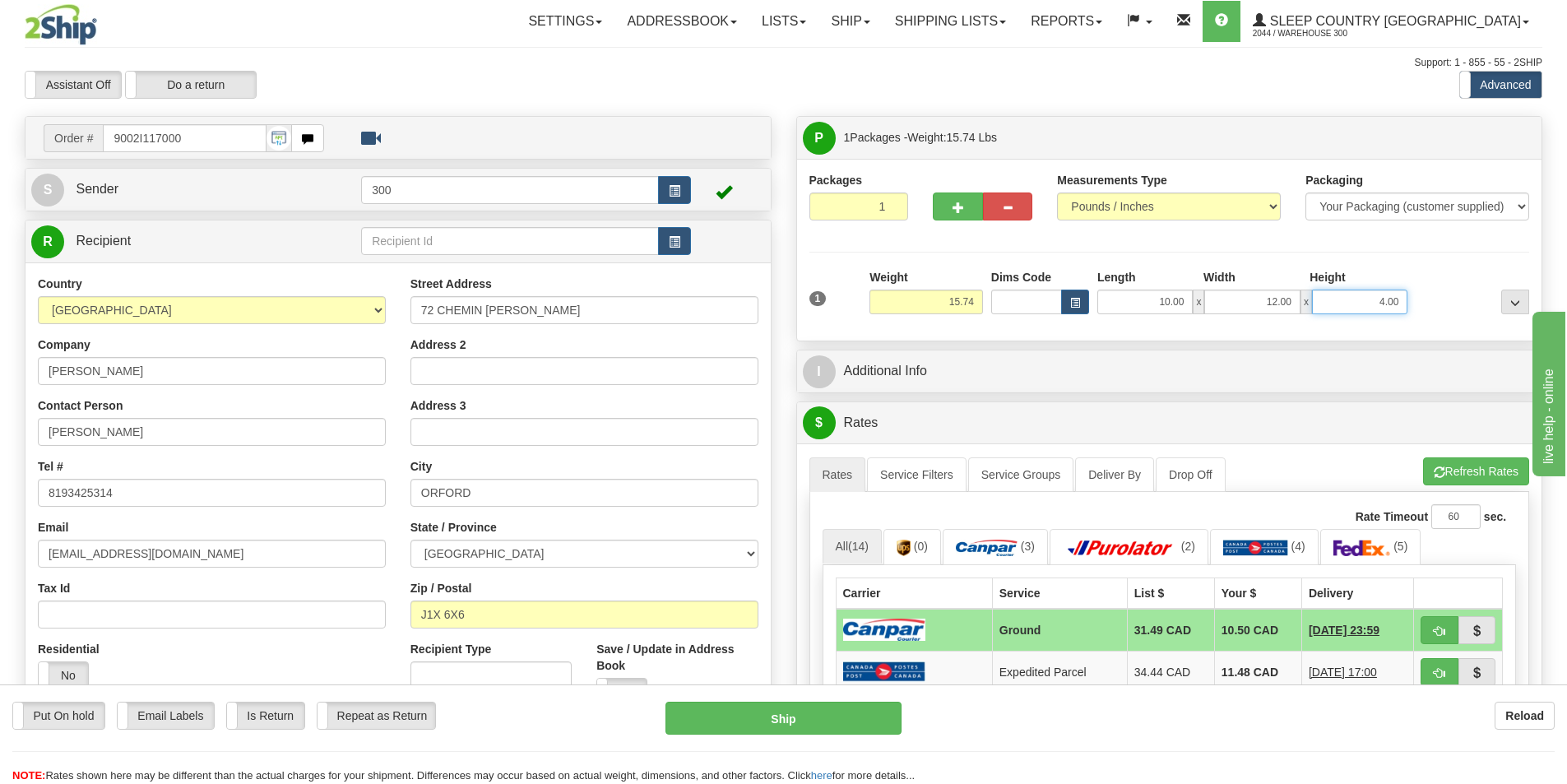
click at [1379, 298] on input "4.00" at bounding box center [1359, 302] width 95 height 24
type input "8.00"
drag, startPoint x: 1199, startPoint y: 326, endPoint x: 1240, endPoint y: 327, distance: 41.0
click at [1199, 327] on div at bounding box center [1170, 327] width 729 height 1
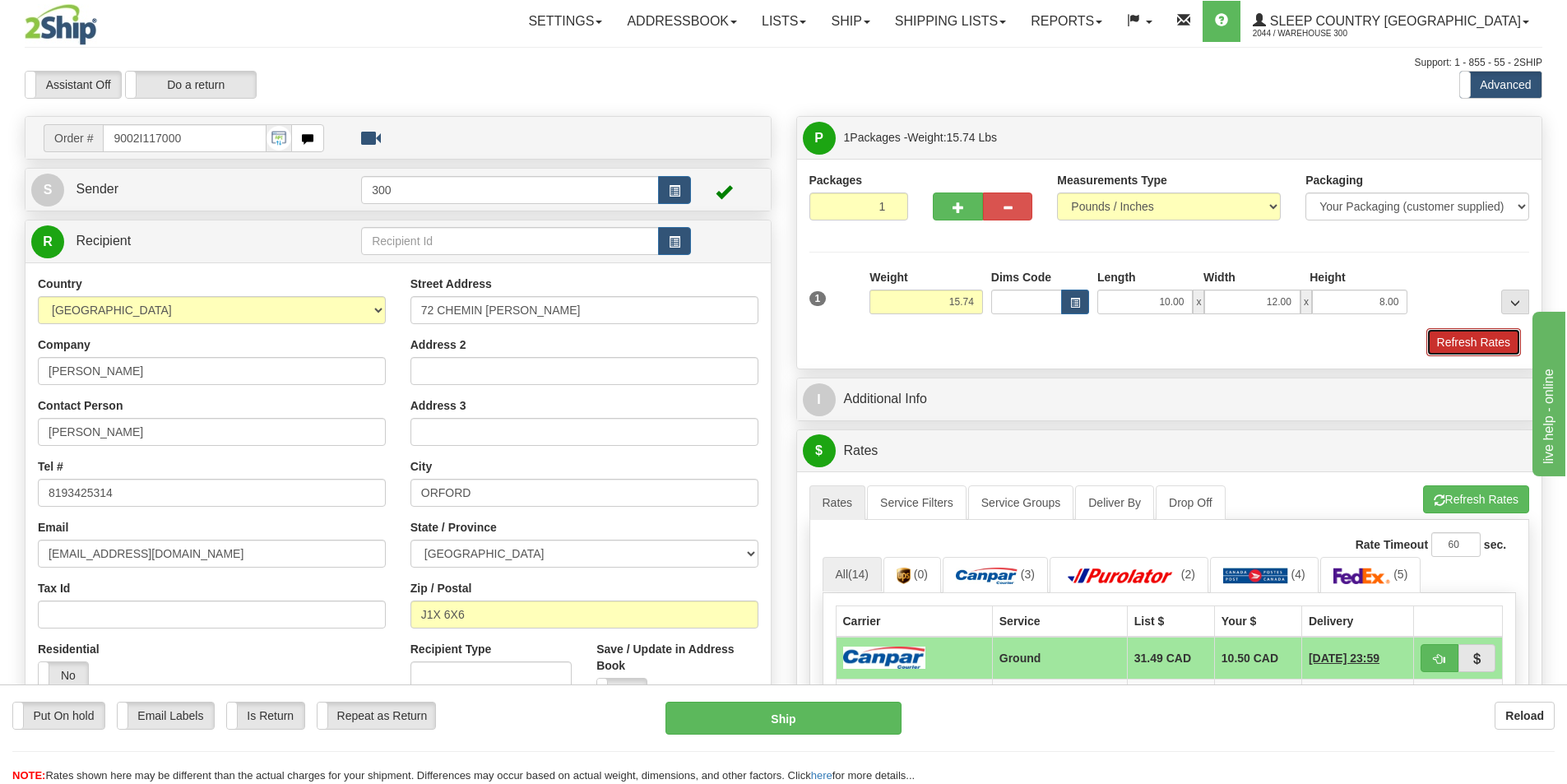
click at [1464, 338] on button "Refresh Rates" at bounding box center [1474, 342] width 95 height 28
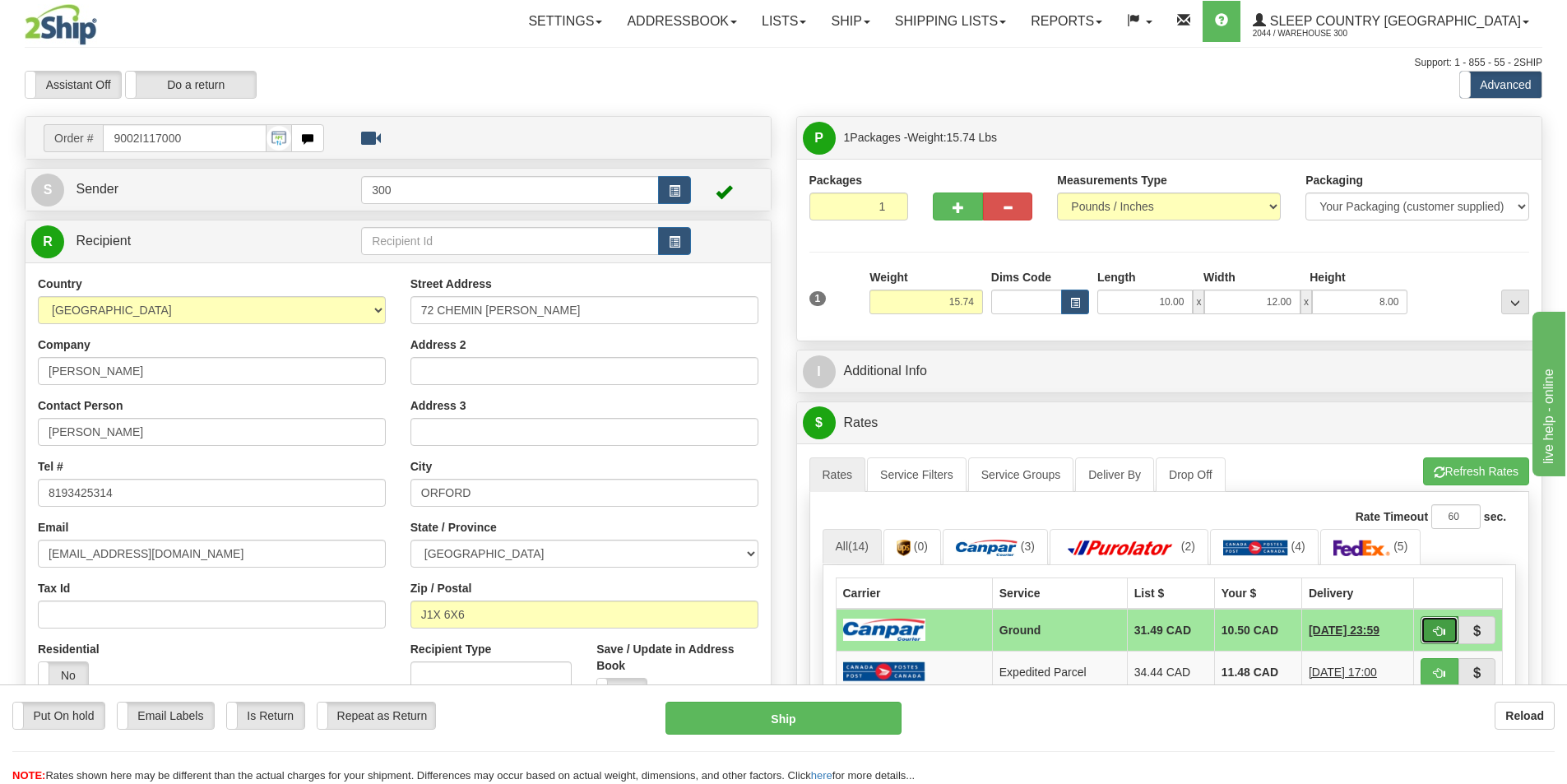
click at [1441, 627] on span "button" at bounding box center [1439, 630] width 11 height 10
type input "1"
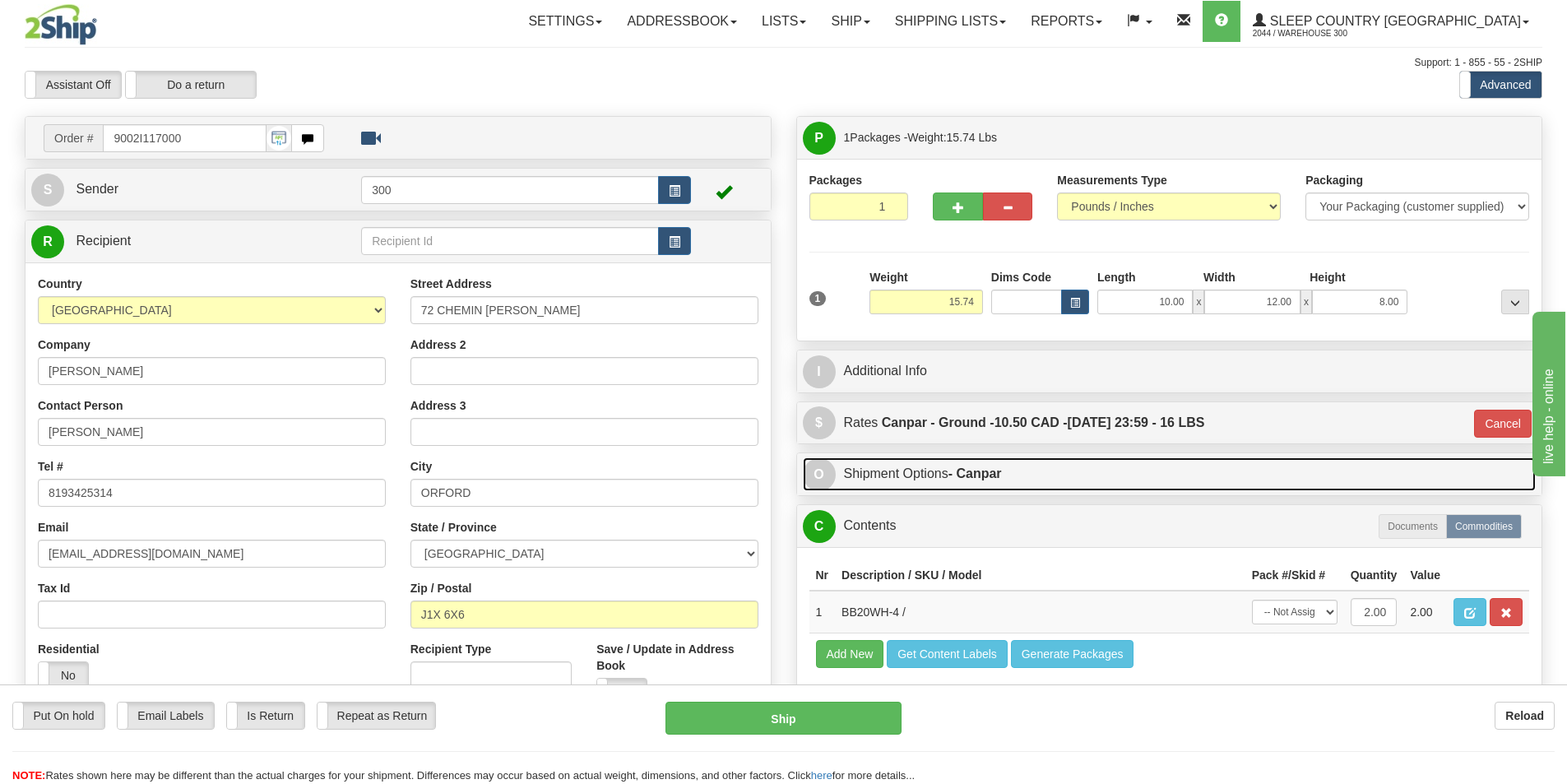
click at [1033, 475] on link "O Shipment Options - Canpar" at bounding box center [1170, 474] width 734 height 34
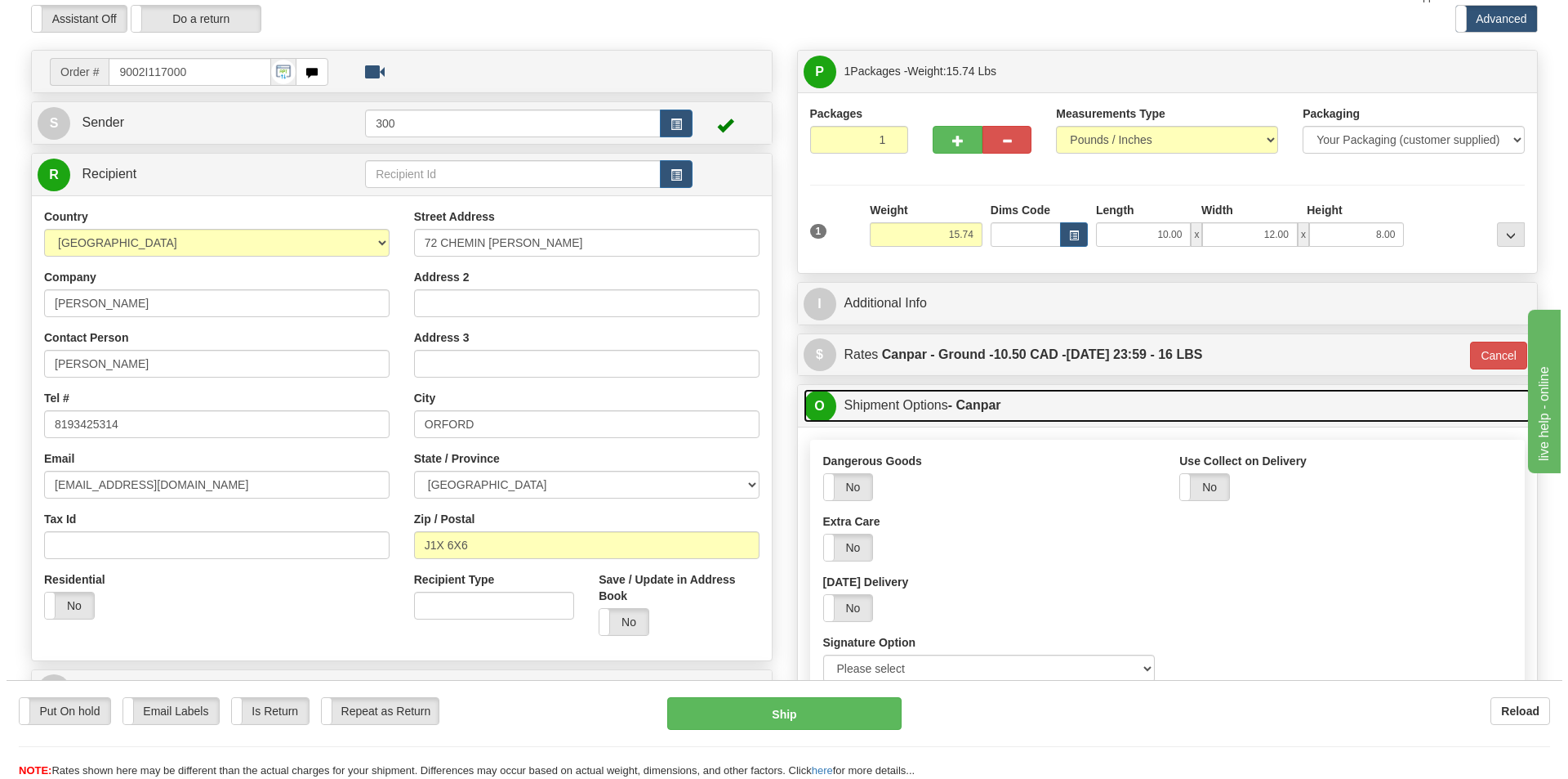
scroll to position [164, 0]
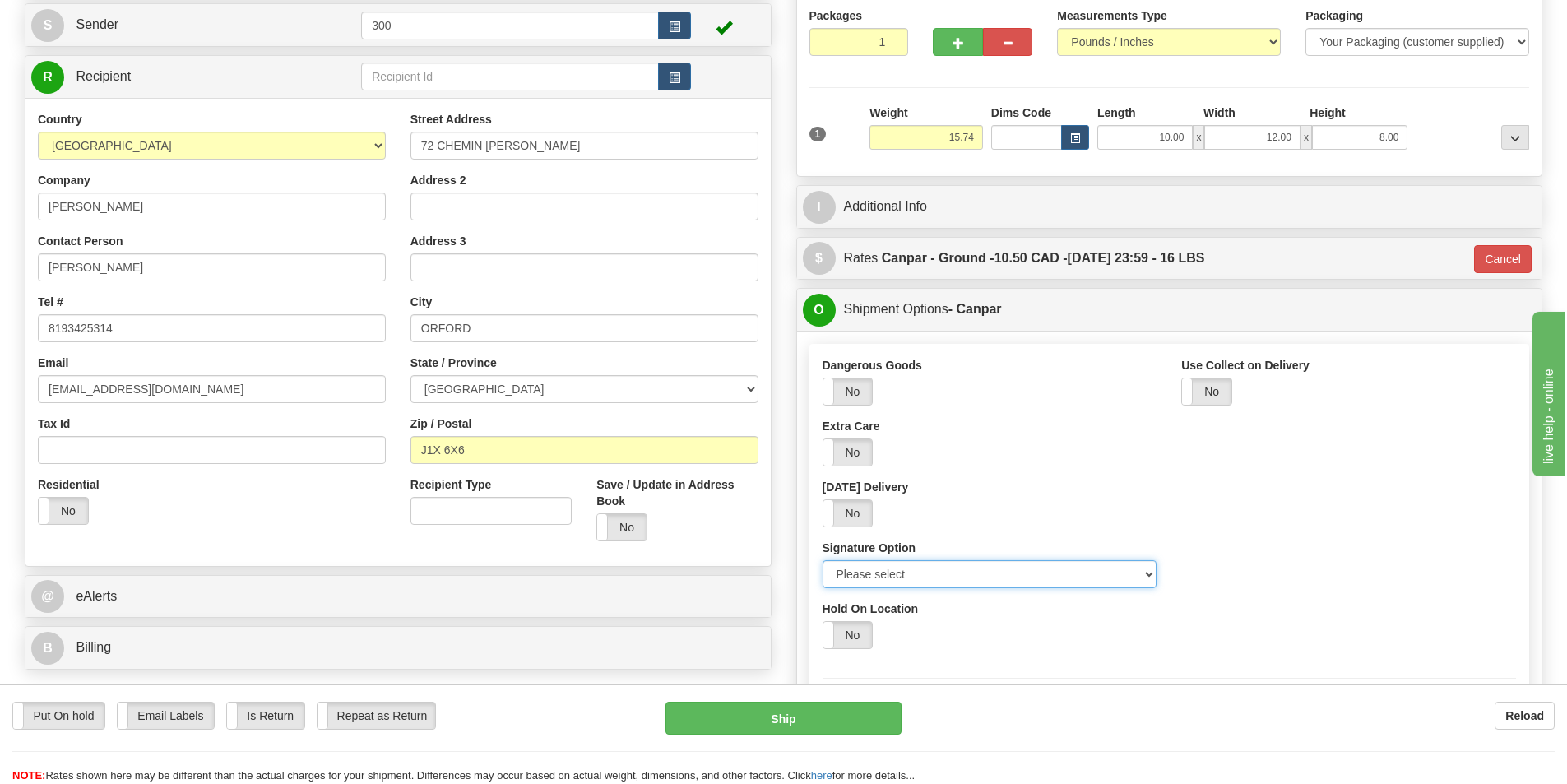
click at [980, 583] on select "Please select No Signature Required Signature Required Adult Signature" at bounding box center [989, 574] width 334 height 28
select select "2"
click at [823, 560] on select "Please select No Signature Required Signature Required Adult Signature" at bounding box center [989, 574] width 334 height 28
click at [887, 721] on button "Ship" at bounding box center [783, 717] width 236 height 33
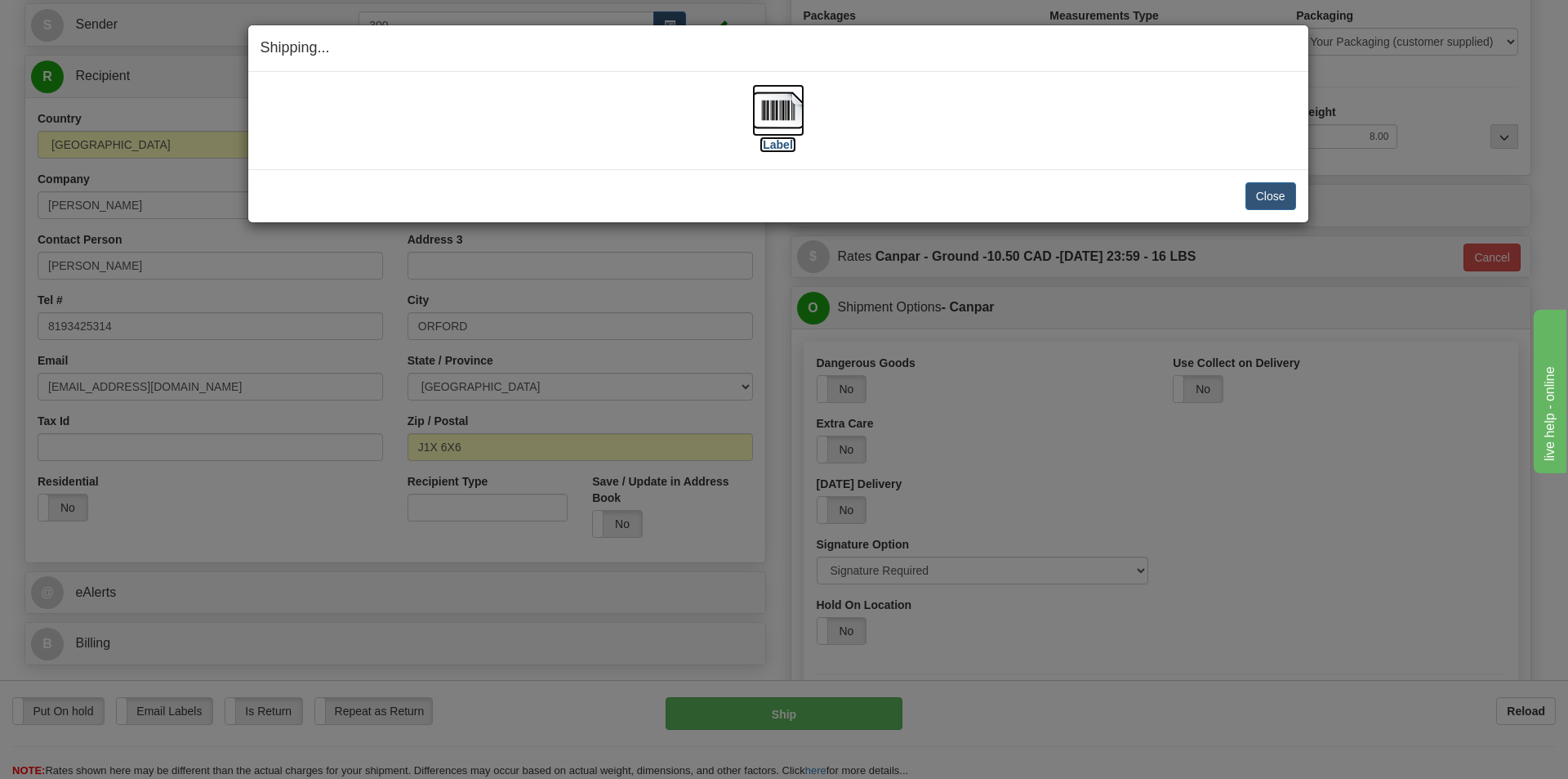
click at [777, 102] on img at bounding box center [778, 110] width 53 height 53
click at [1299, 199] on div "Close Cancel Cancel Shipment and Quit Pickup Quit Pickup ONLY" at bounding box center [778, 195] width 1060 height 53
click at [1281, 190] on button "Close" at bounding box center [1271, 196] width 51 height 28
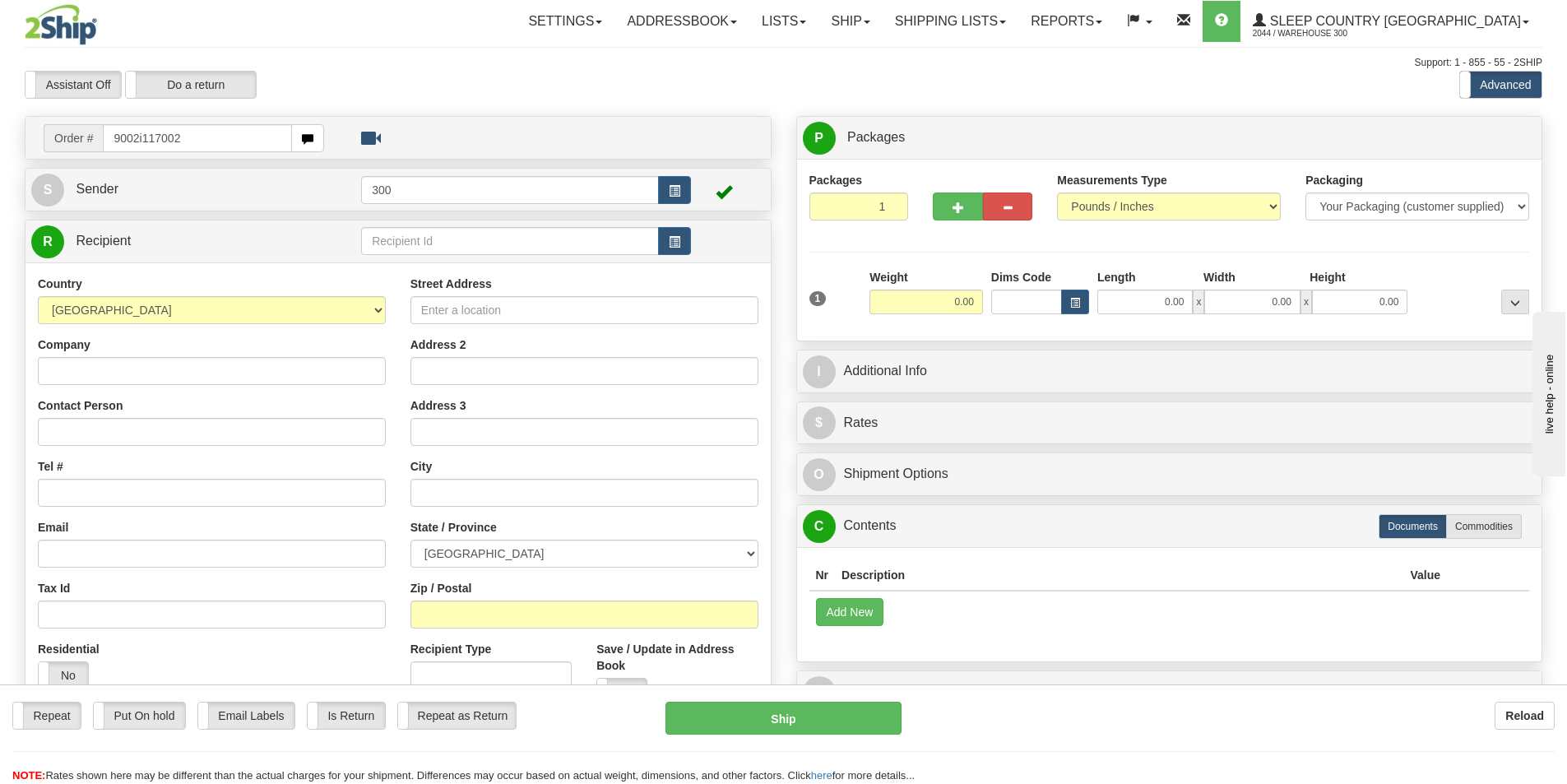
type input "9002i117002"
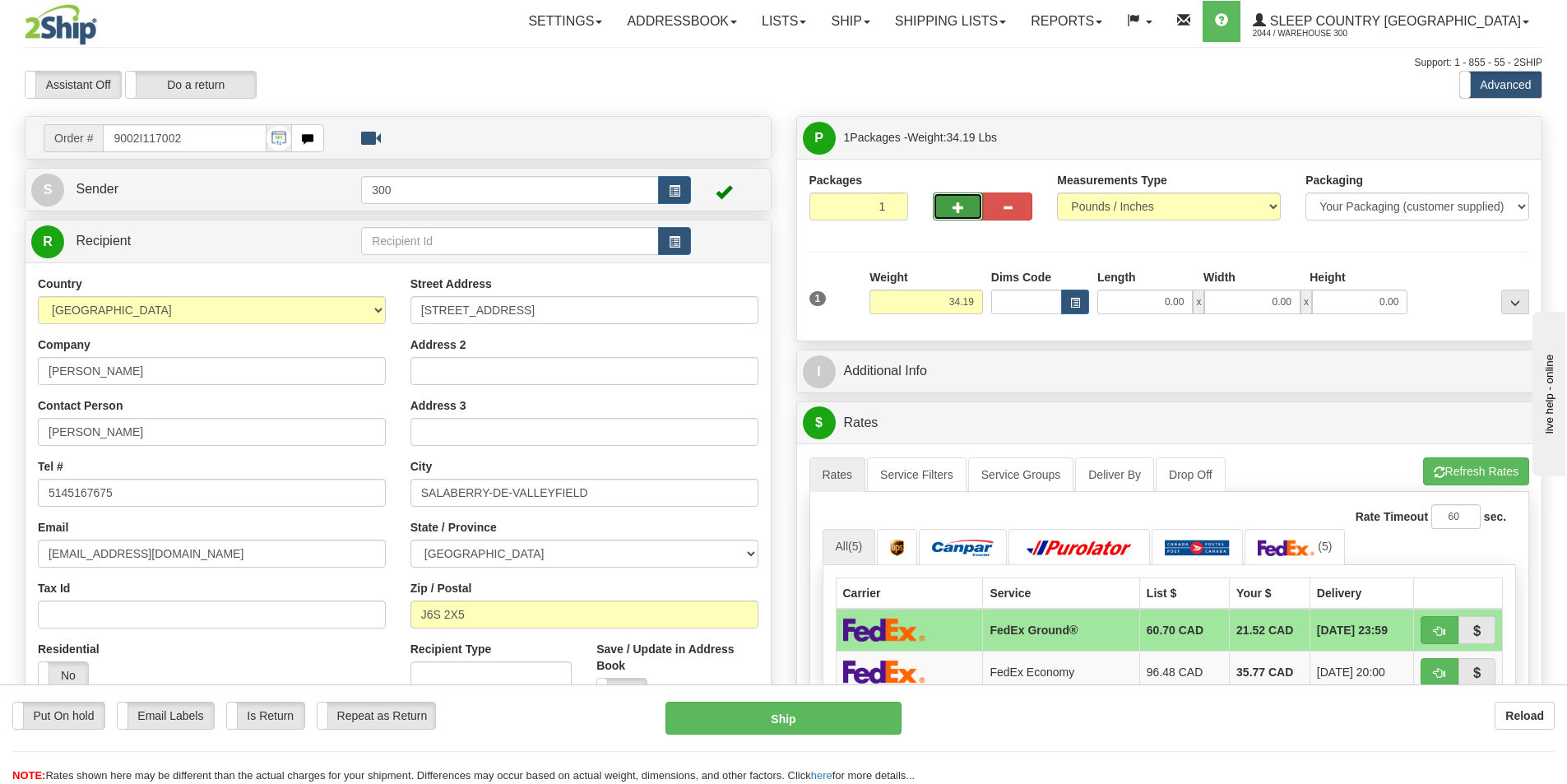
click at [953, 202] on span "button" at bounding box center [959, 207] width 11 height 10
type input "2"
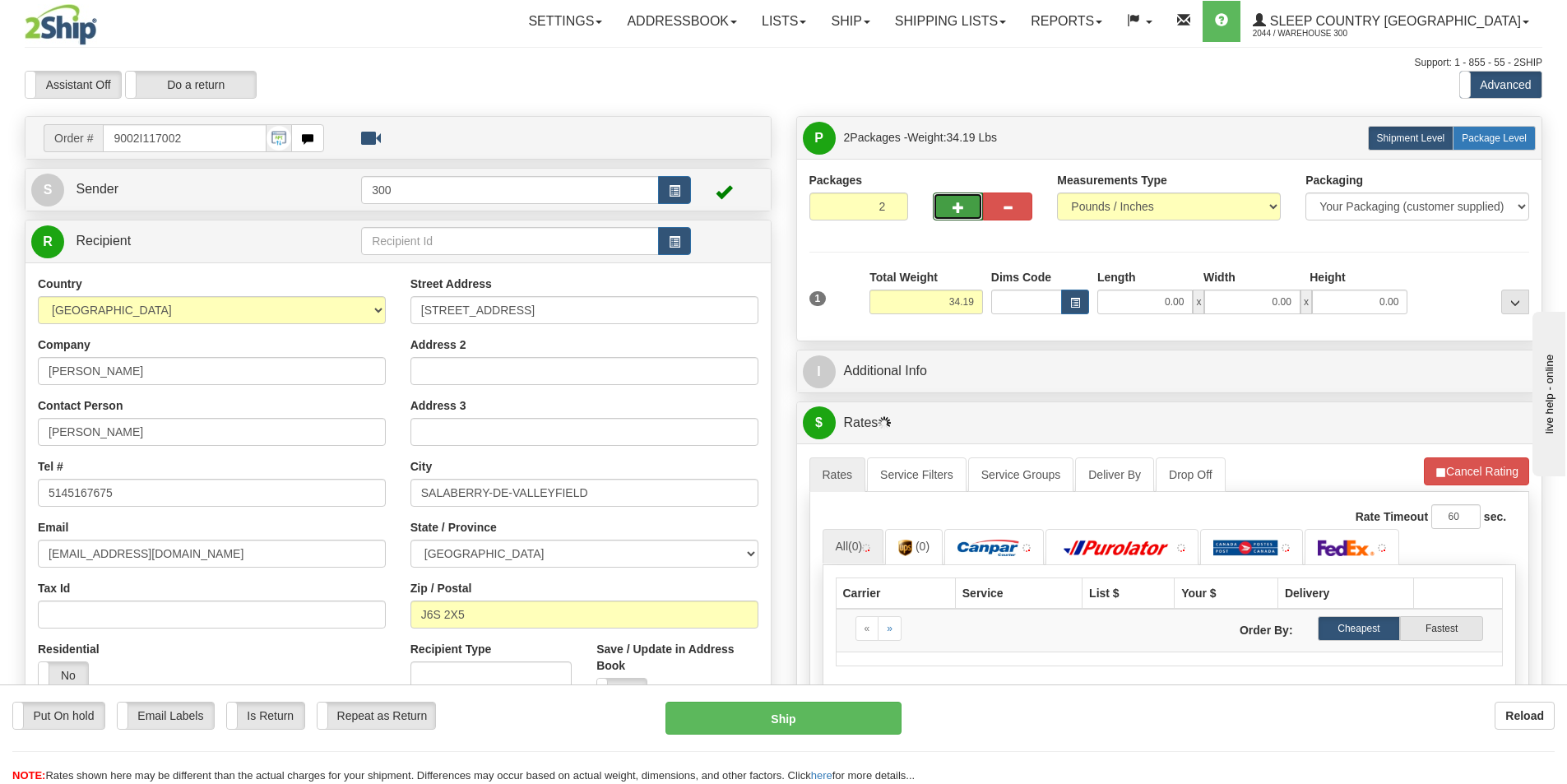
click at [1496, 142] on span "Package Level" at bounding box center [1494, 138] width 65 height 11
radio input "true"
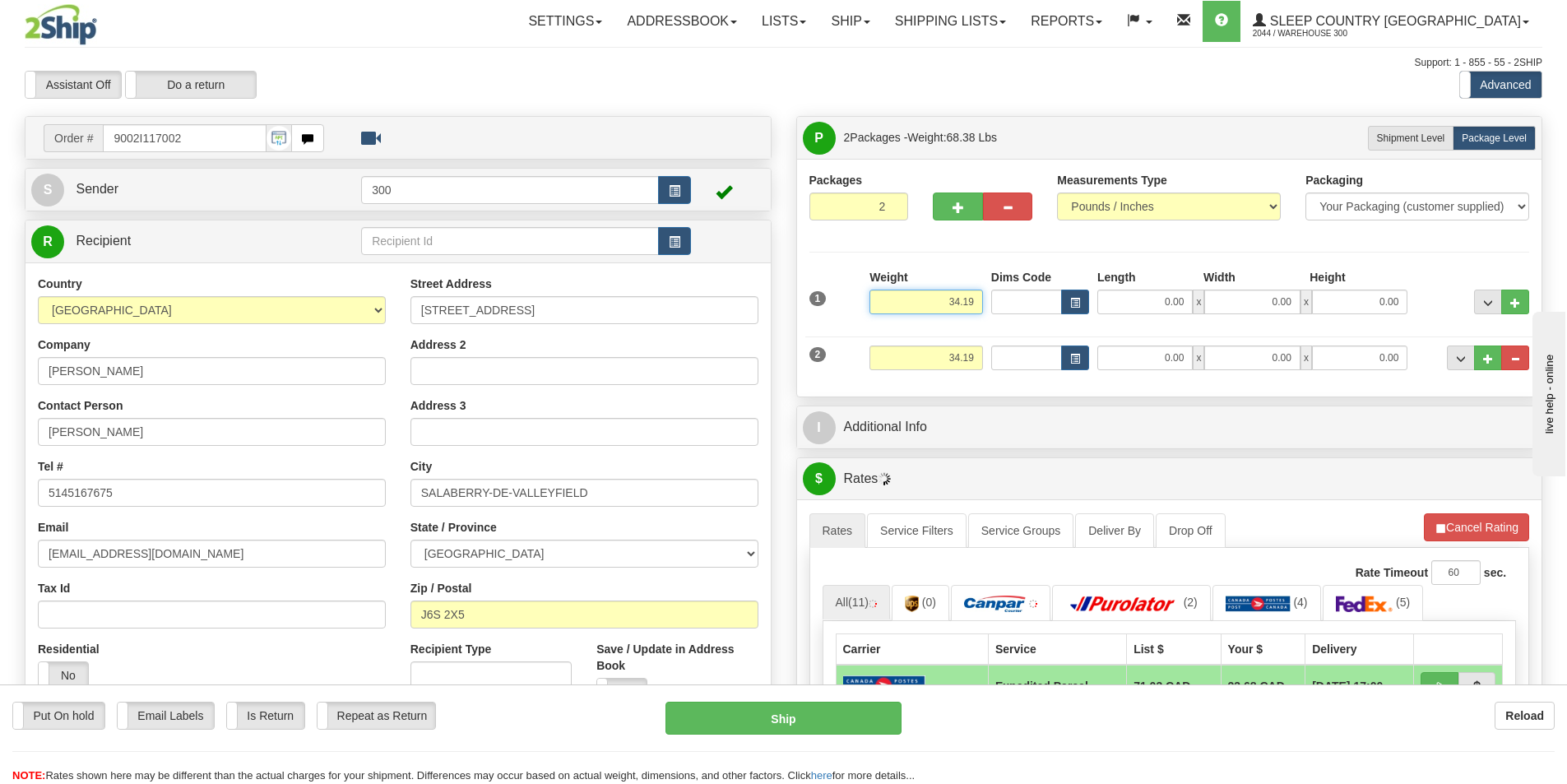
drag, startPoint x: 941, startPoint y: 304, endPoint x: 1033, endPoint y: 304, distance: 92.0
click at [1033, 304] on div "1 Weight 34.19 Dims Code x x" at bounding box center [1170, 298] width 729 height 59
drag, startPoint x: 955, startPoint y: 360, endPoint x: 986, endPoint y: 375, distance: 34.4
click at [955, 360] on input "34.19" at bounding box center [926, 358] width 114 height 24
type input "30.00"
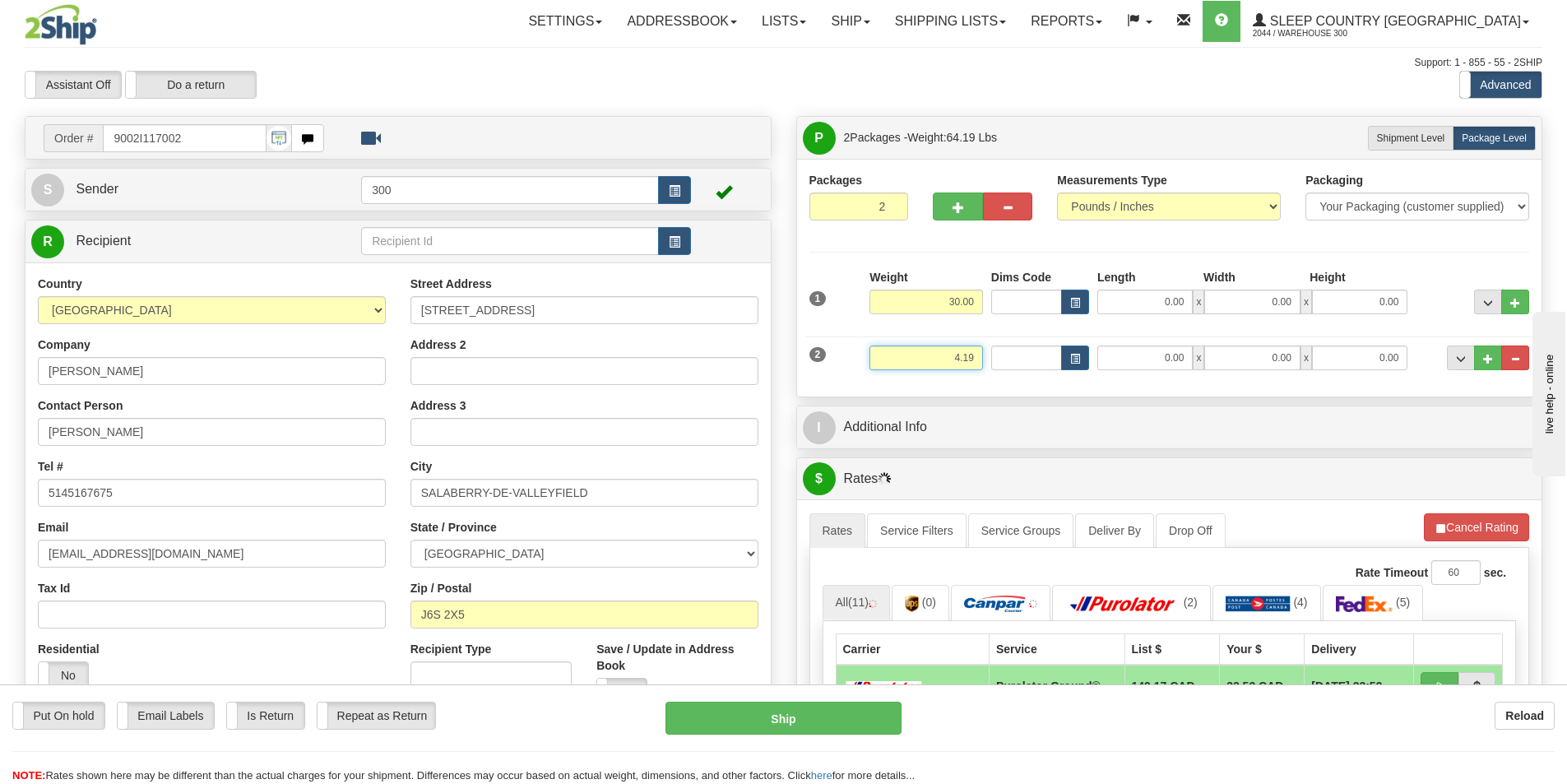
type input "4.19"
click at [1165, 308] on input "0.00" at bounding box center [1145, 302] width 95 height 24
type input "14.00"
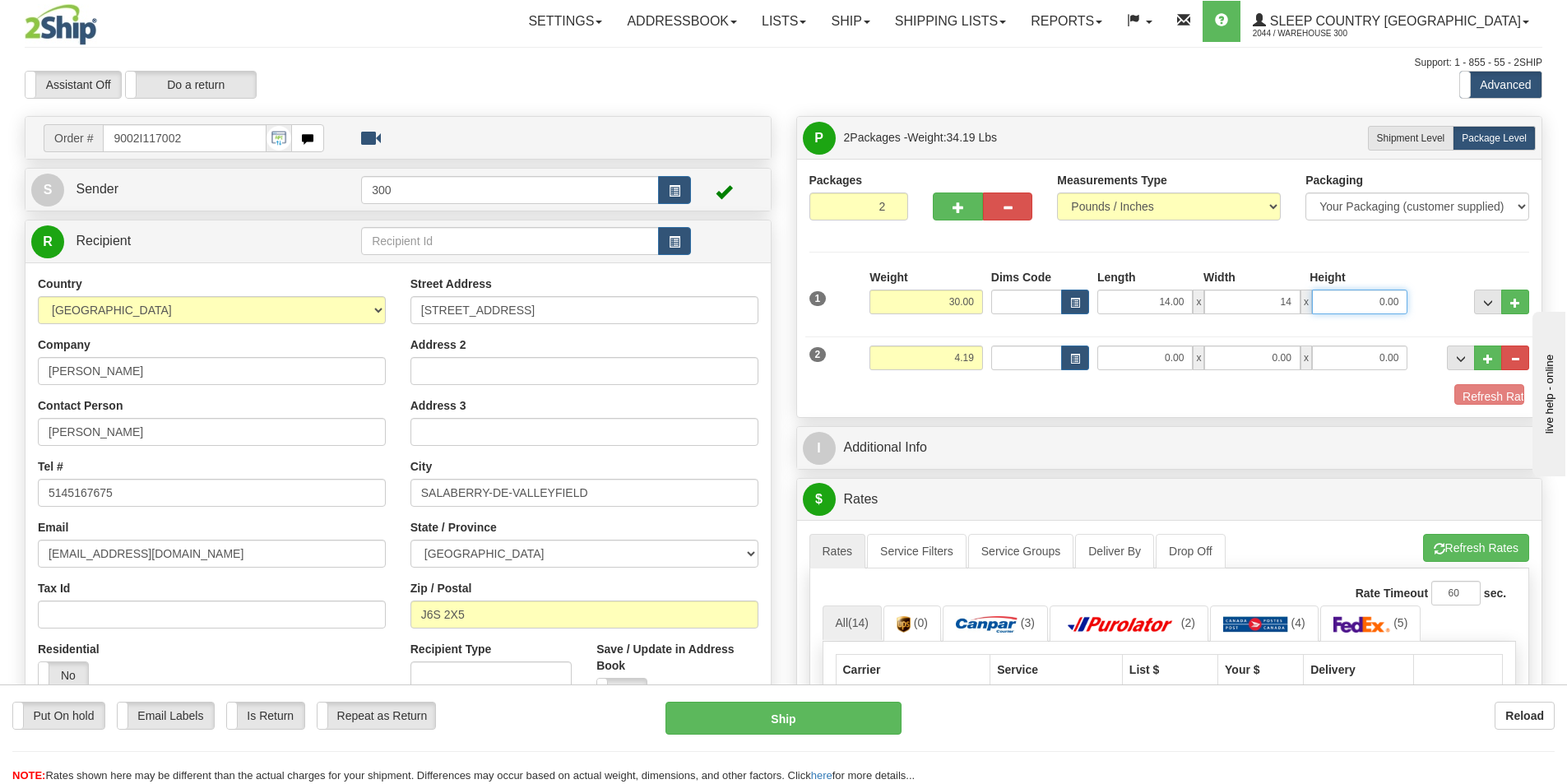
type input "14.00"
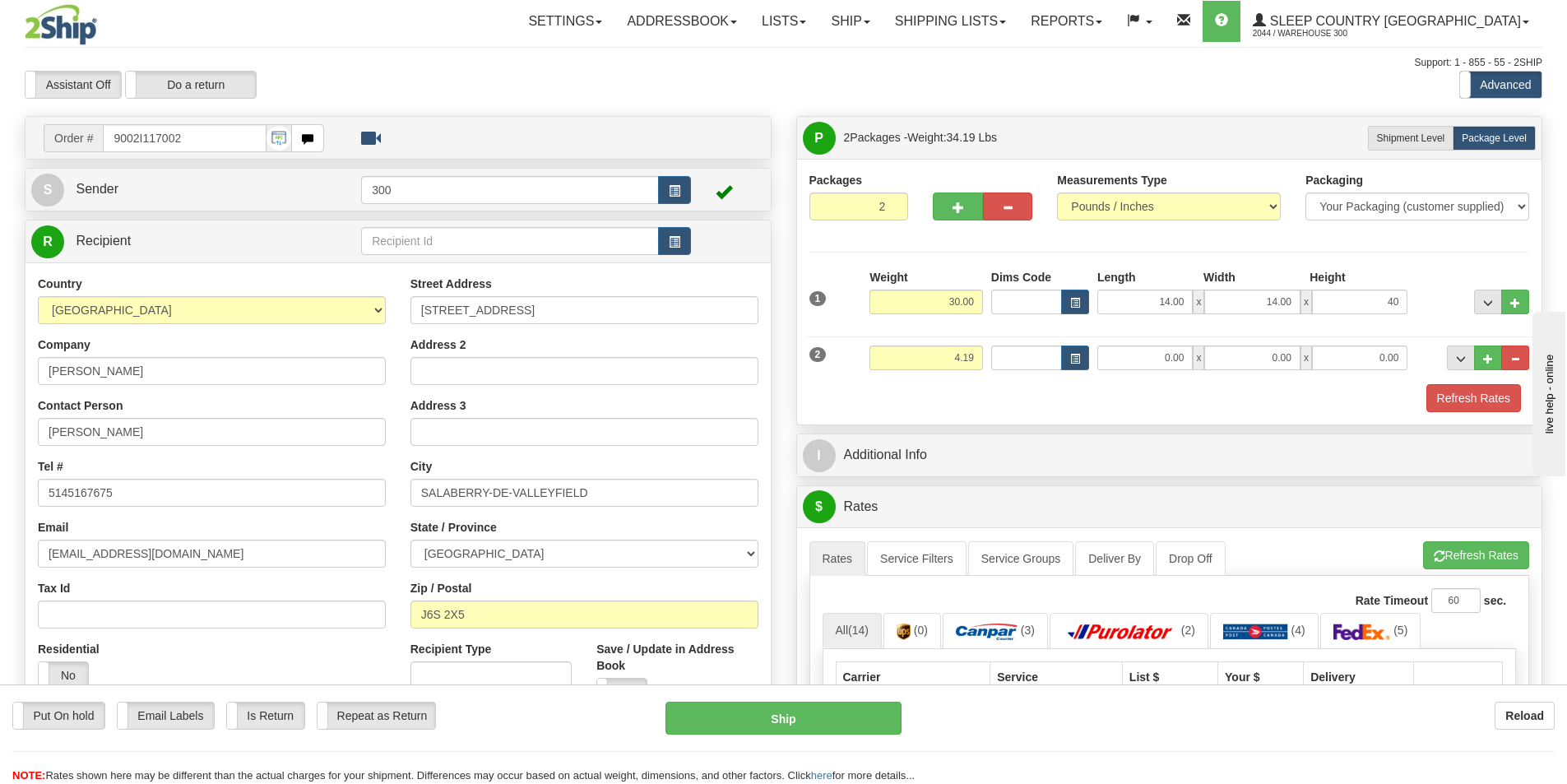
type input "40.00"
click at [1170, 353] on input "0.00" at bounding box center [1145, 358] width 95 height 24
type input "12.00"
type input "10.00"
type input "6.00"
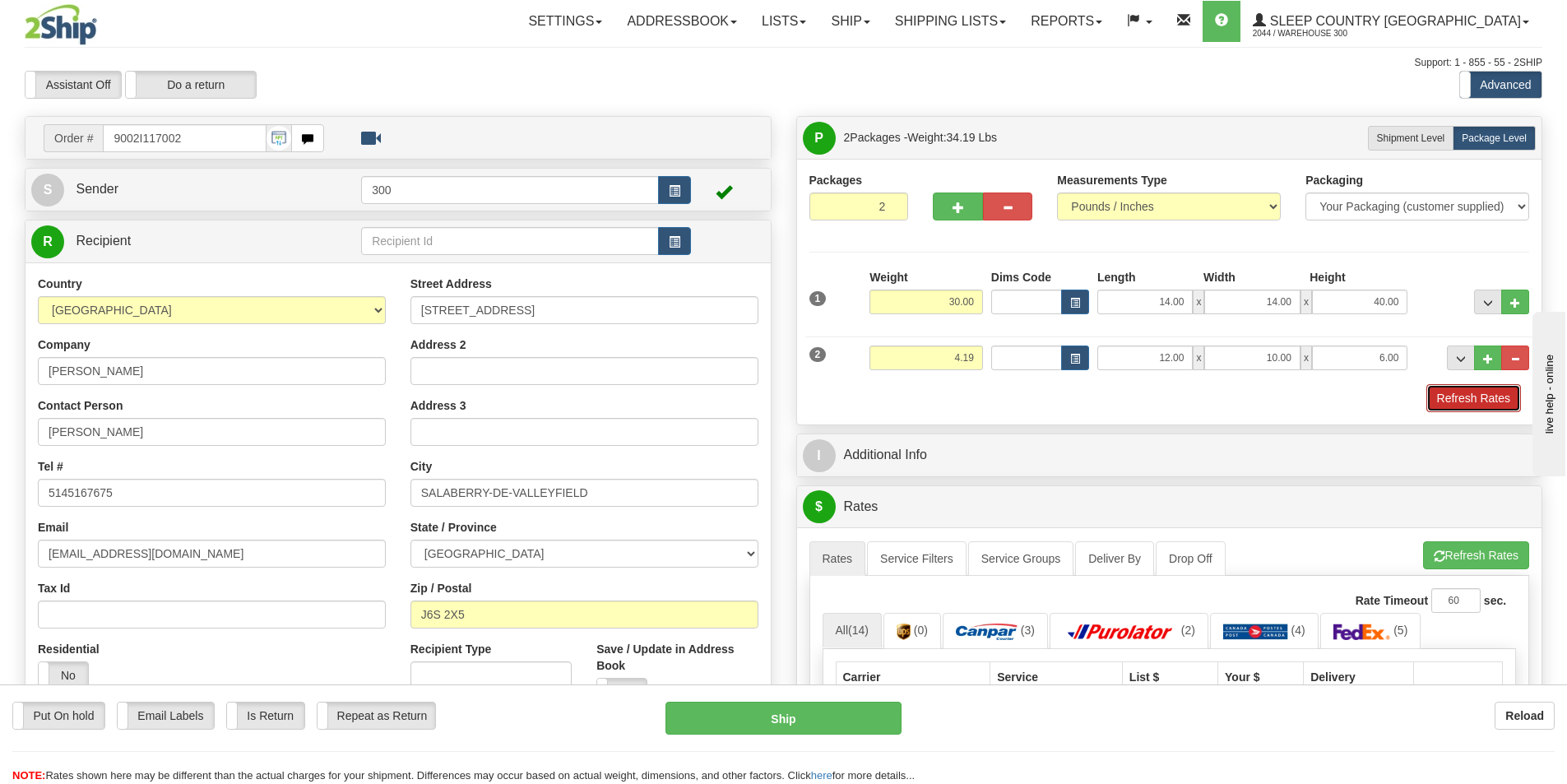
click at [1445, 396] on button "Refresh Rates" at bounding box center [1474, 398] width 95 height 28
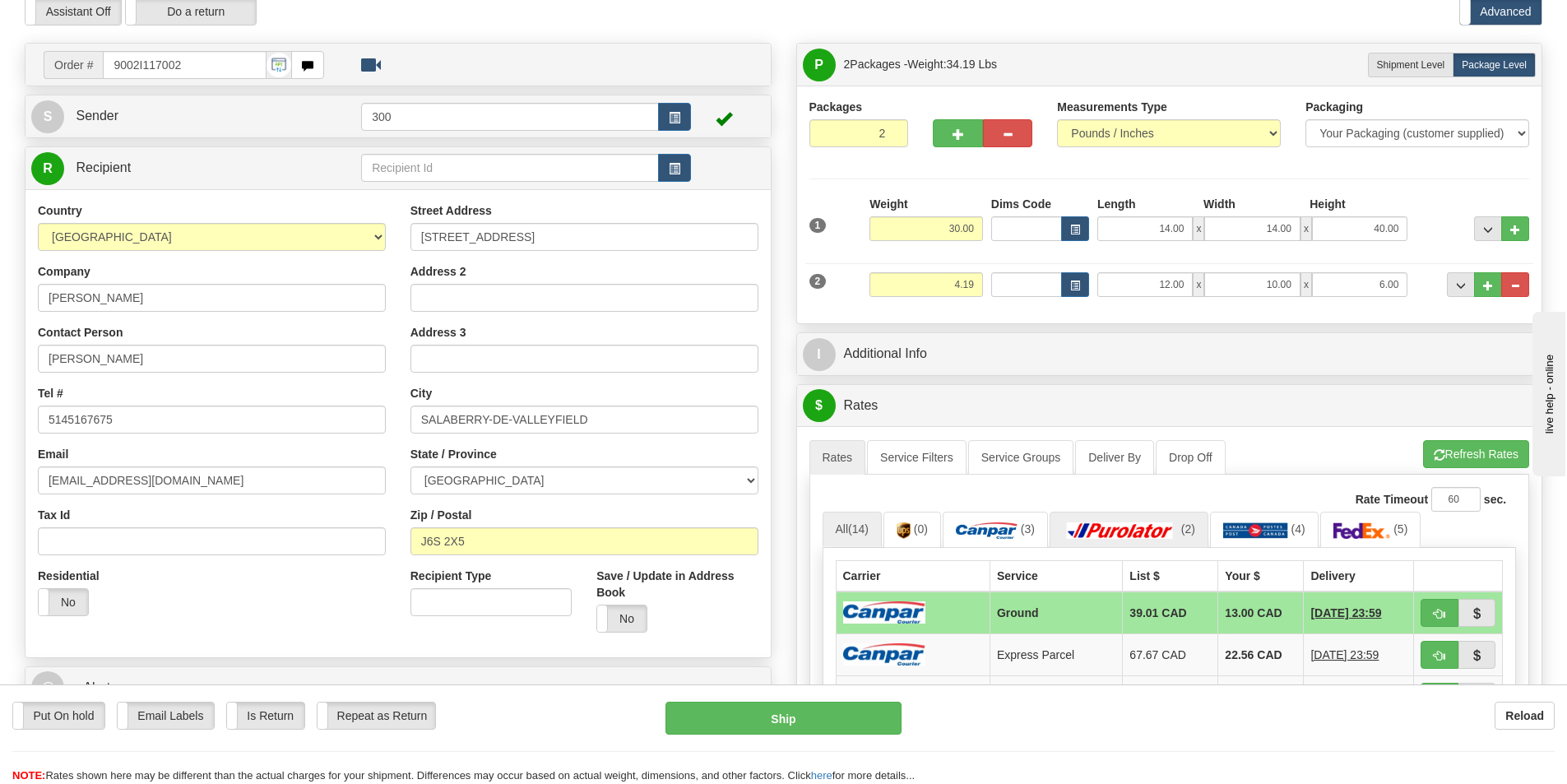
scroll to position [165, 0]
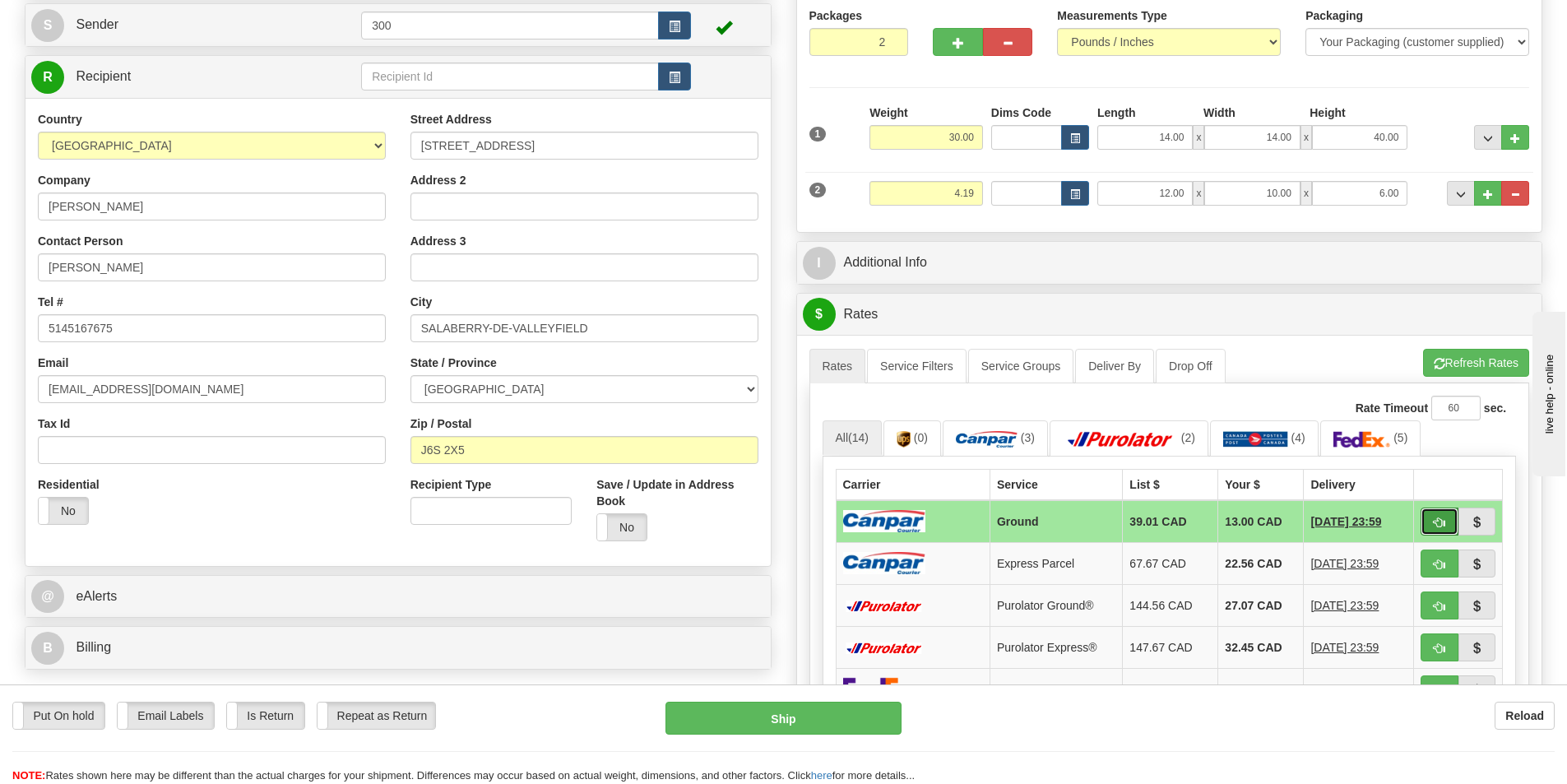
click at [1436, 529] on button "button" at bounding box center [1439, 521] width 38 height 28
type input "1"
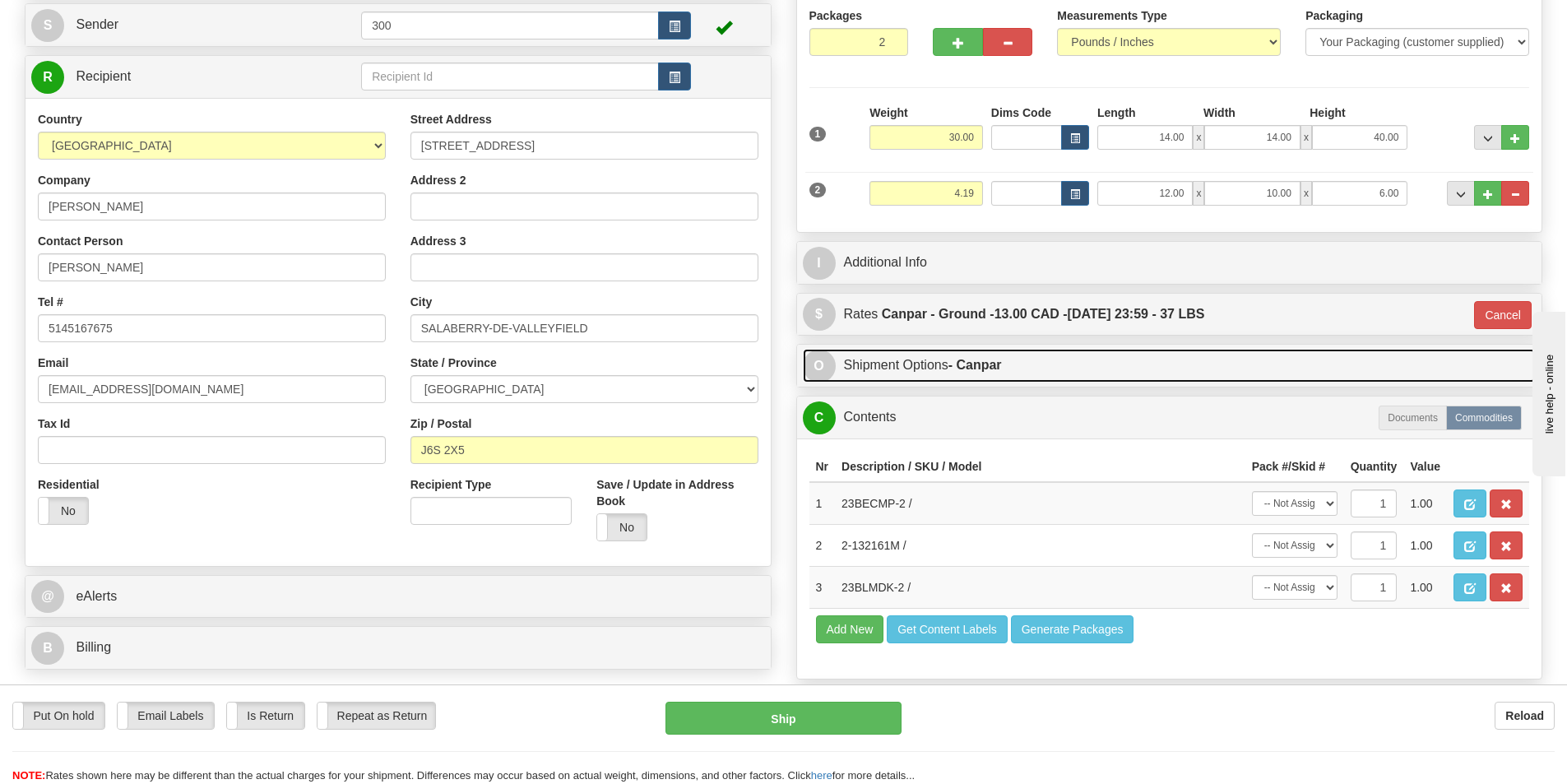
click at [1022, 351] on link "O Shipment Options - Canpar" at bounding box center [1170, 365] width 734 height 34
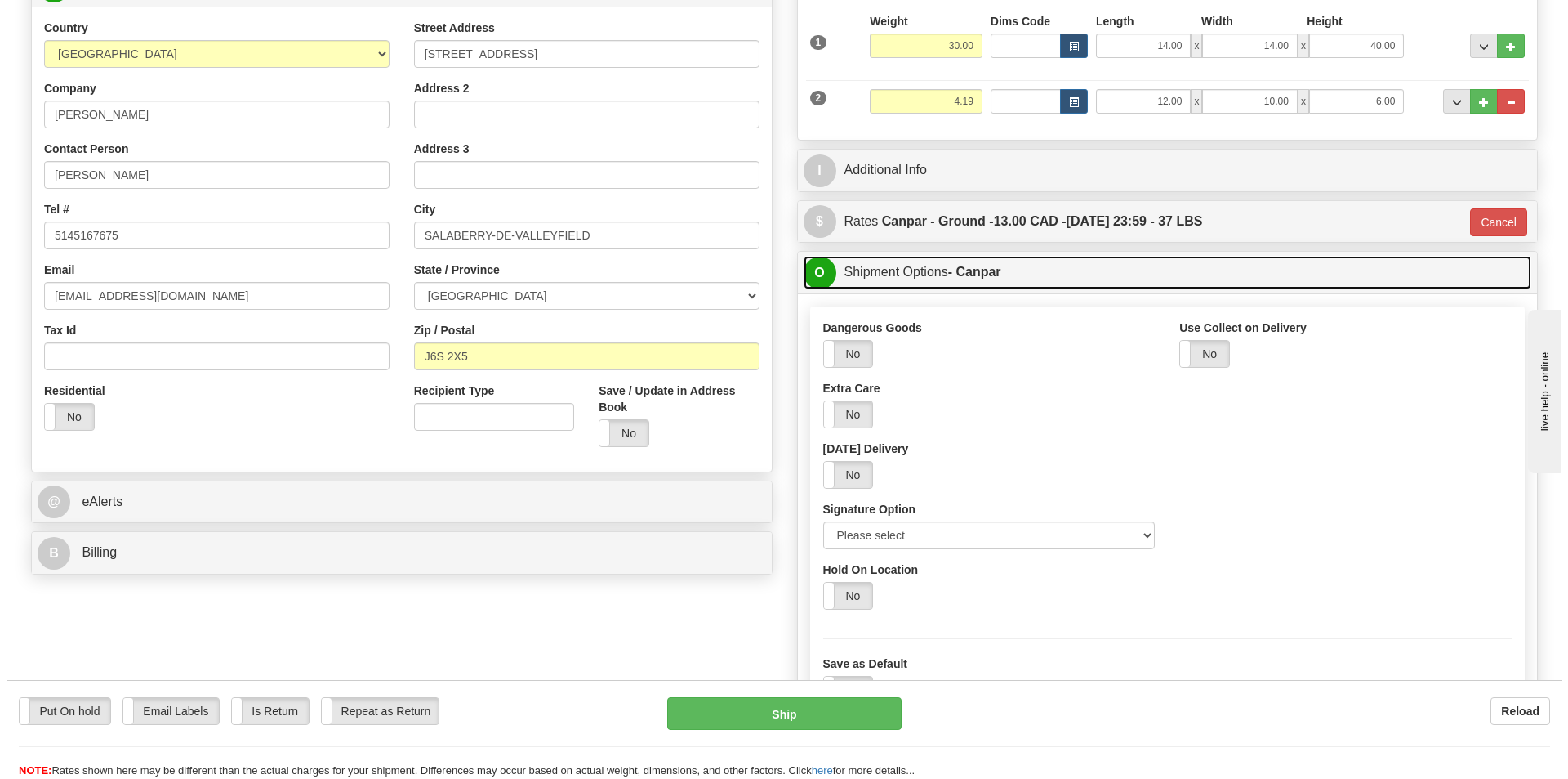
scroll to position [327, 0]
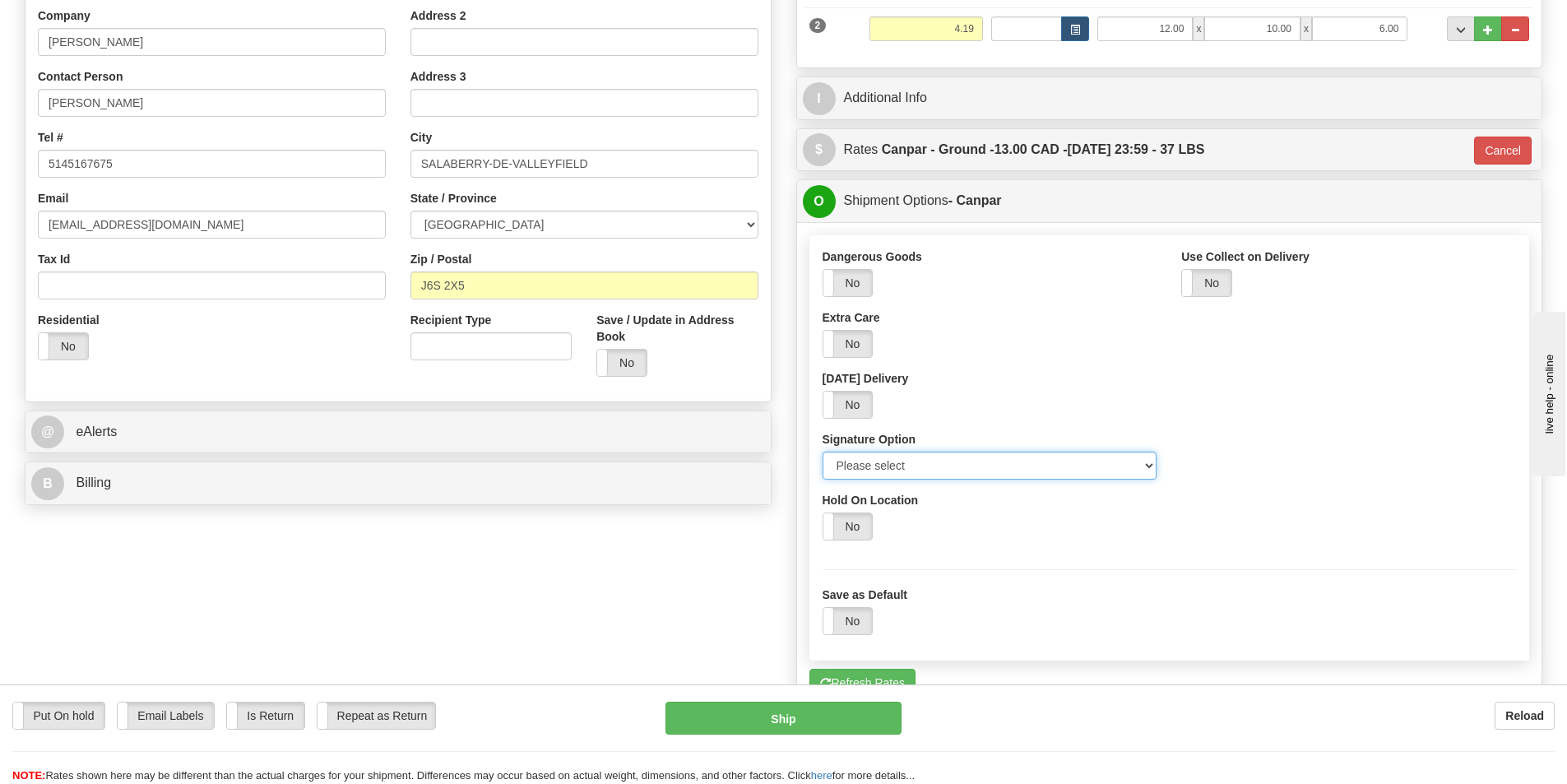
drag, startPoint x: 1044, startPoint y: 453, endPoint x: 1044, endPoint y: 471, distance: 18.0
click at [1044, 453] on select "Please select No Signature Required Signature Required Adult Signature" at bounding box center [989, 466] width 334 height 28
select select "2"
click at [823, 452] on select "Please select No Signature Required Signature Required Adult Signature" at bounding box center [989, 466] width 334 height 28
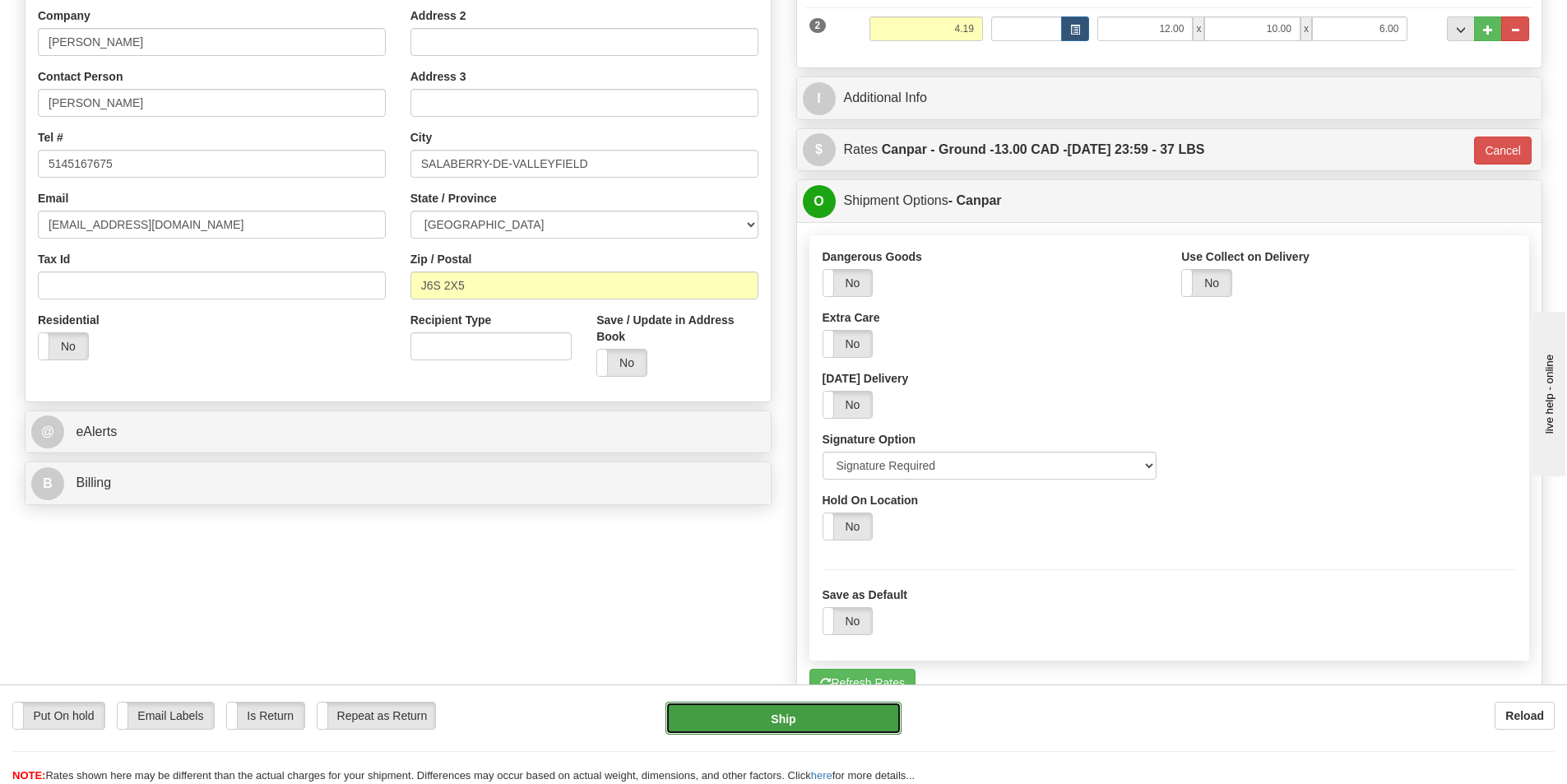
click at [867, 723] on button "Ship" at bounding box center [783, 717] width 236 height 33
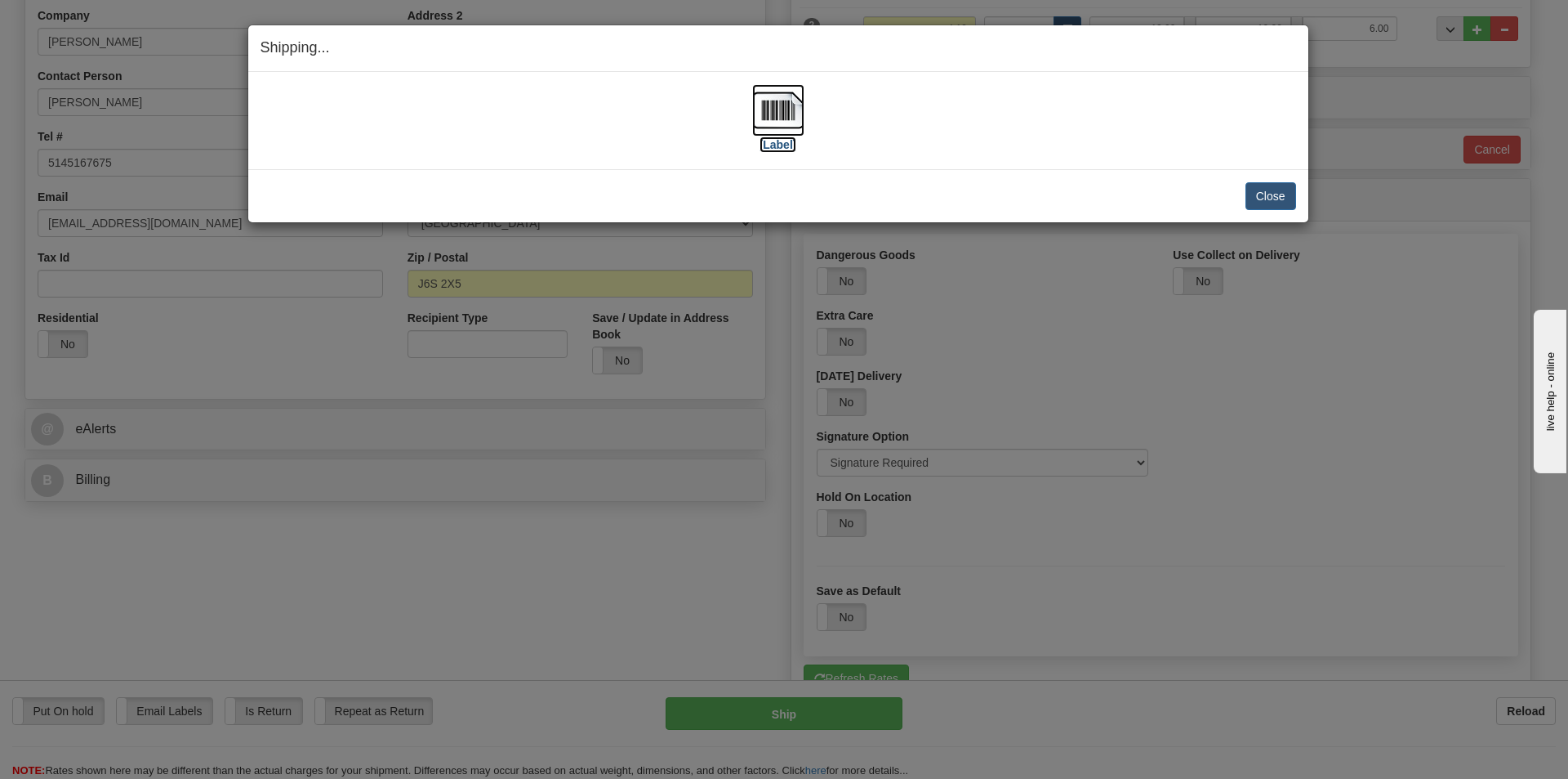
click at [781, 106] on img at bounding box center [778, 110] width 53 height 53
click at [772, 114] on img at bounding box center [778, 110] width 53 height 53
click at [1272, 197] on button "Close" at bounding box center [1271, 196] width 51 height 28
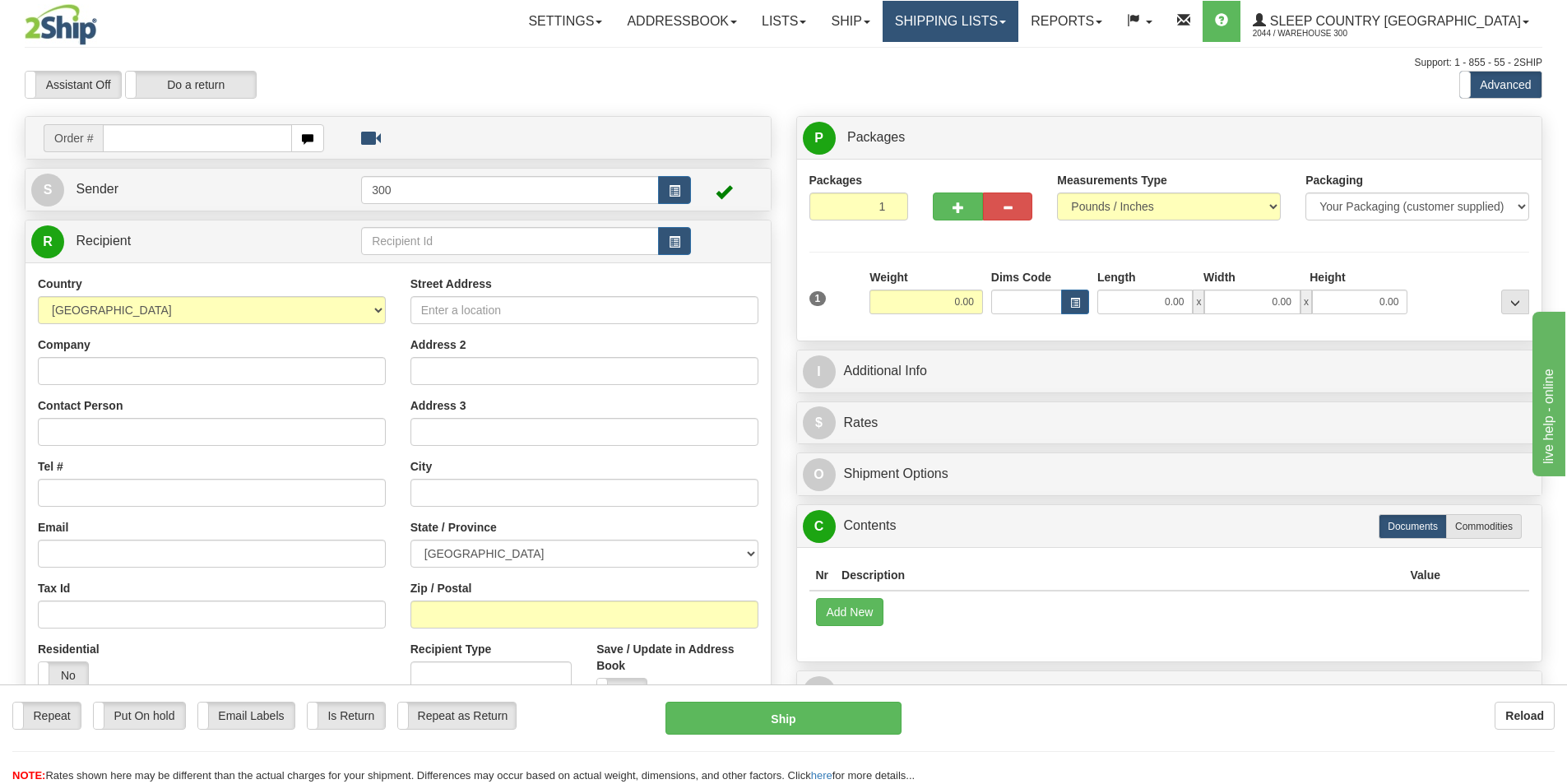
click at [1018, 18] on link "Shipping lists" at bounding box center [951, 21] width 136 height 41
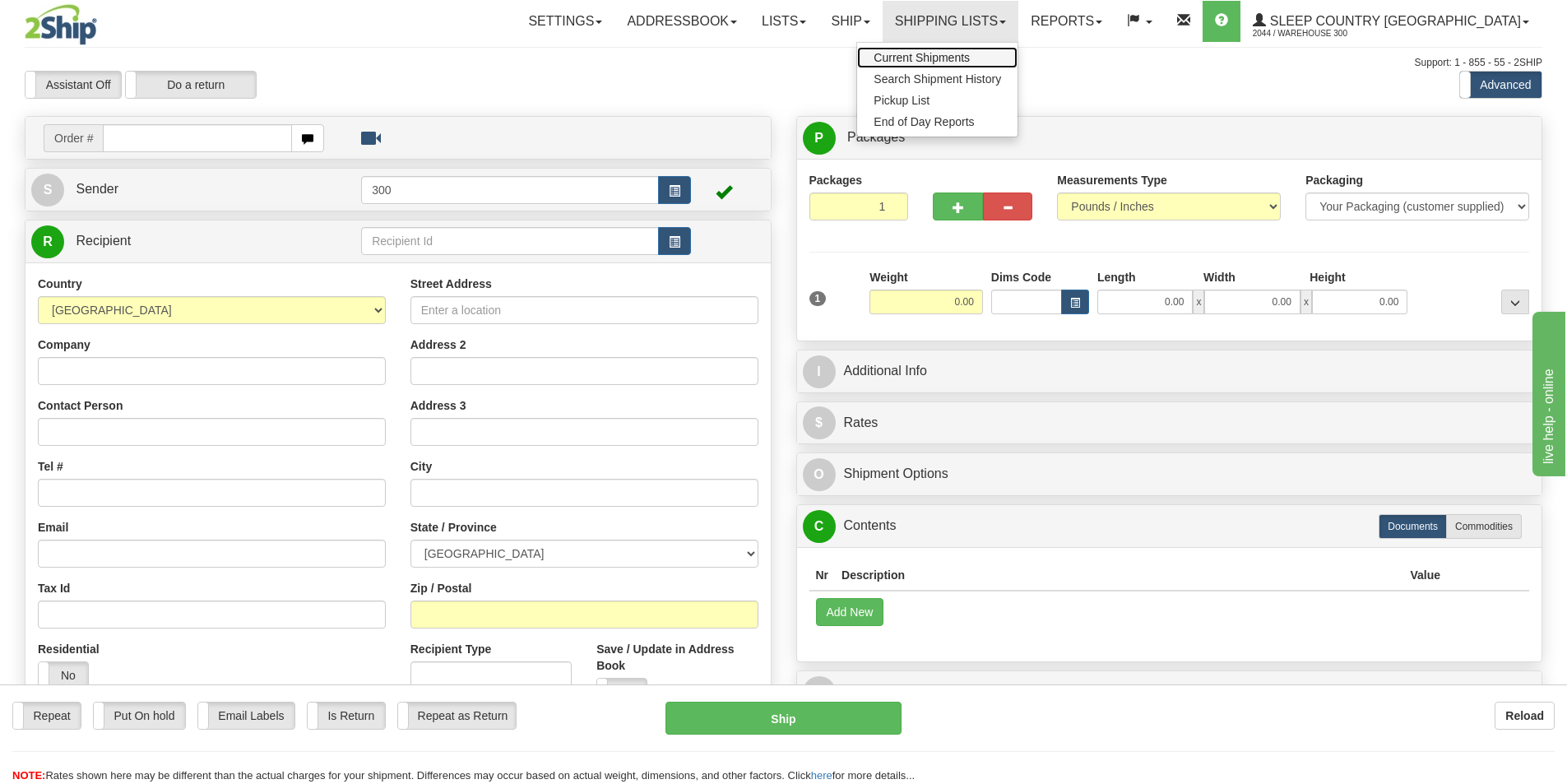
click at [970, 60] on span "Current Shipments" at bounding box center [921, 58] width 96 height 13
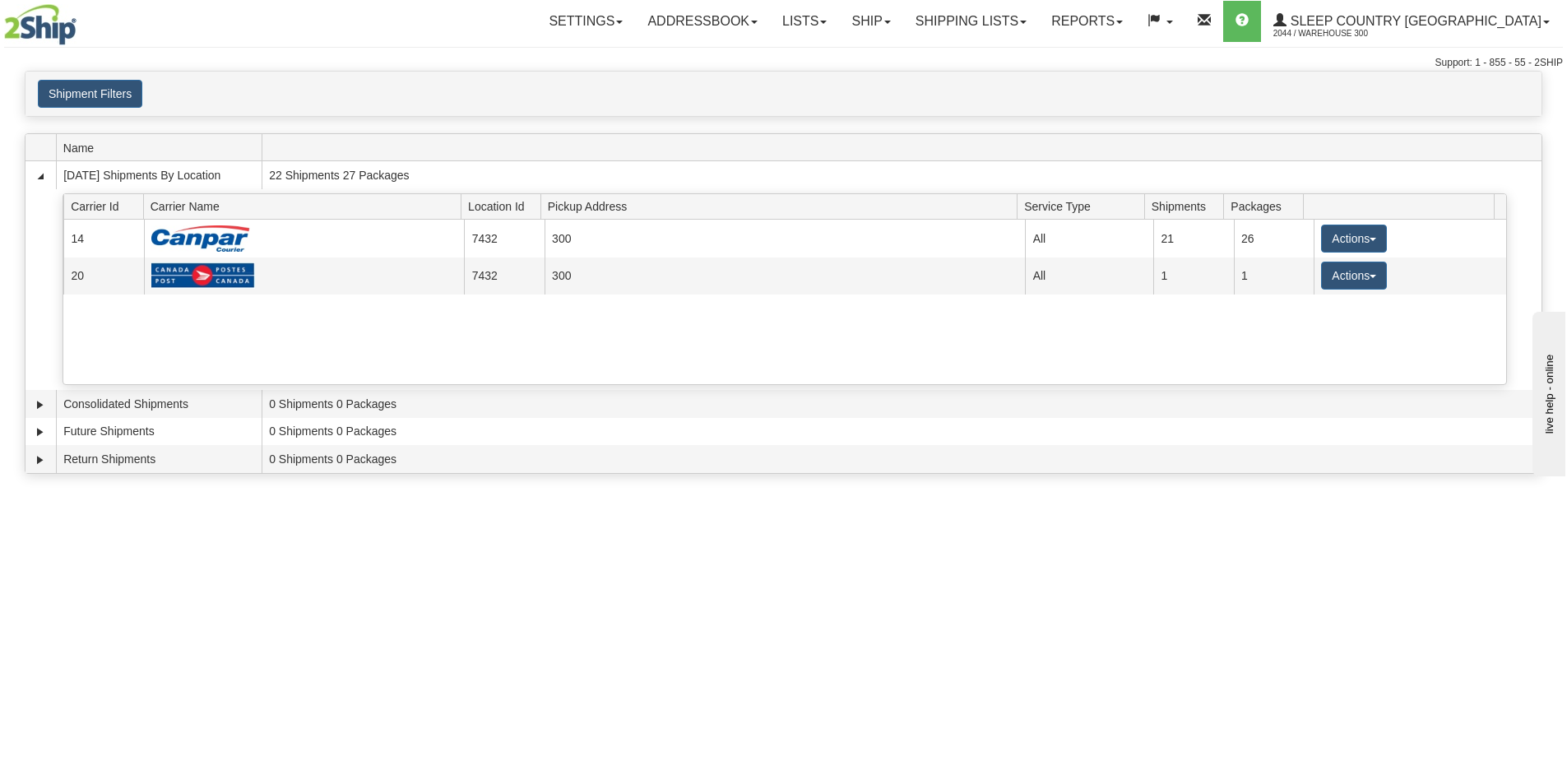
click at [1015, 631] on div "Toggle navigation Settings Shipping Preferences Fields Preferences New Recipien…" at bounding box center [784, 392] width 1567 height 784
click at [250, 26] on div at bounding box center [128, 24] width 248 height 41
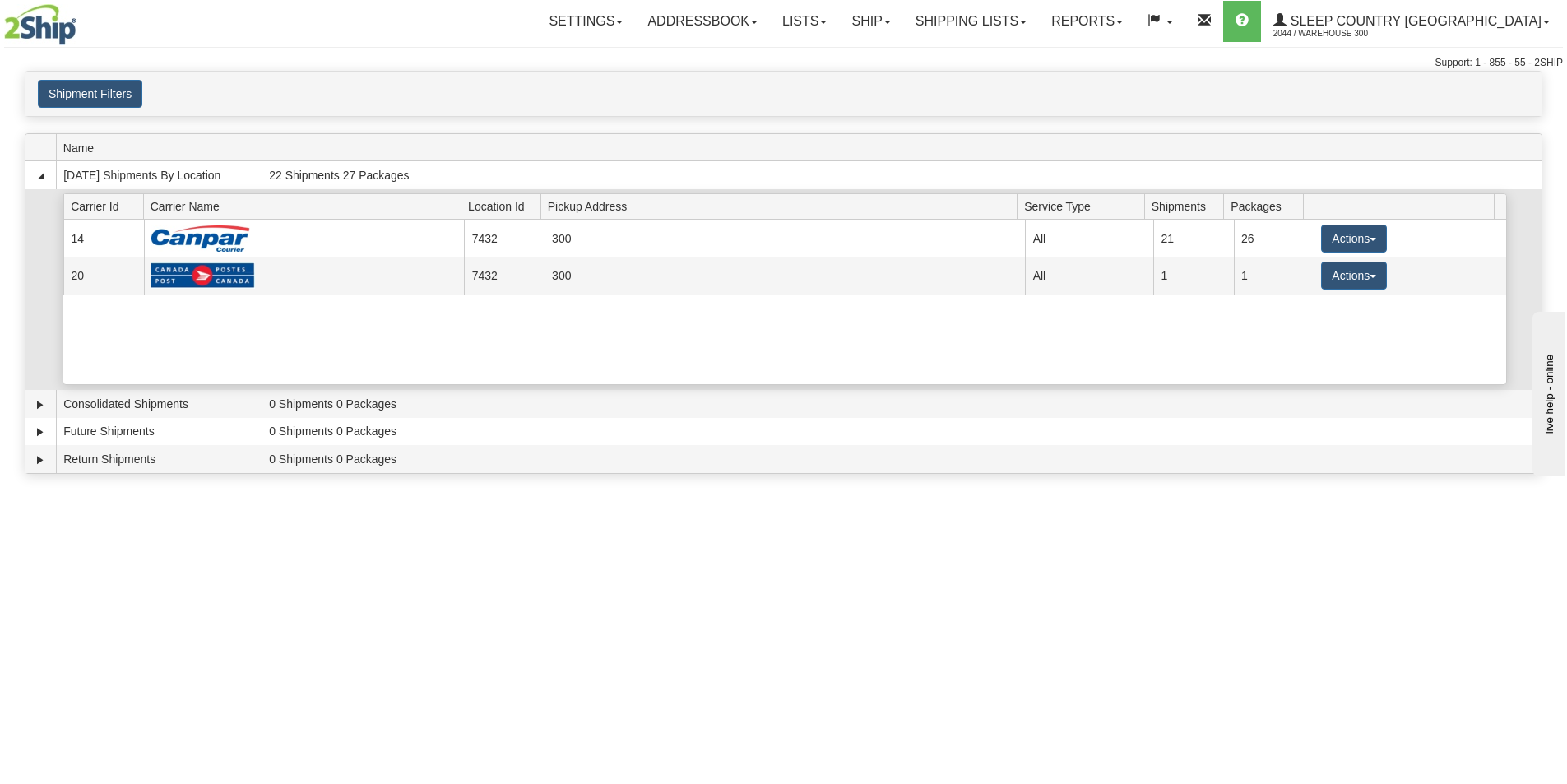
click at [1355, 219] on th at bounding box center [1398, 206] width 191 height 25
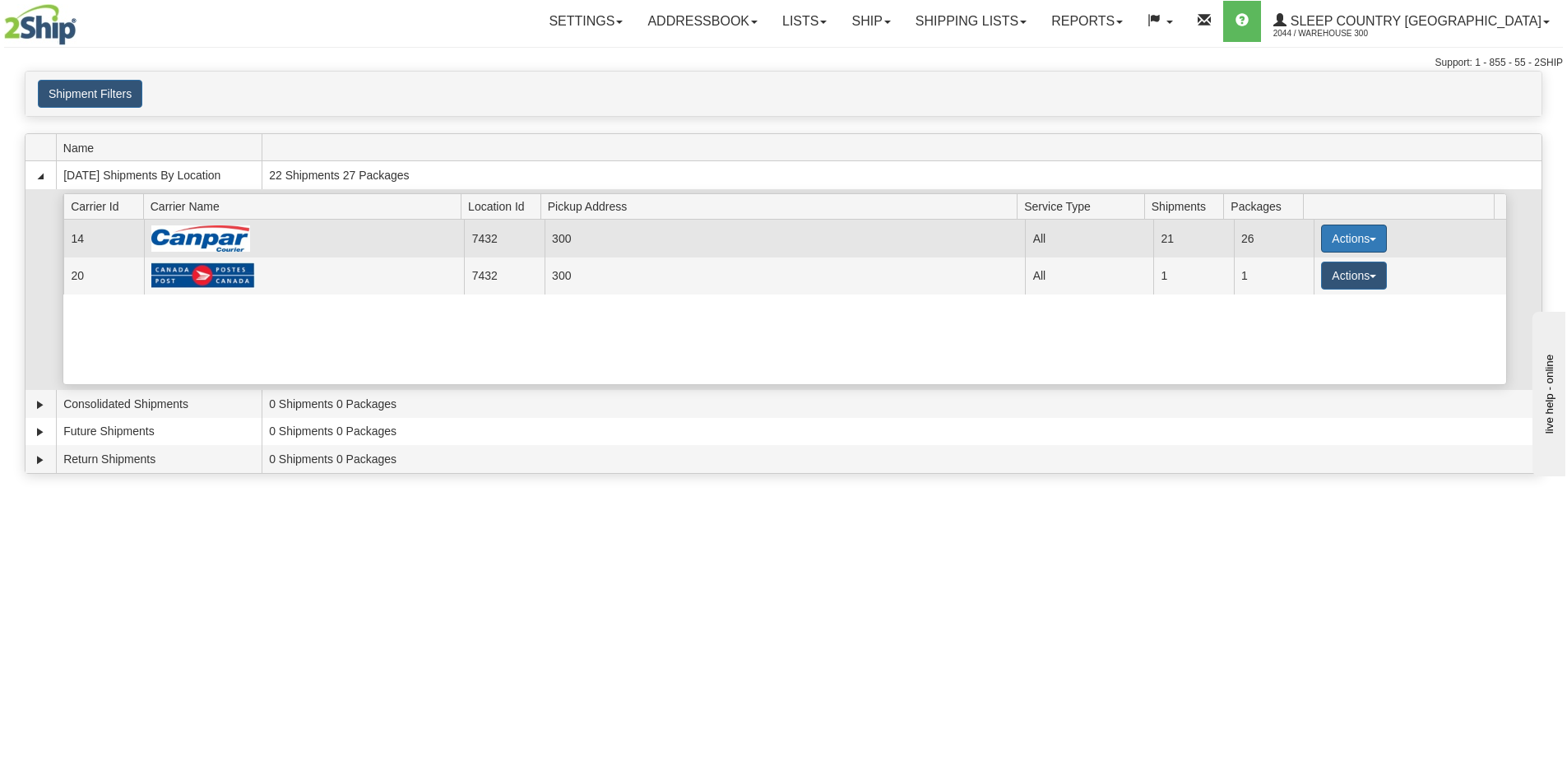
click at [1358, 238] on button "Actions" at bounding box center [1354, 238] width 66 height 28
click at [1339, 298] on link "Close" at bounding box center [1320, 291] width 131 height 21
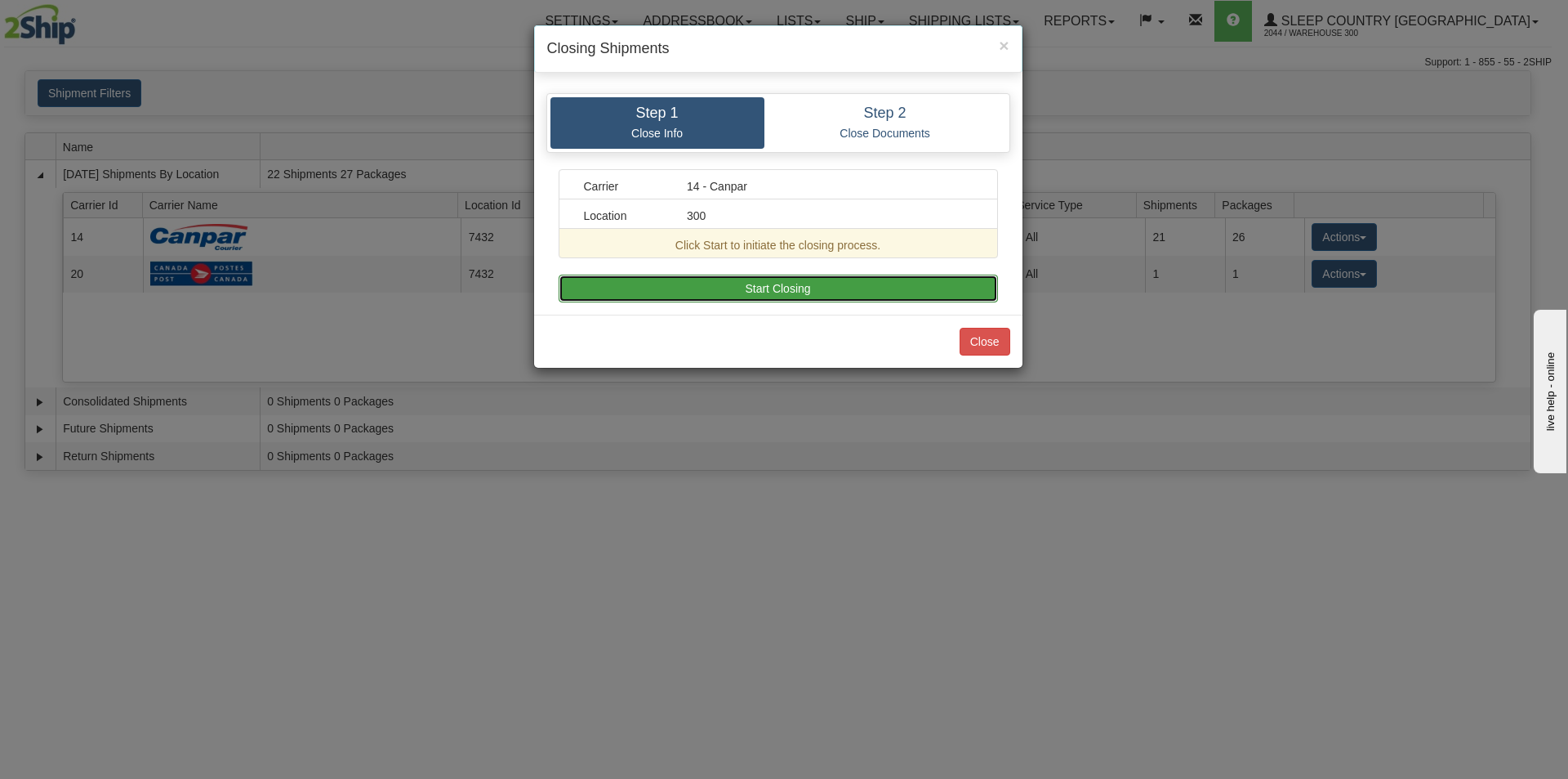
click at [759, 278] on button "Start Closing" at bounding box center [778, 289] width 439 height 28
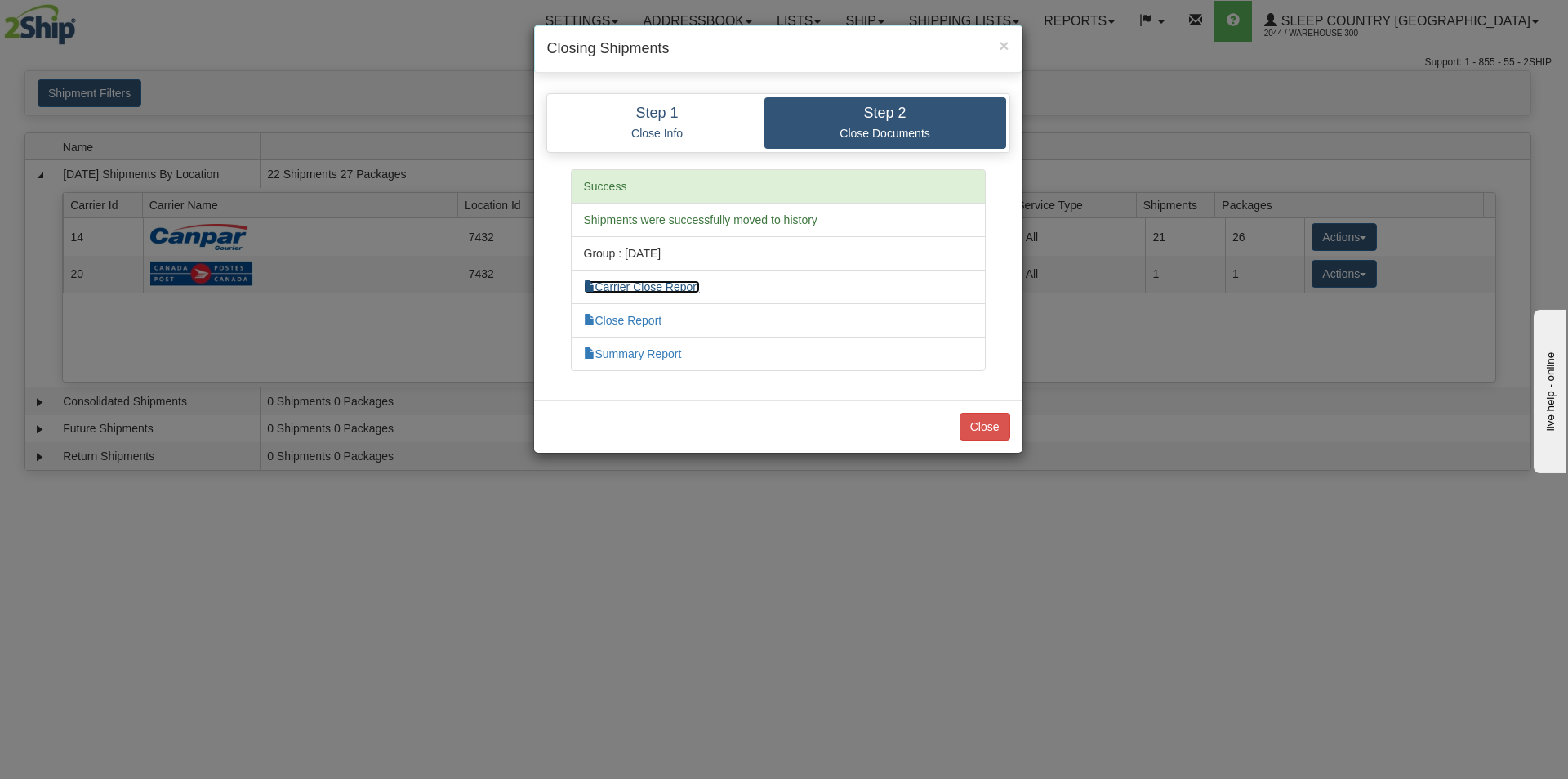
click at [653, 285] on link "Carrier Close Report" at bounding box center [641, 287] width 116 height 13
click at [637, 320] on link "Close Report" at bounding box center [623, 320] width 79 height 13
click at [625, 360] on link "Summary Report" at bounding box center [633, 353] width 98 height 13
click at [991, 424] on button "Close" at bounding box center [985, 427] width 51 height 28
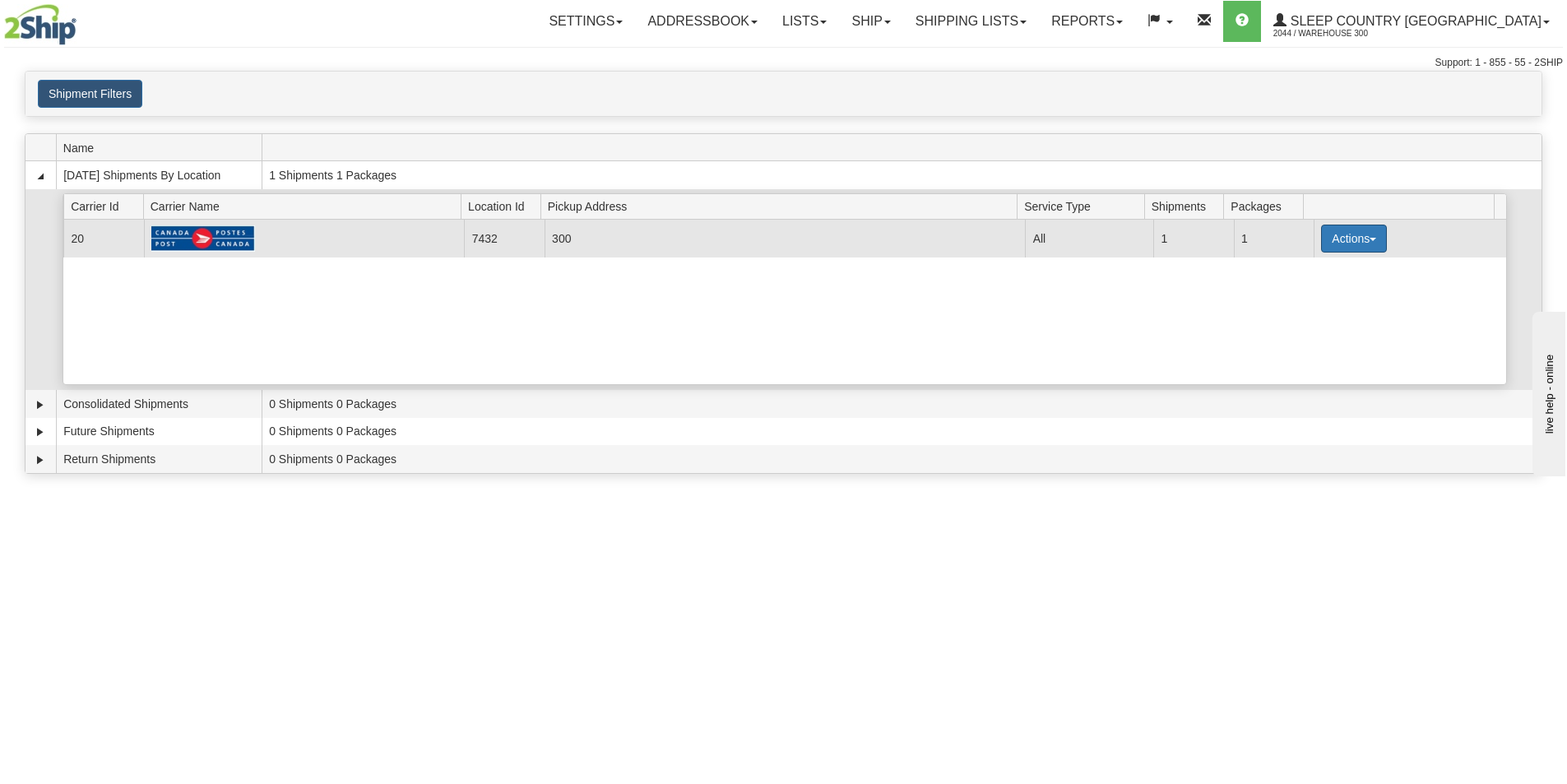
click at [1338, 232] on button "Actions" at bounding box center [1354, 238] width 66 height 28
click at [1329, 282] on link "Close" at bounding box center [1320, 291] width 131 height 21
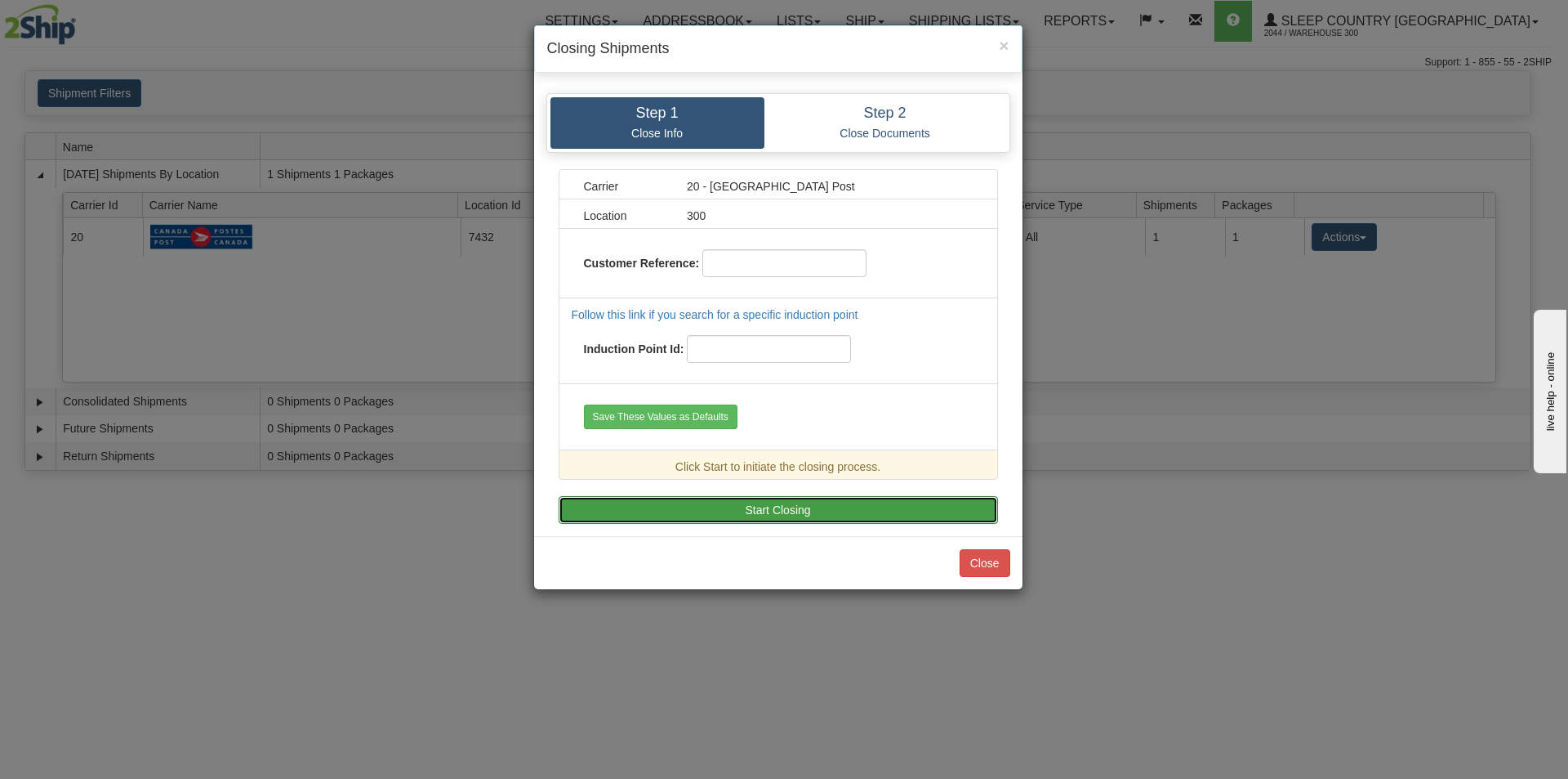
click at [760, 516] on button "Start Closing" at bounding box center [778, 510] width 439 height 28
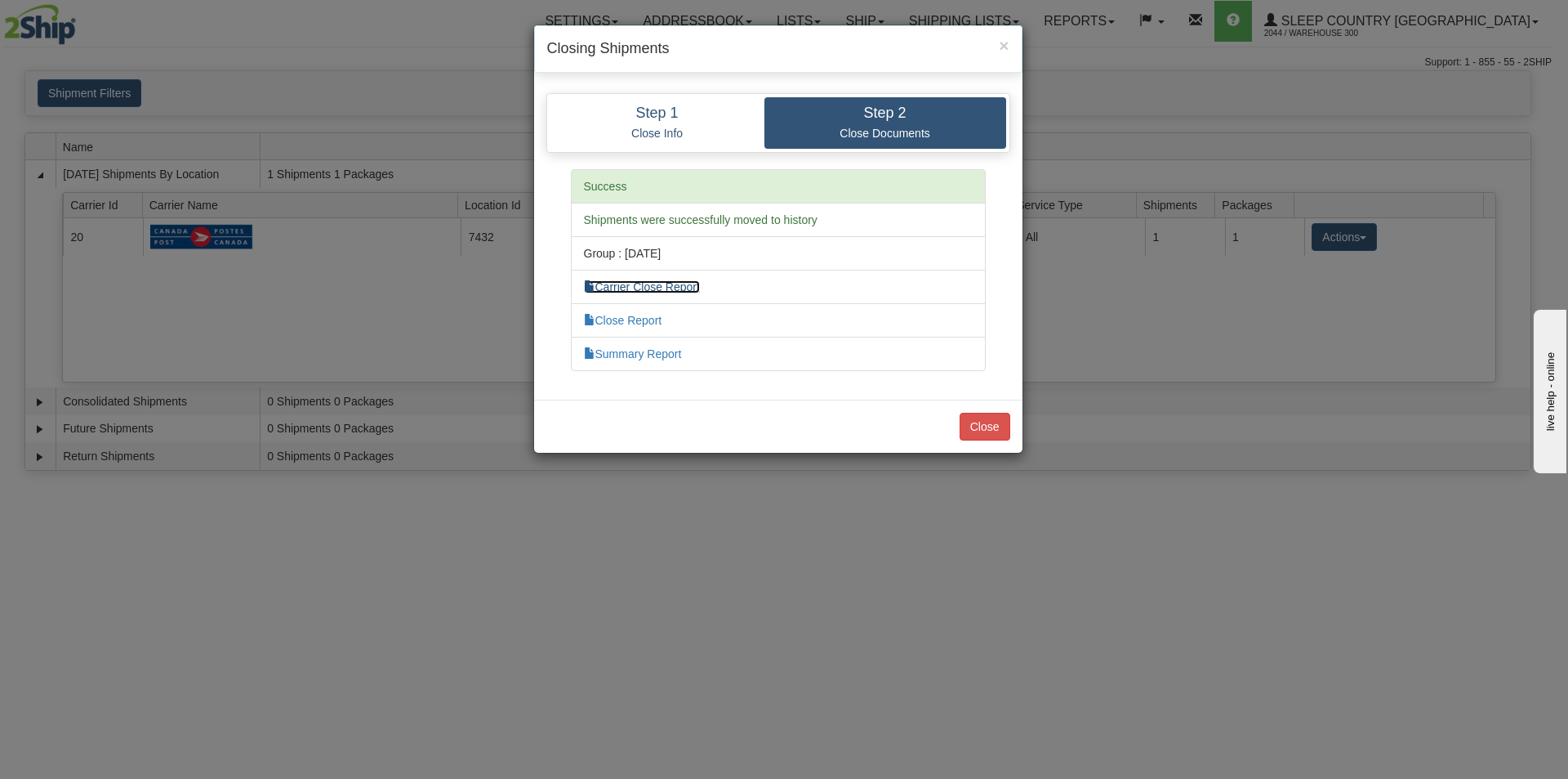
click at [648, 284] on link "Carrier Close Report" at bounding box center [641, 287] width 116 height 13
click at [631, 317] on link "Close Report" at bounding box center [623, 320] width 79 height 13
click at [634, 363] on li "Summary Report" at bounding box center [778, 353] width 415 height 34
click at [629, 351] on link "Summary Report" at bounding box center [633, 353] width 98 height 13
click at [971, 435] on button "Close" at bounding box center [985, 427] width 51 height 28
